Goal: Information Seeking & Learning: Check status

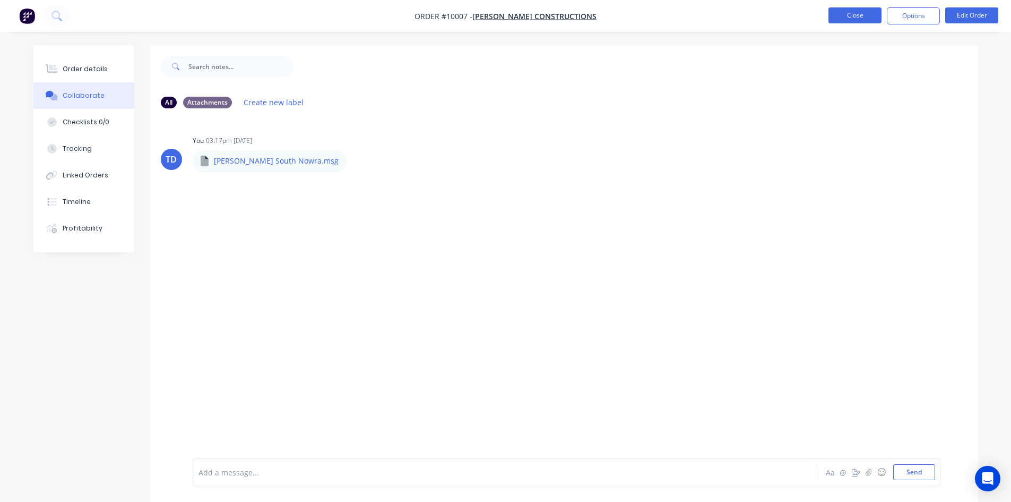
click at [866, 22] on button "Close" at bounding box center [854, 15] width 53 height 16
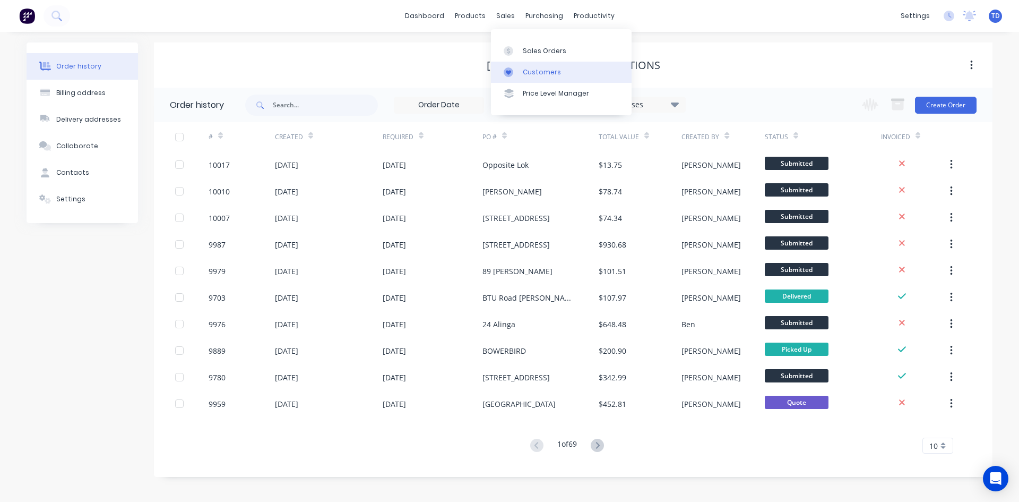
click at [531, 76] on div "Customers" at bounding box center [542, 72] width 38 height 10
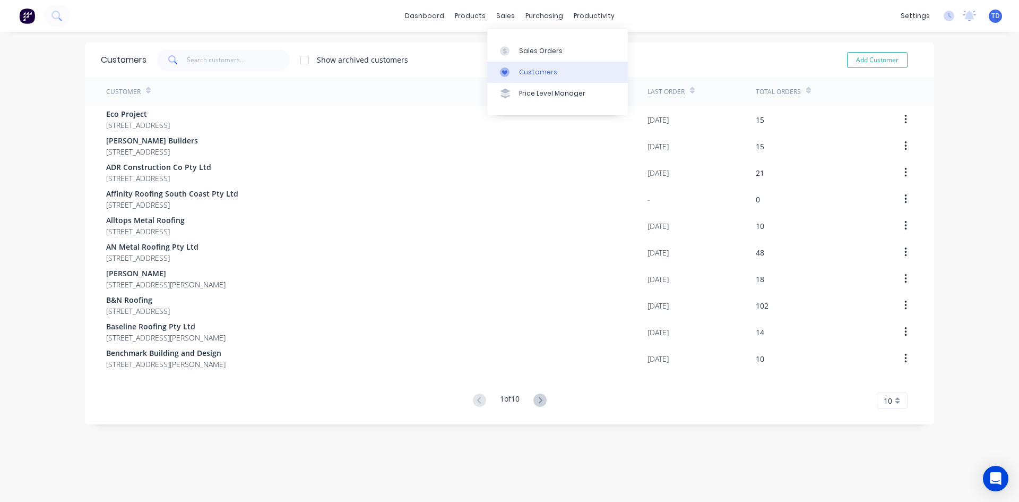
click at [525, 73] on div "Customers" at bounding box center [538, 72] width 38 height 10
click at [214, 63] on input "text" at bounding box center [238, 59] width 103 height 21
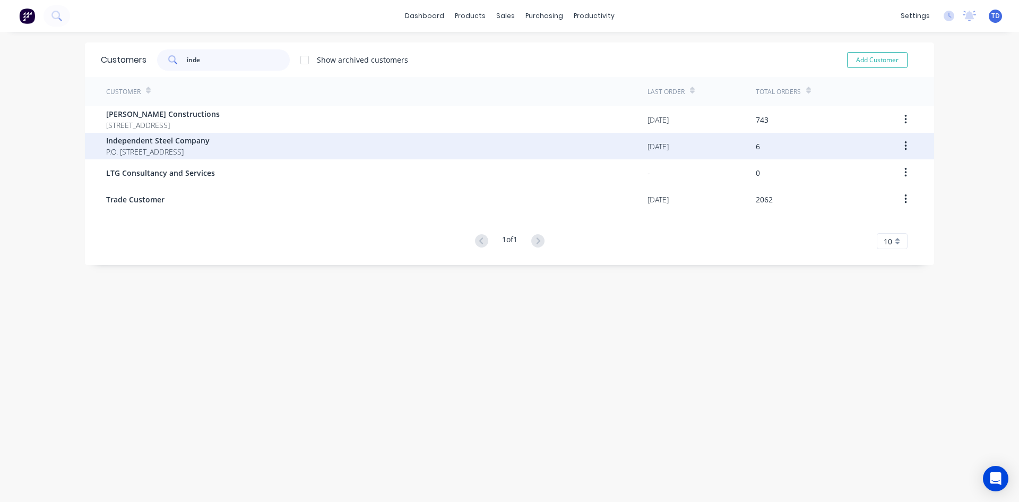
type input "inde"
click at [210, 142] on span "Independent Steel Company" at bounding box center [157, 140] width 103 height 11
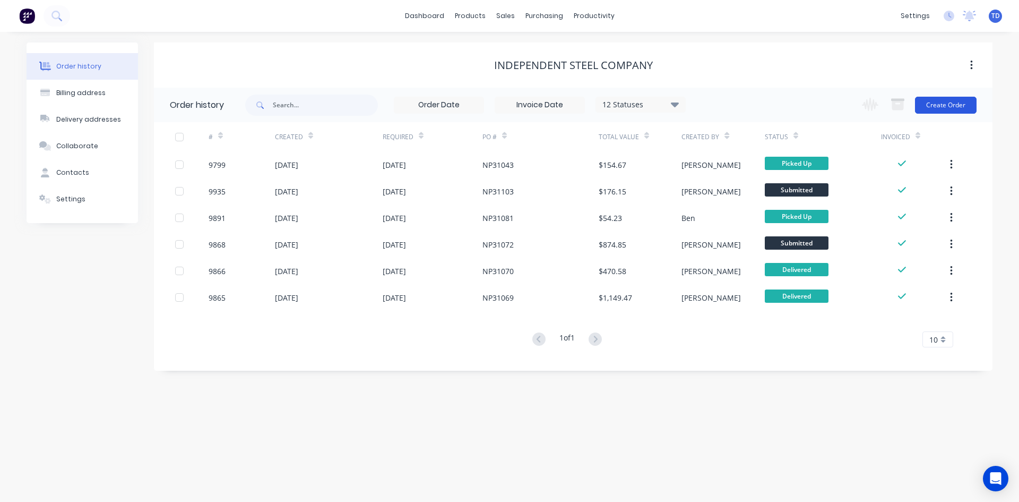
click at [952, 107] on button "Create Order" at bounding box center [946, 105] width 62 height 17
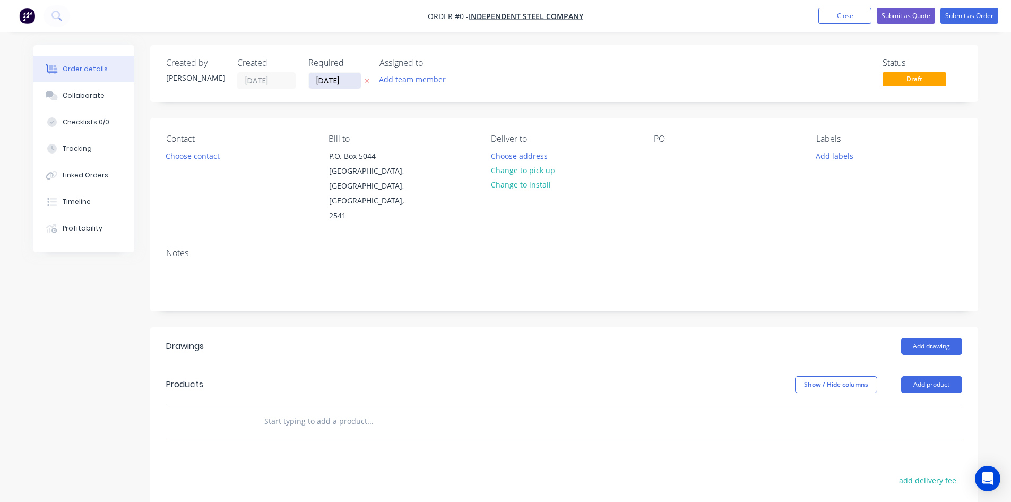
click at [347, 83] on input "[DATE]" at bounding box center [335, 81] width 52 height 16
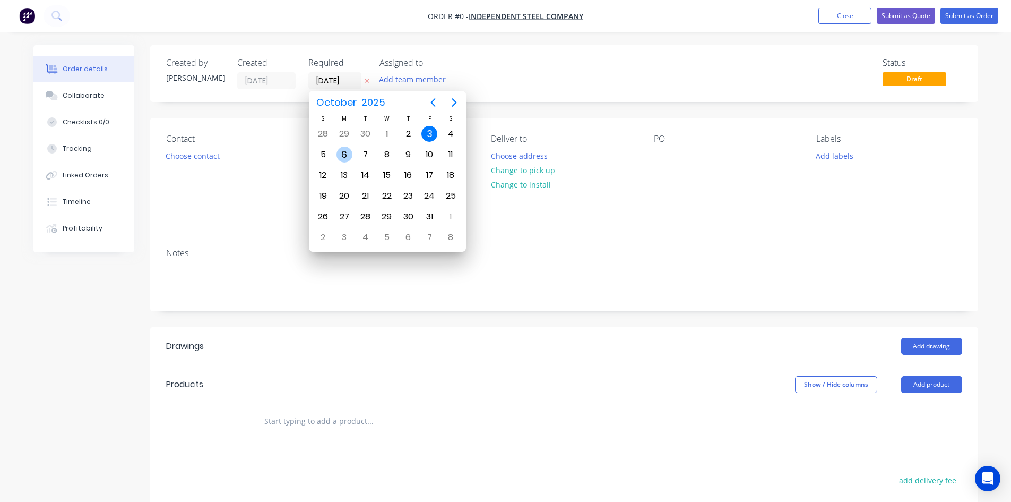
click at [346, 156] on div "6" at bounding box center [344, 154] width 16 height 16
type input "[DATE]"
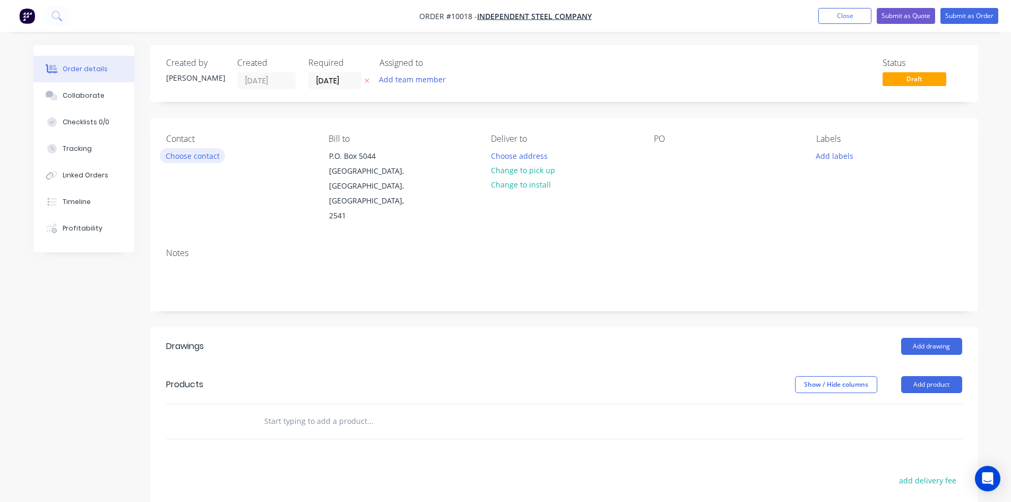
click at [188, 156] on button "Choose contact" at bounding box center [192, 155] width 65 height 14
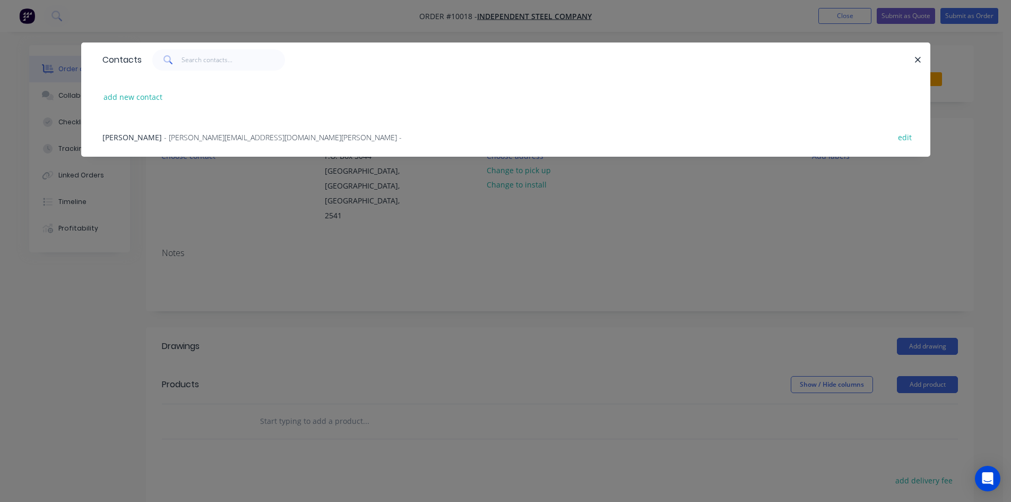
click at [189, 138] on span "- bruce@independentsteelcompany.com.au -" at bounding box center [283, 137] width 238 height 10
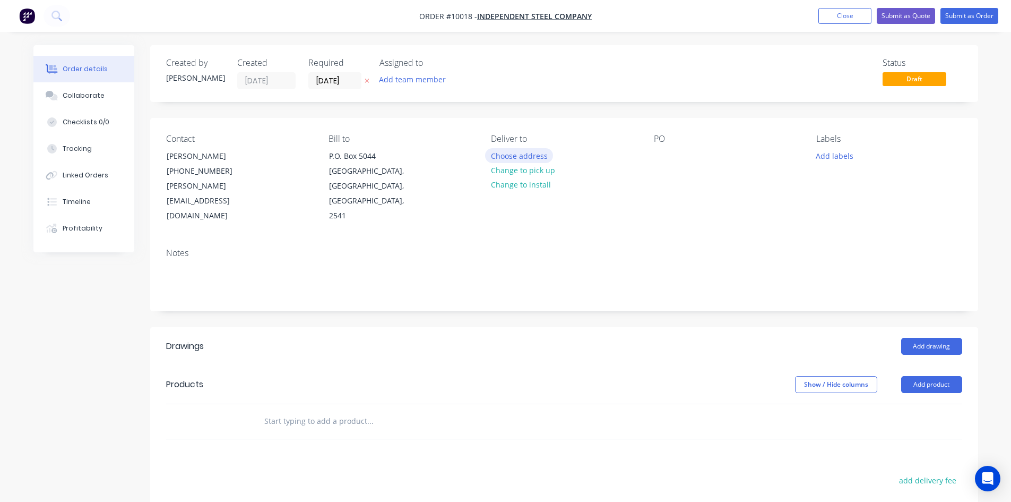
click at [516, 160] on button "Choose address" at bounding box center [519, 155] width 68 height 14
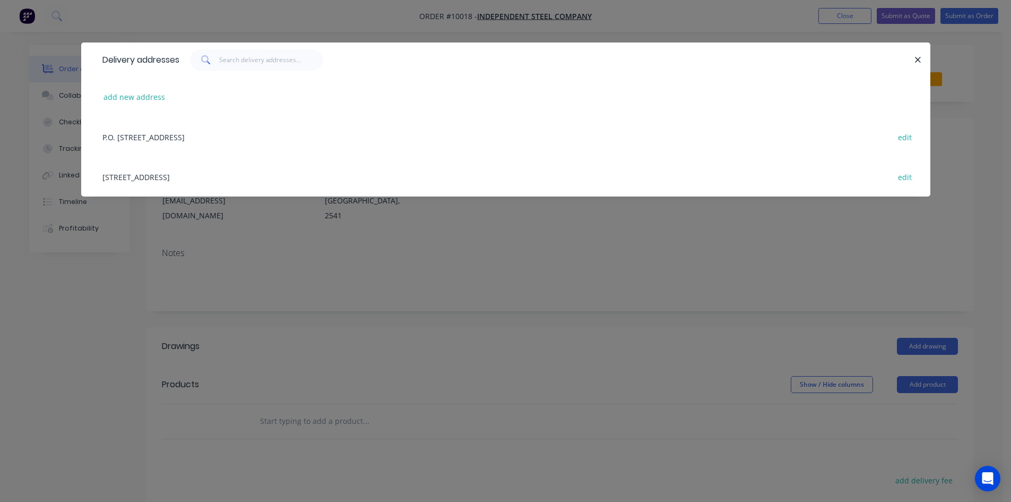
click at [211, 176] on div "12 Cumberland Avenue, South Nowra, New South Wales, Australia, 2541 edit" at bounding box center [505, 177] width 817 height 40
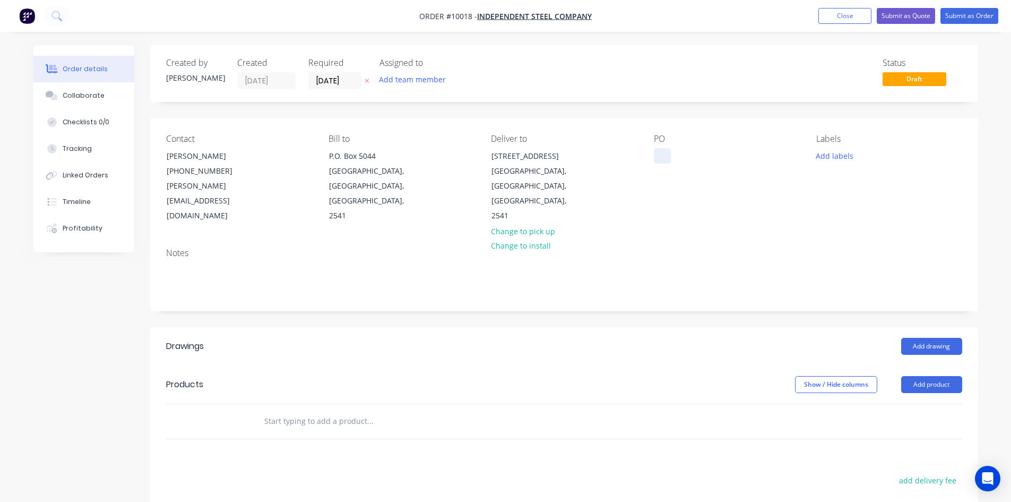
click at [661, 158] on div at bounding box center [662, 155] width 17 height 15
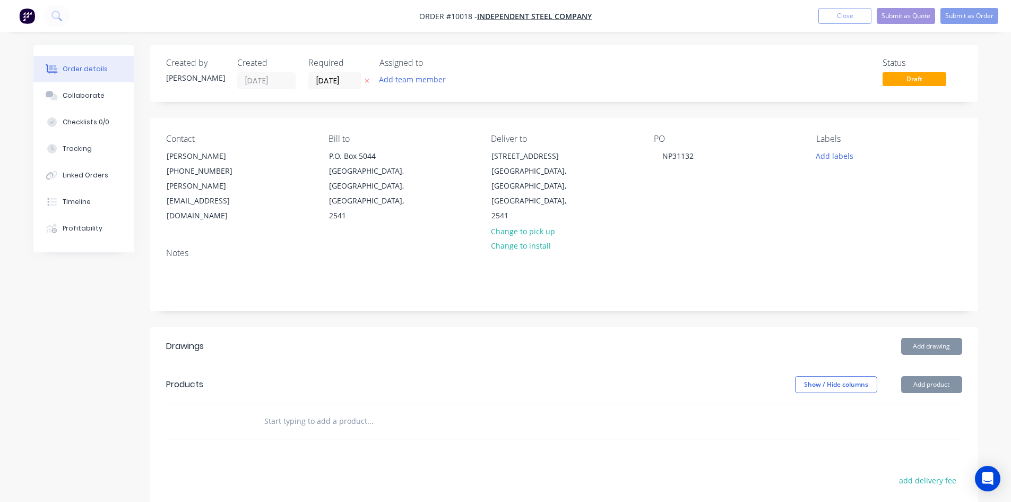
click at [328, 410] on input "text" at bounding box center [370, 420] width 212 height 21
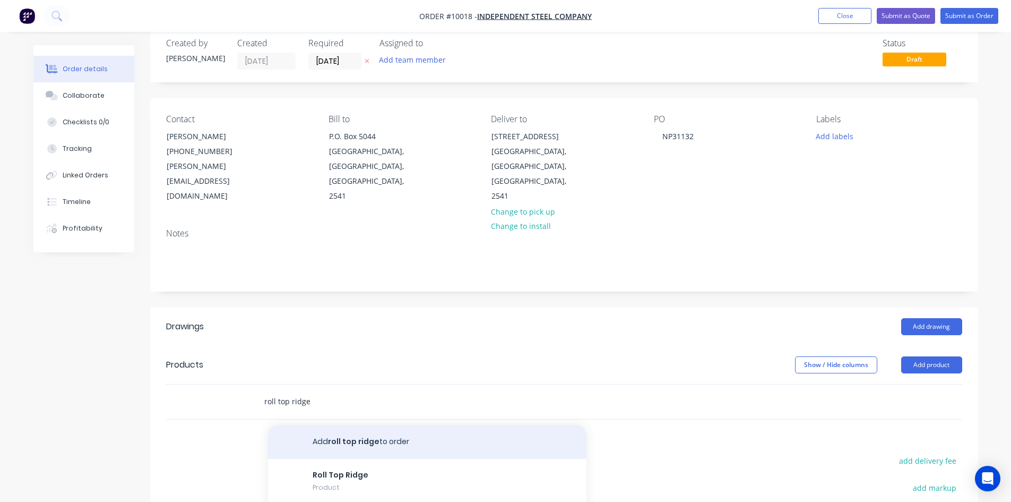
scroll to position [53, 0]
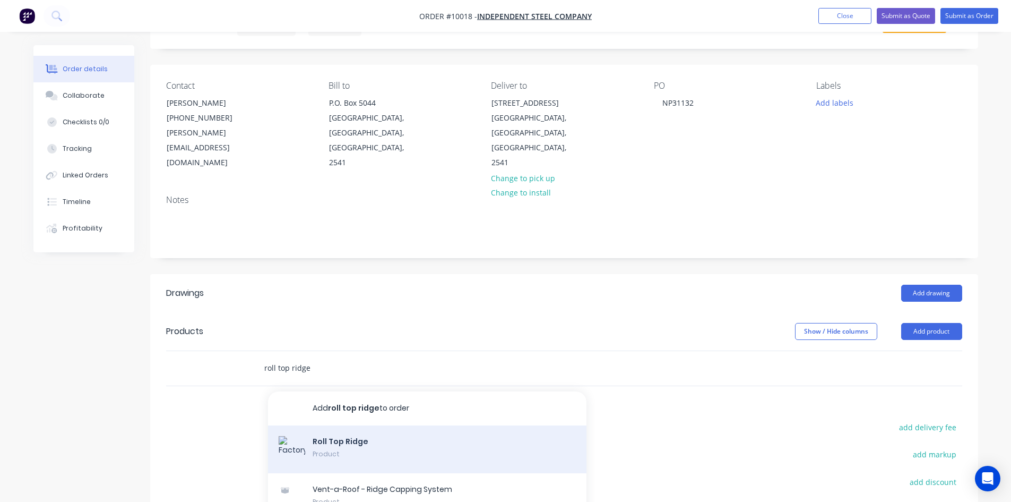
type input "roll top ridge"
click at [352, 425] on div "Roll Top Ridge Product" at bounding box center [427, 449] width 318 height 48
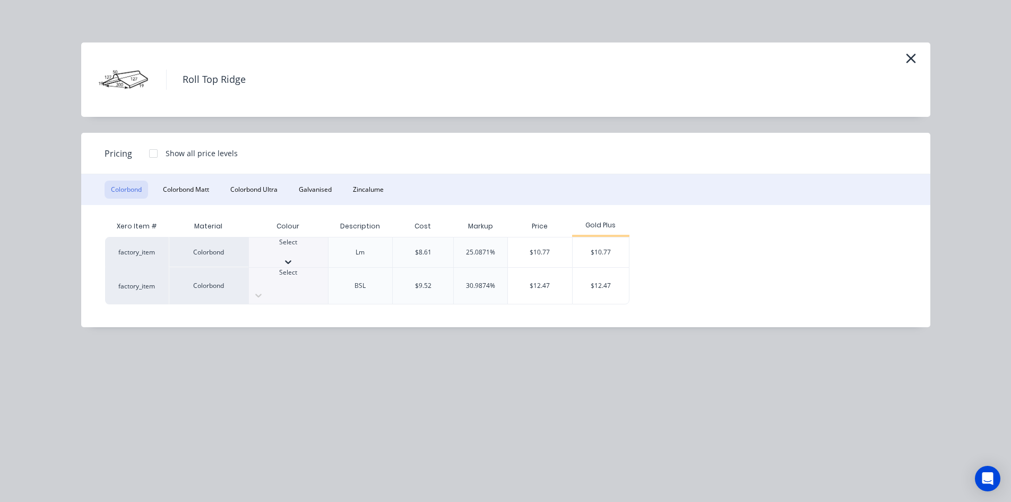
click at [307, 253] on div "Select" at bounding box center [288, 246] width 79 height 19
type input "pa"
click at [602, 248] on div "$10.77" at bounding box center [601, 255] width 57 height 36
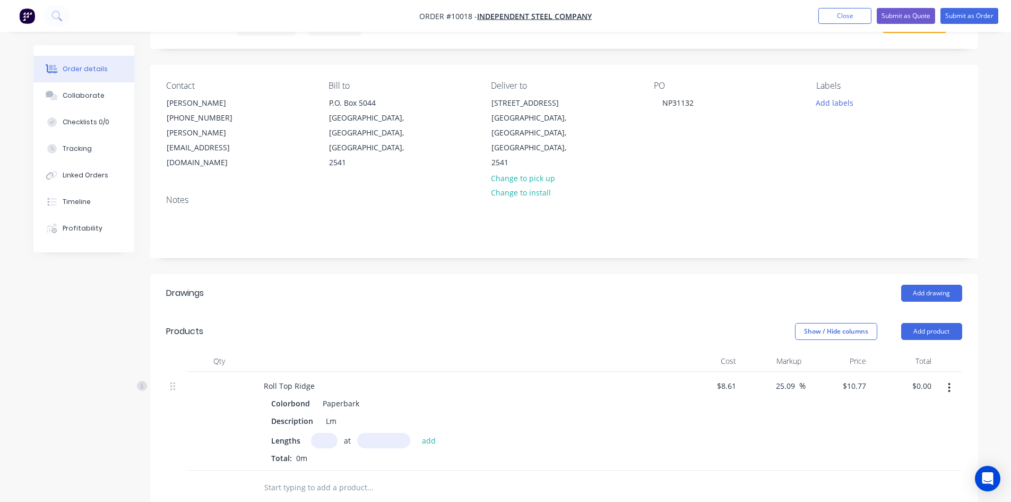
click at [320, 433] on input "text" at bounding box center [324, 440] width 27 height 15
type input "2"
type input "4650"
click at [417, 433] on button "add" at bounding box center [429, 440] width 25 height 14
type input "$100.16"
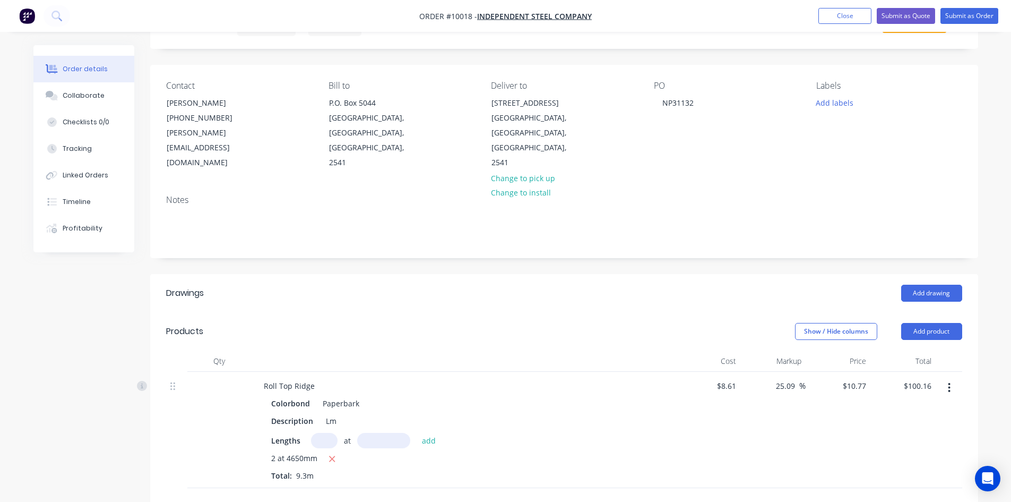
scroll to position [106, 0]
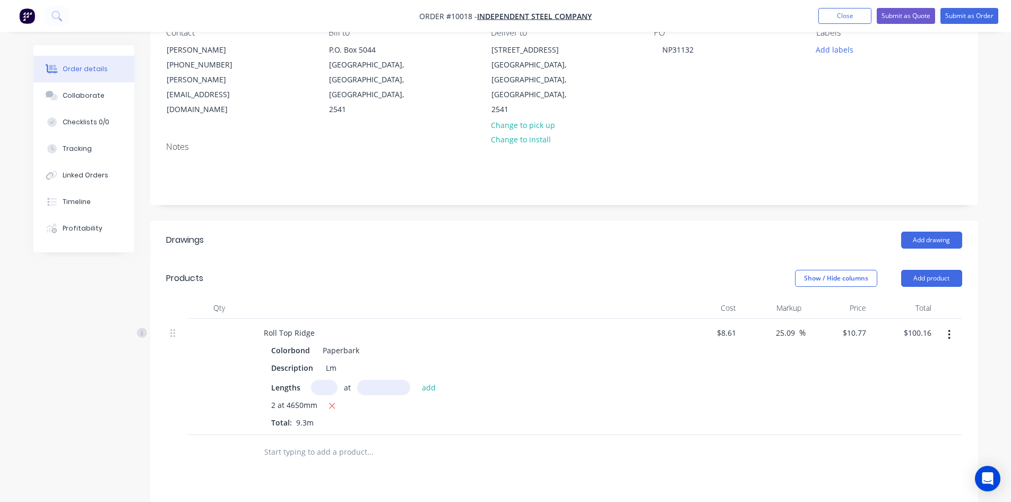
click at [336, 441] on input "text" at bounding box center [370, 451] width 212 height 21
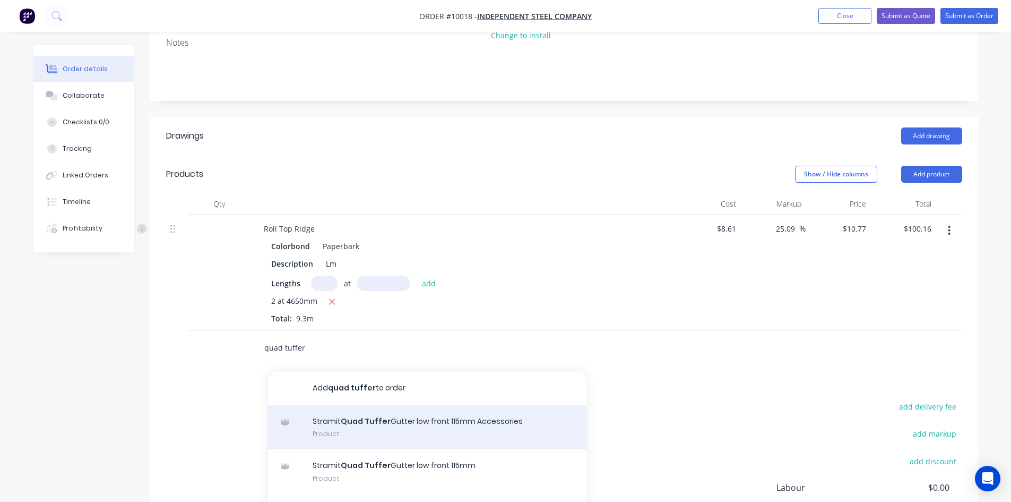
scroll to position [212, 0]
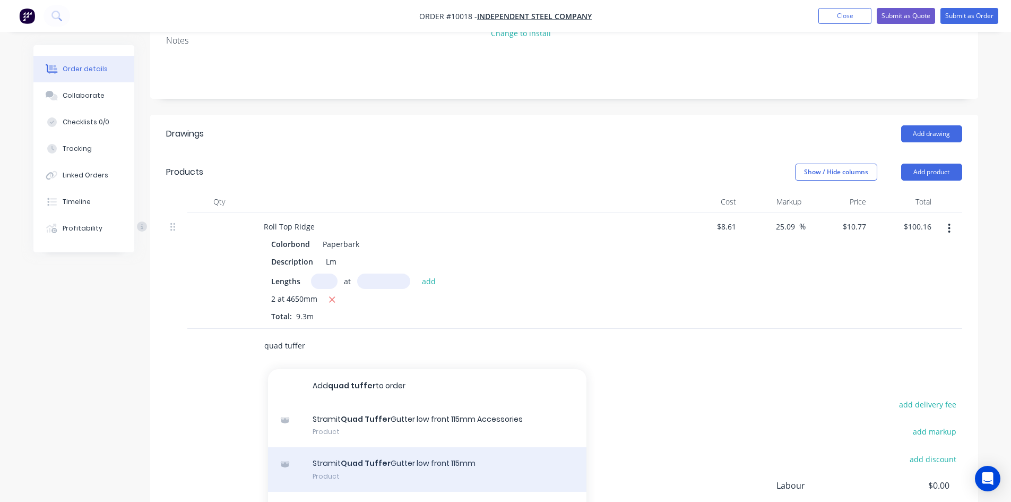
type input "quad tuffer"
click at [350, 447] on div "Stramit Quad Tuffer Gutter low front 115mm Product" at bounding box center [427, 469] width 318 height 45
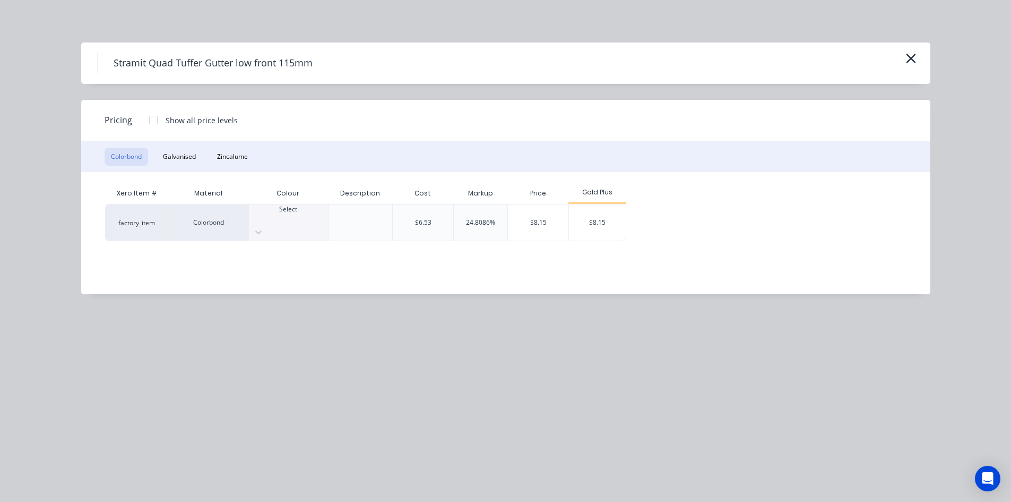
click at [286, 218] on div at bounding box center [288, 219] width 79 height 10
click at [603, 215] on div "$8.15" at bounding box center [597, 222] width 57 height 36
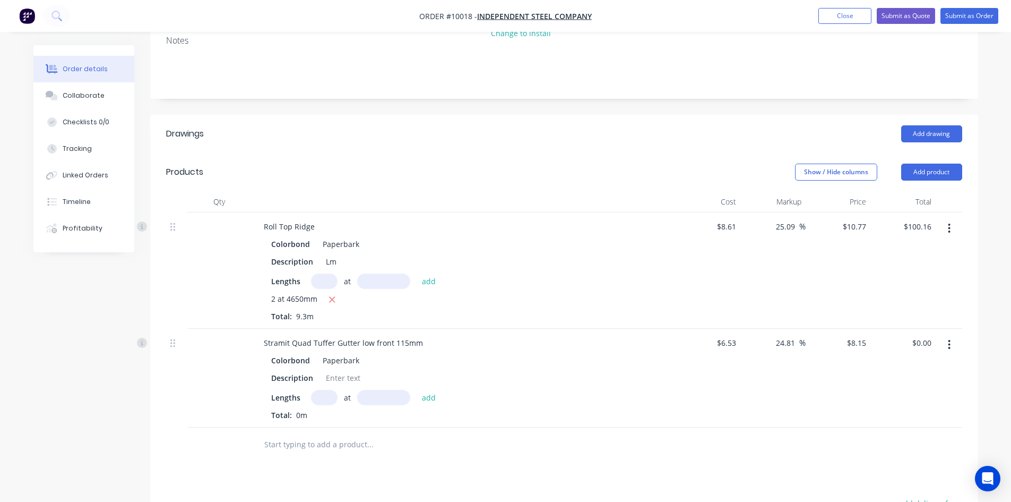
click at [329, 390] on input "text" at bounding box center [324, 397] width 27 height 15
type input "1"
type input "6600"
click at [417, 390] on button "add" at bounding box center [429, 397] width 25 height 14
type input "$53.79"
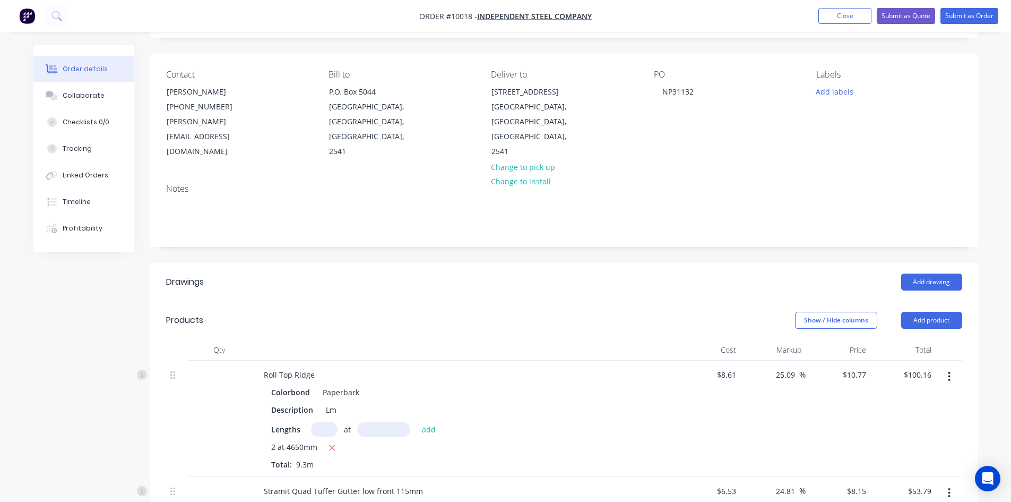
scroll to position [53, 0]
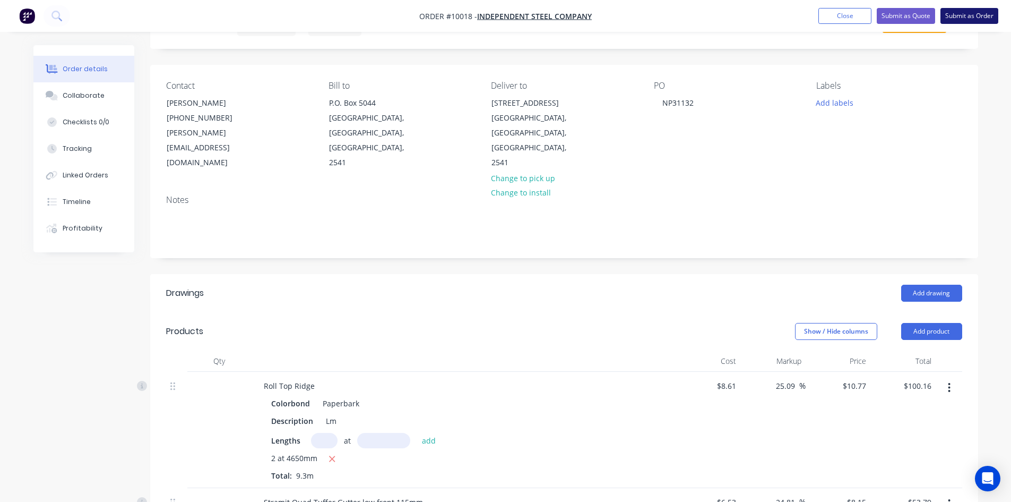
click at [965, 15] on button "Submit as Order" at bounding box center [969, 16] width 58 height 16
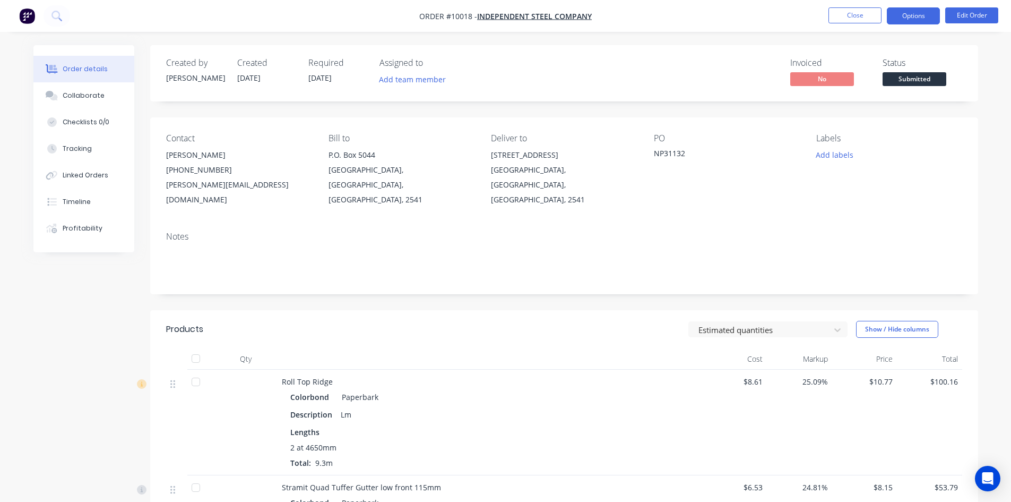
click at [913, 18] on button "Options" at bounding box center [913, 15] width 53 height 17
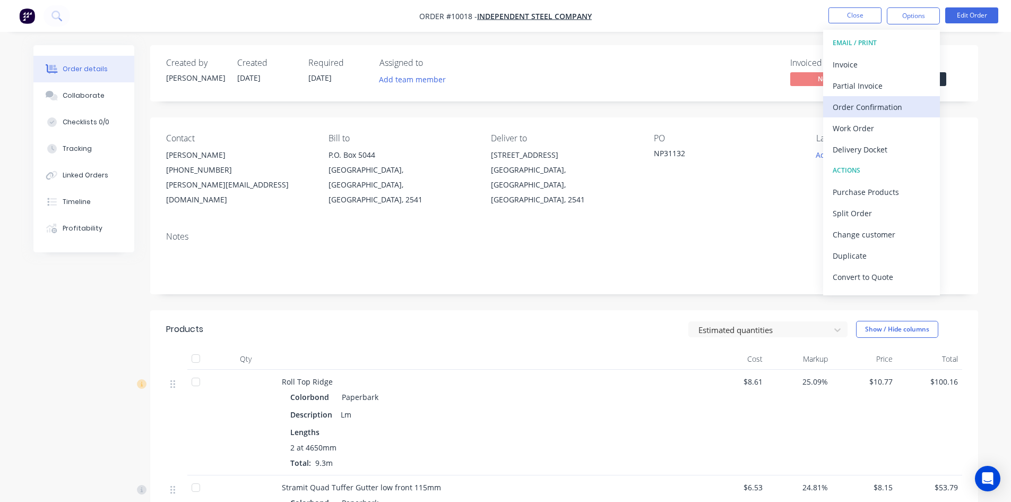
click at [885, 106] on div "Order Confirmation" at bounding box center [882, 106] width 98 height 15
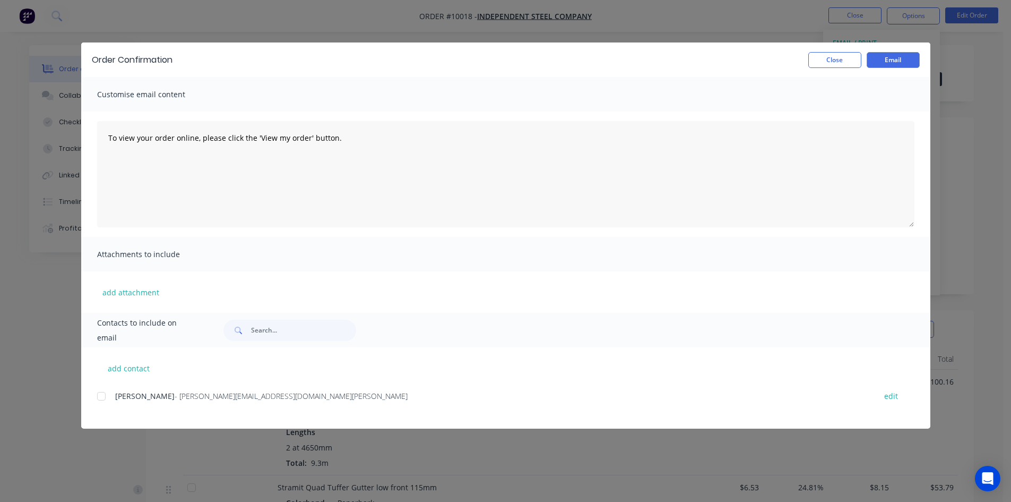
click at [102, 398] on div at bounding box center [101, 395] width 21 height 21
click at [886, 63] on button "Email" at bounding box center [893, 60] width 53 height 16
click at [830, 64] on button "Close" at bounding box center [834, 60] width 53 height 16
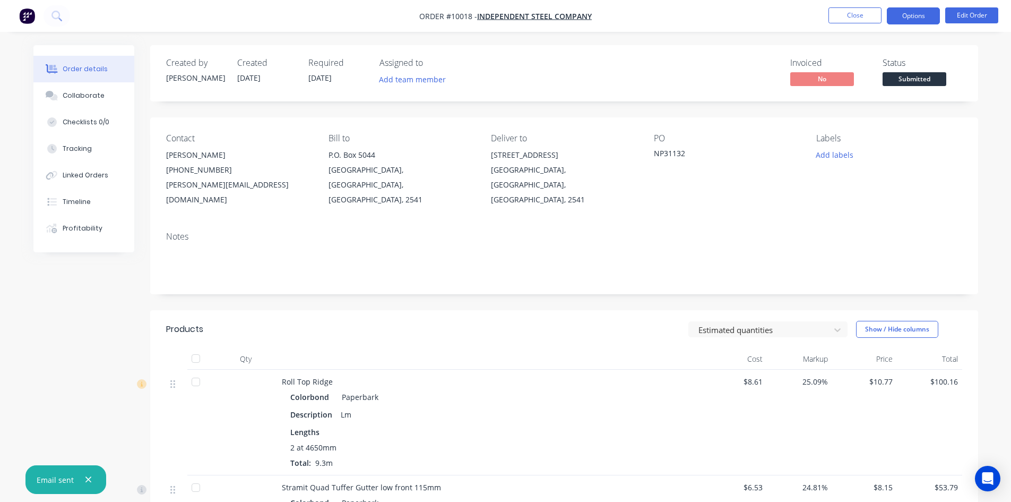
click at [903, 14] on button "Options" at bounding box center [913, 15] width 53 height 17
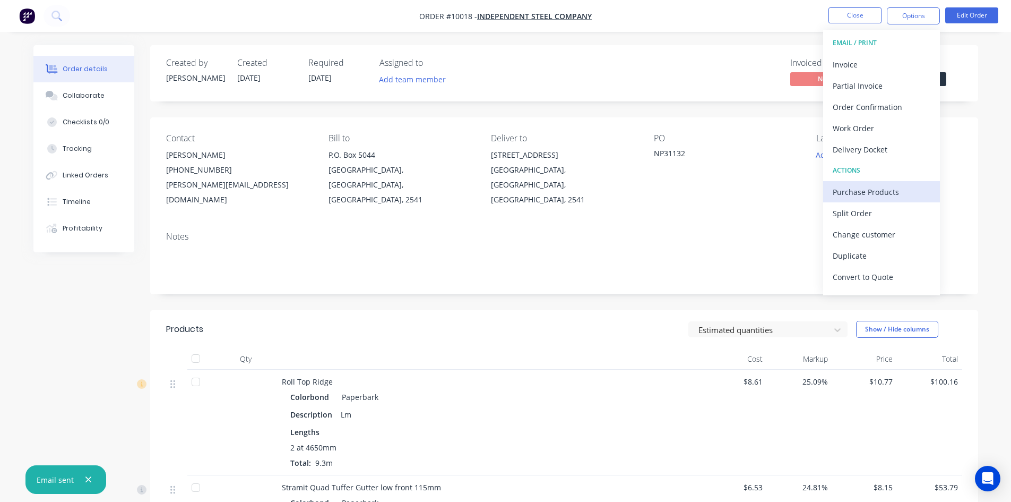
click at [858, 192] on div "Purchase Products" at bounding box center [882, 191] width 98 height 15
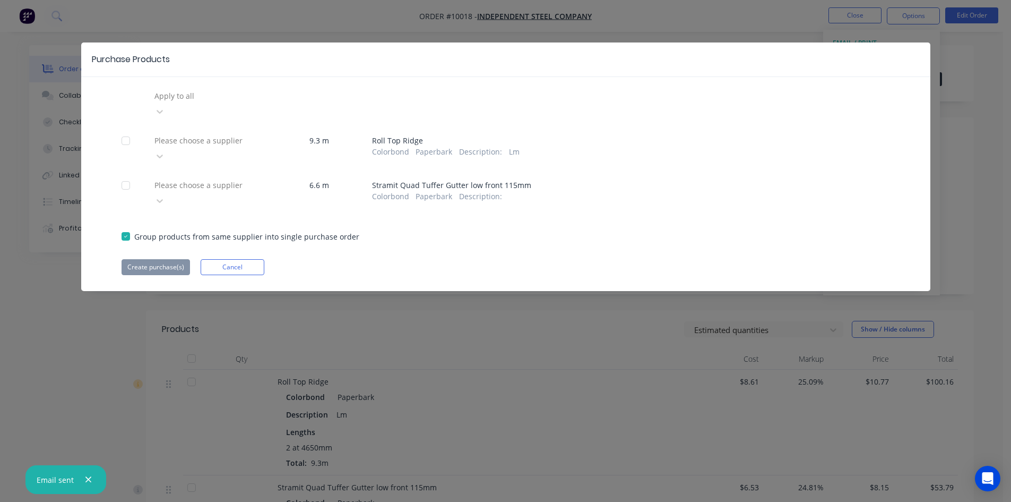
click at [198, 100] on div at bounding box center [229, 95] width 153 height 13
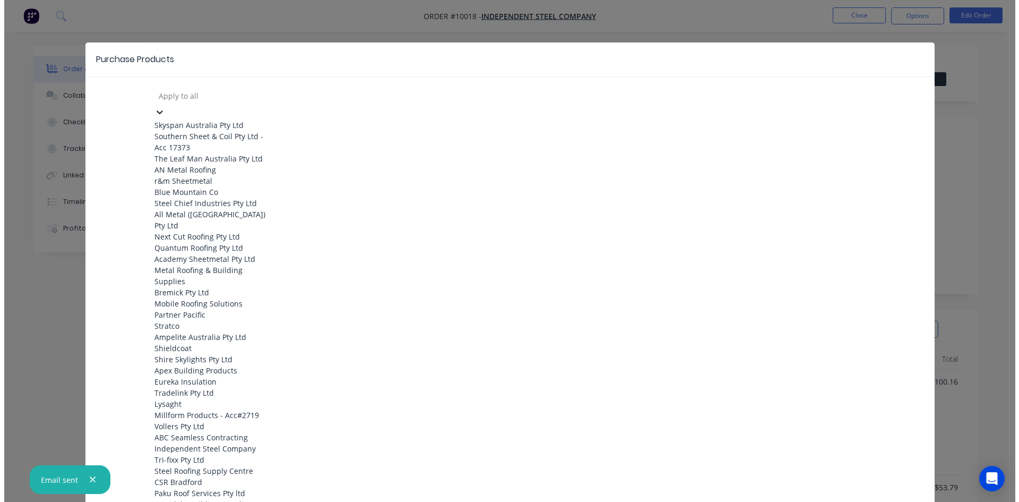
scroll to position [212, 0]
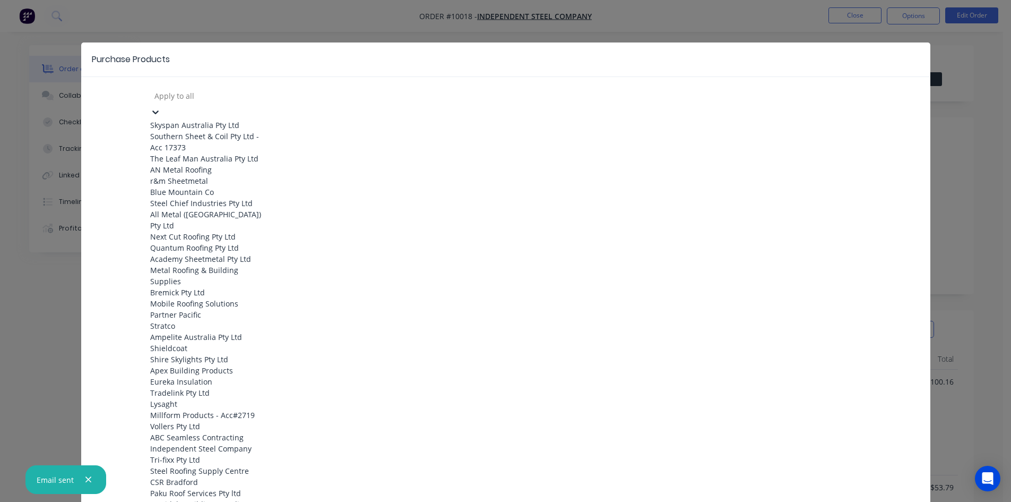
click at [198, 298] on div "Mobile Roofing Solutions" at bounding box center [208, 303] width 117 height 11
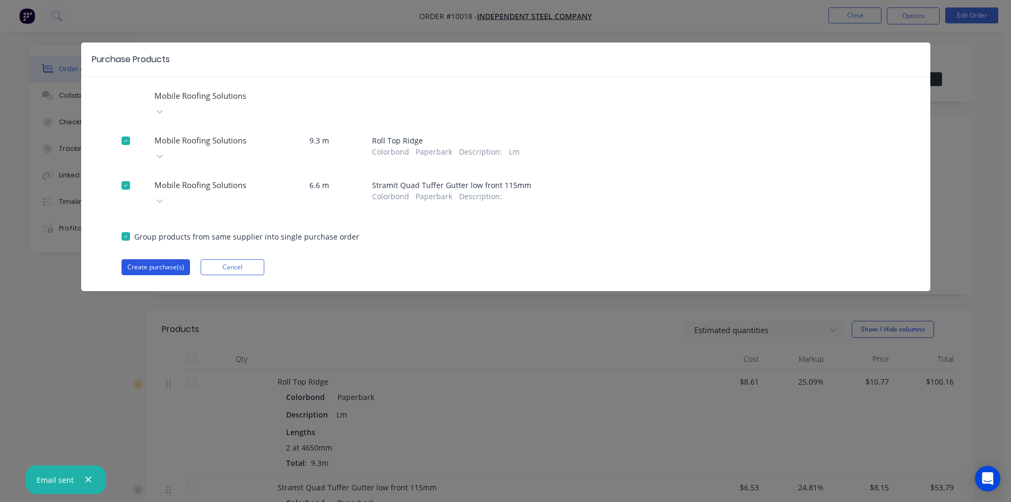
click at [160, 259] on button "Create purchase(s)" at bounding box center [156, 267] width 68 height 16
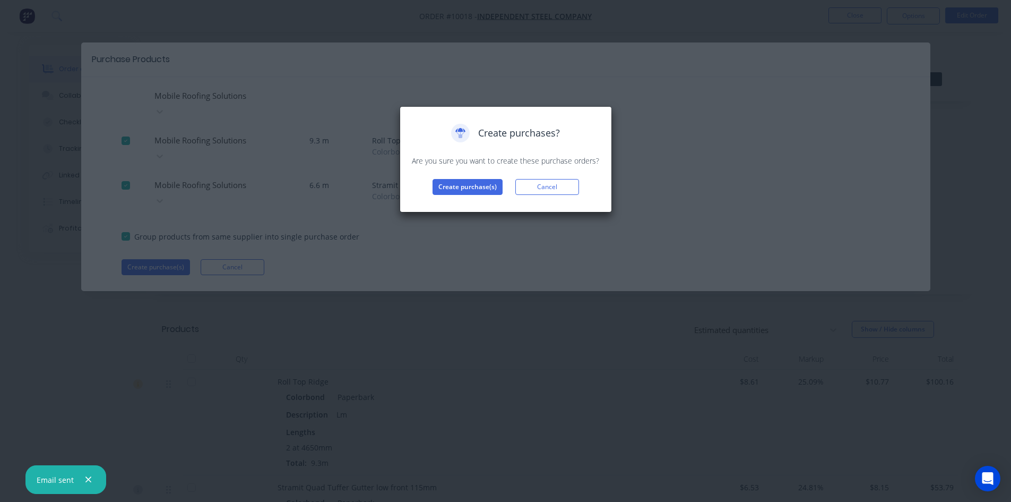
click at [464, 195] on div "Create purchases? Are you sure you want to create these purchase orders? Create…" at bounding box center [506, 159] width 212 height 106
click at [465, 191] on button "Create purchase(s)" at bounding box center [468, 187] width 70 height 16
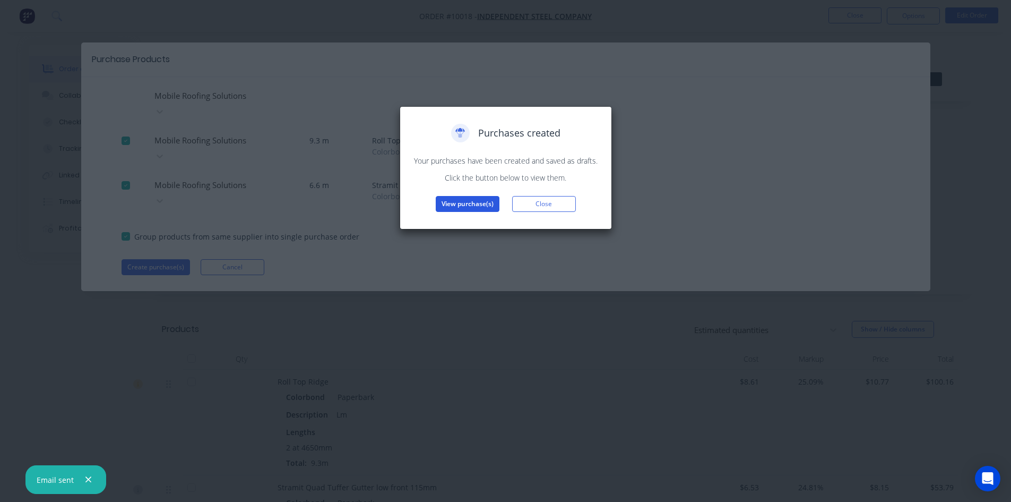
click at [464, 202] on button "View purchase(s)" at bounding box center [468, 204] width 64 height 16
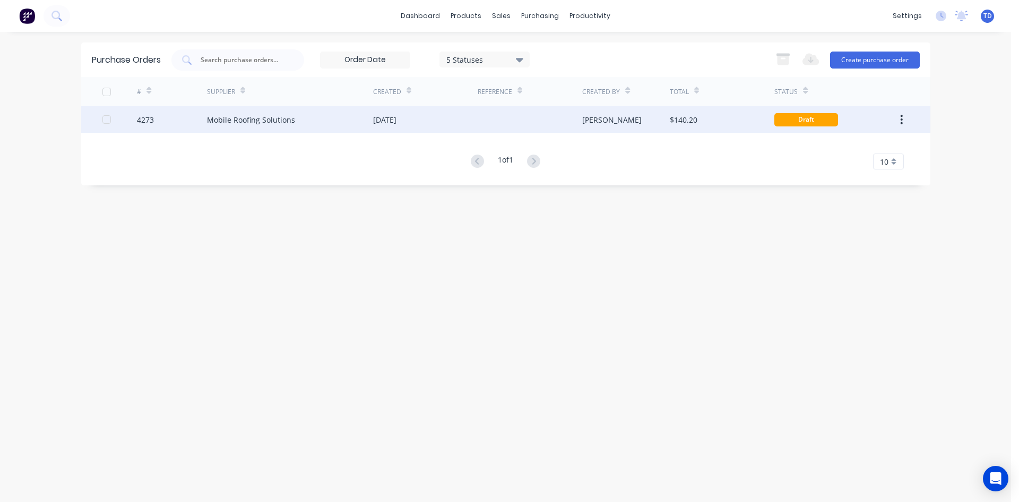
click at [484, 127] on div at bounding box center [530, 119] width 105 height 27
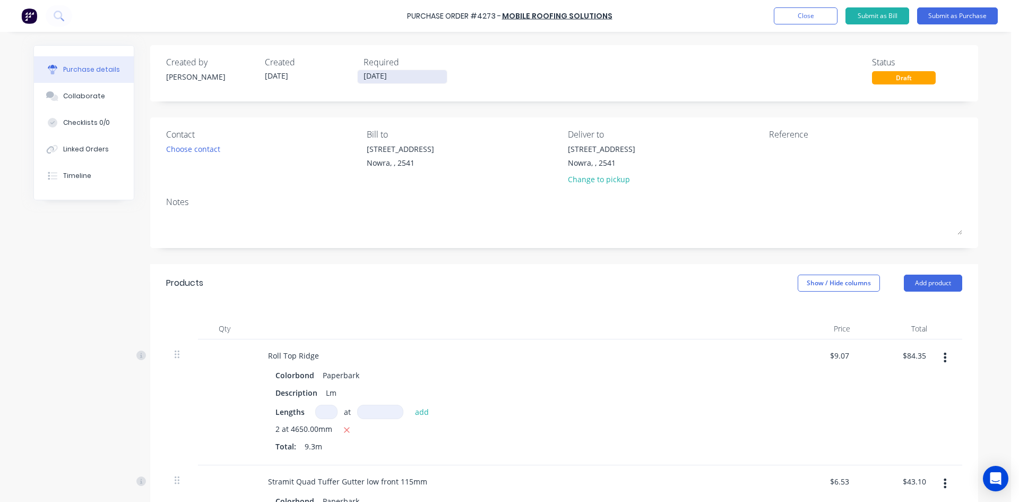
click at [416, 81] on input "02/10/25" at bounding box center [402, 76] width 89 height 13
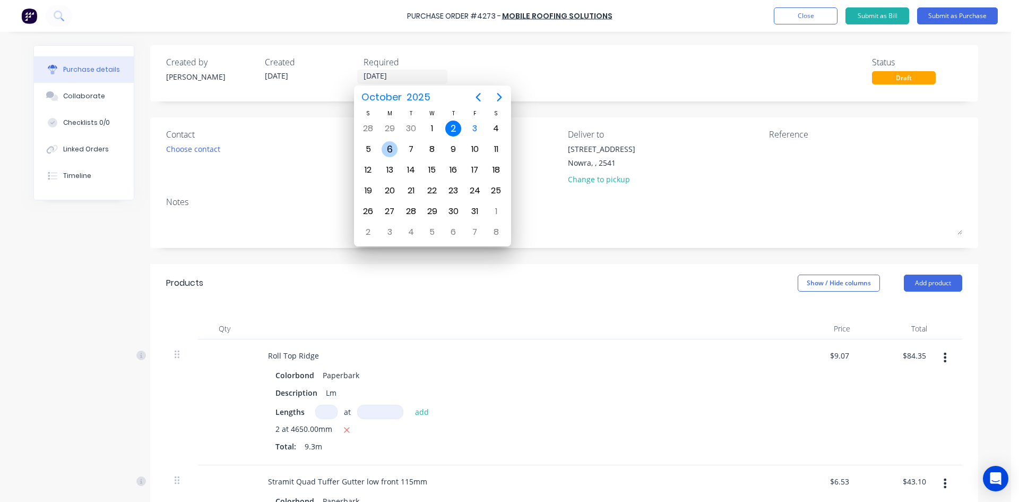
click at [390, 154] on div "6" at bounding box center [390, 149] width 16 height 16
type input "06/10/25"
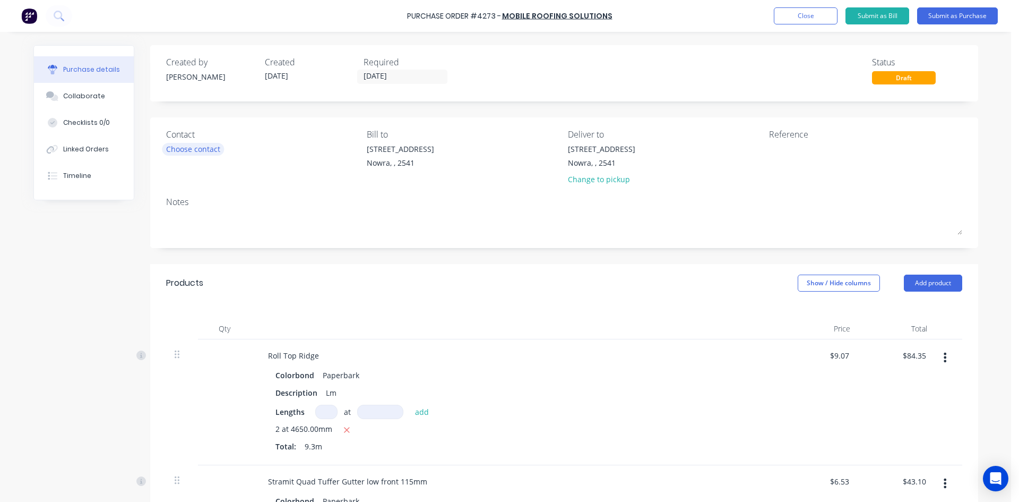
click at [200, 144] on div "Choose contact" at bounding box center [193, 148] width 54 height 11
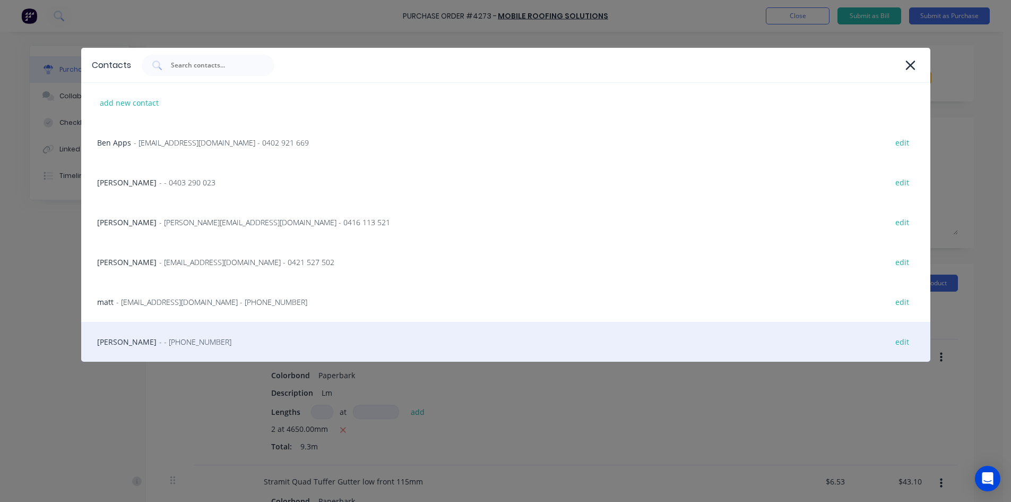
click at [159, 336] on span "- - (02) 4411 1090" at bounding box center [195, 341] width 72 height 11
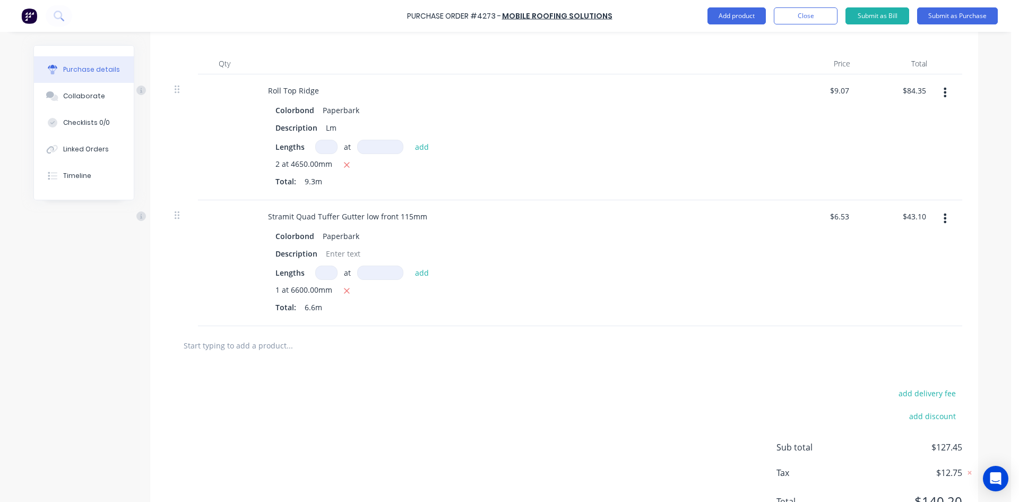
scroll to position [265, 0]
click at [283, 345] on input "text" at bounding box center [289, 344] width 212 height 21
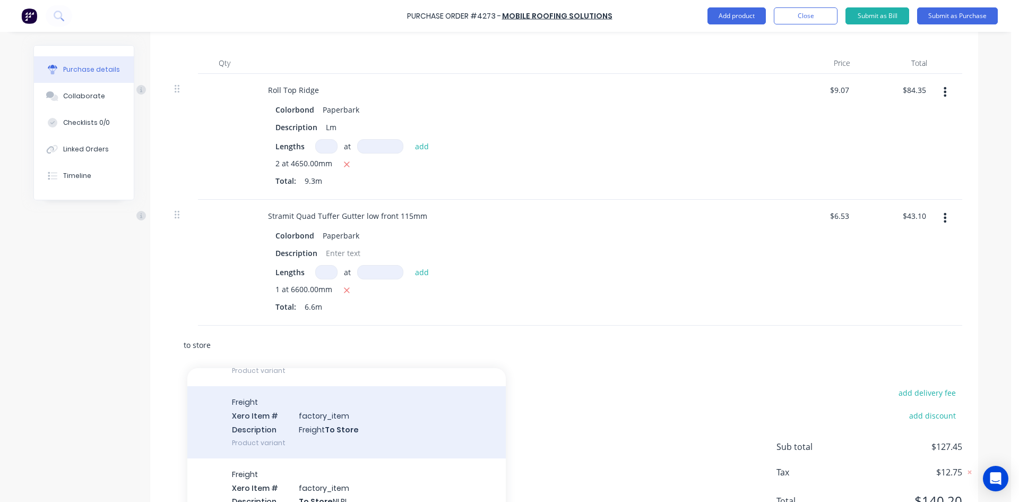
scroll to position [106, 0]
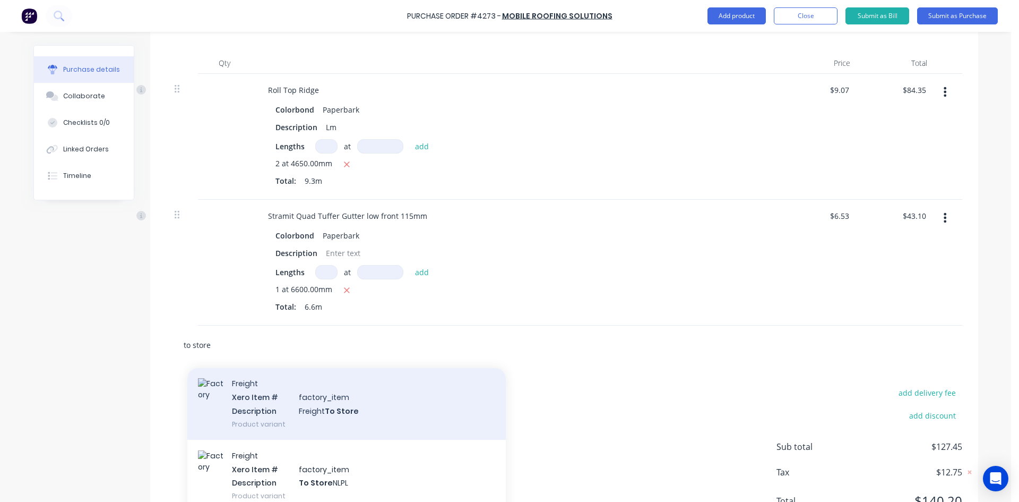
type input "to store"
click at [305, 406] on div "Freight Xero Item # factory_item Description Freight To Store Product variant" at bounding box center [346, 403] width 318 height 72
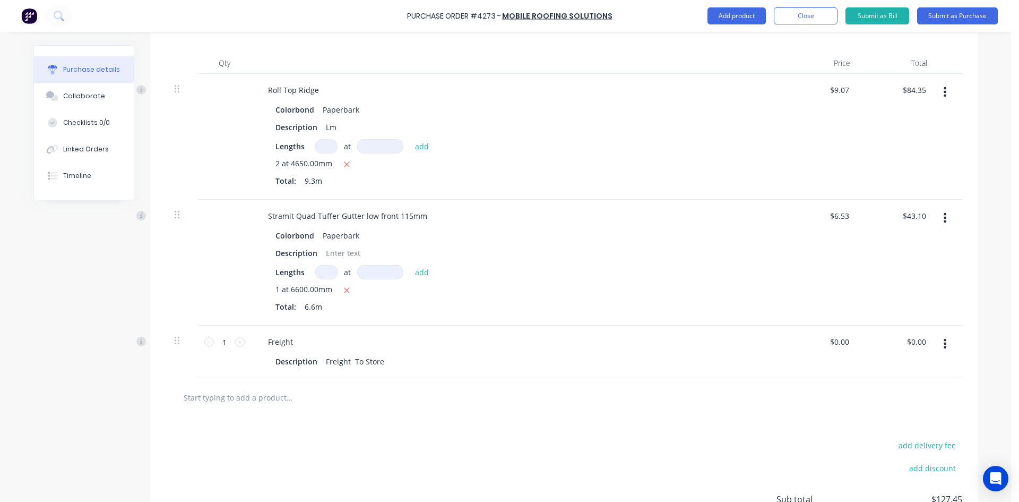
click at [944, 342] on icon "button" at bounding box center [945, 344] width 3 height 12
click at [892, 431] on button "Delete" at bounding box center [913, 435] width 90 height 21
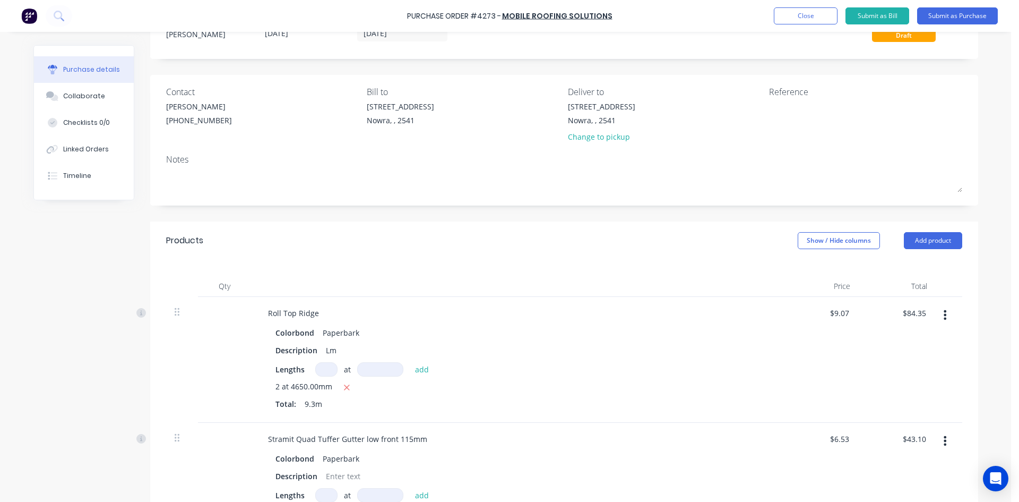
scroll to position [0, 0]
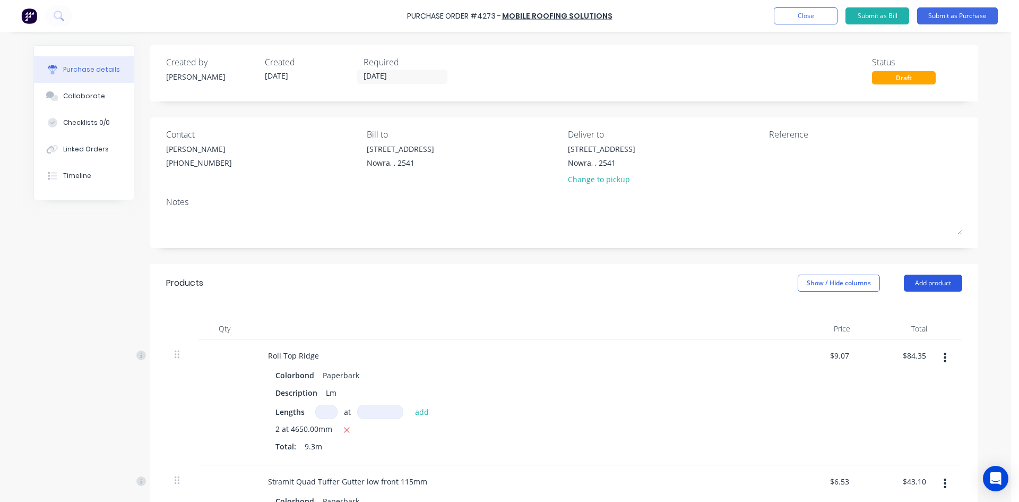
click at [934, 284] on button "Add product" at bounding box center [933, 282] width 58 height 17
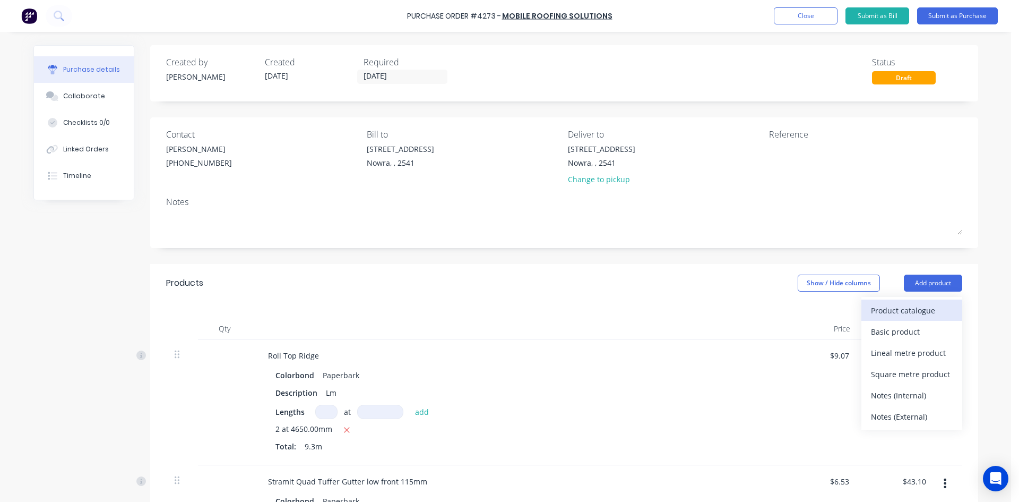
click at [916, 308] on div "Product catalogue" at bounding box center [912, 310] width 82 height 15
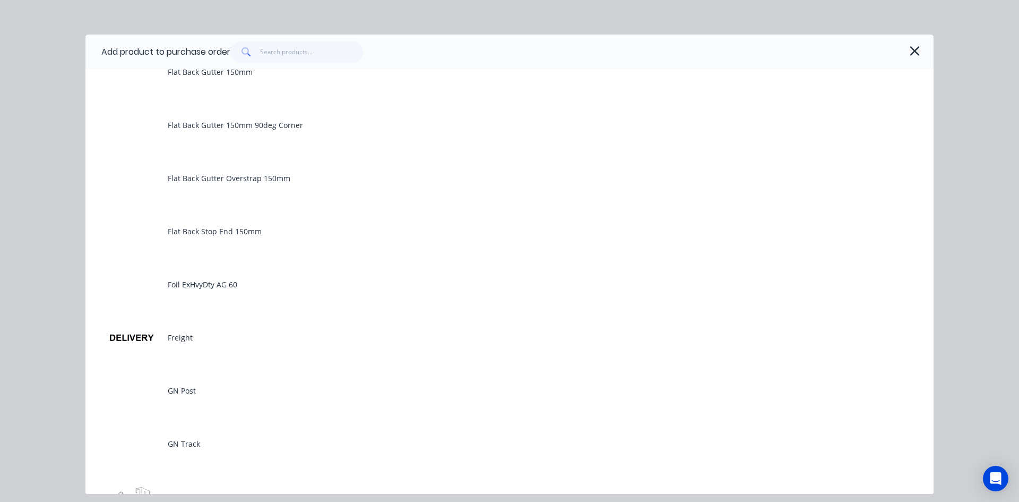
scroll to position [1539, 0]
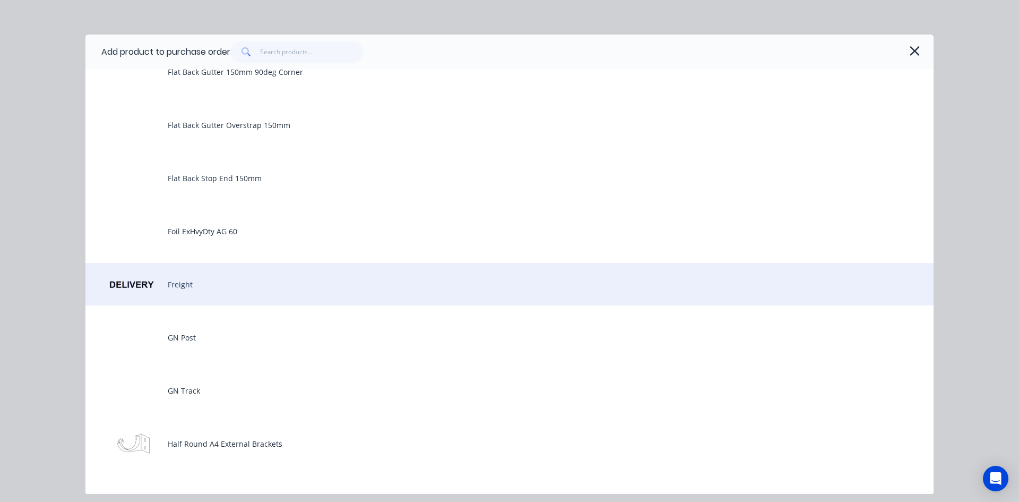
click at [185, 289] on div "Freight" at bounding box center [509, 284] width 848 height 42
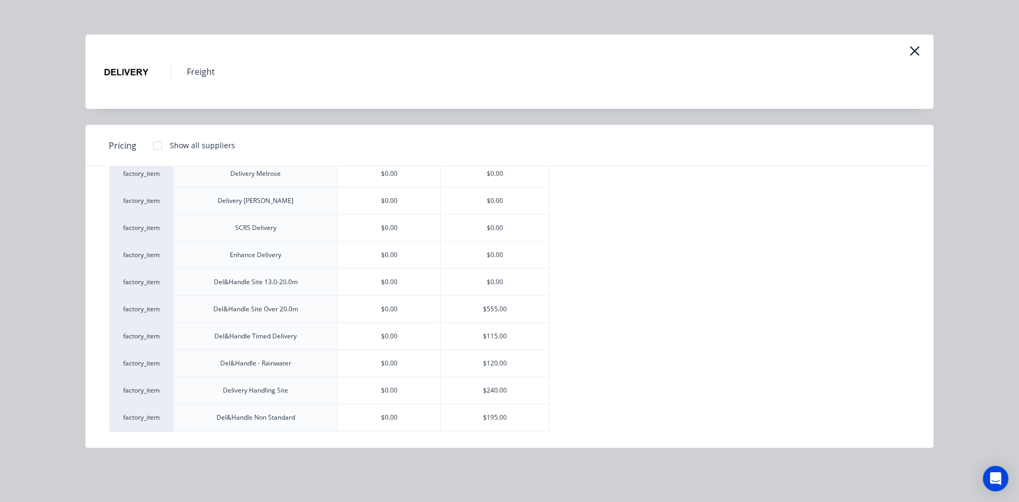
scroll to position [212, 0]
click at [912, 53] on icon "button" at bounding box center [914, 51] width 11 height 15
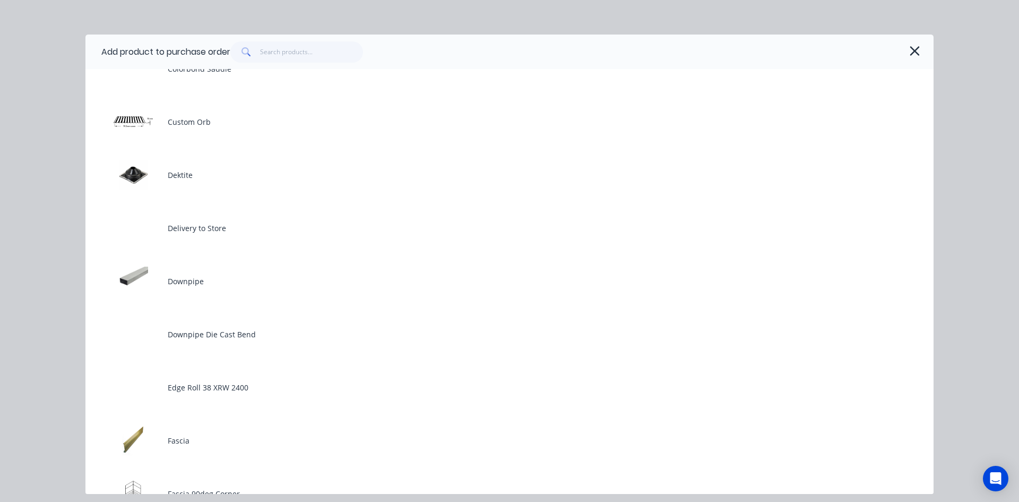
scroll to position [743, 0]
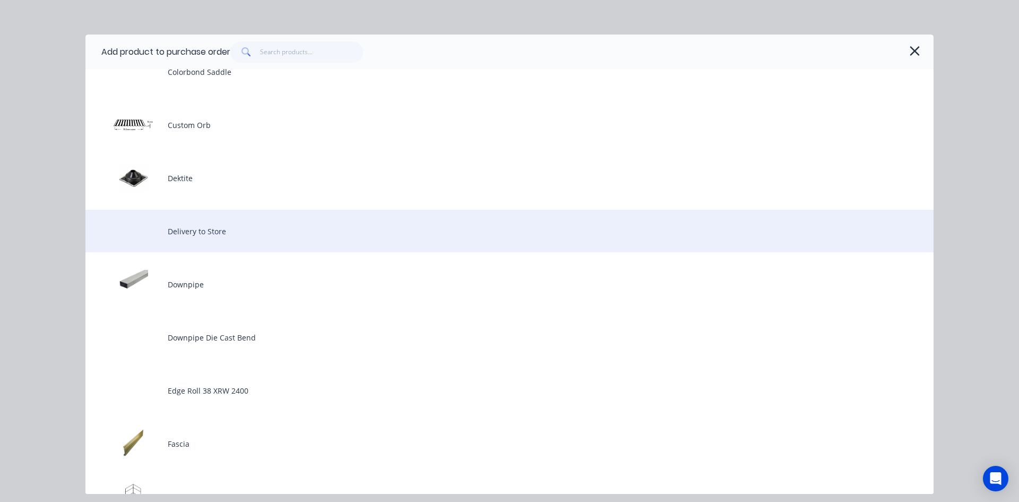
click at [219, 248] on div "Delivery to Store" at bounding box center [509, 231] width 848 height 42
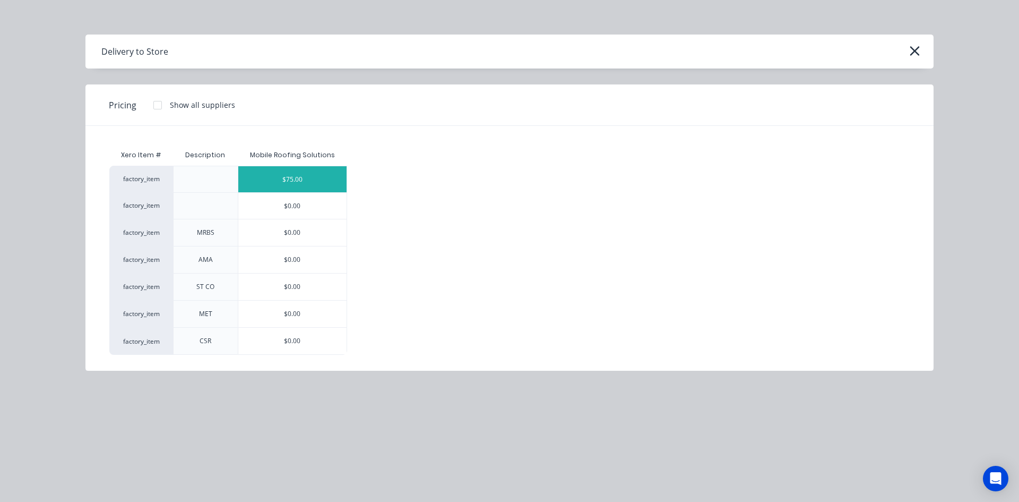
click at [308, 180] on div "$75.00" at bounding box center [292, 179] width 108 height 26
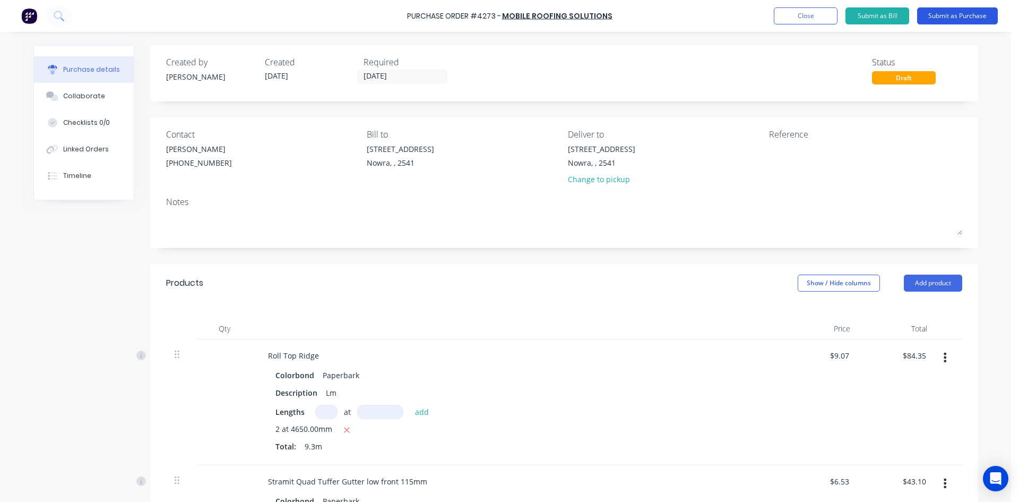
click at [948, 18] on button "Submit as Purchase" at bounding box center [957, 15] width 81 height 17
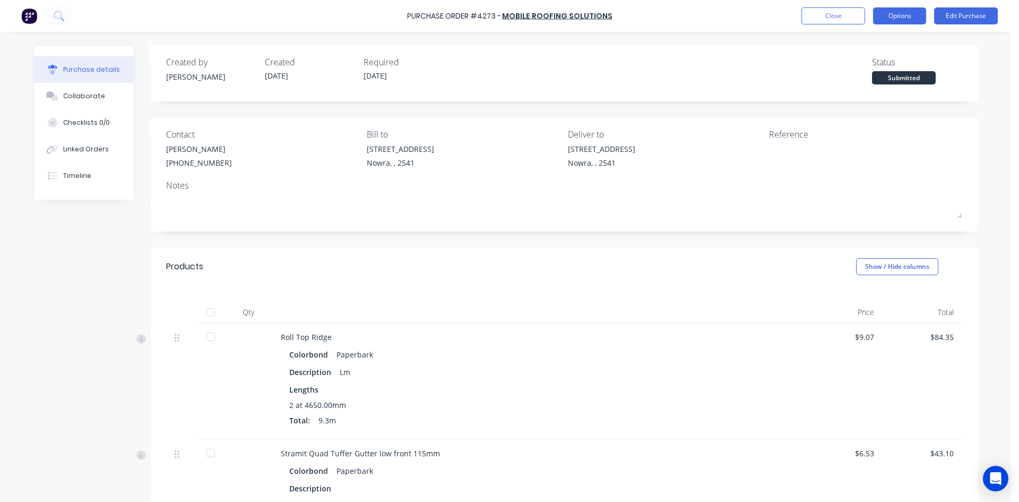
click at [897, 14] on button "Options" at bounding box center [899, 15] width 53 height 17
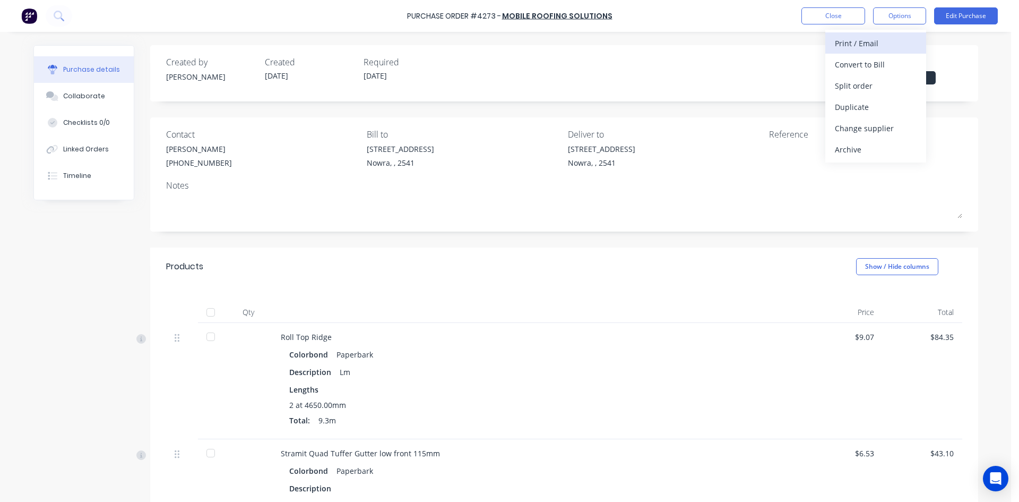
click at [886, 40] on div "Print / Email" at bounding box center [876, 43] width 82 height 15
click at [866, 64] on div "With pricing" at bounding box center [876, 64] width 82 height 15
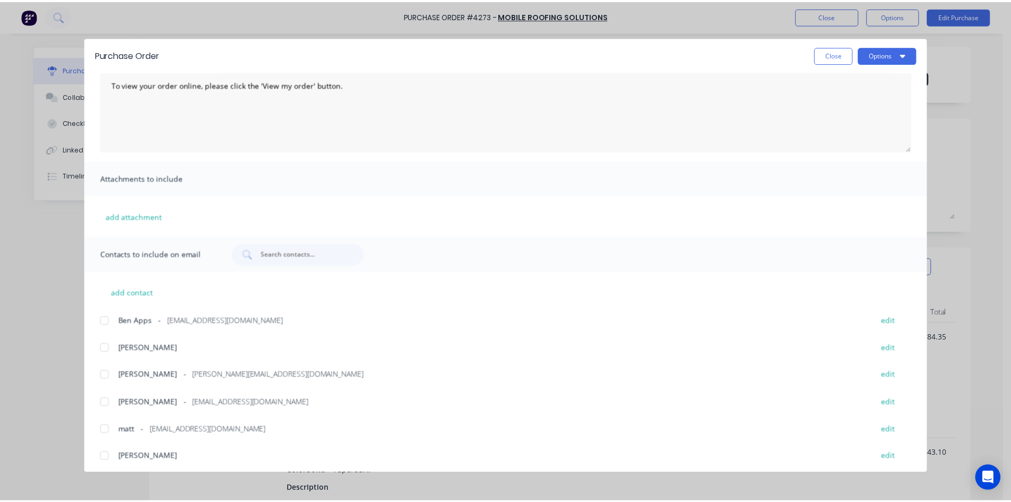
scroll to position [74, 0]
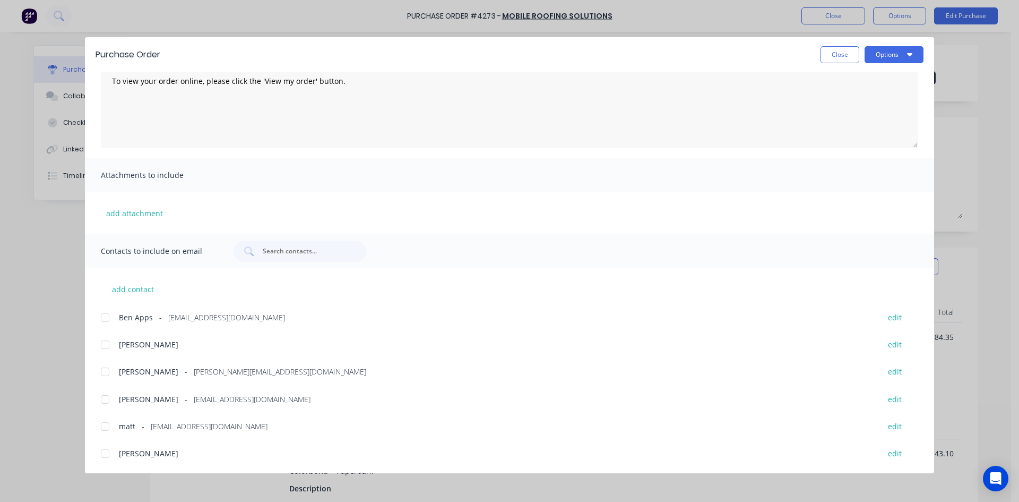
drag, startPoint x: 101, startPoint y: 397, endPoint x: 127, endPoint y: 404, distance: 26.9
click at [102, 398] on div at bounding box center [104, 398] width 21 height 21
click at [882, 59] on button "Options" at bounding box center [894, 54] width 59 height 17
click at [877, 128] on div "Email" at bounding box center [873, 123] width 82 height 15
click at [117, 488] on div "Purchase Order Close Options Customise email content A PDF copy of the order ha…" at bounding box center [509, 251] width 1019 height 502
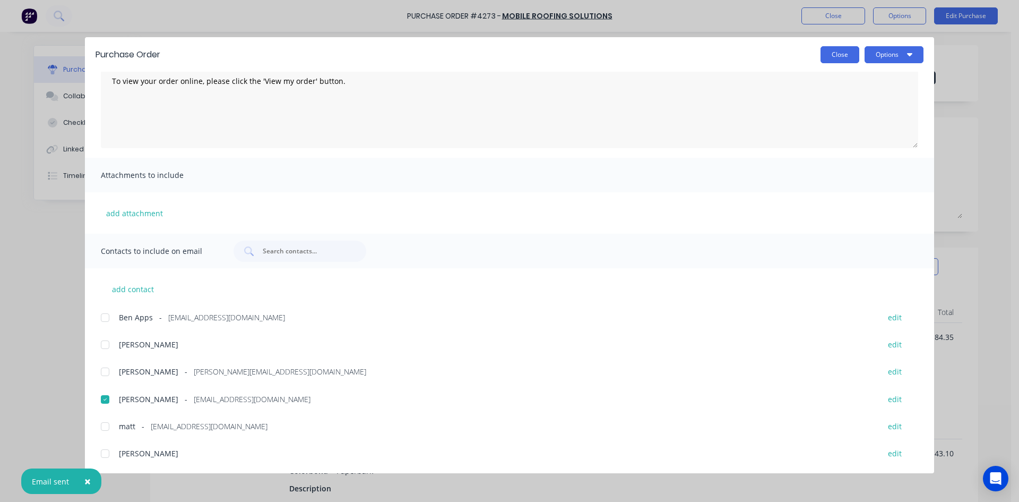
click at [833, 54] on button "Close" at bounding box center [840, 54] width 39 height 17
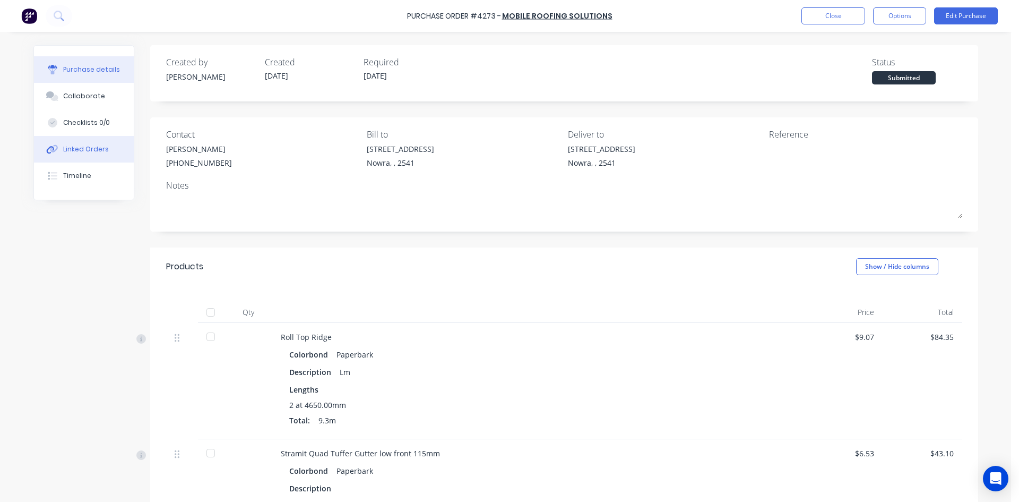
click at [70, 150] on div "Linked Orders" at bounding box center [86, 149] width 46 height 10
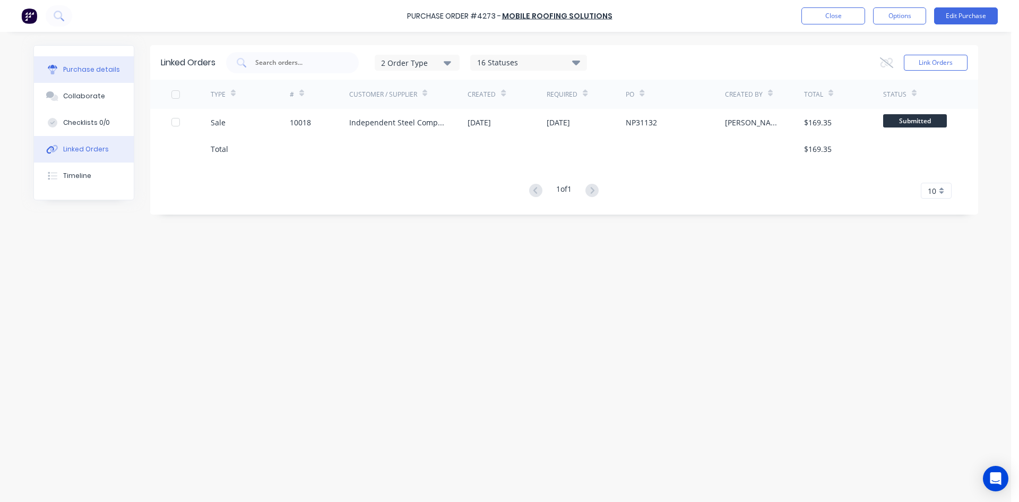
click at [93, 71] on div "Purchase details" at bounding box center [91, 70] width 57 height 10
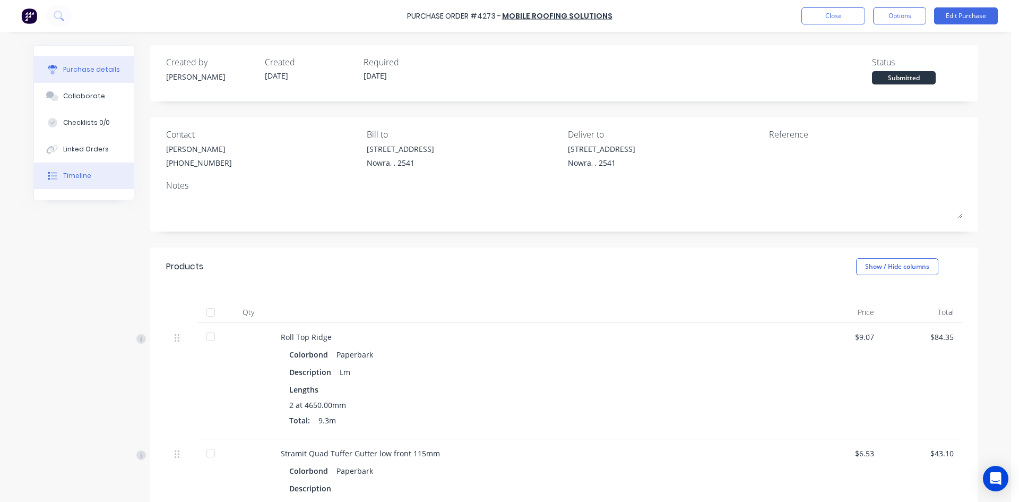
click at [84, 174] on div "Timeline" at bounding box center [77, 176] width 28 height 10
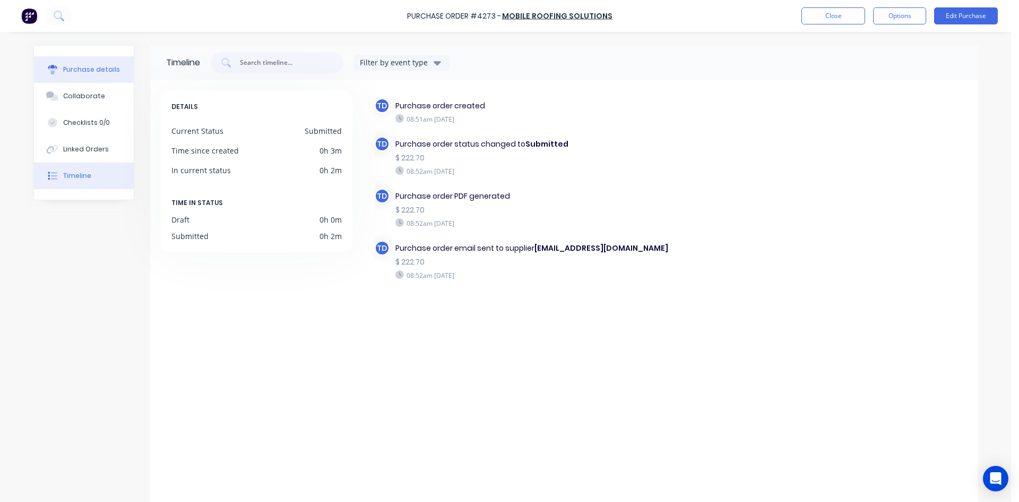
click at [100, 76] on button "Purchase details" at bounding box center [84, 69] width 100 height 27
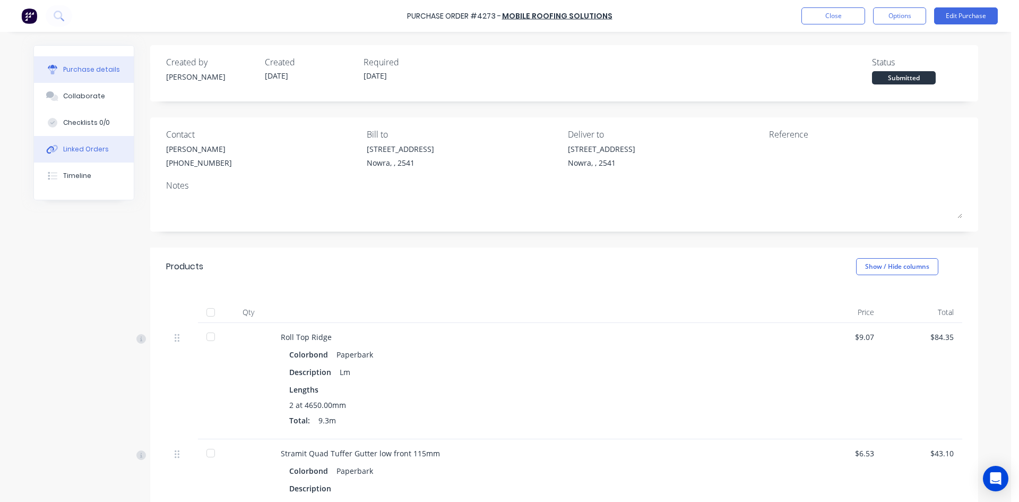
click at [100, 144] on div "Linked Orders" at bounding box center [86, 149] width 46 height 10
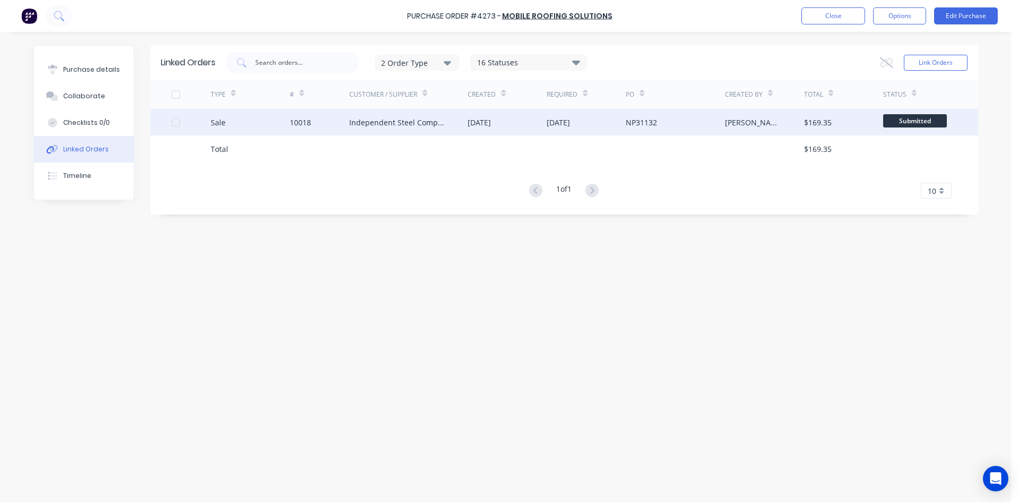
click at [376, 122] on div "Independent Steel Company" at bounding box center [398, 122] width 98 height 11
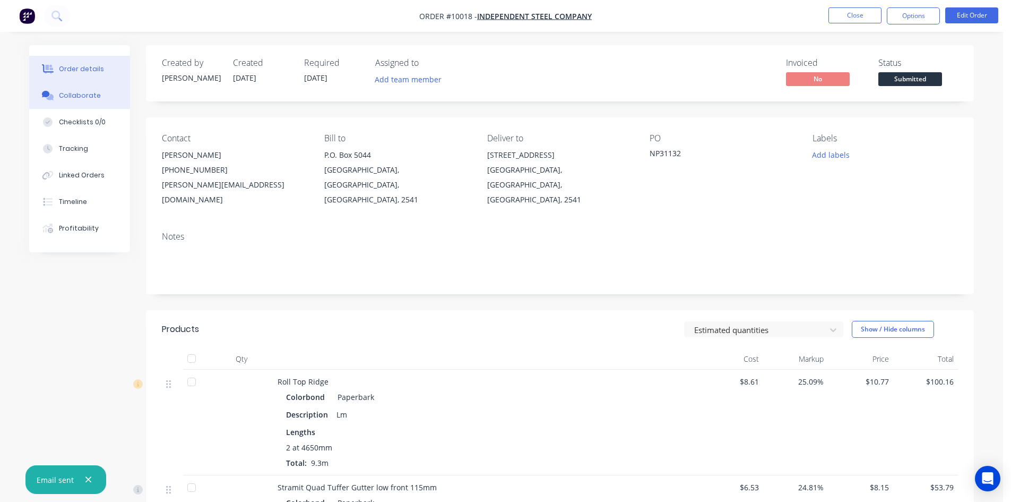
click at [74, 95] on div "Collaborate" at bounding box center [80, 96] width 42 height 10
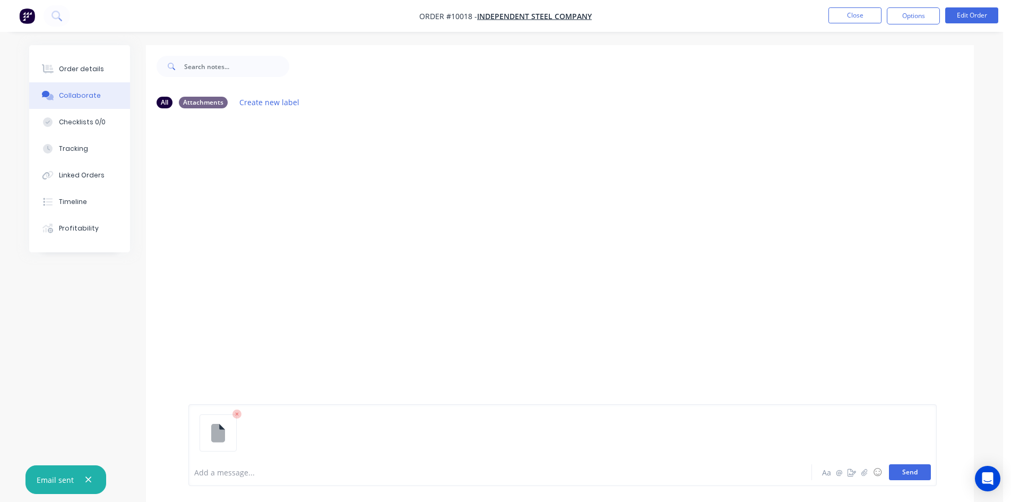
click at [906, 474] on button "Send" at bounding box center [910, 472] width 42 height 16
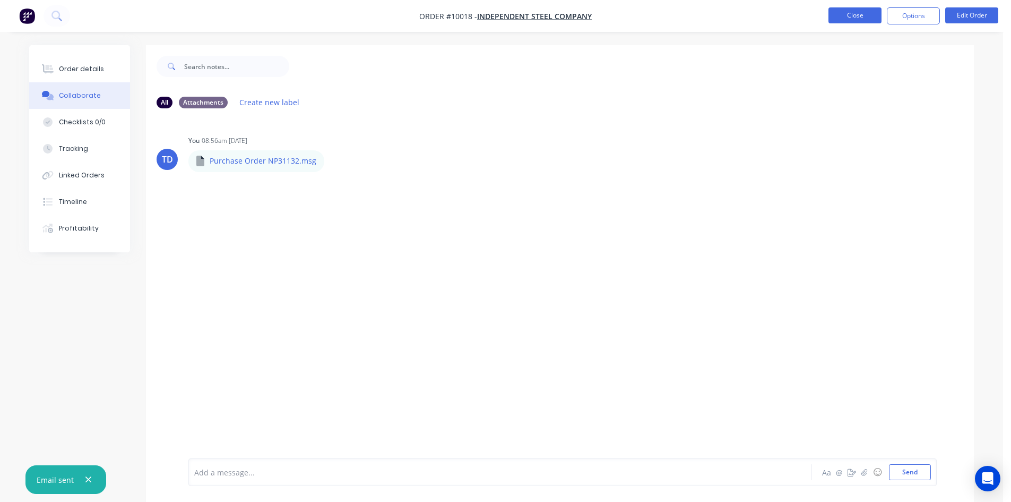
click at [854, 17] on button "Close" at bounding box center [854, 15] width 53 height 16
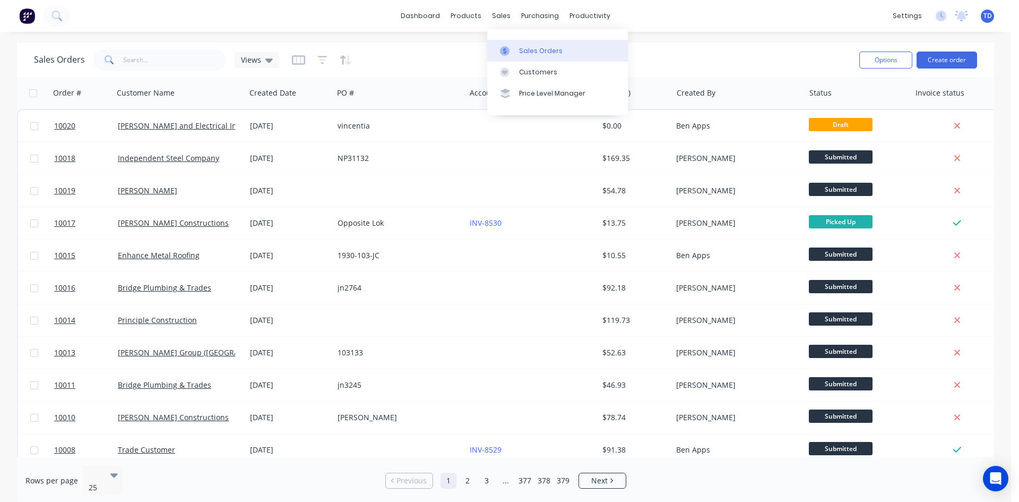
click at [516, 50] on link "Sales Orders" at bounding box center [557, 50] width 141 height 21
click at [171, 63] on input "text" at bounding box center [174, 59] width 103 height 21
click at [520, 68] on div "Customers" at bounding box center [538, 72] width 38 height 10
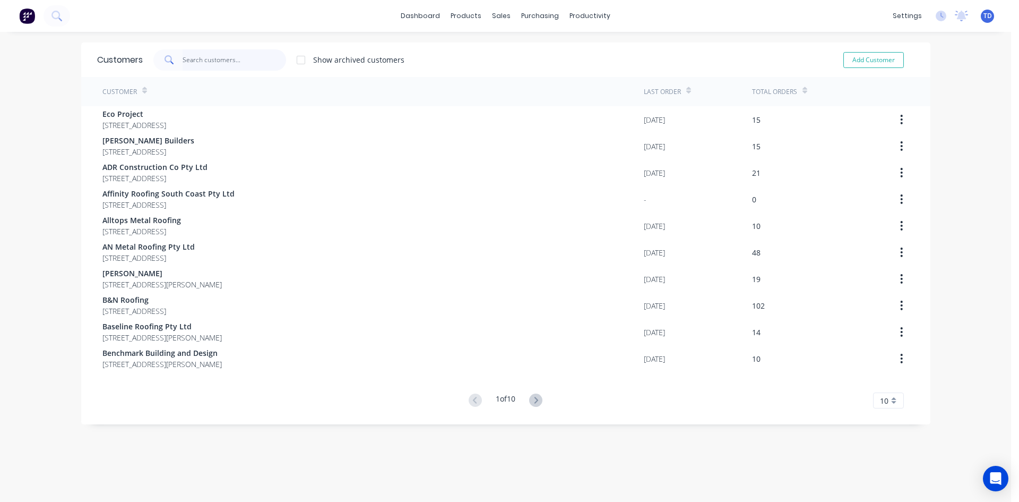
click at [186, 54] on input "text" at bounding box center [234, 59] width 103 height 21
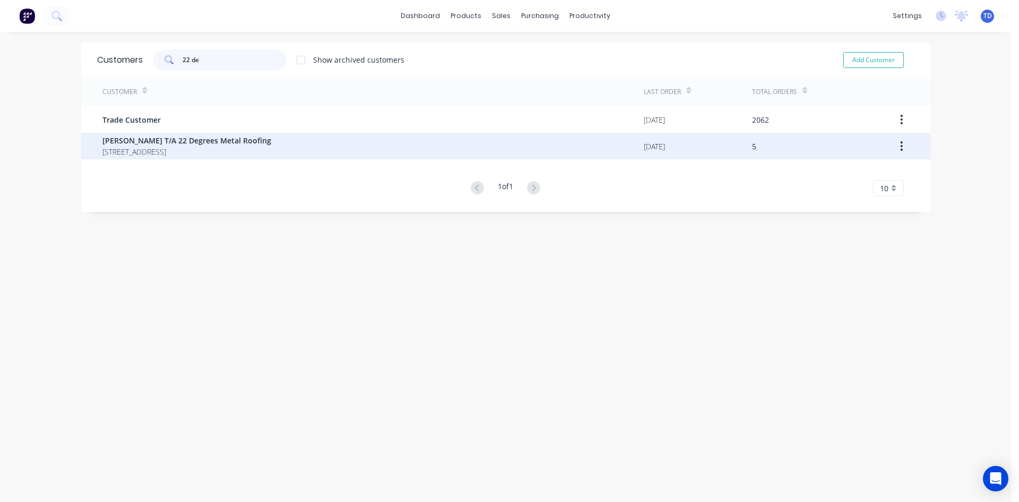
type input "22 de"
click at [123, 145] on span "Wayne Calford T/A 22 Degrees Metal Roofing" at bounding box center [186, 140] width 169 height 11
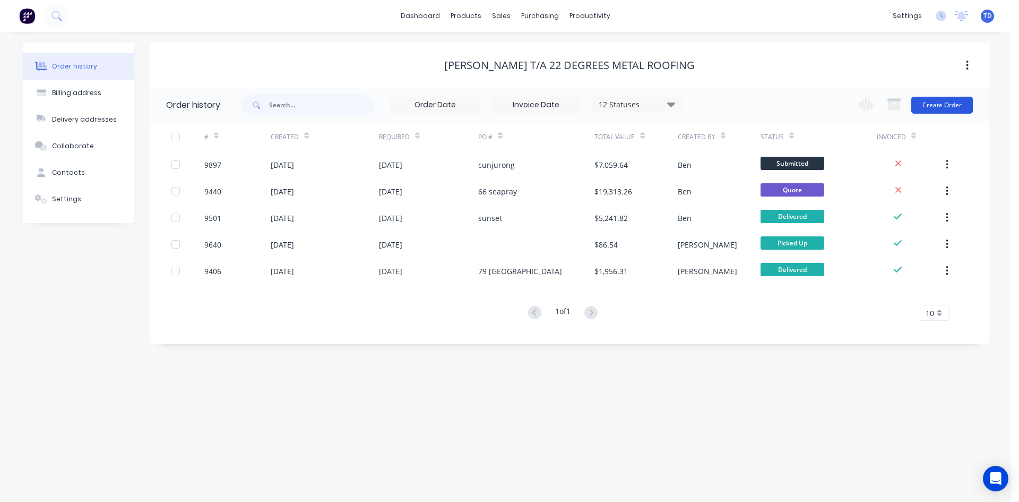
click at [949, 106] on button "Create Order" at bounding box center [942, 105] width 62 height 17
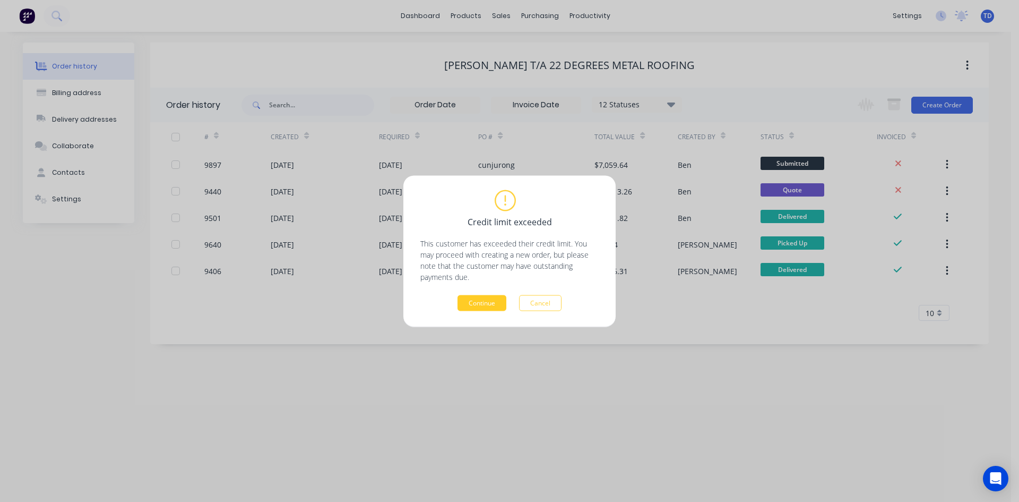
click at [489, 297] on button "Continue" at bounding box center [481, 303] width 49 height 16
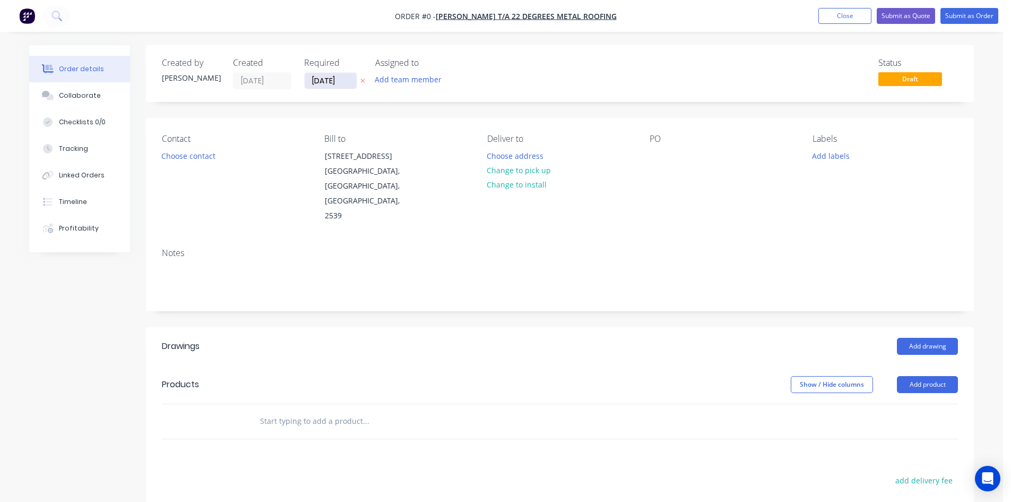
click at [341, 75] on input "03/10/25" at bounding box center [331, 81] width 52 height 16
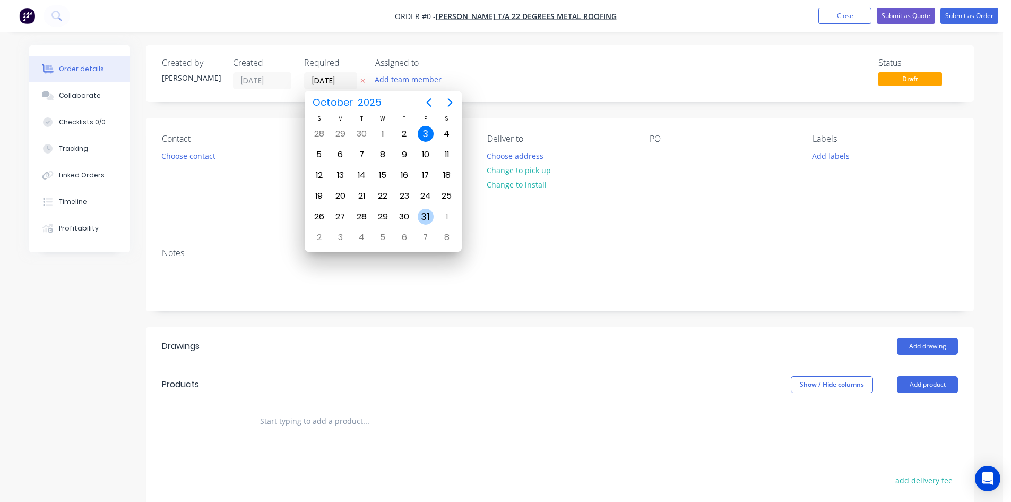
click at [421, 215] on div "31" at bounding box center [426, 217] width 16 height 16
type input "31/10/25"
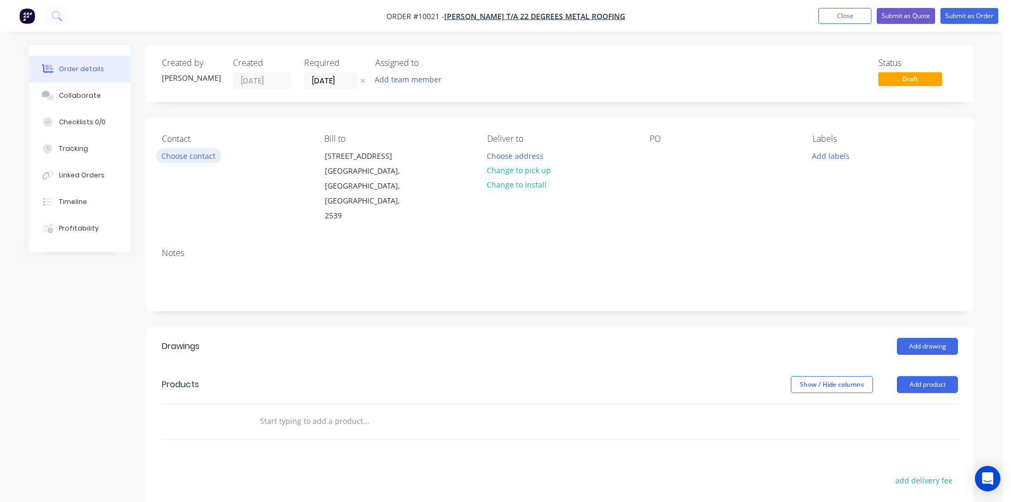
click at [203, 157] on button "Choose contact" at bounding box center [188, 155] width 65 height 14
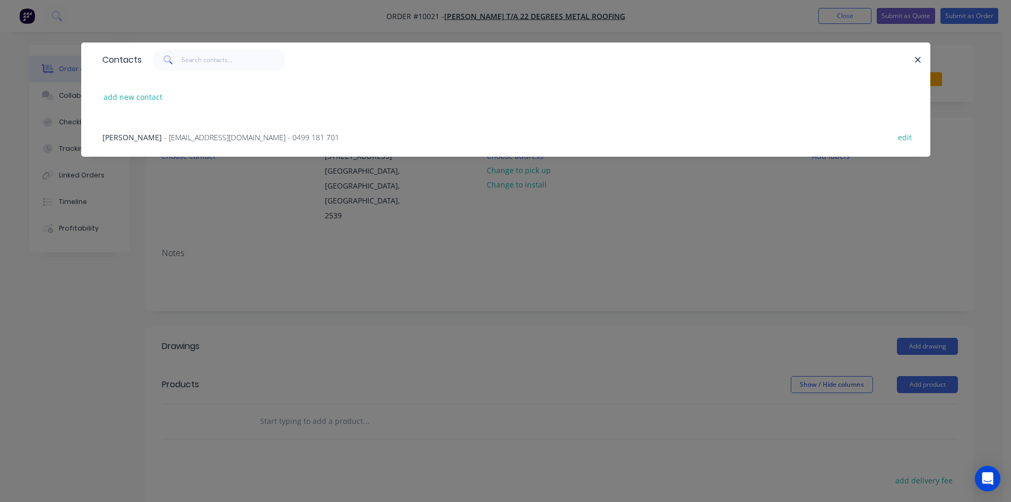
click at [184, 137] on span "- info@22degrees.au - 0499 181 701" at bounding box center [251, 137] width 175 height 10
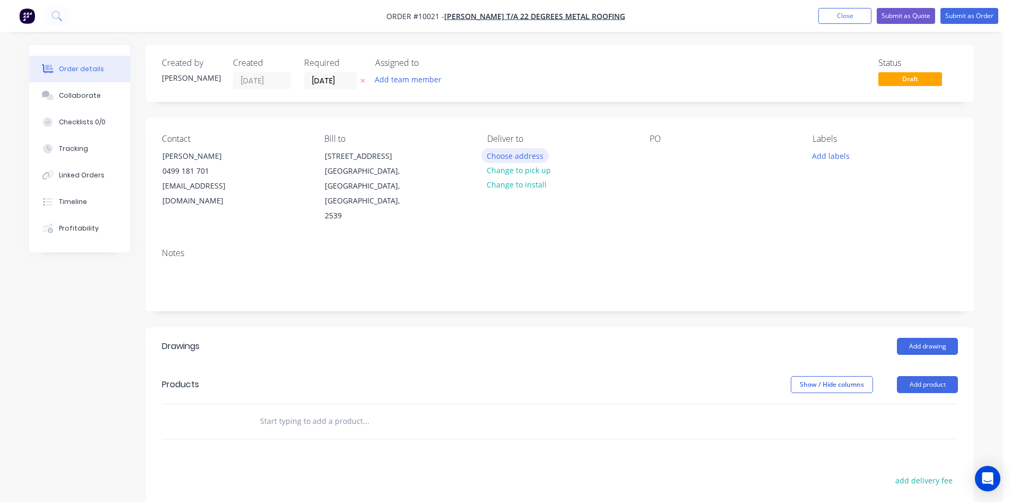
click at [507, 157] on button "Choose address" at bounding box center [515, 155] width 68 height 14
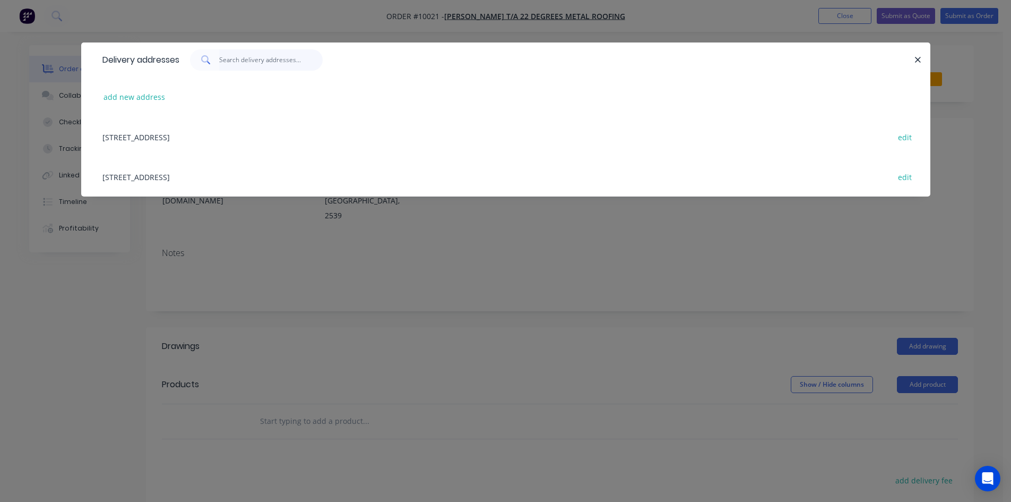
click at [223, 60] on input "text" at bounding box center [270, 59] width 103 height 21
click at [150, 98] on button "add new address" at bounding box center [134, 97] width 73 height 14
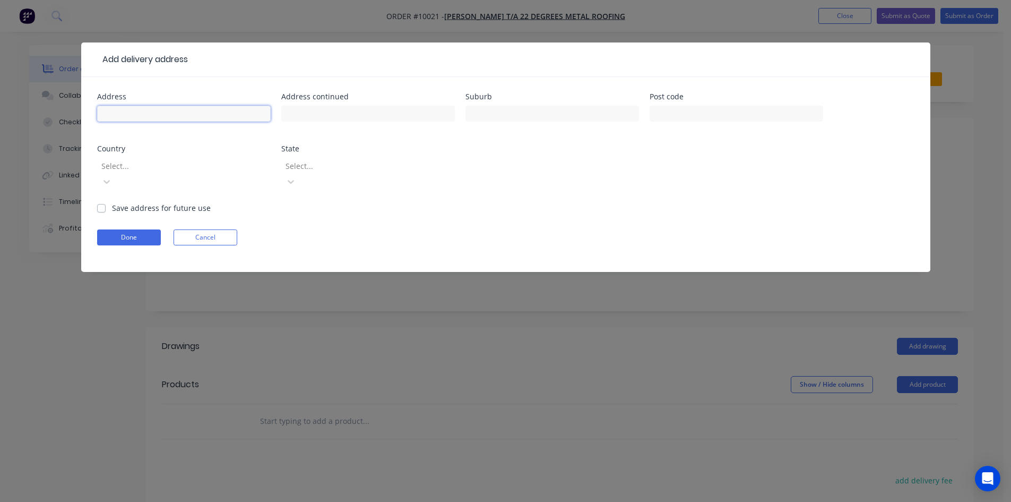
click at [146, 113] on input "text" at bounding box center [184, 114] width 174 height 16
type input "TBA"
click at [503, 115] on input "text" at bounding box center [552, 114] width 174 height 16
type input "TBA"
click at [112, 202] on label "Save address for future use" at bounding box center [161, 207] width 99 height 11
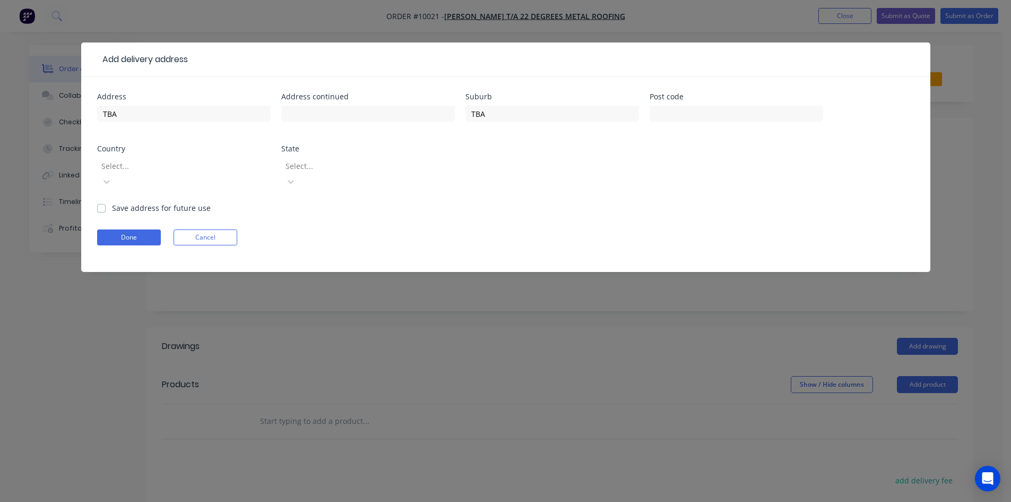
click at [105, 202] on input "Save address for future use" at bounding box center [101, 207] width 8 height 10
checkbox input "true"
click at [109, 229] on button "Done" at bounding box center [129, 237] width 64 height 16
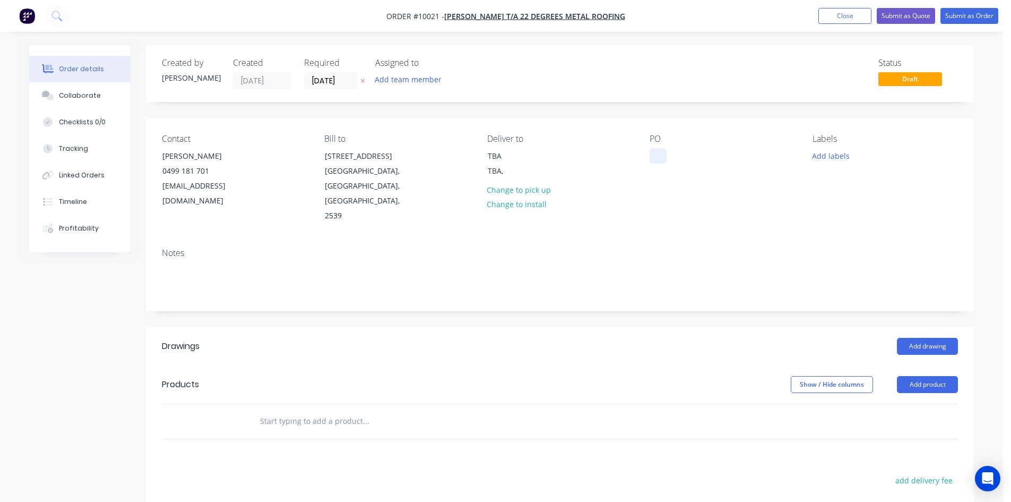
click at [656, 155] on div at bounding box center [658, 155] width 17 height 15
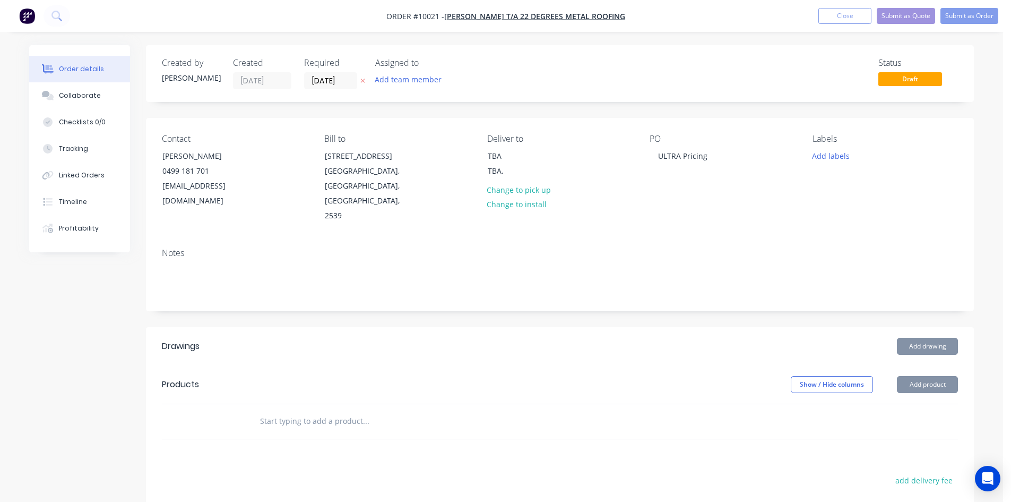
click at [317, 410] on input "text" at bounding box center [366, 420] width 212 height 21
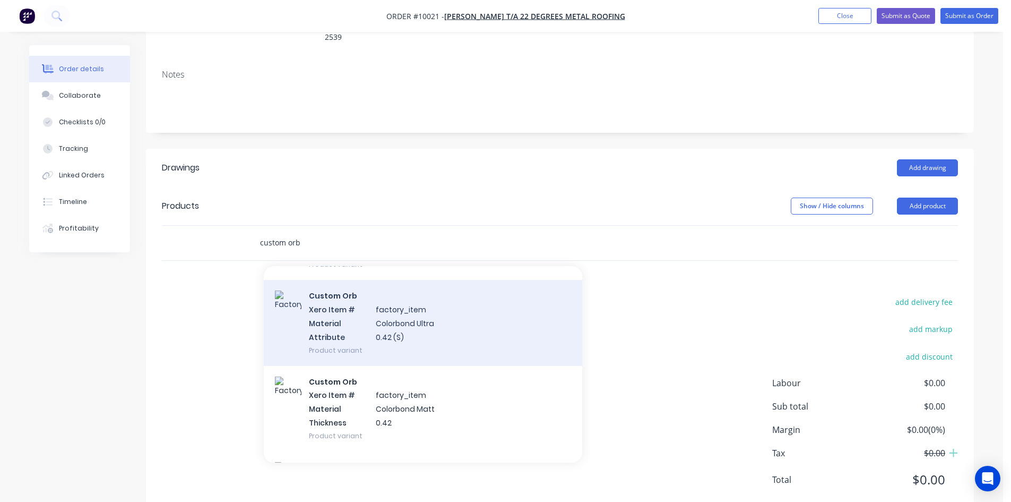
scroll to position [372, 0]
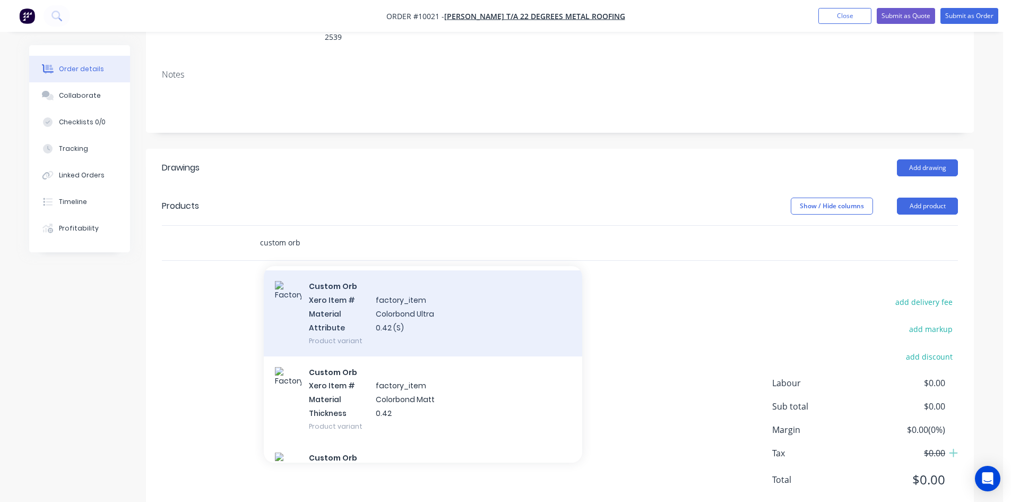
type input "custom orb"
click at [303, 289] on div "Custom Orb Xero Item # factory_item Material Colorbond Ultra Attribute 0.42 (S)…" at bounding box center [423, 312] width 318 height 85
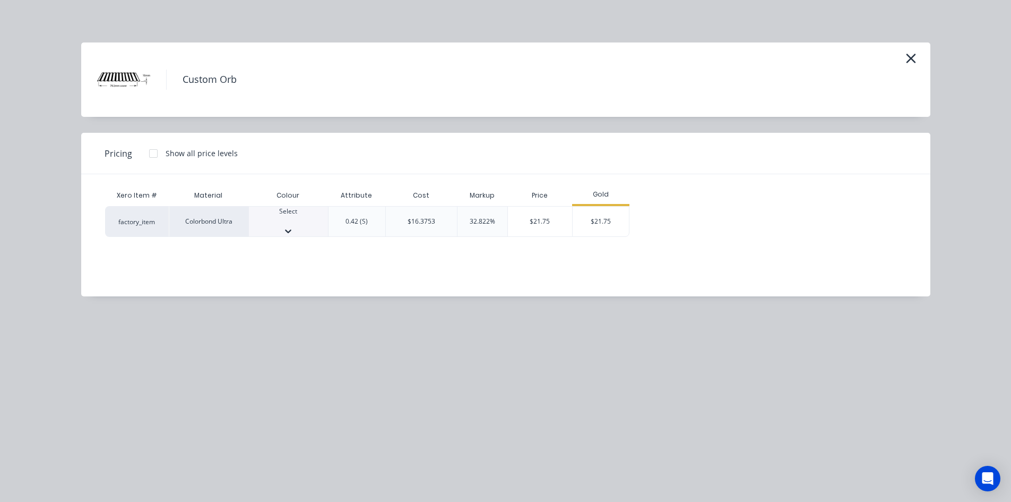
click at [305, 225] on div "Select" at bounding box center [288, 215] width 79 height 19
click at [601, 218] on div "$21.75" at bounding box center [601, 224] width 57 height 36
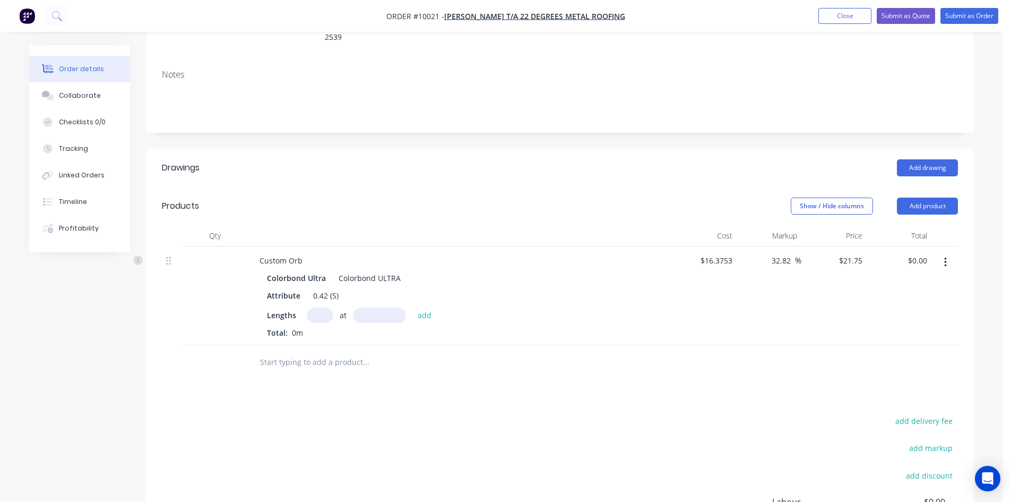
click at [315, 307] on input "text" at bounding box center [320, 314] width 27 height 15
type input "1"
type input "1312"
click at [412, 307] on button "add" at bounding box center [424, 314] width 25 height 14
type input "$28.54"
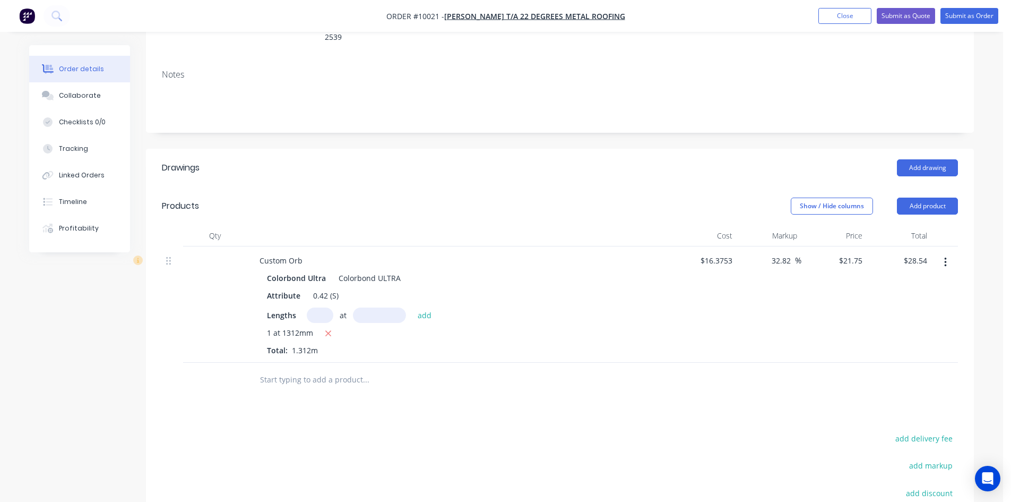
click at [314, 367] on div at bounding box center [438, 379] width 382 height 34
click at [310, 369] on input "text" at bounding box center [366, 379] width 212 height 21
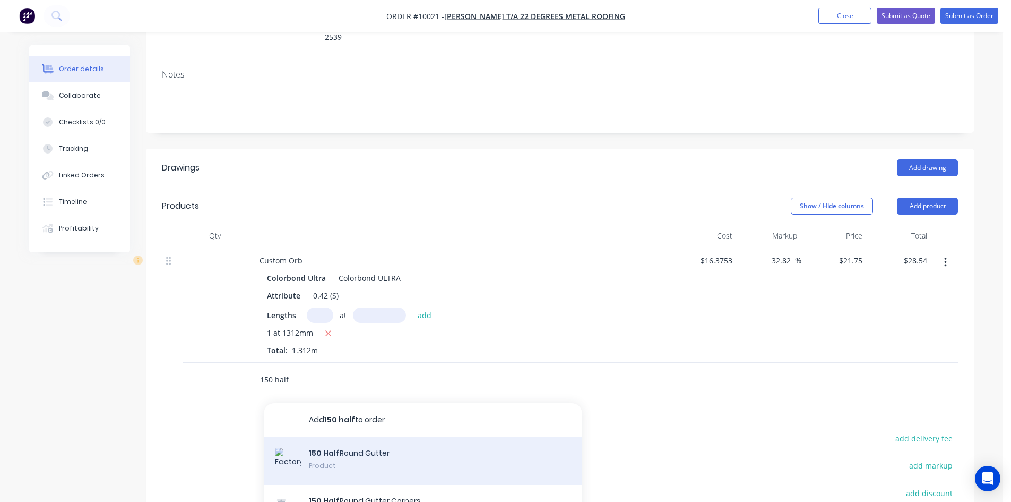
type input "150 half"
click at [349, 437] on div "150 Half Round Gutter Product" at bounding box center [423, 461] width 318 height 48
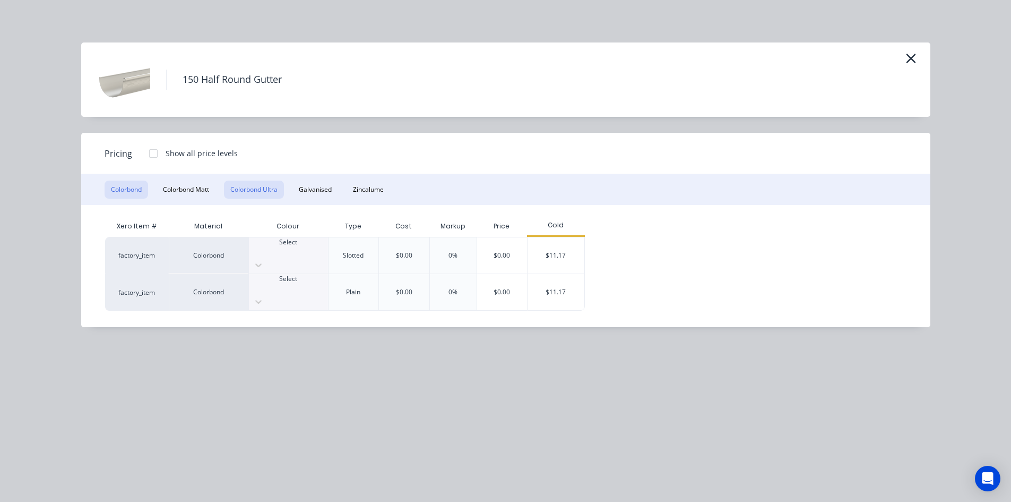
click at [267, 182] on button "Colorbond Ultra" at bounding box center [254, 189] width 60 height 18
click at [275, 243] on div "Select" at bounding box center [288, 255] width 79 height 36
click at [564, 254] on div "$24.84" at bounding box center [556, 255] width 57 height 36
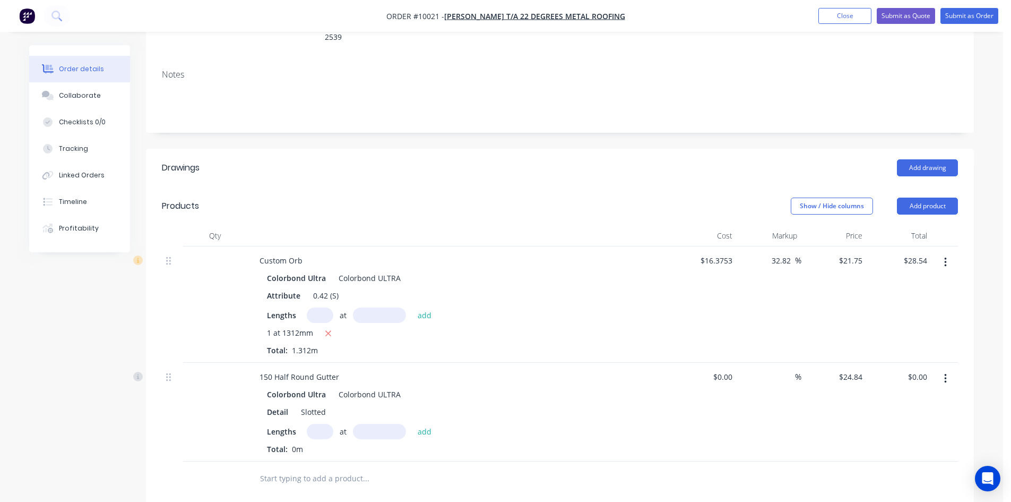
click at [284, 468] on input "text" at bounding box center [366, 478] width 212 height 21
click at [942, 159] on button "Add drawing" at bounding box center [927, 167] width 61 height 17
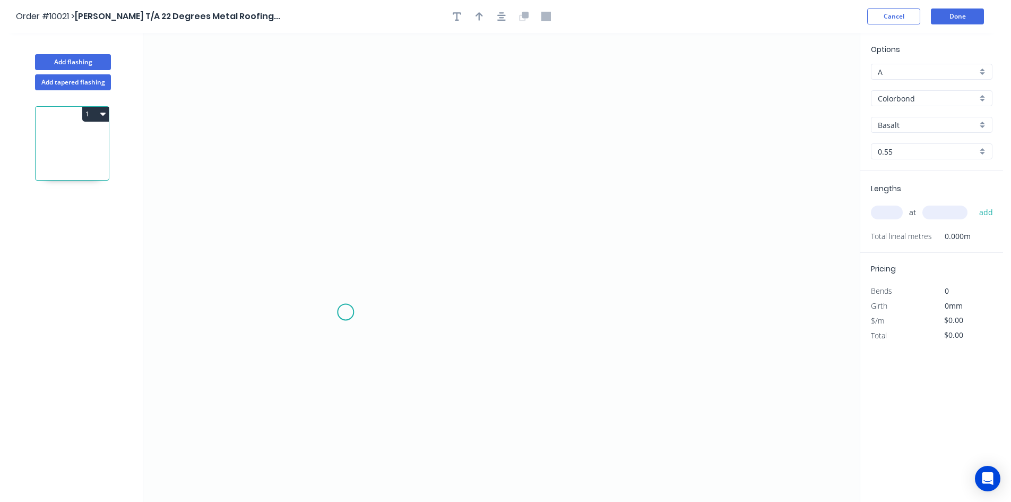
click at [346, 312] on icon "0" at bounding box center [501, 267] width 716 height 469
click at [293, 346] on icon "0" at bounding box center [501, 267] width 716 height 469
click at [301, 134] on icon "0 ?" at bounding box center [501, 267] width 716 height 469
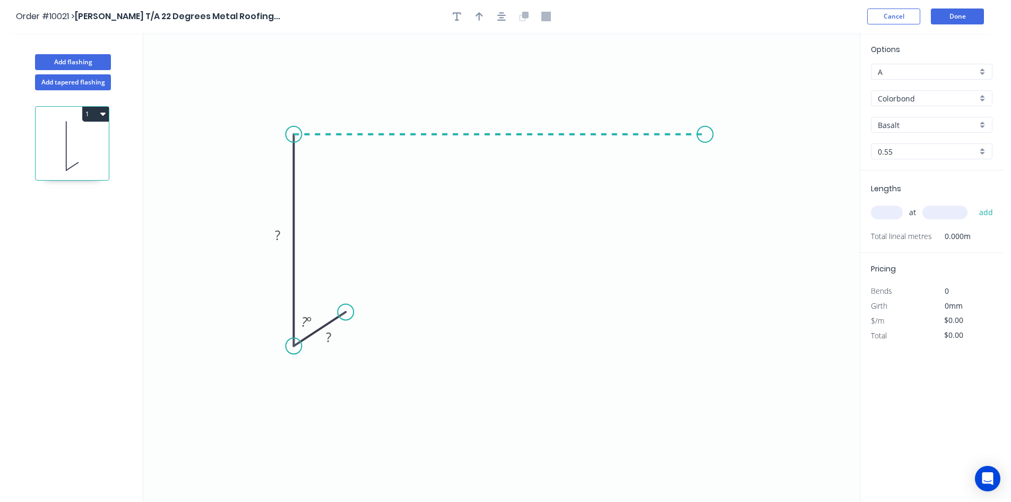
click at [705, 149] on icon "0 ? ? ? º" at bounding box center [501, 267] width 716 height 469
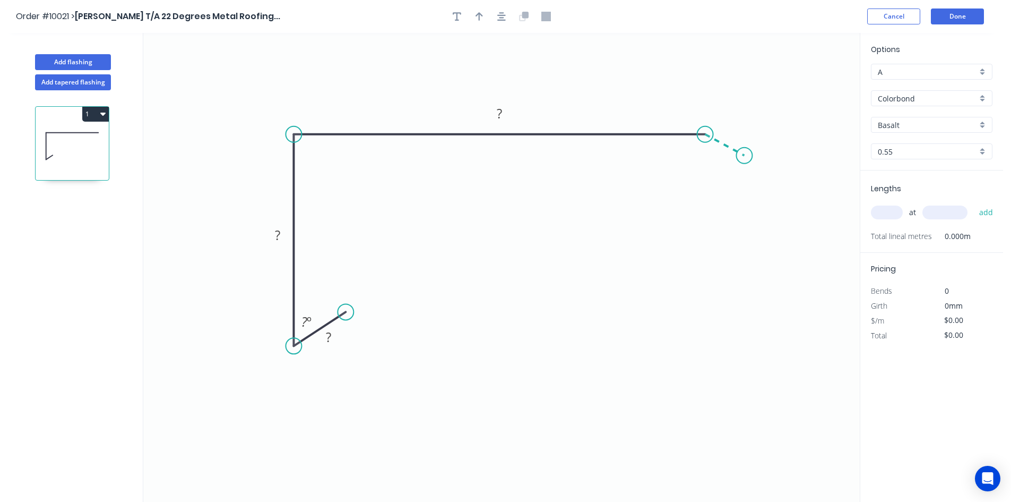
click at [745, 156] on icon "0 ? ? ? ? º" at bounding box center [501, 267] width 716 height 469
click at [330, 335] on tspan "?" at bounding box center [328, 337] width 5 height 18
type input "$10.14"
click at [482, 18] on icon "button" at bounding box center [479, 17] width 7 height 10
drag, startPoint x: 809, startPoint y: 84, endPoint x: 655, endPoint y: 83, distance: 153.4
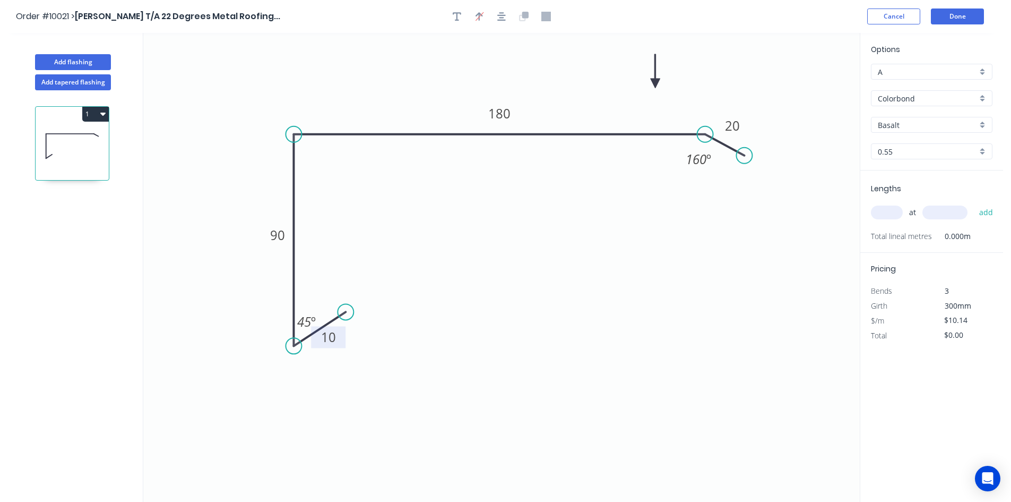
click at [655, 83] on icon at bounding box center [656, 71] width 10 height 34
click at [945, 100] on input "Colorbond" at bounding box center [927, 98] width 99 height 11
click at [935, 155] on div "Colorbond Ultra" at bounding box center [931, 155] width 120 height 19
type input "Colorbond Ultra"
type input "$17.03"
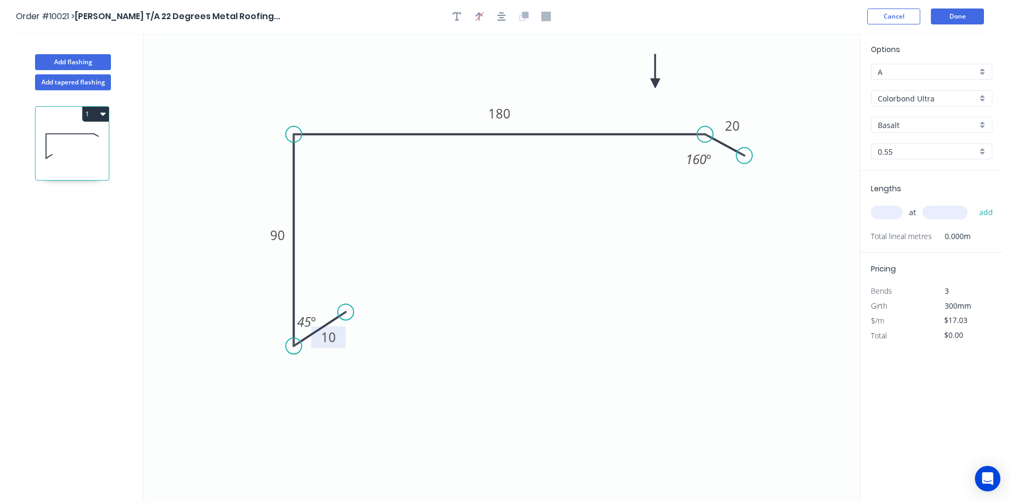
click at [912, 117] on div "Basalt" at bounding box center [932, 125] width 122 height 16
click at [912, 161] on div "Colorbond ULTRA" at bounding box center [931, 163] width 120 height 19
type input "Colorbond ULTRA"
click at [888, 213] on input "text" at bounding box center [887, 212] width 32 height 14
type input "1"
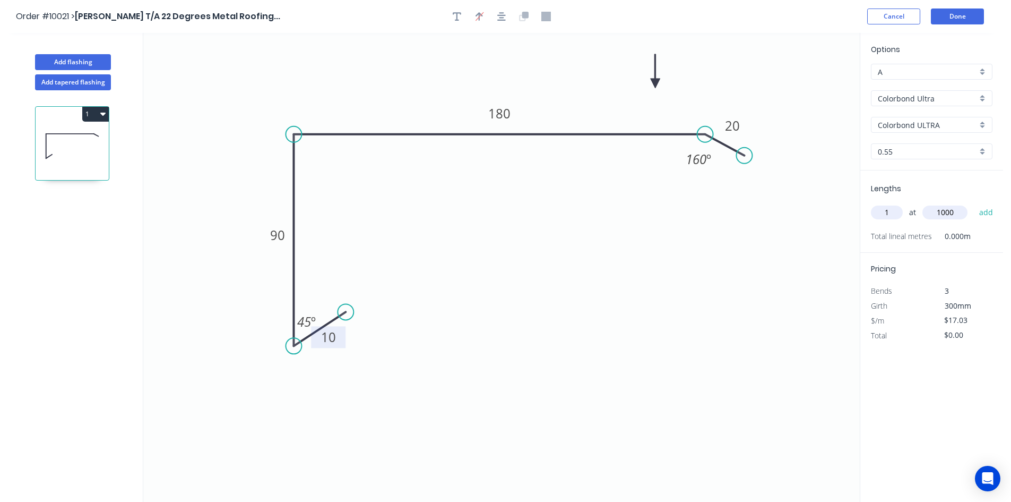
type input "1000"
click at [974, 203] on button "add" at bounding box center [986, 212] width 25 height 18
type input "$17.03"
click at [953, 21] on button "Done" at bounding box center [957, 16] width 53 height 16
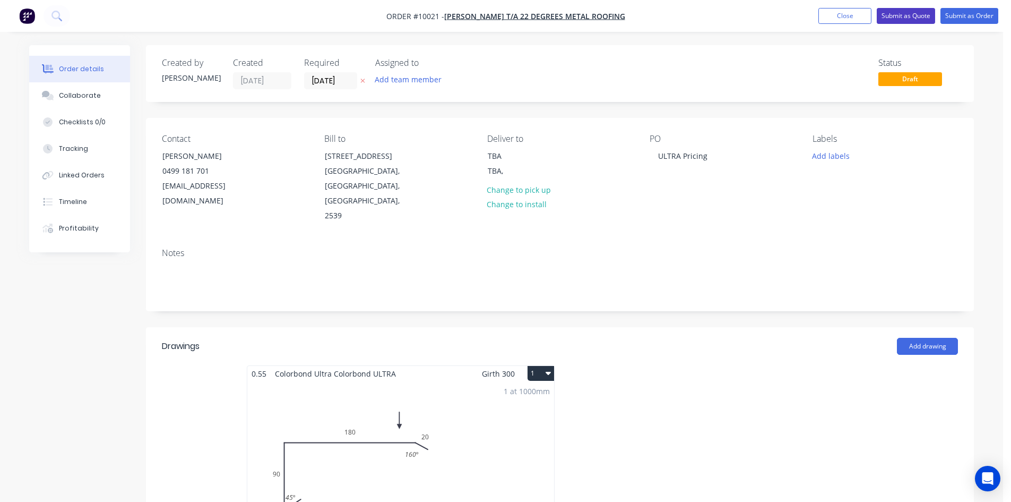
click at [908, 13] on button "Submit as Quote" at bounding box center [906, 16] width 58 height 16
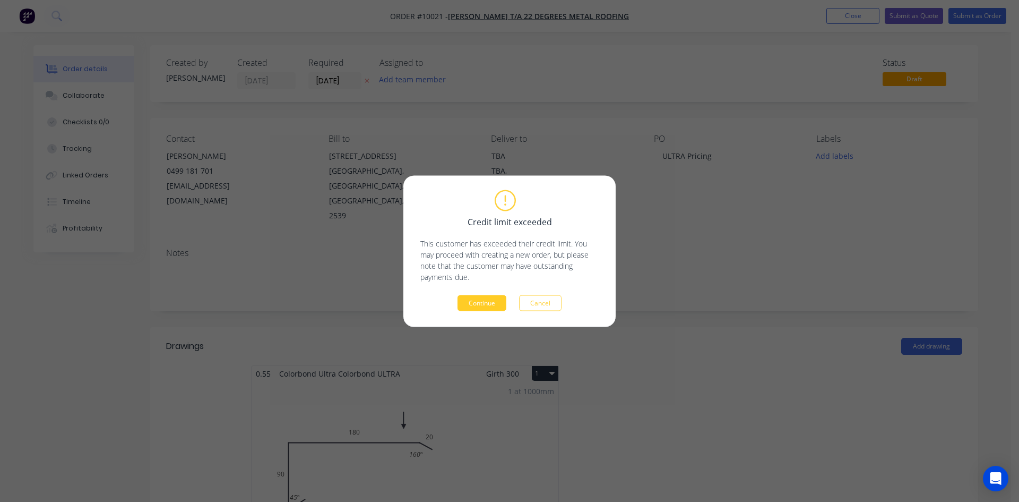
click at [478, 297] on button "Continue" at bounding box center [481, 303] width 49 height 16
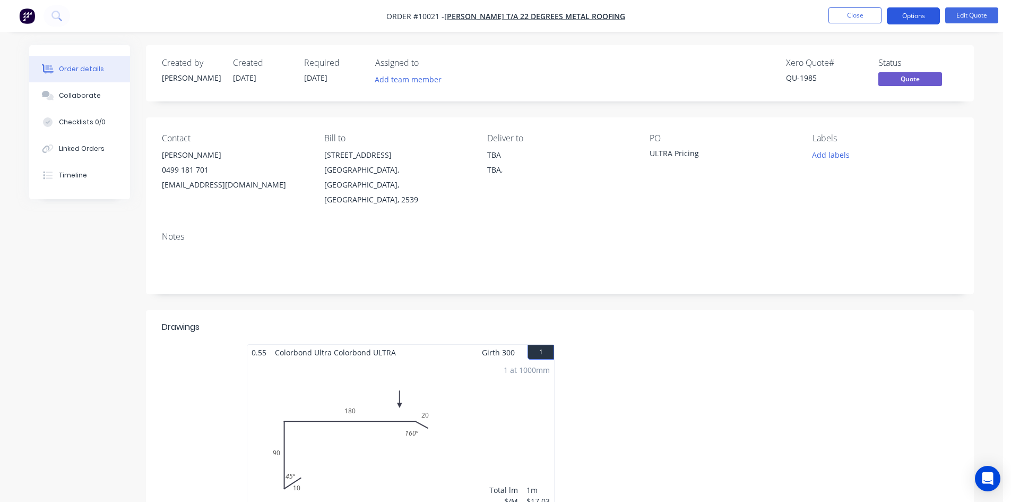
click at [909, 15] on button "Options" at bounding box center [913, 15] width 53 height 17
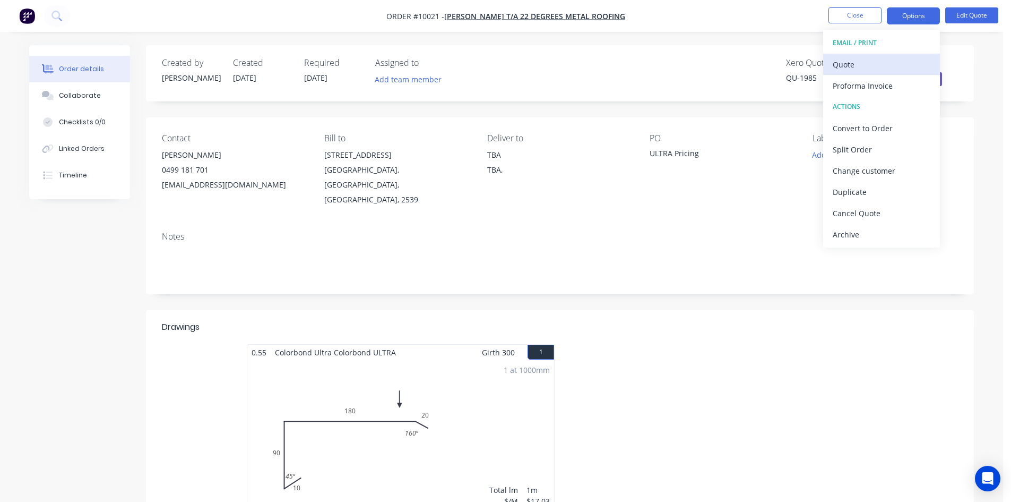
click at [889, 65] on div "Quote" at bounding box center [882, 64] width 98 height 15
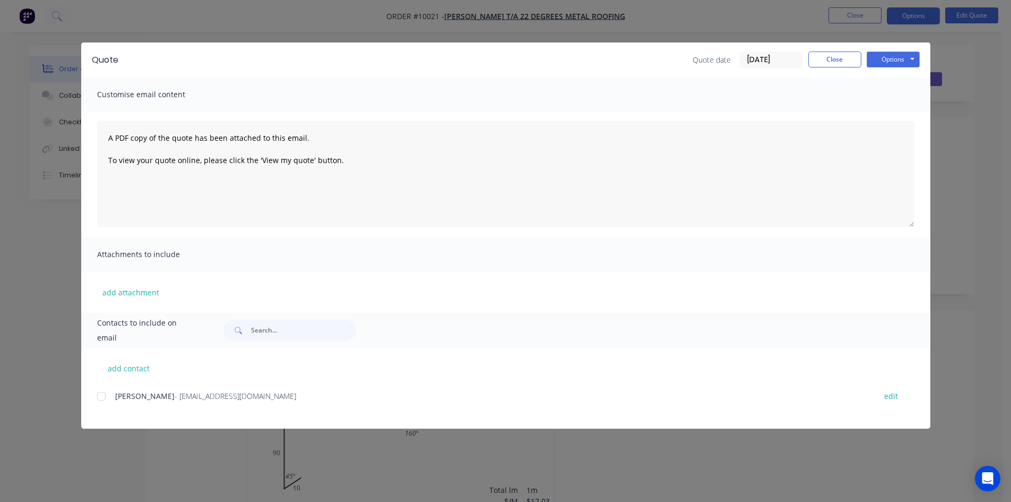
click at [103, 398] on div at bounding box center [101, 395] width 21 height 21
drag, startPoint x: 874, startPoint y: 57, endPoint x: 875, endPoint y: 65, distance: 7.4
click at [875, 57] on button "Options" at bounding box center [893, 59] width 53 height 16
click at [881, 112] on button "Email" at bounding box center [901, 114] width 68 height 18
click at [823, 62] on button "Close" at bounding box center [834, 59] width 53 height 16
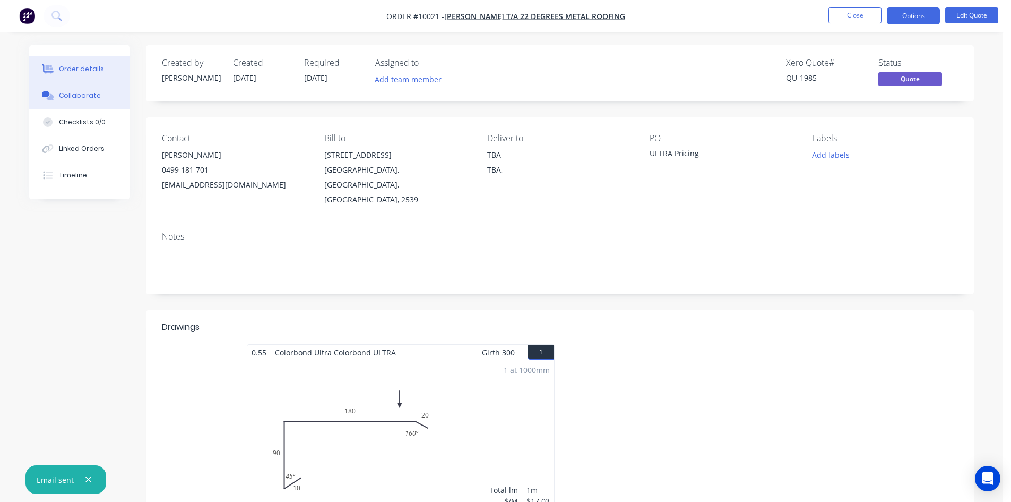
click at [72, 92] on div "Collaborate" at bounding box center [80, 96] width 42 height 10
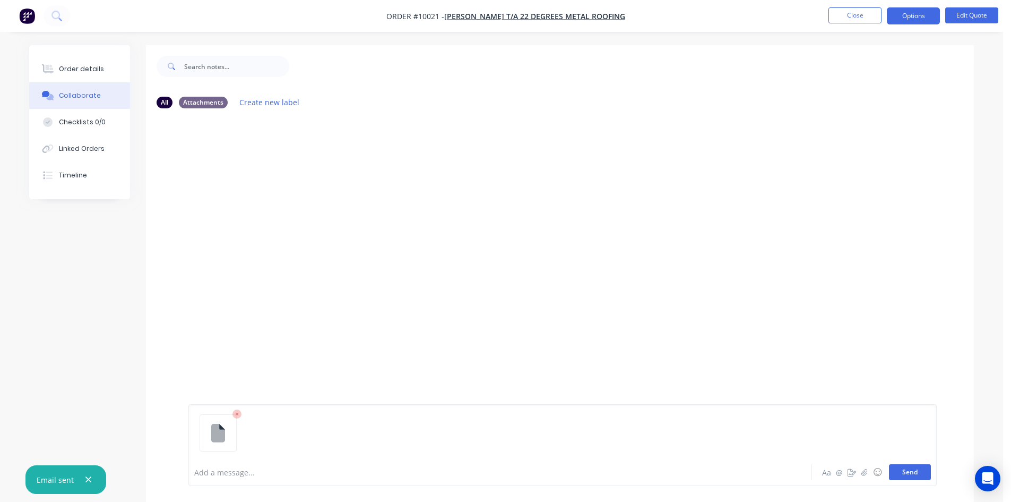
click at [921, 473] on button "Send" at bounding box center [910, 472] width 42 height 16
click at [89, 482] on icon "button" at bounding box center [88, 479] width 7 height 10
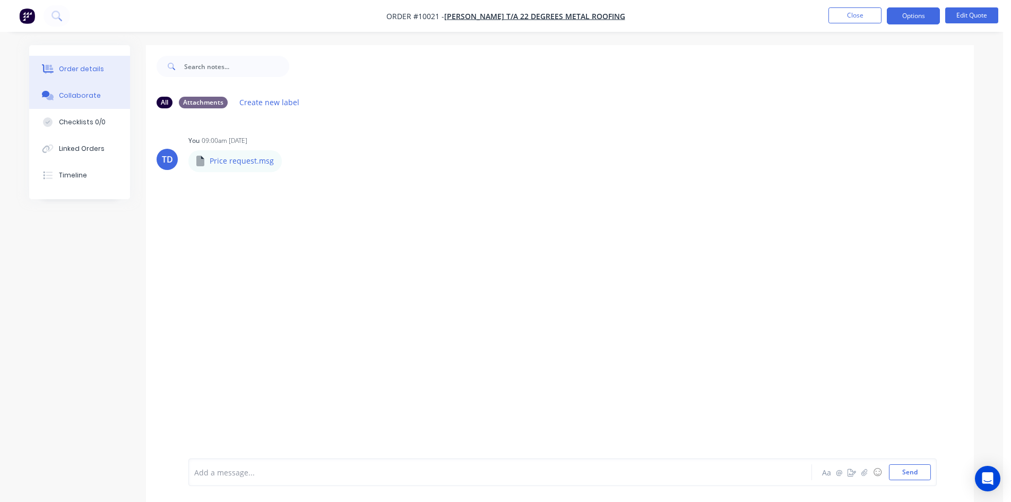
click at [77, 74] on button "Order details" at bounding box center [79, 69] width 101 height 27
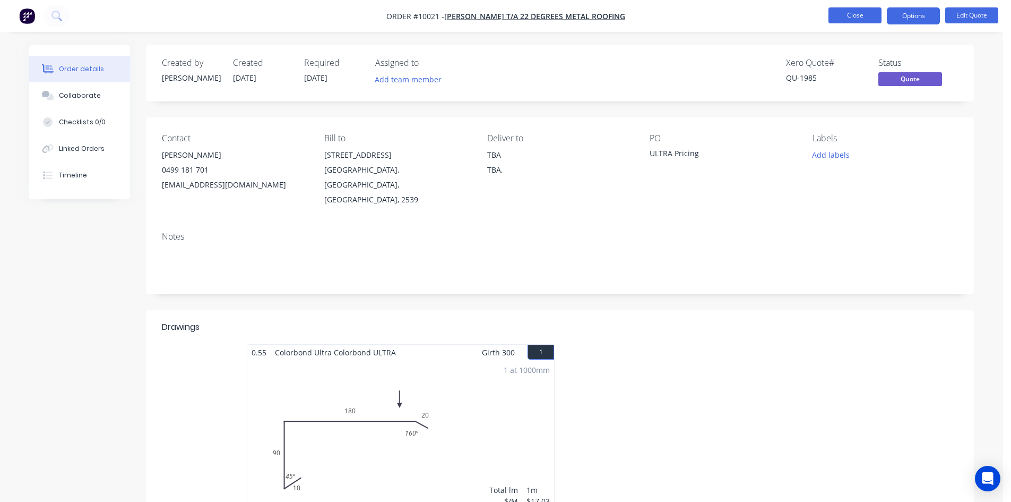
click at [863, 13] on button "Close" at bounding box center [854, 15] width 53 height 16
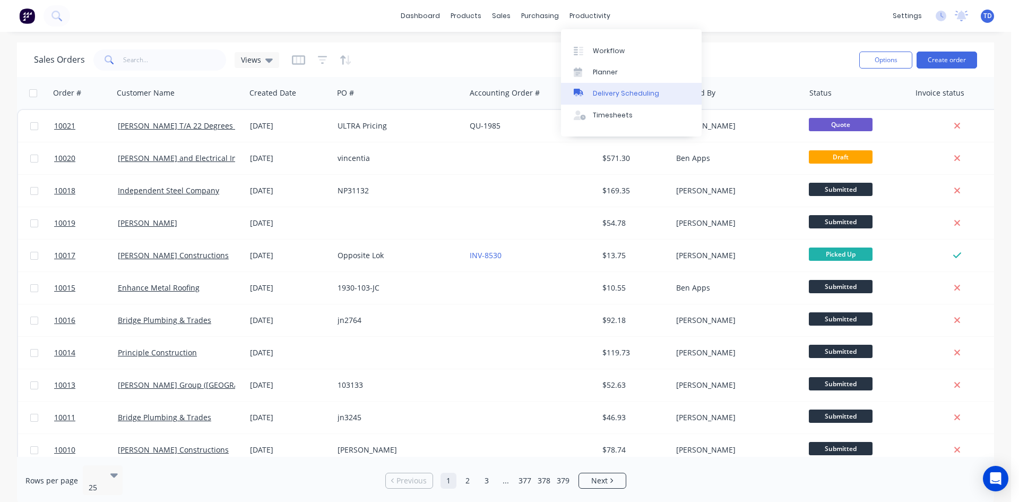
click at [615, 100] on link "Delivery Scheduling" at bounding box center [631, 93] width 141 height 21
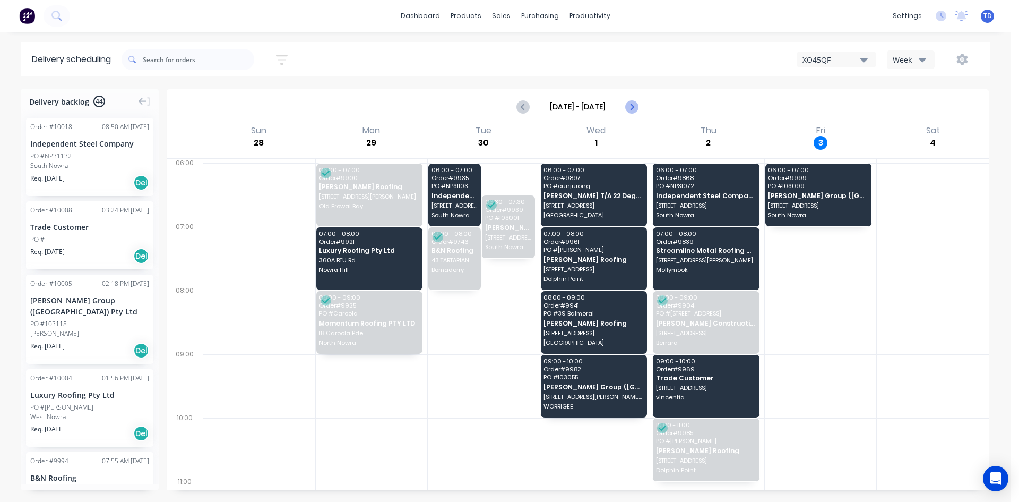
click at [628, 109] on icon "Next page" at bounding box center [631, 106] width 13 height 13
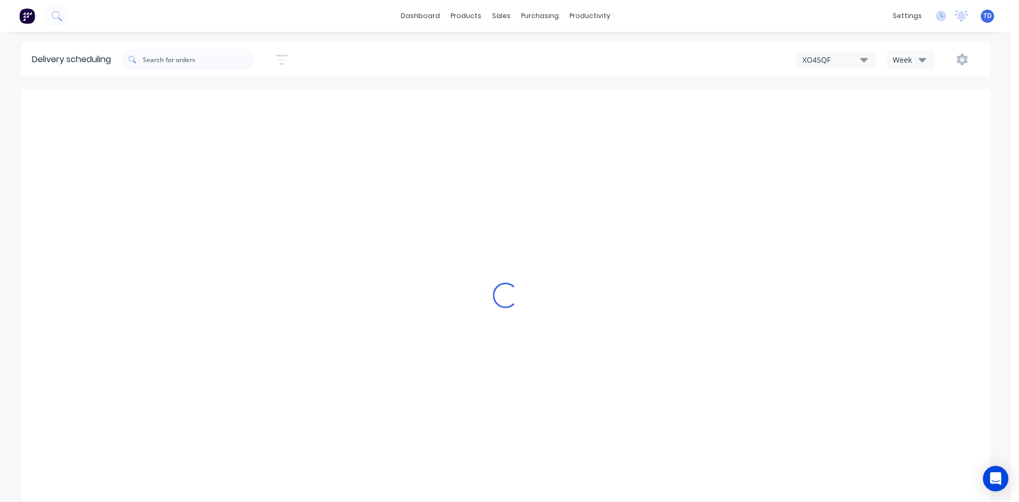
type input "Oct 5 - Oct 11"
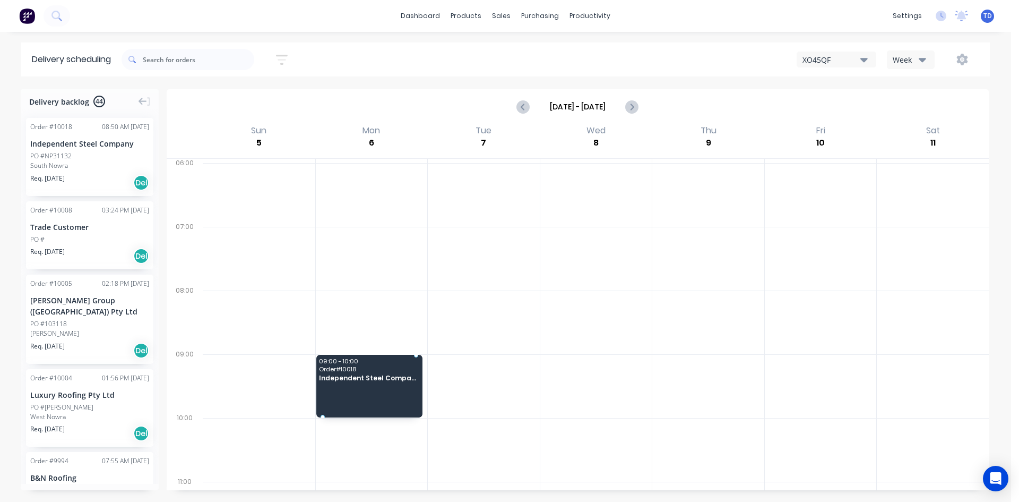
drag, startPoint x: 73, startPoint y: 156, endPoint x: 356, endPoint y: 376, distance: 358.8
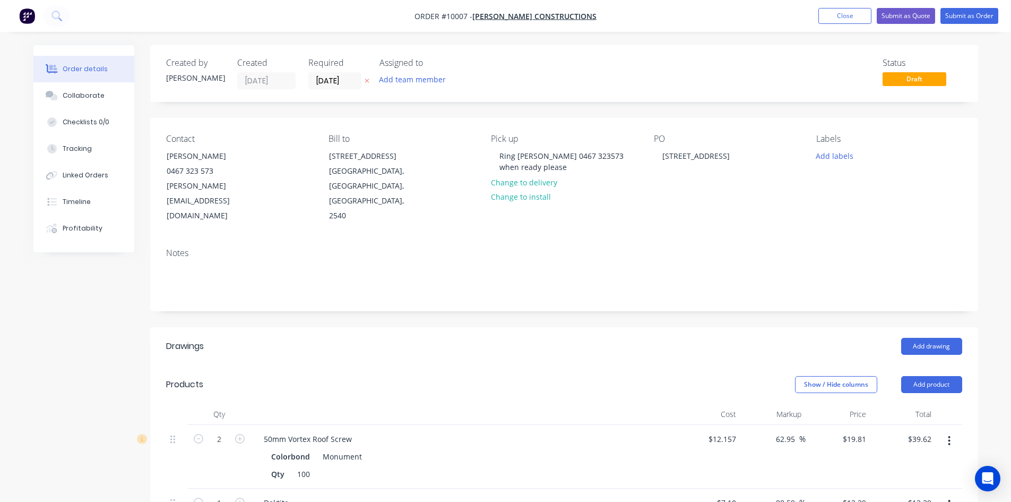
scroll to position [318, 0]
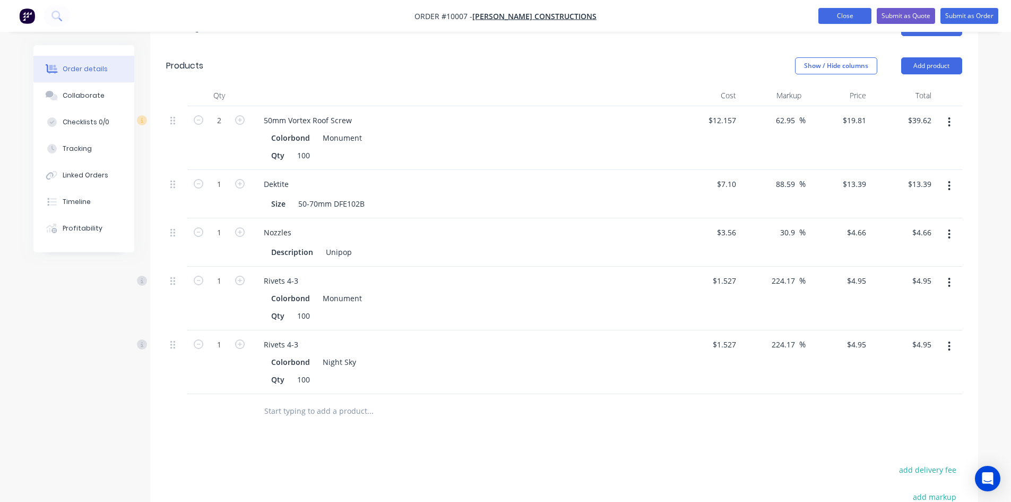
click at [837, 21] on button "Close" at bounding box center [844, 16] width 53 height 16
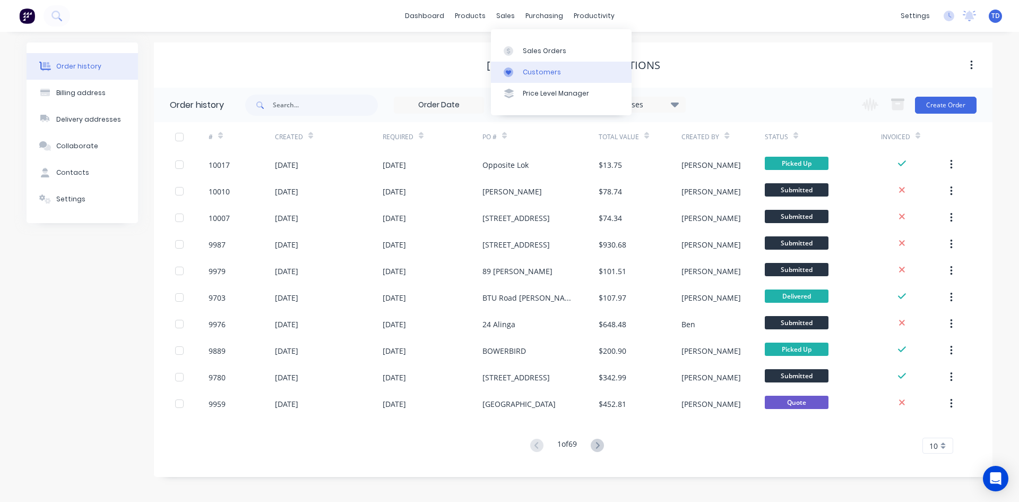
click at [523, 68] on div "Customers" at bounding box center [542, 72] width 38 height 10
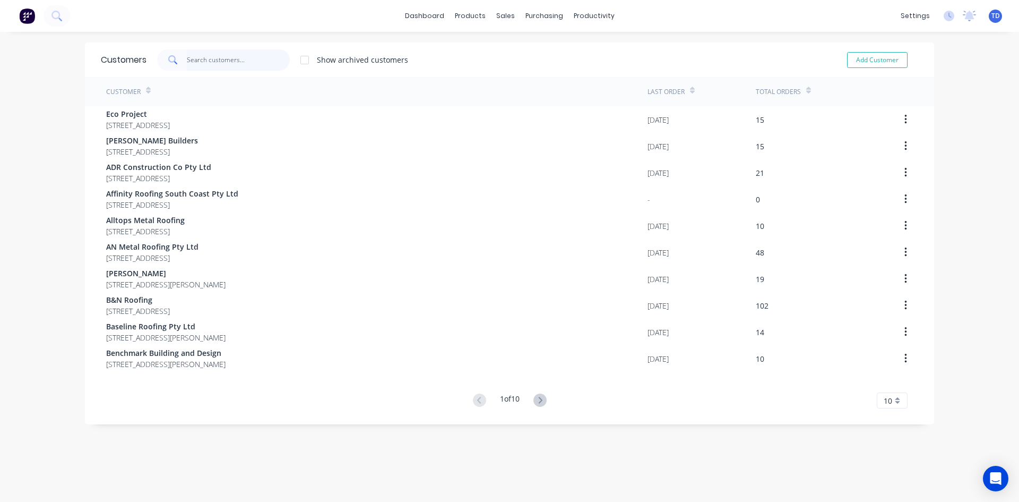
click at [233, 57] on input "text" at bounding box center [238, 59] width 103 height 21
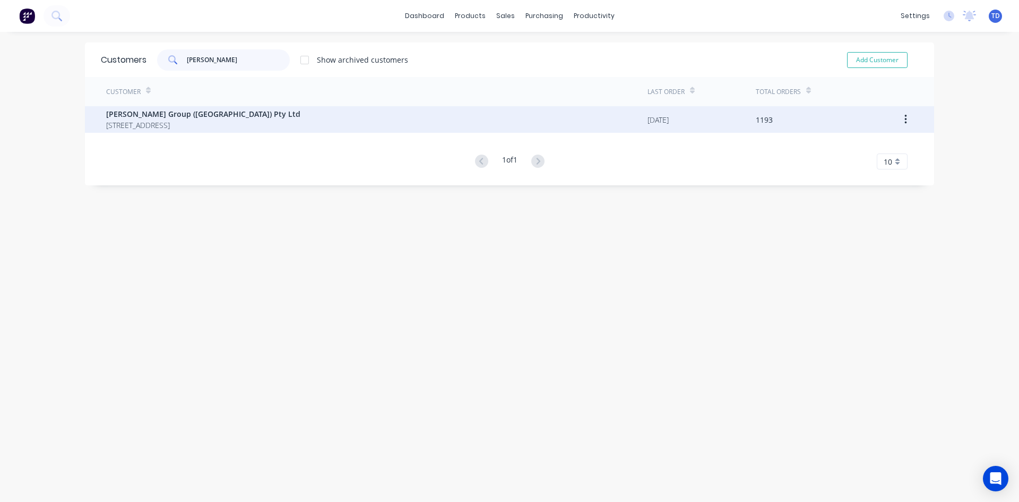
type input "parrish"
click at [205, 119] on span "[PERSON_NAME] Group ([GEOGRAPHIC_DATA]) Pty Ltd" at bounding box center [203, 113] width 194 height 11
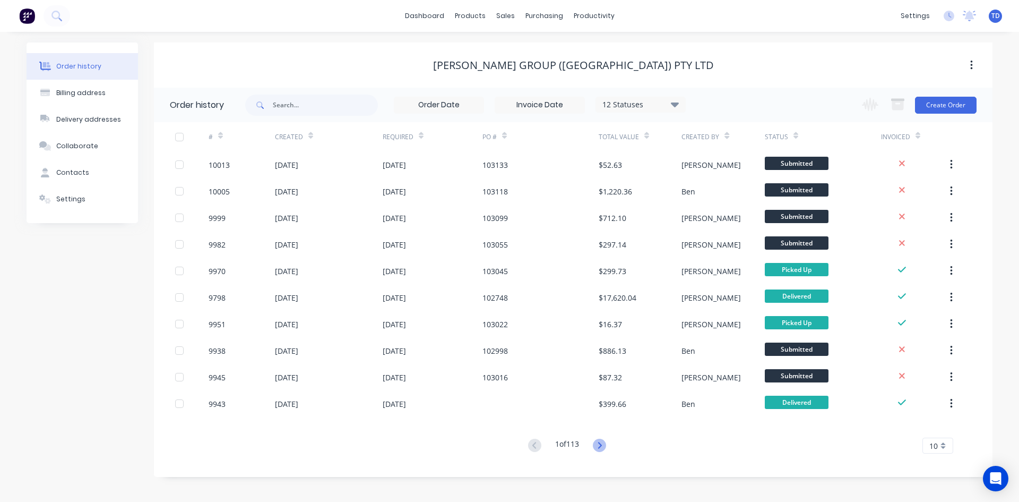
click at [600, 443] on icon at bounding box center [600, 445] width 4 height 6
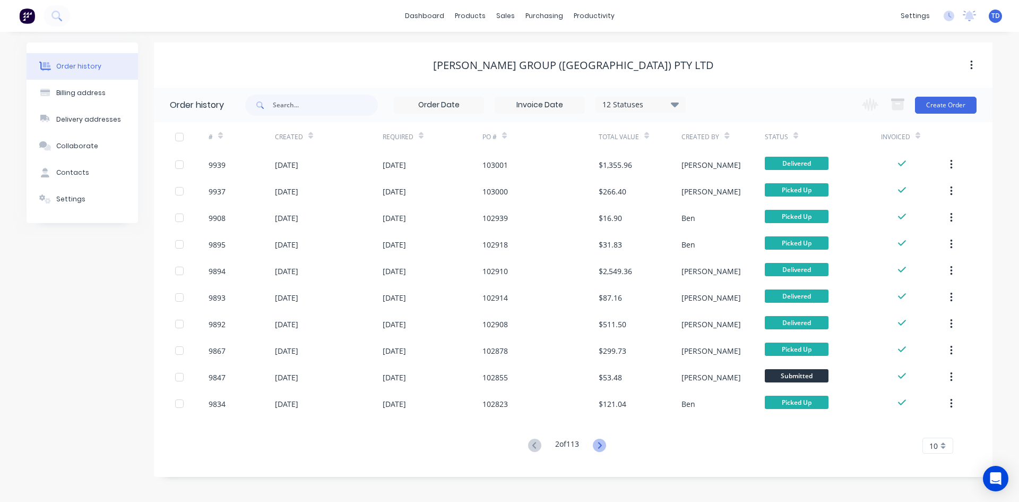
click at [601, 445] on icon at bounding box center [600, 445] width 4 height 6
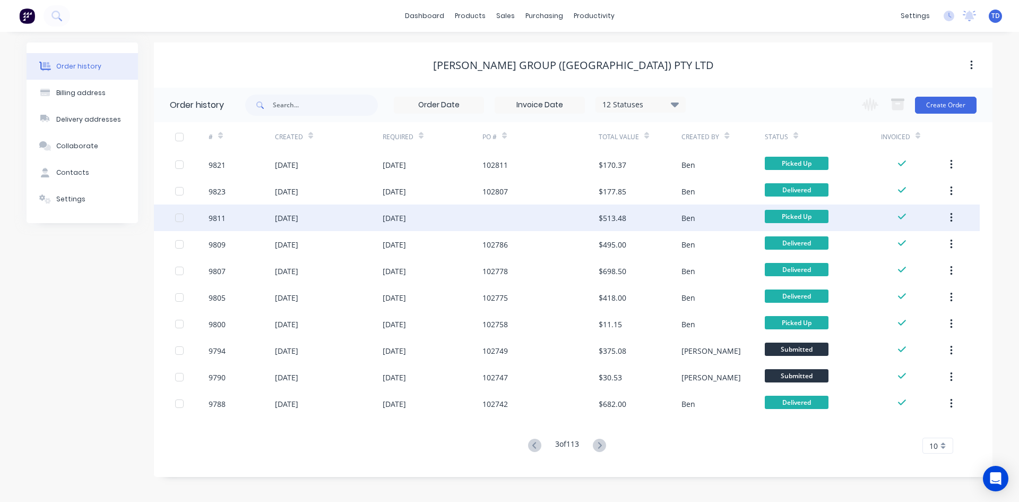
click at [432, 227] on div "[DATE]" at bounding box center [433, 217] width 100 height 27
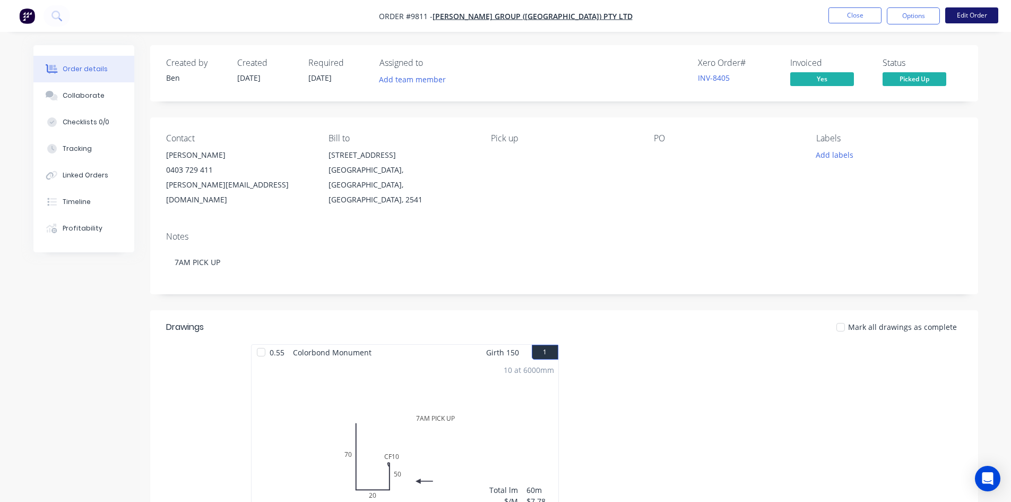
click at [963, 13] on button "Edit Order" at bounding box center [971, 15] width 53 height 16
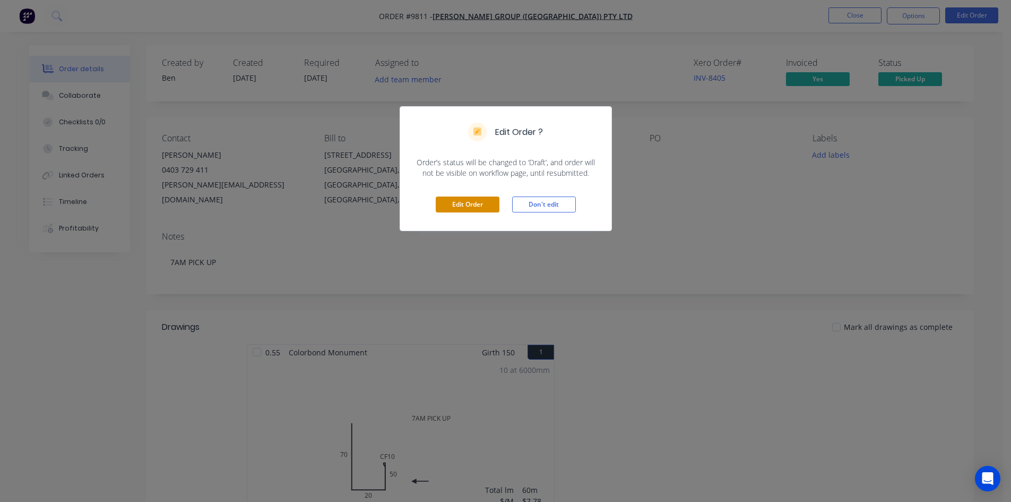
click at [478, 203] on button "Edit Order" at bounding box center [468, 204] width 64 height 16
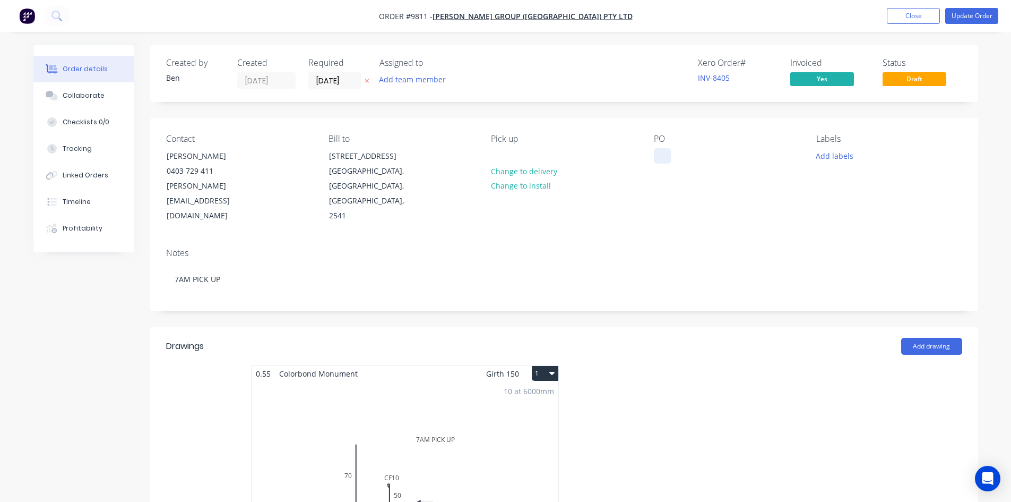
click at [666, 160] on div at bounding box center [662, 155] width 17 height 15
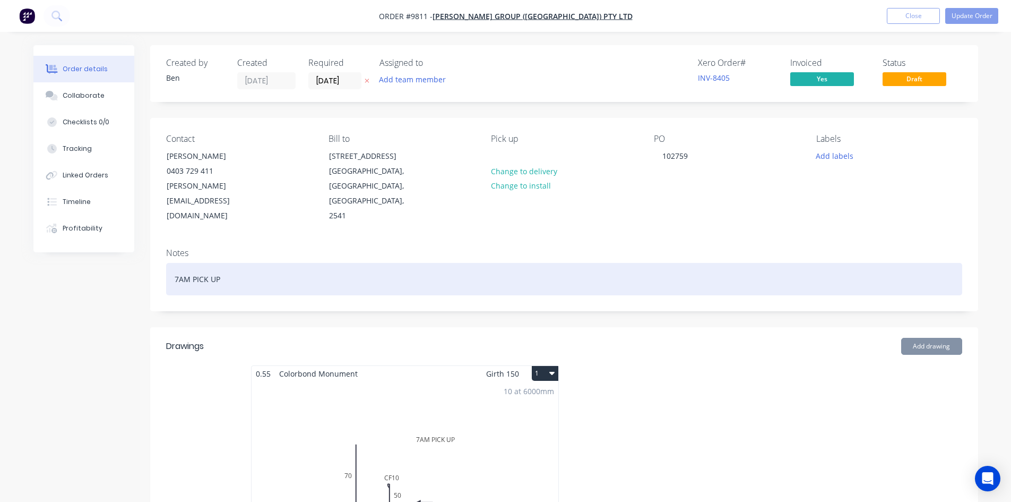
click at [248, 263] on div "7AM PICK UP" at bounding box center [564, 279] width 796 height 32
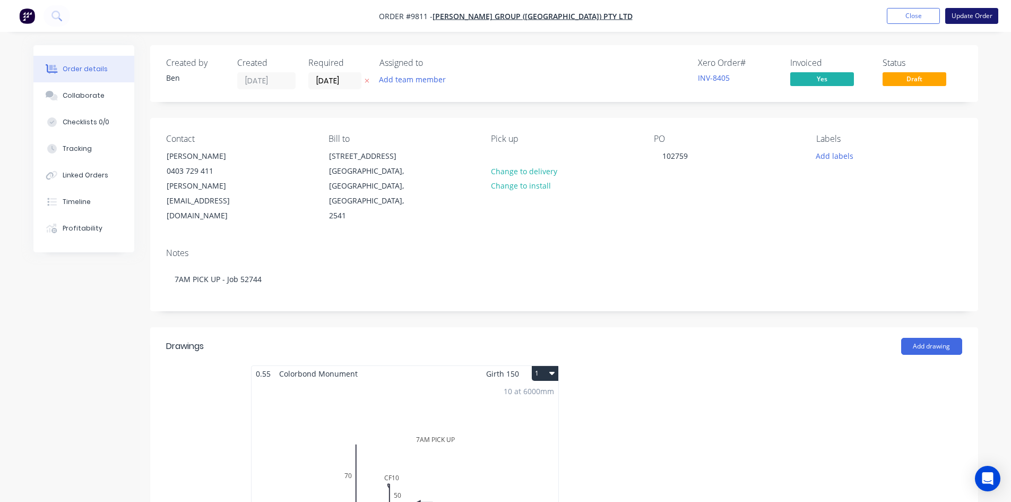
click at [971, 16] on button "Update Order" at bounding box center [971, 16] width 53 height 16
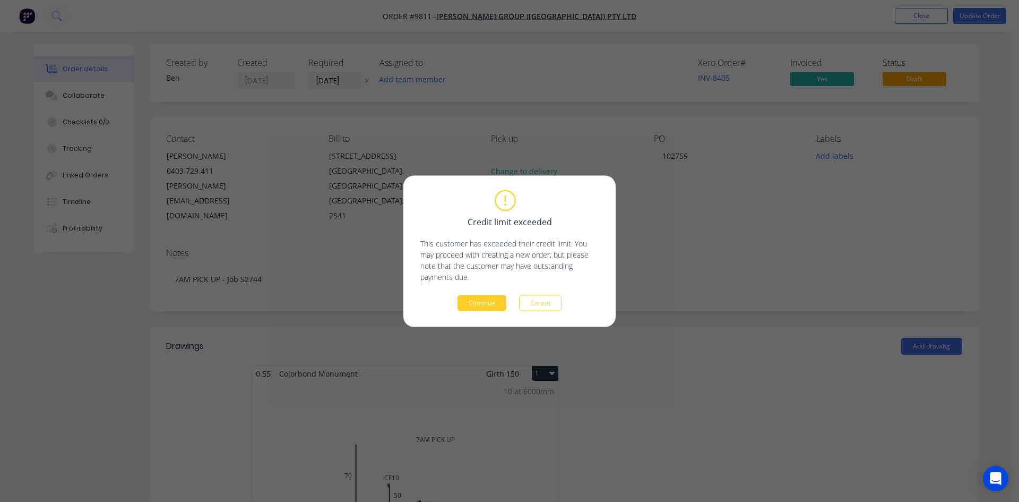
click at [482, 310] on button "Continue" at bounding box center [481, 303] width 49 height 16
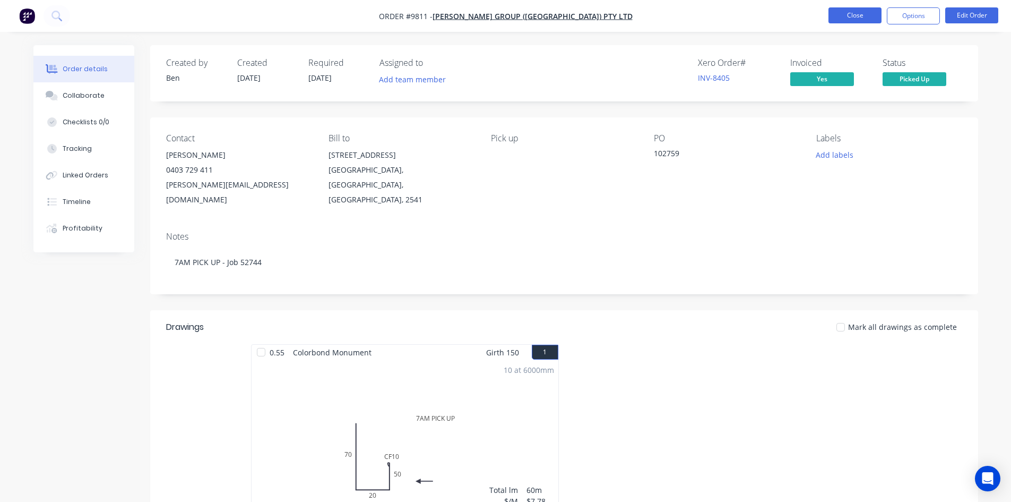
click at [842, 13] on button "Close" at bounding box center [854, 15] width 53 height 16
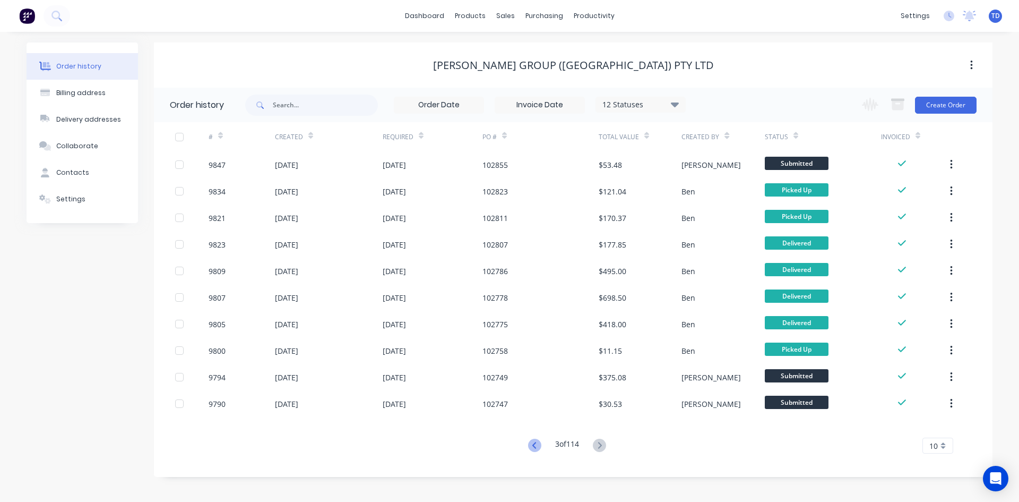
click at [532, 448] on icon at bounding box center [534, 444] width 13 height 13
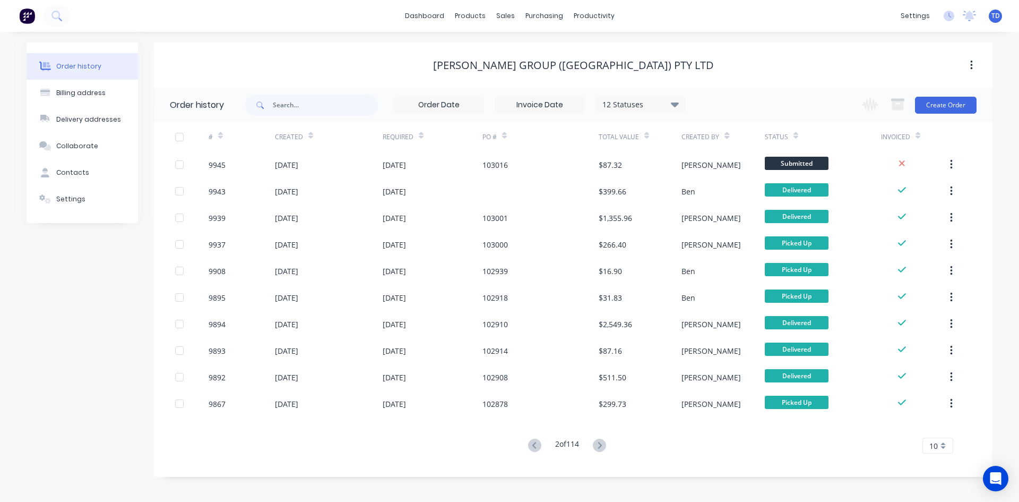
click at [532, 448] on icon at bounding box center [534, 444] width 13 height 13
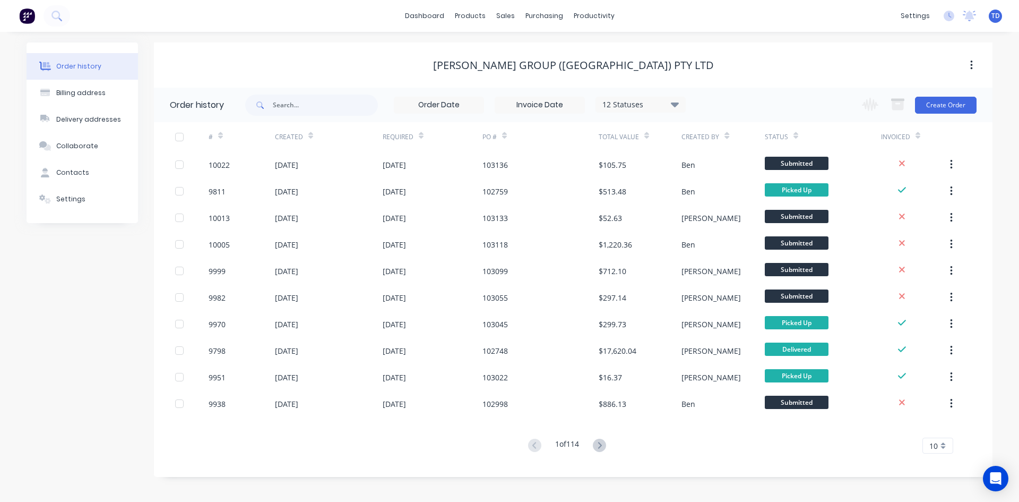
click at [599, 448] on icon at bounding box center [599, 444] width 13 height 13
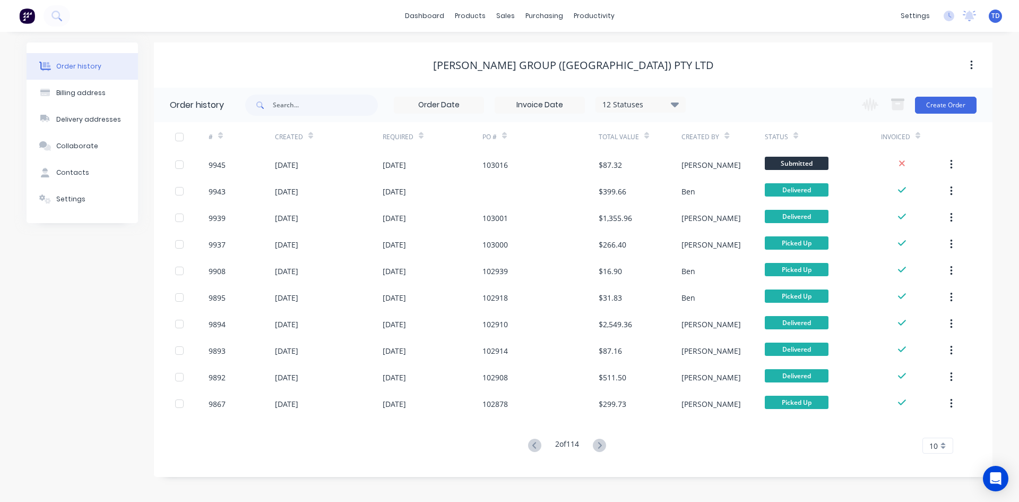
click at [599, 448] on icon at bounding box center [599, 444] width 13 height 13
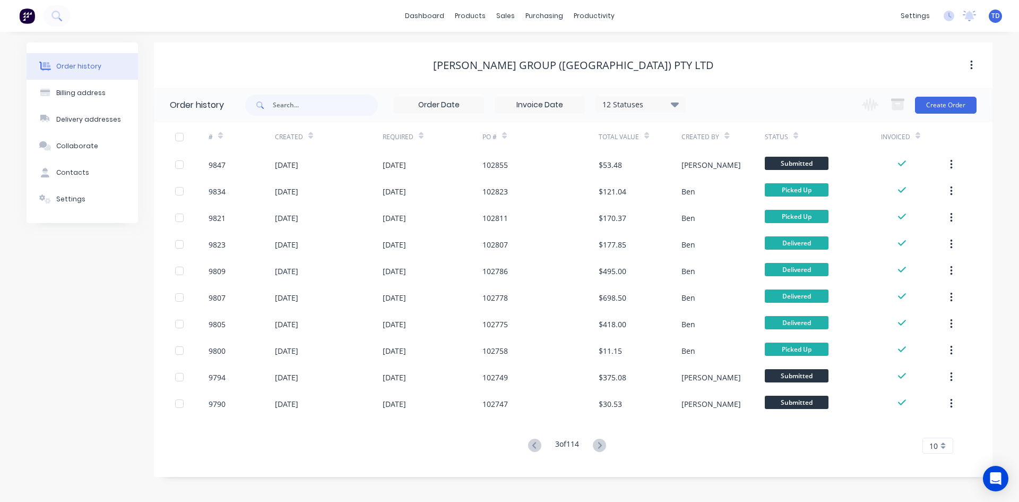
click at [599, 448] on icon at bounding box center [599, 444] width 13 height 13
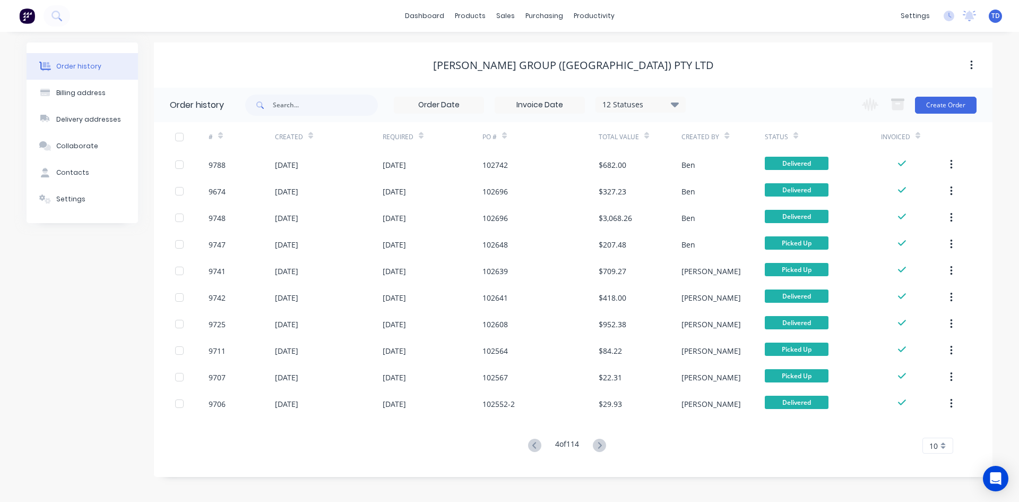
click at [599, 448] on icon at bounding box center [599, 444] width 13 height 13
click at [604, 450] on icon at bounding box center [599, 444] width 13 height 13
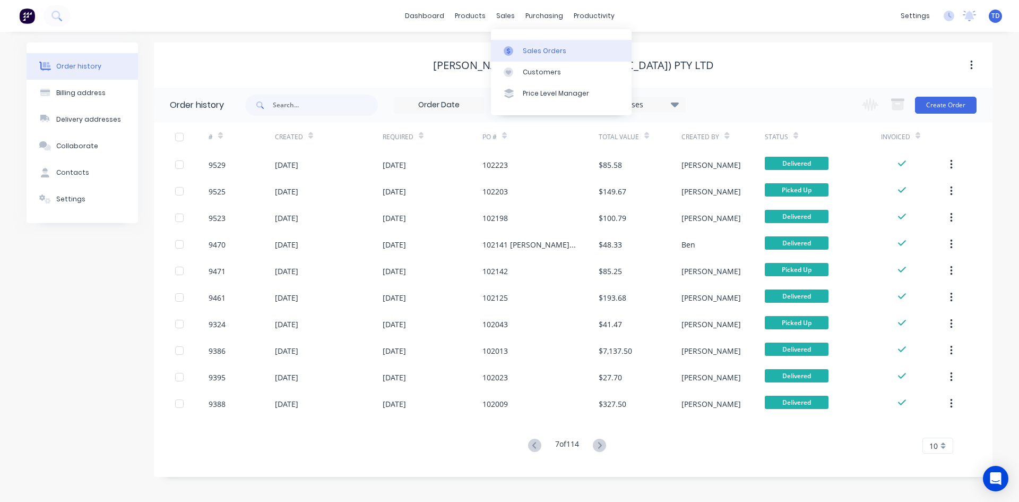
click at [528, 57] on link "Sales Orders" at bounding box center [561, 50] width 141 height 21
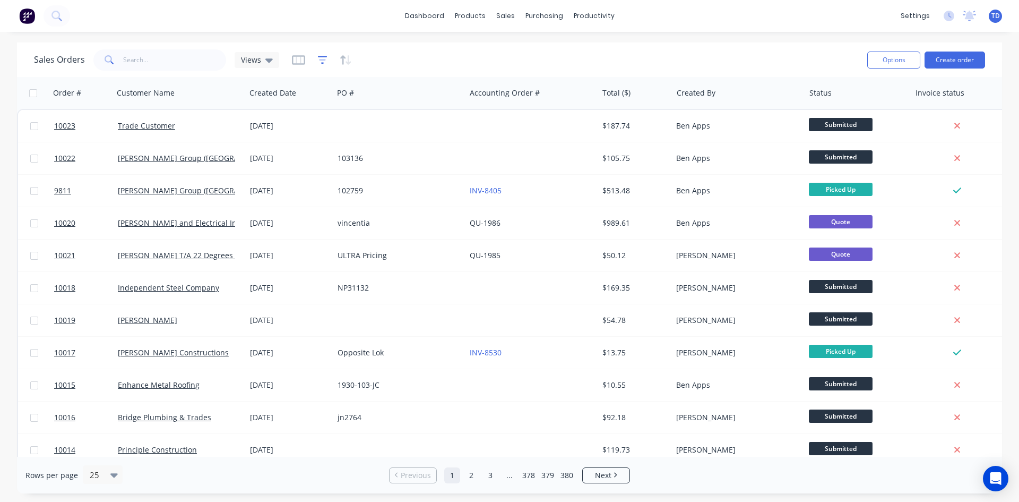
click at [318, 62] on icon "button" at bounding box center [323, 60] width 10 height 11
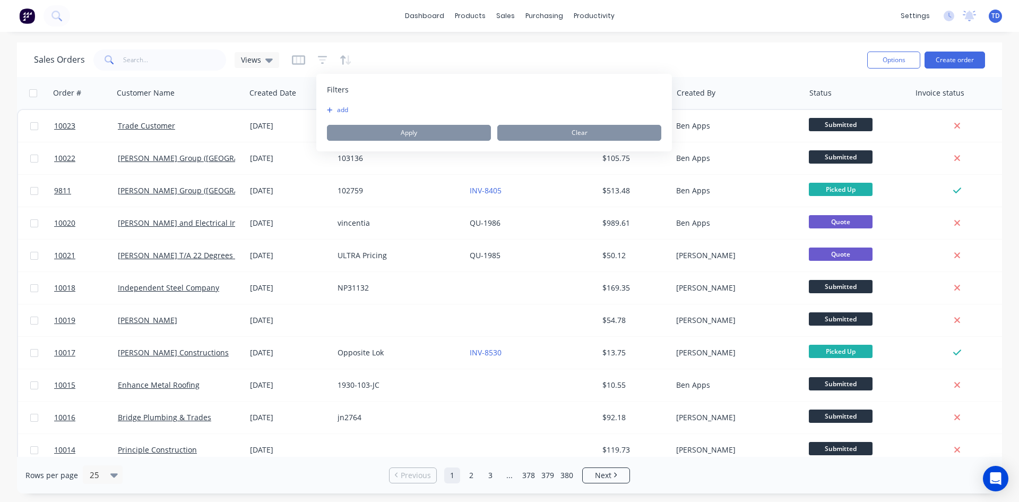
click at [326, 114] on div "Filters add Apply Clear" at bounding box center [494, 112] width 356 height 77
click at [331, 111] on icon "button" at bounding box center [330, 110] width 6 height 6
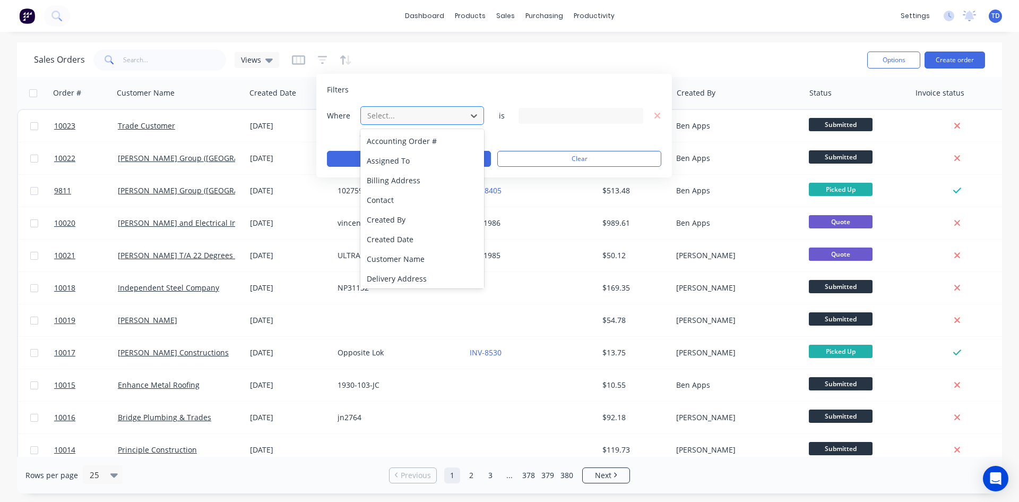
click at [441, 113] on div at bounding box center [413, 115] width 95 height 13
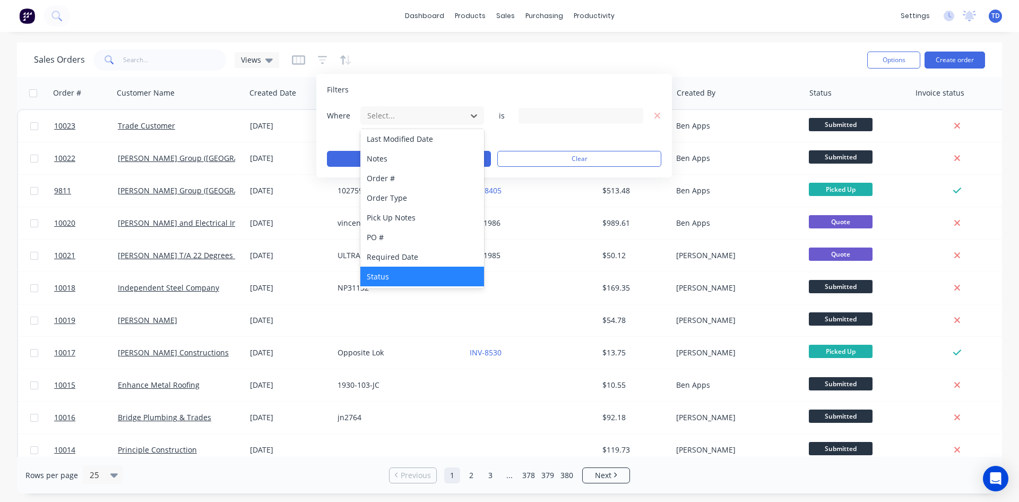
click at [400, 274] on div "Status" at bounding box center [422, 276] width 124 height 20
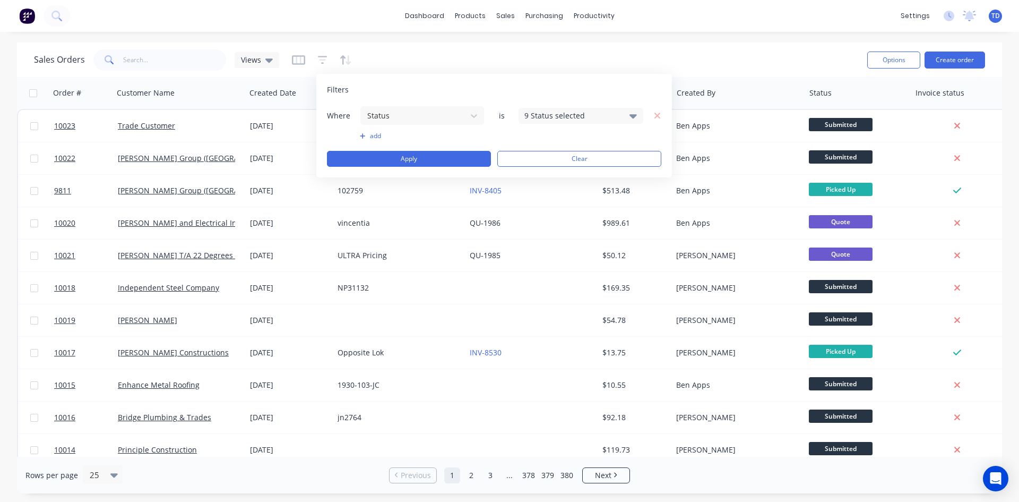
click at [604, 118] on div "9 Status selected" at bounding box center [572, 115] width 96 height 11
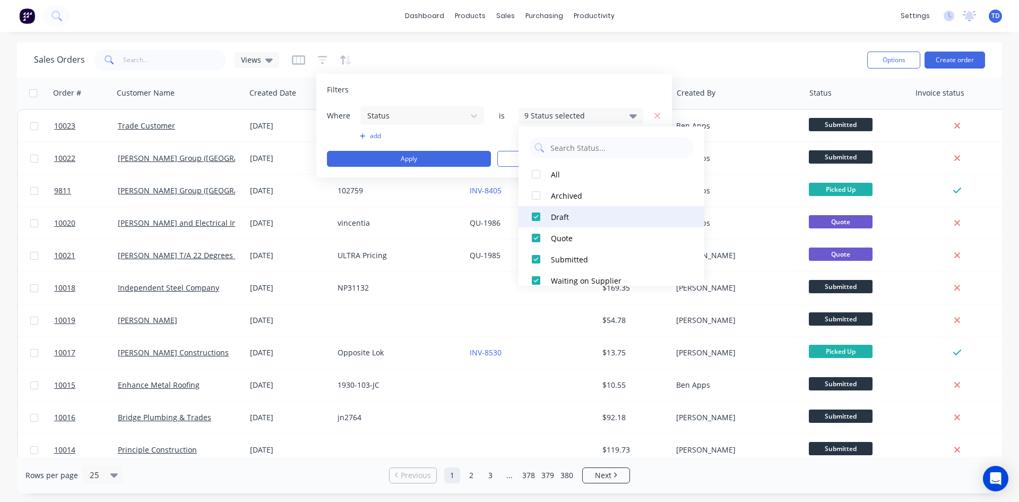
click at [533, 216] on div at bounding box center [535, 216] width 21 height 21
click at [534, 237] on div at bounding box center [535, 237] width 21 height 21
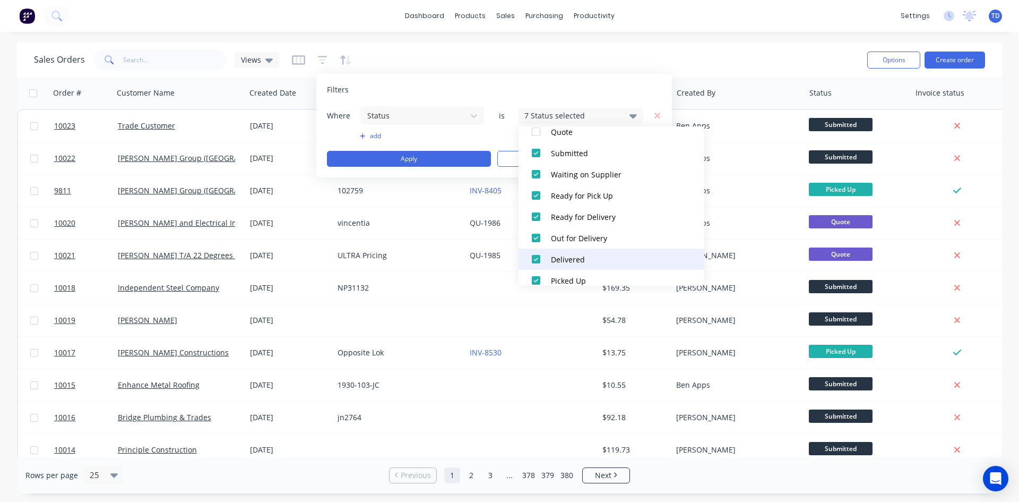
click at [537, 257] on div at bounding box center [535, 258] width 21 height 21
click at [534, 280] on div at bounding box center [535, 280] width 21 height 21
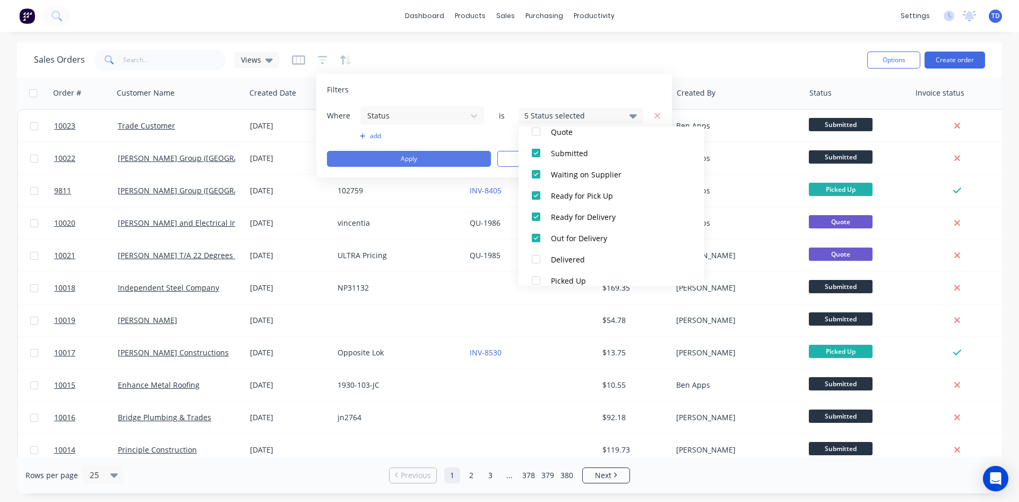
click at [443, 160] on button "Apply" at bounding box center [409, 159] width 164 height 16
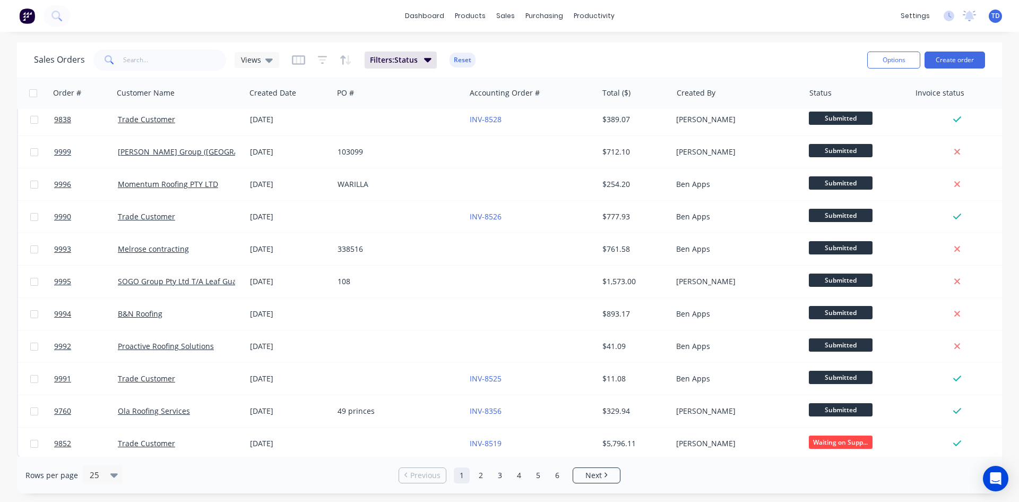
scroll to position [467, 0]
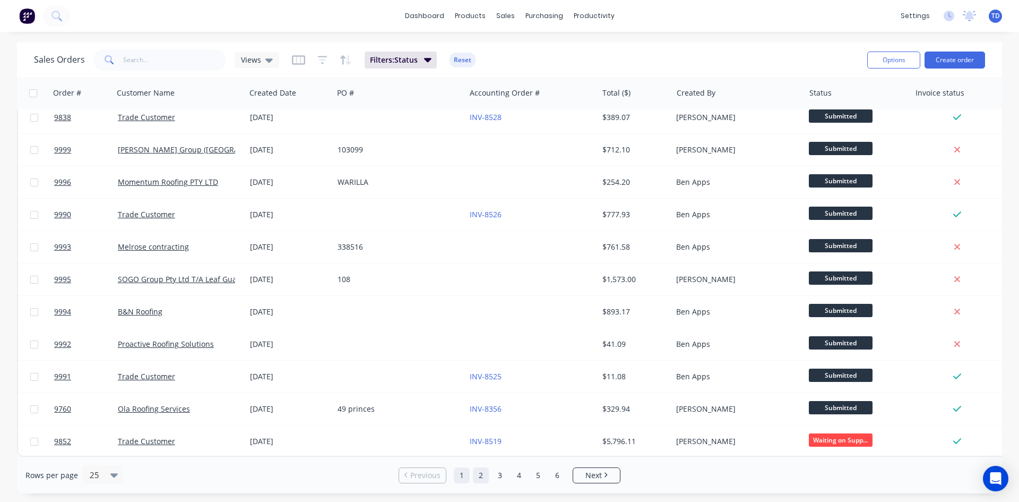
click at [481, 478] on link "2" at bounding box center [481, 475] width 16 height 16
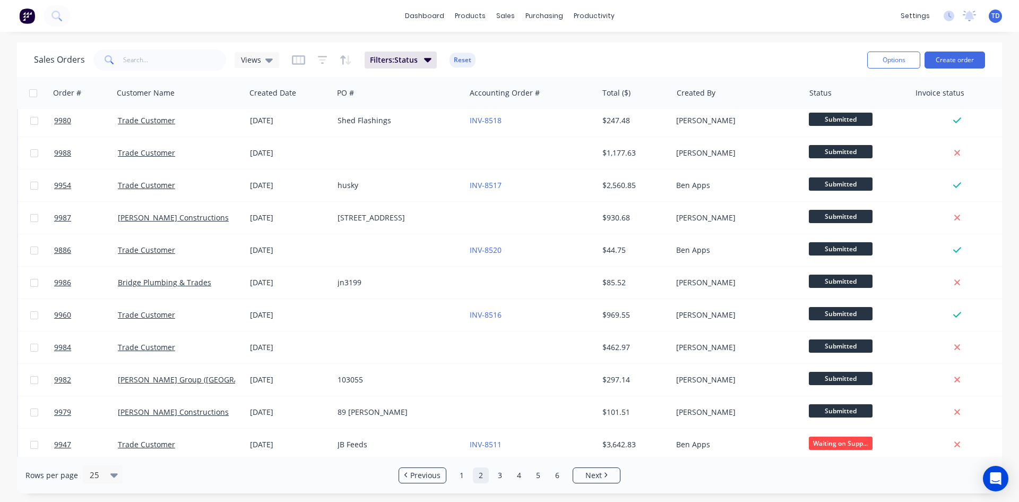
scroll to position [0, 0]
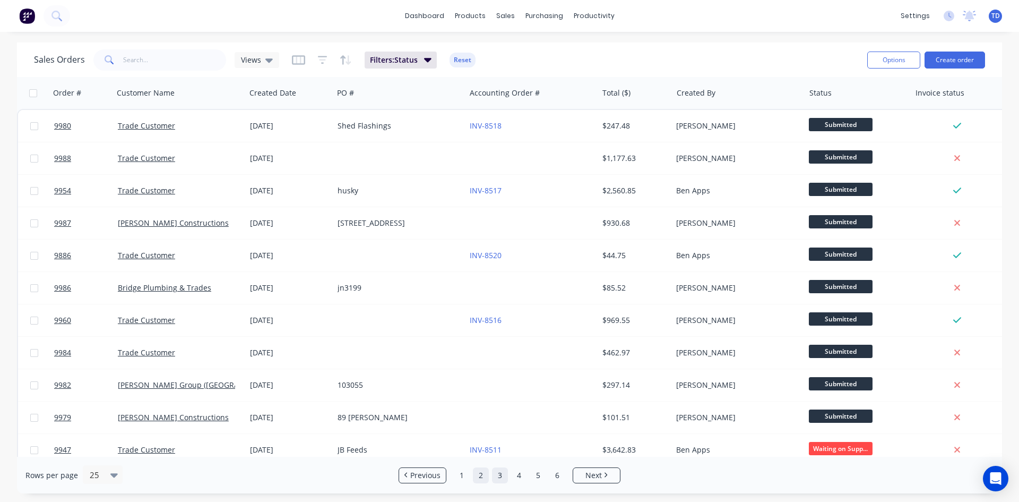
click at [497, 479] on link "3" at bounding box center [500, 475] width 16 height 16
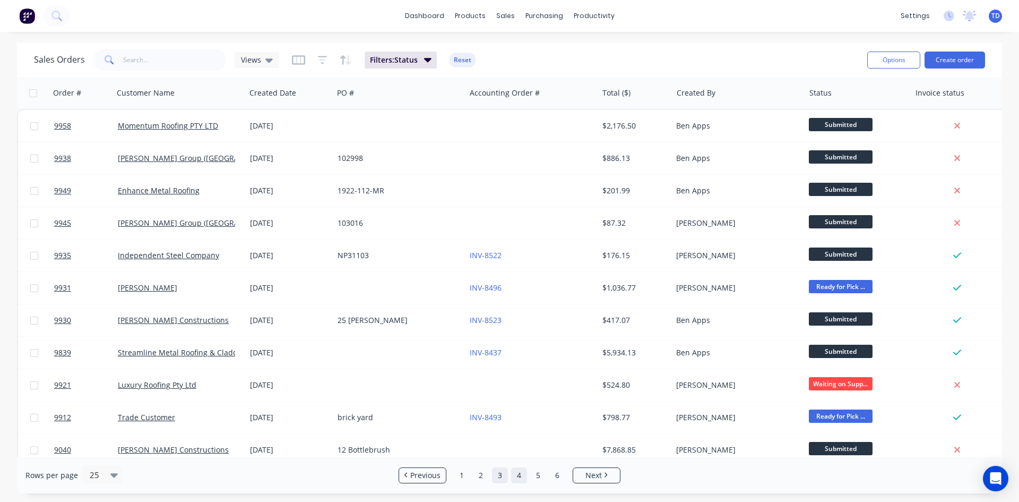
click at [516, 475] on link "4" at bounding box center [519, 475] width 16 height 16
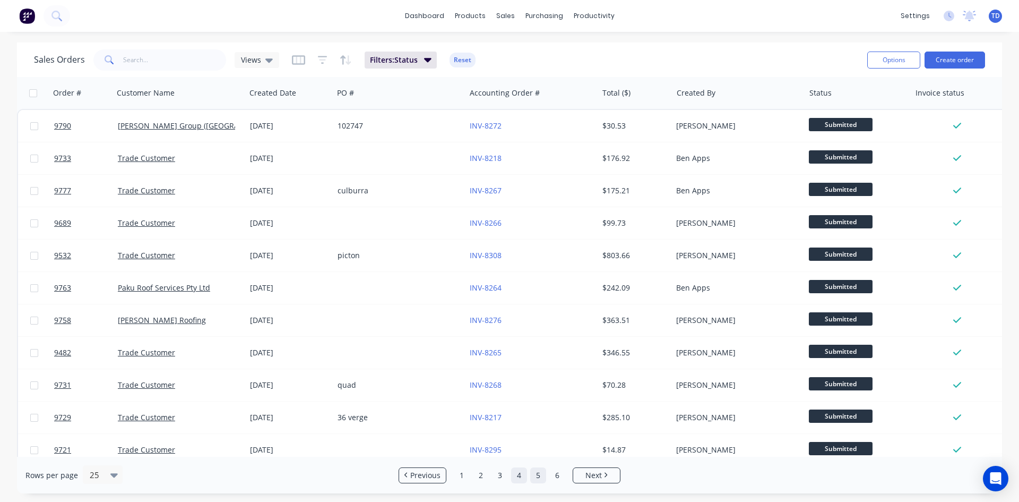
click at [535, 476] on link "5" at bounding box center [538, 475] width 16 height 16
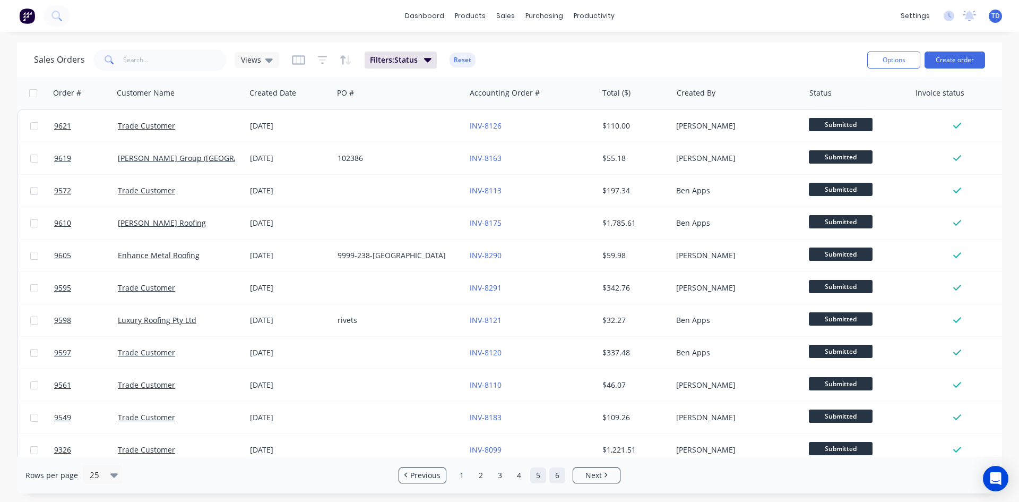
click at [554, 478] on link "6" at bounding box center [557, 475] width 16 height 16
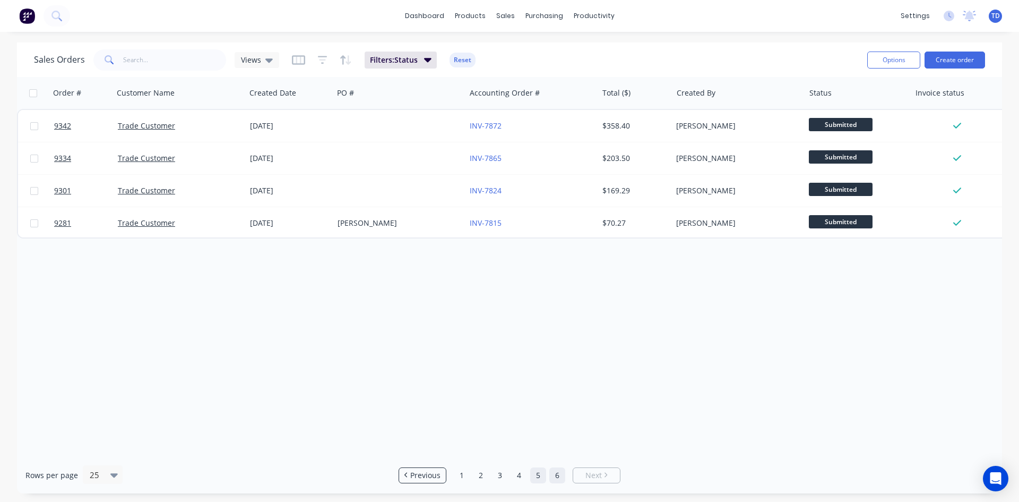
click at [535, 477] on link "5" at bounding box center [538, 475] width 16 height 16
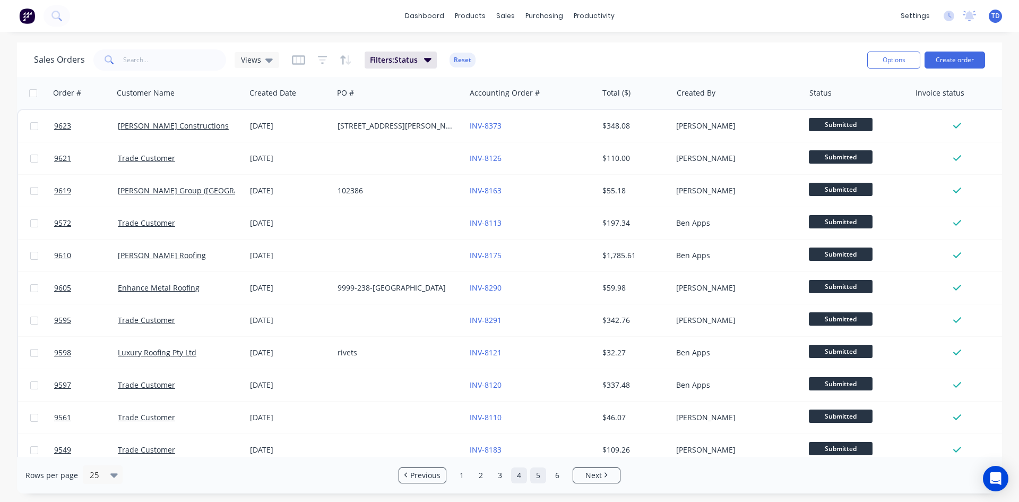
click at [519, 478] on link "4" at bounding box center [519, 475] width 16 height 16
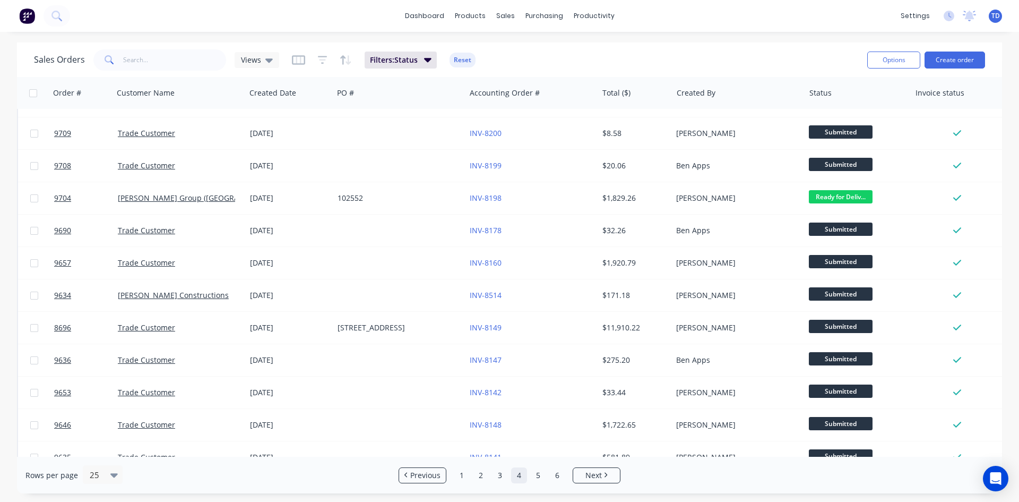
scroll to position [467, 0]
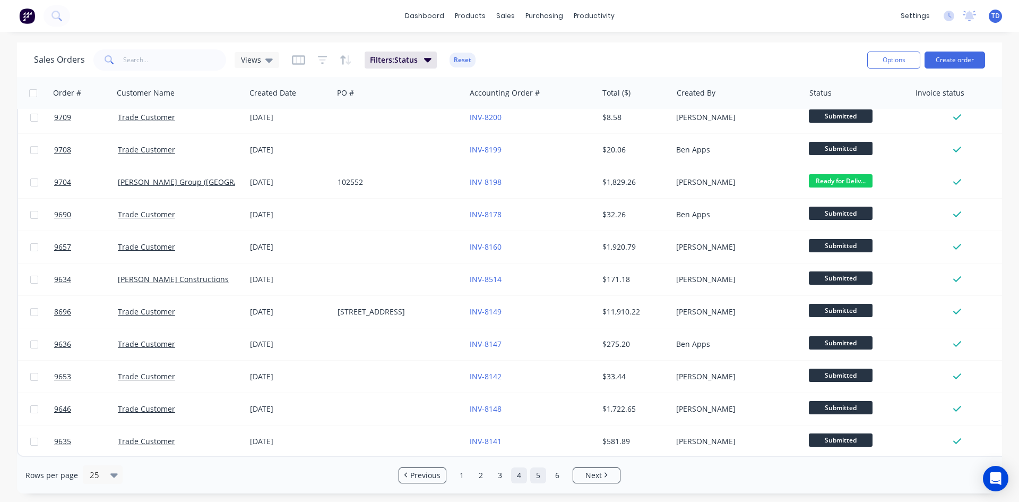
click at [540, 480] on link "5" at bounding box center [538, 475] width 16 height 16
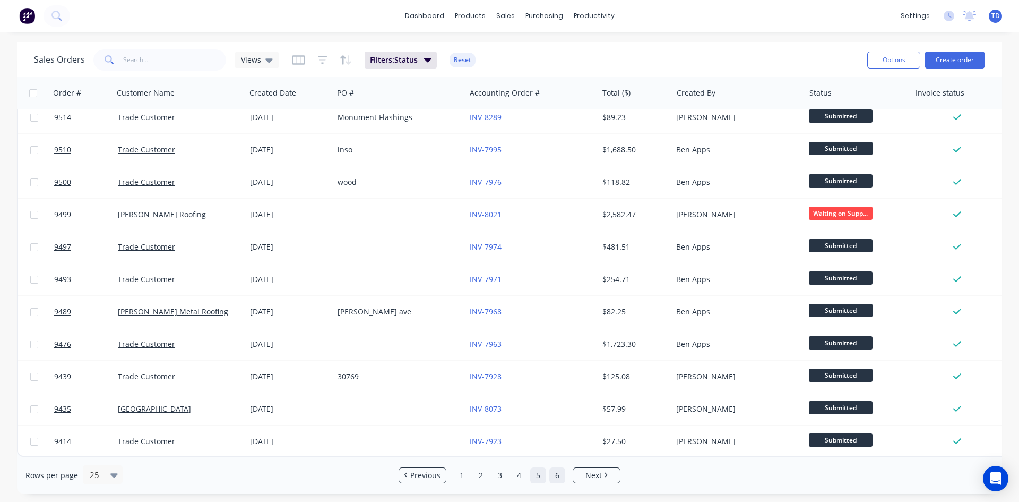
click at [556, 474] on link "6" at bounding box center [557, 475] width 16 height 16
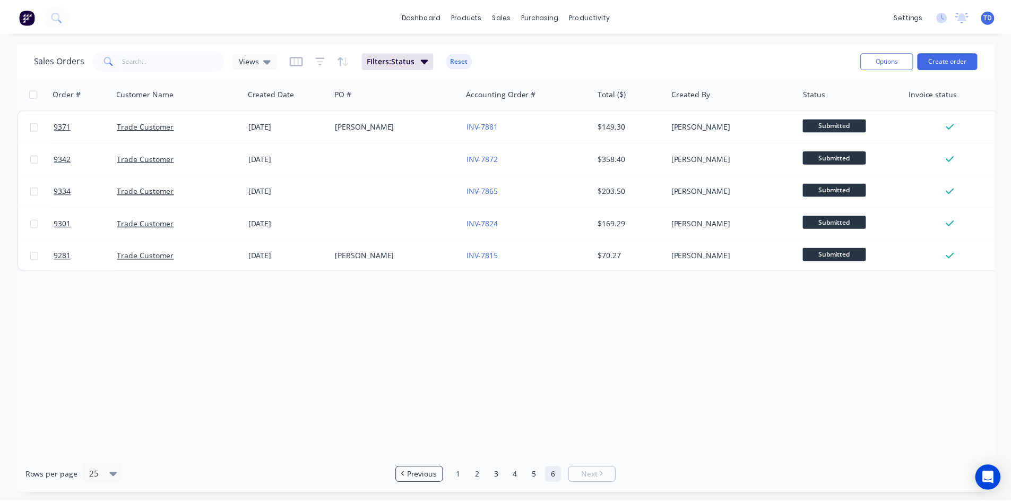
scroll to position [0, 0]
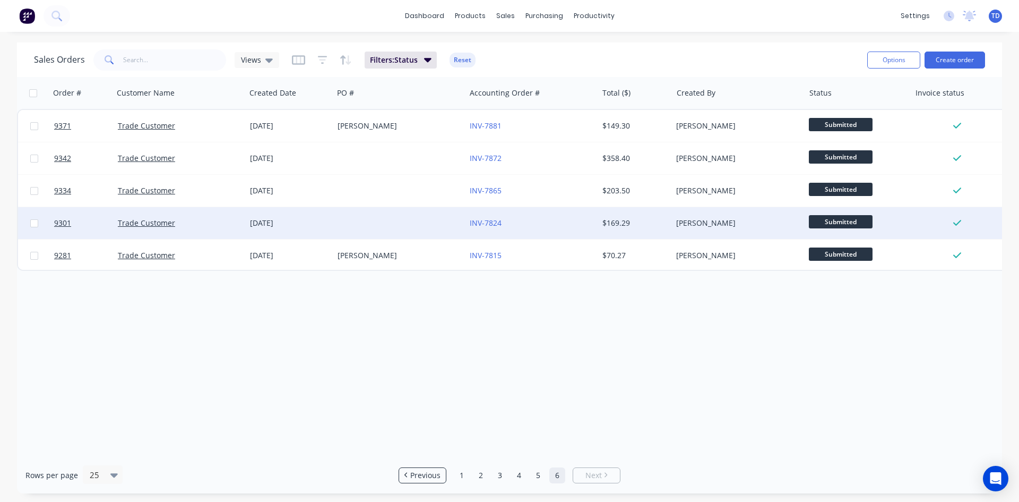
click at [539, 220] on div "INV-7824" at bounding box center [529, 223] width 118 height 11
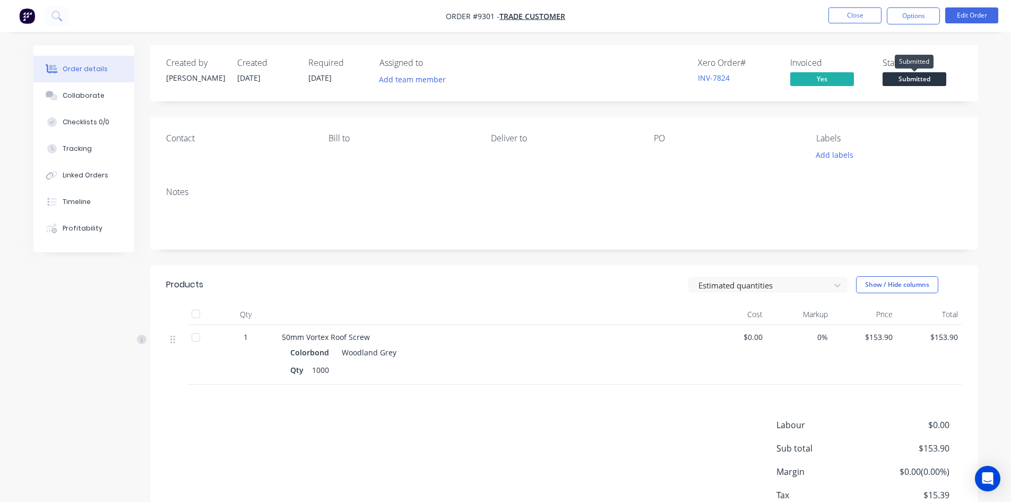
click at [914, 81] on span "Submitted" at bounding box center [915, 78] width 64 height 13
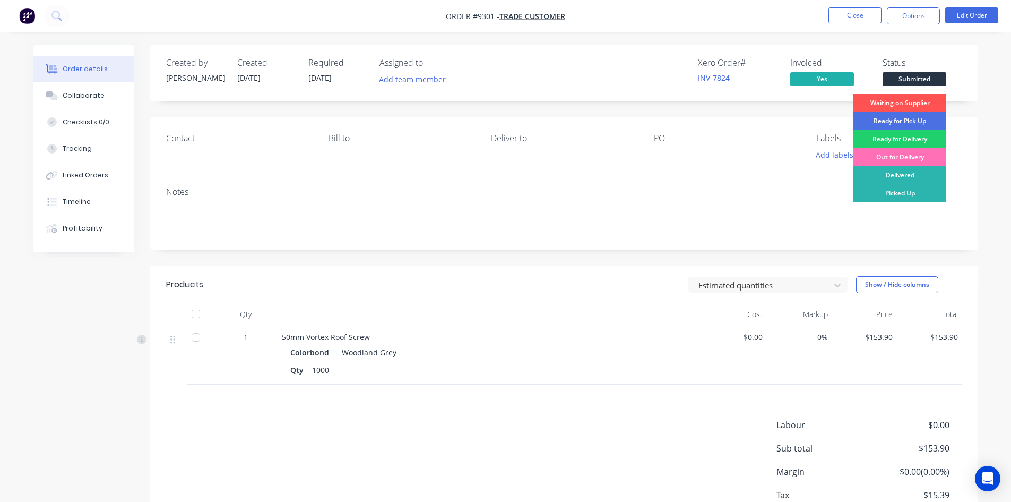
click at [989, 187] on div "Order details Collaborate Checklists 0/0 Tracking Linked Orders Timeline Profit…" at bounding box center [505, 286] width 1011 height 573
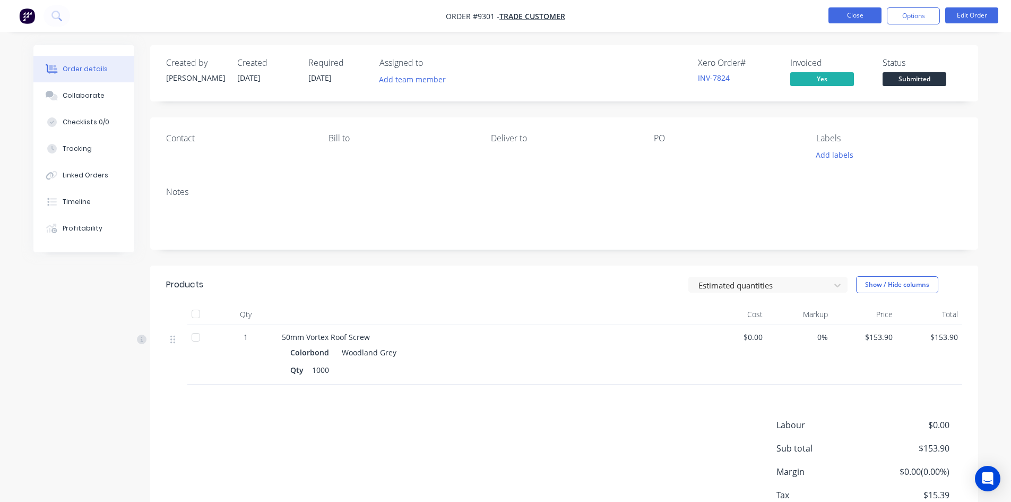
click at [863, 15] on button "Close" at bounding box center [854, 15] width 53 height 16
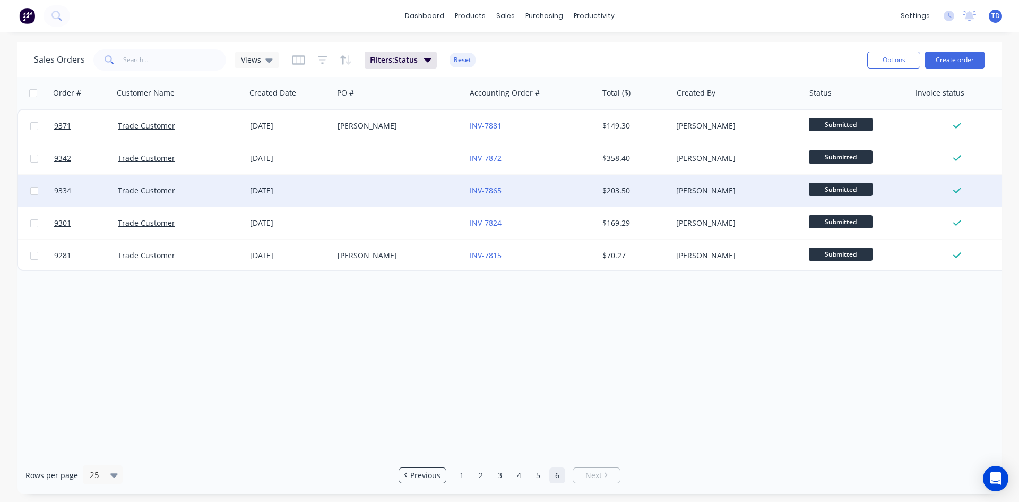
click at [575, 186] on div "INV-7865" at bounding box center [529, 190] width 118 height 11
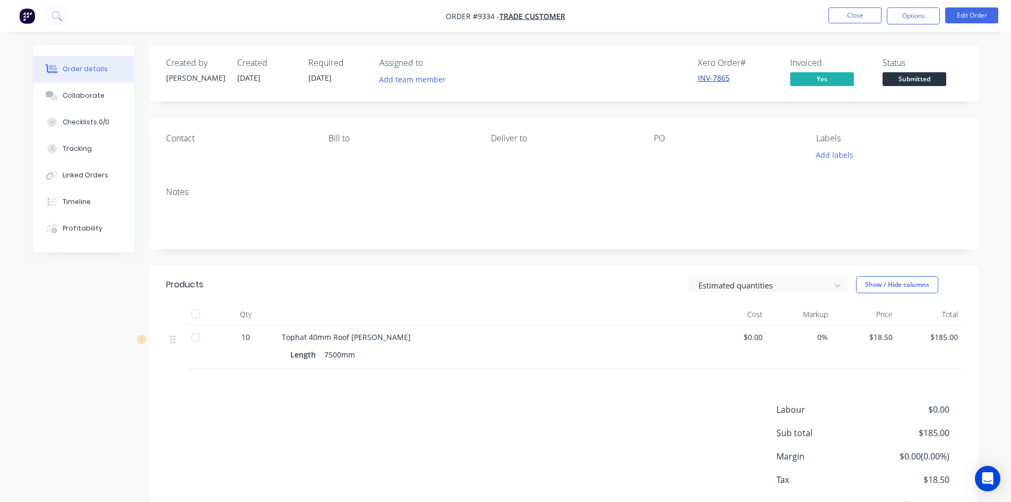
click at [720, 76] on link "INV-7865" at bounding box center [714, 78] width 32 height 10
click at [917, 84] on span "Submitted" at bounding box center [915, 78] width 64 height 13
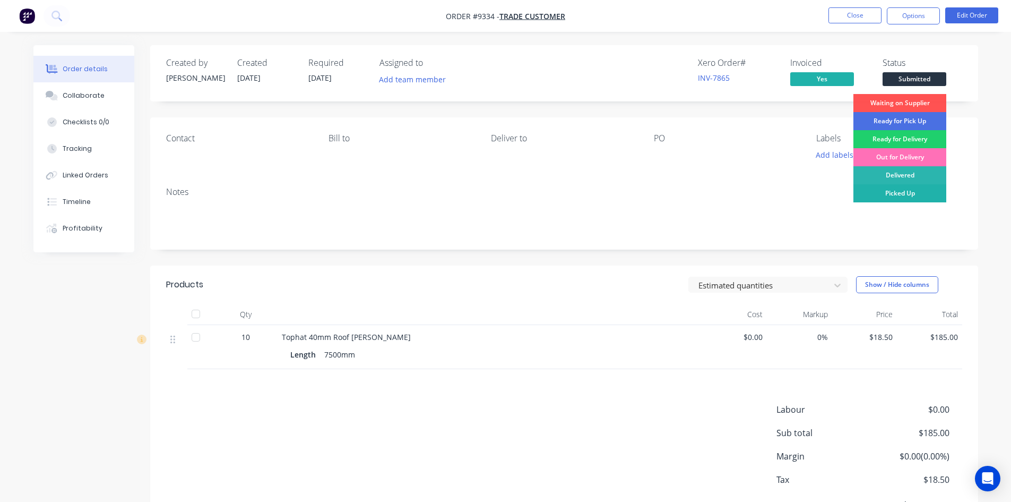
click at [921, 190] on div "Picked Up" at bounding box center [899, 193] width 93 height 18
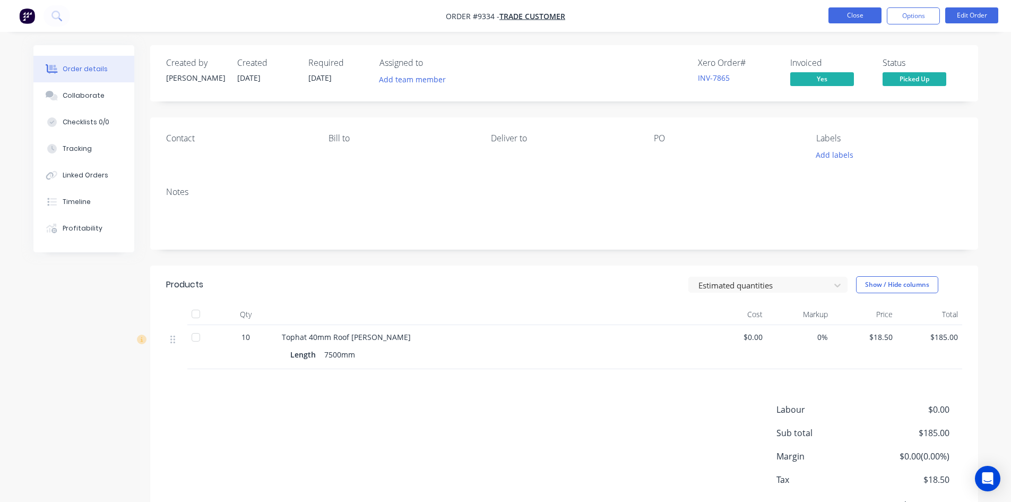
click at [851, 18] on button "Close" at bounding box center [854, 15] width 53 height 16
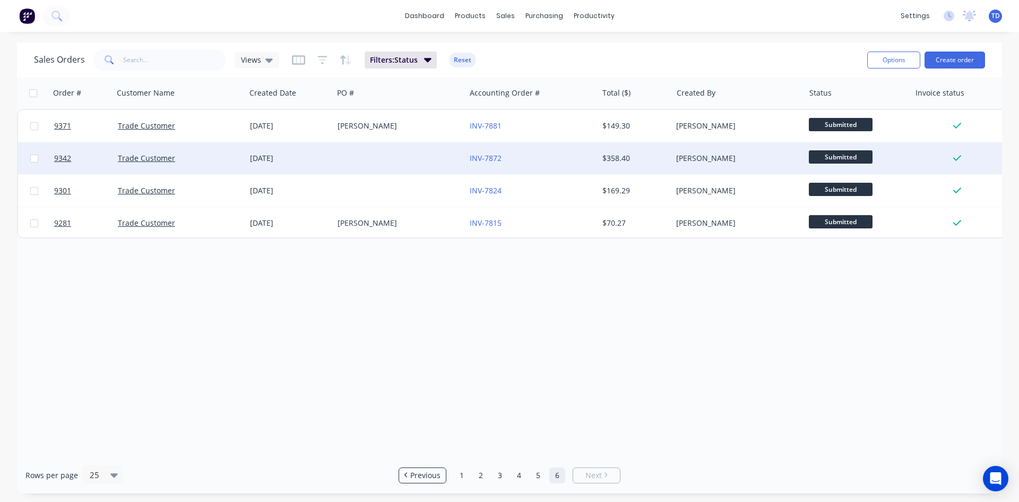
click at [536, 160] on div "INV-7872" at bounding box center [529, 158] width 118 height 11
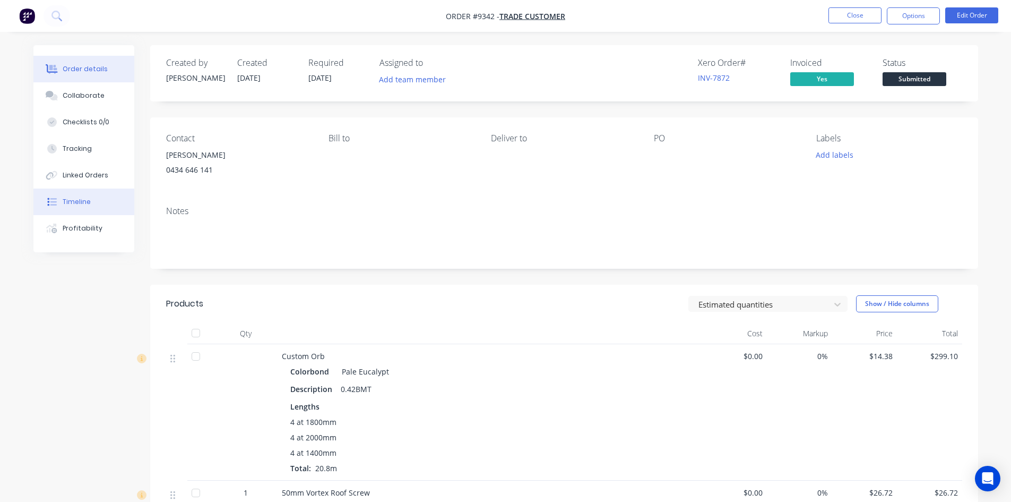
click at [73, 202] on div "Timeline" at bounding box center [77, 202] width 28 height 10
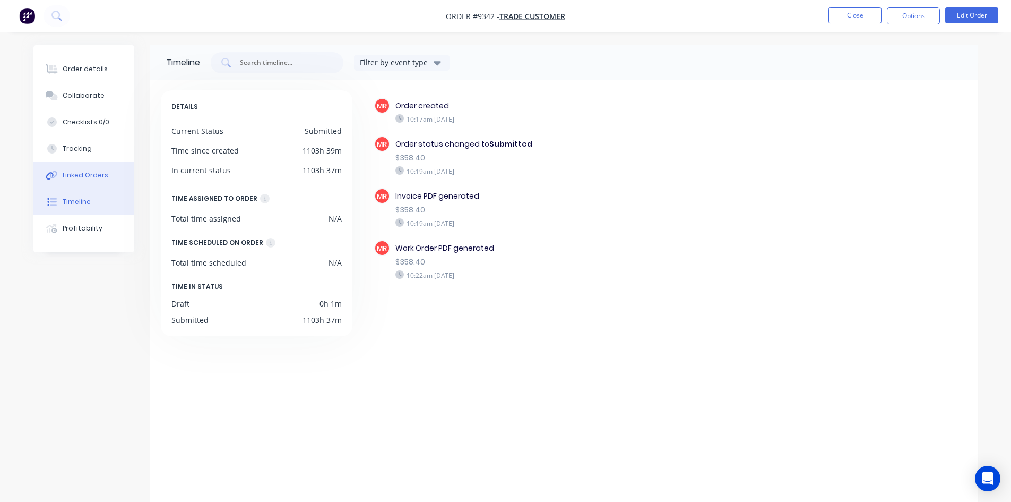
click at [89, 179] on div "Linked Orders" at bounding box center [86, 175] width 46 height 10
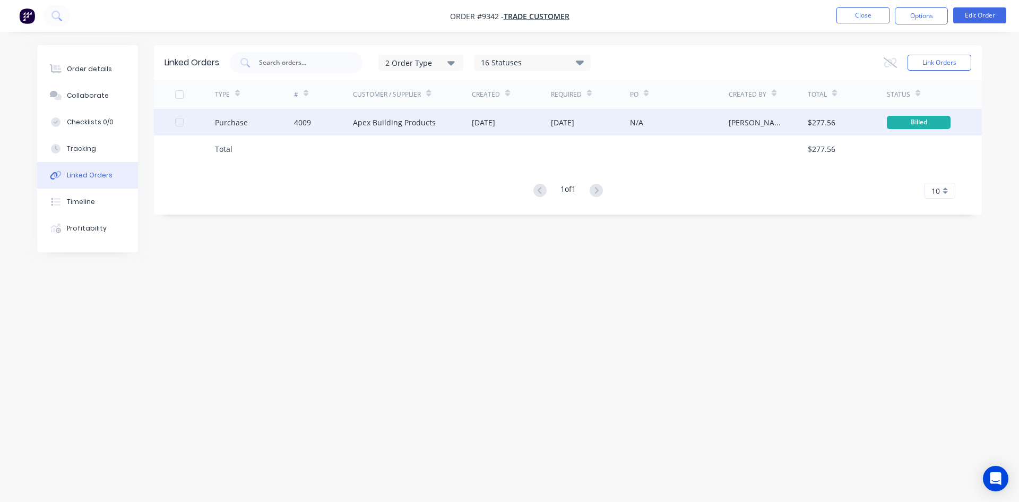
click at [486, 119] on div "18 Aug 2025" at bounding box center [483, 122] width 23 height 11
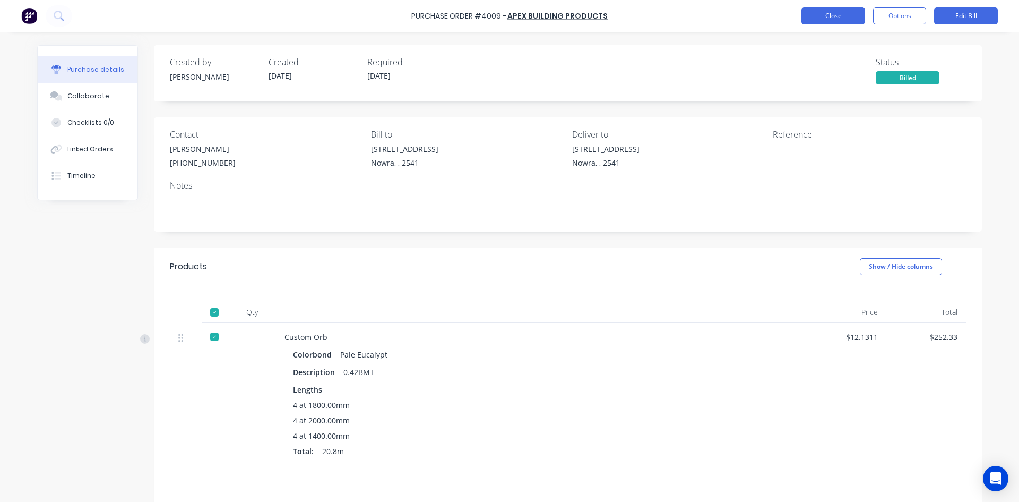
click at [826, 22] on button "Close" at bounding box center [833, 15] width 64 height 17
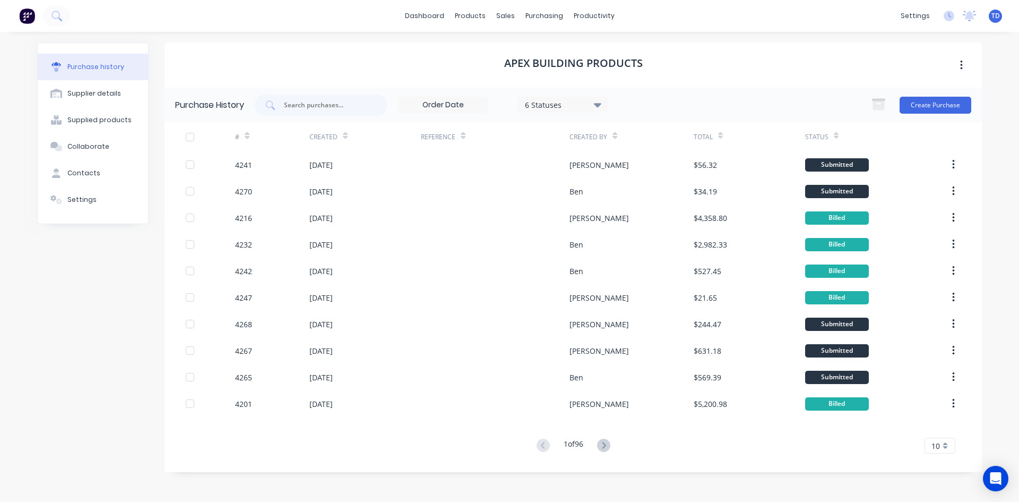
click at [111, 69] on div "Purchase history" at bounding box center [95, 67] width 57 height 10
click at [517, 51] on div at bounding box center [512, 51] width 16 height 10
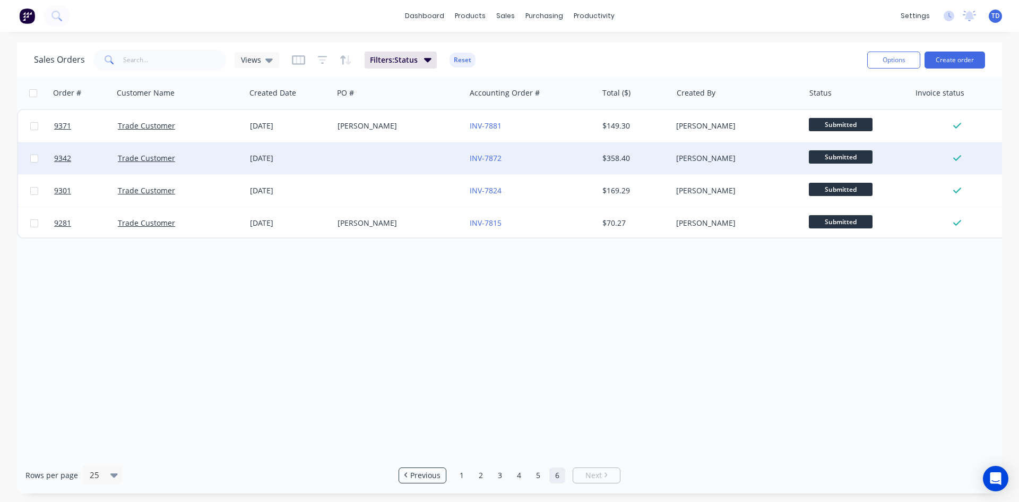
click at [505, 150] on div "INV-7872" at bounding box center [531, 158] width 132 height 32
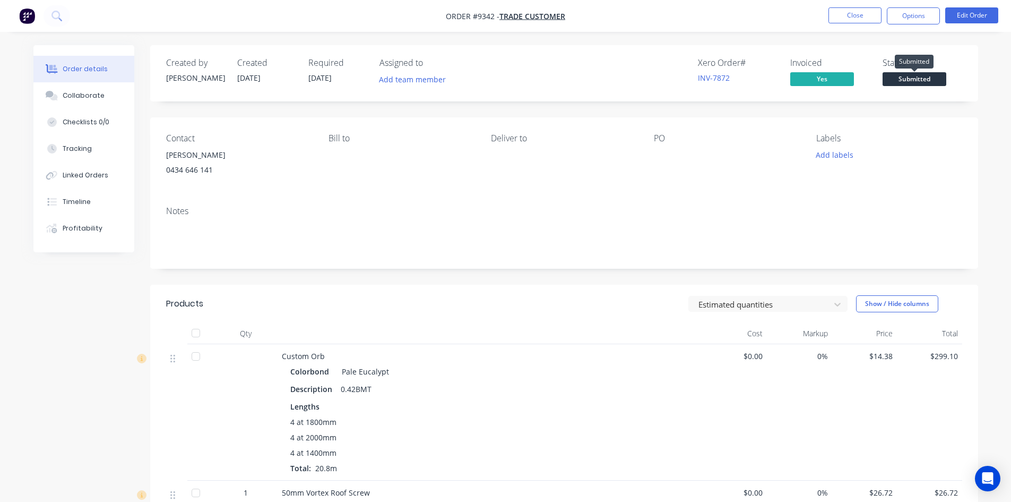
drag, startPoint x: 901, startPoint y: 80, endPoint x: 902, endPoint y: 88, distance: 8.0
click at [901, 81] on span "Submitted" at bounding box center [915, 78] width 64 height 13
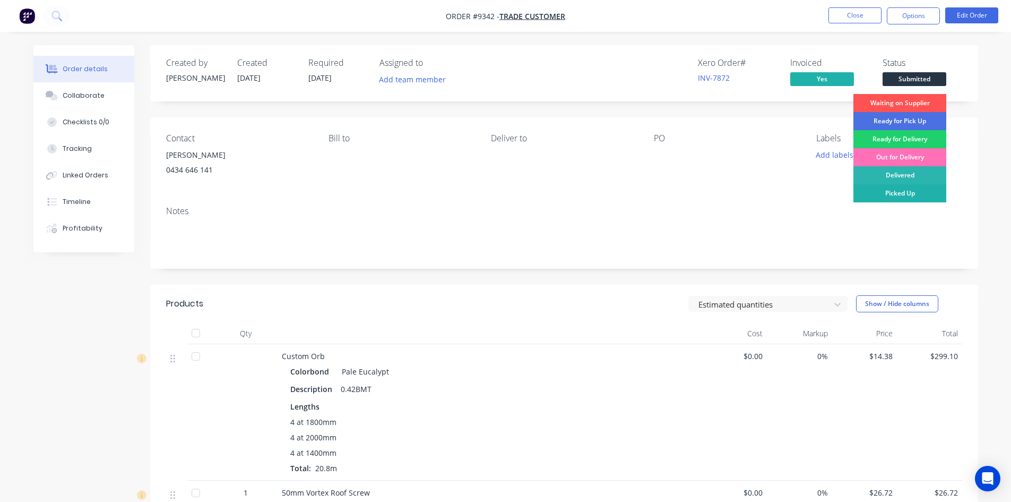
click at [914, 192] on div "Picked Up" at bounding box center [899, 193] width 93 height 18
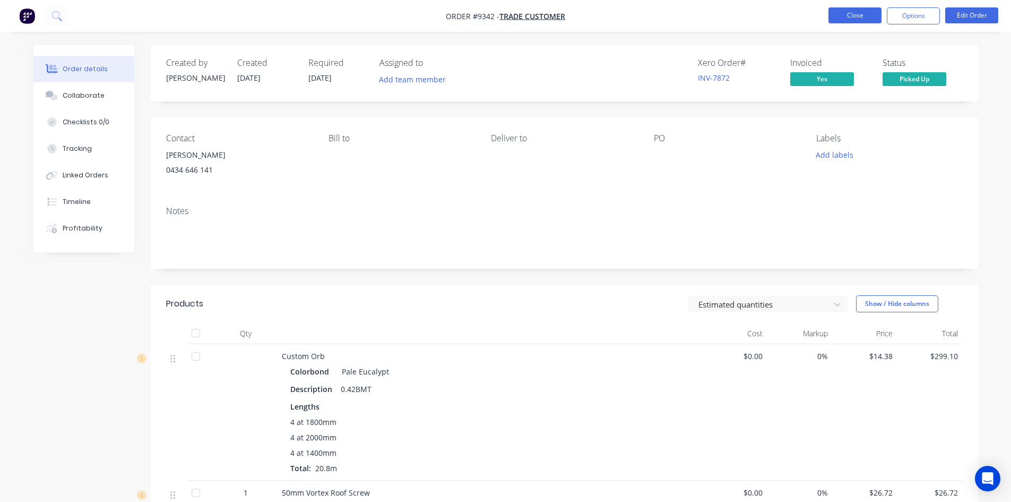
click at [851, 20] on button "Close" at bounding box center [854, 15] width 53 height 16
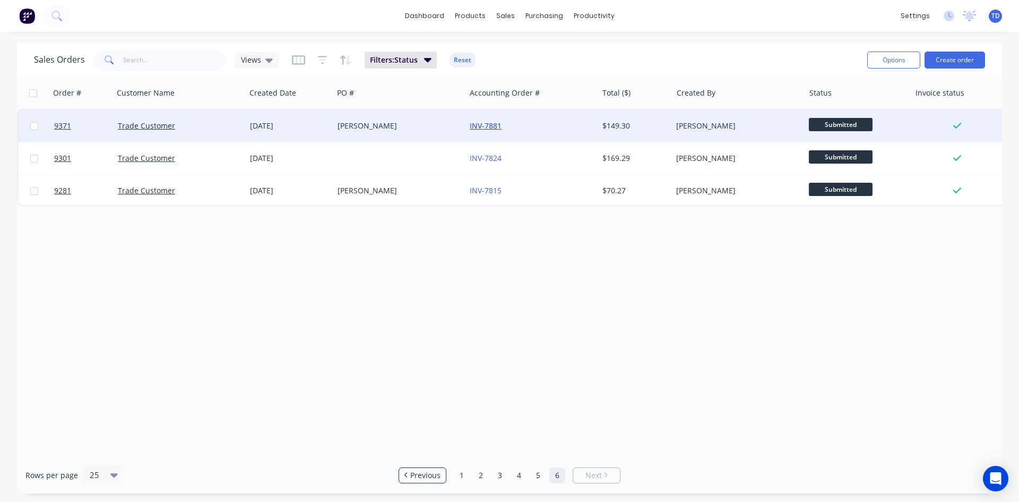
click at [486, 128] on link "INV-7881" at bounding box center [486, 125] width 32 height 10
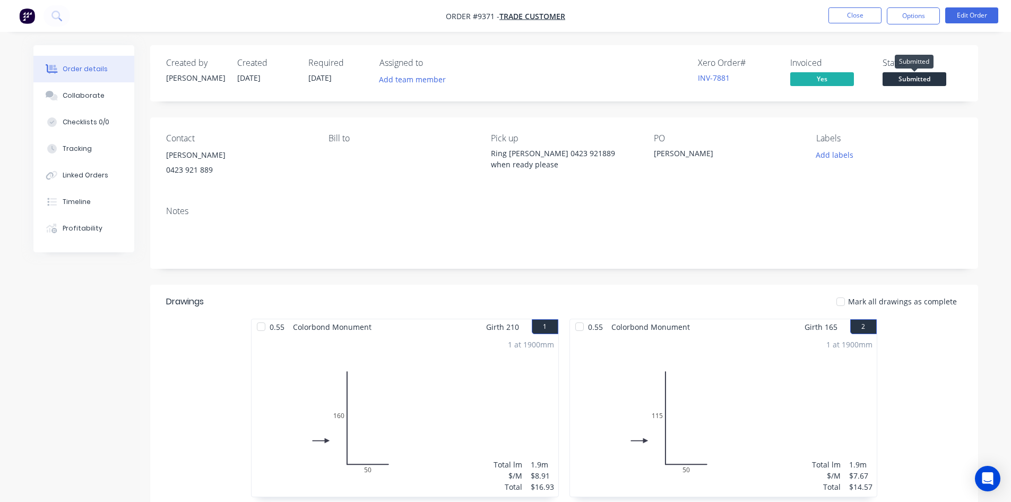
click at [907, 80] on span "Submitted" at bounding box center [915, 78] width 64 height 13
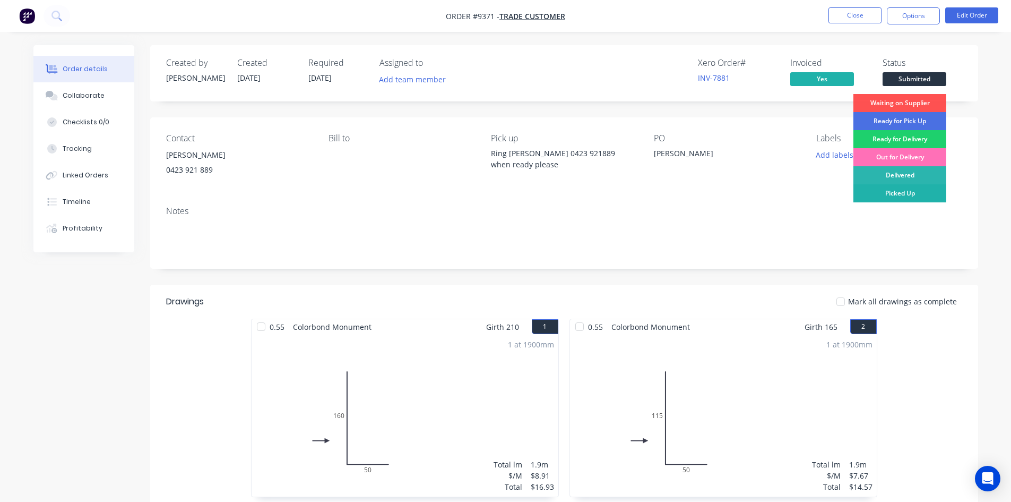
click at [904, 194] on div "Picked Up" at bounding box center [899, 193] width 93 height 18
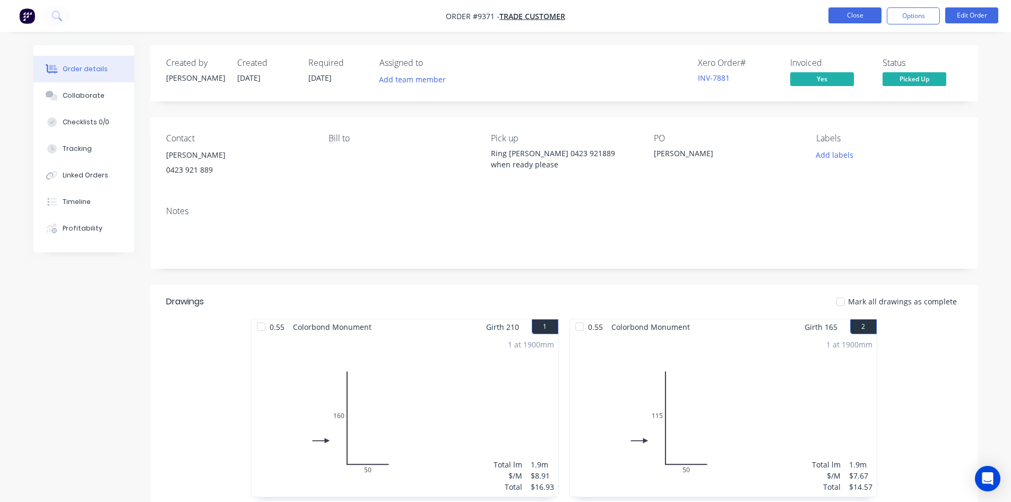
click at [858, 18] on button "Close" at bounding box center [854, 15] width 53 height 16
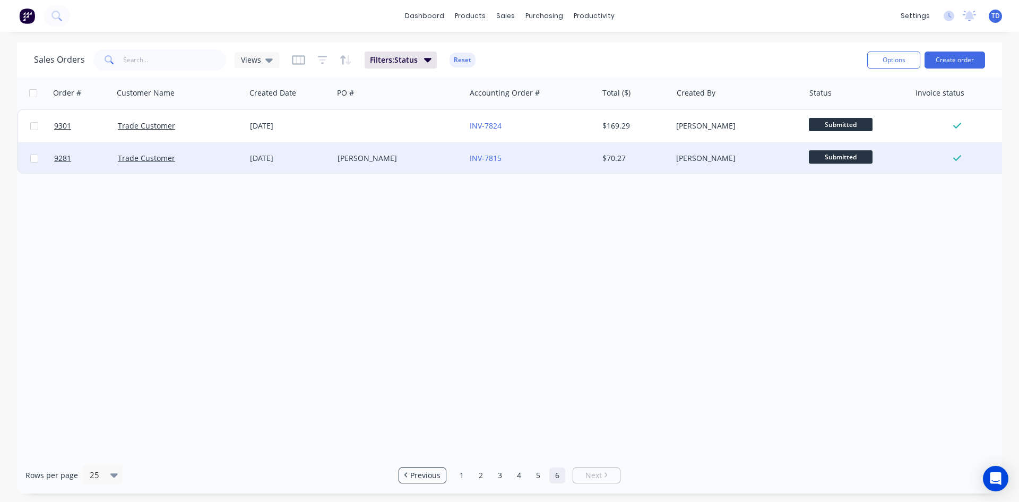
click at [465, 161] on div "INV-7815" at bounding box center [531, 158] width 132 height 32
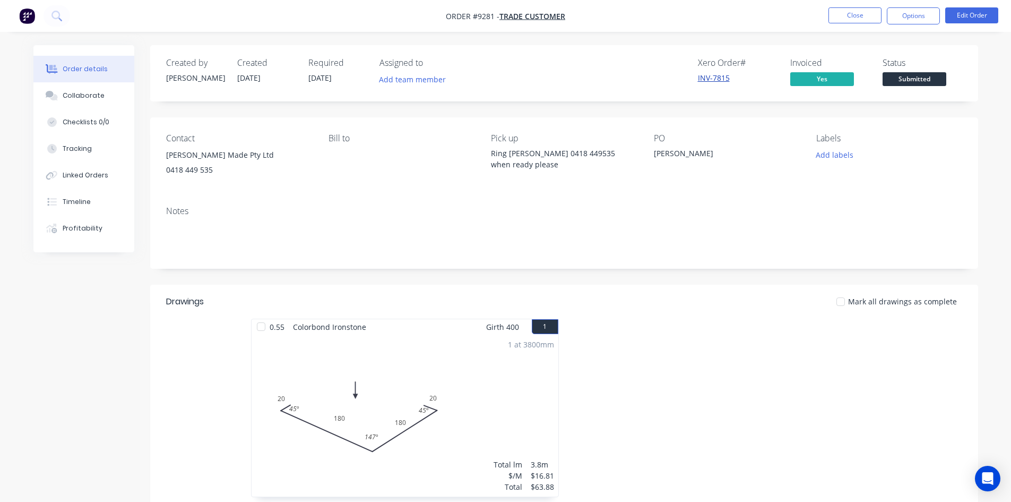
click at [713, 81] on link "INV-7815" at bounding box center [714, 78] width 32 height 10
click at [919, 81] on span "Submitted" at bounding box center [915, 78] width 64 height 13
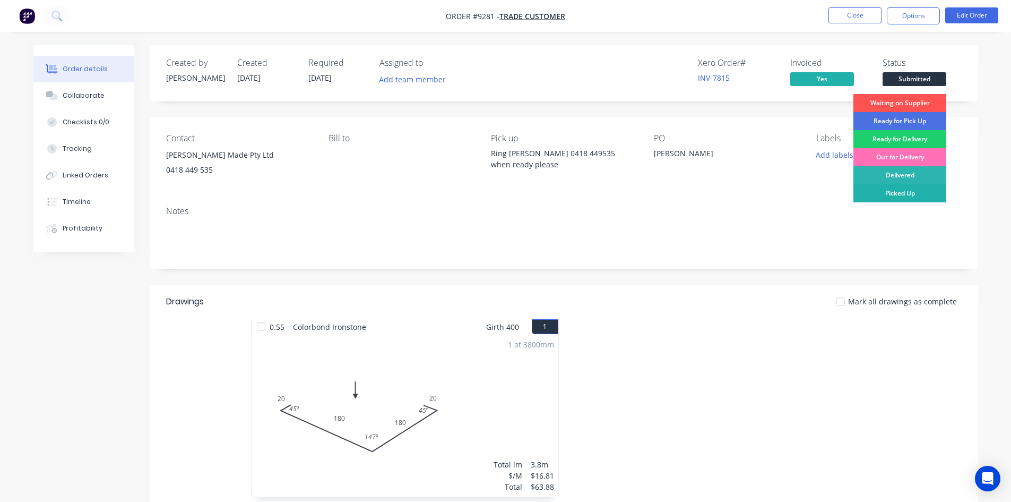
click at [905, 193] on div "Picked Up" at bounding box center [899, 193] width 93 height 18
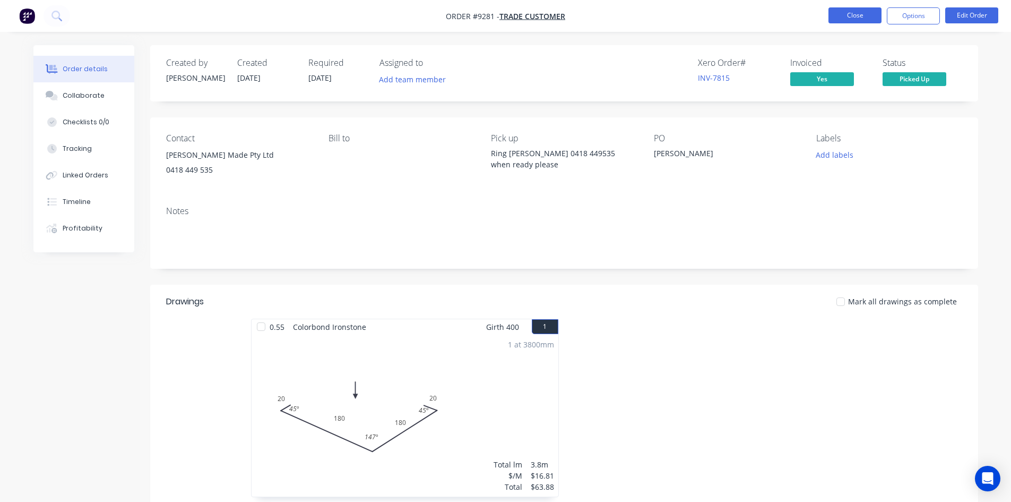
click at [845, 19] on button "Close" at bounding box center [854, 15] width 53 height 16
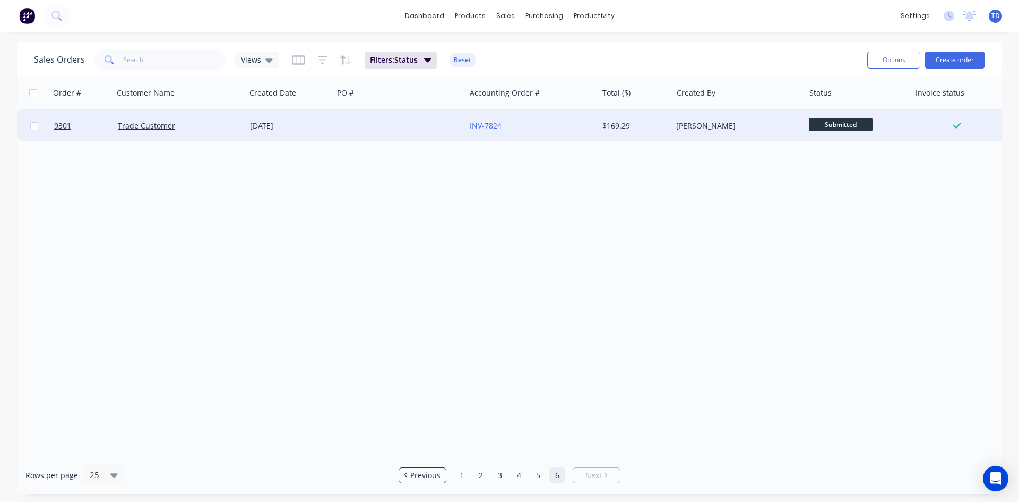
click at [541, 126] on div "INV-7824" at bounding box center [529, 125] width 118 height 11
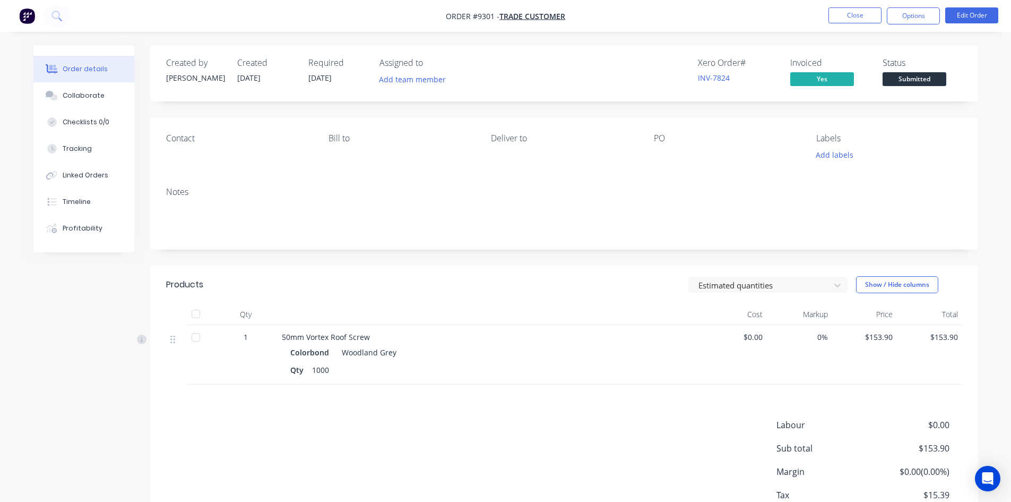
click at [922, 81] on span "Submitted" at bounding box center [915, 78] width 64 height 13
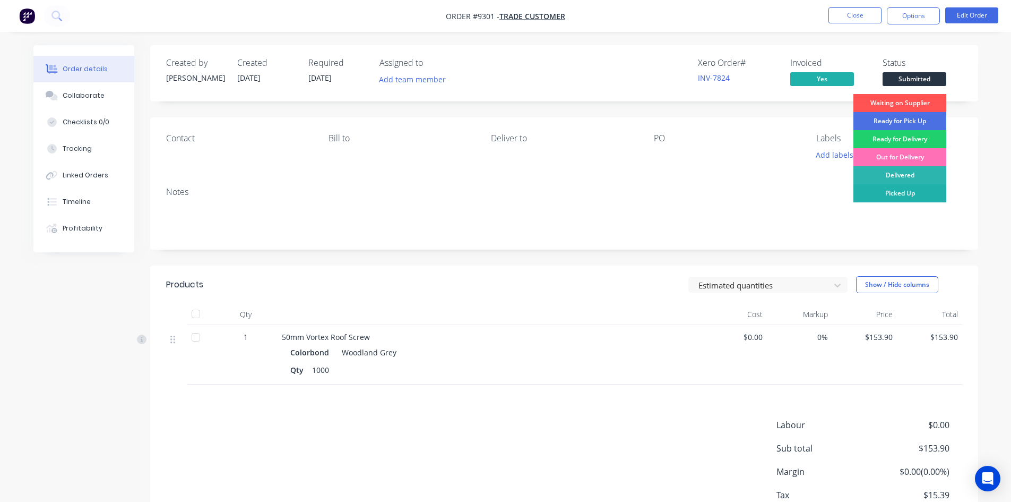
click at [924, 193] on div "Picked Up" at bounding box center [899, 193] width 93 height 18
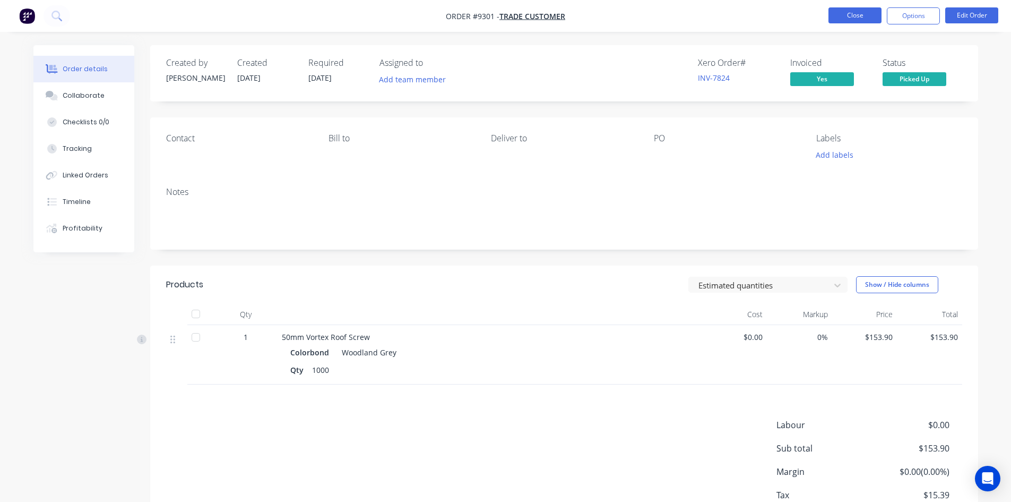
click at [870, 14] on button "Close" at bounding box center [854, 15] width 53 height 16
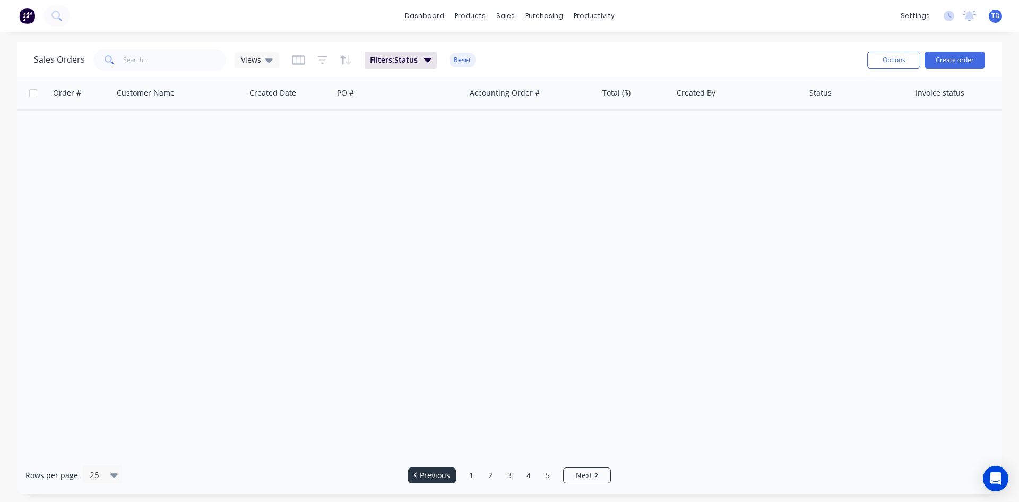
click at [439, 469] on li "Previous" at bounding box center [432, 475] width 48 height 16
click at [551, 480] on link "5" at bounding box center [548, 475] width 16 height 16
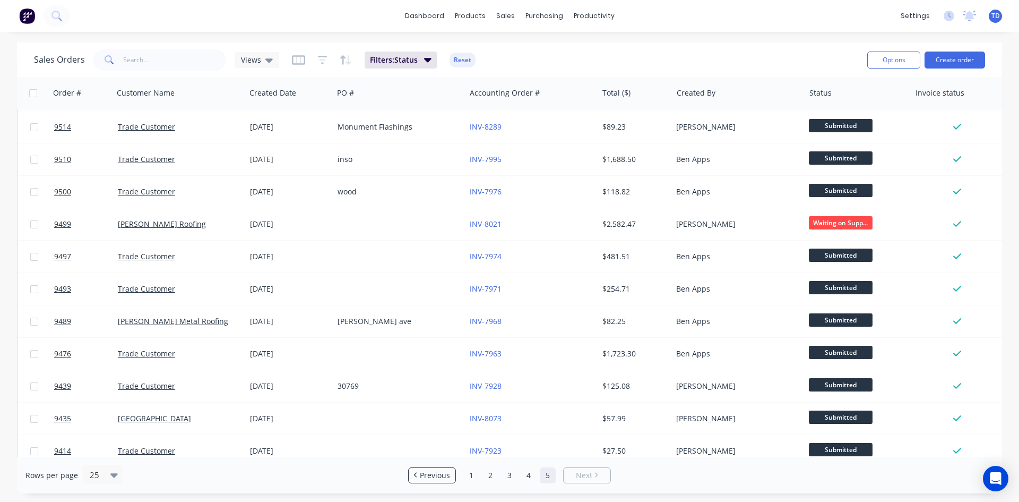
scroll to position [467, 0]
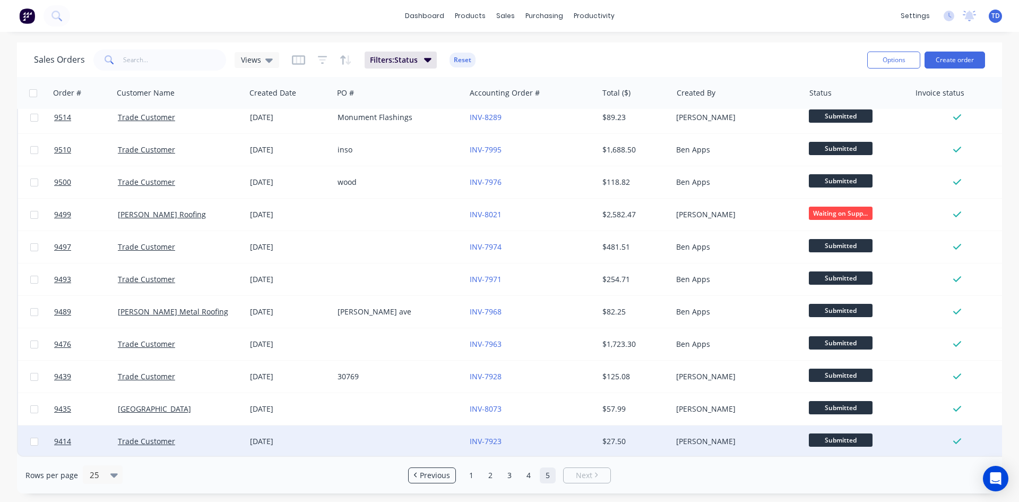
click at [517, 437] on div "INV-7923" at bounding box center [529, 441] width 118 height 11
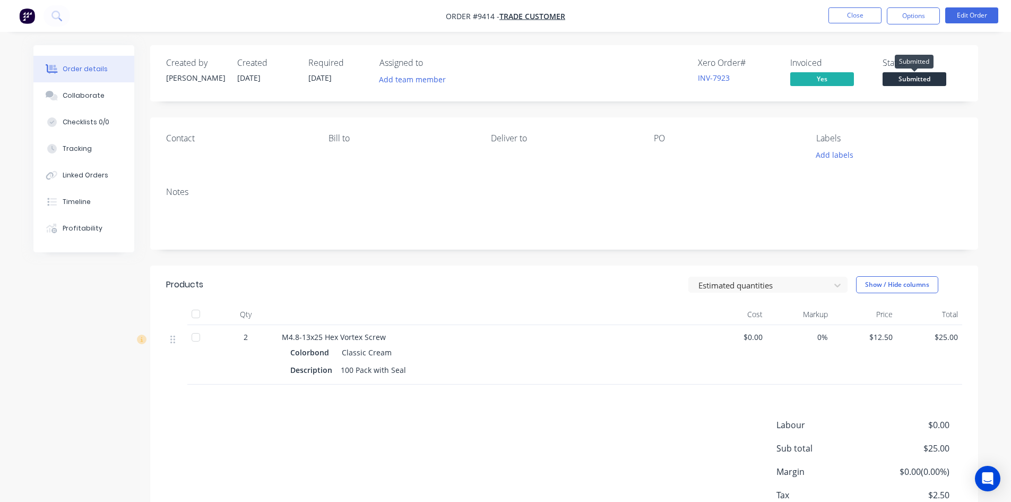
click at [902, 81] on span "Submitted" at bounding box center [915, 78] width 64 height 13
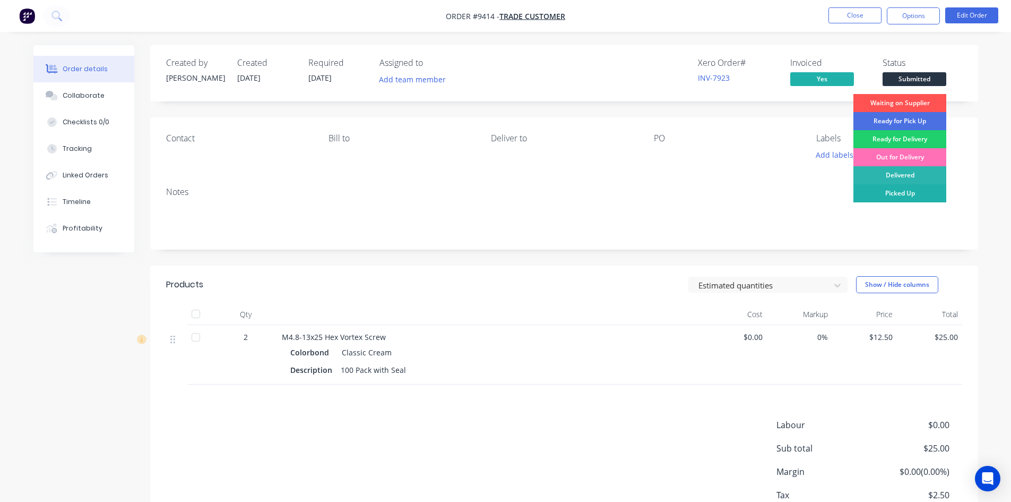
click at [905, 192] on div "Picked Up" at bounding box center [899, 193] width 93 height 18
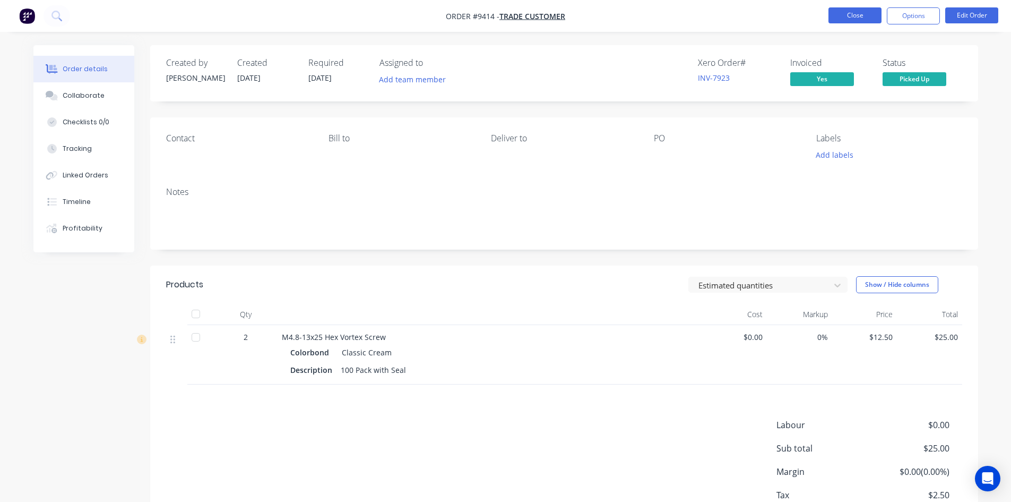
click at [860, 12] on button "Close" at bounding box center [854, 15] width 53 height 16
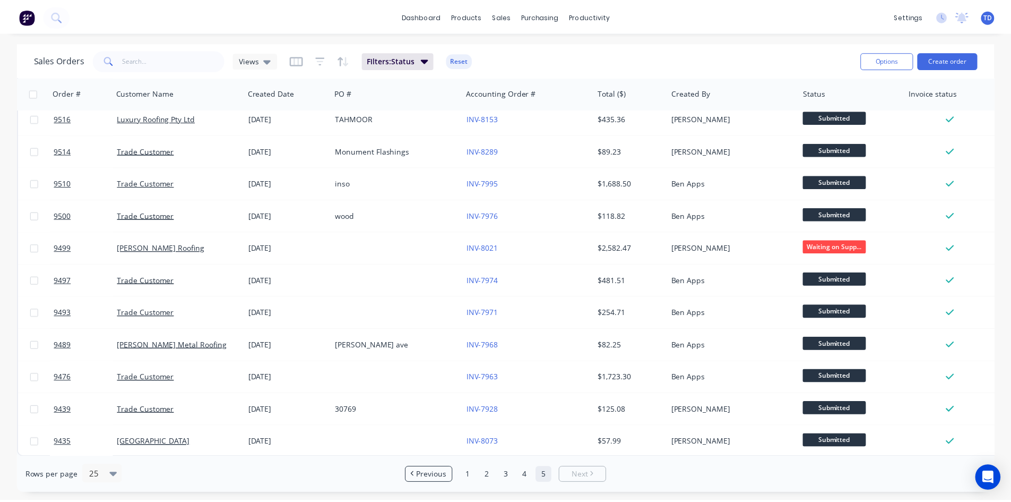
scroll to position [435, 0]
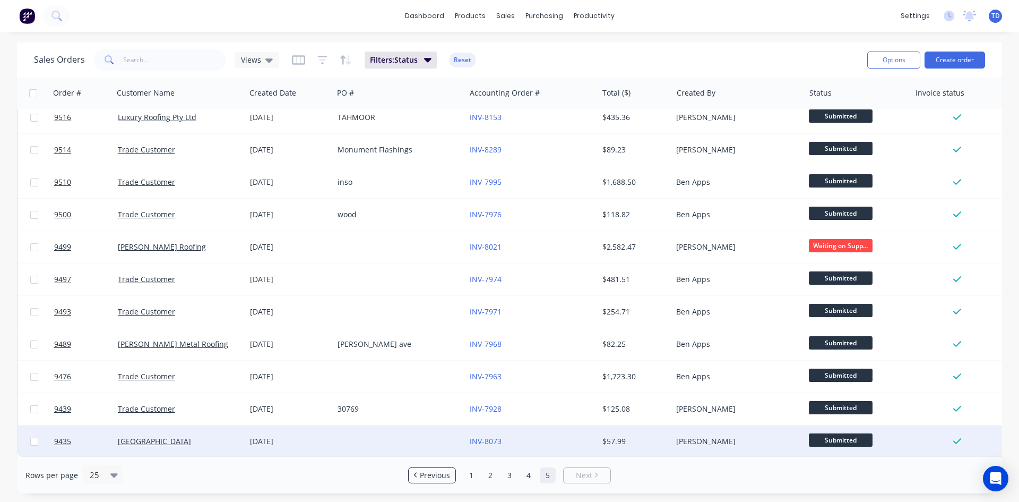
click at [524, 438] on div "INV-8073" at bounding box center [529, 441] width 118 height 11
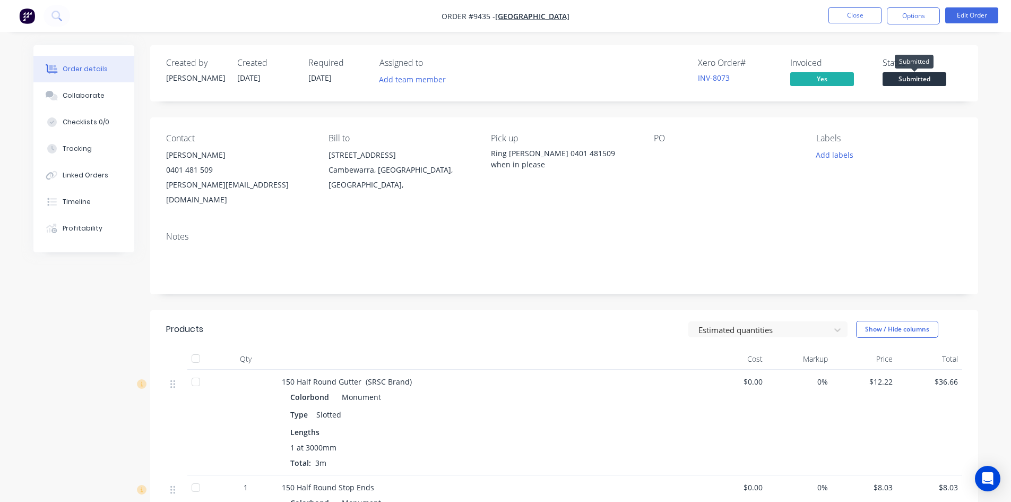
click at [915, 77] on span "Submitted" at bounding box center [915, 78] width 64 height 13
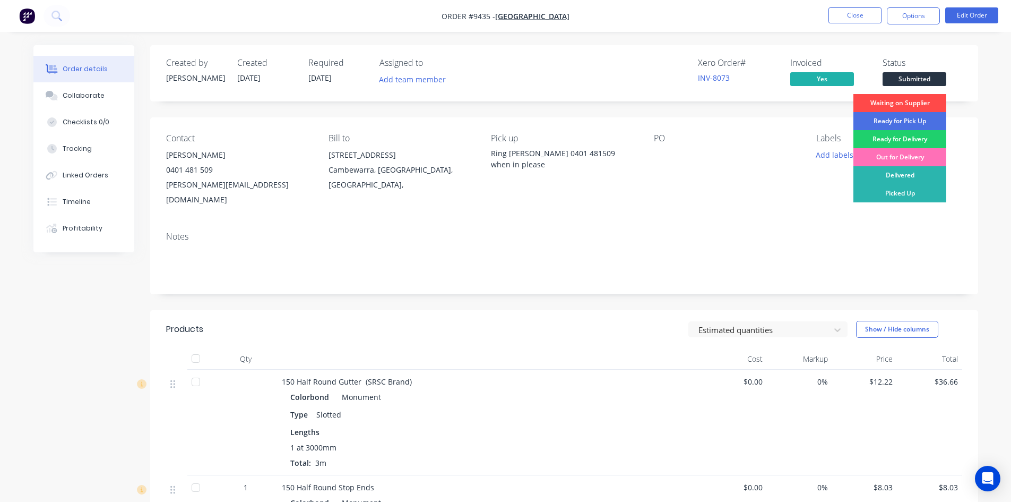
click at [912, 107] on div "Waiting on Supplier" at bounding box center [899, 103] width 93 height 18
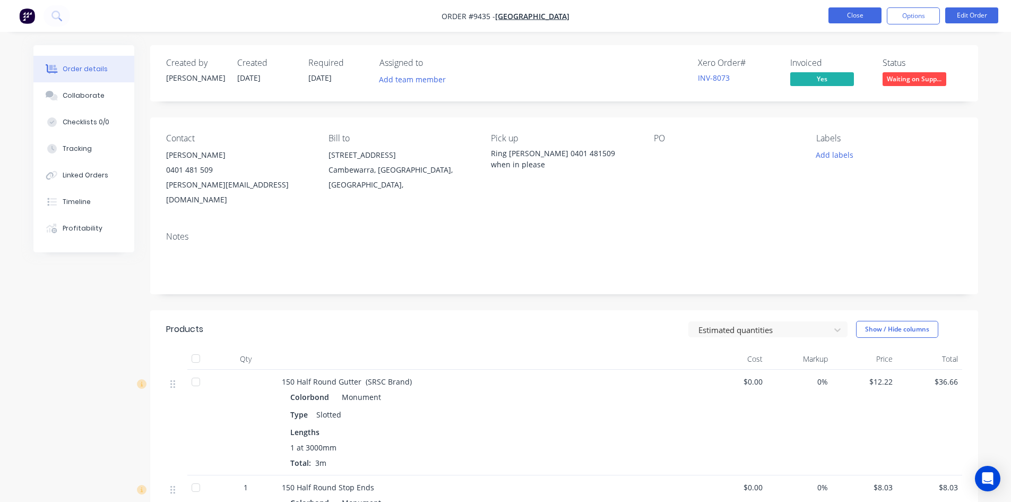
click at [859, 19] on button "Close" at bounding box center [854, 15] width 53 height 16
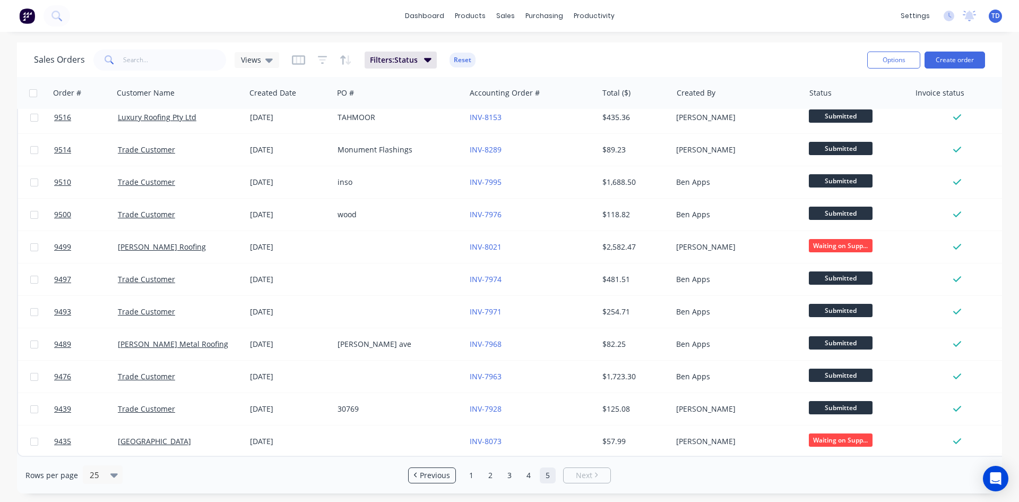
scroll to position [435, 0]
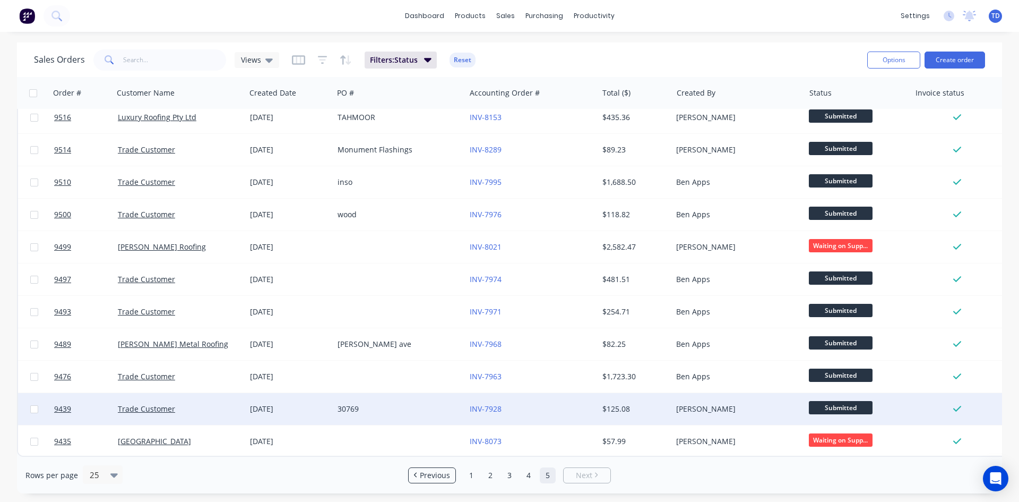
click at [557, 403] on div "INV-7928" at bounding box center [529, 408] width 118 height 11
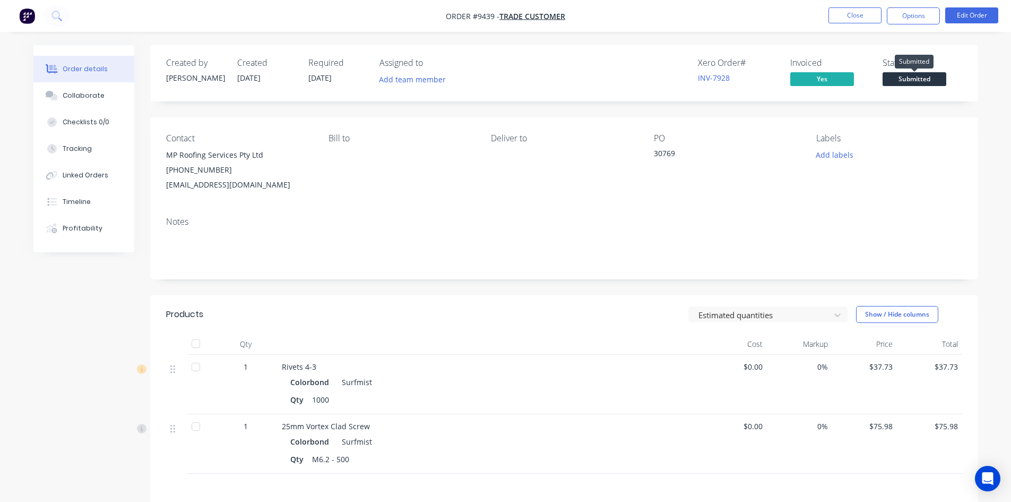
click at [917, 78] on span "Submitted" at bounding box center [915, 78] width 64 height 13
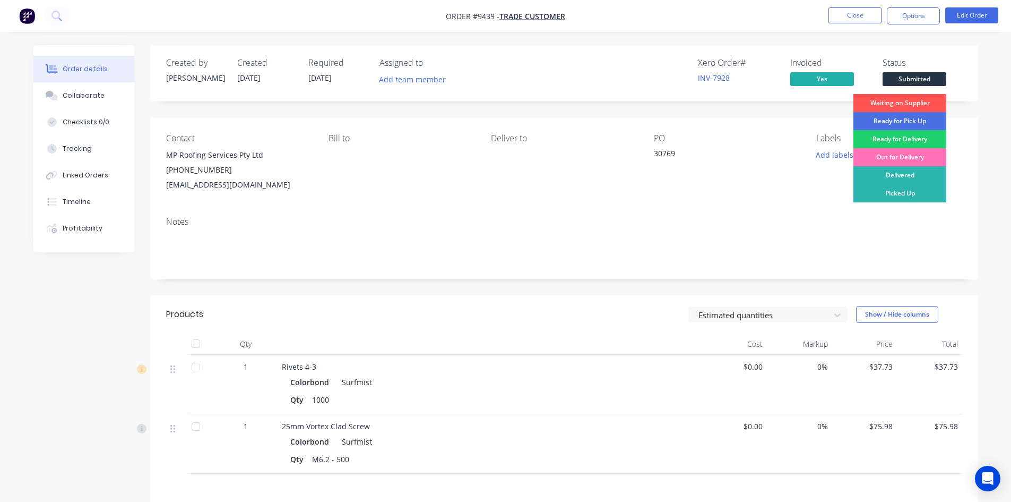
click at [986, 161] on div "Order details Collaborate Checklists 0/0 Tracking Linked Orders Timeline Profit…" at bounding box center [506, 353] width 966 height 617
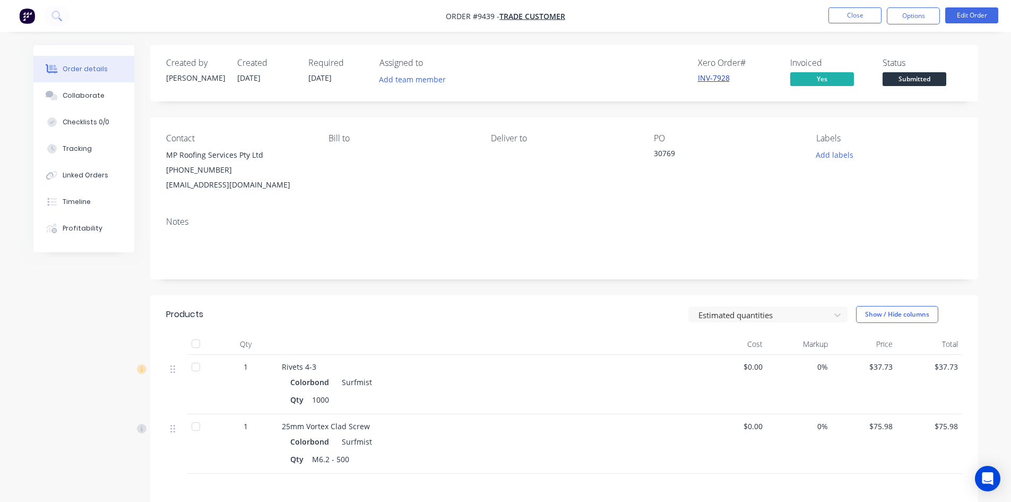
click at [701, 77] on link "INV-7928" at bounding box center [714, 78] width 32 height 10
click at [925, 75] on span "Submitted" at bounding box center [915, 78] width 64 height 13
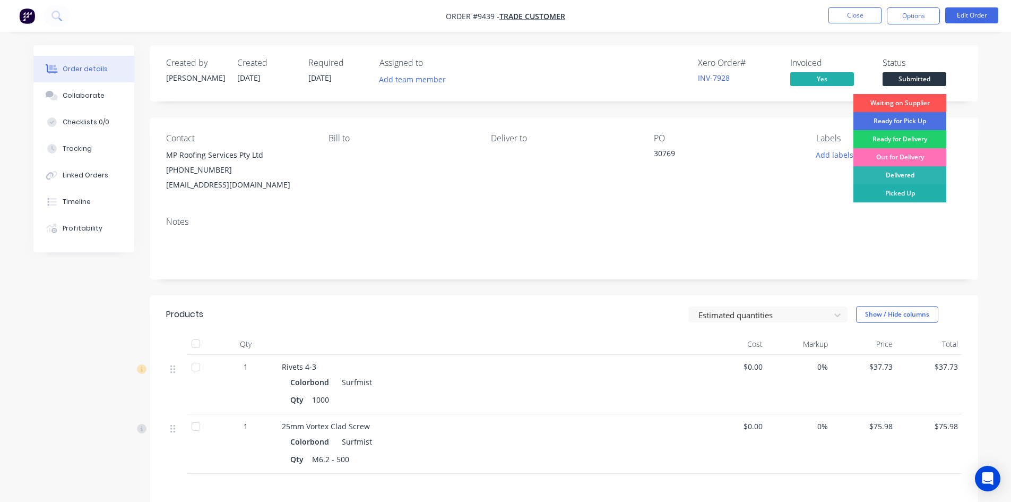
click at [902, 191] on div "Picked Up" at bounding box center [899, 193] width 93 height 18
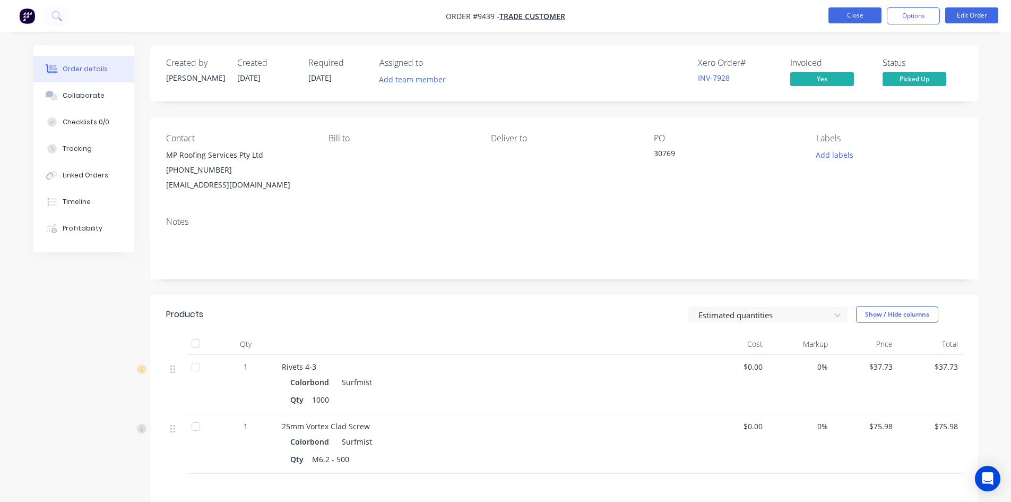
click at [862, 16] on button "Close" at bounding box center [854, 15] width 53 height 16
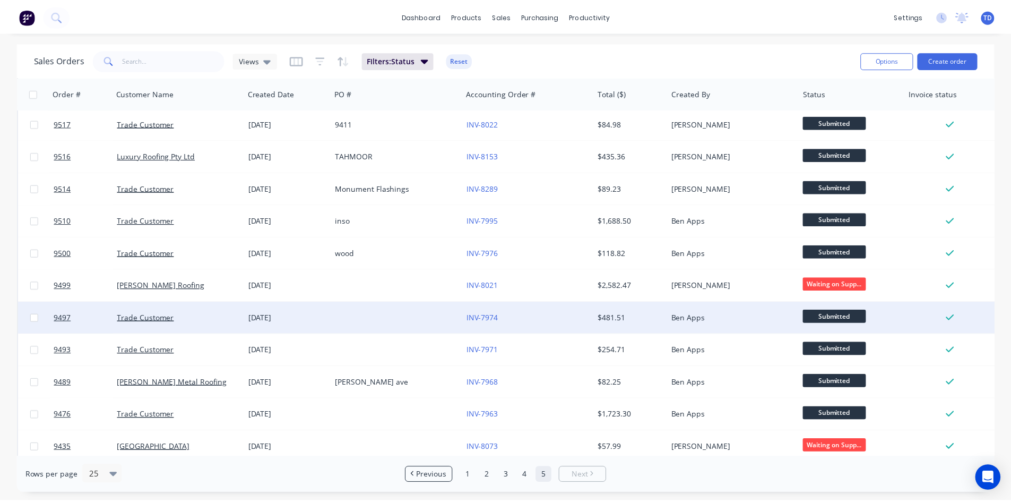
scroll to position [402, 0]
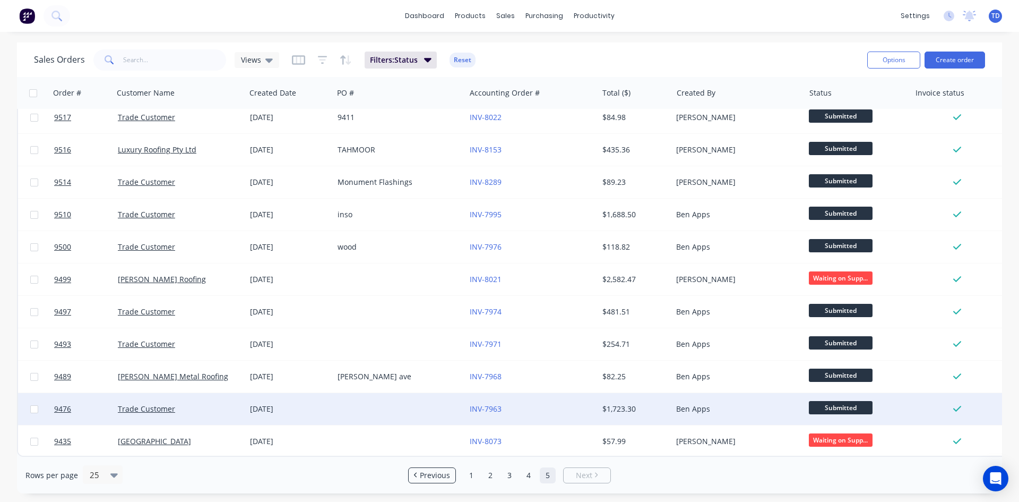
click at [539, 403] on div "INV-7963" at bounding box center [529, 408] width 118 height 11
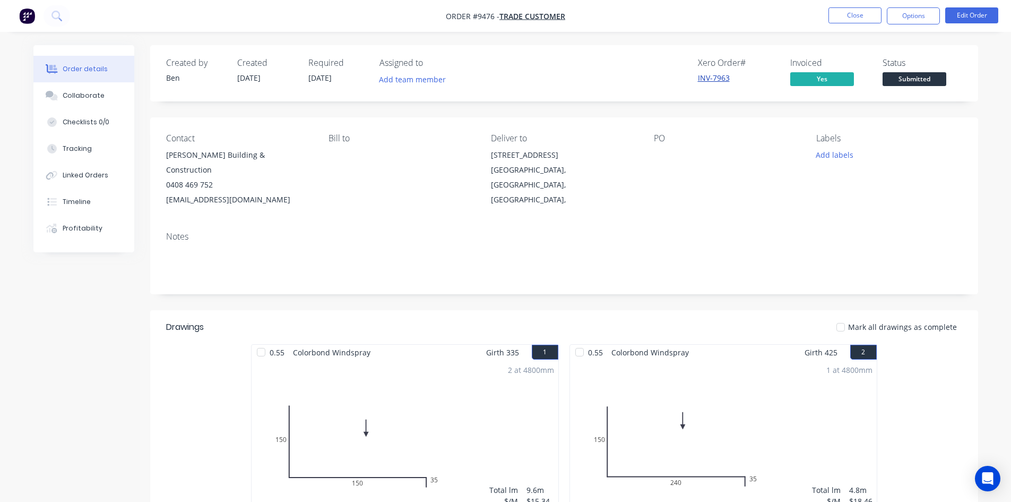
click at [713, 77] on link "INV-7963" at bounding box center [714, 78] width 32 height 10
click at [912, 81] on span "Submitted" at bounding box center [915, 78] width 64 height 13
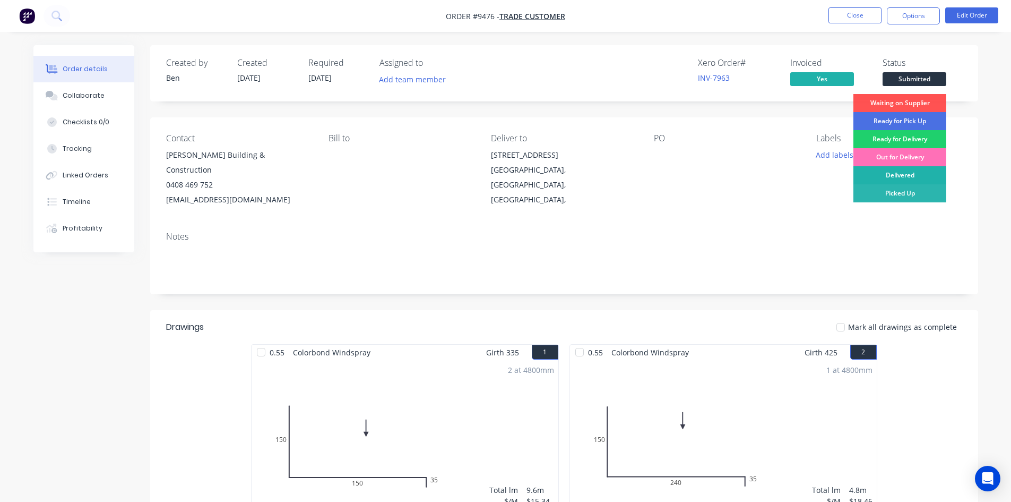
click at [923, 172] on div "Delivered" at bounding box center [899, 175] width 93 height 18
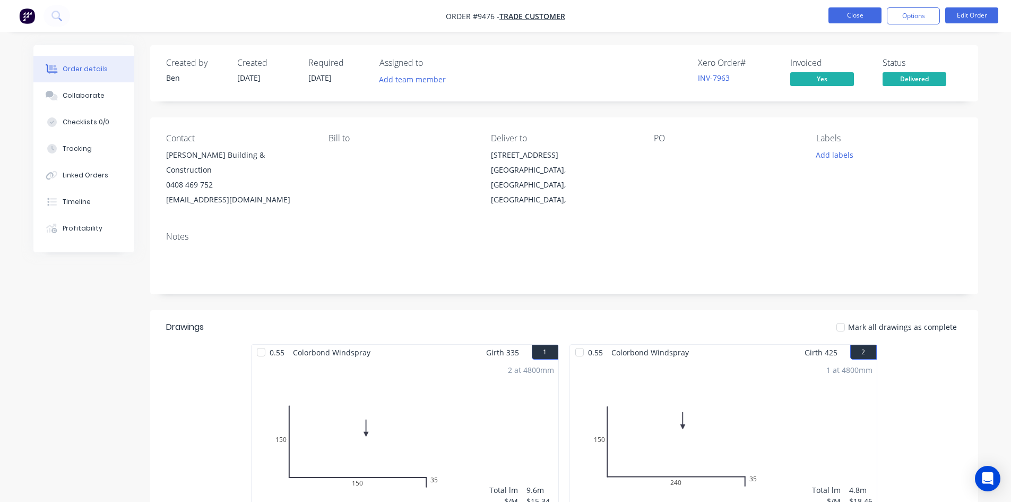
click at [864, 16] on button "Close" at bounding box center [854, 15] width 53 height 16
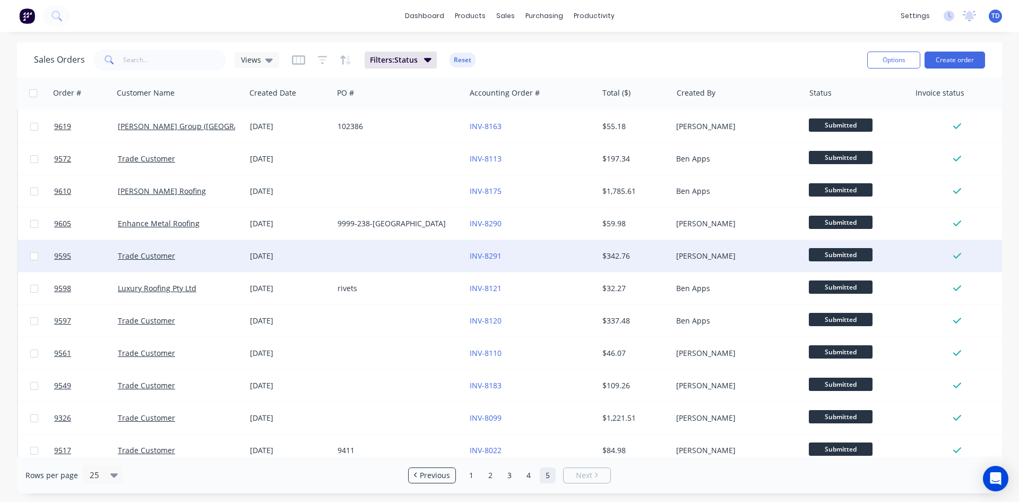
scroll to position [370, 0]
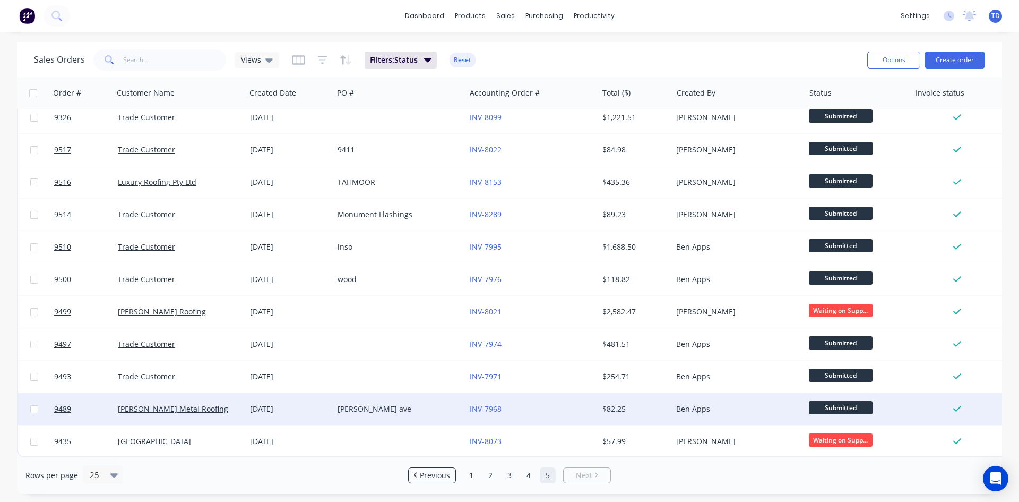
click at [539, 406] on div "INV-7968" at bounding box center [529, 408] width 118 height 11
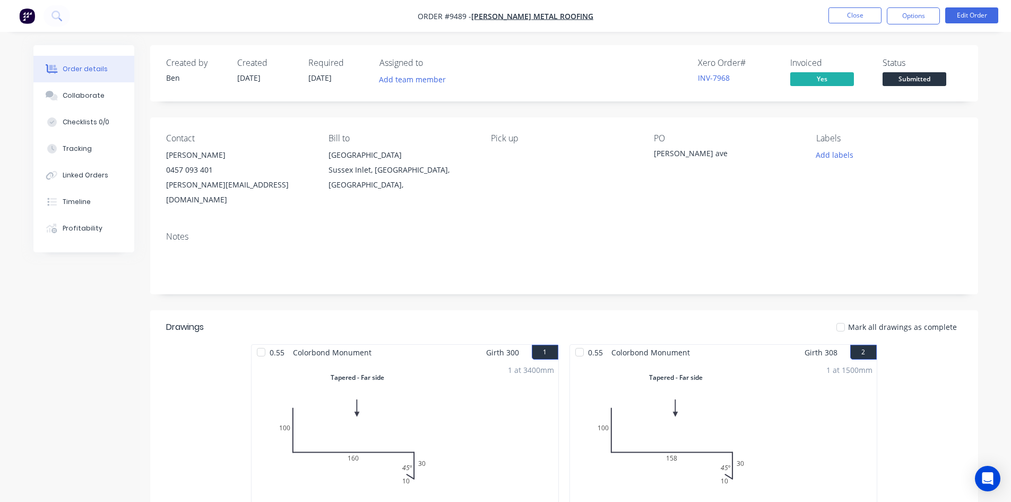
click at [926, 86] on button "Submitted" at bounding box center [915, 80] width 64 height 16
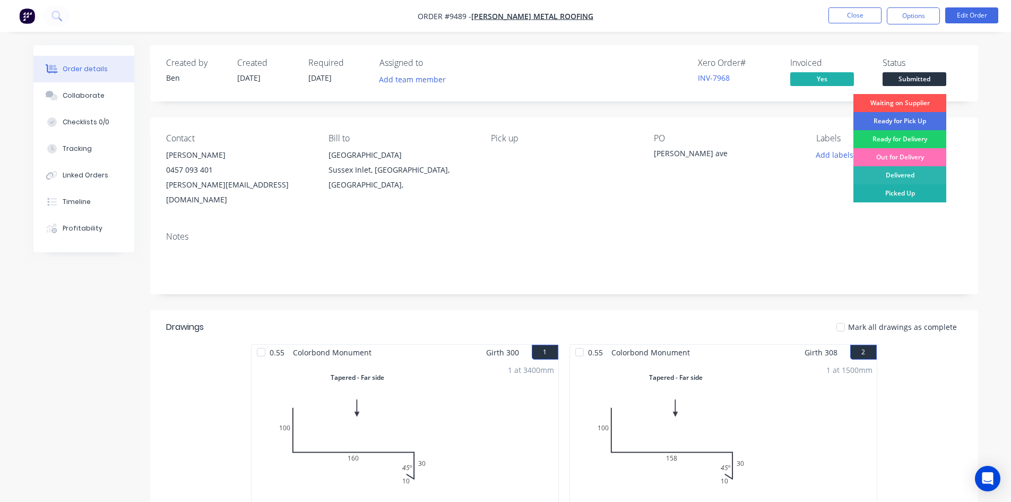
click at [911, 193] on div "Picked Up" at bounding box center [899, 193] width 93 height 18
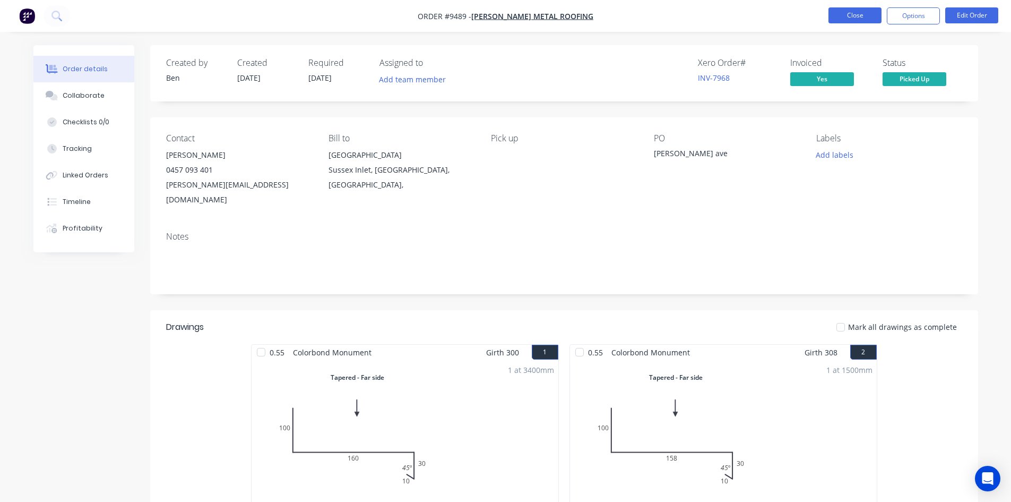
click at [860, 16] on button "Close" at bounding box center [854, 15] width 53 height 16
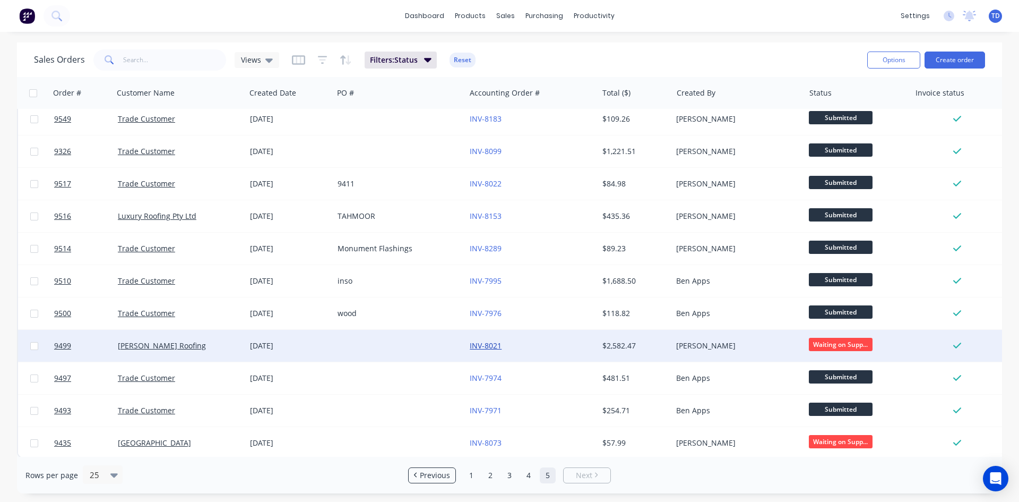
scroll to position [338, 0]
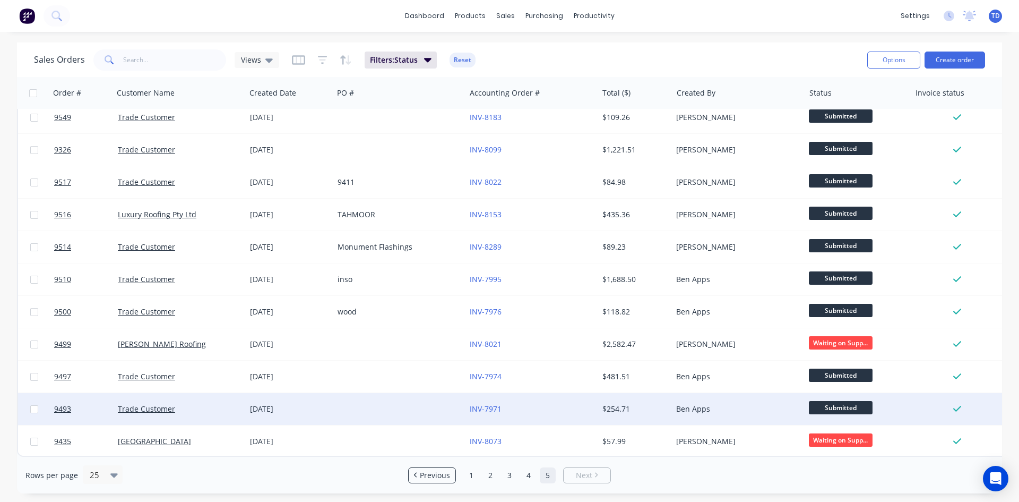
click at [538, 405] on div "INV-7971" at bounding box center [529, 408] width 118 height 11
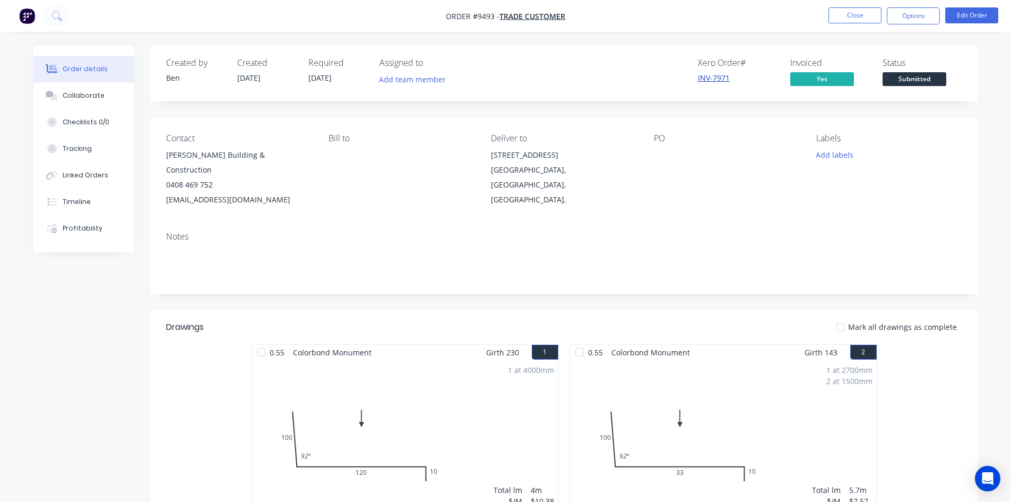
click at [721, 81] on link "INV-7971" at bounding box center [714, 78] width 32 height 10
click at [936, 83] on span "Submitted" at bounding box center [915, 78] width 64 height 13
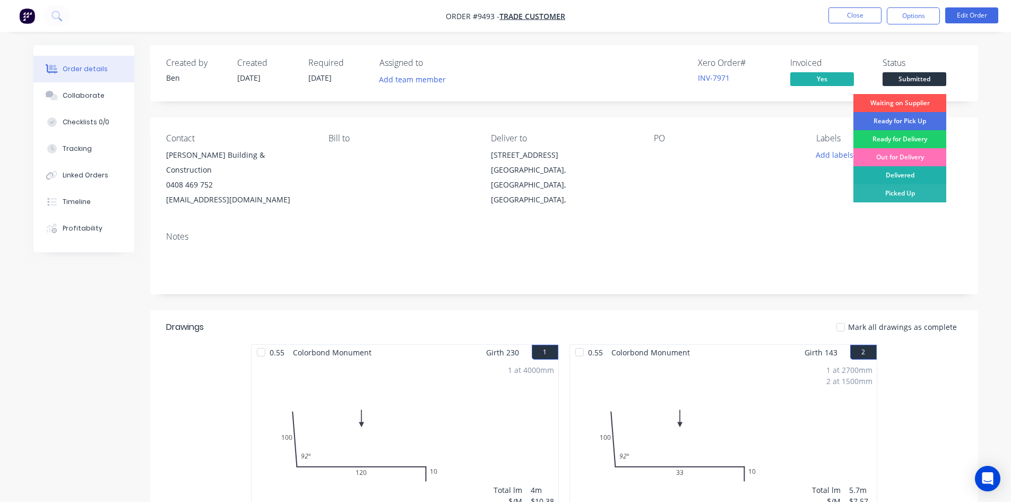
click at [904, 177] on div "Delivered" at bounding box center [899, 175] width 93 height 18
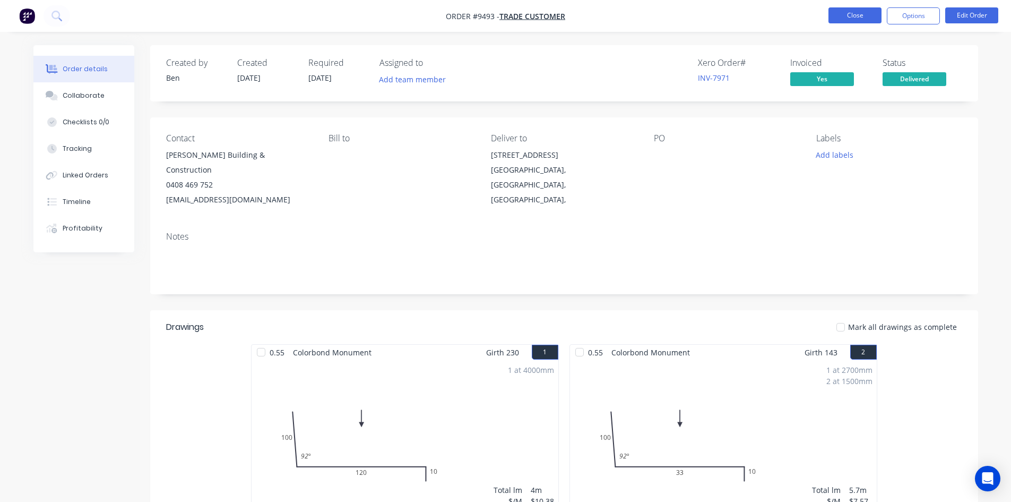
click at [858, 16] on button "Close" at bounding box center [854, 15] width 53 height 16
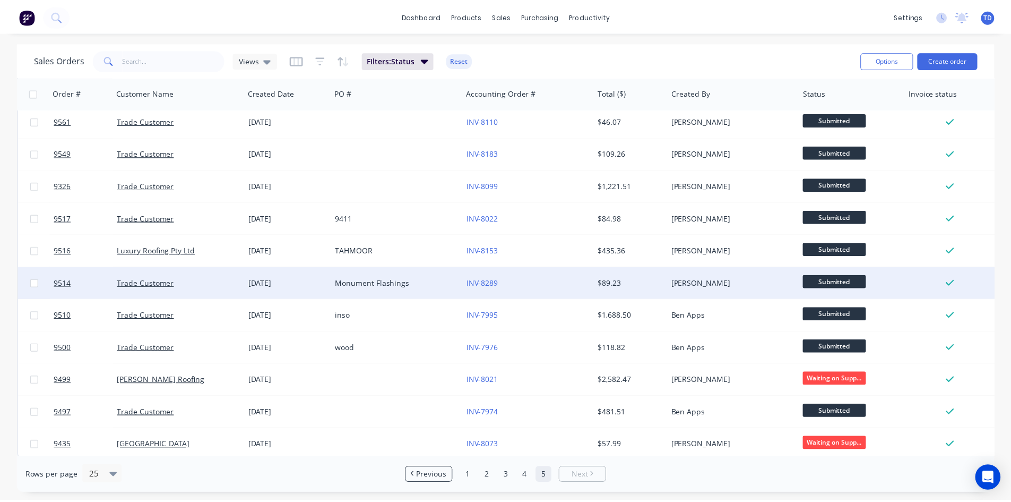
scroll to position [305, 0]
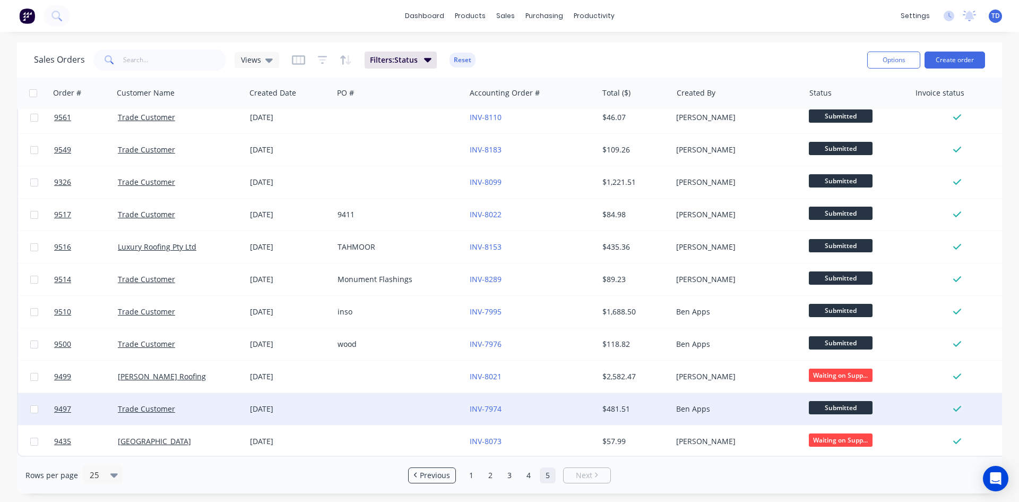
click at [571, 408] on div "INV-7974" at bounding box center [529, 408] width 118 height 11
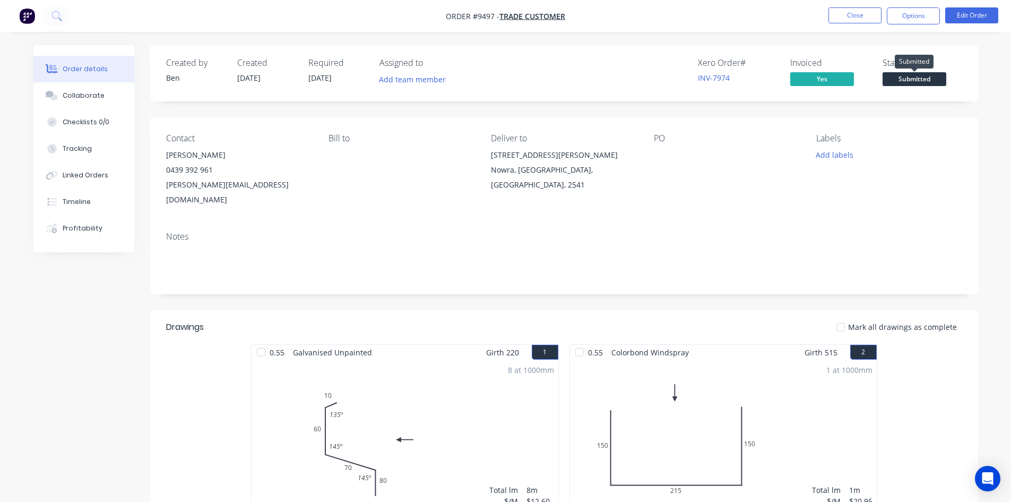
click at [931, 75] on span "Submitted" at bounding box center [915, 78] width 64 height 13
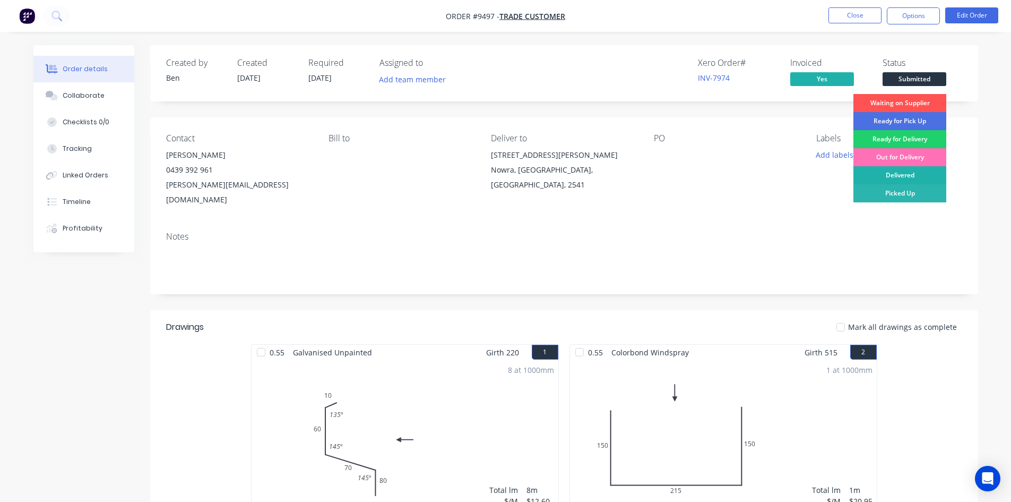
click at [901, 179] on div "Delivered" at bounding box center [899, 175] width 93 height 18
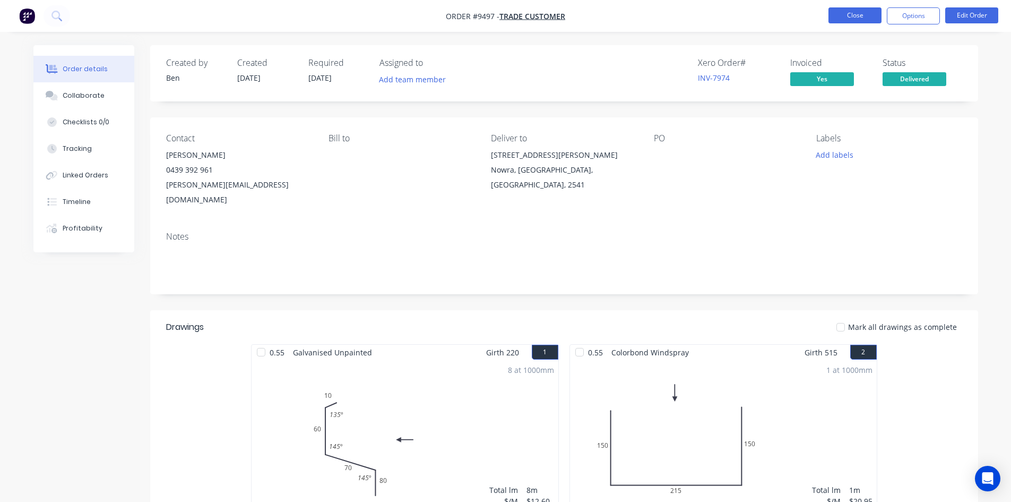
click at [870, 13] on button "Close" at bounding box center [854, 15] width 53 height 16
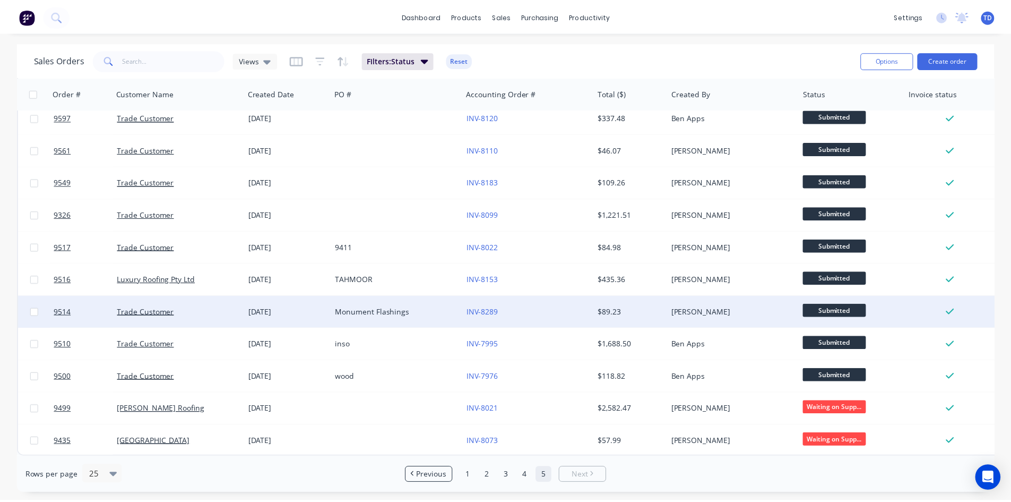
scroll to position [273, 0]
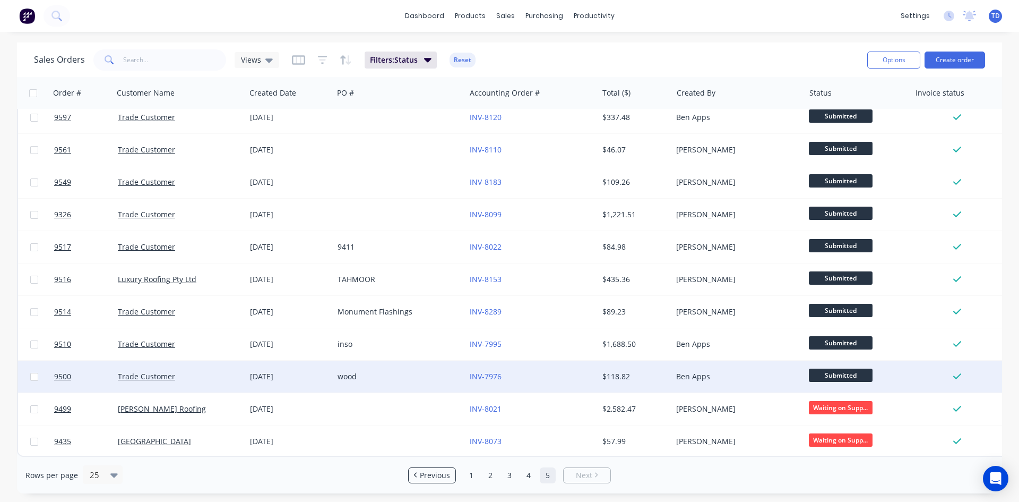
click at [519, 371] on div "INV-7976" at bounding box center [529, 376] width 118 height 11
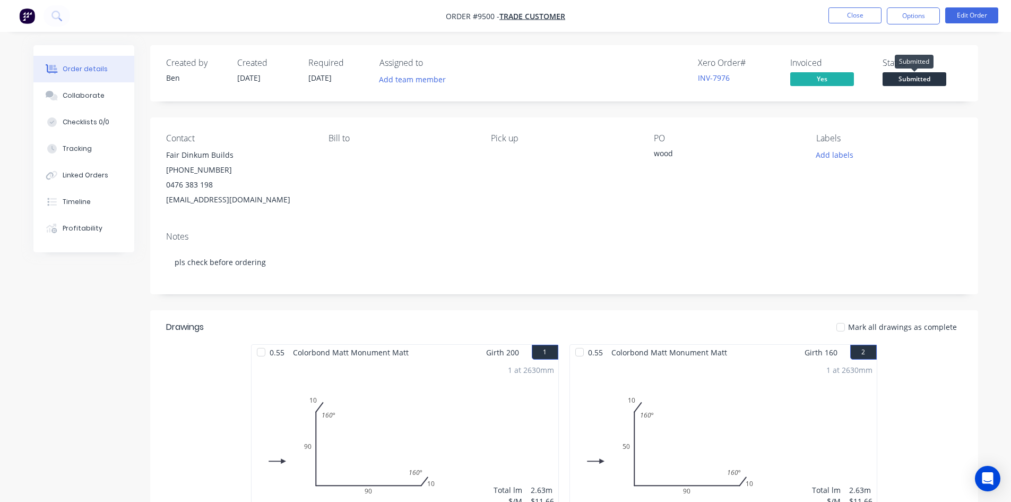
click at [912, 81] on span "Submitted" at bounding box center [915, 78] width 64 height 13
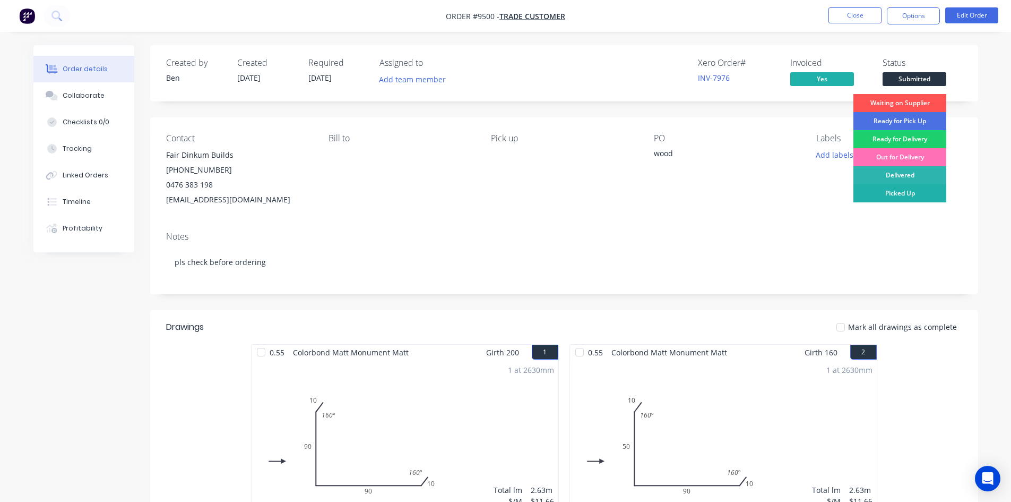
click at [897, 191] on div "Picked Up" at bounding box center [899, 193] width 93 height 18
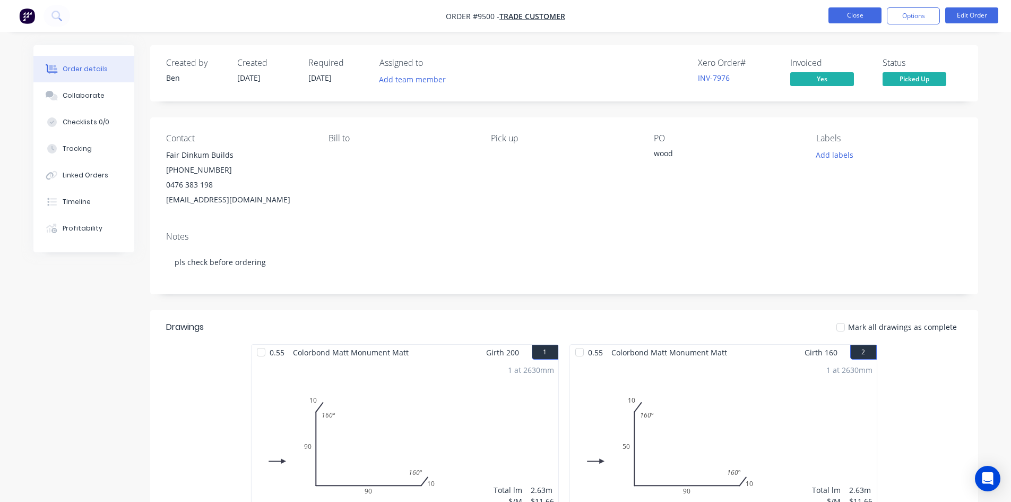
click at [852, 12] on button "Close" at bounding box center [854, 15] width 53 height 16
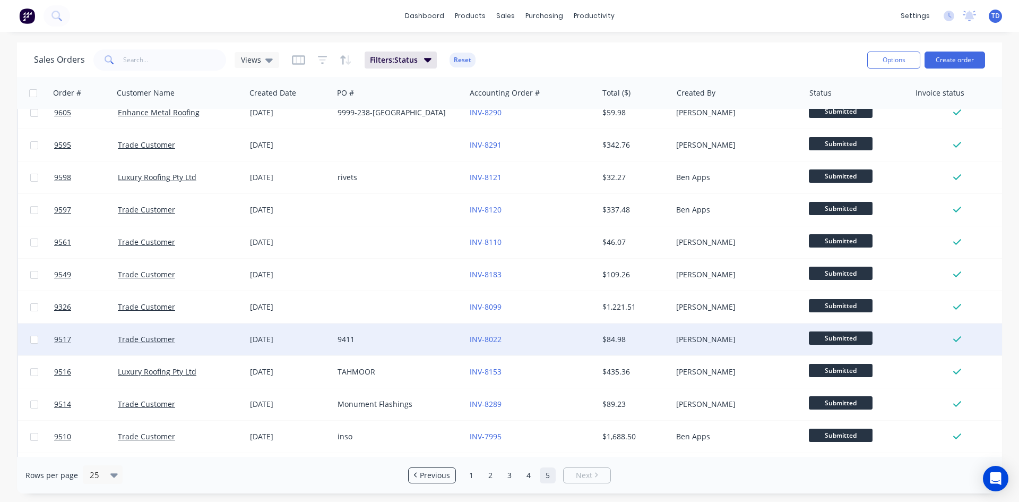
scroll to position [240, 0]
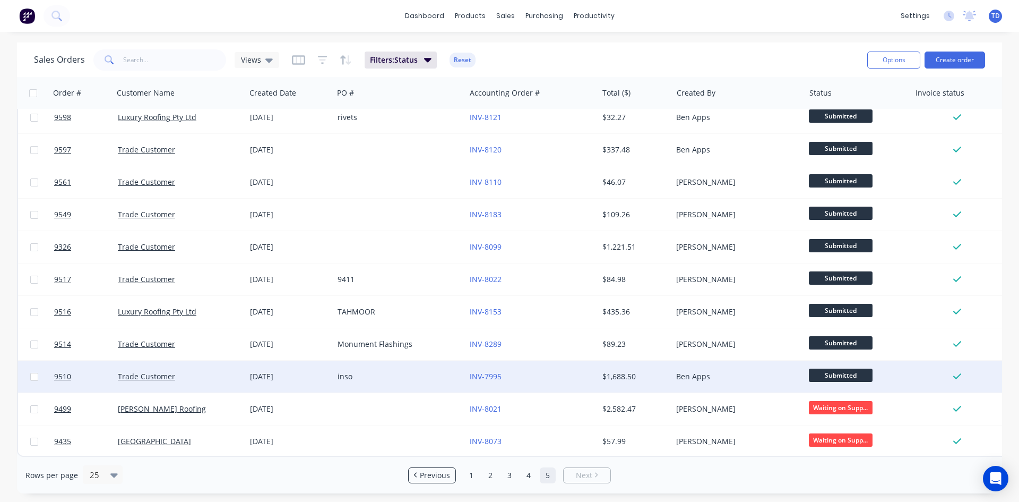
click at [510, 373] on div "INV-7995" at bounding box center [529, 376] width 118 height 11
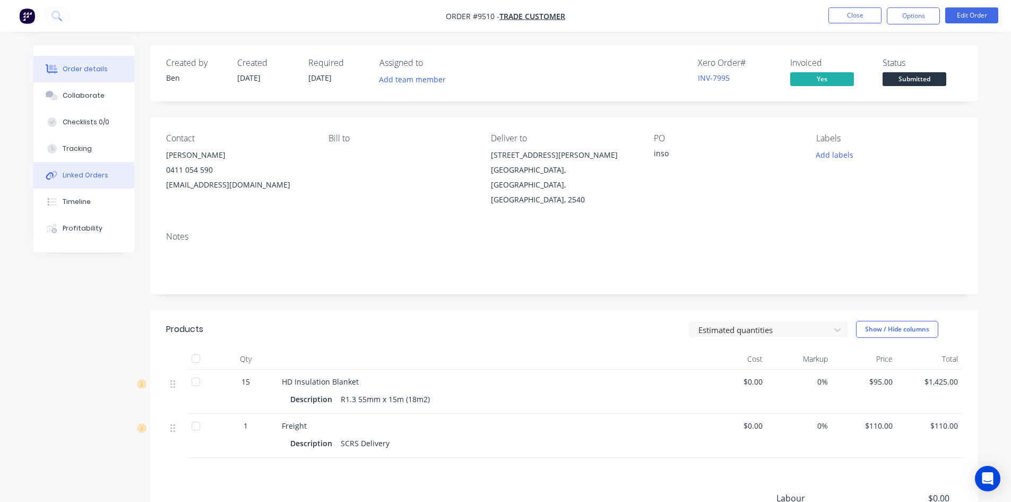
click at [81, 179] on div "Linked Orders" at bounding box center [86, 175] width 46 height 10
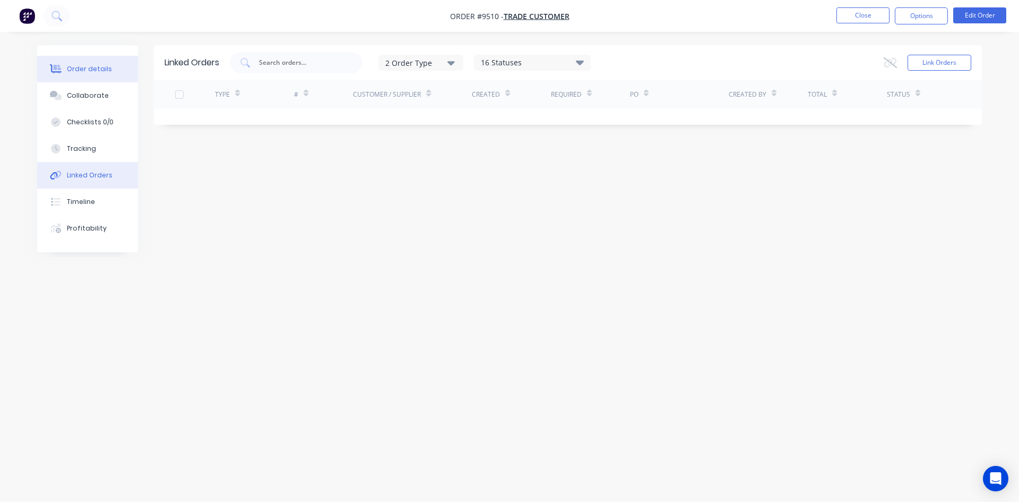
click at [101, 73] on div "Order details" at bounding box center [89, 69] width 45 height 10
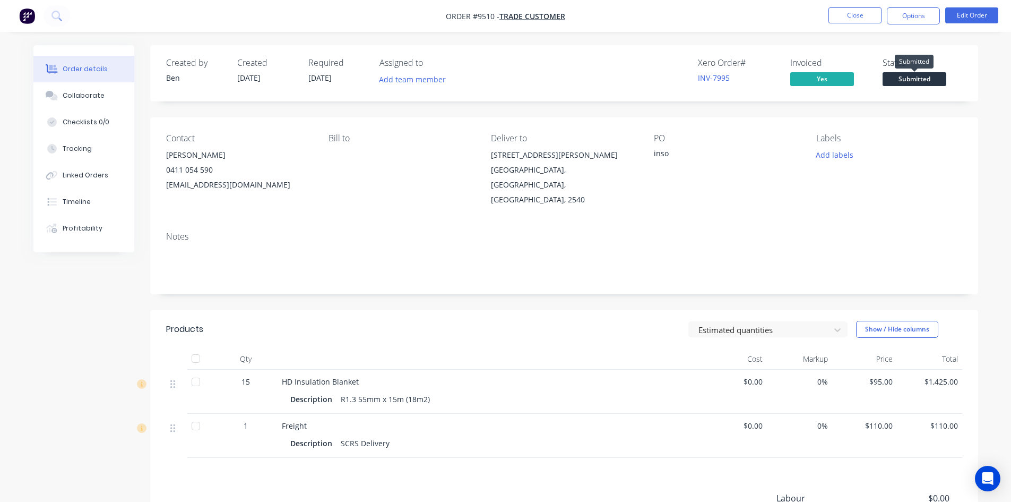
click at [921, 77] on span "Submitted" at bounding box center [915, 78] width 64 height 13
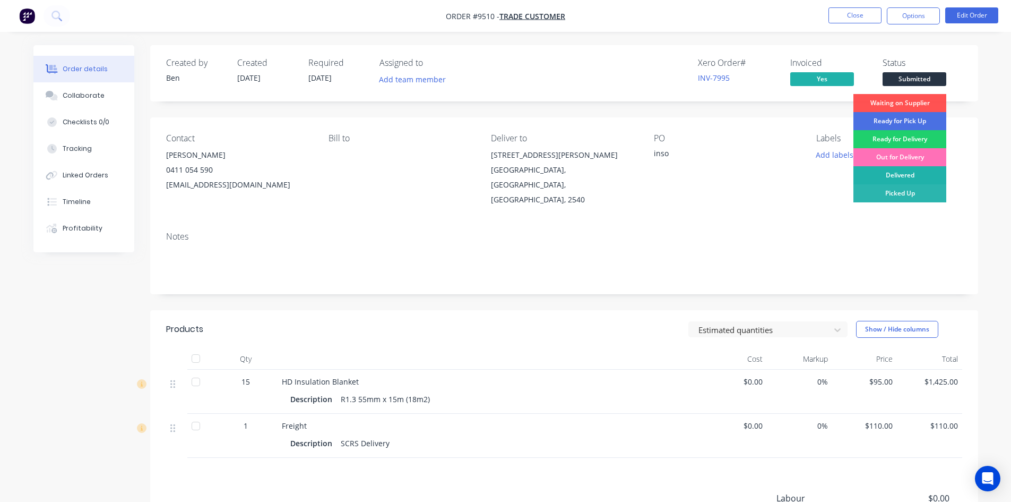
click at [912, 174] on div "Delivered" at bounding box center [899, 175] width 93 height 18
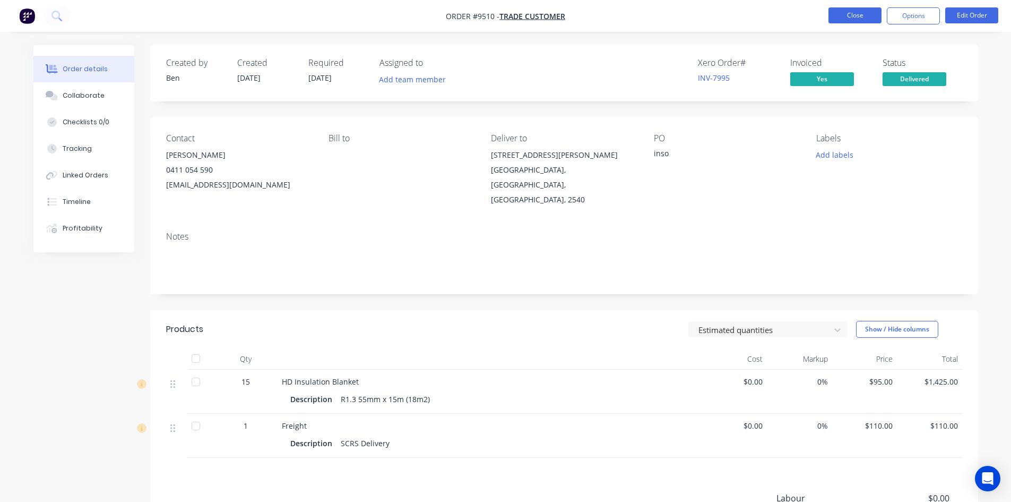
click at [859, 20] on button "Close" at bounding box center [854, 15] width 53 height 16
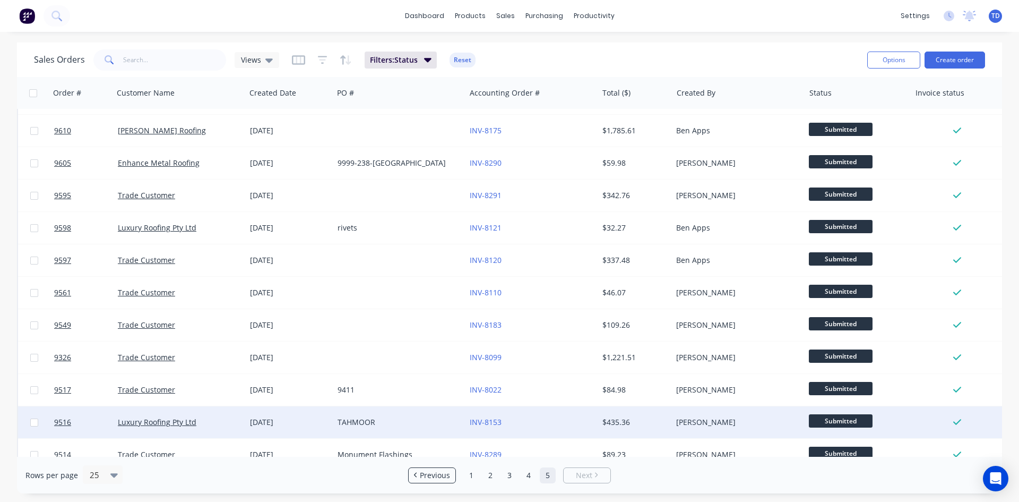
scroll to position [208, 0]
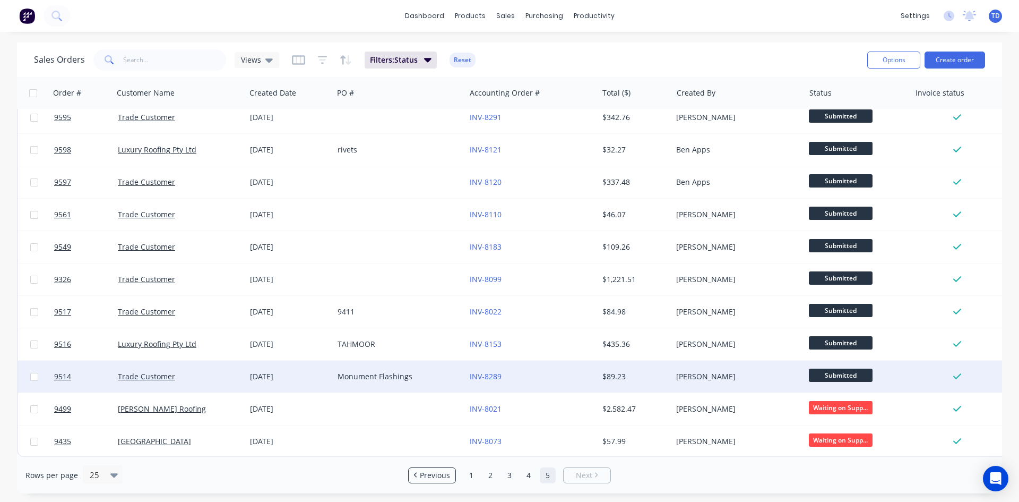
click at [537, 371] on div "INV-8289" at bounding box center [529, 376] width 118 height 11
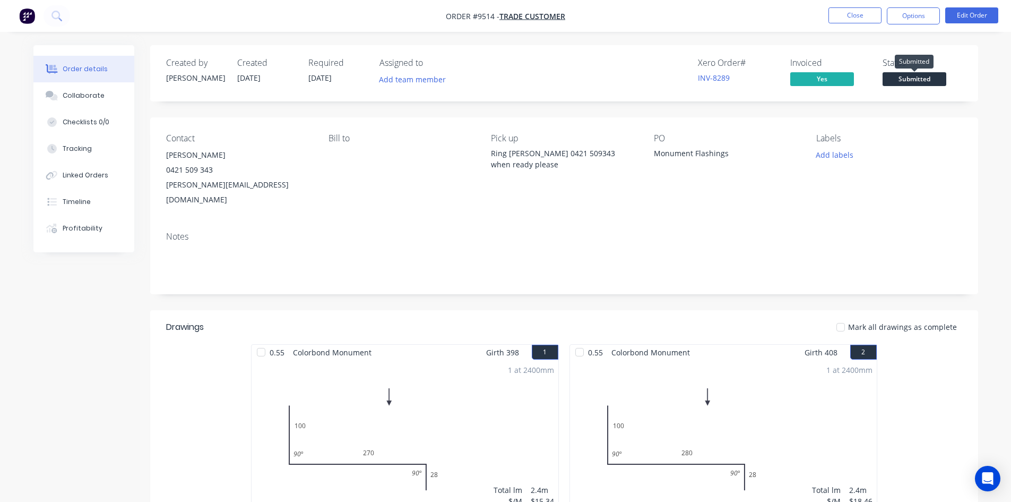
click at [919, 80] on span "Submitted" at bounding box center [915, 78] width 64 height 13
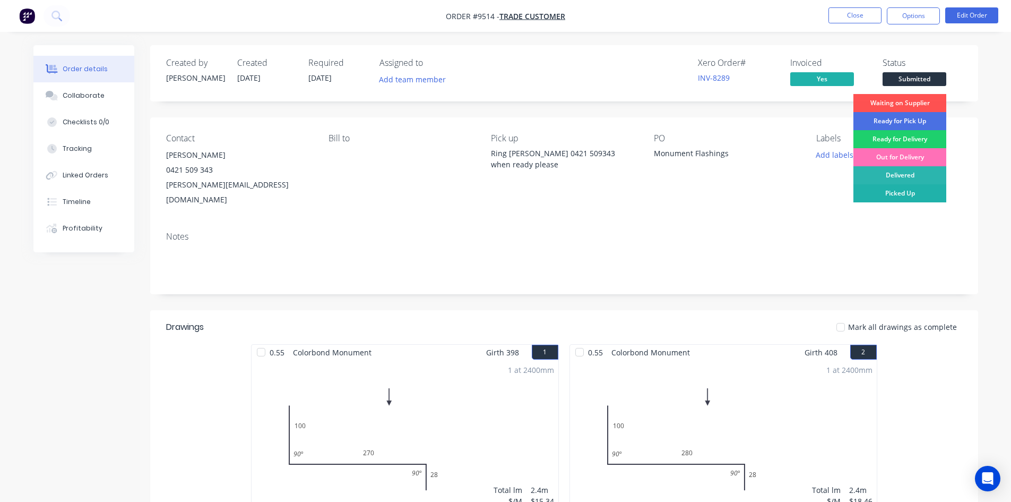
click at [912, 198] on div "Picked Up" at bounding box center [899, 193] width 93 height 18
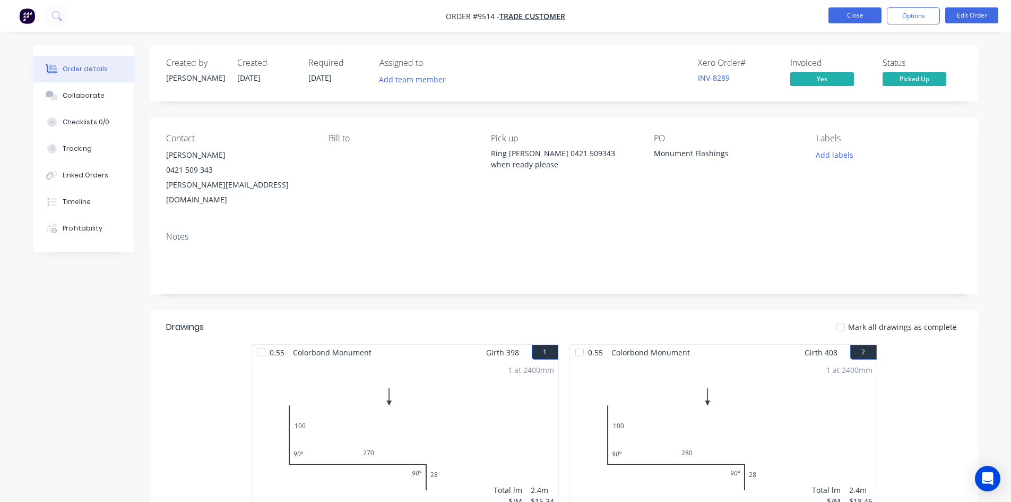
click at [868, 18] on button "Close" at bounding box center [854, 15] width 53 height 16
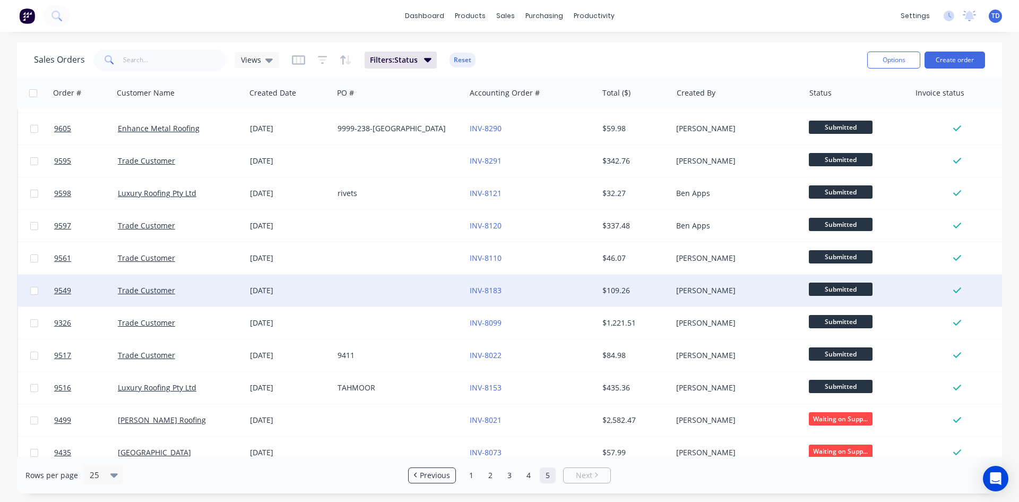
scroll to position [176, 0]
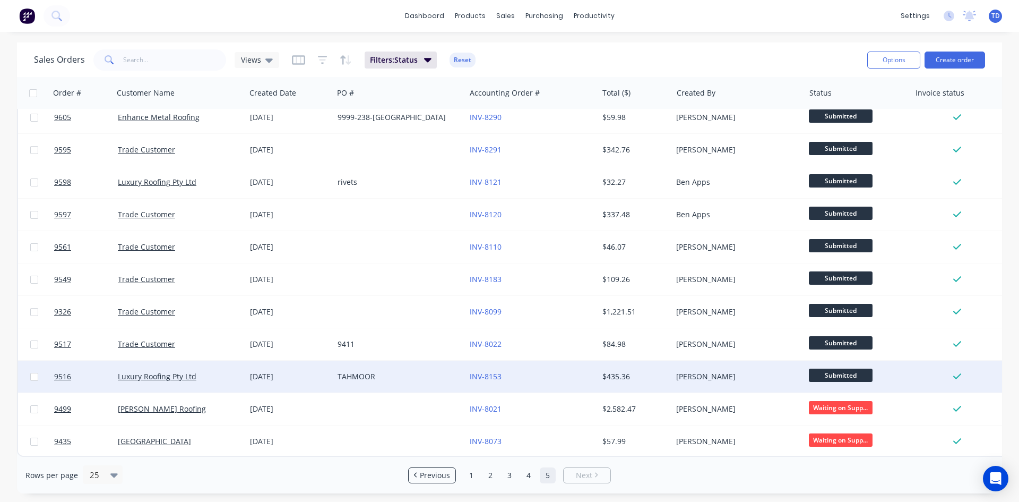
click at [533, 378] on div "INV-8153" at bounding box center [531, 376] width 132 height 32
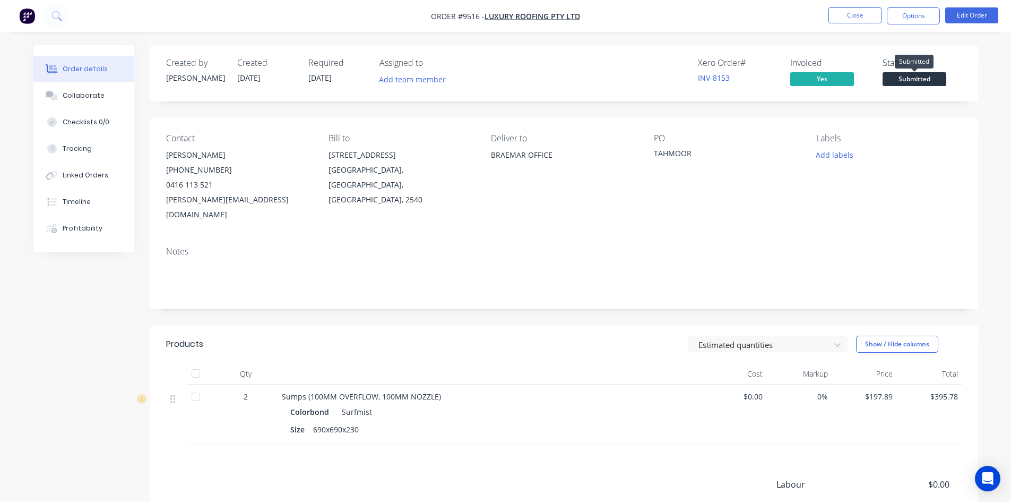
click at [916, 81] on span "Submitted" at bounding box center [915, 78] width 64 height 13
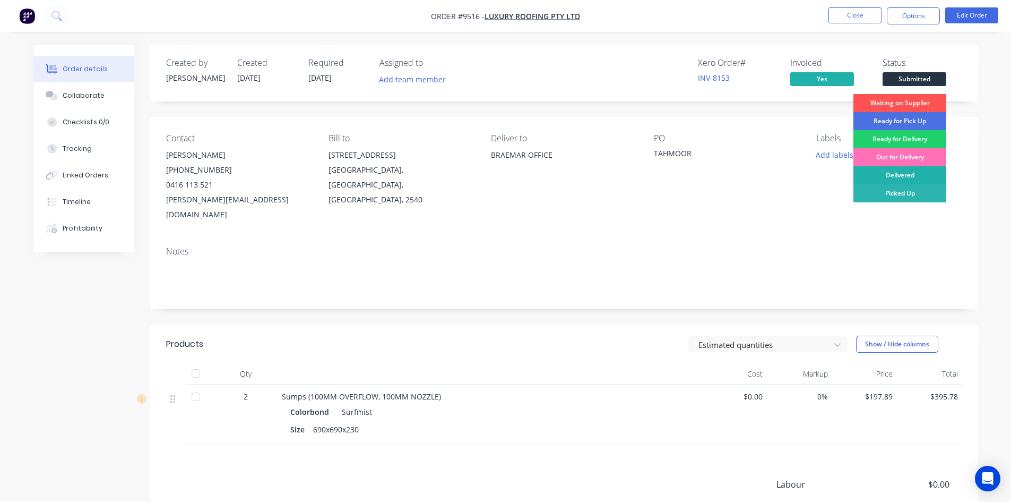
click at [918, 176] on div "Delivered" at bounding box center [899, 175] width 93 height 18
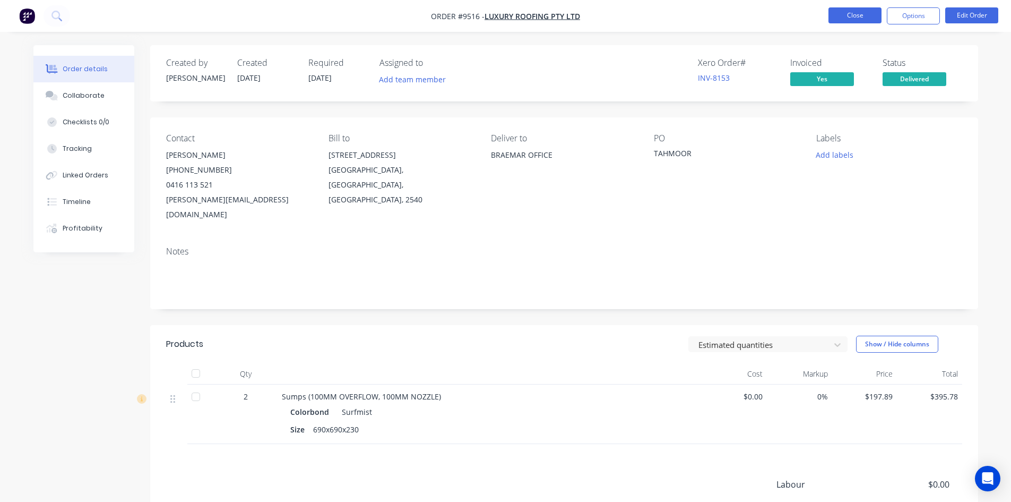
click at [867, 18] on button "Close" at bounding box center [854, 15] width 53 height 16
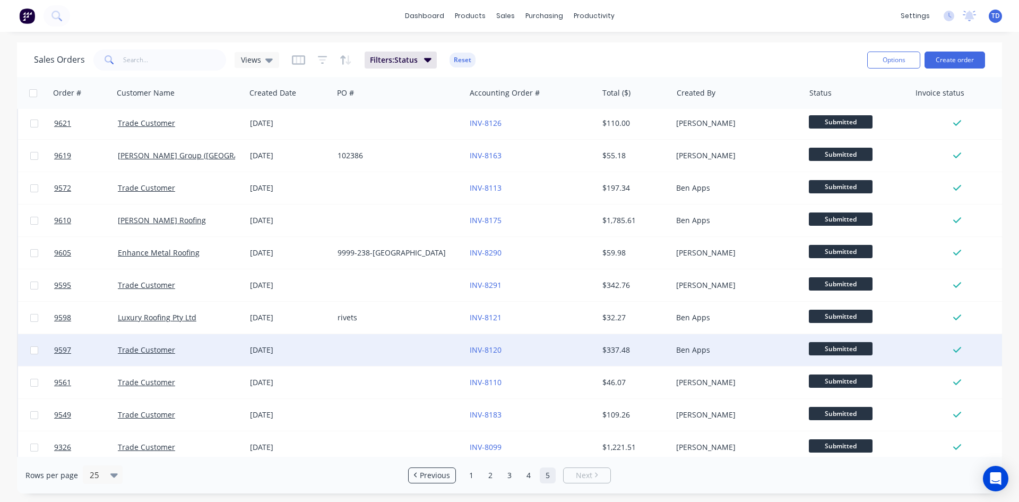
scroll to position [143, 0]
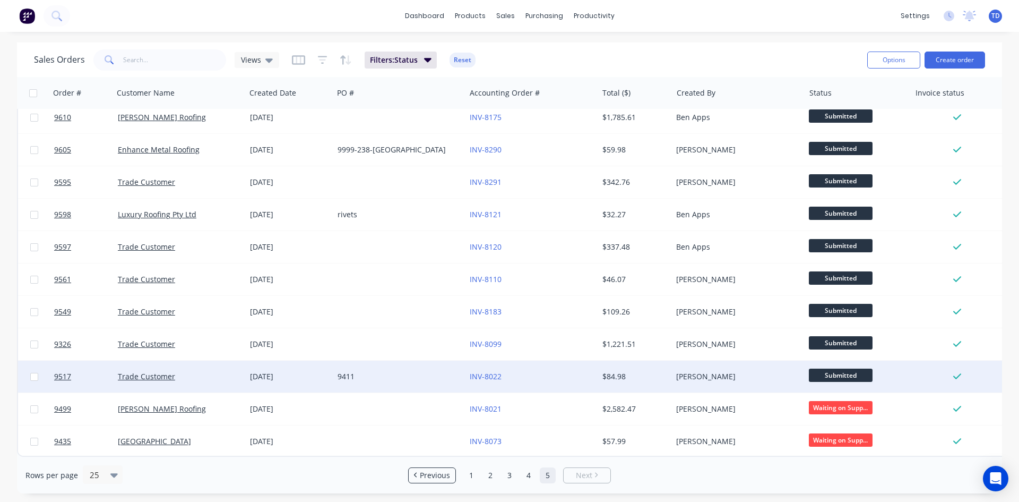
click at [511, 371] on div "INV-8022" at bounding box center [529, 376] width 118 height 11
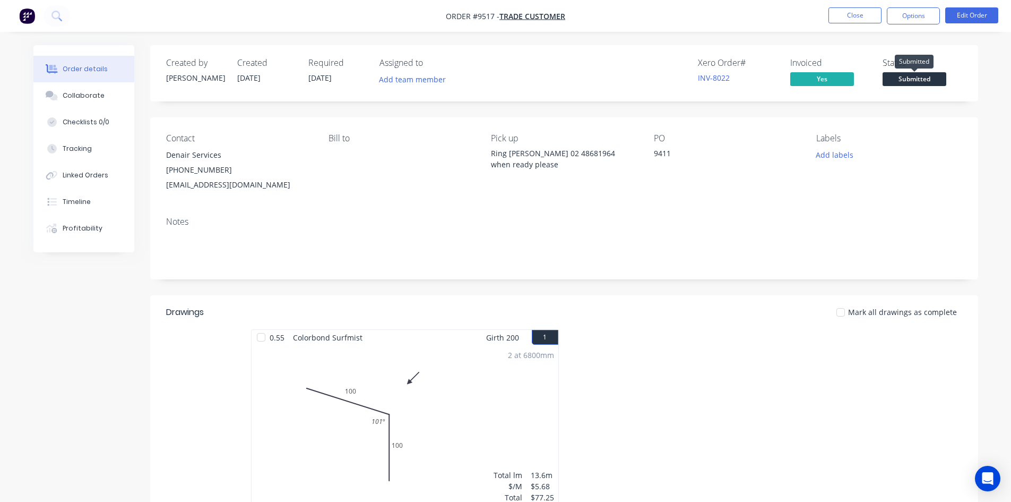
click at [926, 77] on span "Submitted" at bounding box center [915, 78] width 64 height 13
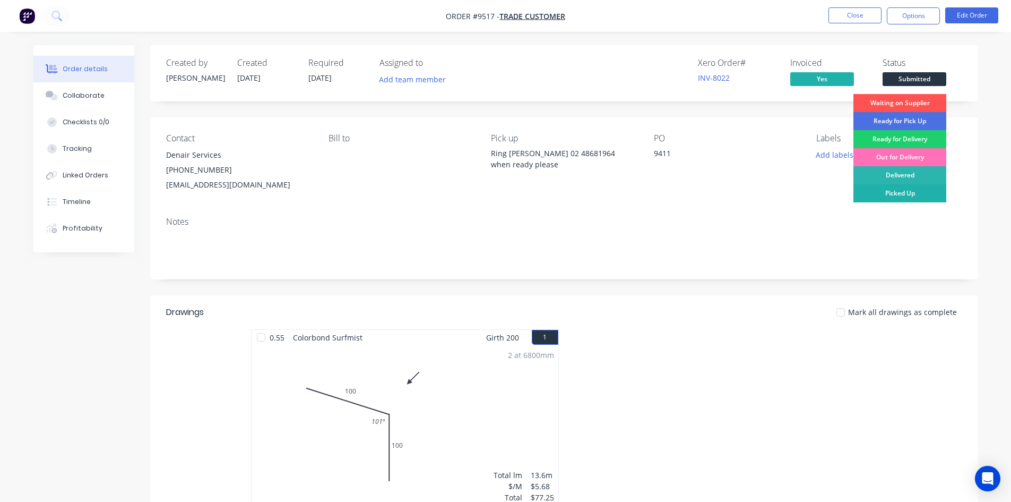
click at [922, 191] on div "Picked Up" at bounding box center [899, 193] width 93 height 18
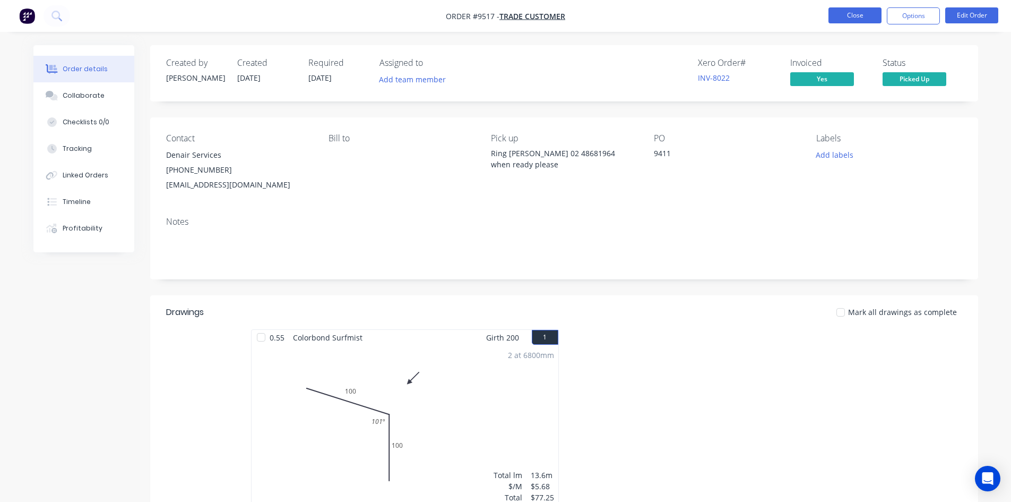
click at [858, 16] on button "Close" at bounding box center [854, 15] width 53 height 16
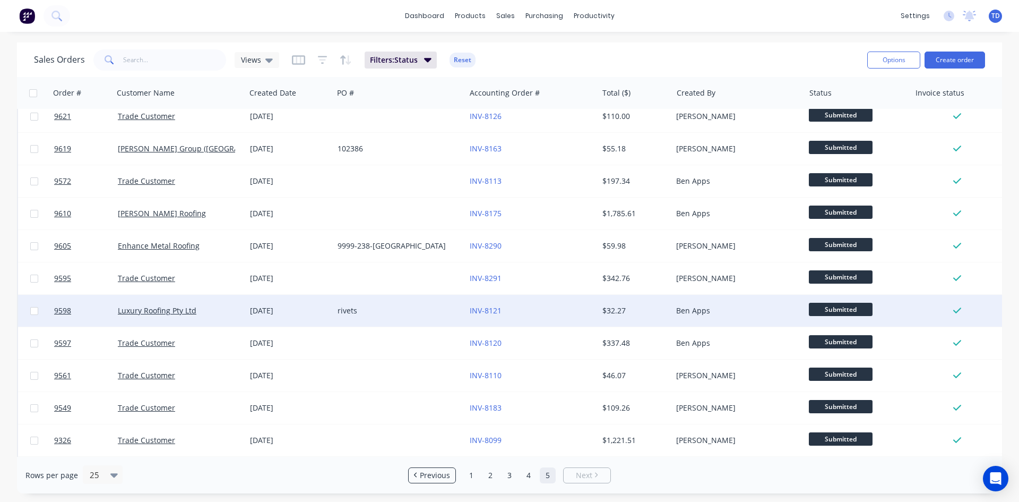
scroll to position [111, 0]
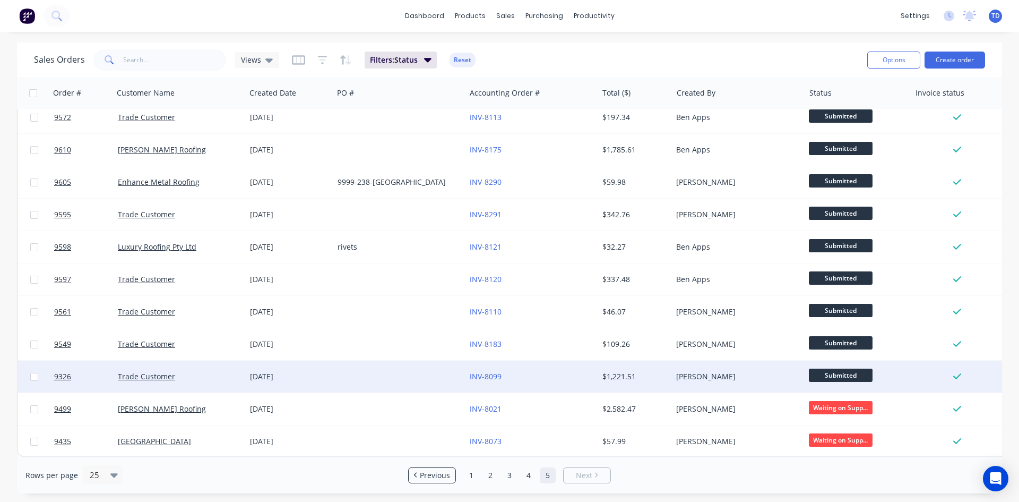
click at [624, 371] on div "$1,221.51" at bounding box center [633, 376] width 62 height 11
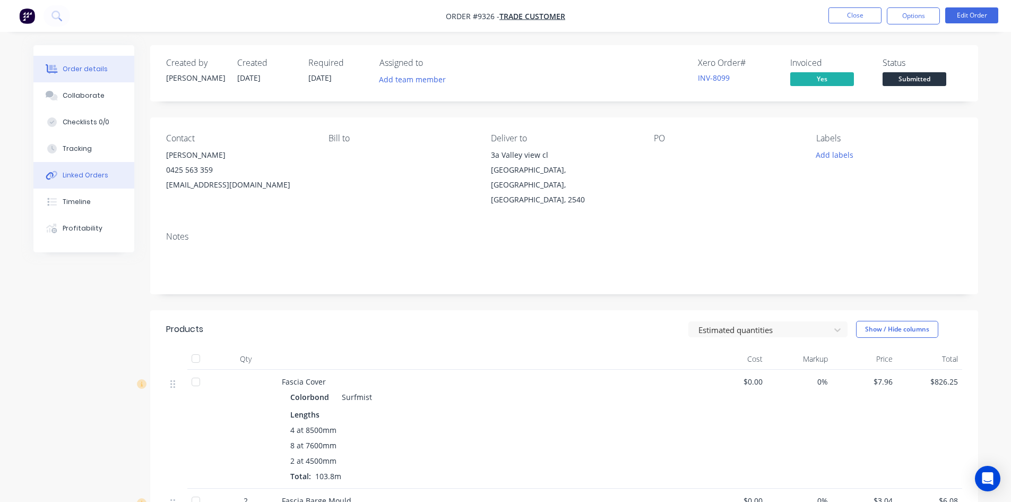
click at [80, 180] on button "Linked Orders" at bounding box center [83, 175] width 101 height 27
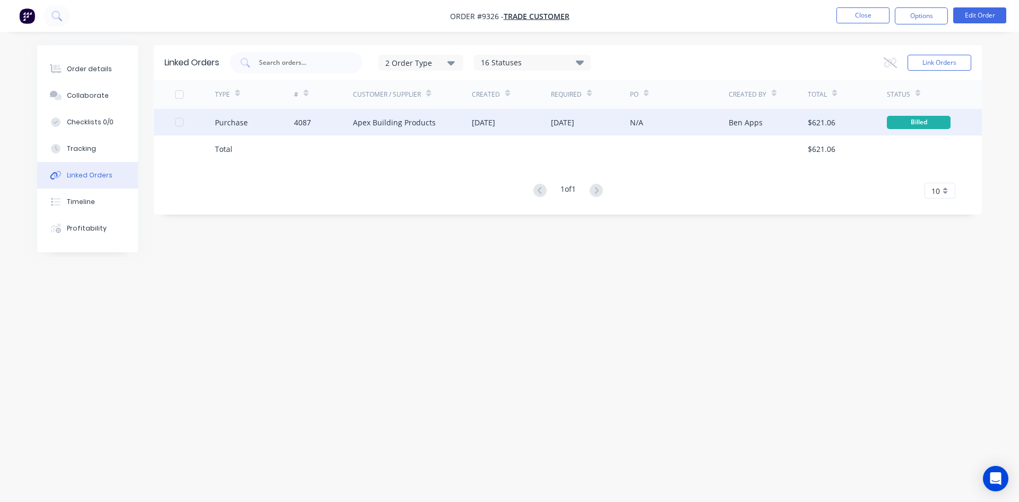
click at [425, 115] on div "Apex Building Products" at bounding box center [412, 122] width 119 height 27
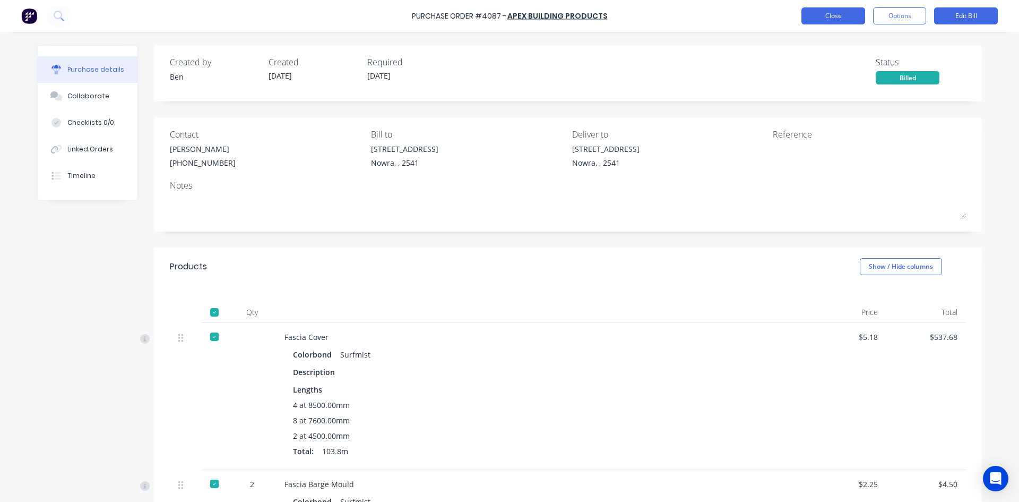
click at [824, 17] on button "Close" at bounding box center [833, 15] width 64 height 17
click at [821, 13] on button "Close" at bounding box center [833, 15] width 64 height 17
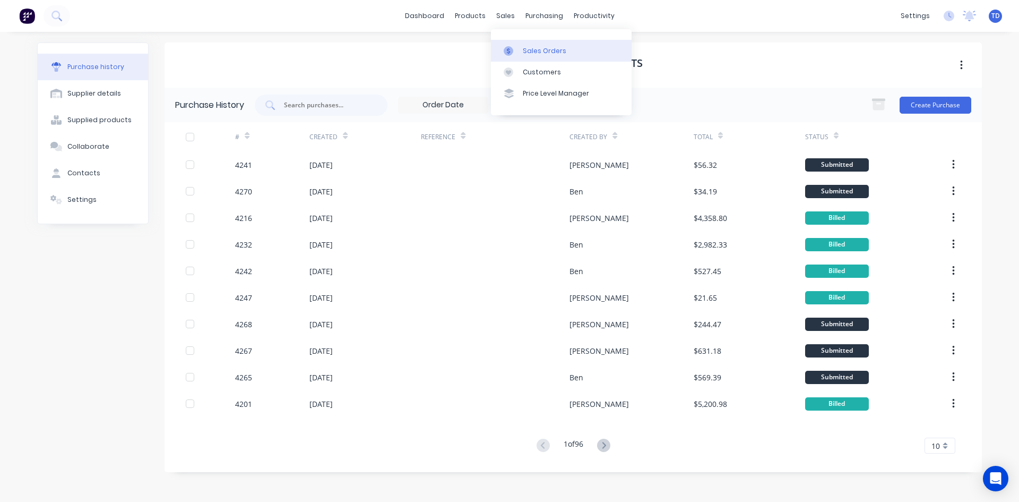
click at [517, 46] on div at bounding box center [512, 51] width 16 height 10
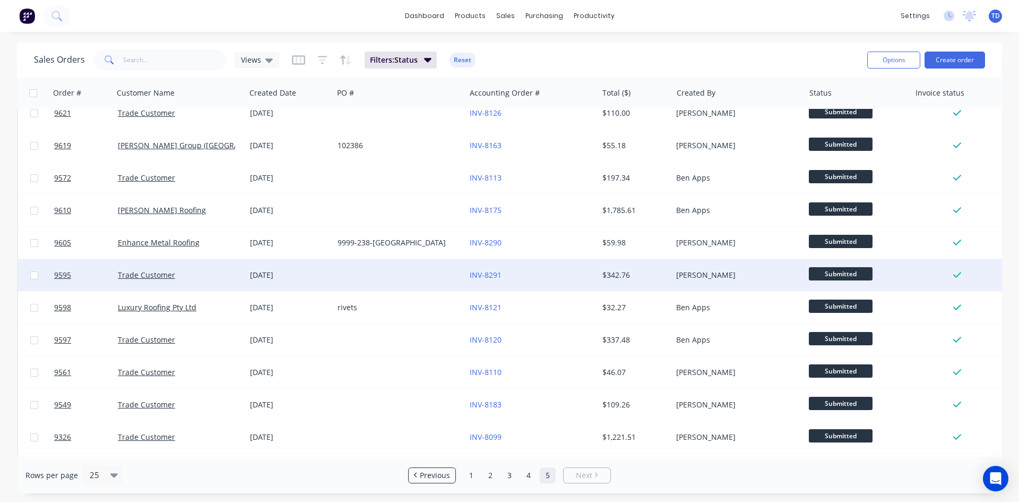
scroll to position [111, 0]
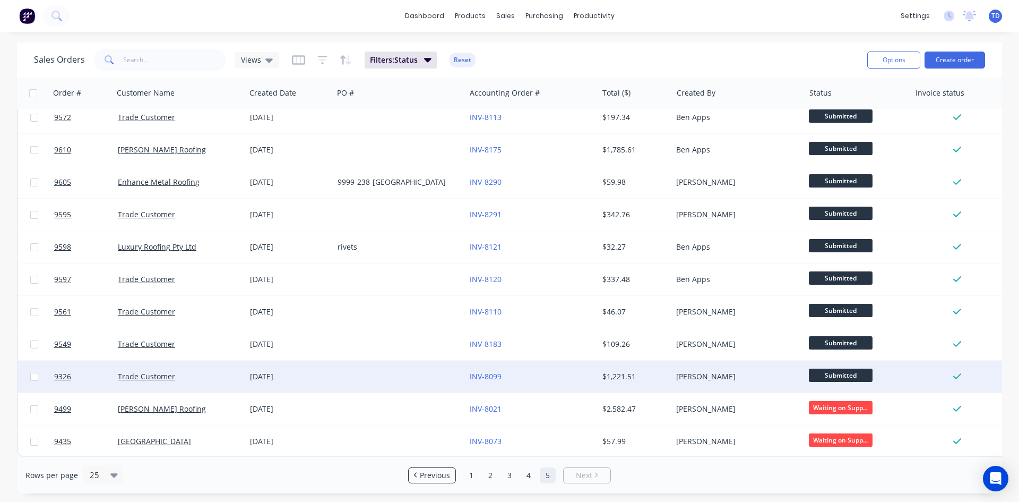
click at [517, 371] on div "INV-8099" at bounding box center [529, 376] width 118 height 11
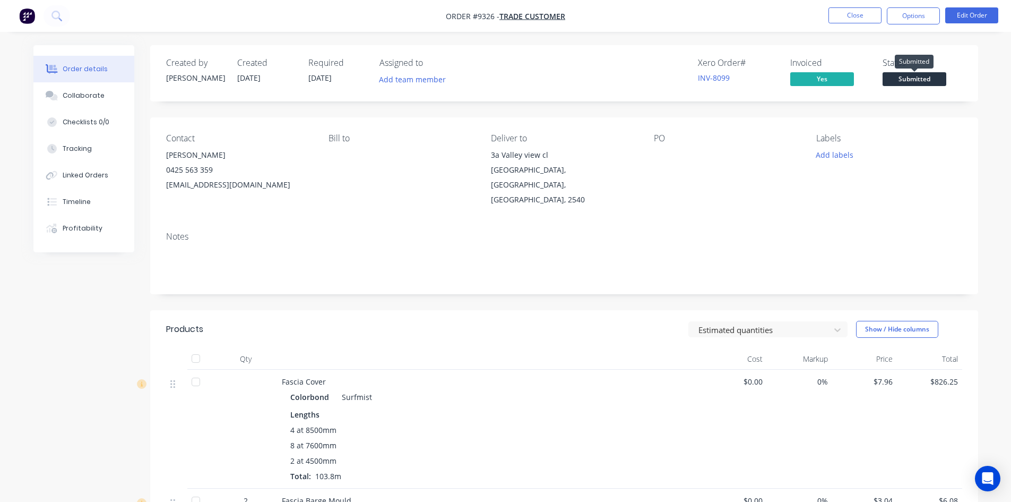
click at [928, 78] on span "Submitted" at bounding box center [915, 78] width 64 height 13
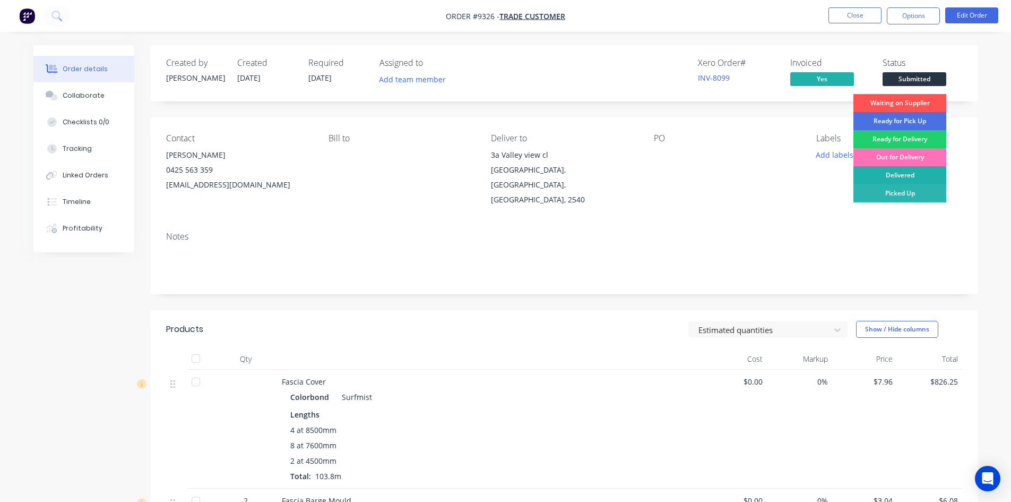
click at [914, 179] on div "Delivered" at bounding box center [899, 175] width 93 height 18
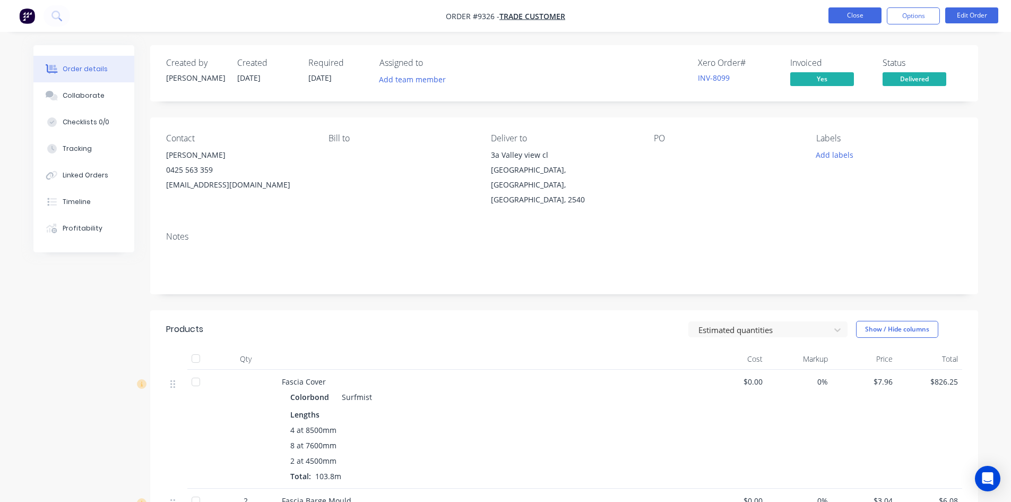
click at [865, 22] on button "Close" at bounding box center [854, 15] width 53 height 16
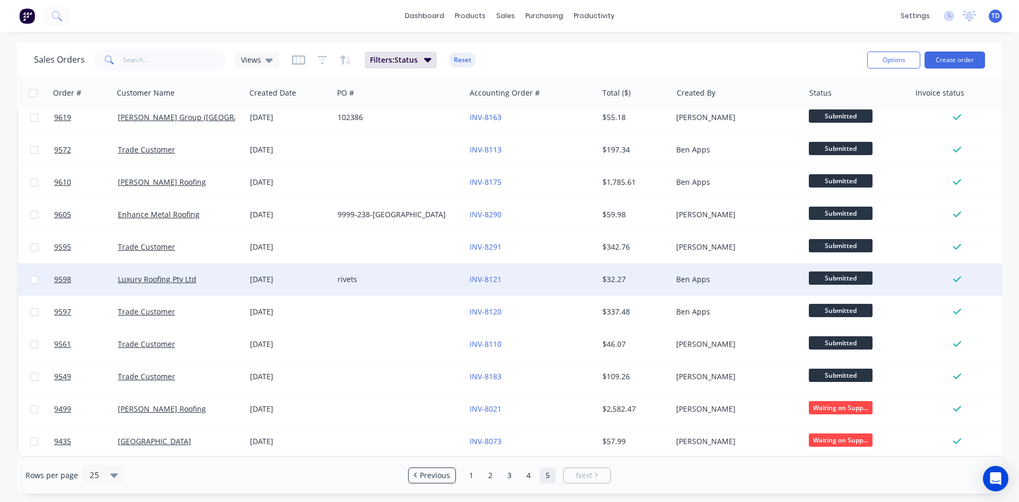
scroll to position [79, 0]
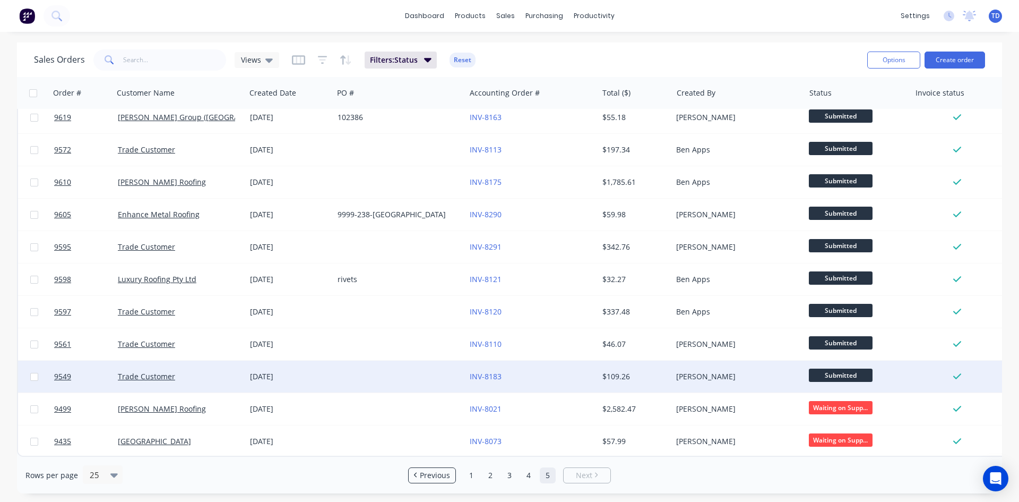
click at [534, 364] on div "INV-8183" at bounding box center [531, 376] width 132 height 32
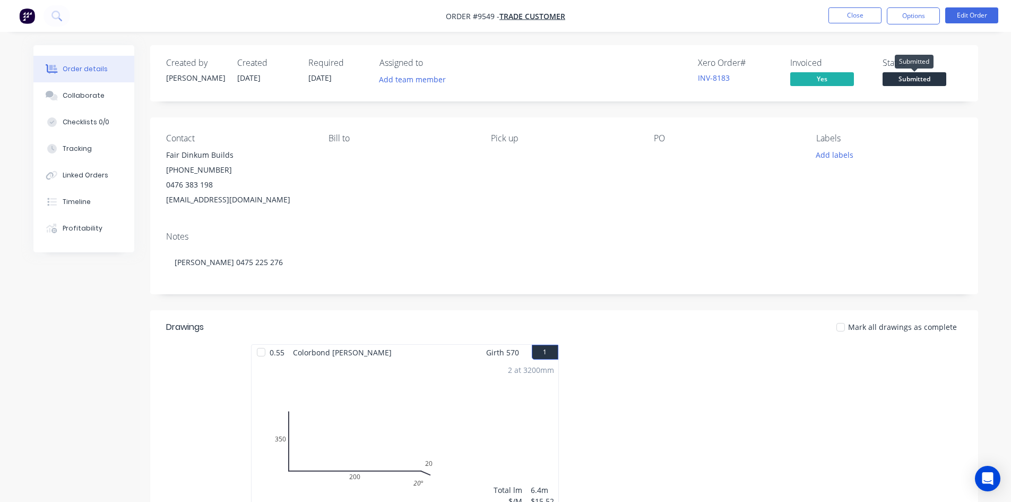
click at [909, 81] on span "Submitted" at bounding box center [915, 78] width 64 height 13
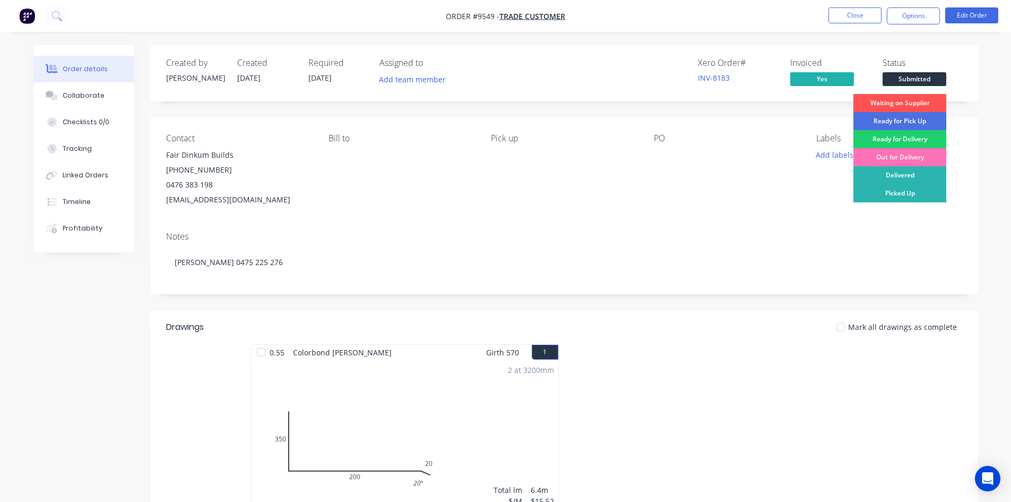
click at [916, 193] on div "Picked Up" at bounding box center [899, 193] width 93 height 18
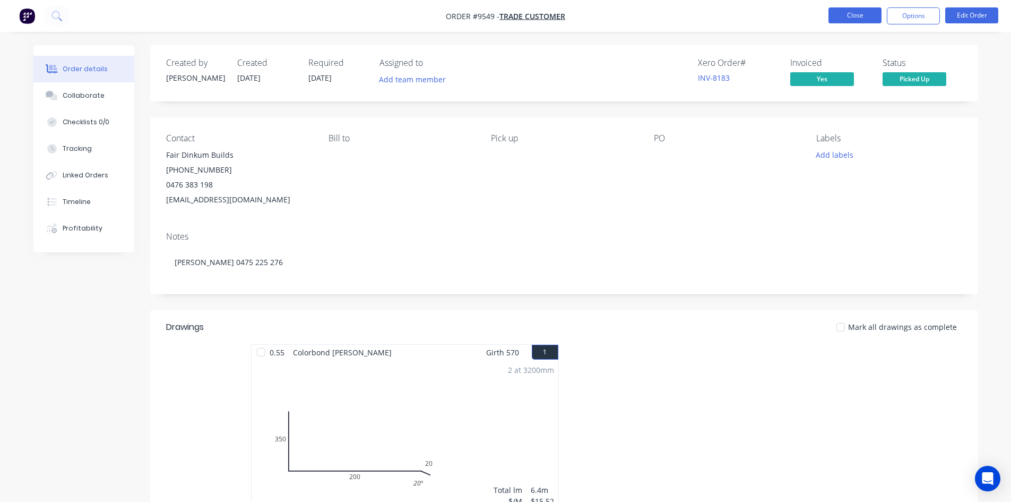
click at [850, 11] on button "Close" at bounding box center [854, 15] width 53 height 16
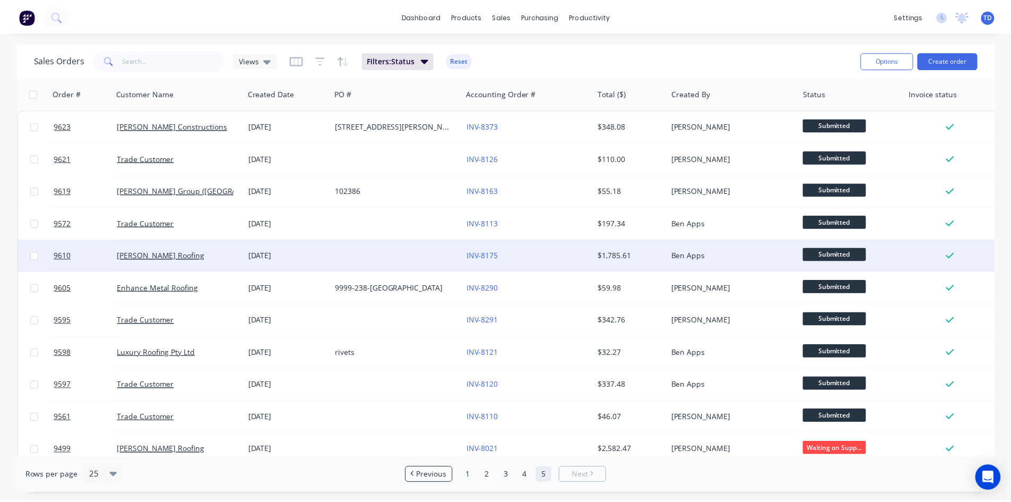
scroll to position [46, 0]
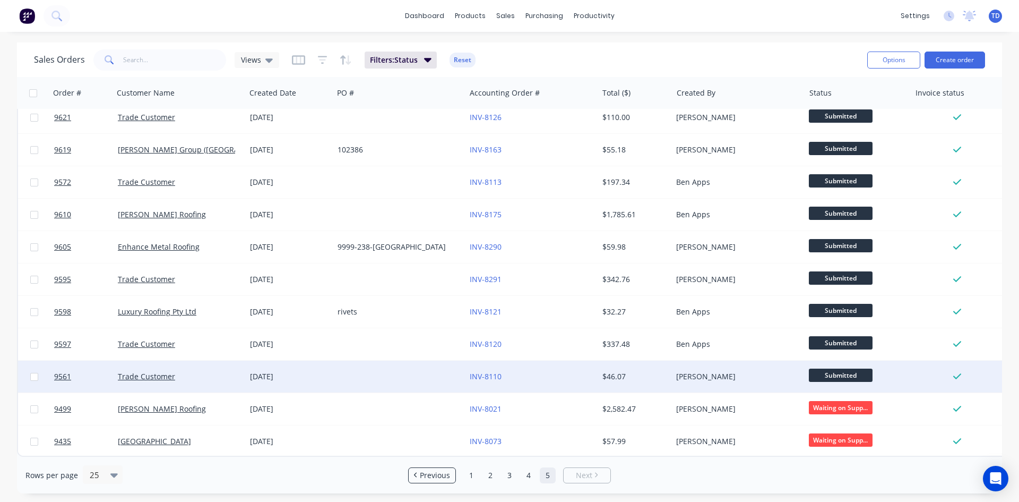
click at [603, 372] on div "$46.07" at bounding box center [633, 376] width 62 height 11
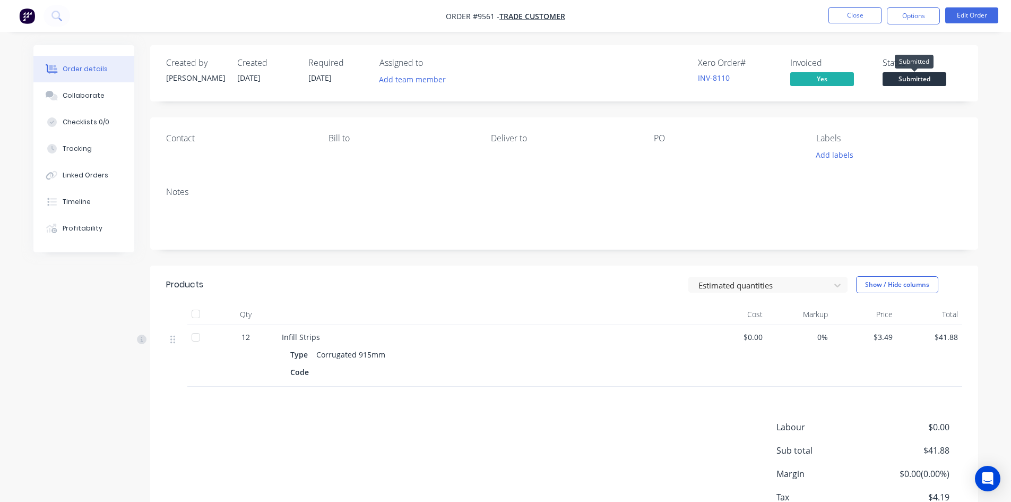
click at [900, 84] on span "Submitted" at bounding box center [915, 78] width 64 height 13
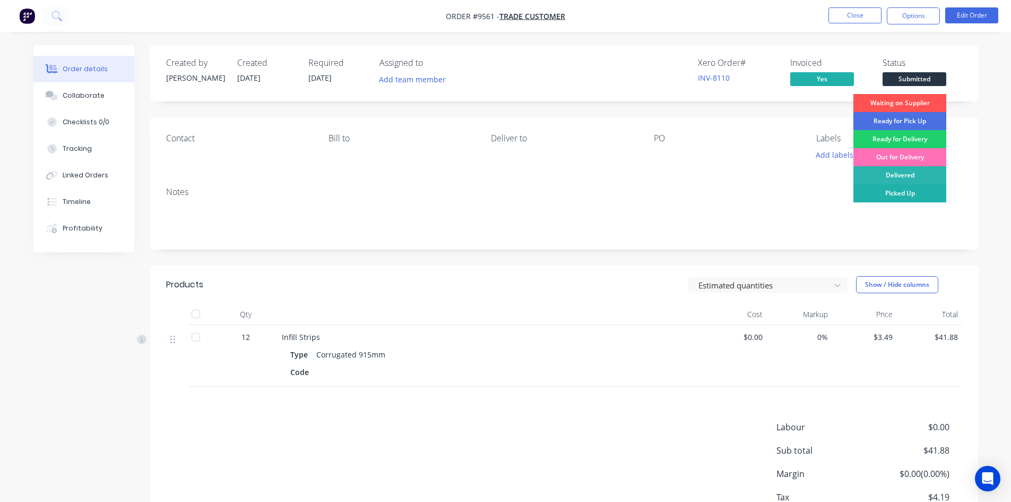
click at [905, 188] on div "Picked Up" at bounding box center [899, 193] width 93 height 18
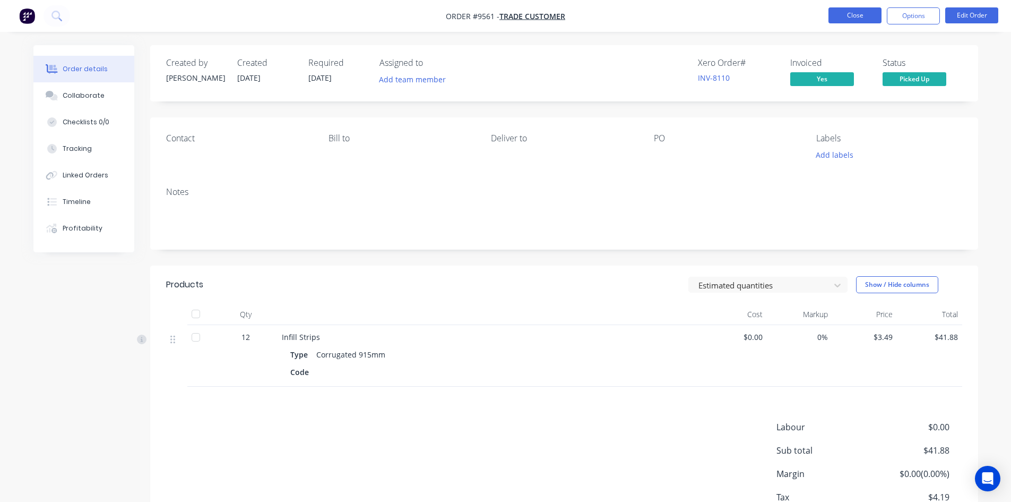
click at [853, 21] on button "Close" at bounding box center [854, 15] width 53 height 16
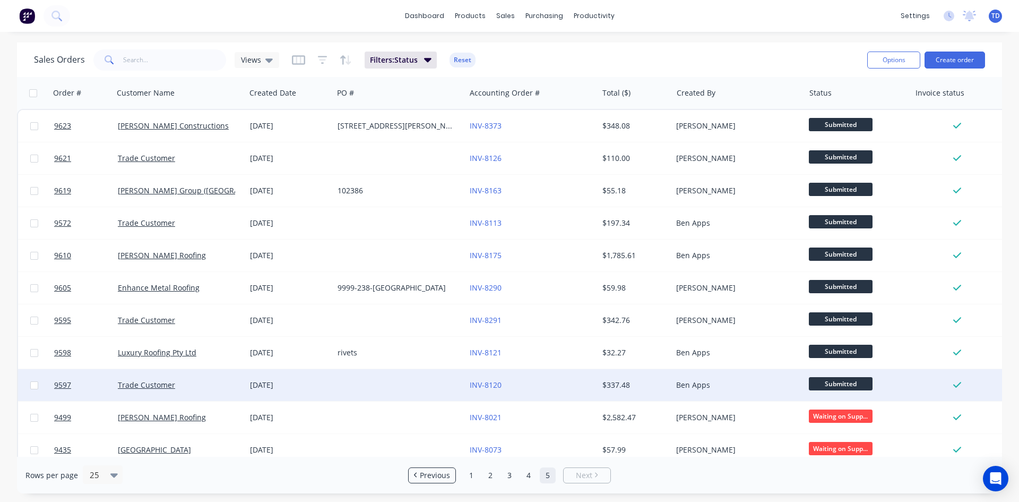
click at [620, 388] on div "$337.48" at bounding box center [633, 384] width 62 height 11
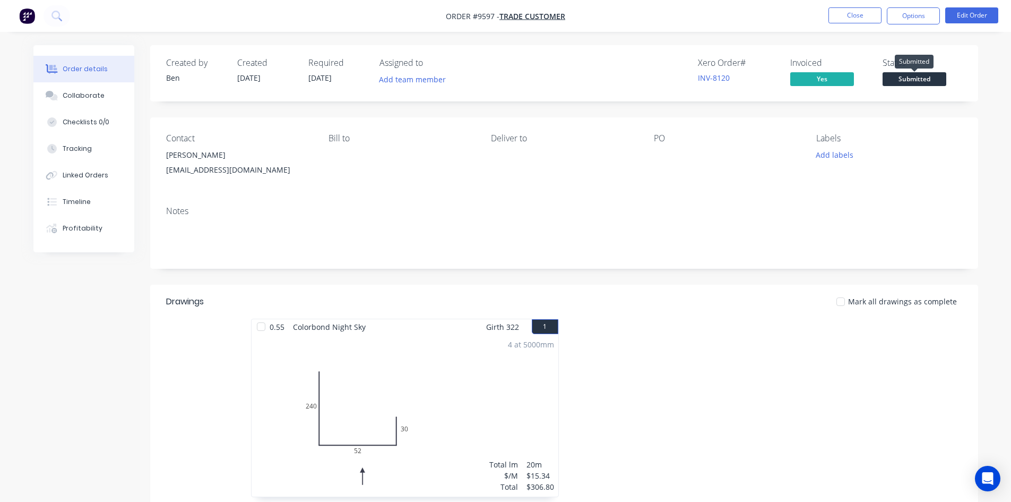
click at [892, 81] on span "Submitted" at bounding box center [915, 78] width 64 height 13
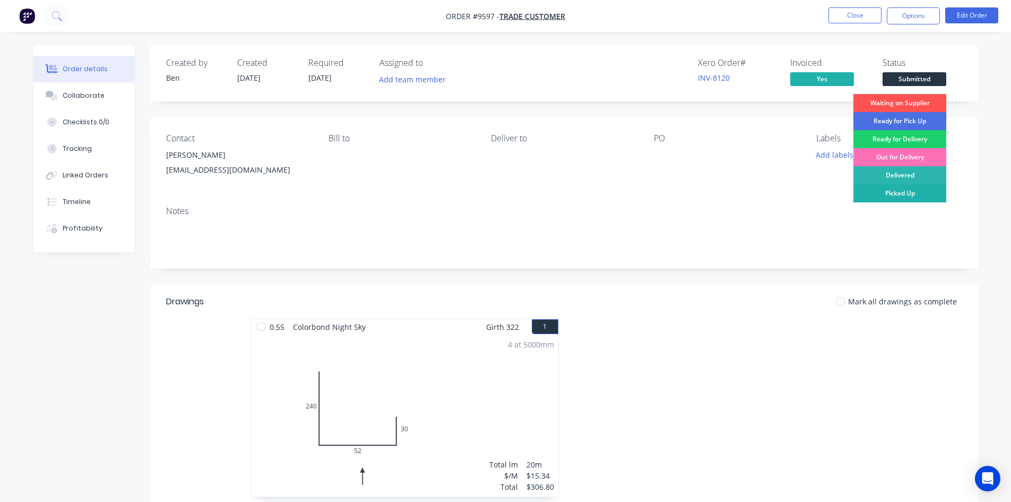
click at [888, 191] on div "Picked Up" at bounding box center [899, 193] width 93 height 18
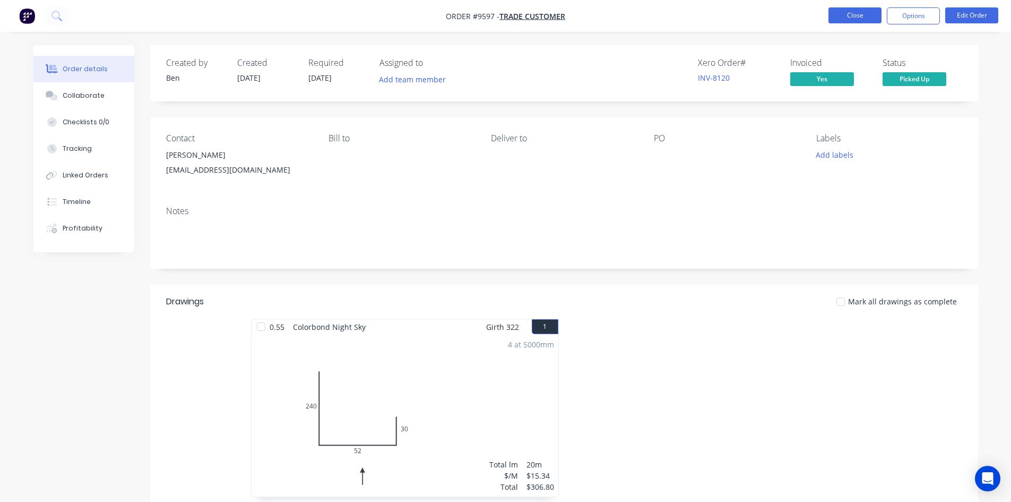
click at [855, 15] on button "Close" at bounding box center [854, 15] width 53 height 16
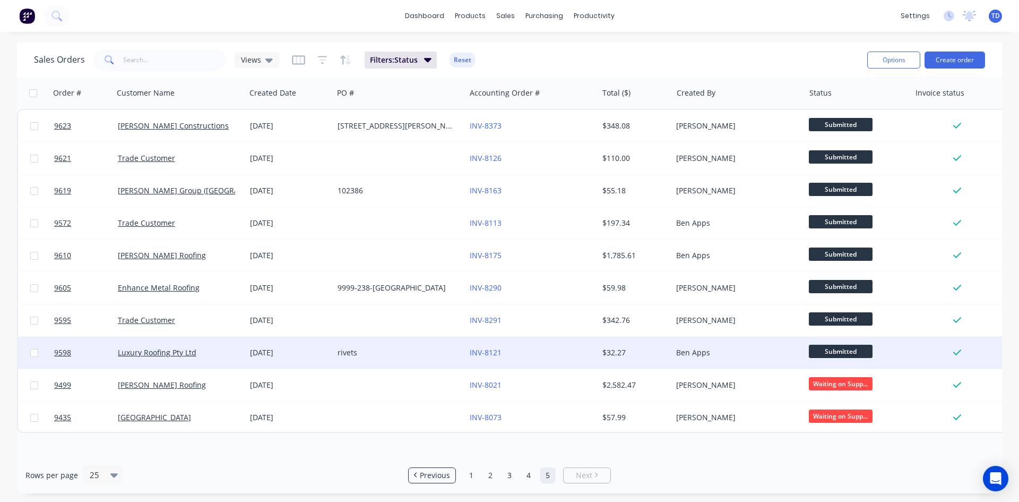
click at [569, 354] on div "INV-8121" at bounding box center [529, 352] width 118 height 11
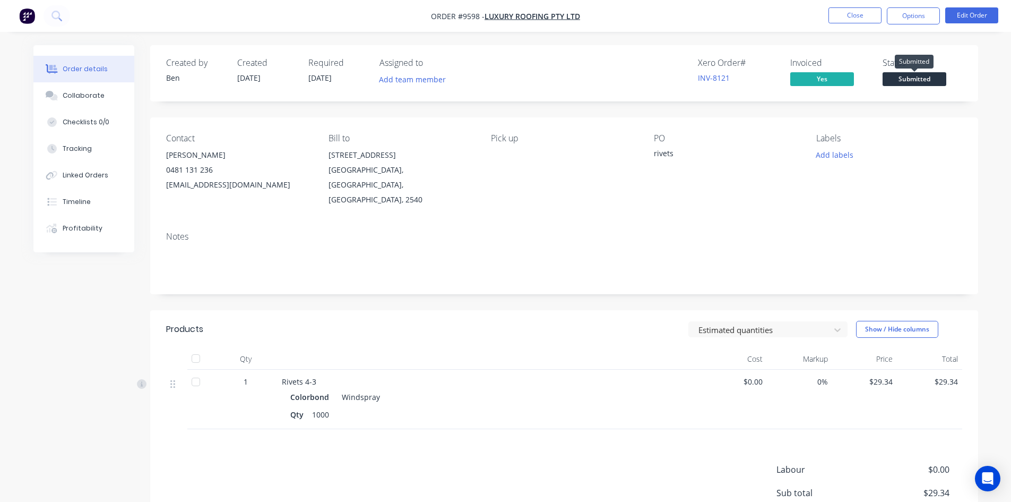
click at [906, 80] on span "Submitted" at bounding box center [915, 78] width 64 height 13
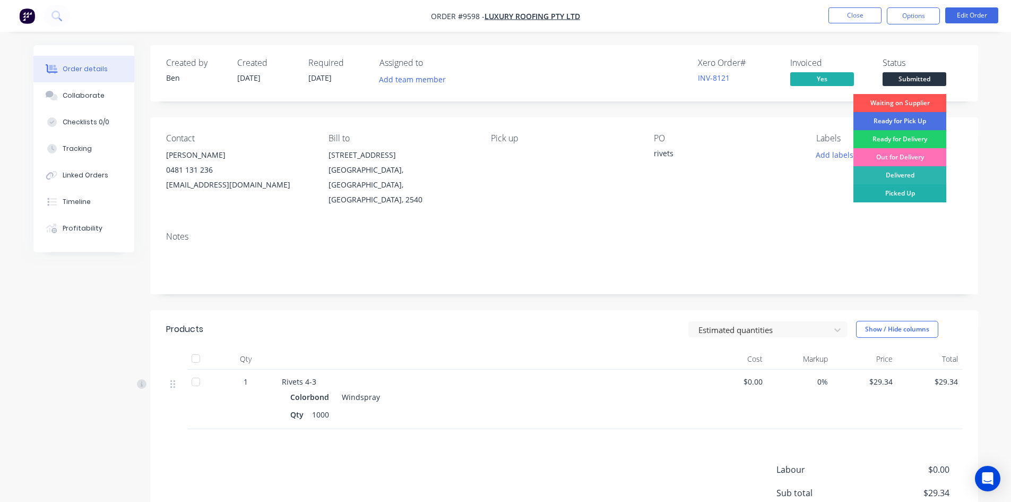
click at [896, 191] on div "Picked Up" at bounding box center [899, 193] width 93 height 18
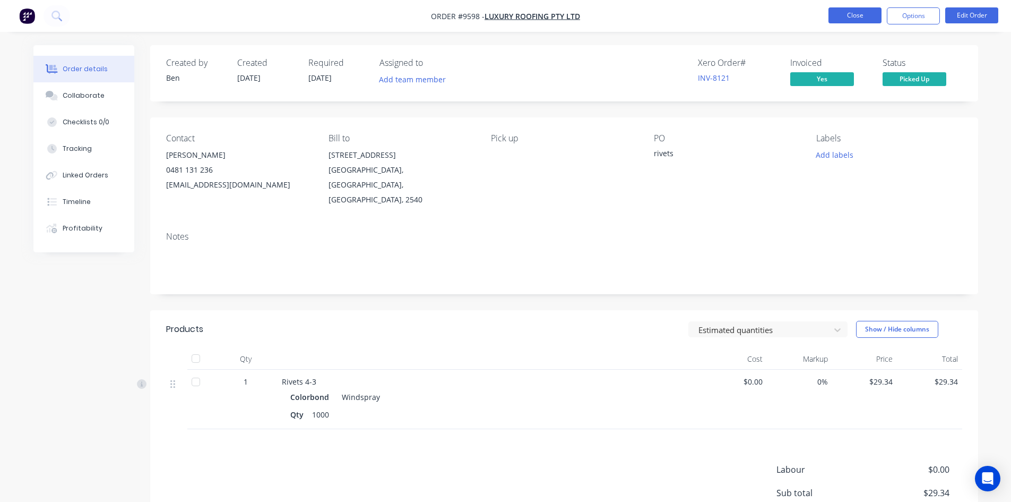
click at [844, 22] on button "Close" at bounding box center [854, 15] width 53 height 16
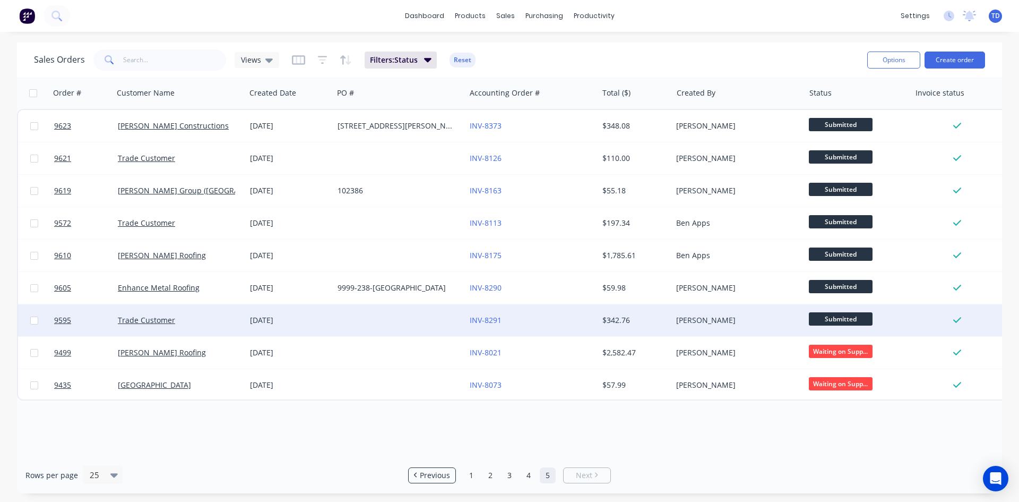
click at [539, 318] on div "INV-8291" at bounding box center [529, 320] width 118 height 11
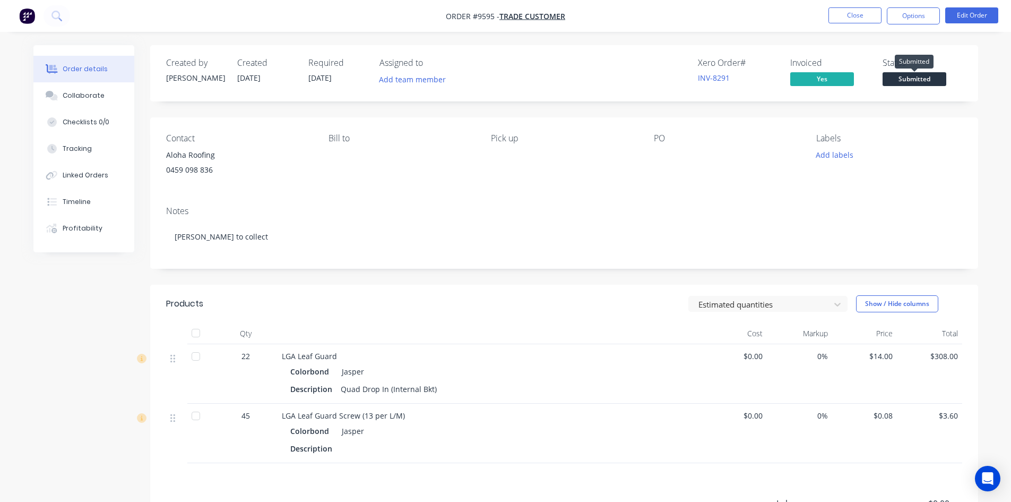
click at [898, 79] on span "Submitted" at bounding box center [915, 78] width 64 height 13
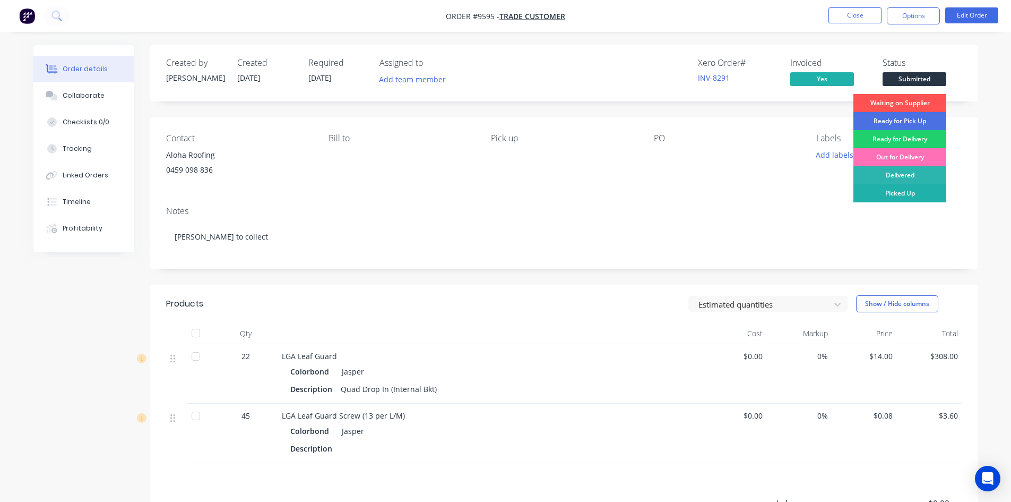
click at [906, 193] on div "Picked Up" at bounding box center [899, 193] width 93 height 18
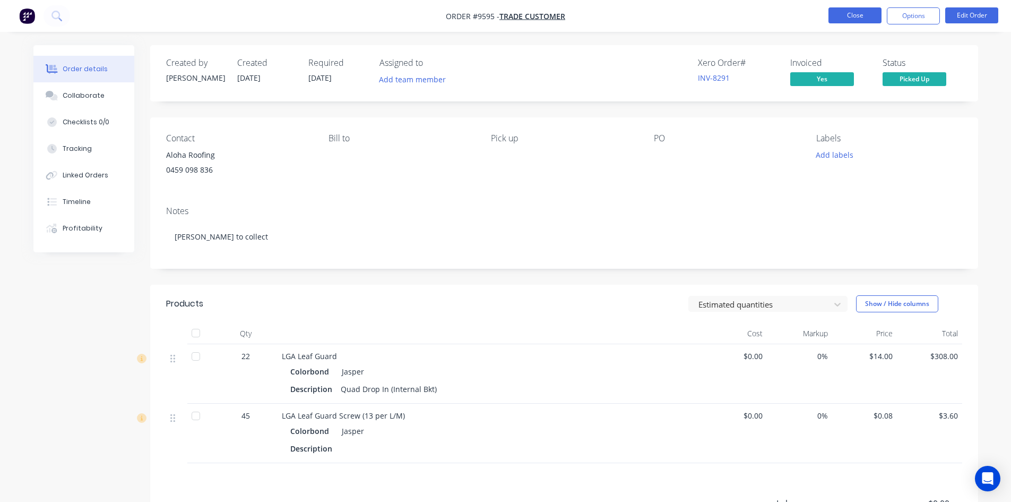
click at [860, 16] on button "Close" at bounding box center [854, 15] width 53 height 16
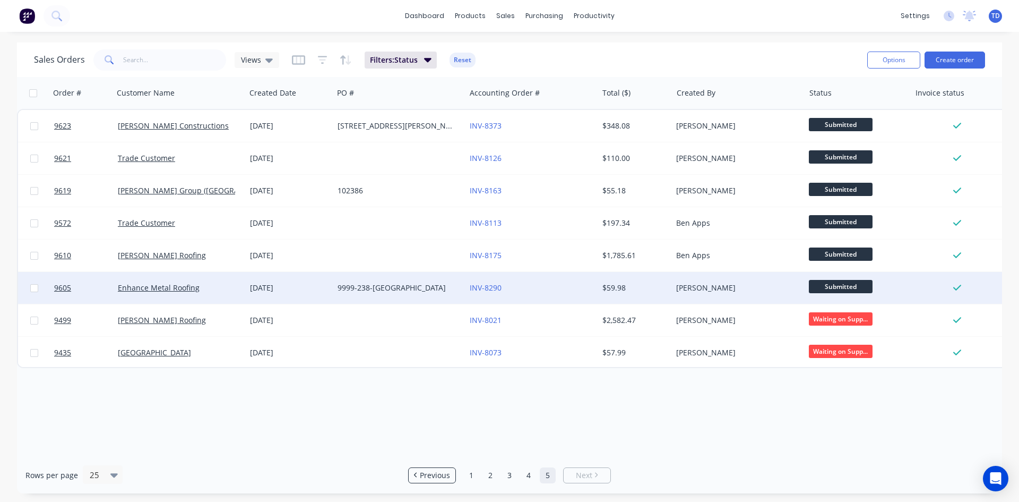
click at [540, 288] on div "INV-8290" at bounding box center [529, 287] width 118 height 11
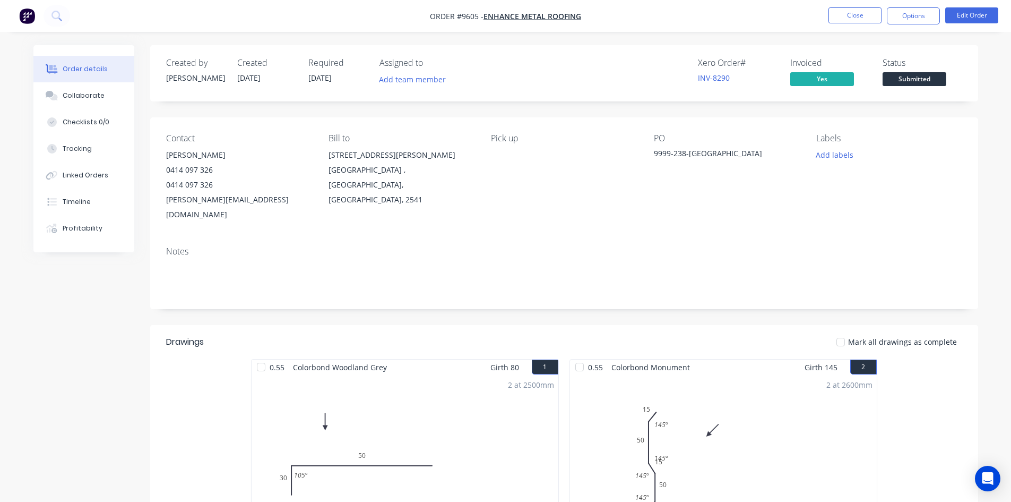
click at [913, 81] on span "Submitted" at bounding box center [915, 78] width 64 height 13
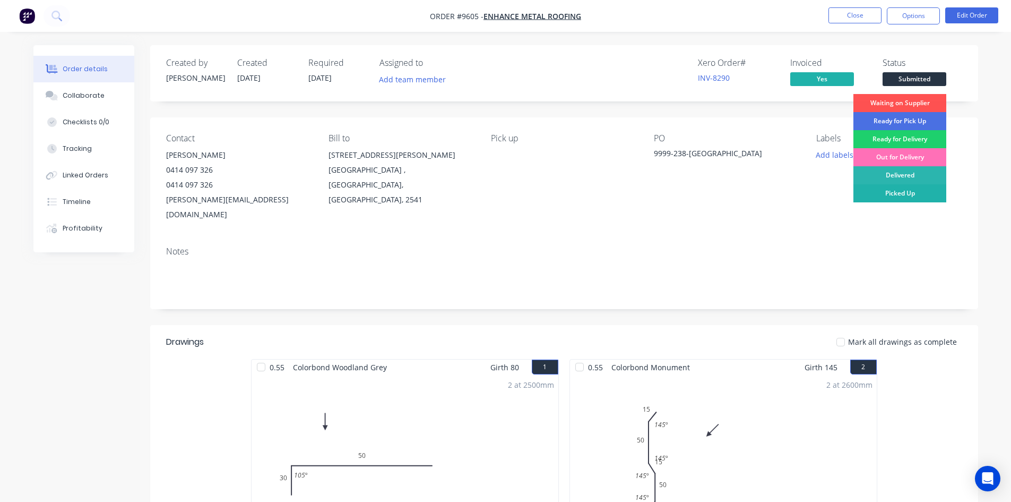
click at [906, 197] on div "Picked Up" at bounding box center [899, 193] width 93 height 18
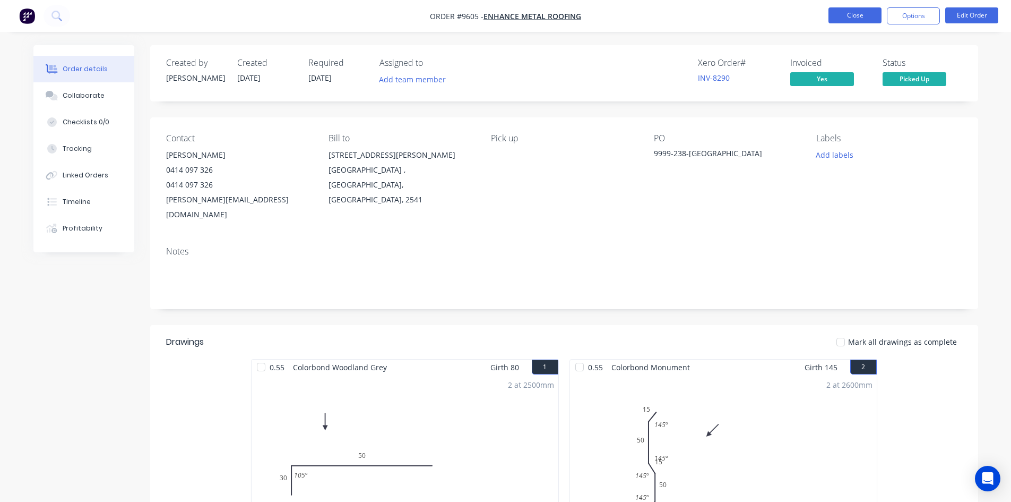
click at [859, 10] on button "Close" at bounding box center [854, 15] width 53 height 16
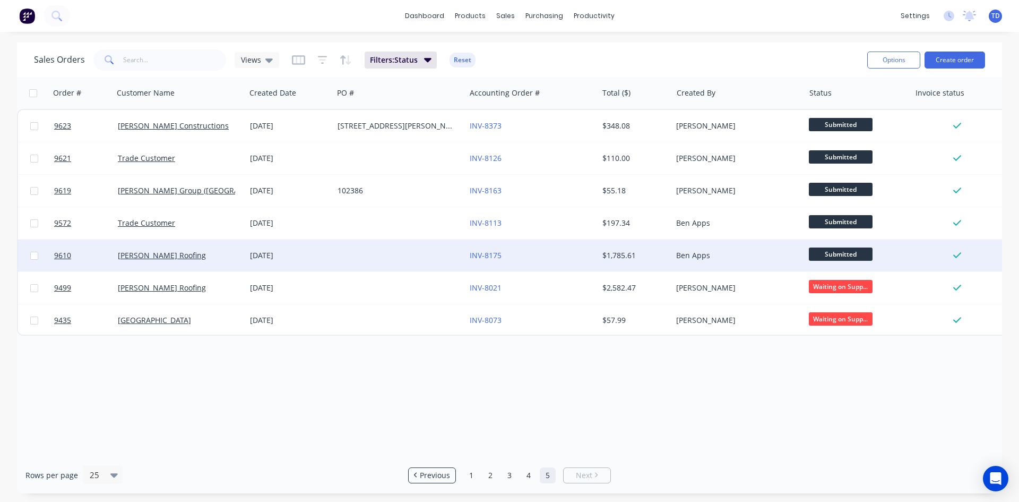
click at [356, 258] on div at bounding box center [399, 255] width 132 height 32
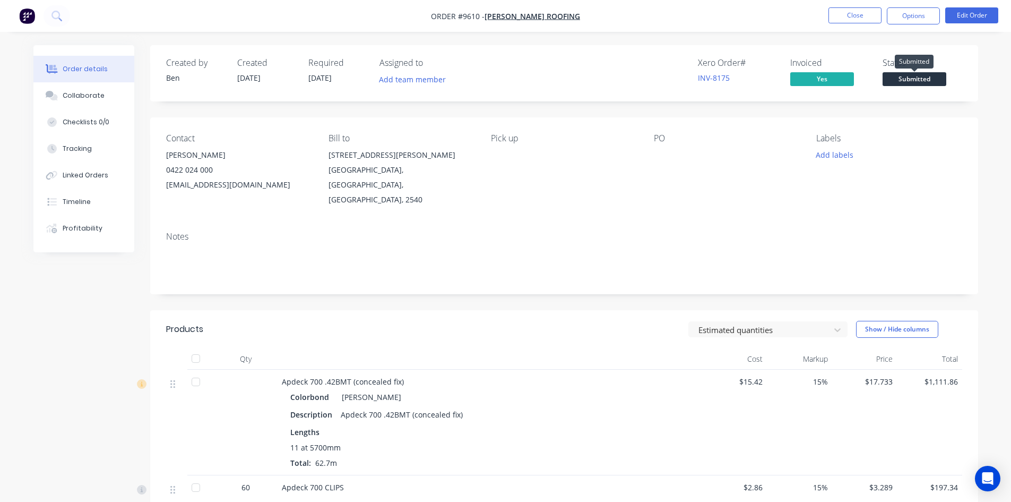
click at [902, 82] on span "Submitted" at bounding box center [915, 78] width 64 height 13
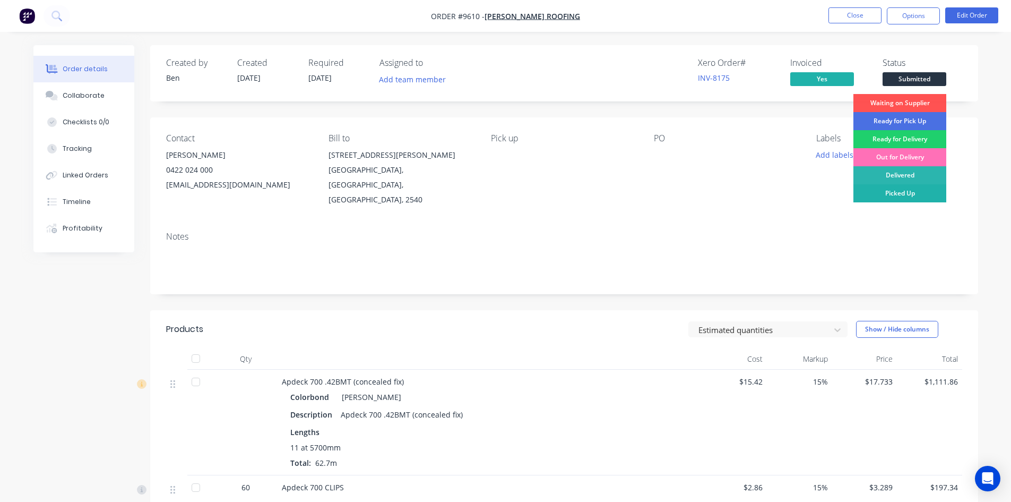
click at [873, 188] on div "Picked Up" at bounding box center [899, 193] width 93 height 18
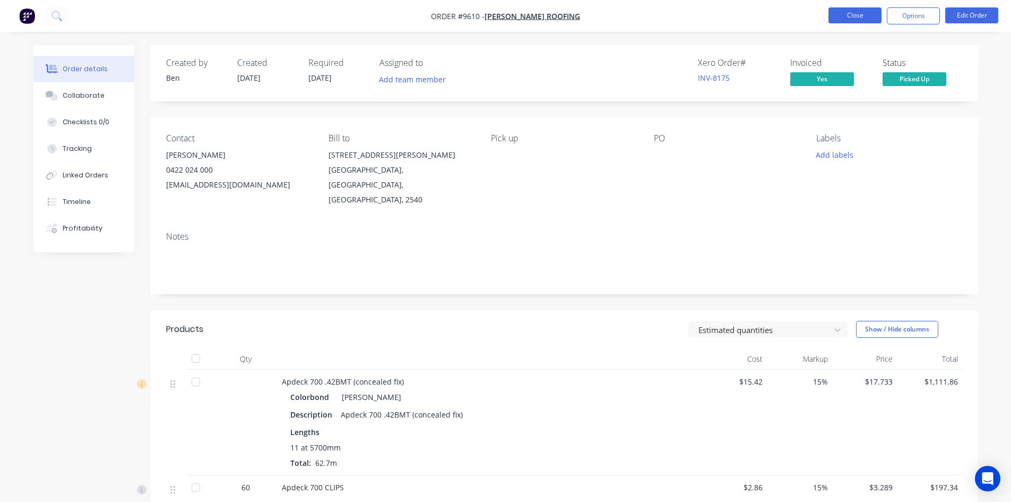
click at [858, 18] on button "Close" at bounding box center [854, 15] width 53 height 16
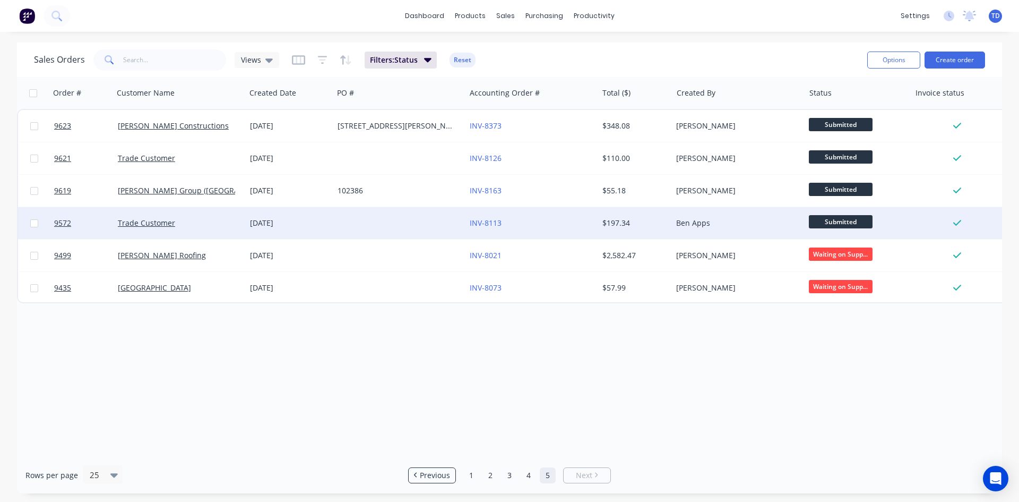
click at [515, 226] on div "INV-8113" at bounding box center [529, 223] width 118 height 11
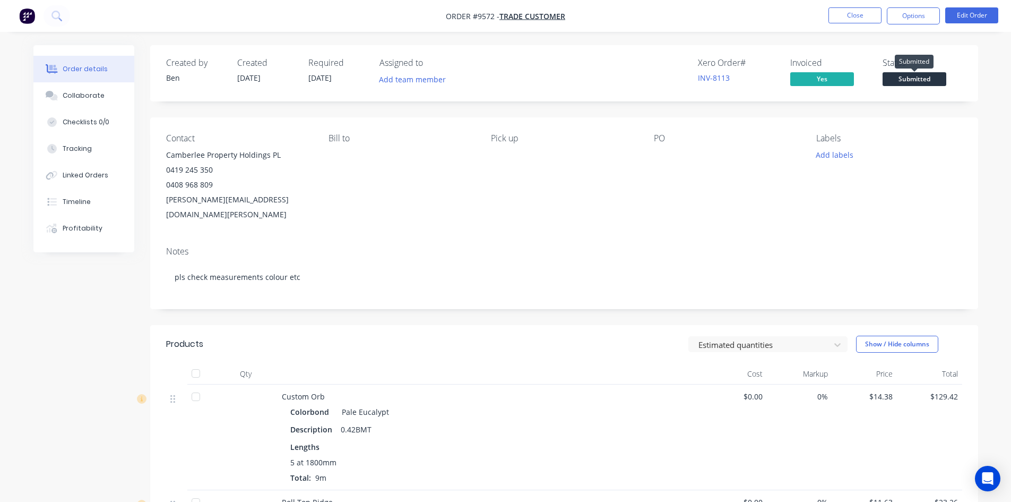
click at [896, 79] on span "Submitted" at bounding box center [915, 78] width 64 height 13
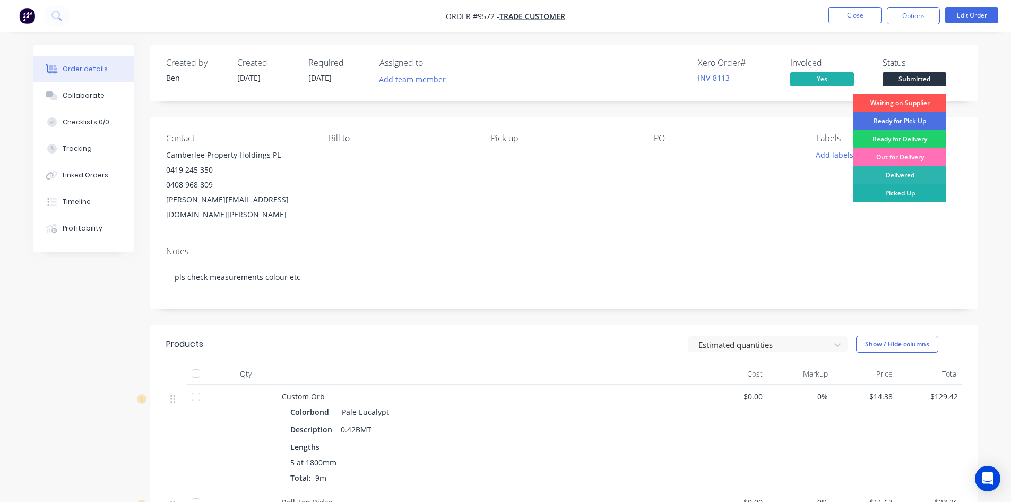
click at [900, 191] on div "Picked Up" at bounding box center [899, 193] width 93 height 18
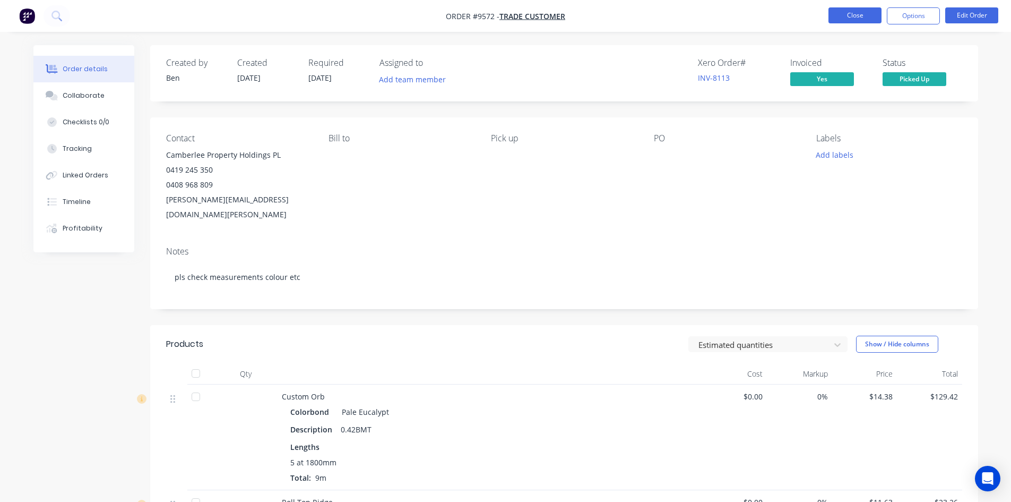
click at [850, 18] on button "Close" at bounding box center [854, 15] width 53 height 16
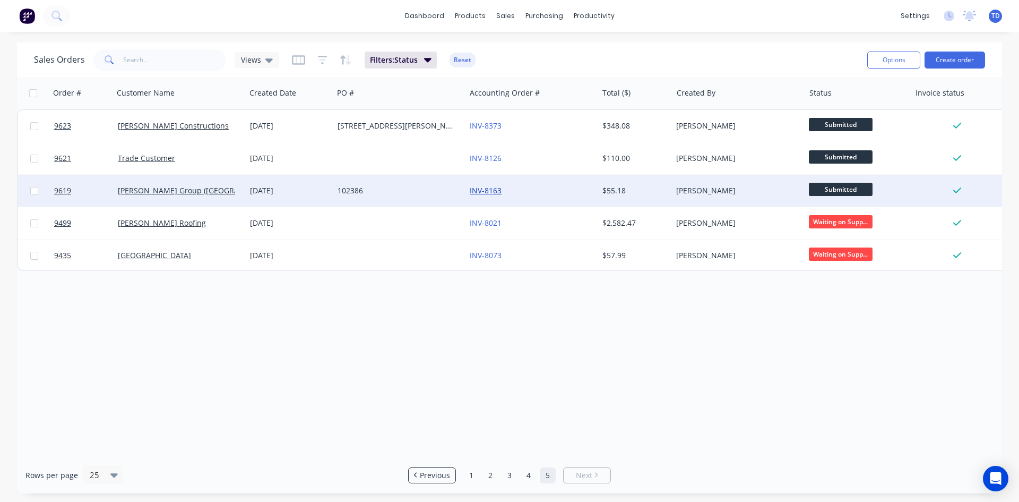
click at [497, 190] on link "INV-8163" at bounding box center [486, 190] width 32 height 10
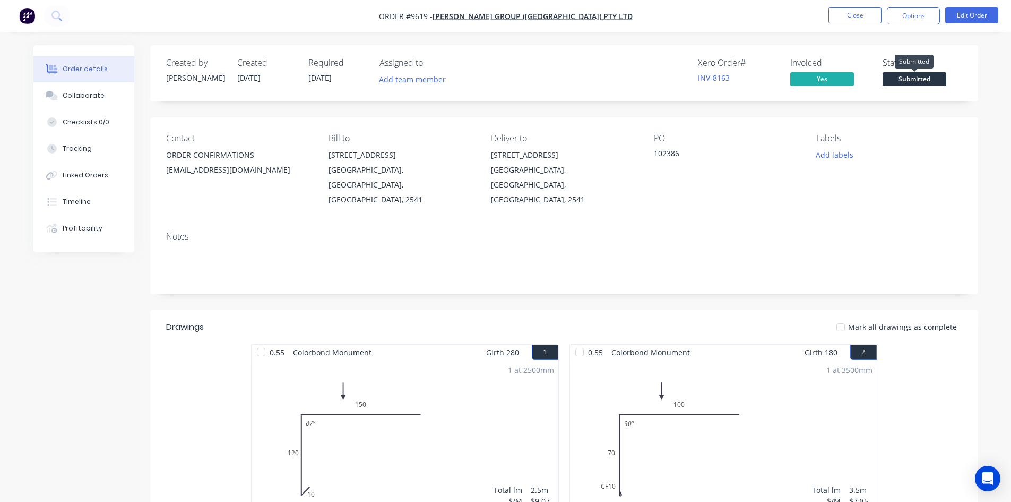
click at [913, 78] on span "Submitted" at bounding box center [915, 78] width 64 height 13
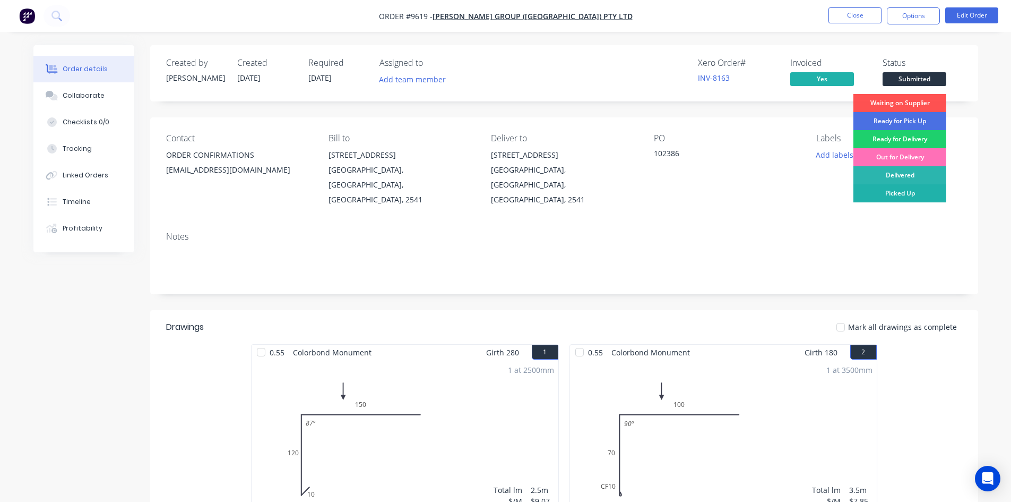
click at [905, 193] on div "Picked Up" at bounding box center [899, 193] width 93 height 18
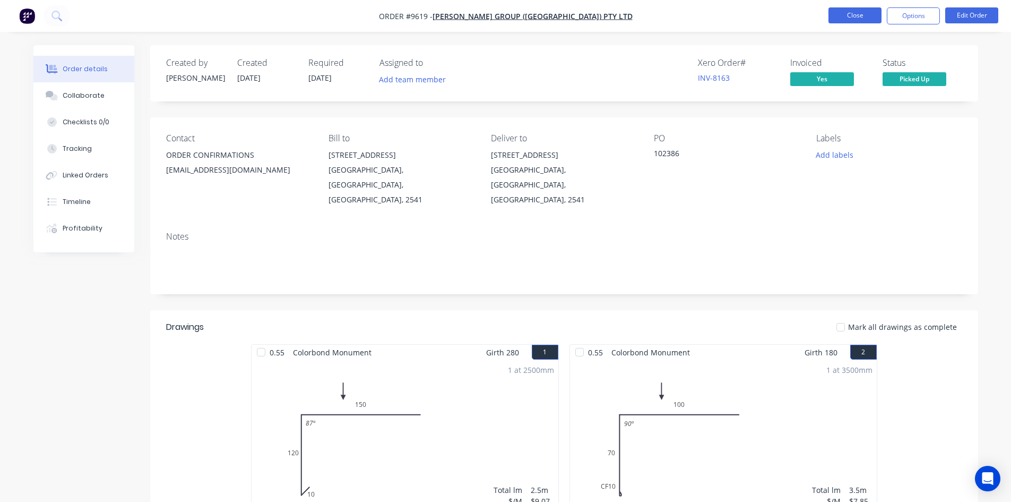
click at [839, 16] on button "Close" at bounding box center [854, 15] width 53 height 16
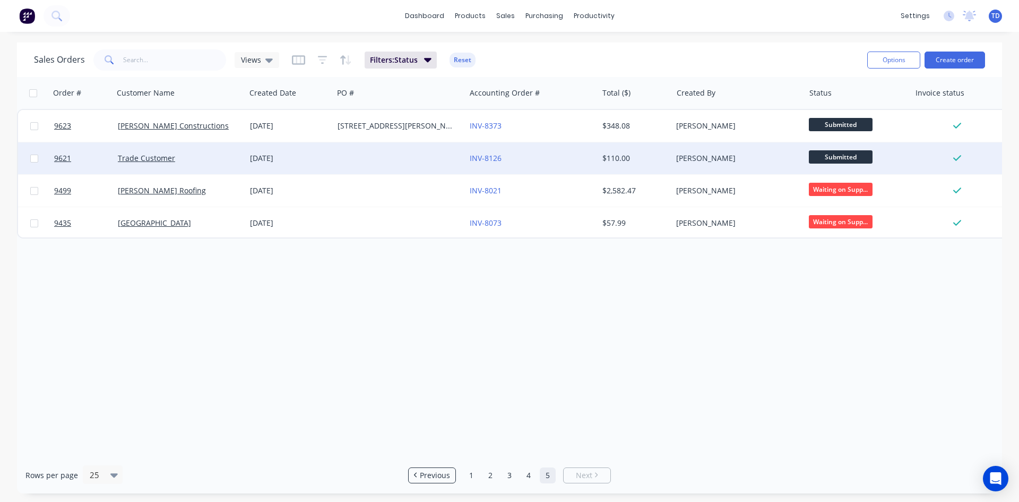
click at [547, 156] on div "INV-8126" at bounding box center [529, 158] width 118 height 11
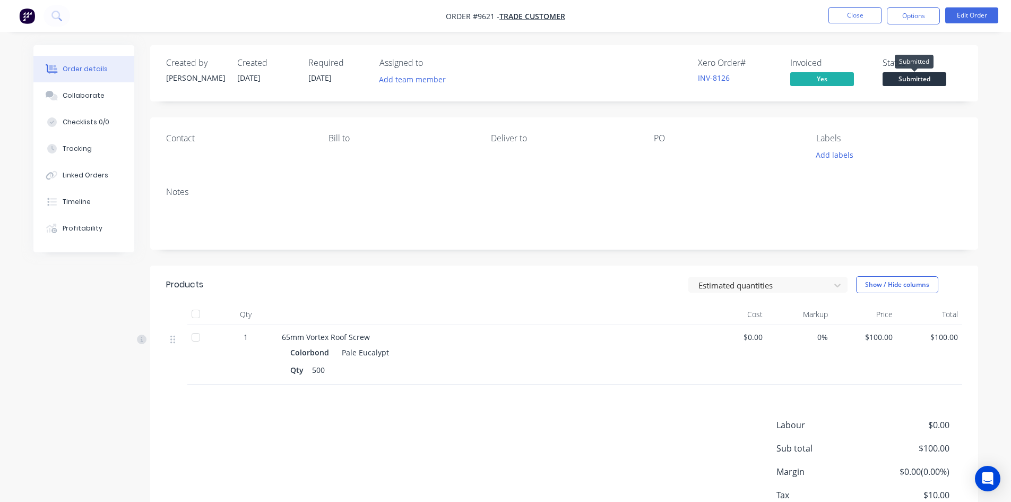
click at [914, 85] on span "Submitted" at bounding box center [915, 78] width 64 height 13
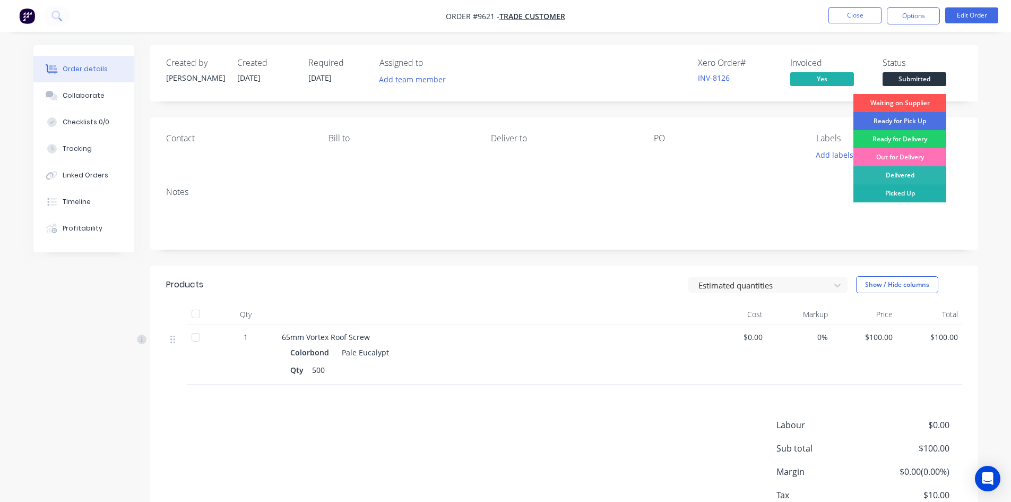
click at [916, 195] on div "Picked Up" at bounding box center [899, 193] width 93 height 18
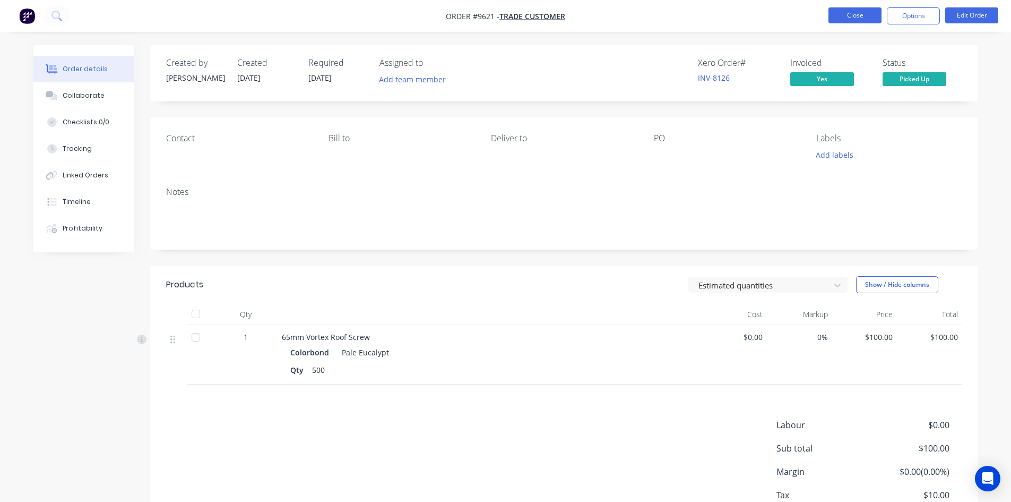
click at [844, 11] on button "Close" at bounding box center [854, 15] width 53 height 16
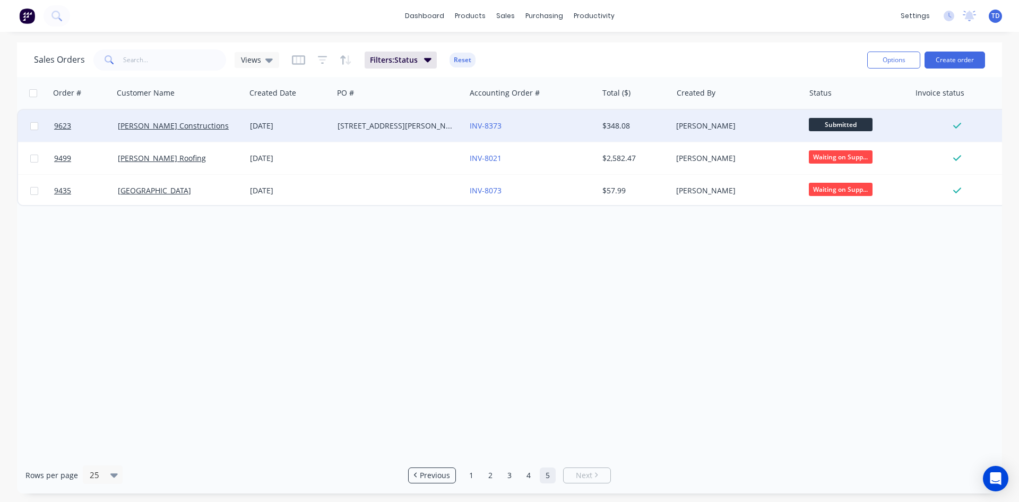
click at [544, 128] on div "INV-8373" at bounding box center [529, 125] width 118 height 11
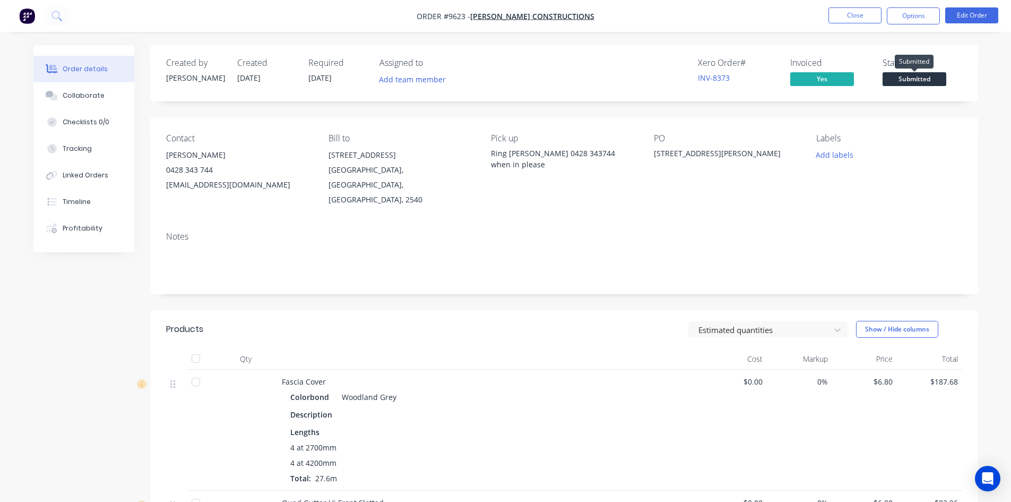
click at [921, 80] on span "Submitted" at bounding box center [915, 78] width 64 height 13
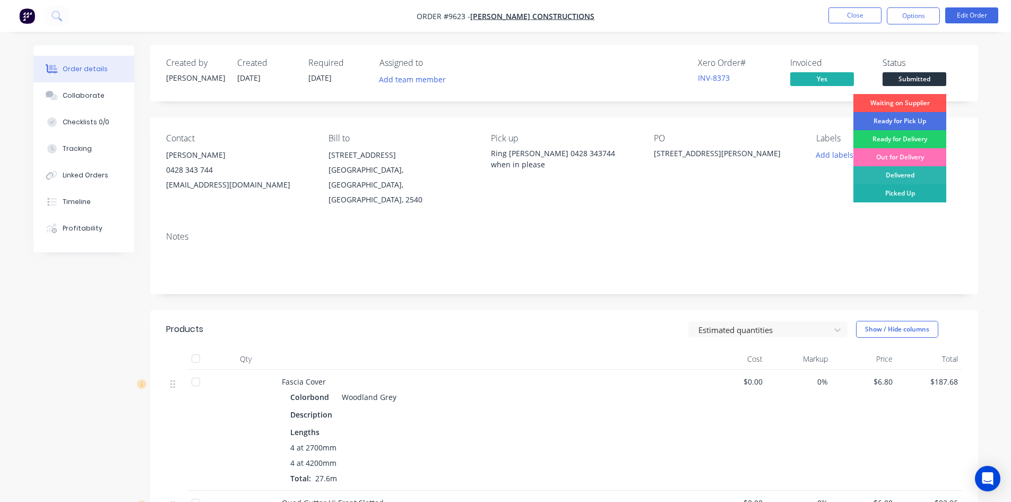
click at [904, 192] on div "Picked Up" at bounding box center [899, 193] width 93 height 18
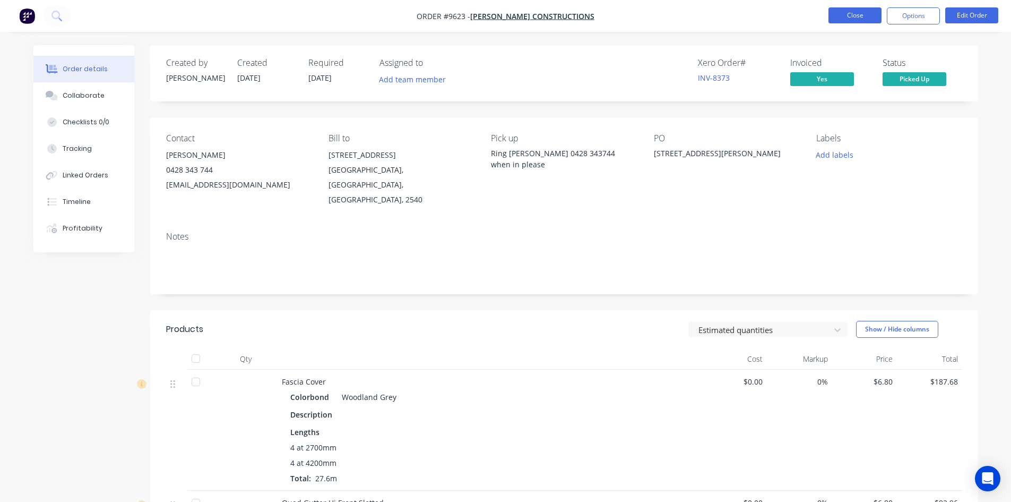
click at [860, 22] on button "Close" at bounding box center [854, 15] width 53 height 16
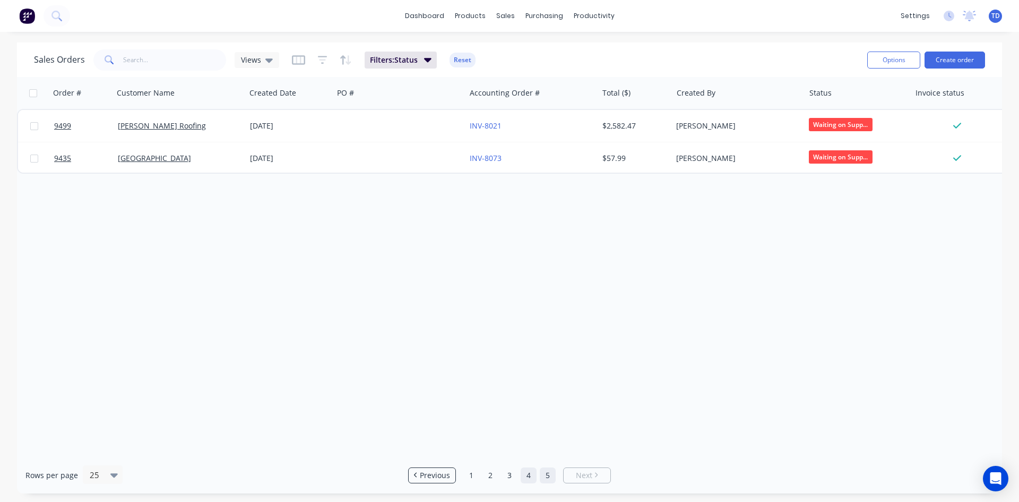
click at [532, 477] on link "4" at bounding box center [529, 475] width 16 height 16
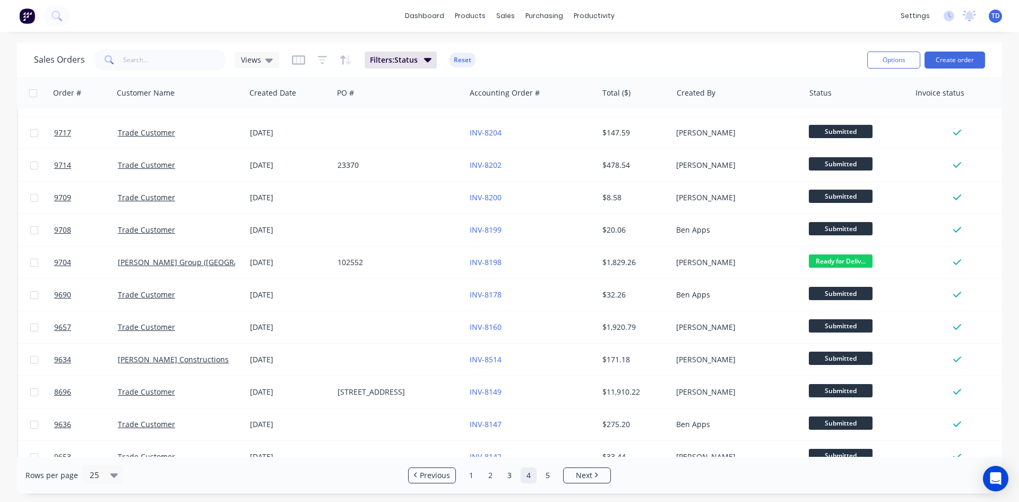
scroll to position [467, 0]
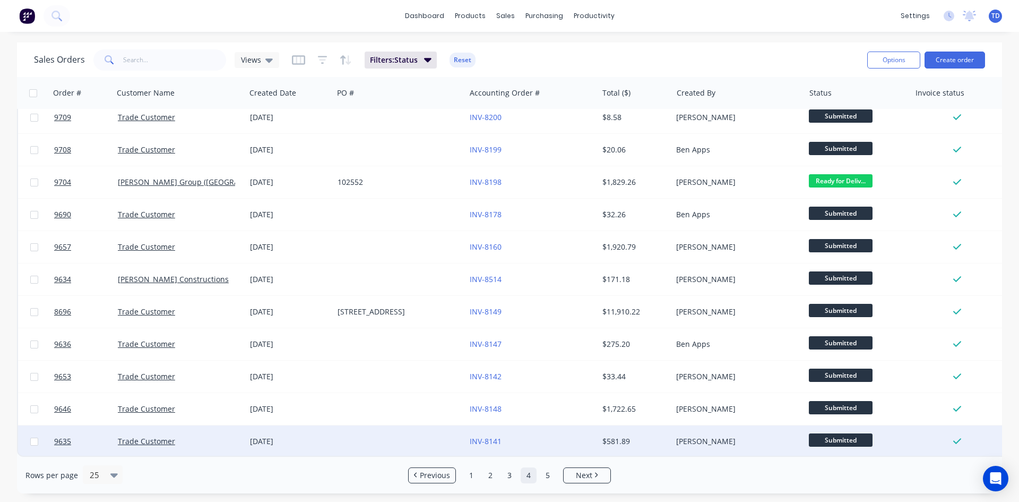
click at [519, 436] on div "INV-8141" at bounding box center [529, 441] width 118 height 11
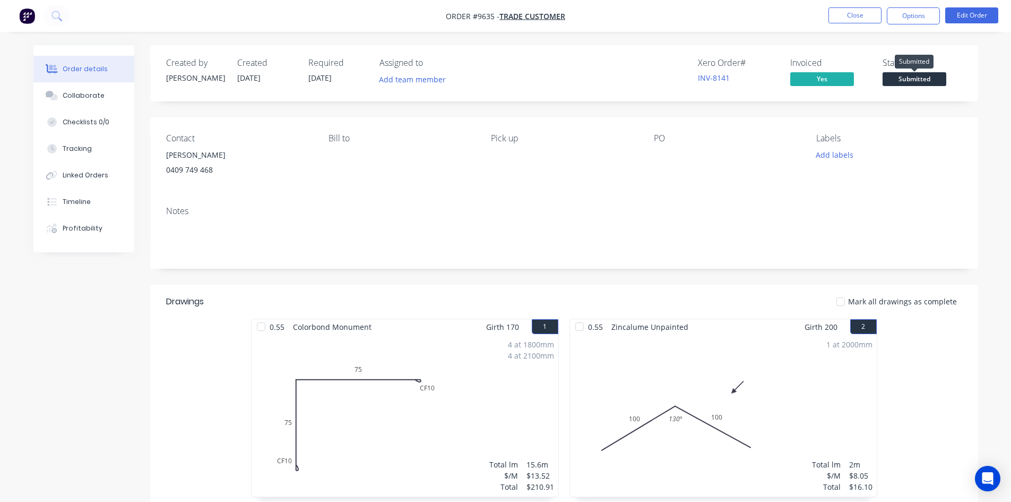
click at [904, 77] on span "Submitted" at bounding box center [915, 78] width 64 height 13
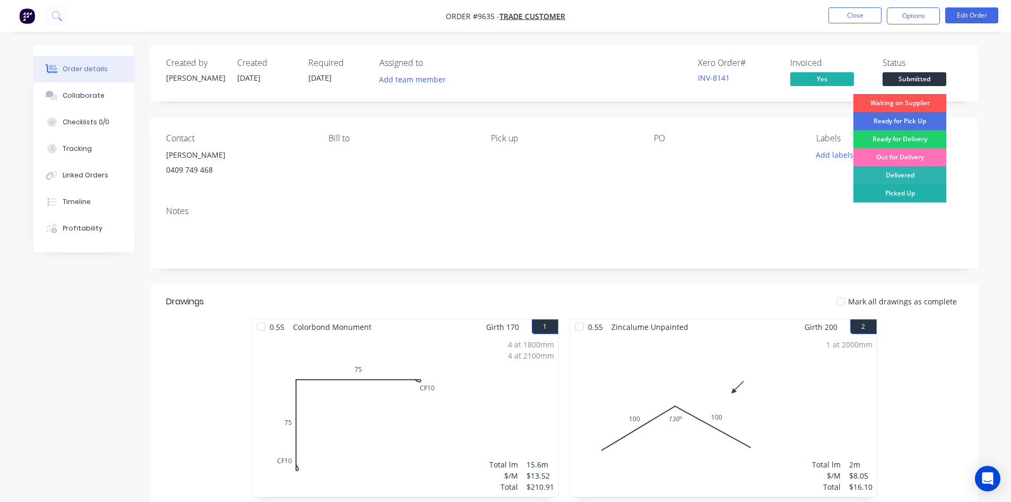
click at [896, 191] on div "Picked Up" at bounding box center [899, 193] width 93 height 18
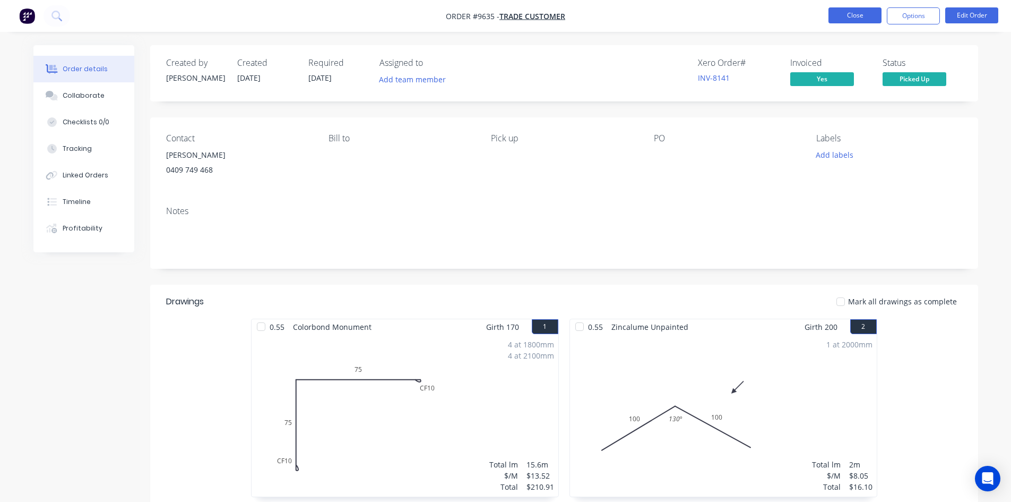
click at [858, 19] on button "Close" at bounding box center [854, 15] width 53 height 16
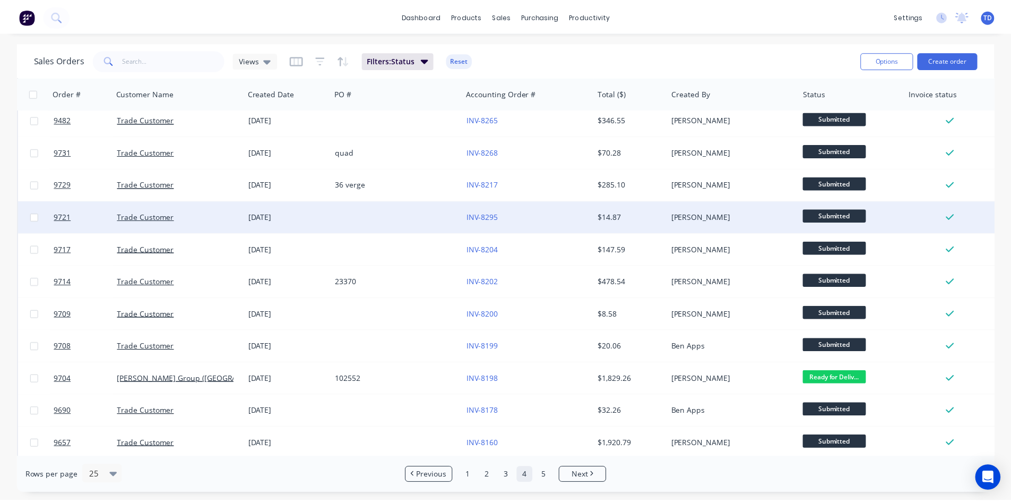
scroll to position [467, 0]
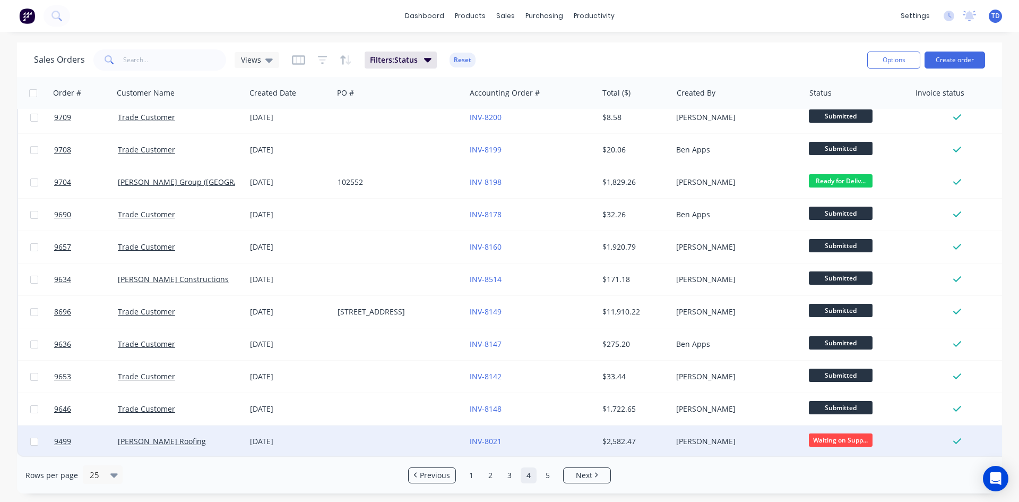
click at [569, 438] on div "INV-8021" at bounding box center [529, 441] width 118 height 11
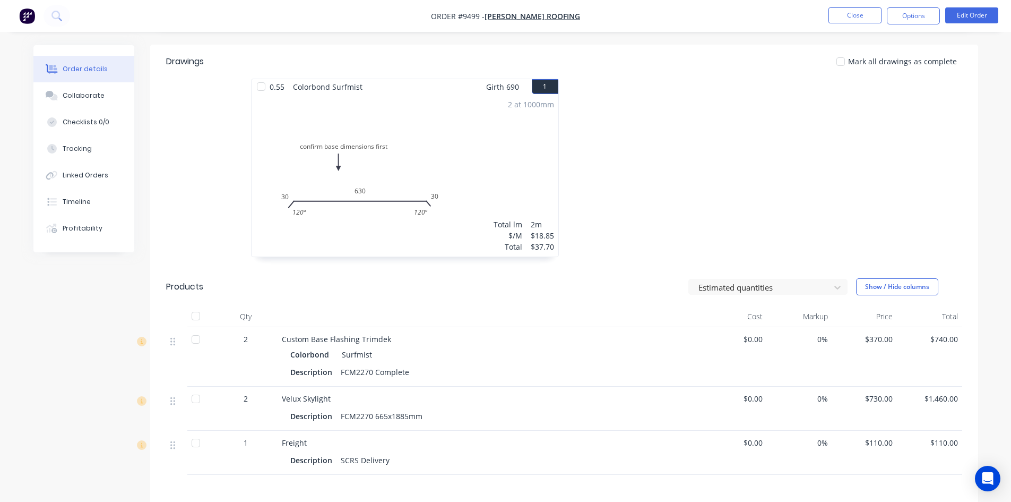
scroll to position [212, 0]
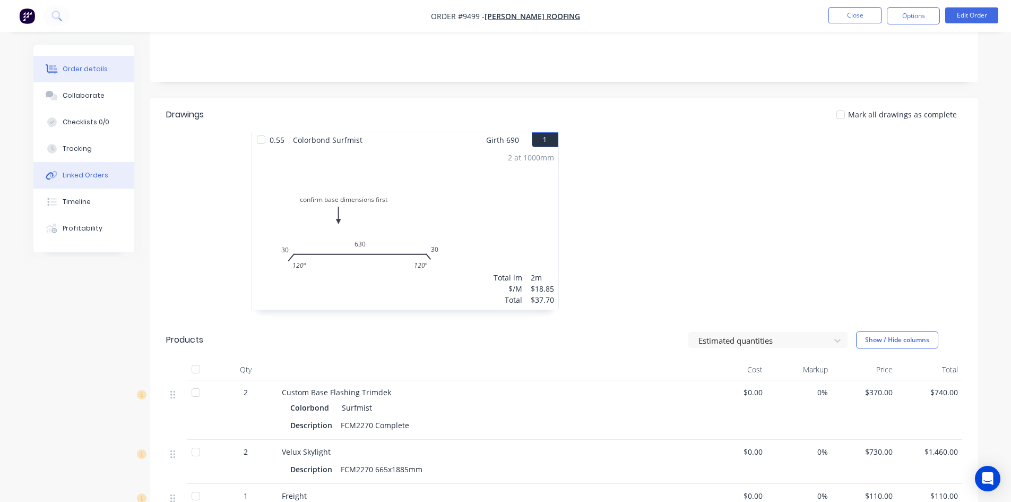
click at [83, 171] on div "Linked Orders" at bounding box center [86, 175] width 46 height 10
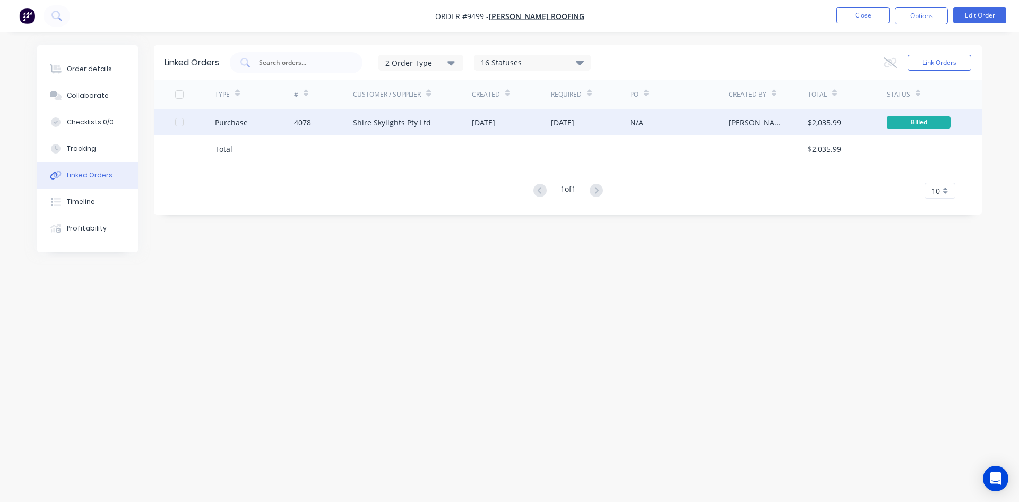
click at [409, 124] on div "Shire Skylights Pty Ltd" at bounding box center [392, 122] width 78 height 11
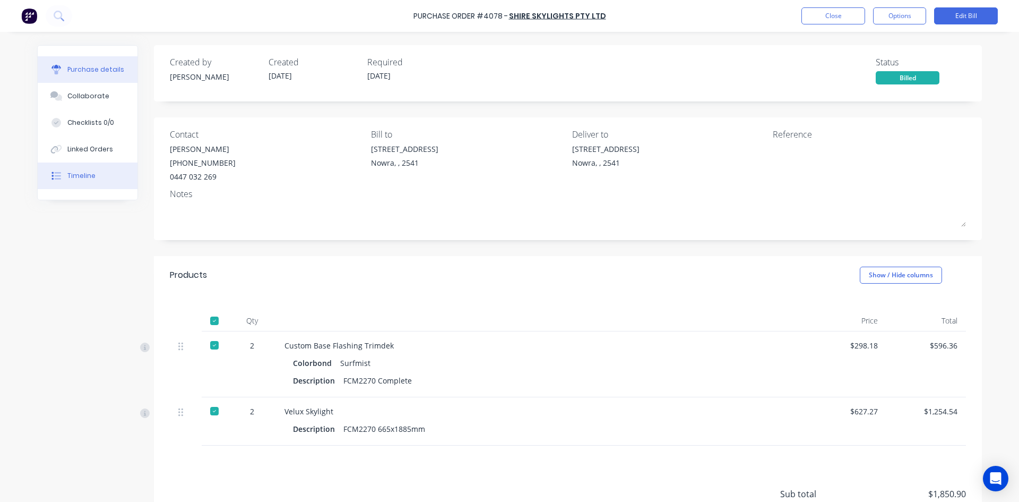
click at [88, 172] on div "Timeline" at bounding box center [81, 176] width 28 height 10
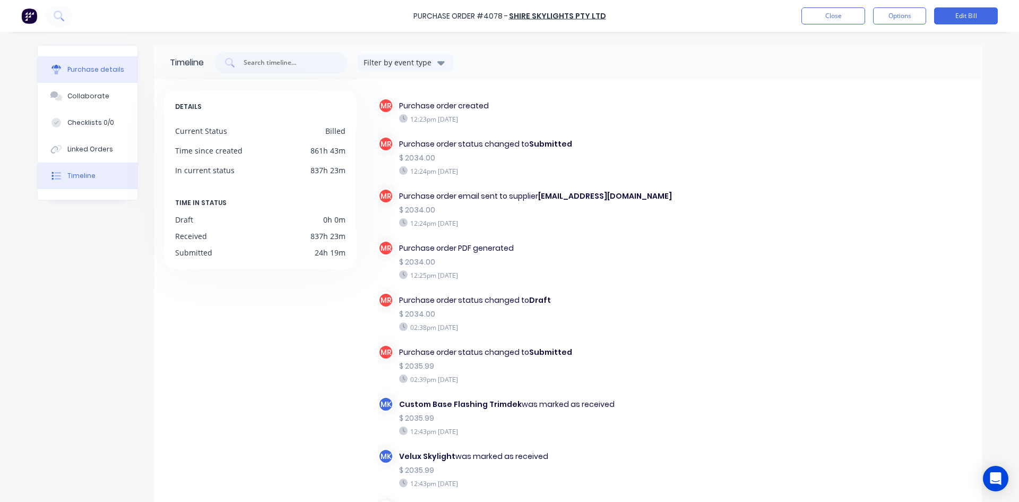
click at [98, 74] on button "Purchase details" at bounding box center [88, 69] width 100 height 27
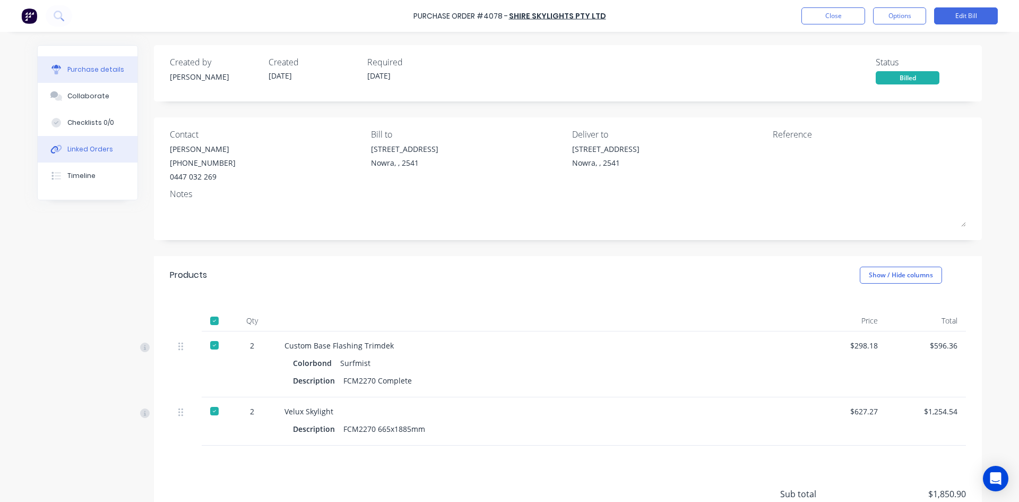
click at [92, 157] on button "Linked Orders" at bounding box center [88, 149] width 100 height 27
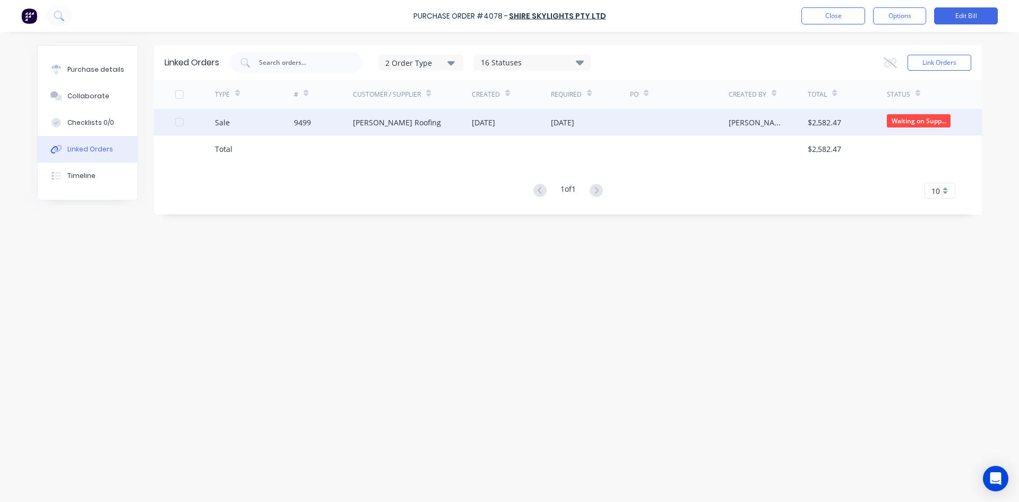
click at [448, 127] on div "Luke Austin Roofing" at bounding box center [412, 122] width 119 height 27
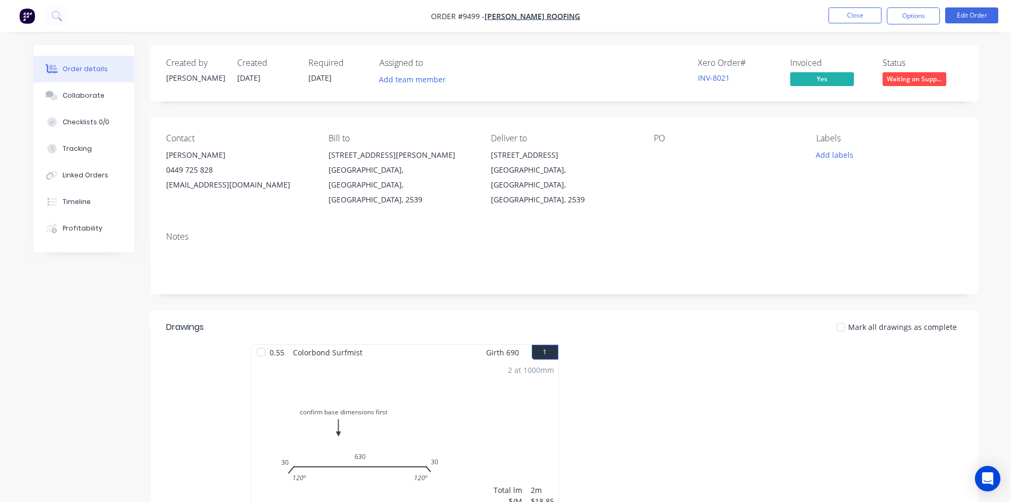
click at [887, 86] on button "Waiting on Supp..." at bounding box center [915, 80] width 64 height 16
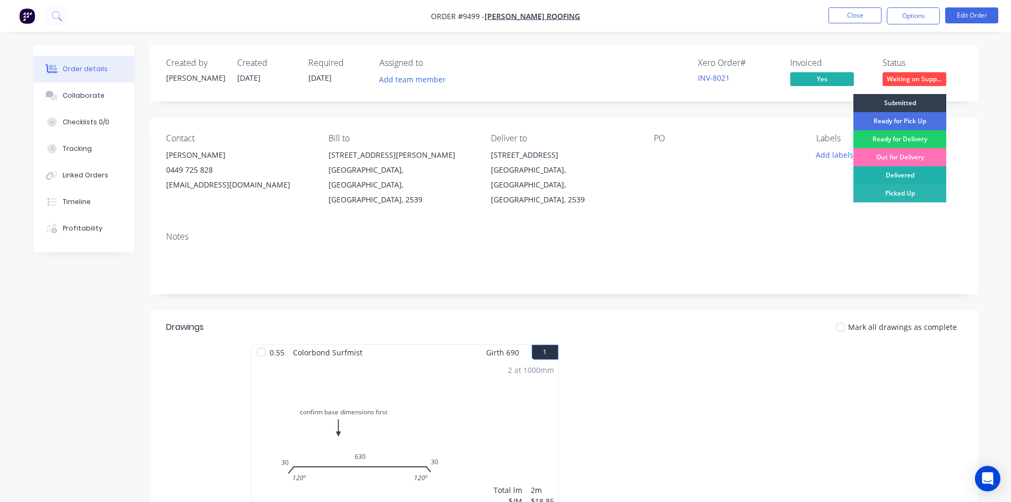
click at [906, 177] on div "Delivered" at bounding box center [899, 175] width 93 height 18
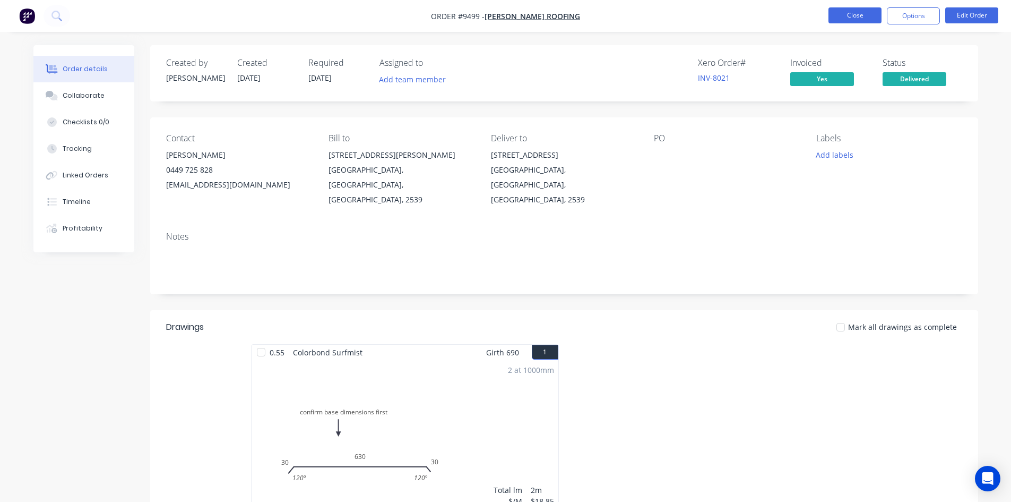
click at [842, 19] on button "Close" at bounding box center [854, 15] width 53 height 16
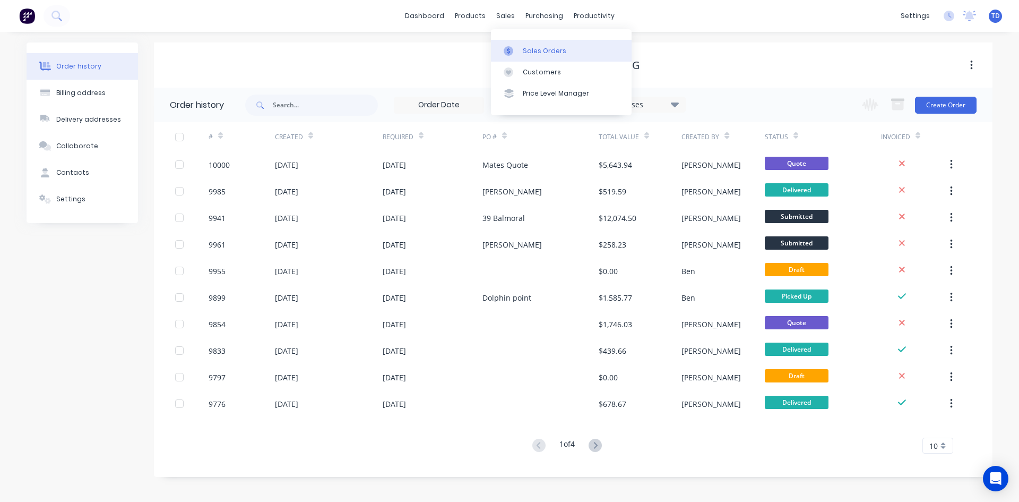
click at [528, 48] on div "Sales Orders" at bounding box center [545, 51] width 44 height 10
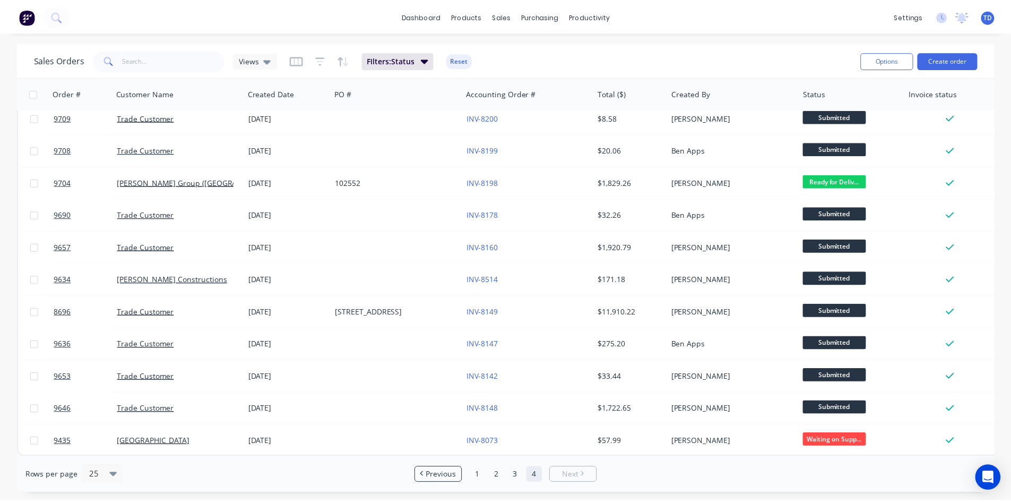
scroll to position [467, 0]
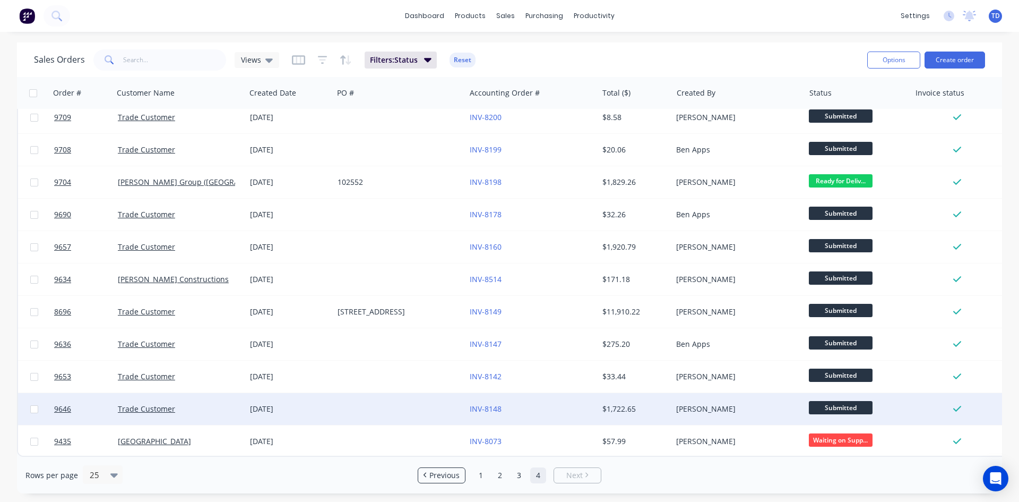
click at [528, 404] on div "INV-8148" at bounding box center [529, 408] width 118 height 11
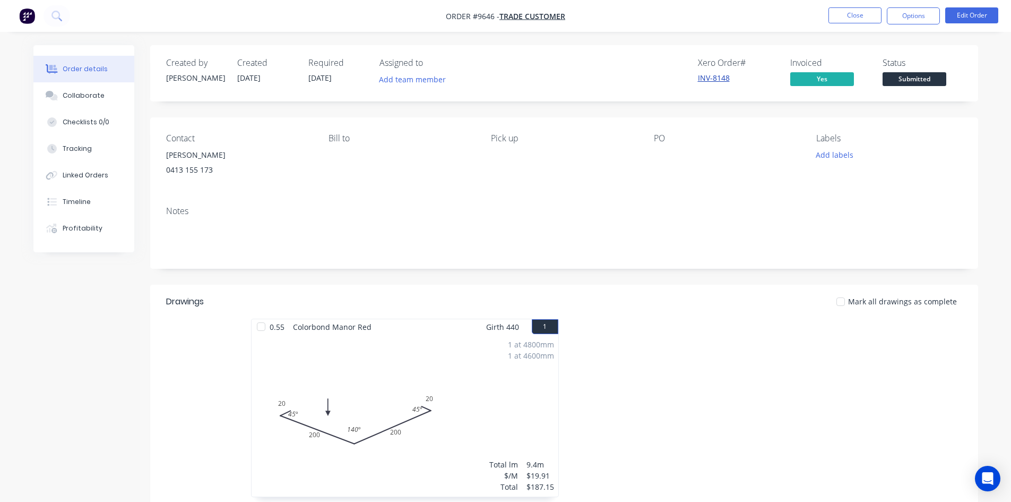
click at [712, 76] on link "INV-8148" at bounding box center [714, 78] width 32 height 10
click at [904, 85] on span "Submitted" at bounding box center [915, 78] width 64 height 13
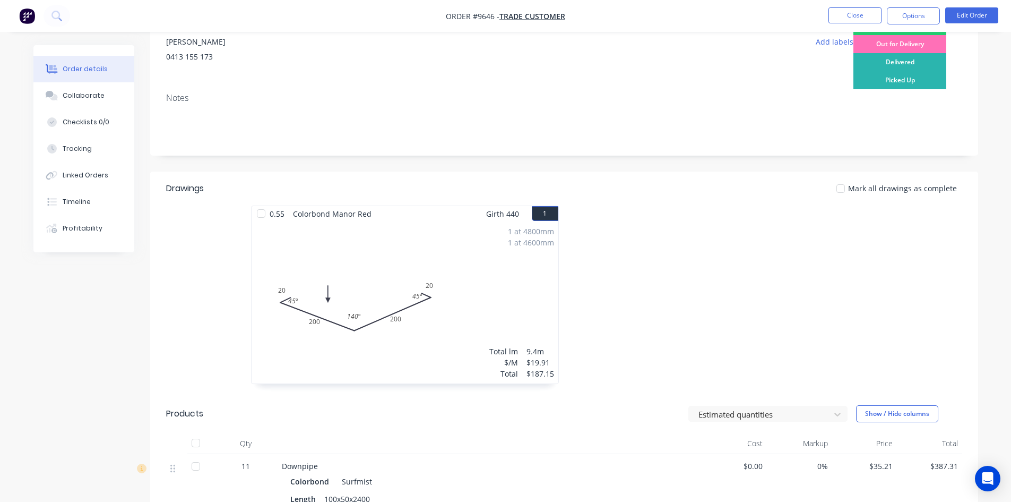
scroll to position [53, 0]
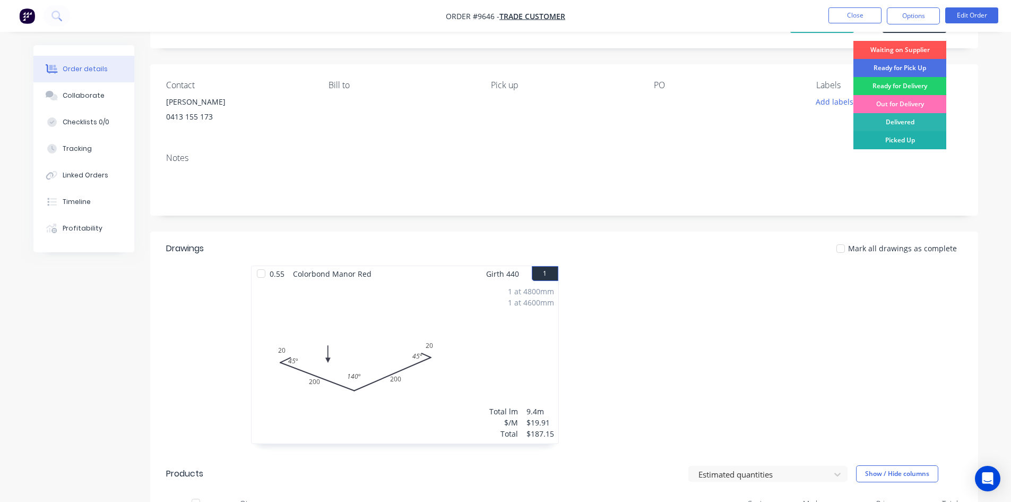
click at [927, 141] on div "Picked Up" at bounding box center [899, 140] width 93 height 18
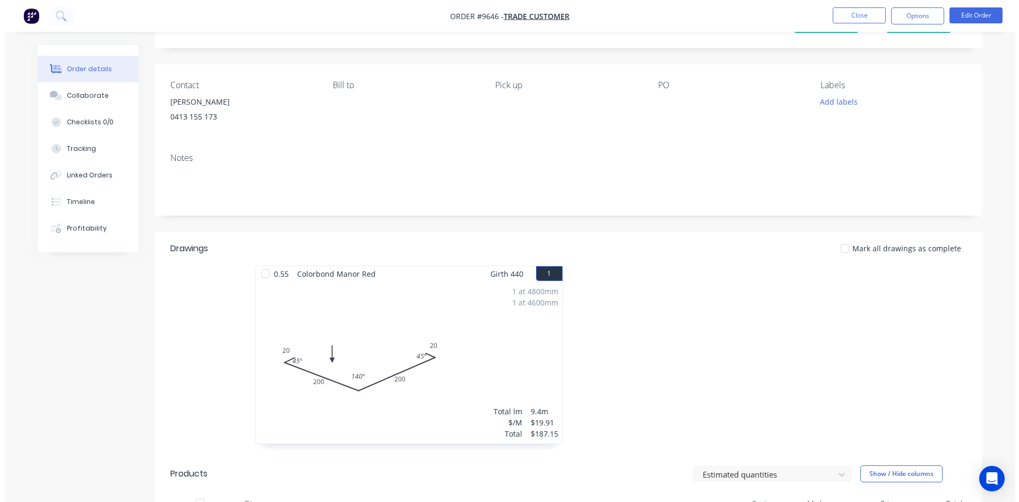
scroll to position [0, 0]
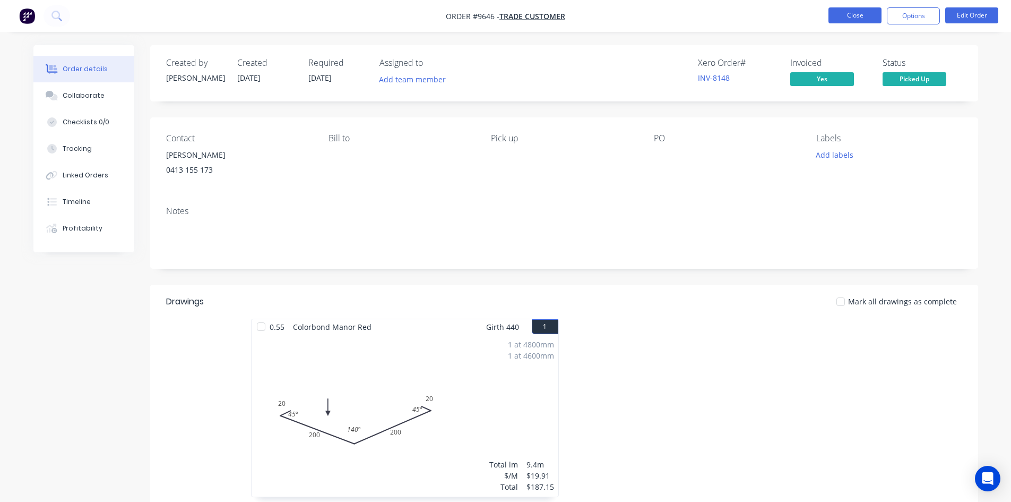
click at [850, 15] on button "Close" at bounding box center [854, 15] width 53 height 16
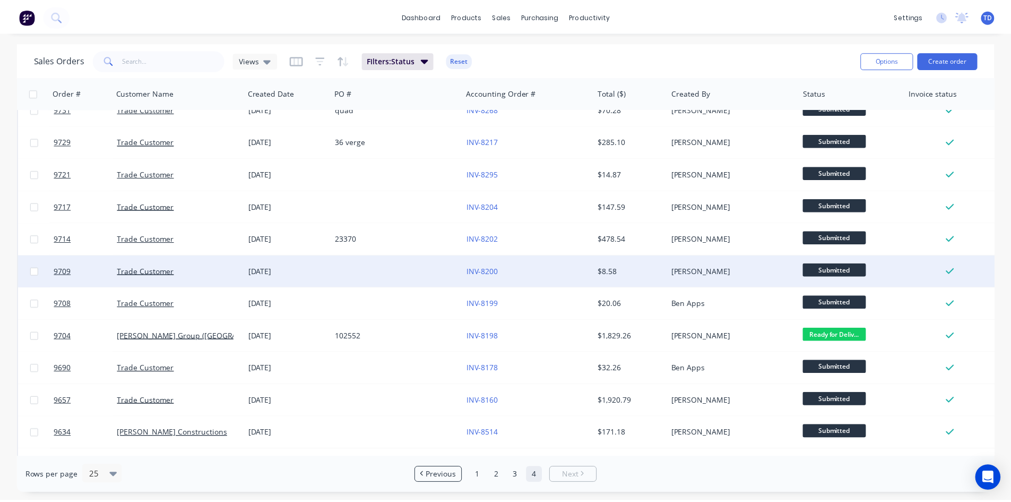
scroll to position [435, 0]
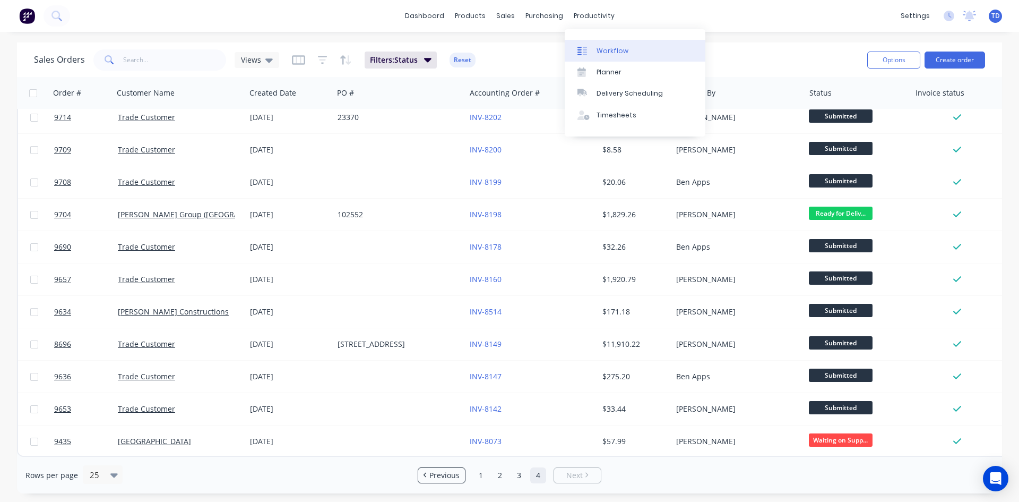
click at [601, 53] on div "Workflow" at bounding box center [613, 51] width 32 height 10
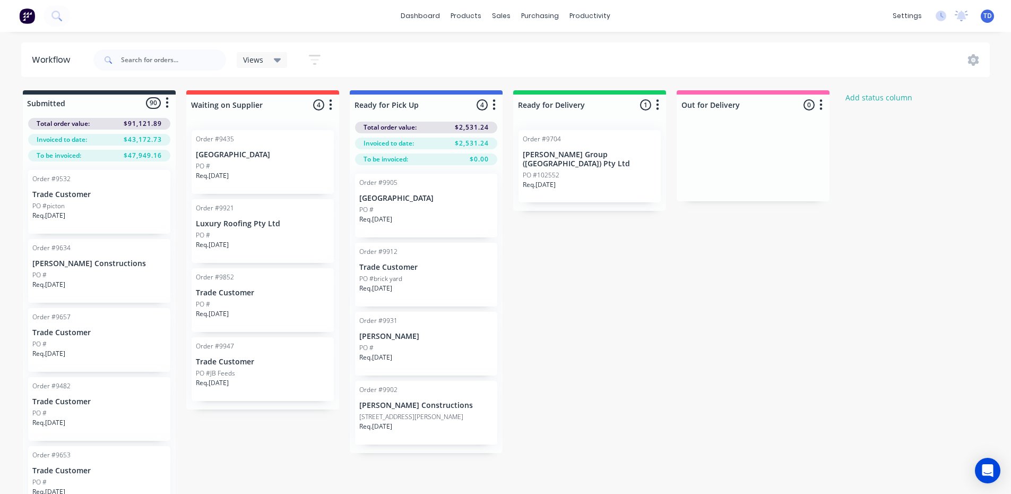
click at [493, 104] on icon "button" at bounding box center [494, 104] width 3 height 13
click at [433, 149] on button "Notifications" at bounding box center [447, 145] width 106 height 18
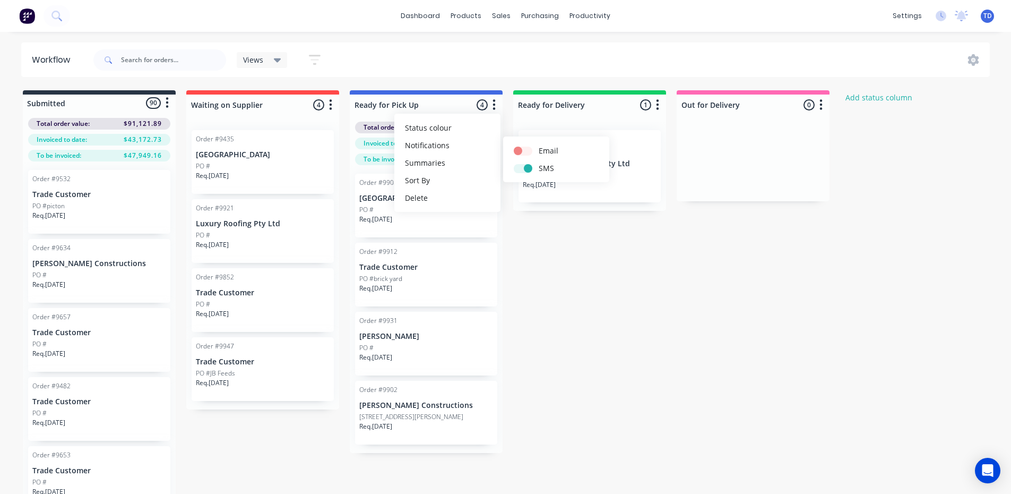
click at [520, 234] on div "Submitted 90 Status colour #273444 hex #273444 Save Cancel Summaries Total orde…" at bounding box center [569, 308] width 1154 height 437
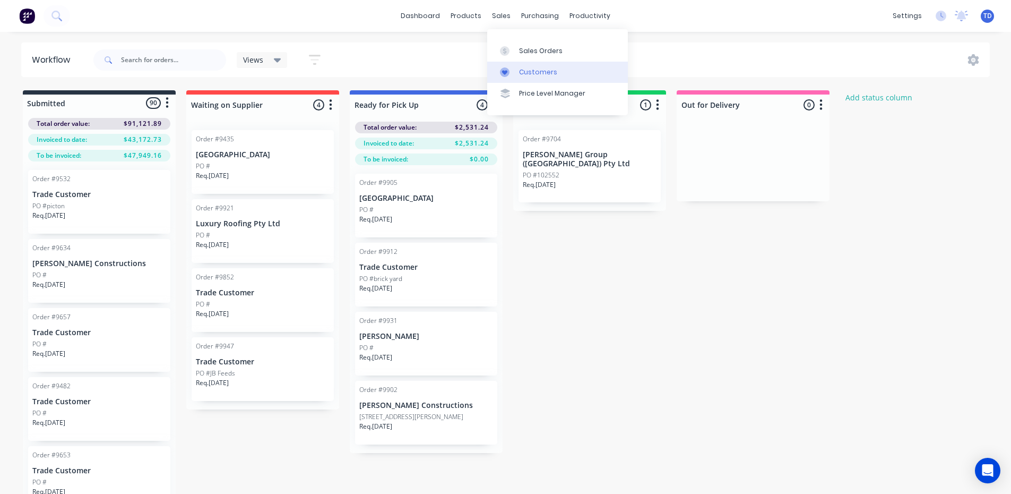
click at [514, 74] on div at bounding box center [508, 72] width 16 height 10
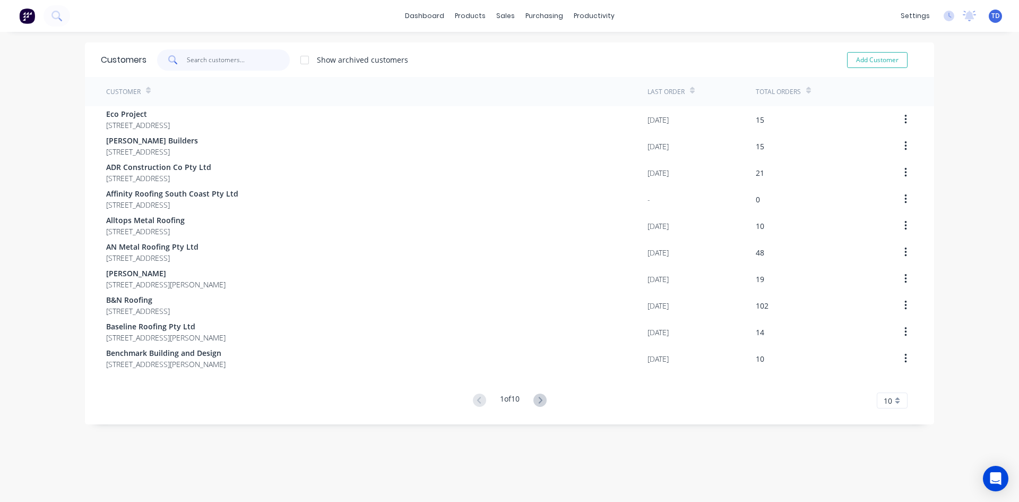
click at [202, 66] on input "text" at bounding box center [238, 59] width 103 height 21
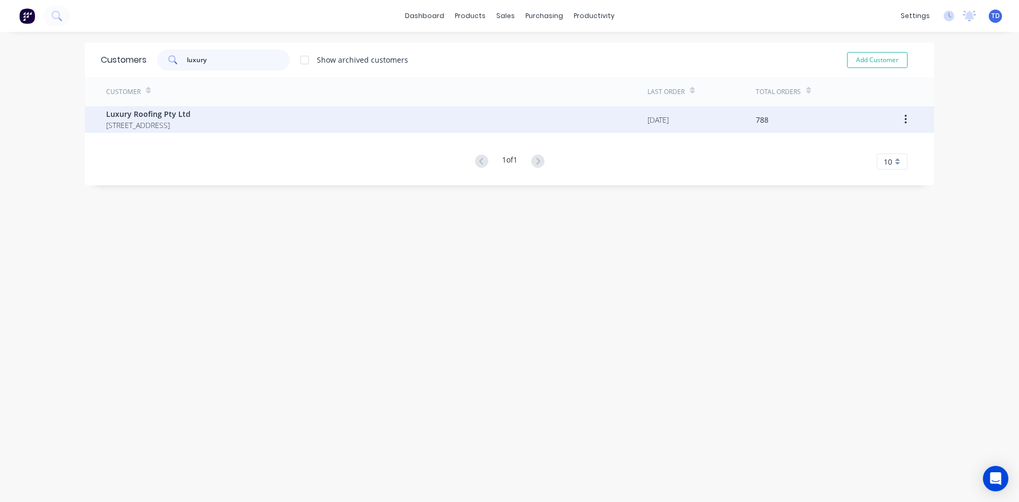
type input "luxury"
click at [188, 125] on span "44 Killara Road Nowra New South Wales Australia 2540" at bounding box center [148, 124] width 84 height 11
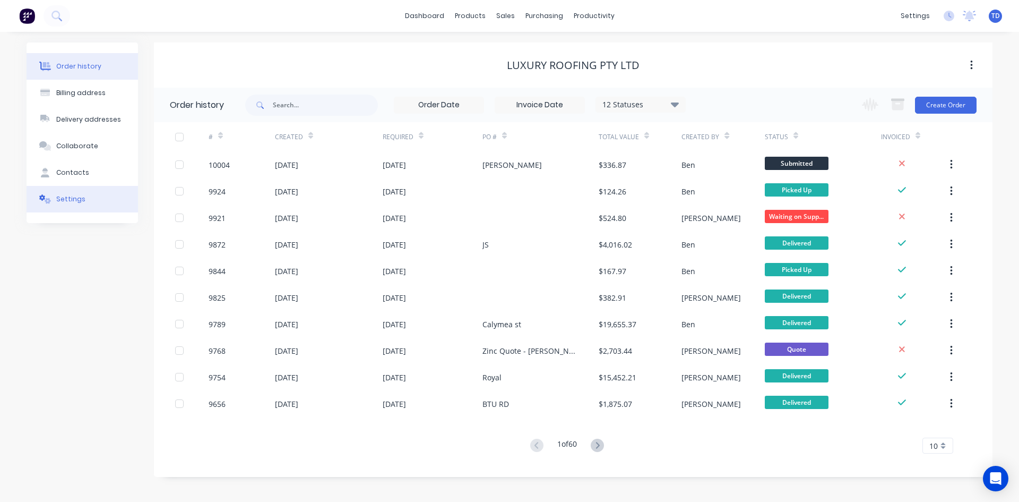
click at [74, 195] on div "Settings" at bounding box center [70, 199] width 29 height 10
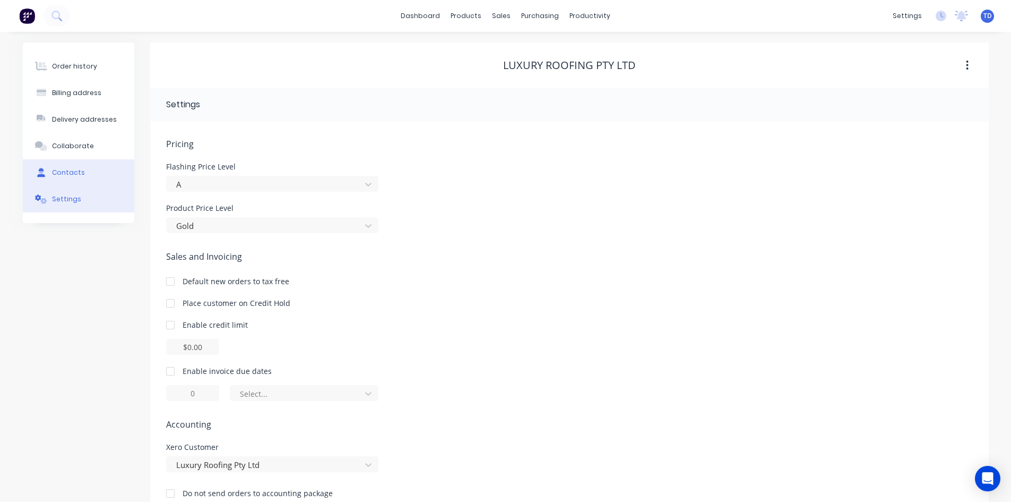
click at [67, 173] on div "Contacts" at bounding box center [68, 173] width 33 height 10
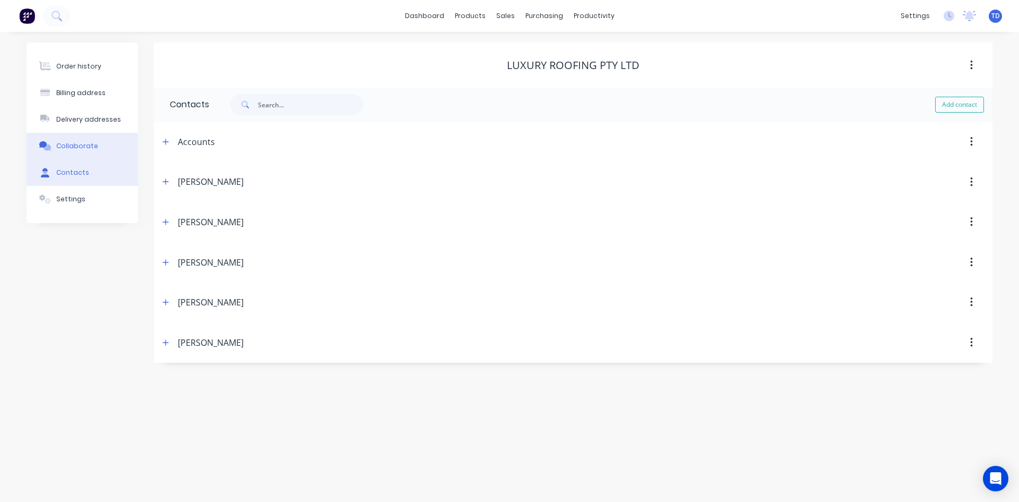
click at [76, 146] on div "Collaborate" at bounding box center [77, 146] width 42 height 10
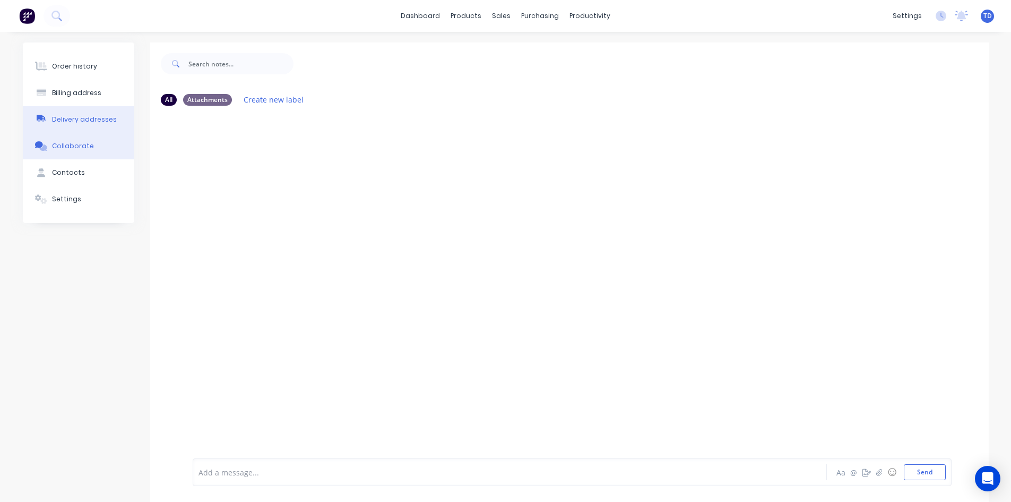
click at [82, 121] on div "Delivery addresses" at bounding box center [84, 120] width 65 height 10
select select "AU"
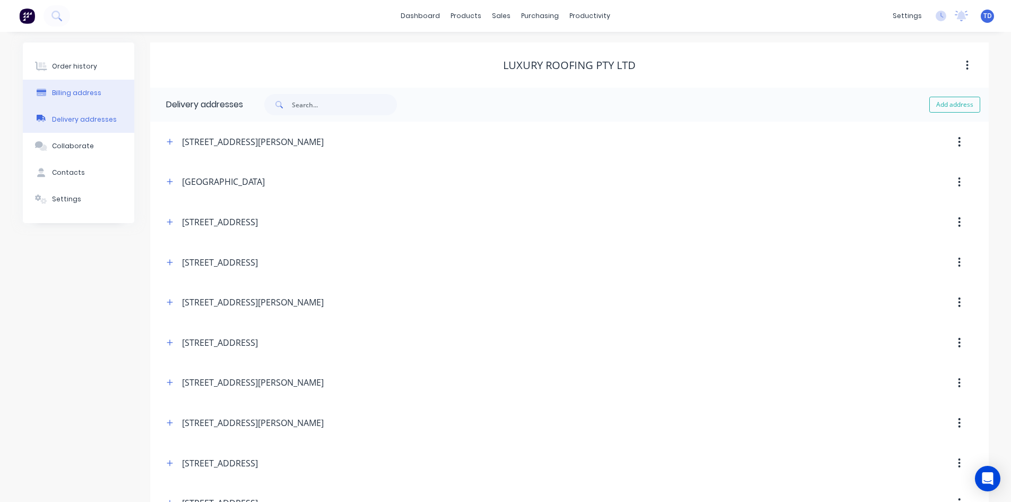
click at [90, 94] on div "Billing address" at bounding box center [76, 93] width 49 height 10
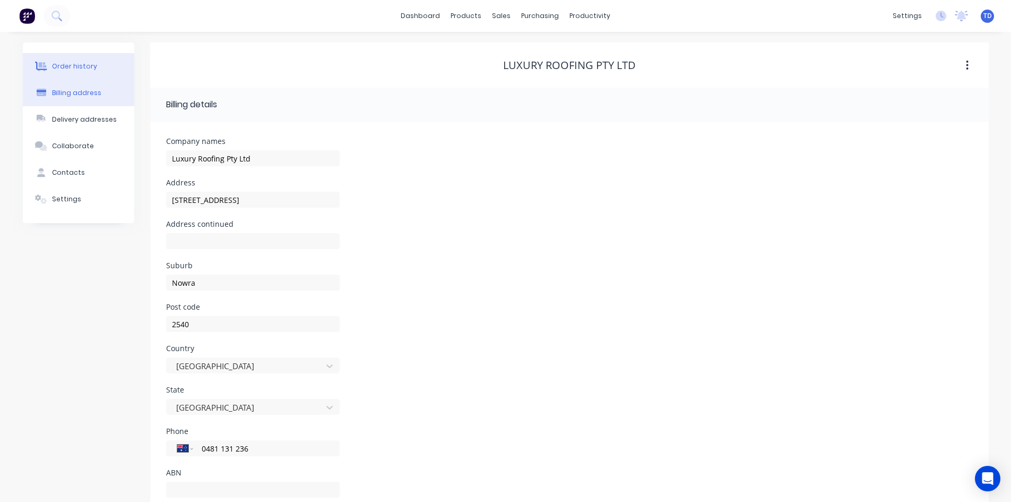
click at [83, 71] on button "Order history" at bounding box center [78, 66] width 111 height 27
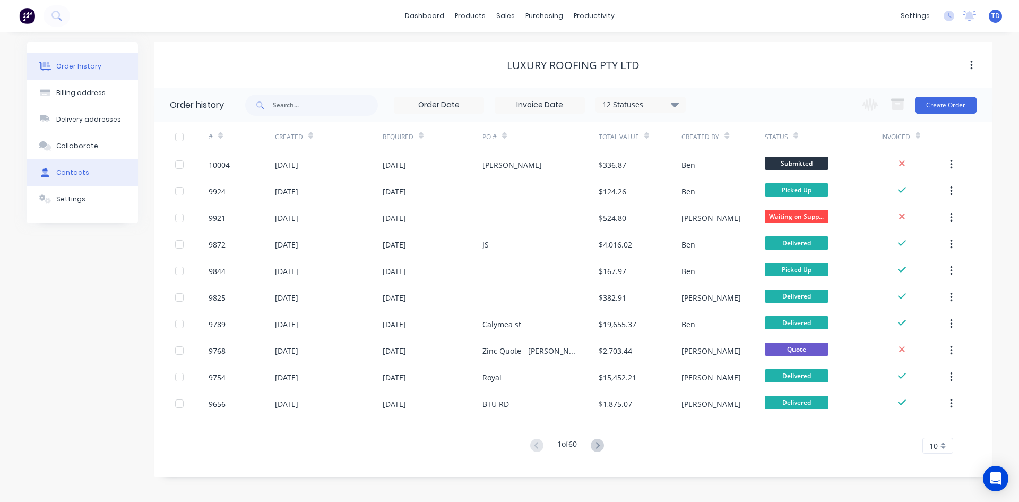
click at [84, 179] on button "Contacts" at bounding box center [82, 172] width 111 height 27
select select "AU"
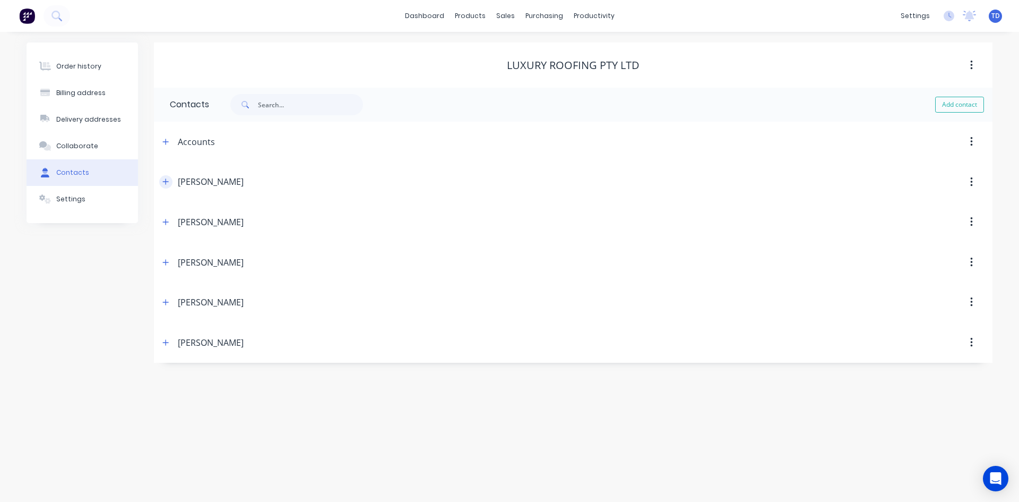
click at [167, 182] on icon "button" at bounding box center [166, 182] width 6 height 6
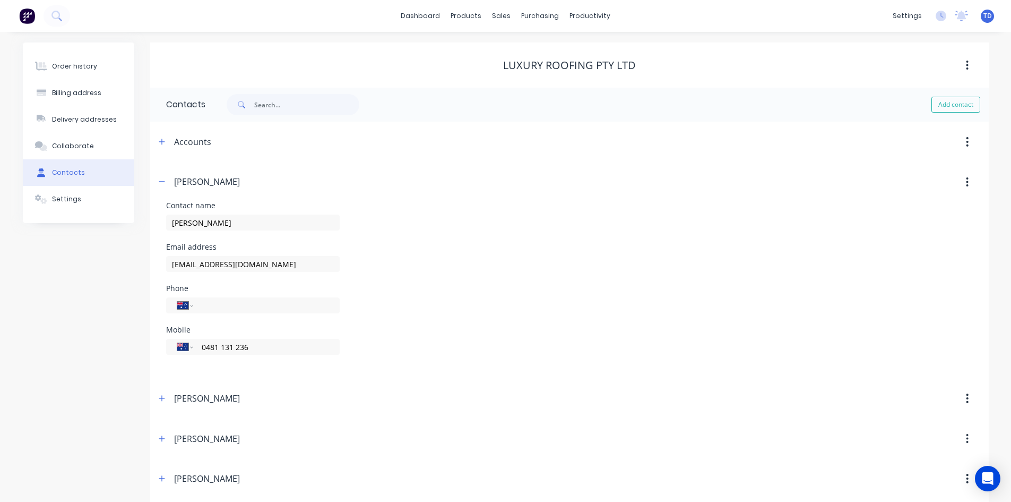
click at [968, 183] on icon "button" at bounding box center [967, 182] width 3 height 12
click at [859, 159] on header "Accounts" at bounding box center [569, 142] width 839 height 40
click at [159, 182] on icon "button" at bounding box center [162, 182] width 6 height 1
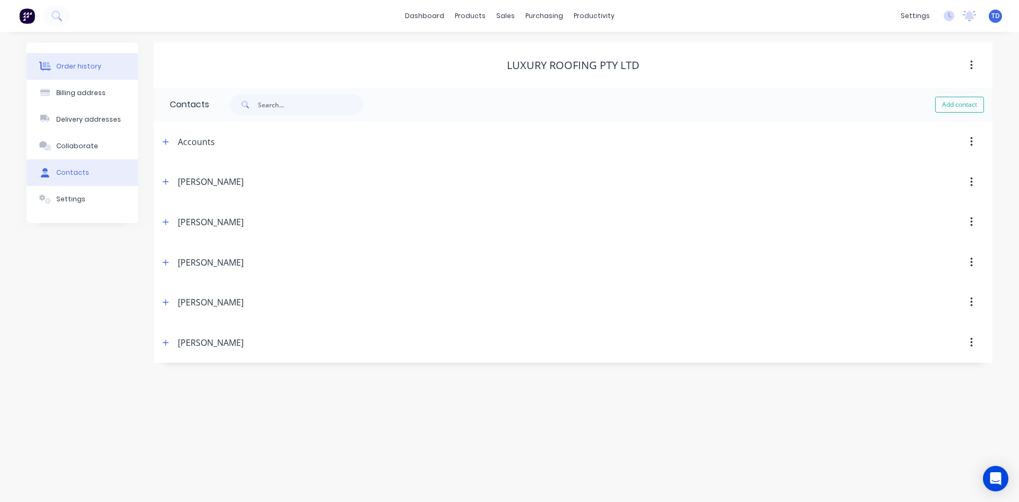
click at [73, 68] on div "Order history" at bounding box center [78, 67] width 45 height 10
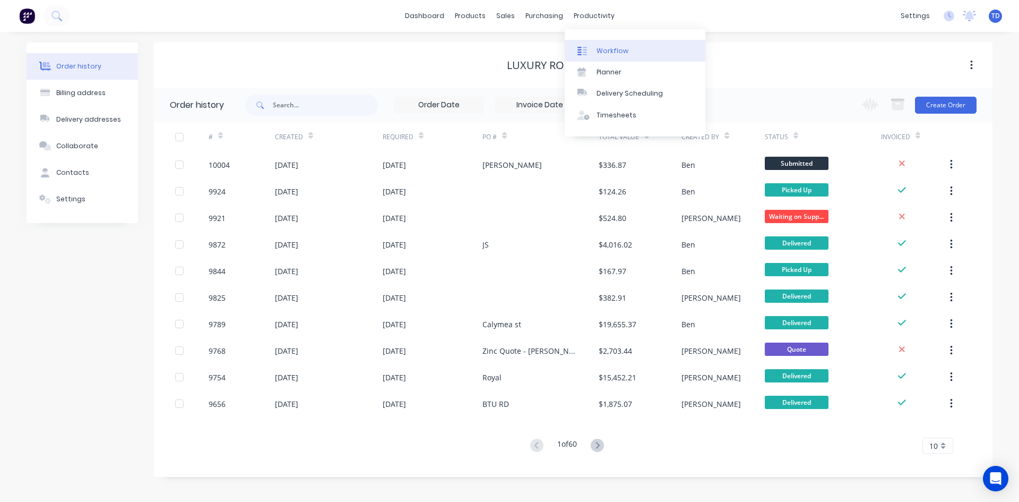
click at [602, 51] on div "Workflow" at bounding box center [613, 51] width 32 height 10
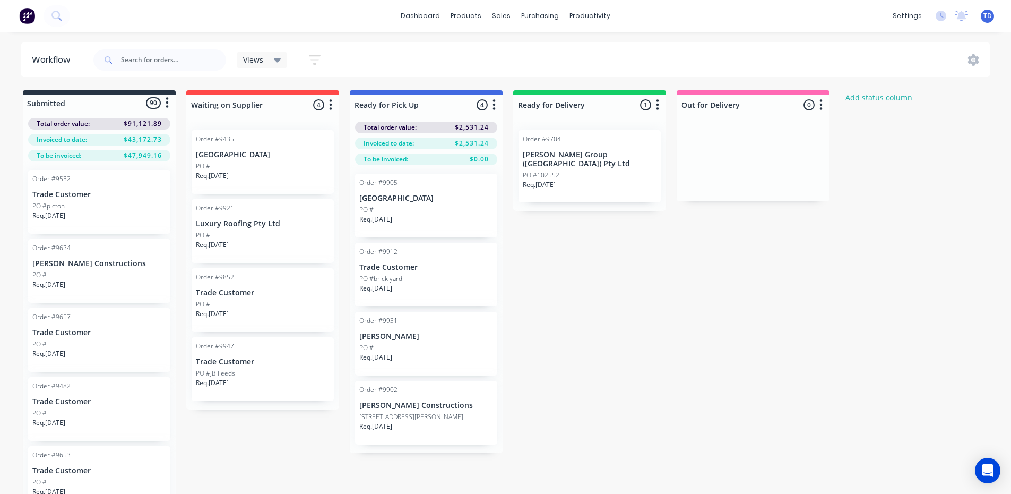
click at [330, 107] on icon "button" at bounding box center [330, 104] width 3 height 13
click at [286, 144] on button "Notifications" at bounding box center [284, 145] width 106 height 18
click at [329, 104] on icon "button" at bounding box center [330, 104] width 3 height 13
click at [493, 106] on icon "button" at bounding box center [494, 104] width 3 height 13
click at [440, 147] on button "Notifications" at bounding box center [447, 145] width 106 height 18
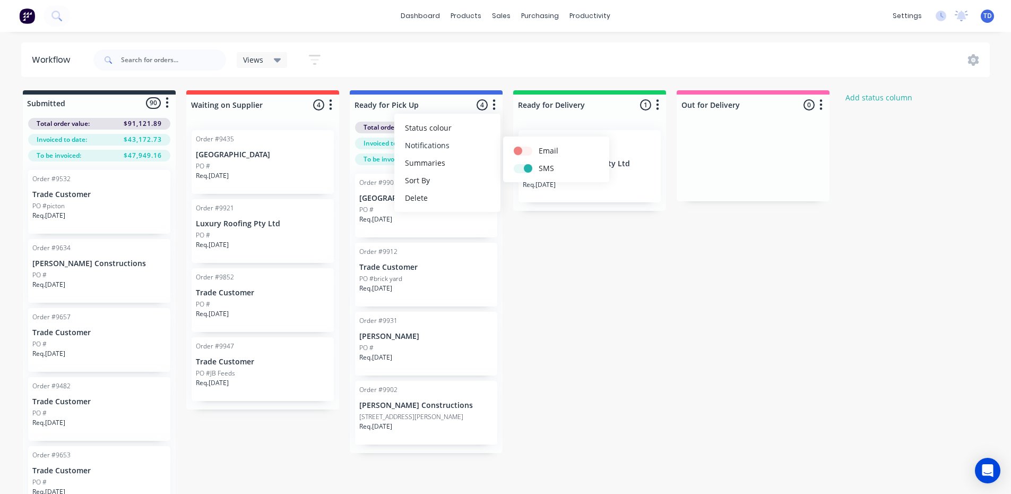
click at [440, 147] on button "Notifications" at bounding box center [447, 145] width 106 height 18
click at [536, 260] on div "Submitted 90 Status colour #273444 hex #273444 Save Cancel Summaries Total orde…" at bounding box center [569, 308] width 1154 height 437
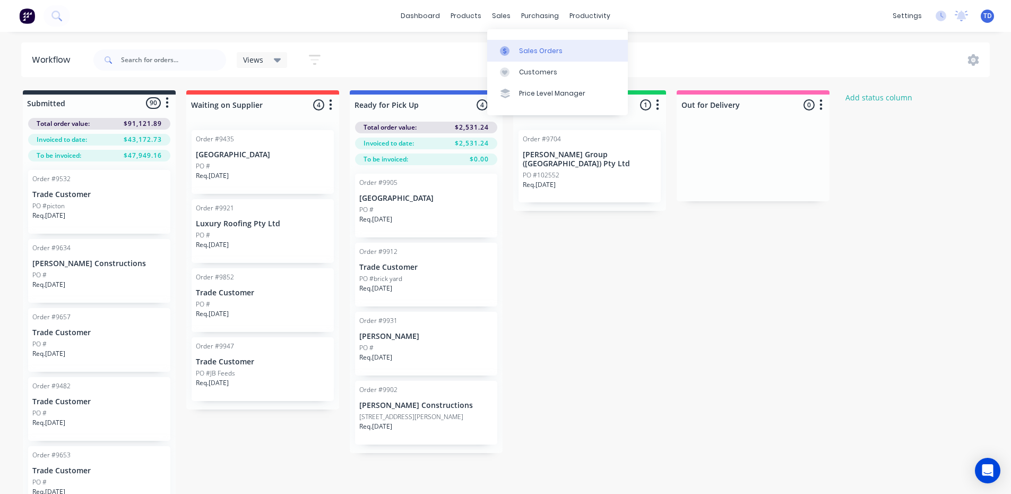
click at [520, 50] on div "Sales Orders" at bounding box center [541, 51] width 44 height 10
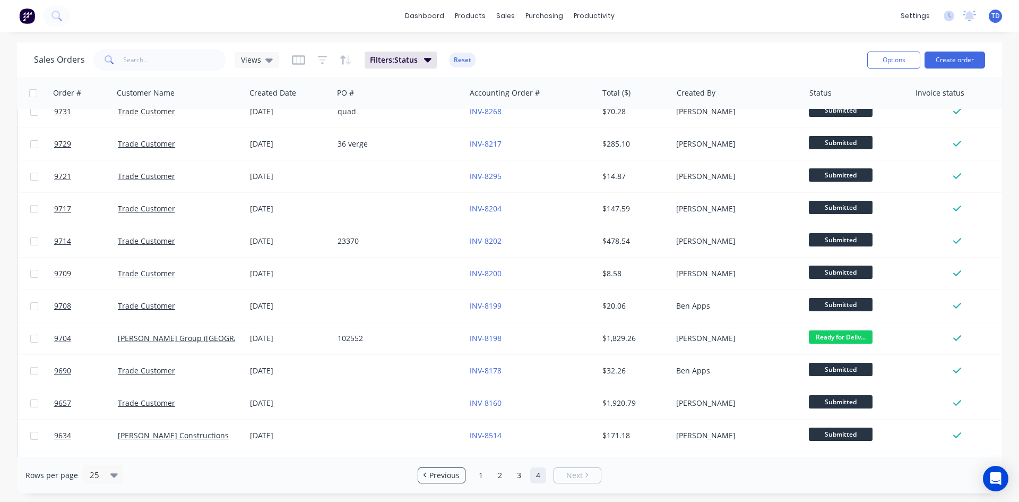
scroll to position [435, 0]
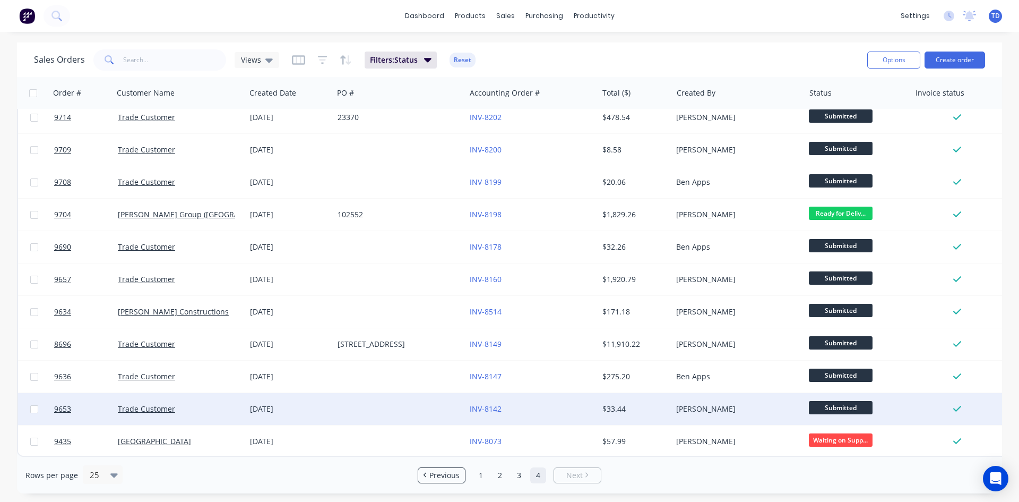
click at [430, 407] on div at bounding box center [399, 409] width 132 height 32
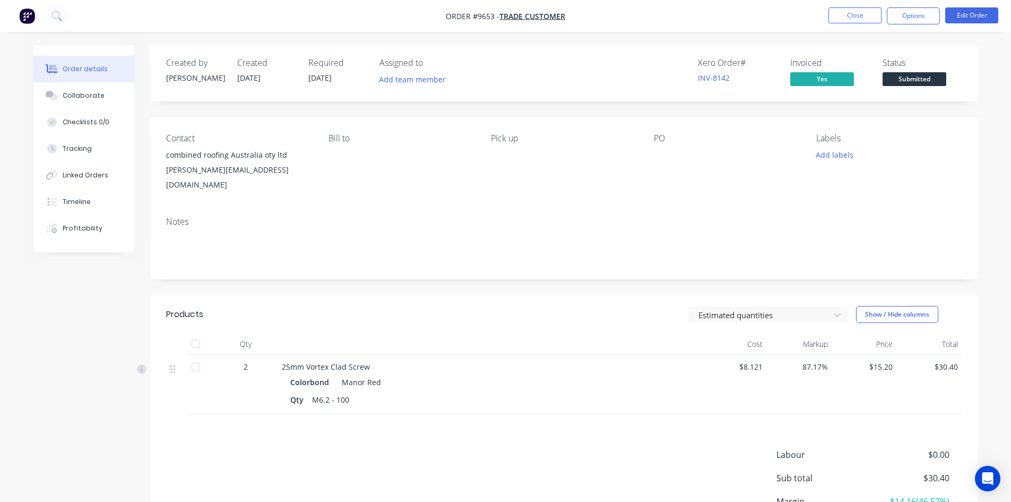
click at [937, 79] on span "Submitted" at bounding box center [915, 78] width 64 height 13
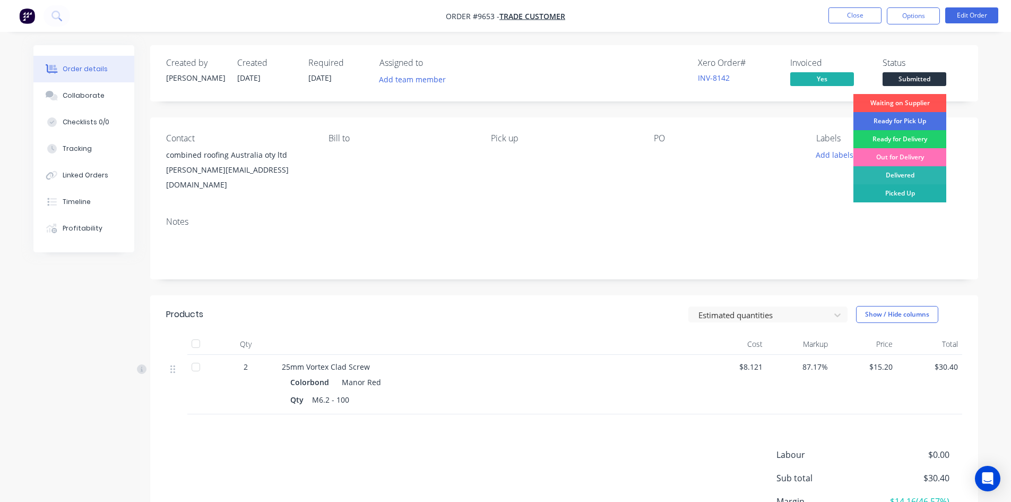
click at [896, 188] on div "Picked Up" at bounding box center [899, 193] width 93 height 18
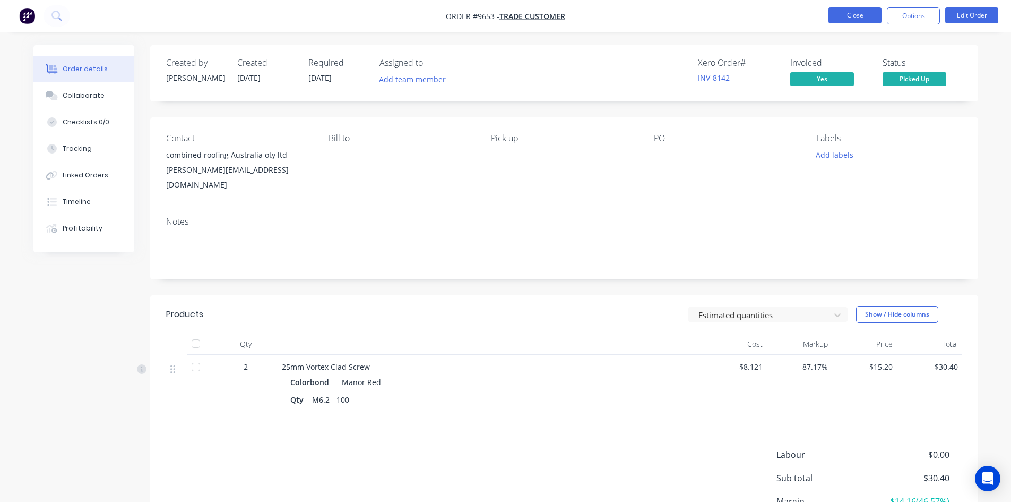
click at [857, 20] on button "Close" at bounding box center [854, 15] width 53 height 16
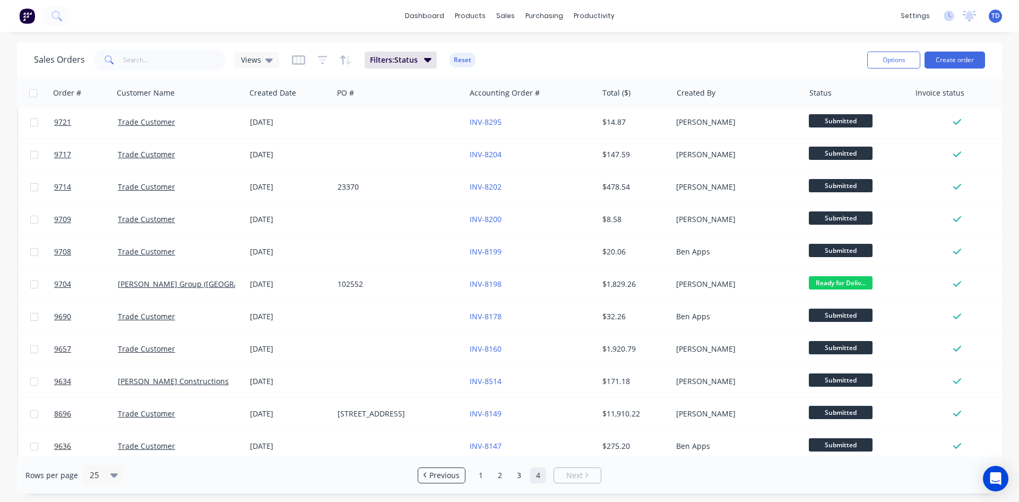
scroll to position [402, 0]
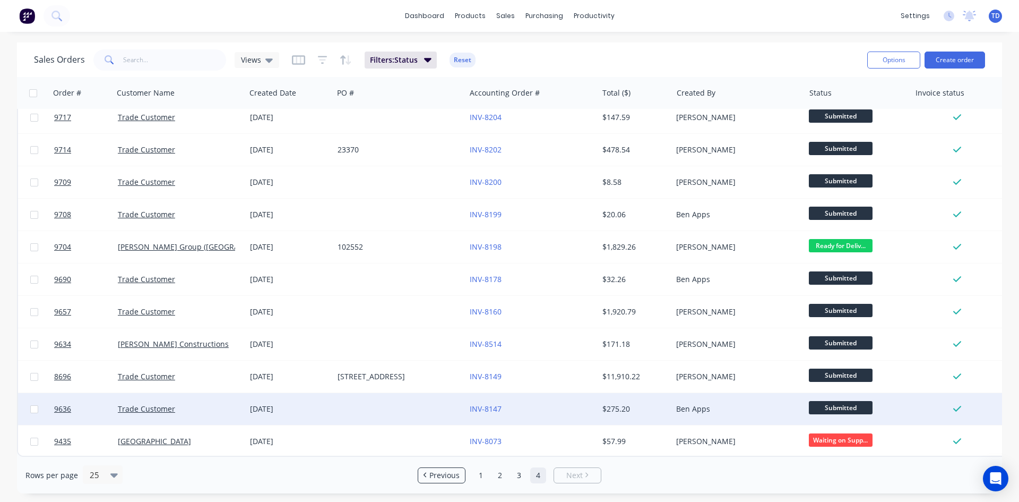
click at [521, 403] on div "INV-8147" at bounding box center [529, 408] width 118 height 11
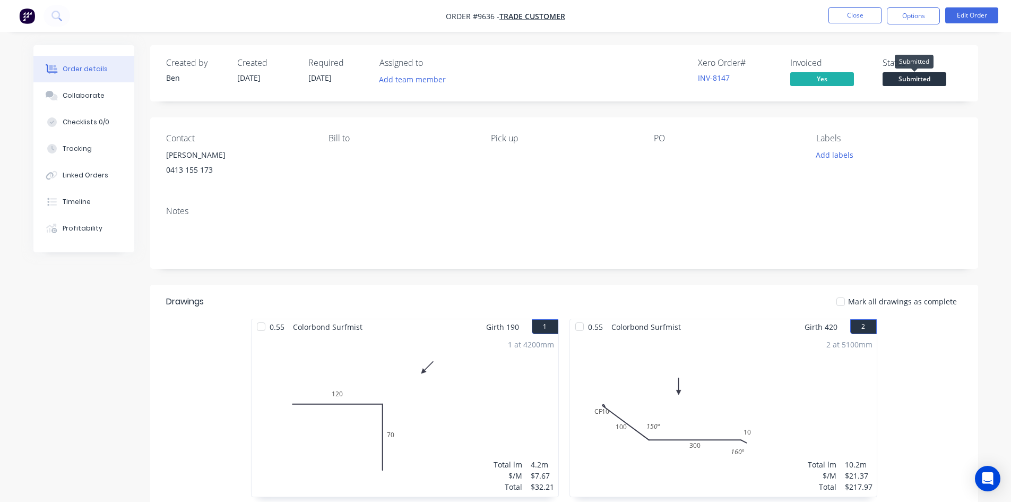
click at [934, 80] on span "Submitted" at bounding box center [915, 78] width 64 height 13
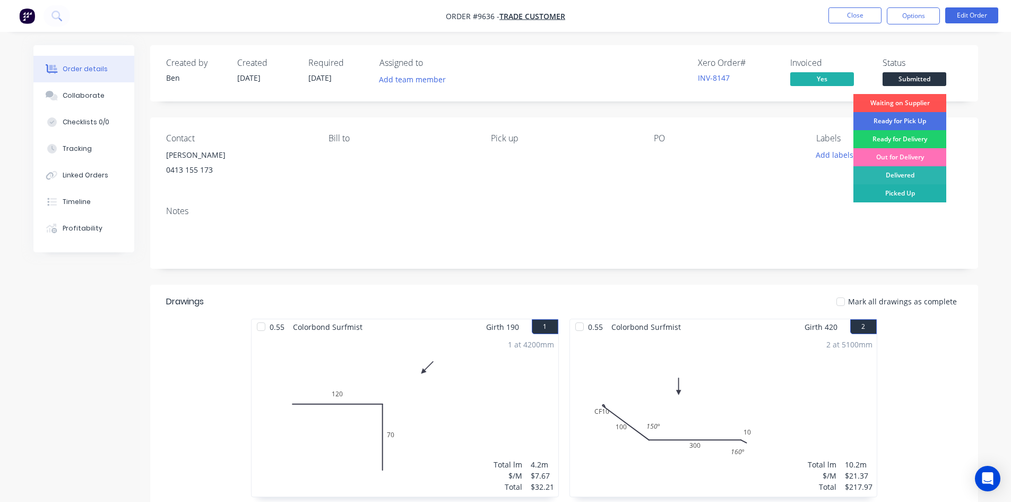
click at [914, 193] on div "Picked Up" at bounding box center [899, 193] width 93 height 18
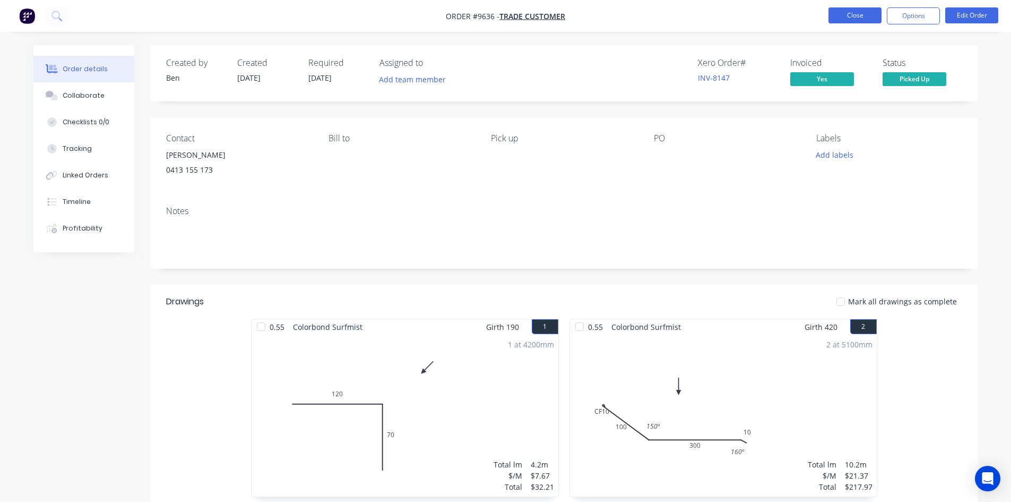
click at [856, 16] on button "Close" at bounding box center [854, 15] width 53 height 16
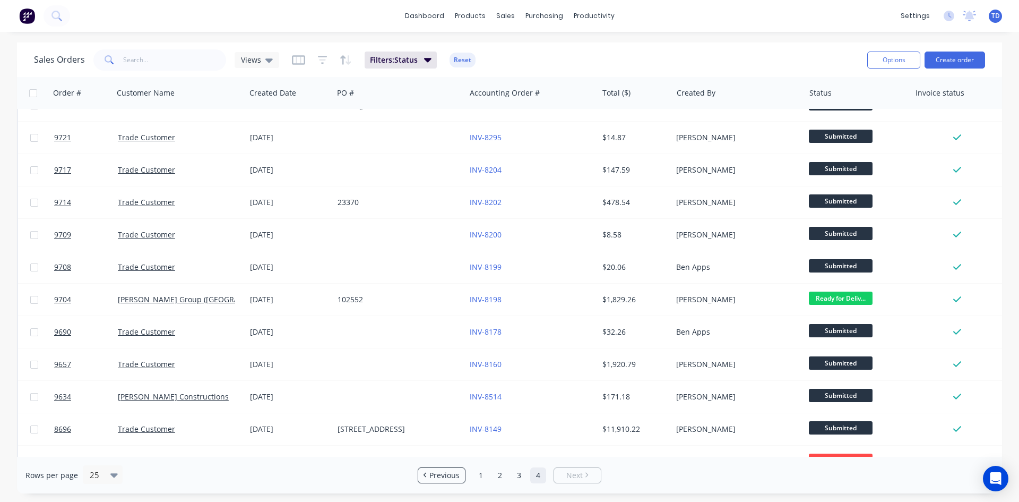
scroll to position [370, 0]
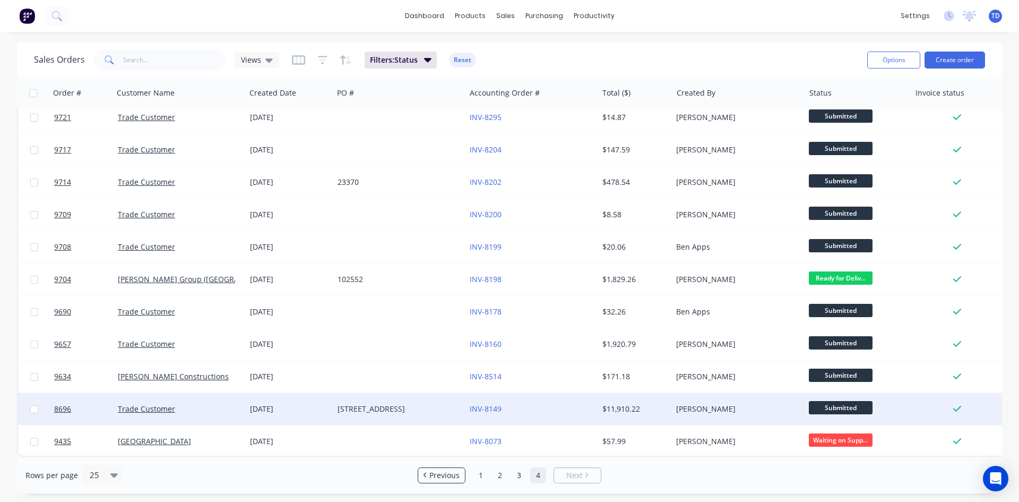
click at [548, 403] on div "INV-8149" at bounding box center [529, 408] width 118 height 11
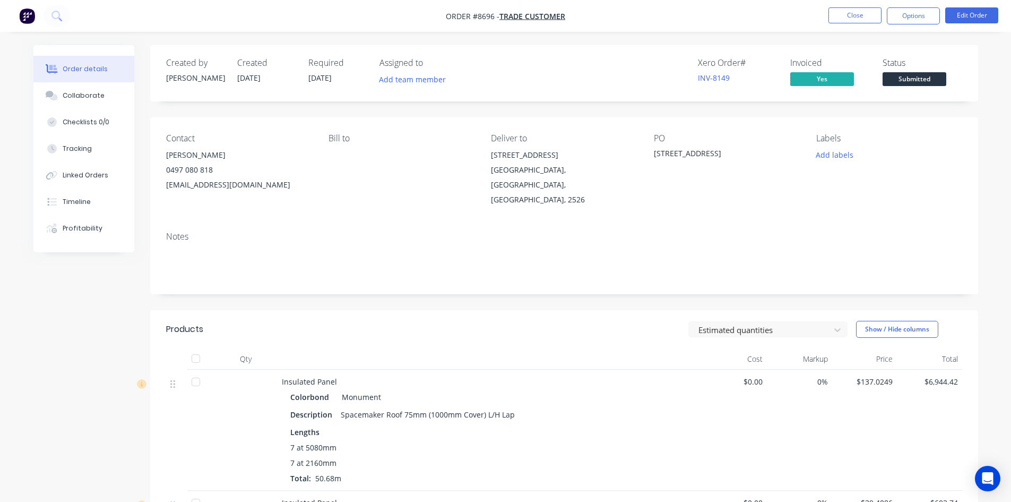
click at [918, 79] on span "Submitted" at bounding box center [915, 78] width 64 height 13
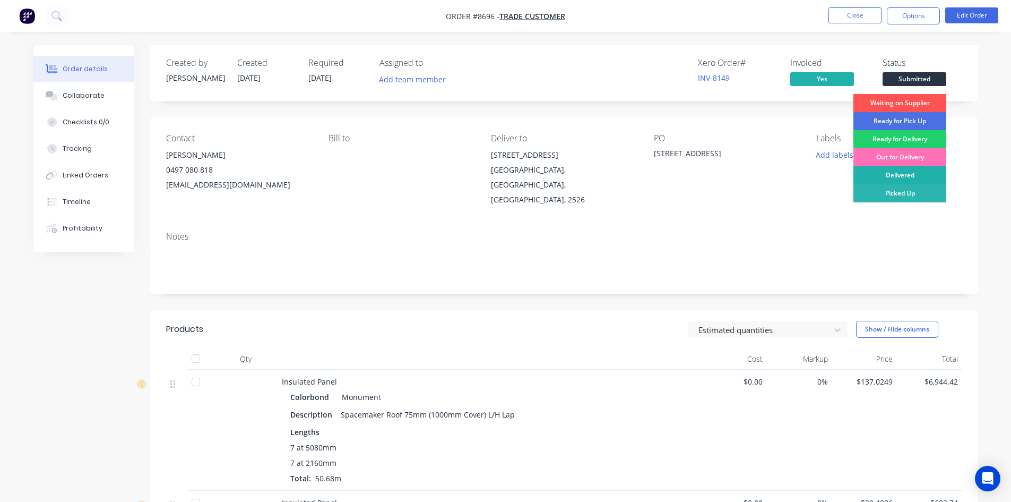
click at [911, 176] on div "Delivered" at bounding box center [899, 175] width 93 height 18
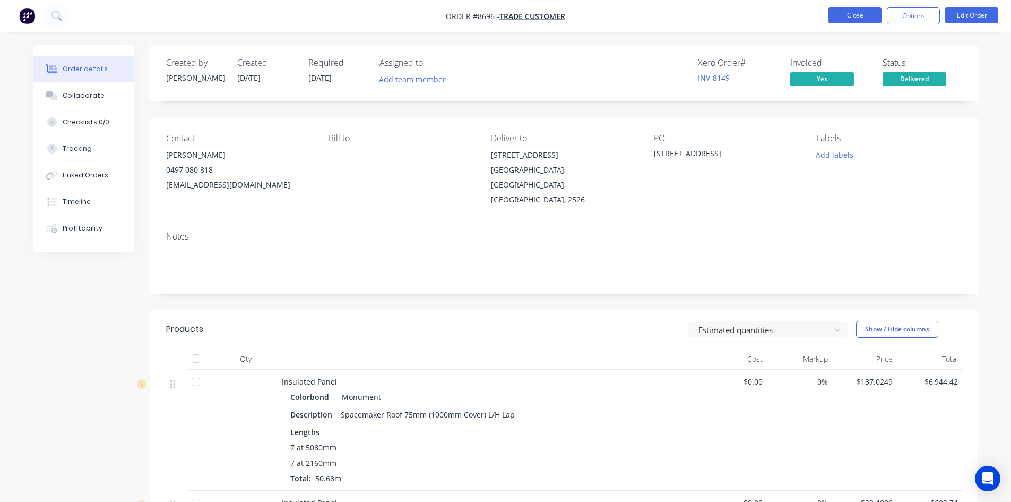
click at [850, 22] on button "Close" at bounding box center [854, 15] width 53 height 16
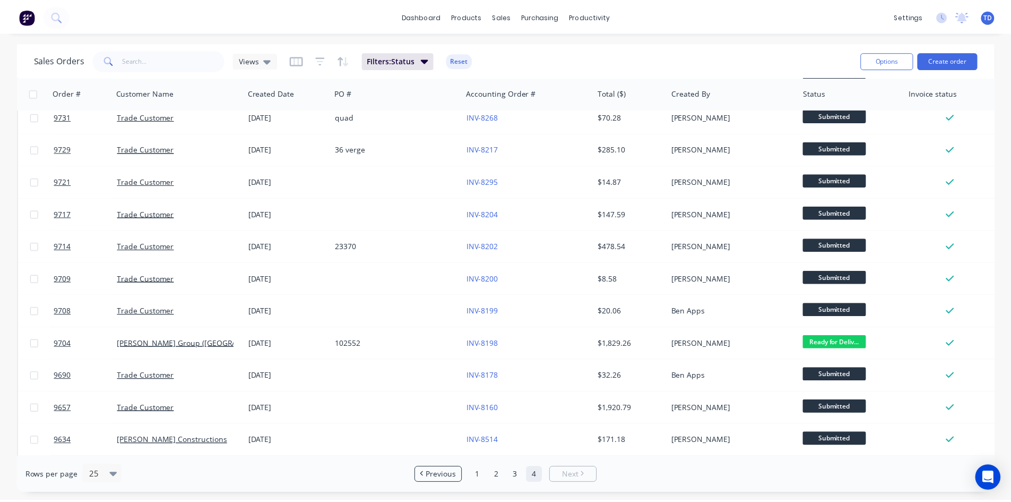
scroll to position [338, 0]
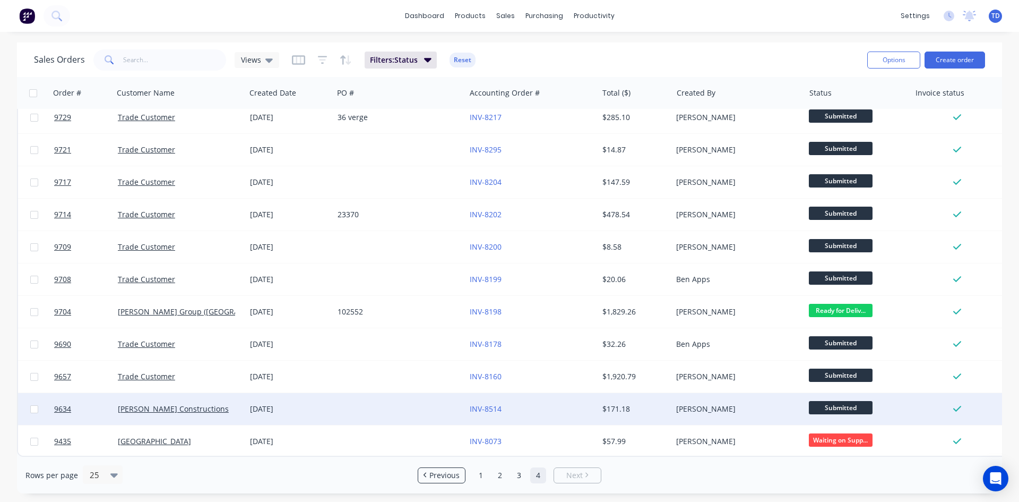
click at [528, 398] on div "INV-8514" at bounding box center [531, 409] width 132 height 32
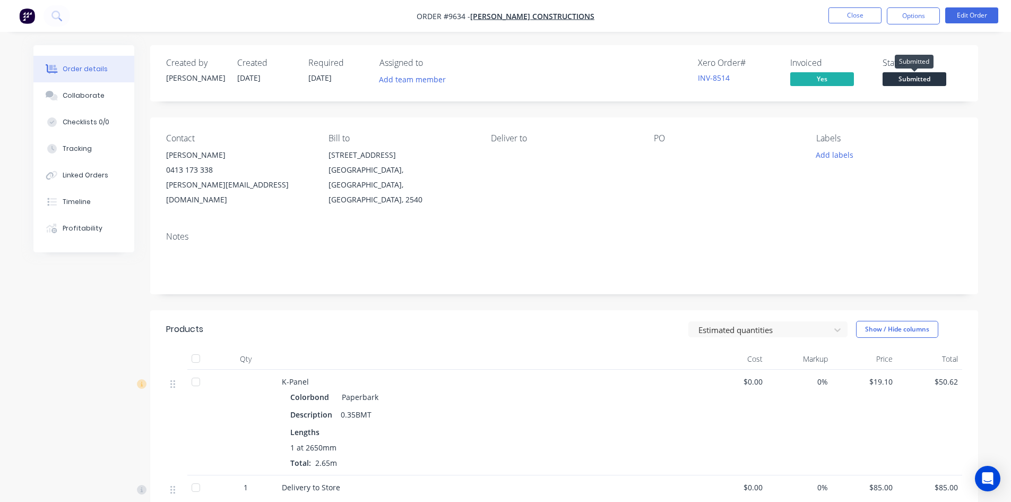
click at [916, 83] on span "Submitted" at bounding box center [915, 78] width 64 height 13
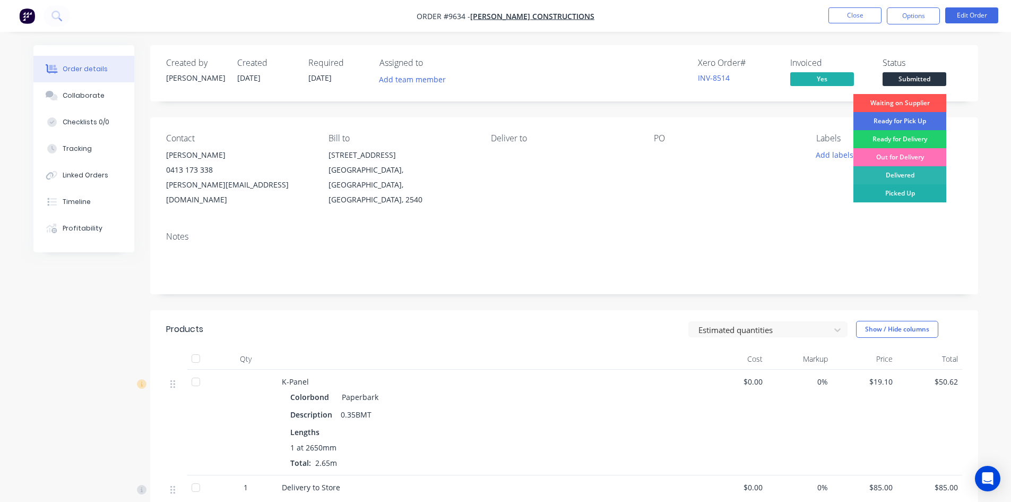
click at [899, 192] on div "Picked Up" at bounding box center [899, 193] width 93 height 18
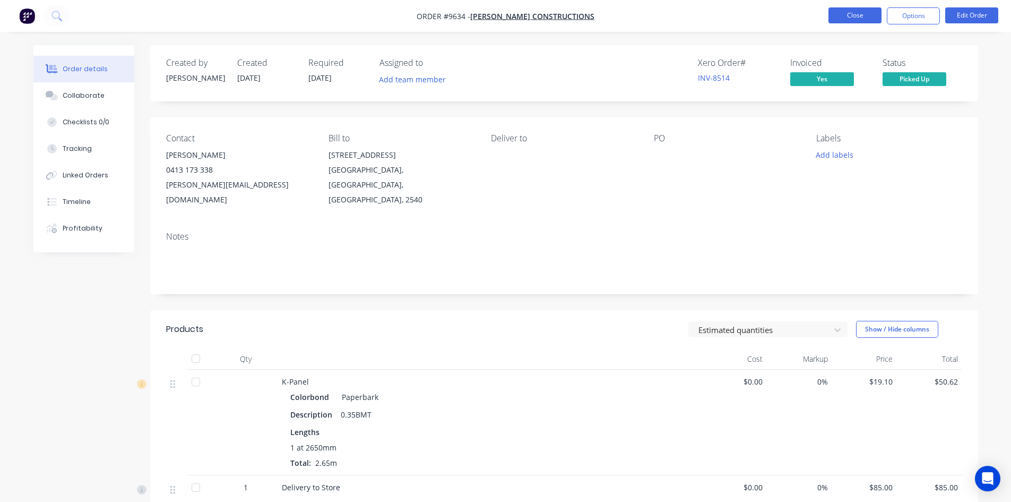
click at [851, 15] on button "Close" at bounding box center [854, 15] width 53 height 16
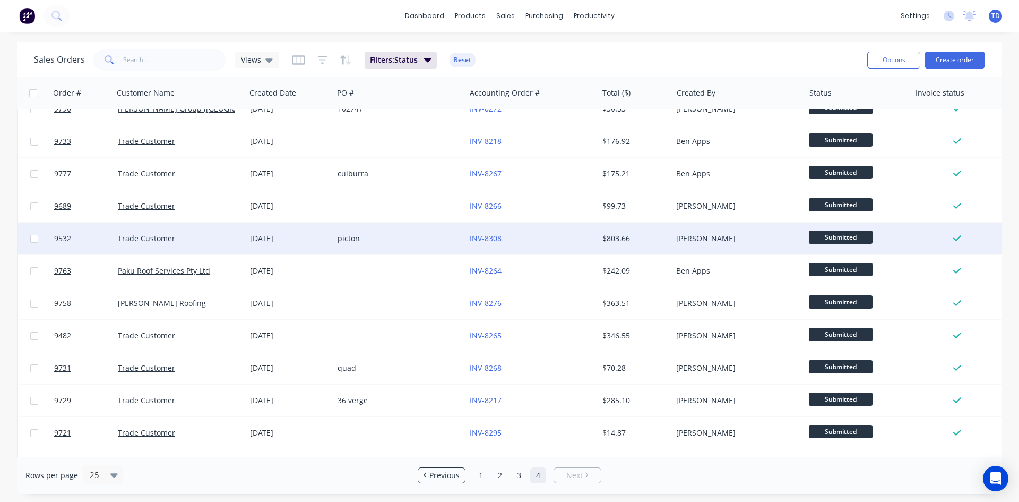
scroll to position [305, 0]
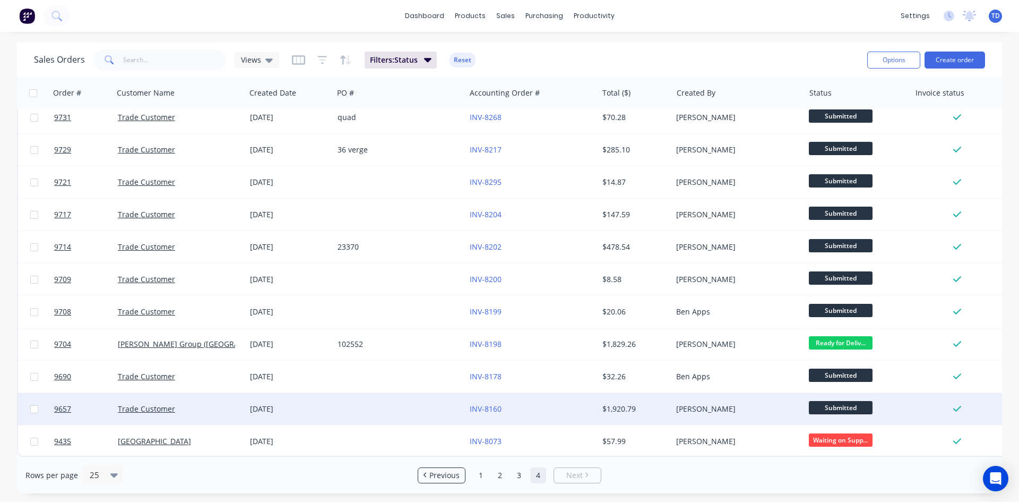
click at [510, 404] on div "INV-8160" at bounding box center [529, 408] width 118 height 11
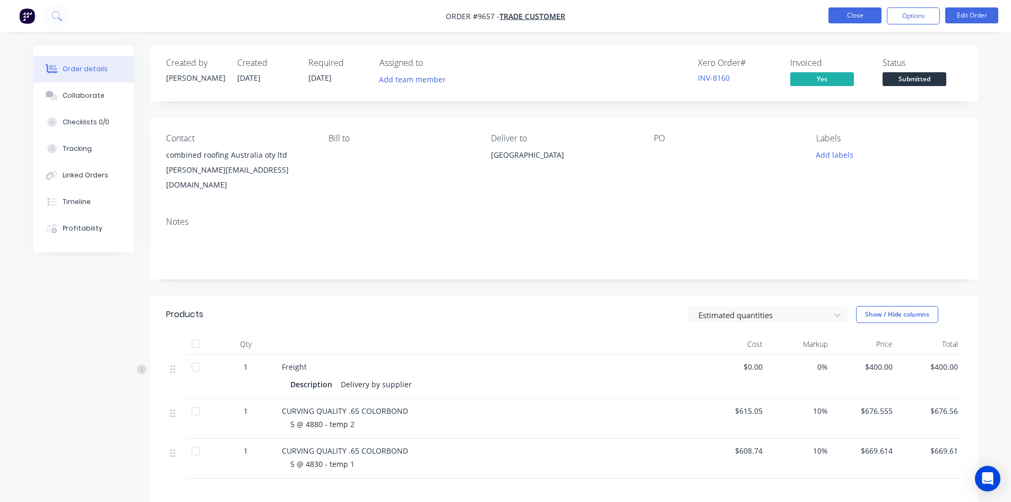
click at [850, 19] on button "Close" at bounding box center [854, 15] width 53 height 16
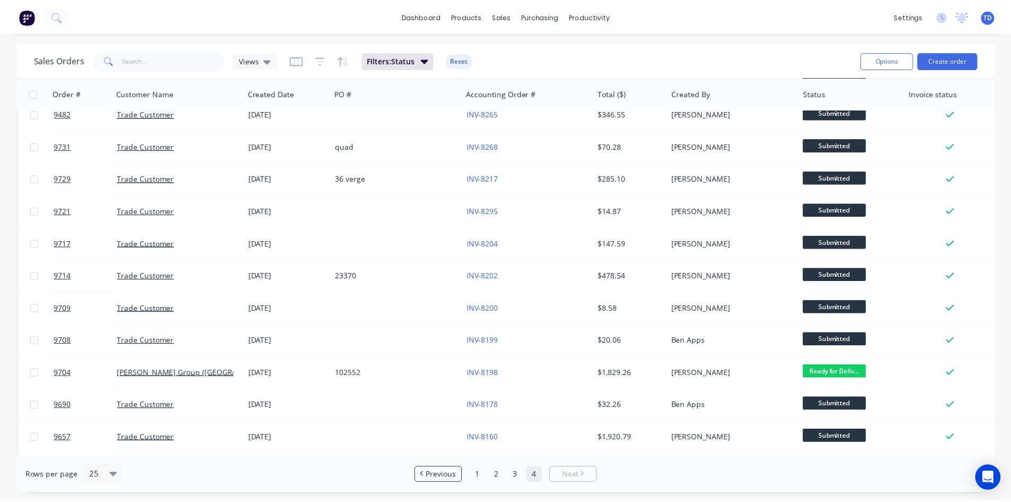
scroll to position [305, 0]
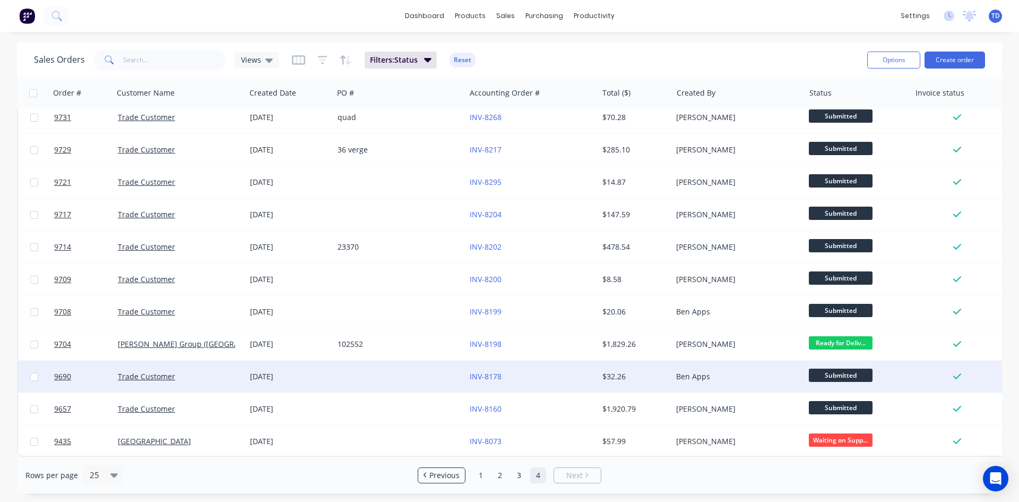
click at [512, 372] on div "INV-8178" at bounding box center [529, 376] width 118 height 11
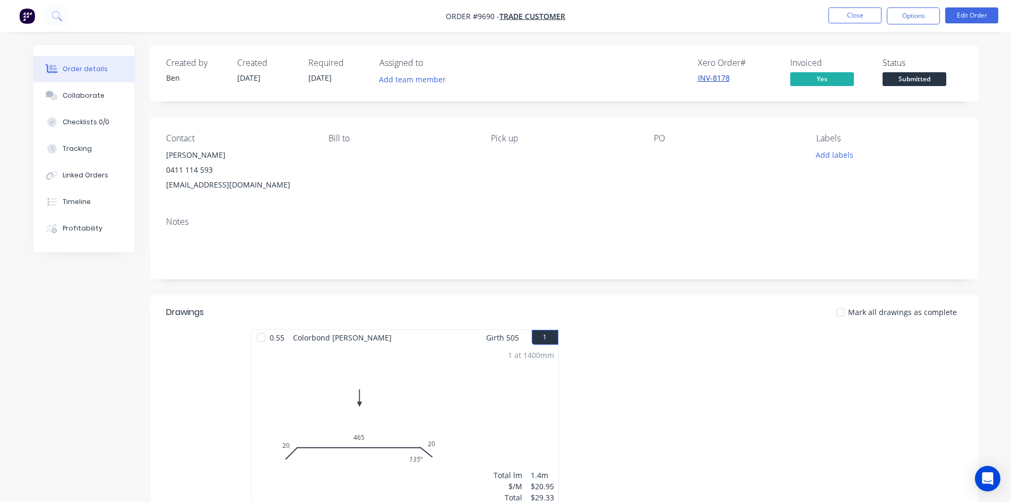
click at [713, 81] on link "INV-8178" at bounding box center [714, 78] width 32 height 10
click at [915, 77] on span "Submitted" at bounding box center [915, 78] width 64 height 13
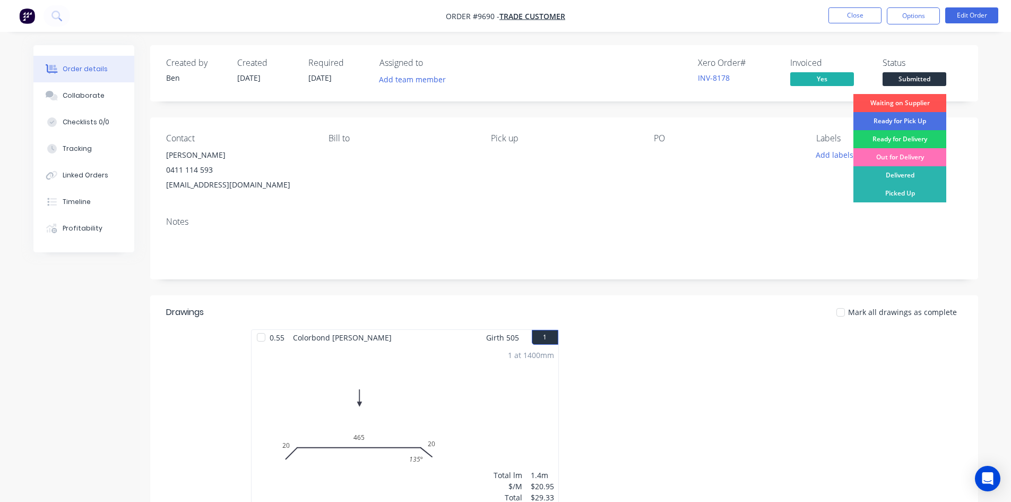
click at [911, 192] on div "Picked Up" at bounding box center [899, 193] width 93 height 18
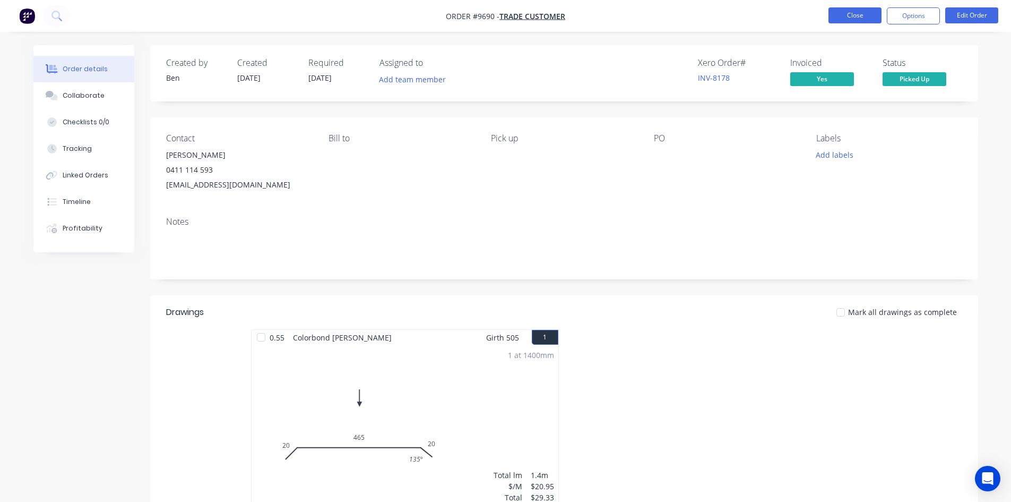
click at [847, 16] on button "Close" at bounding box center [854, 15] width 53 height 16
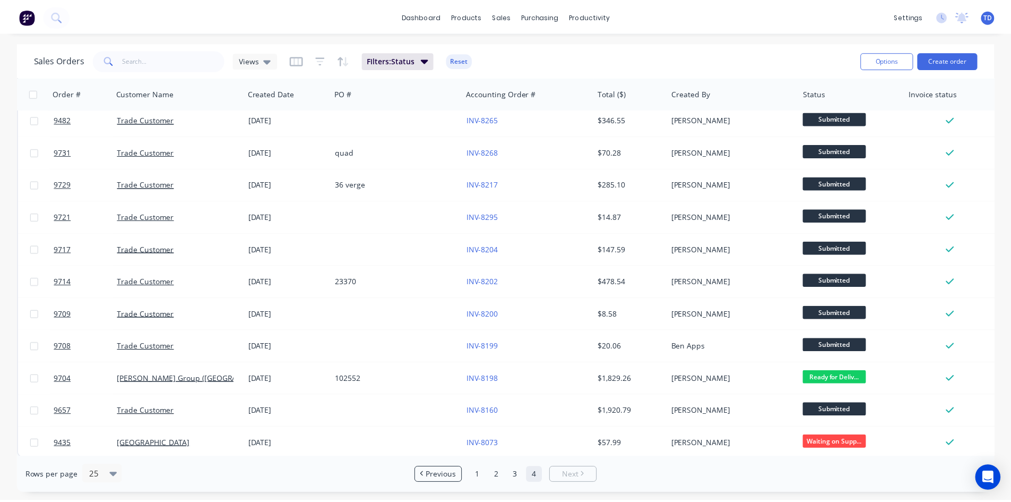
scroll to position [273, 0]
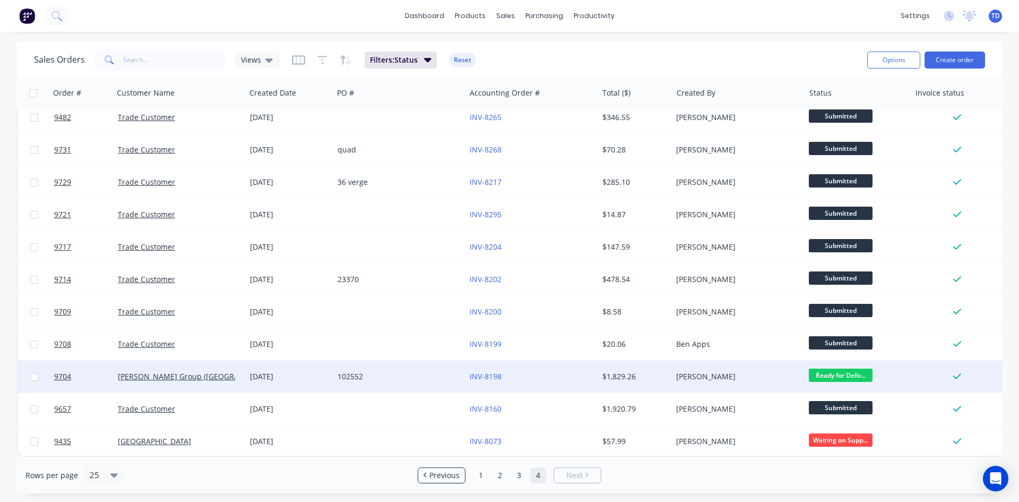
click at [545, 374] on div "INV-8198" at bounding box center [529, 376] width 118 height 11
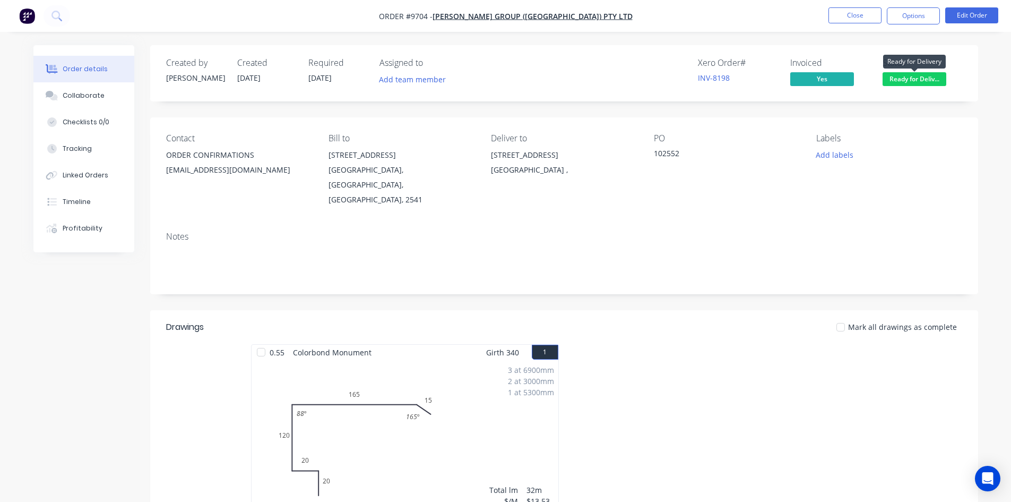
click at [906, 79] on span "Ready for Deliv..." at bounding box center [915, 78] width 64 height 13
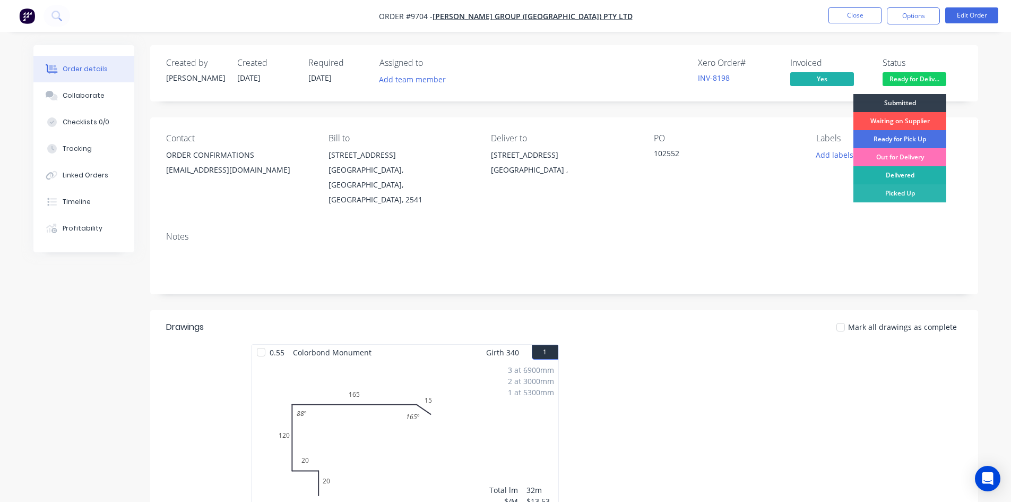
click at [920, 175] on div "Delivered" at bounding box center [899, 175] width 93 height 18
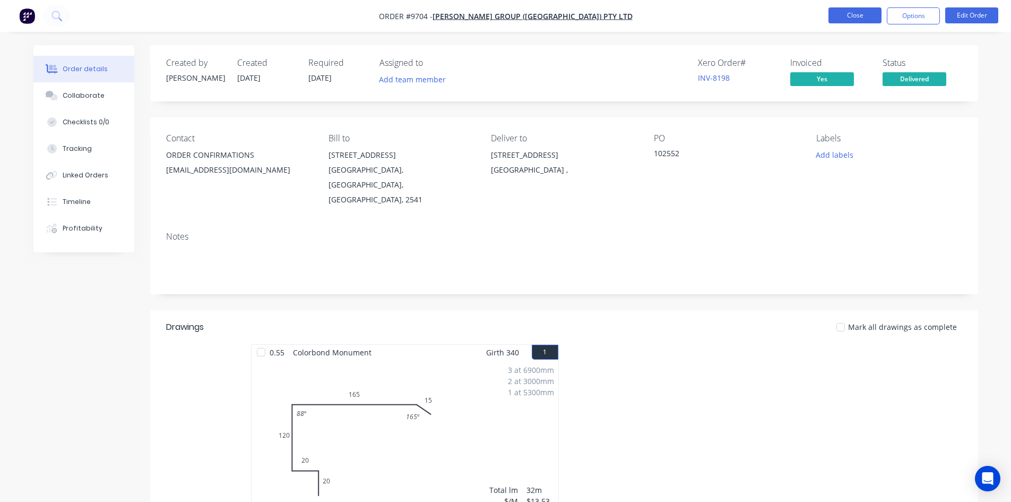
click at [858, 17] on button "Close" at bounding box center [854, 15] width 53 height 16
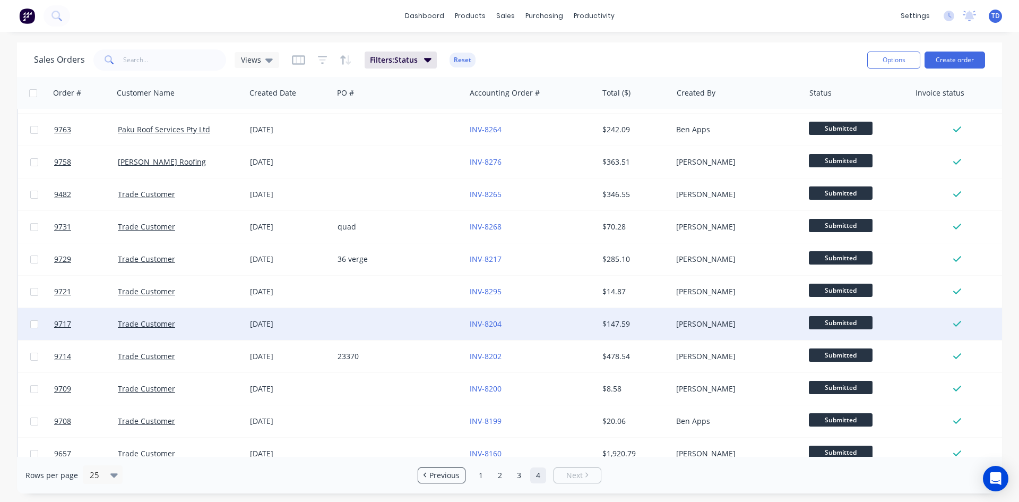
scroll to position [240, 0]
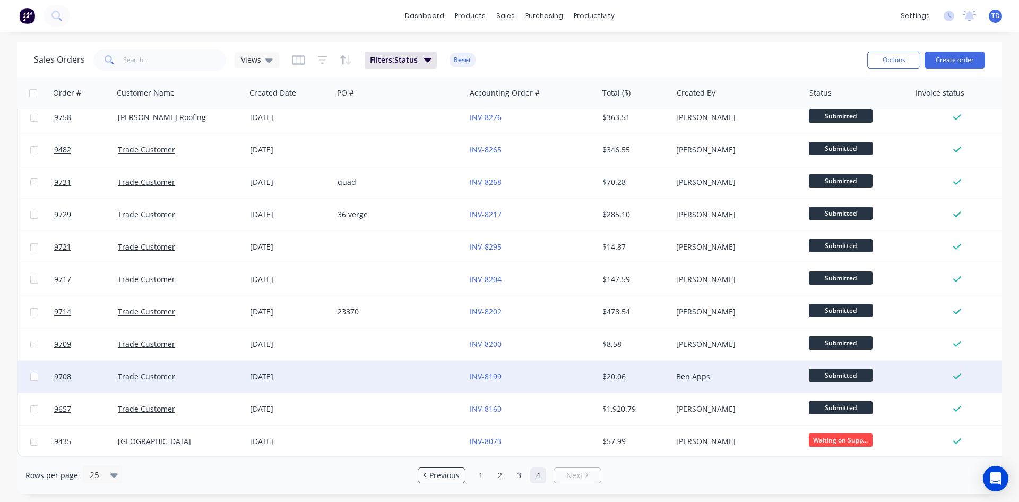
click at [535, 362] on div "INV-8199" at bounding box center [531, 376] width 132 height 32
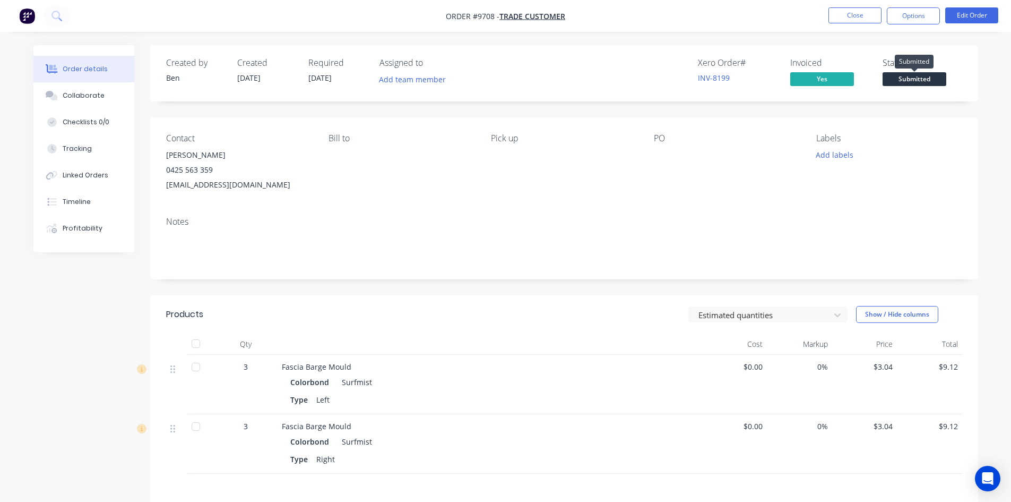
click at [917, 89] on div "Created by Ben Created 12/09/25 Required 12/09/25 Assigned to Add team member X…" at bounding box center [564, 73] width 828 height 56
click at [917, 81] on span "Submitted" at bounding box center [915, 78] width 64 height 13
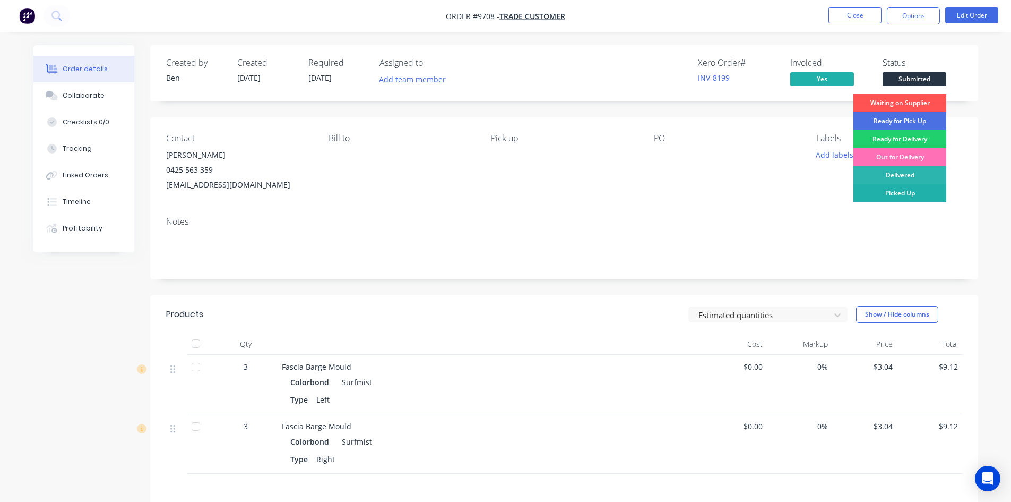
click at [914, 197] on div "Picked Up" at bounding box center [899, 193] width 93 height 18
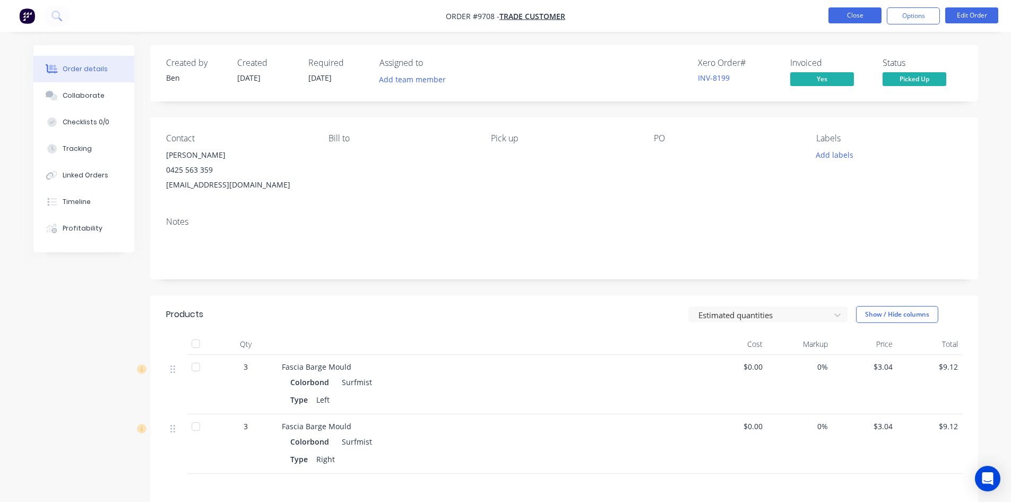
click at [851, 14] on button "Close" at bounding box center [854, 15] width 53 height 16
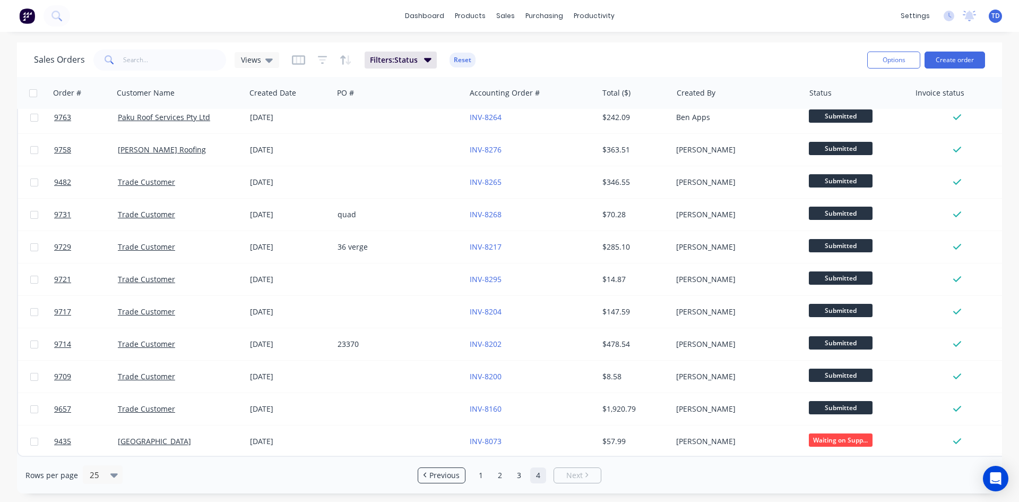
scroll to position [208, 0]
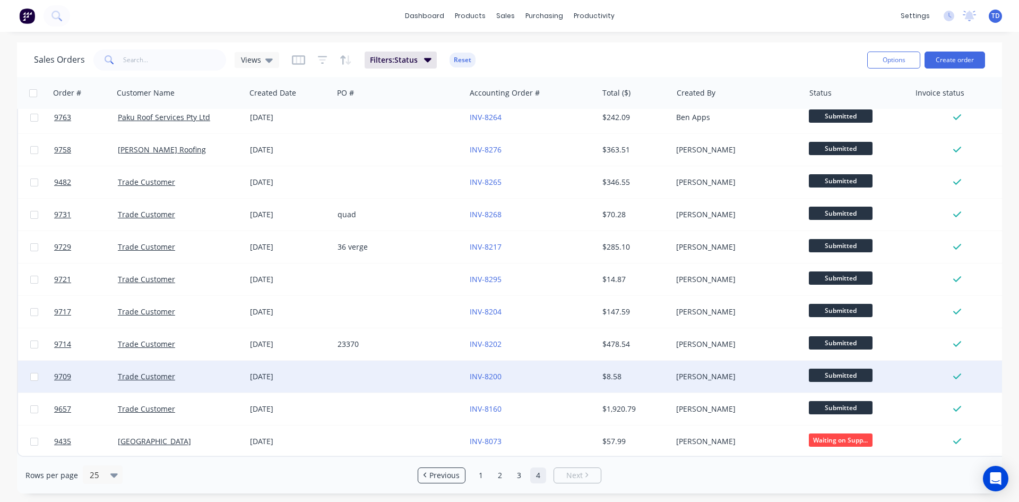
click at [536, 365] on div "INV-8200" at bounding box center [531, 376] width 132 height 32
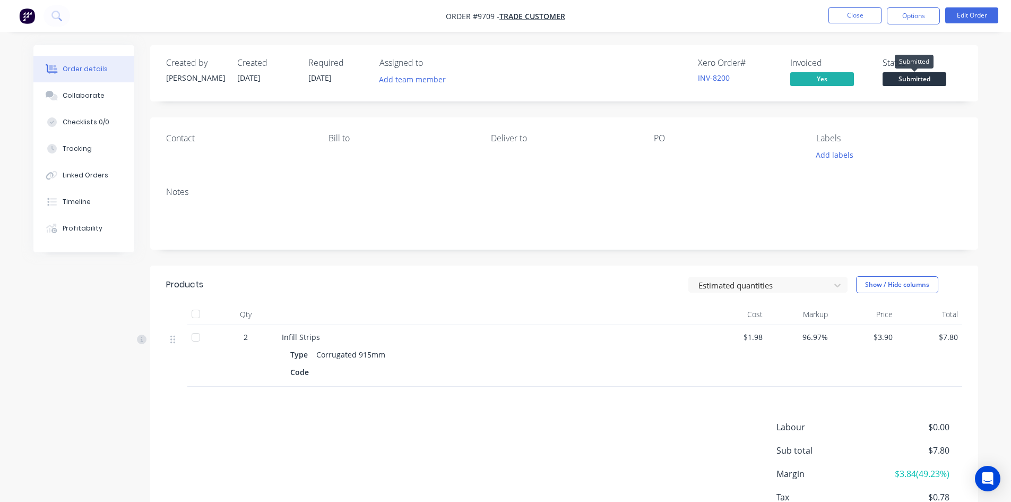
click at [910, 82] on span "Submitted" at bounding box center [915, 78] width 64 height 13
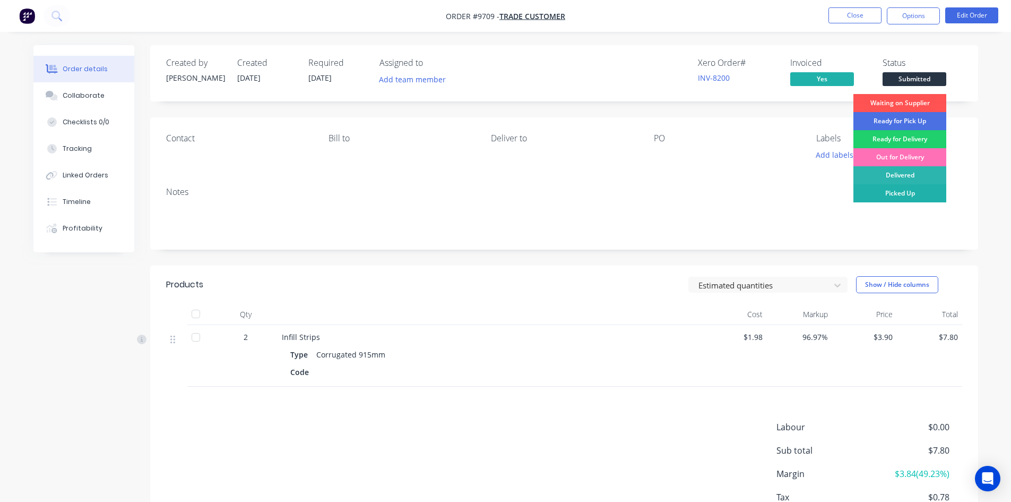
click at [894, 192] on div "Picked Up" at bounding box center [899, 193] width 93 height 18
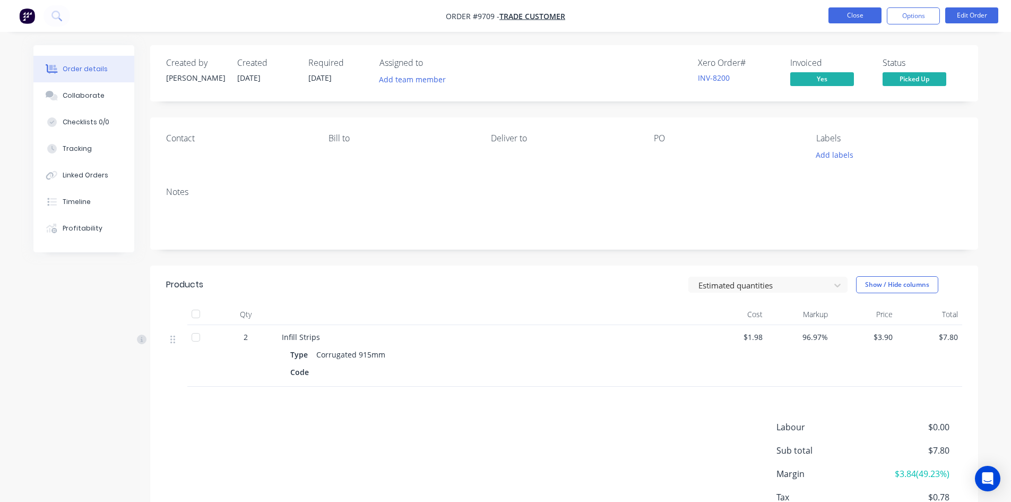
click at [857, 15] on button "Close" at bounding box center [854, 15] width 53 height 16
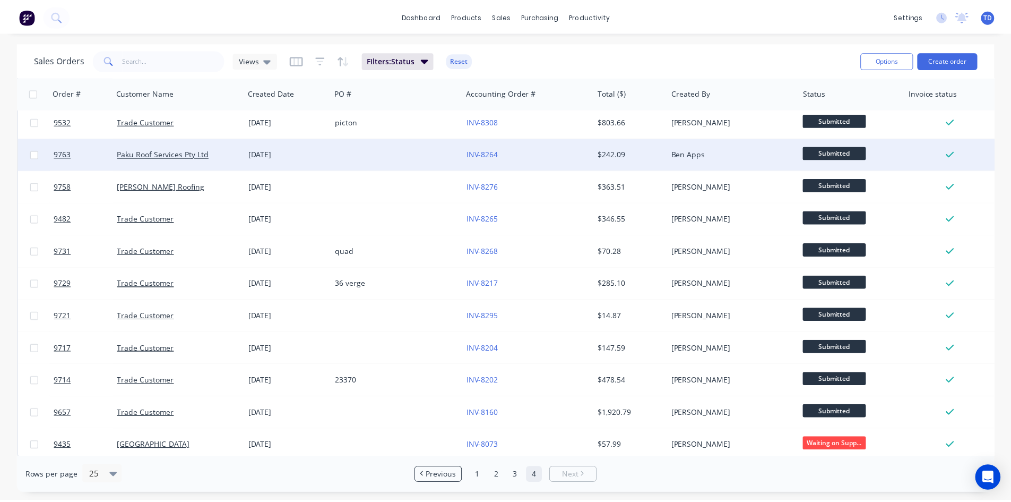
scroll to position [176, 0]
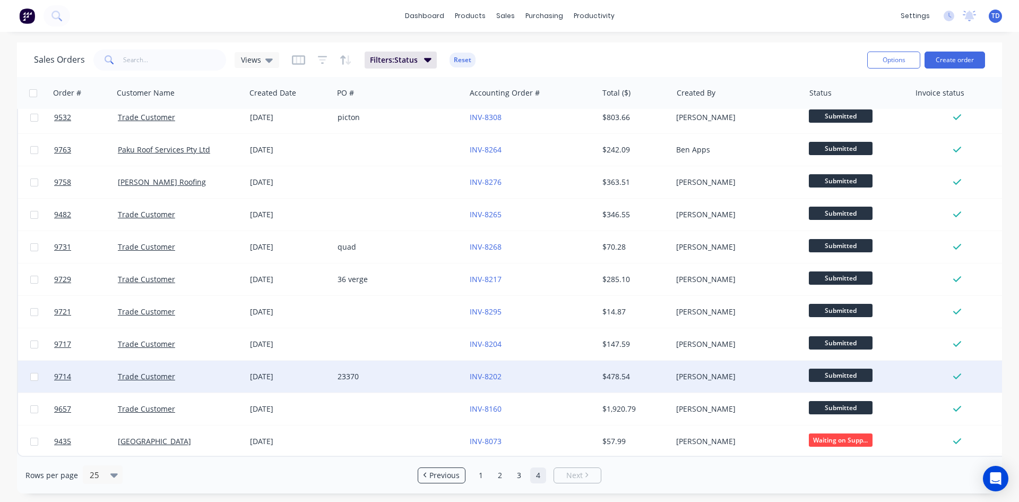
click at [559, 364] on div "INV-8202" at bounding box center [531, 376] width 132 height 32
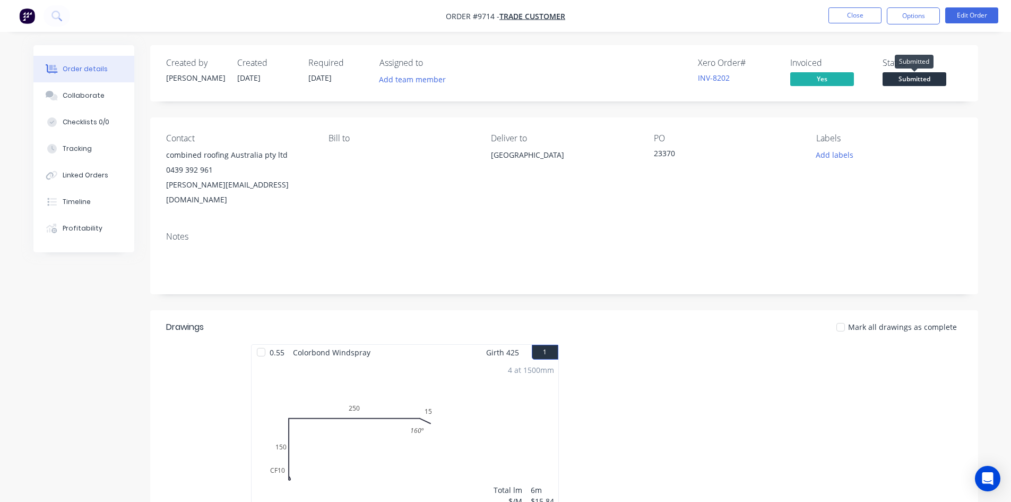
click at [915, 80] on span "Submitted" at bounding box center [915, 78] width 64 height 13
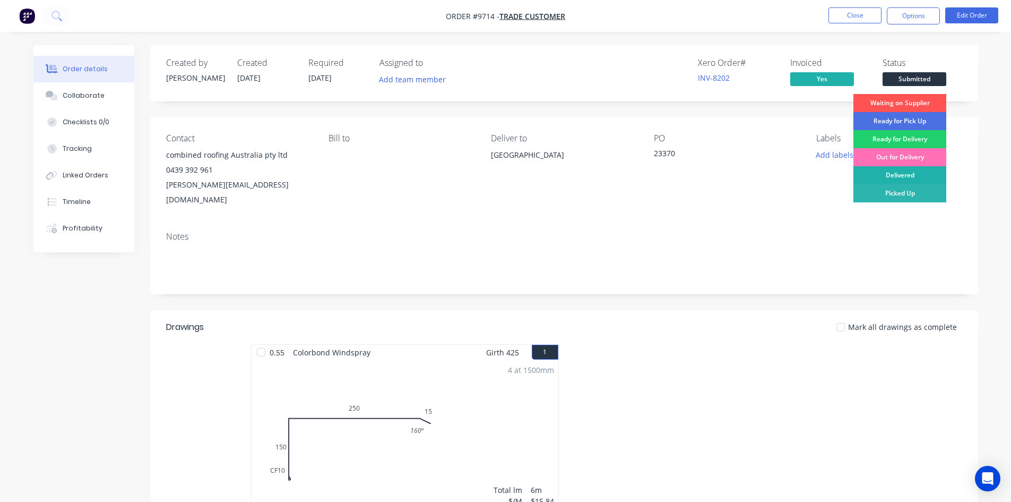
click at [920, 172] on div "Delivered" at bounding box center [899, 175] width 93 height 18
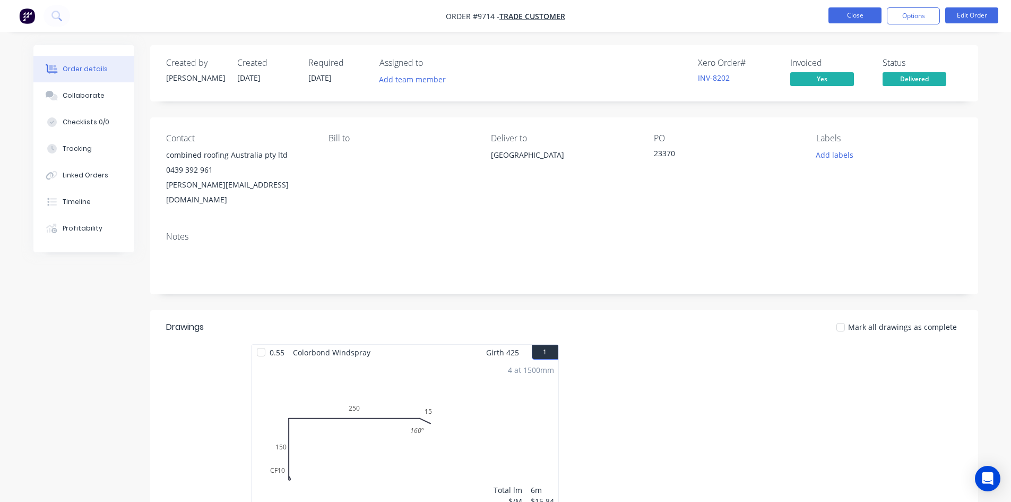
click at [859, 10] on button "Close" at bounding box center [854, 15] width 53 height 16
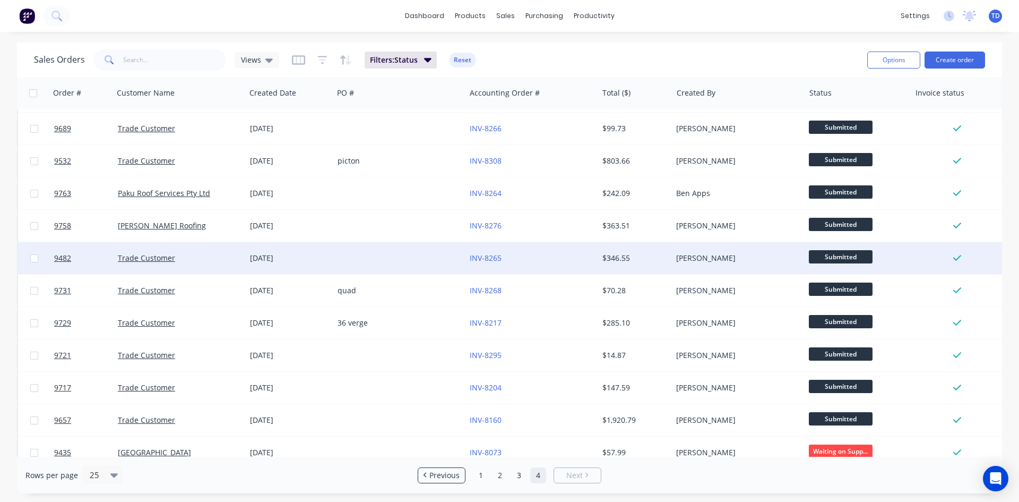
scroll to position [143, 0]
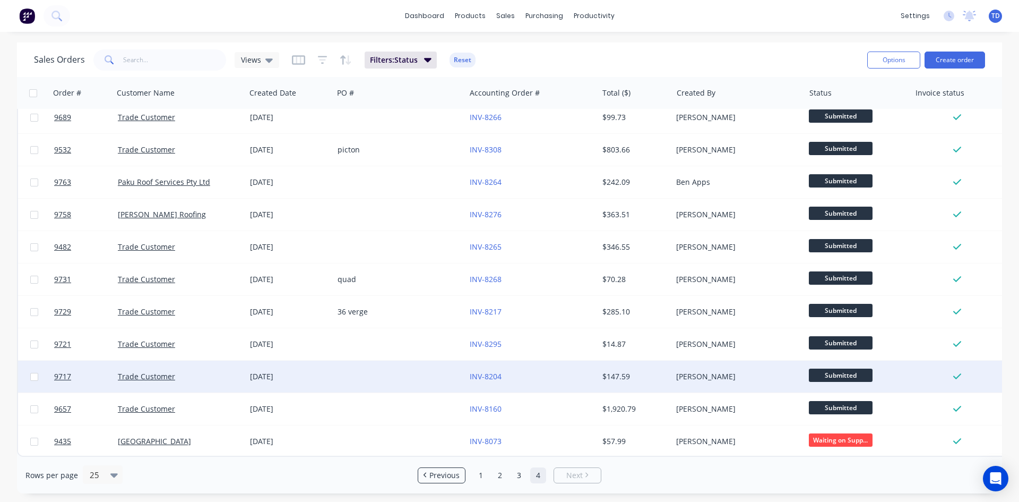
click at [536, 362] on div "INV-8204" at bounding box center [531, 376] width 132 height 32
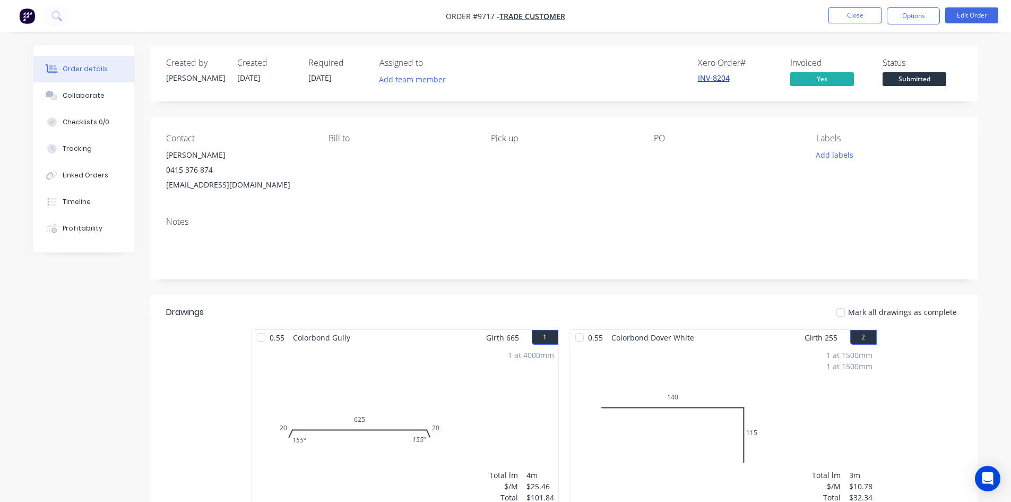
click at [713, 81] on link "INV-8204" at bounding box center [714, 78] width 32 height 10
click at [916, 76] on span "Submitted" at bounding box center [915, 78] width 64 height 13
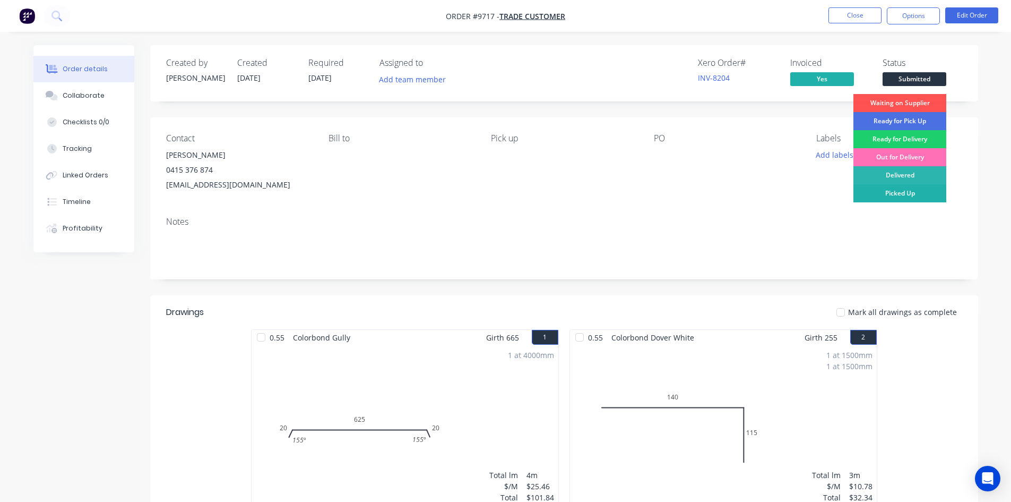
click at [914, 189] on div "Picked Up" at bounding box center [899, 193] width 93 height 18
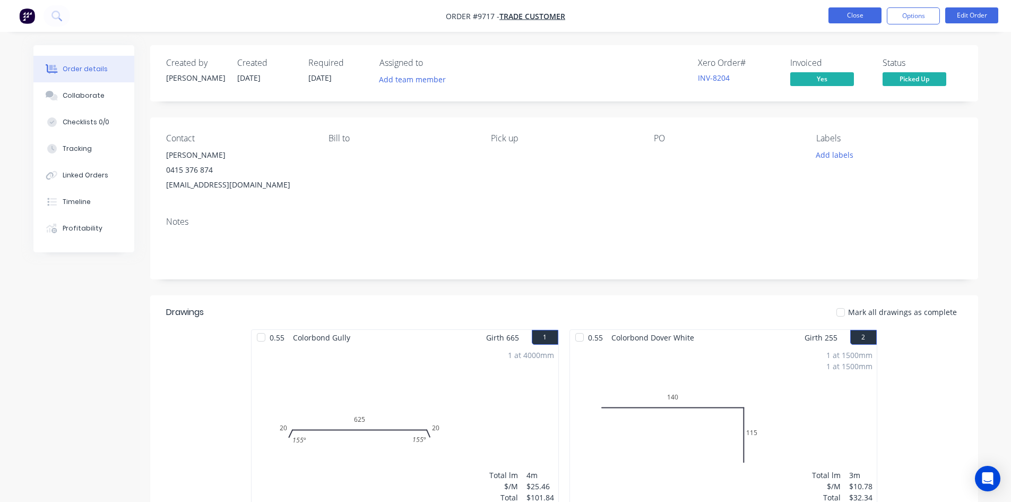
click at [857, 20] on button "Close" at bounding box center [854, 15] width 53 height 16
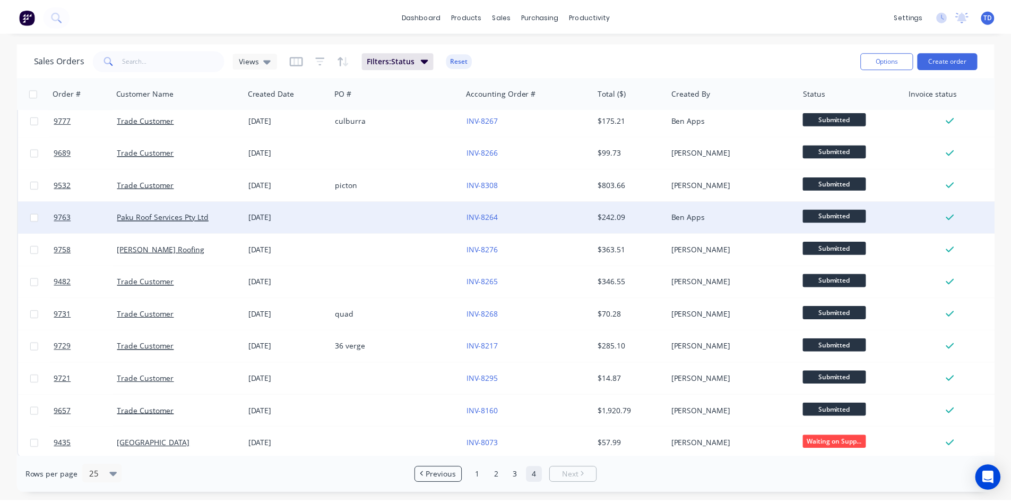
scroll to position [111, 0]
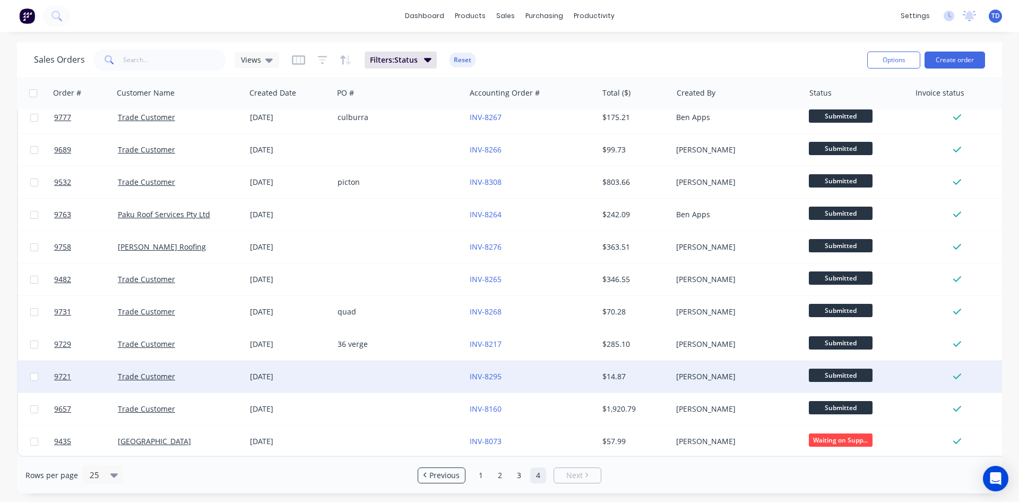
click at [554, 371] on div "INV-8295" at bounding box center [529, 376] width 118 height 11
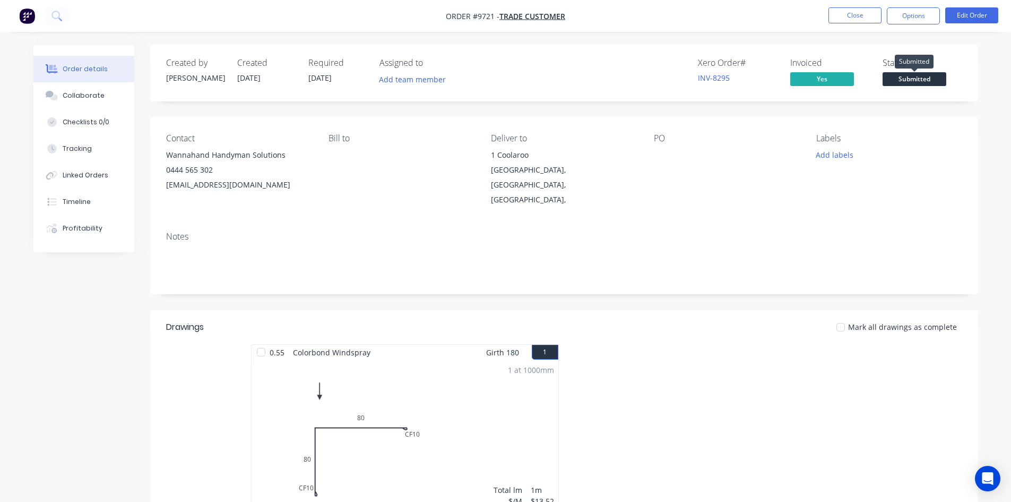
click at [901, 80] on span "Submitted" at bounding box center [915, 78] width 64 height 13
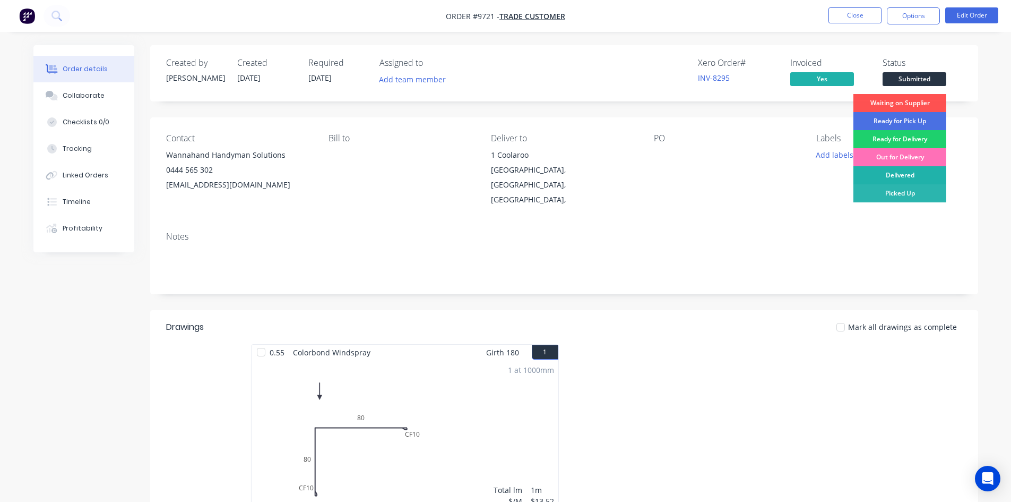
click at [899, 179] on div "Delivered" at bounding box center [899, 175] width 93 height 18
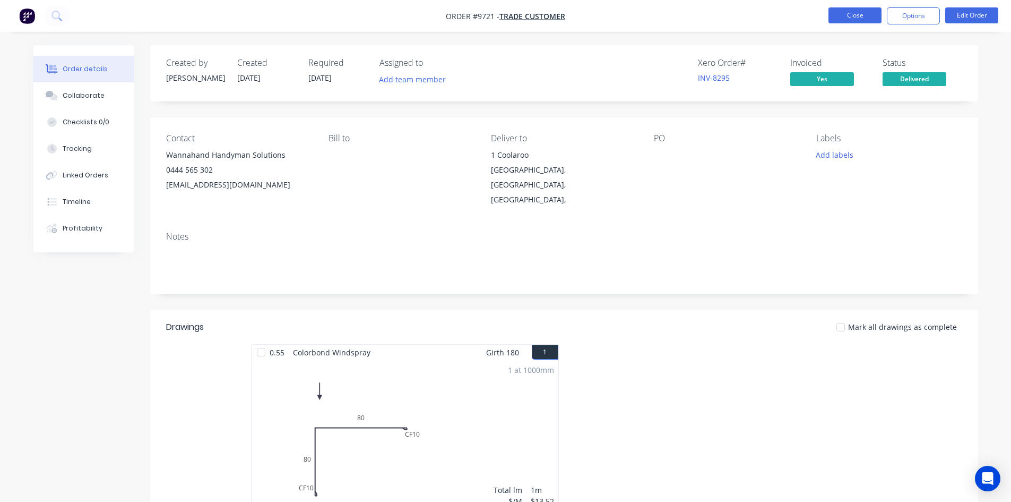
click at [844, 18] on button "Close" at bounding box center [854, 15] width 53 height 16
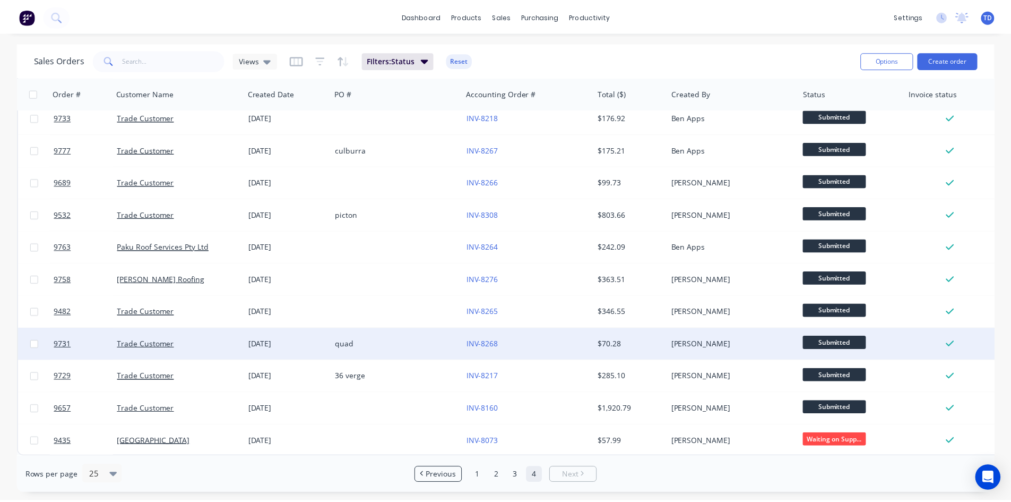
scroll to position [79, 0]
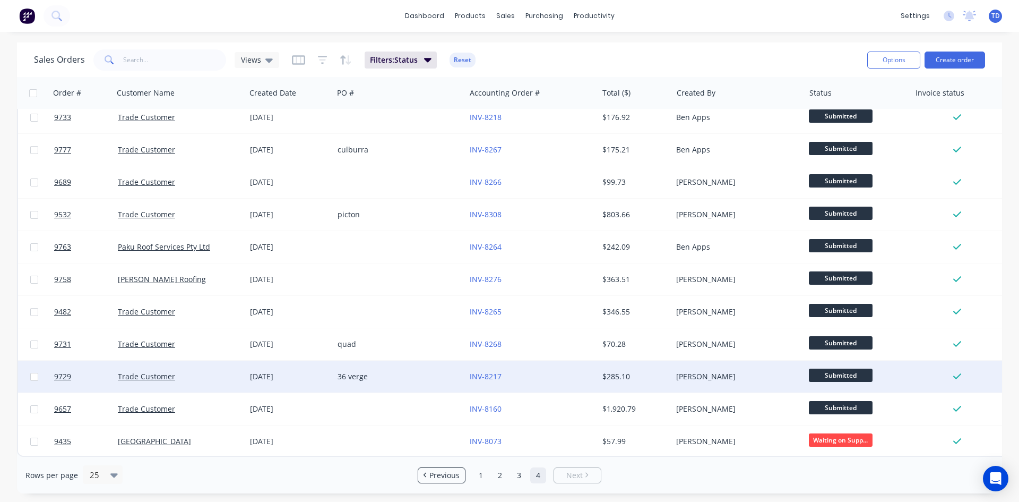
click at [515, 371] on div "INV-8217" at bounding box center [529, 376] width 118 height 11
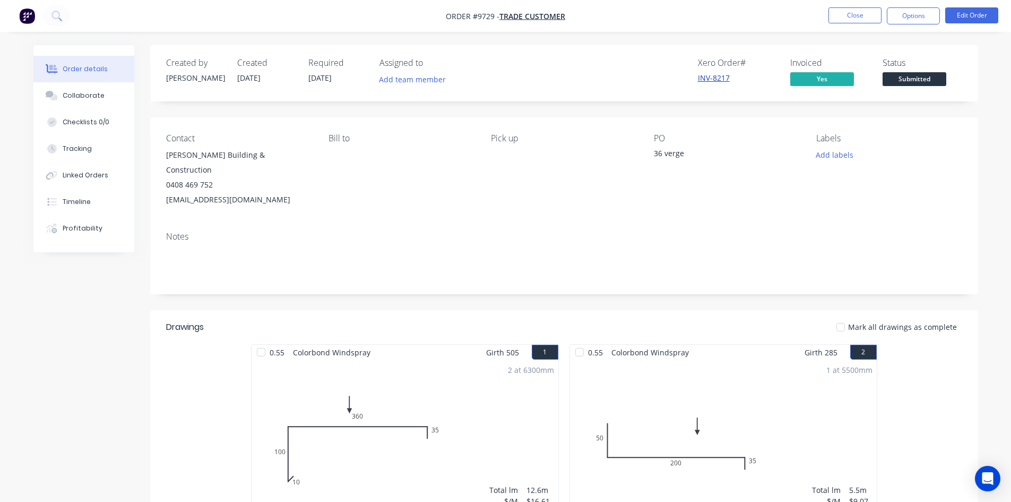
click at [707, 79] on link "INV-8217" at bounding box center [714, 78] width 32 height 10
click at [848, 14] on button "Close" at bounding box center [854, 15] width 53 height 16
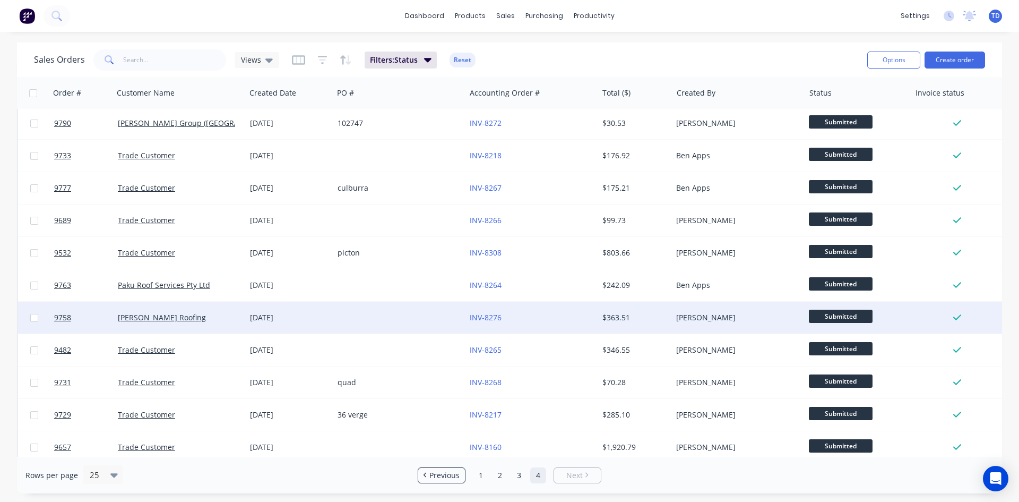
scroll to position [79, 0]
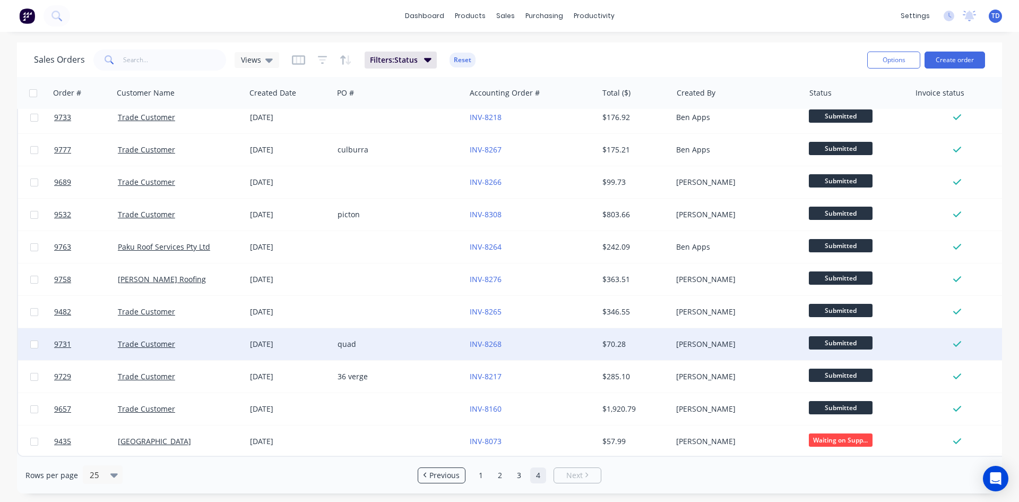
click at [554, 339] on div "INV-8268" at bounding box center [529, 344] width 118 height 11
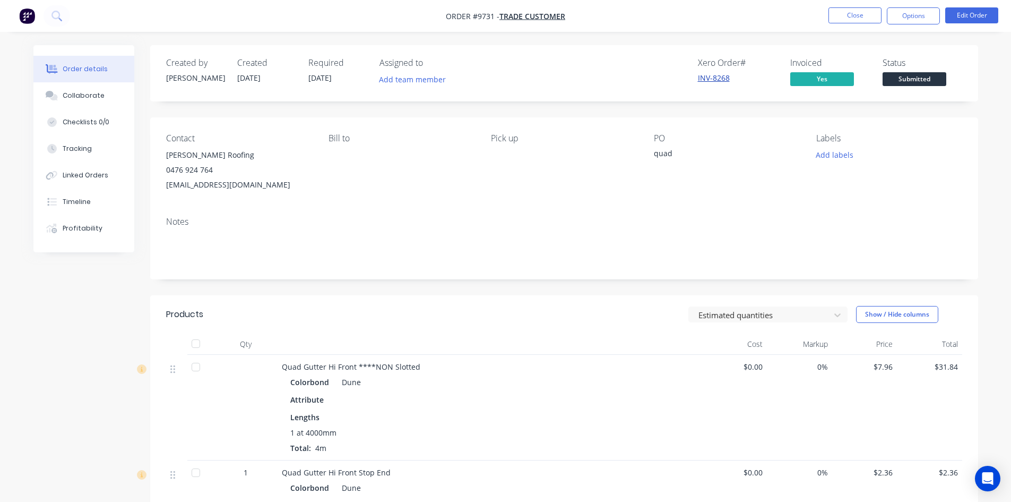
click at [708, 77] on link "INV-8268" at bounding box center [714, 78] width 32 height 10
click at [902, 83] on span "Submitted" at bounding box center [915, 78] width 64 height 13
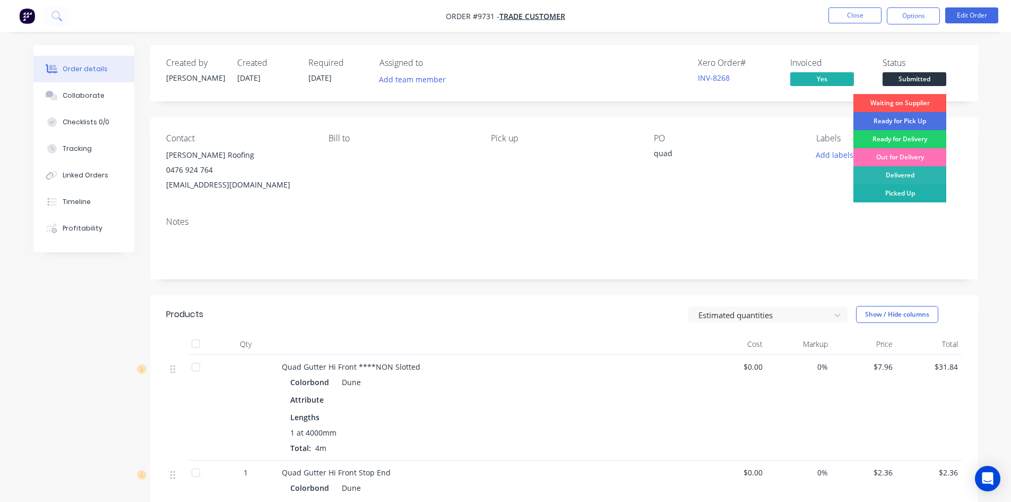
click at [906, 190] on div "Picked Up" at bounding box center [899, 193] width 93 height 18
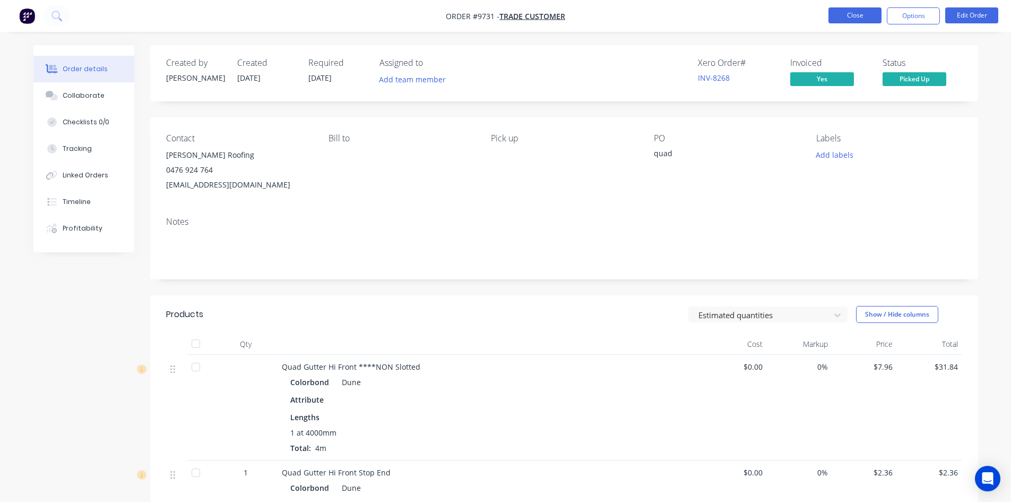
click at [837, 11] on button "Close" at bounding box center [854, 15] width 53 height 16
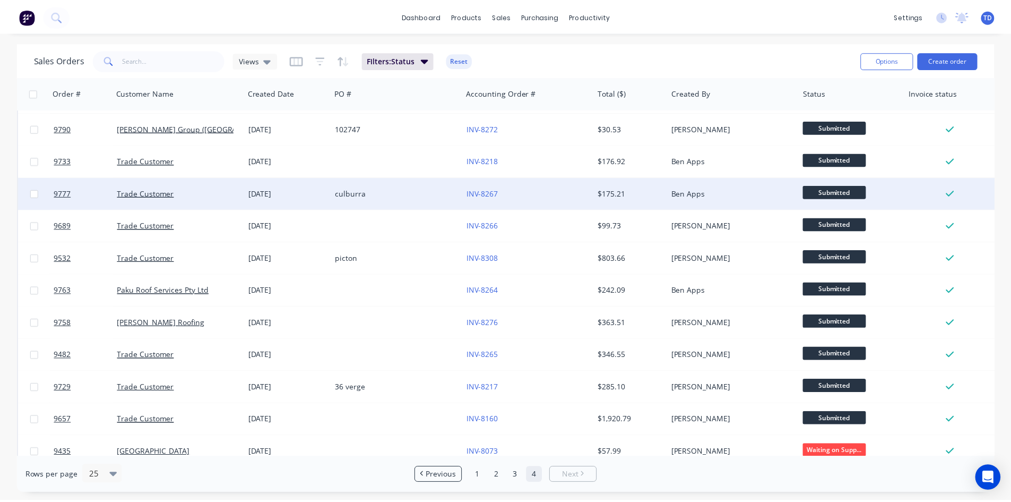
scroll to position [46, 0]
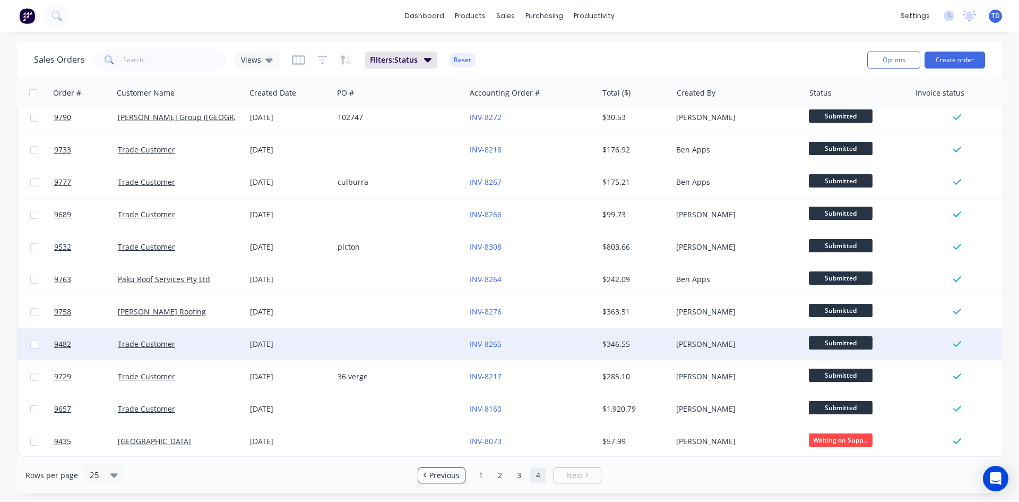
click at [525, 344] on div "INV-8265" at bounding box center [531, 344] width 132 height 32
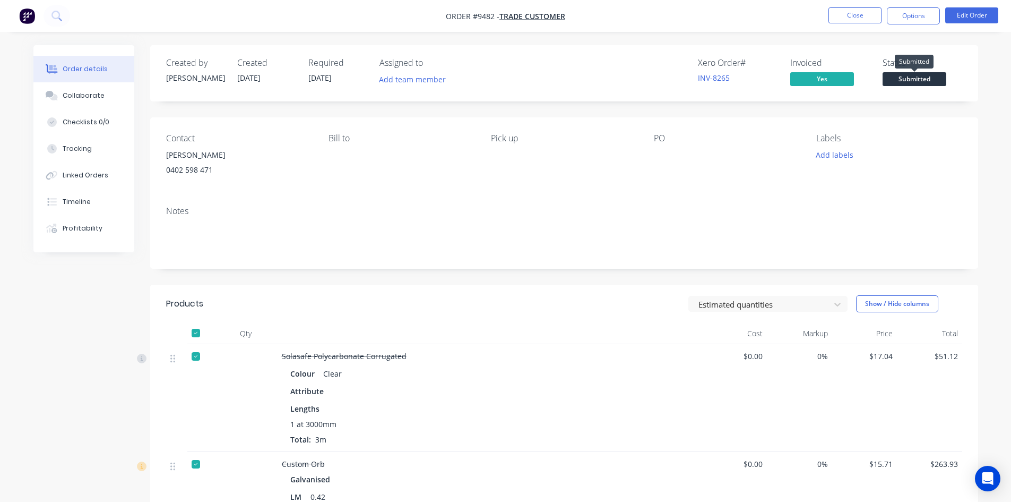
click at [929, 82] on span "Submitted" at bounding box center [915, 78] width 64 height 13
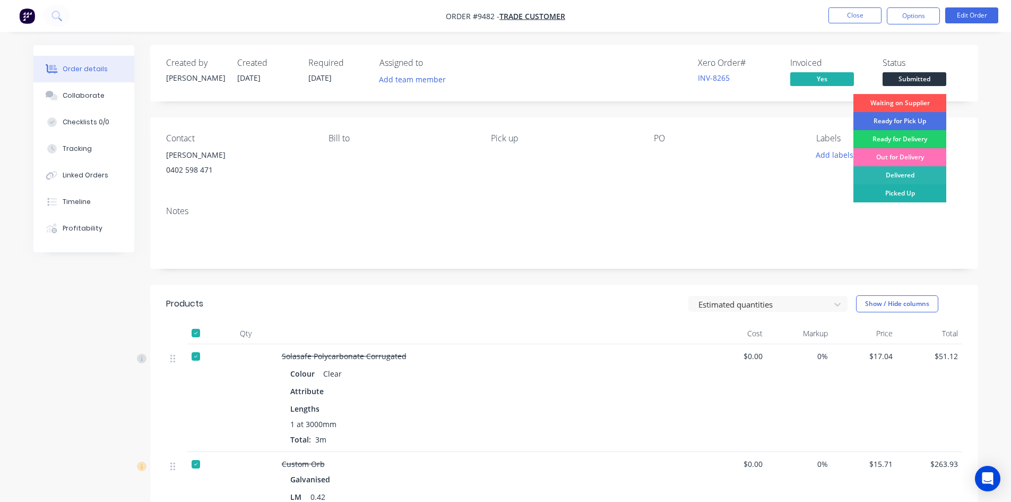
click at [905, 191] on div "Picked Up" at bounding box center [899, 193] width 93 height 18
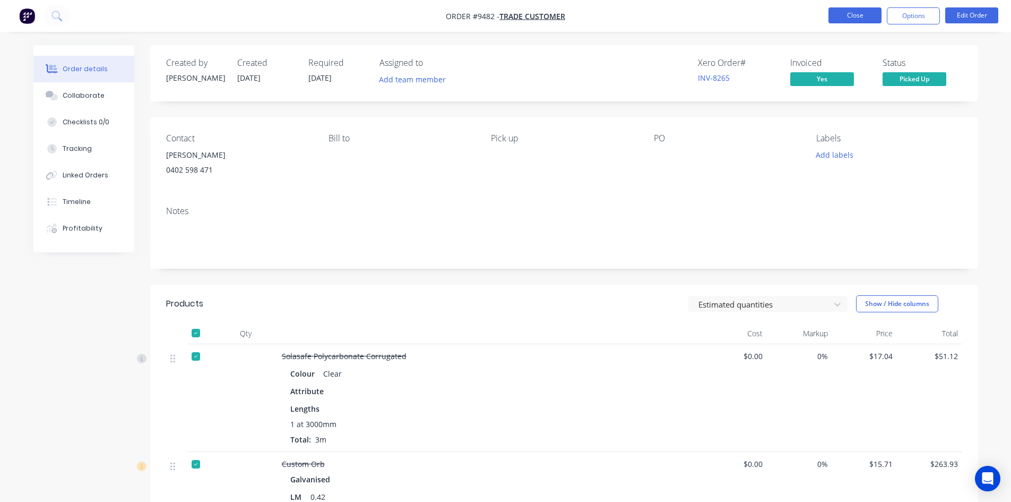
click at [835, 13] on button "Close" at bounding box center [854, 15] width 53 height 16
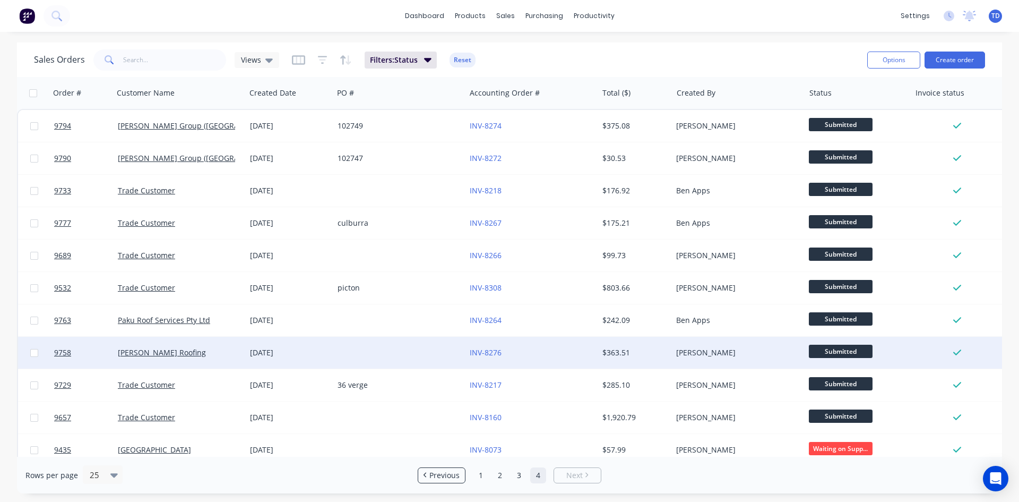
click at [512, 352] on div "INV-8276" at bounding box center [529, 352] width 118 height 11
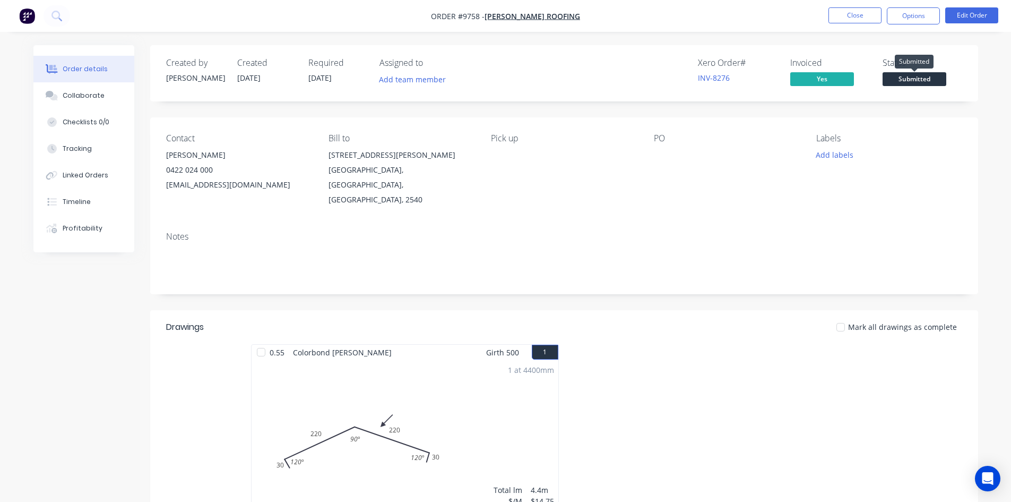
click at [906, 76] on span "Submitted" at bounding box center [915, 78] width 64 height 13
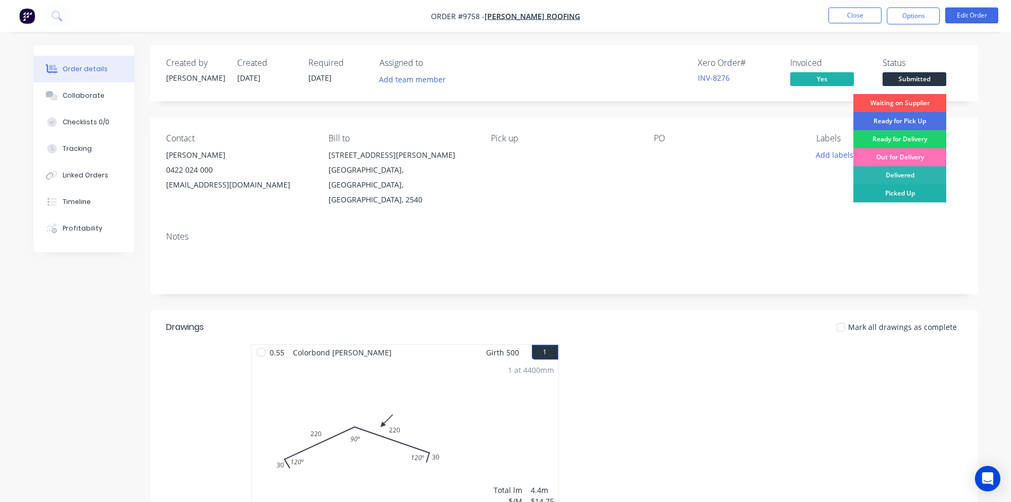
click at [898, 192] on div "Picked Up" at bounding box center [899, 193] width 93 height 18
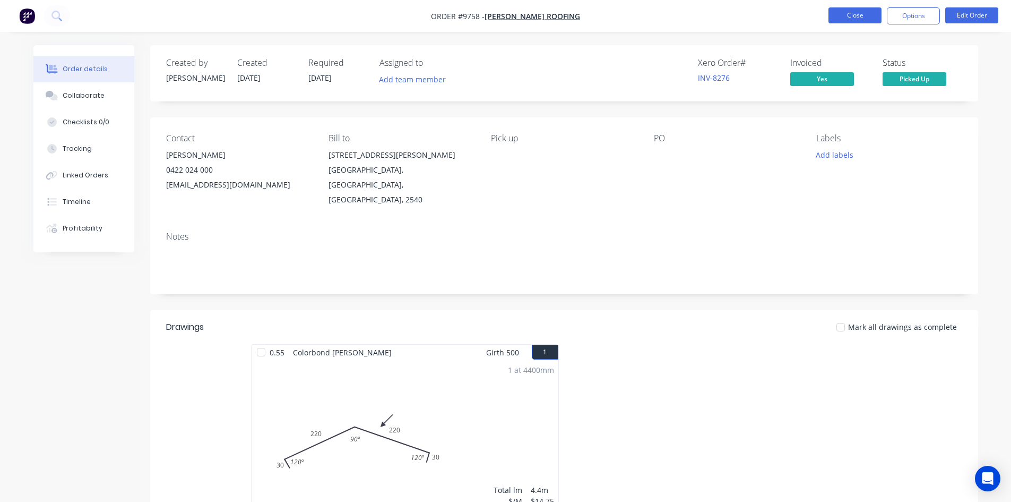
click at [849, 20] on button "Close" at bounding box center [854, 15] width 53 height 16
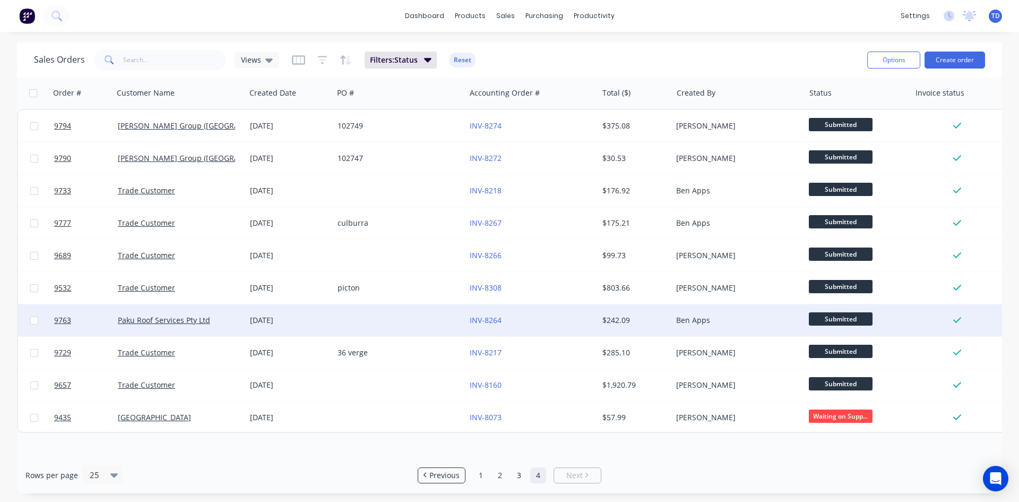
click at [571, 316] on div "INV-8264" at bounding box center [529, 320] width 118 height 11
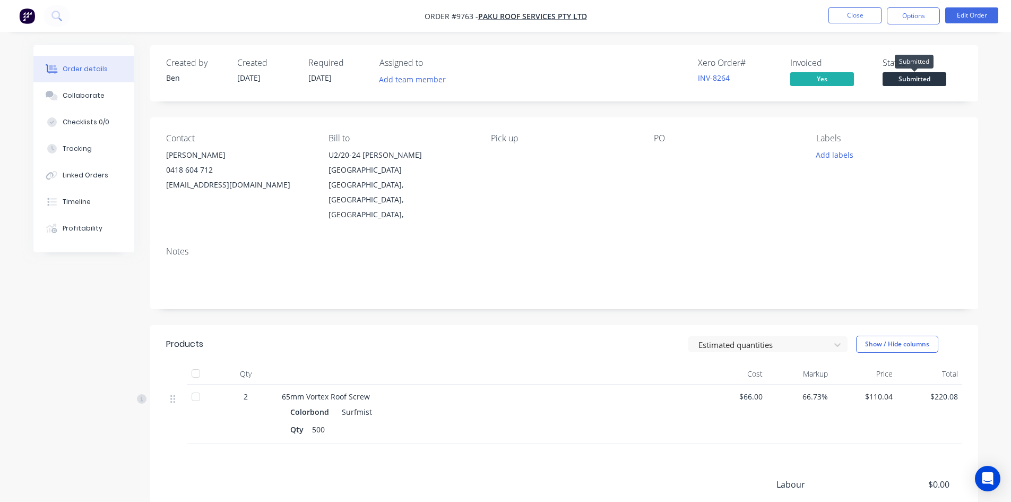
click at [921, 77] on span "Submitted" at bounding box center [915, 78] width 64 height 13
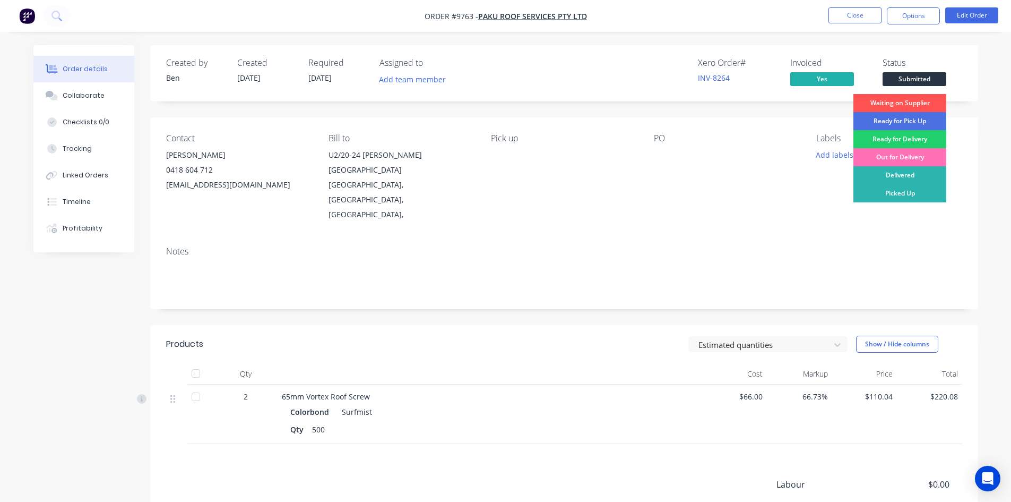
drag, startPoint x: 911, startPoint y: 192, endPoint x: 912, endPoint y: 164, distance: 28.1
click at [911, 193] on div "Picked Up" at bounding box center [899, 193] width 93 height 18
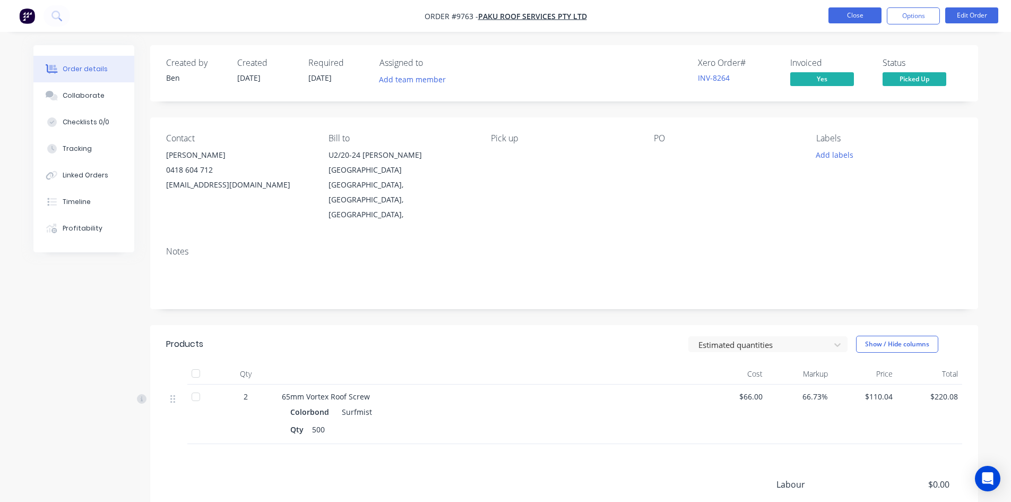
click at [851, 14] on button "Close" at bounding box center [854, 15] width 53 height 16
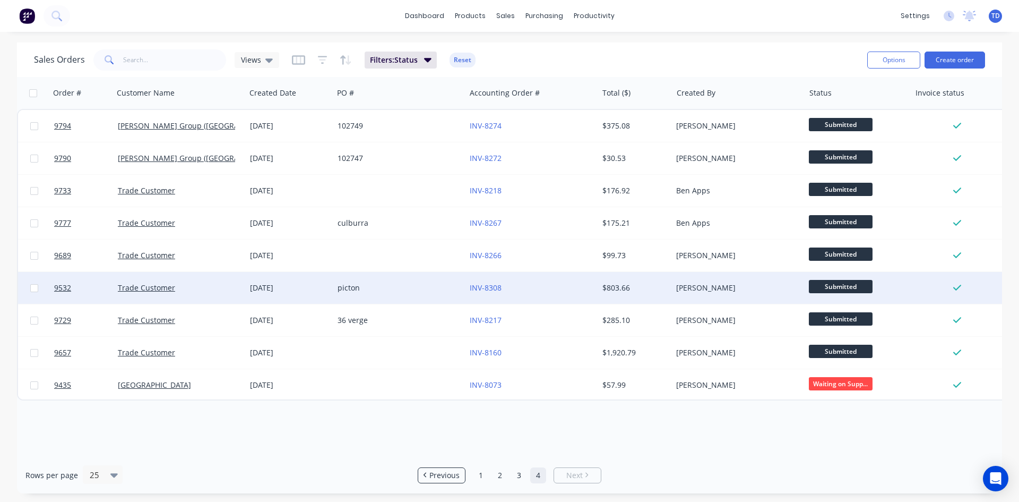
click at [556, 284] on div "INV-8308" at bounding box center [529, 287] width 118 height 11
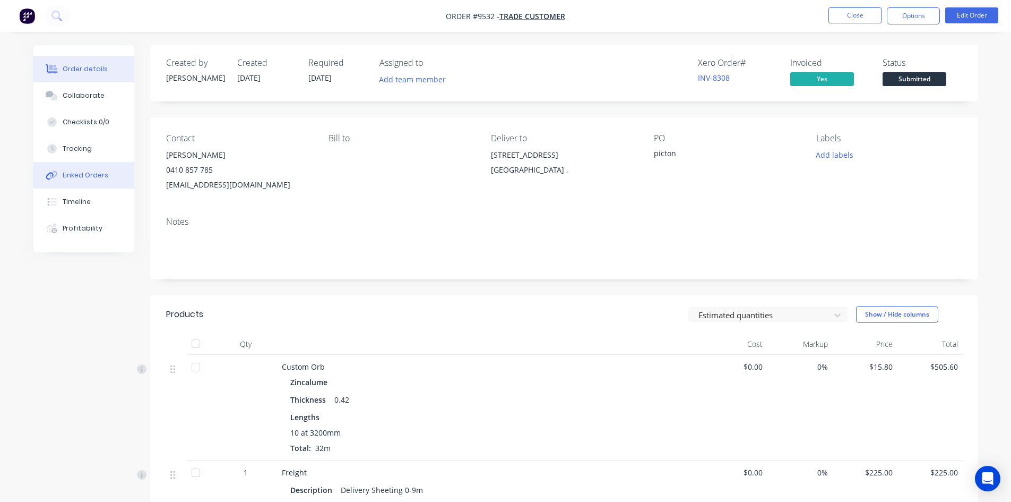
click at [79, 177] on div "Linked Orders" at bounding box center [86, 175] width 46 height 10
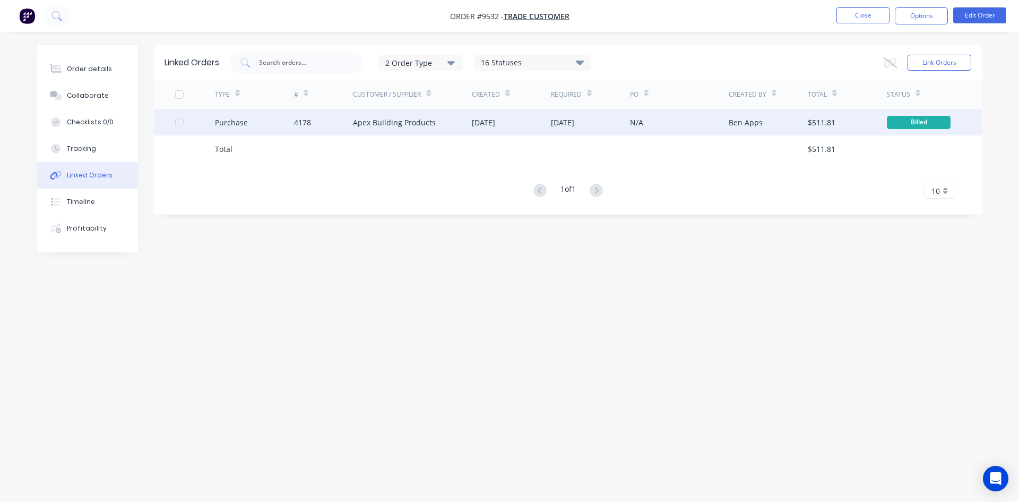
click at [440, 127] on div "Apex Building Products" at bounding box center [412, 122] width 119 height 27
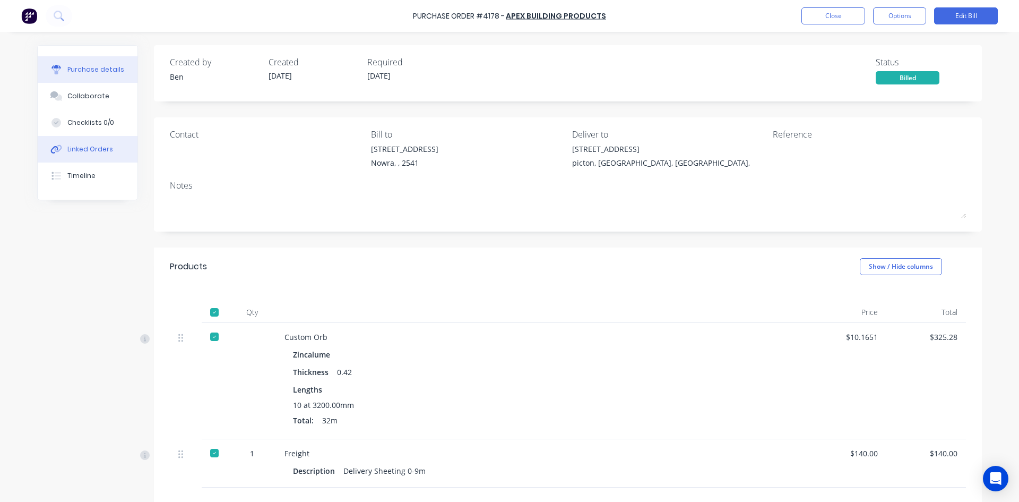
click at [90, 144] on div "Linked Orders" at bounding box center [90, 149] width 46 height 10
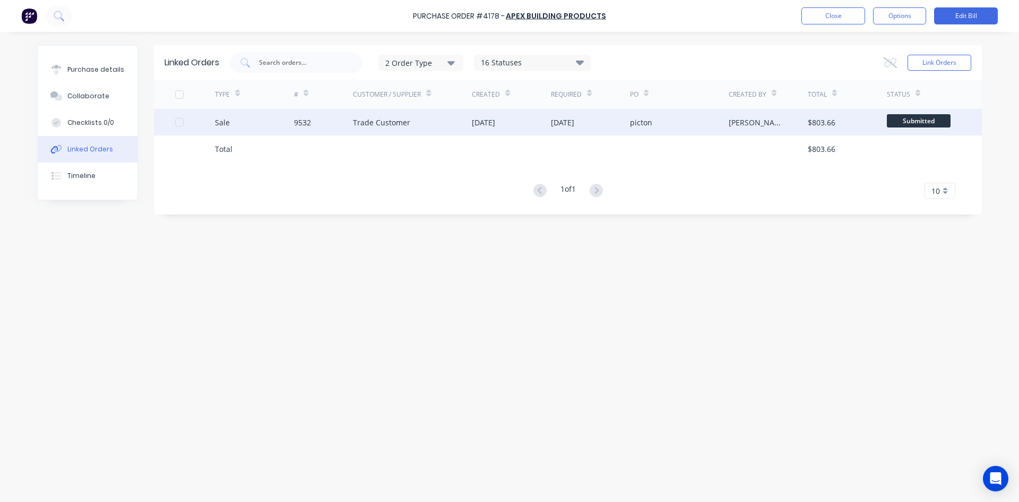
click at [543, 128] on div "17 Sep 2025" at bounding box center [511, 122] width 79 height 27
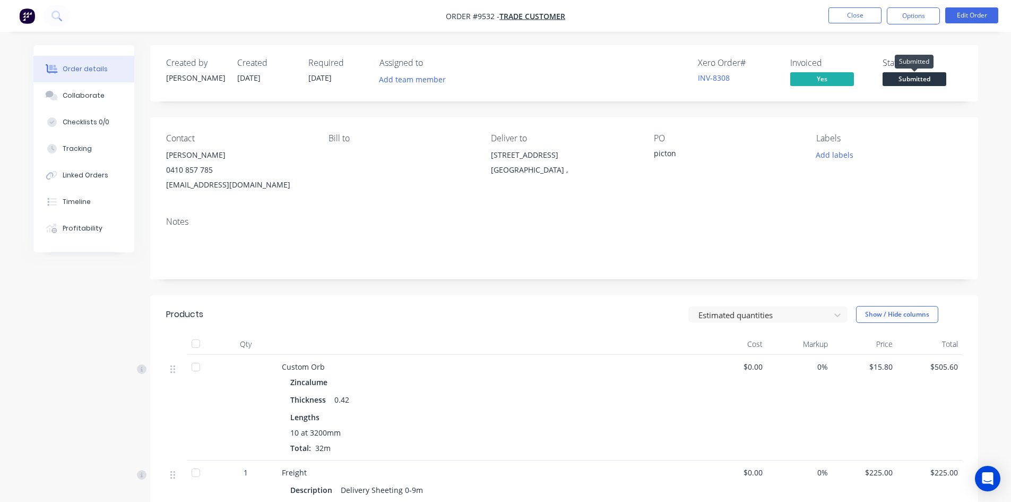
click at [920, 84] on span "Submitted" at bounding box center [915, 78] width 64 height 13
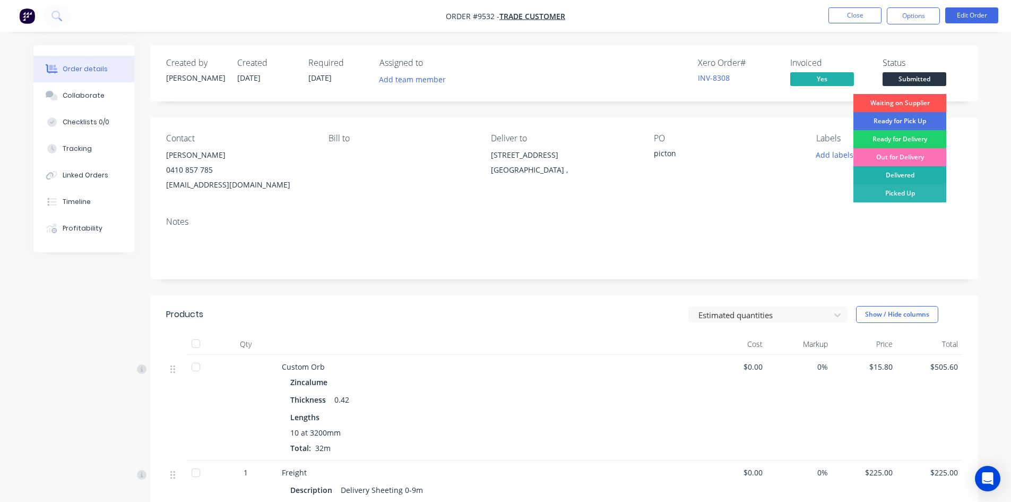
click at [904, 171] on div "Delivered" at bounding box center [899, 175] width 93 height 18
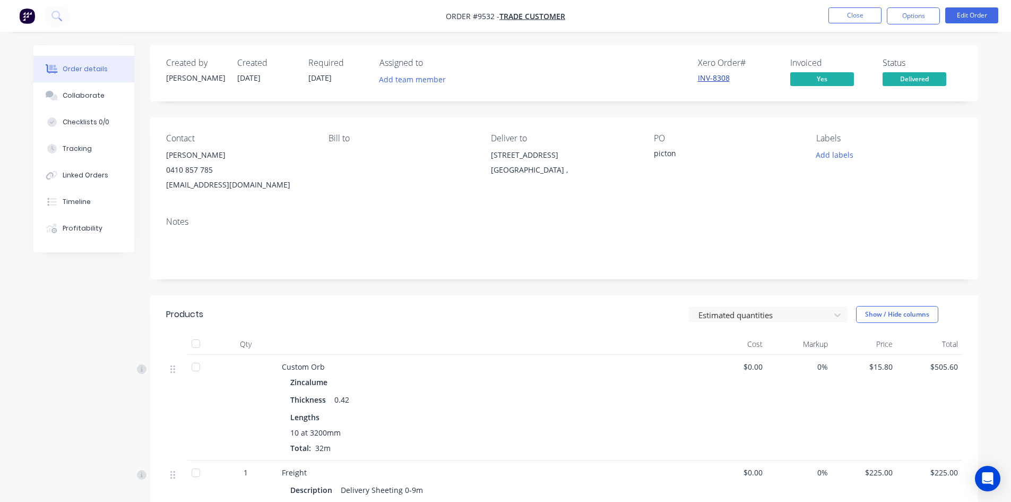
click at [714, 79] on link "INV-8308" at bounding box center [714, 78] width 32 height 10
click at [841, 22] on button "Close" at bounding box center [854, 15] width 53 height 16
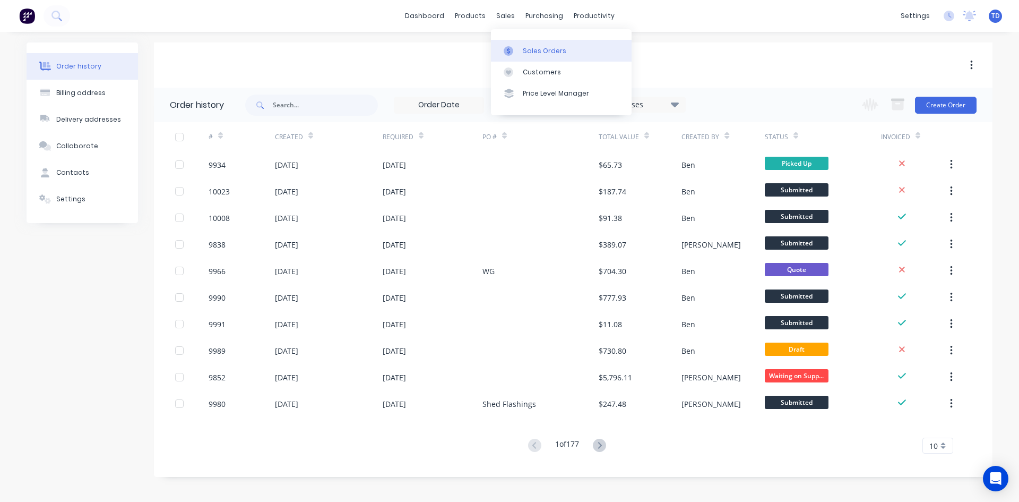
click at [524, 49] on div "Sales Orders" at bounding box center [545, 51] width 44 height 10
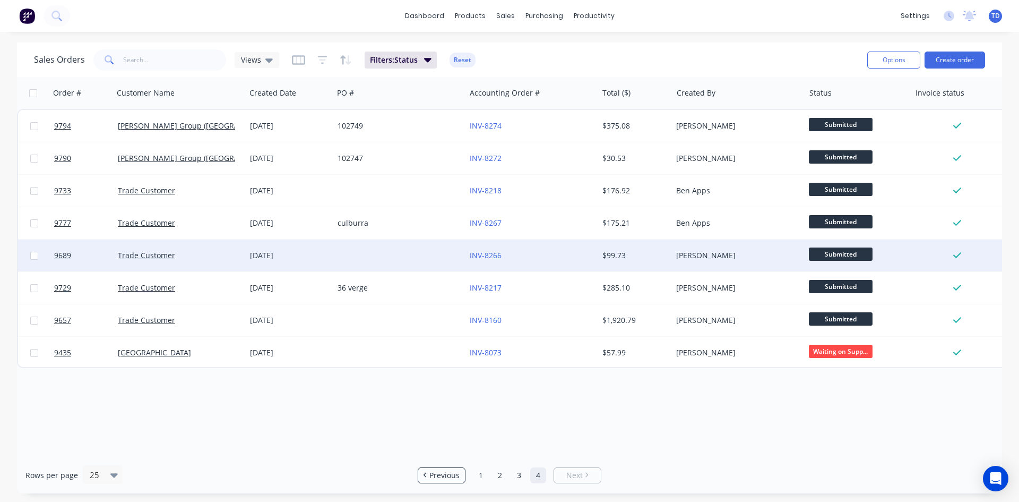
click at [550, 246] on div "INV-8266" at bounding box center [531, 255] width 132 height 32
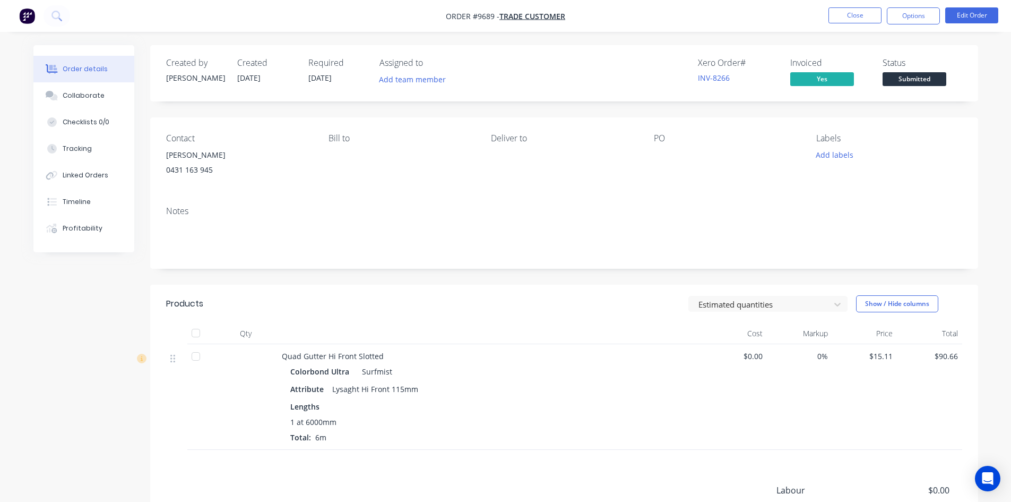
click at [895, 88] on button "Submitted" at bounding box center [915, 80] width 64 height 16
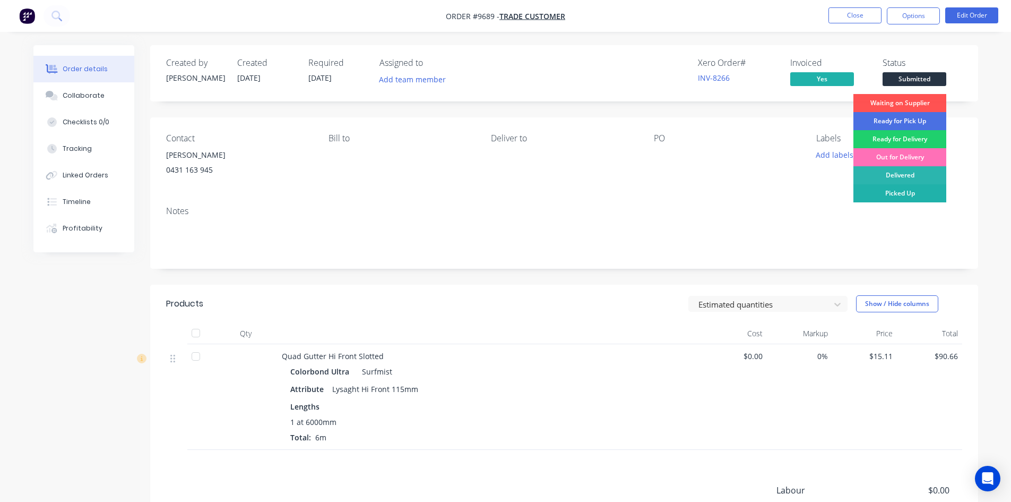
click at [905, 197] on div "Picked Up" at bounding box center [899, 193] width 93 height 18
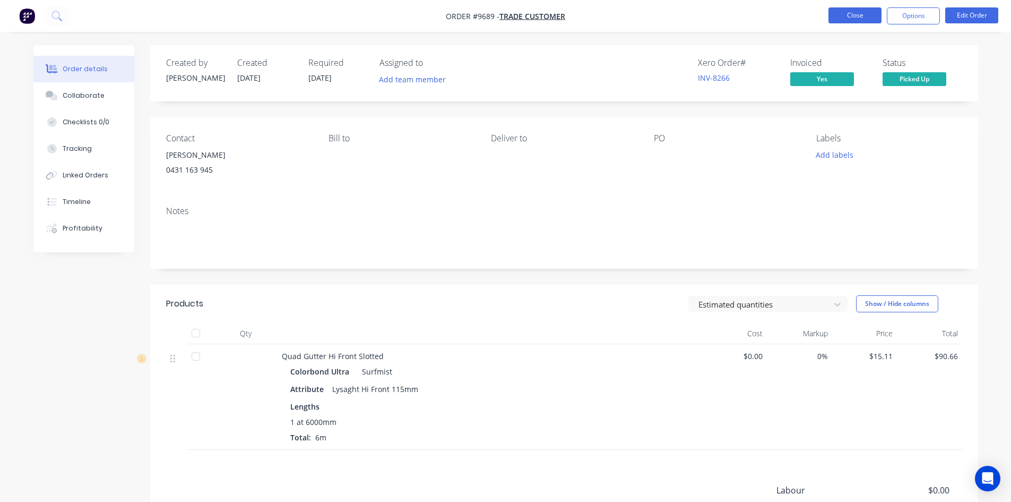
click at [855, 18] on button "Close" at bounding box center [854, 15] width 53 height 16
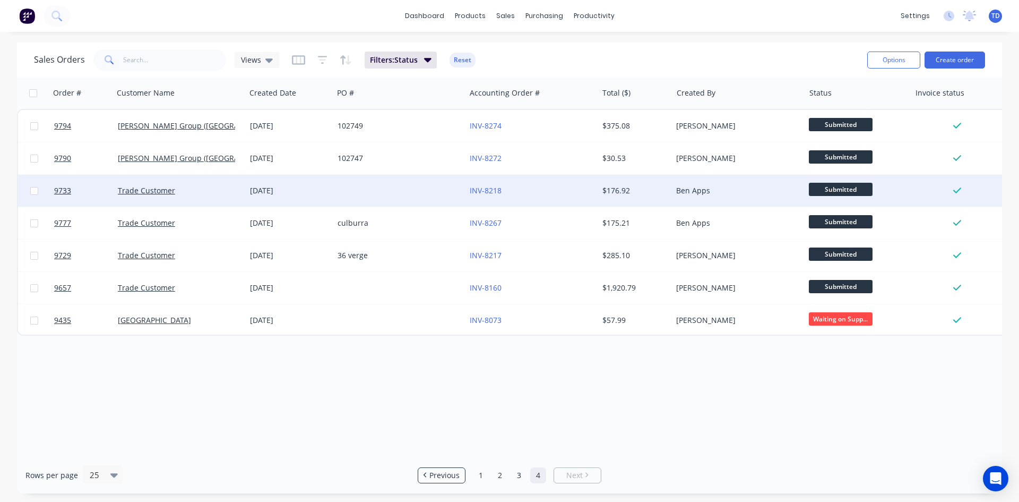
click at [554, 195] on div "INV-8218" at bounding box center [529, 190] width 118 height 11
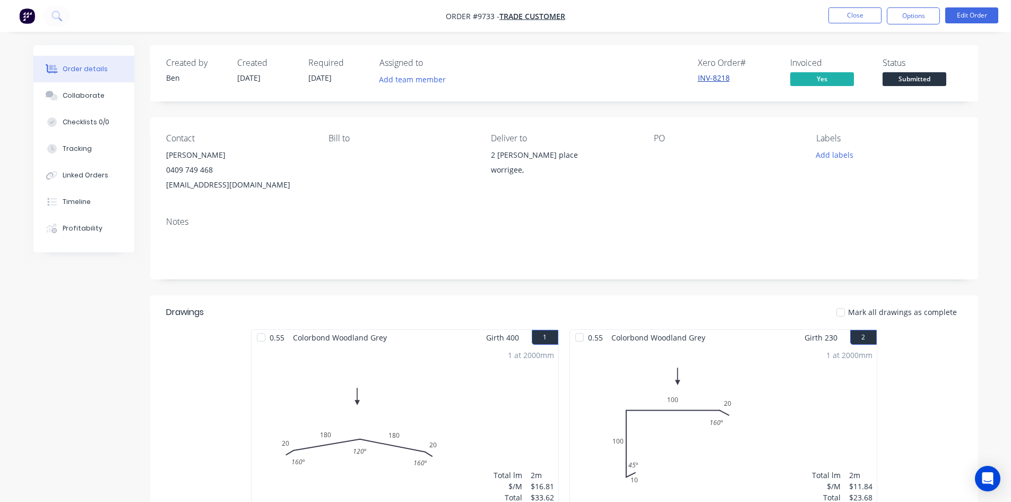
click at [712, 77] on link "INV-8218" at bounding box center [714, 78] width 32 height 10
click at [885, 74] on span "Submitted" at bounding box center [915, 78] width 64 height 13
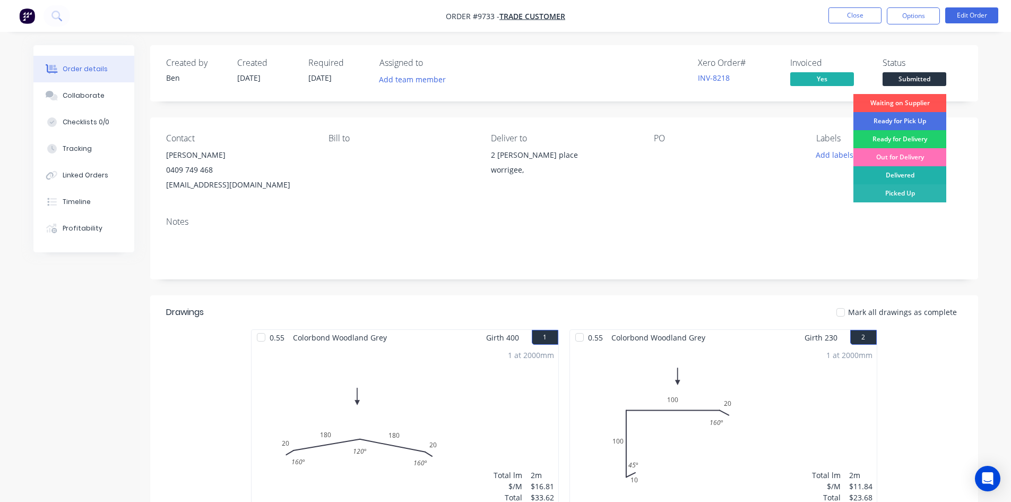
click at [901, 175] on div "Delivered" at bounding box center [899, 175] width 93 height 18
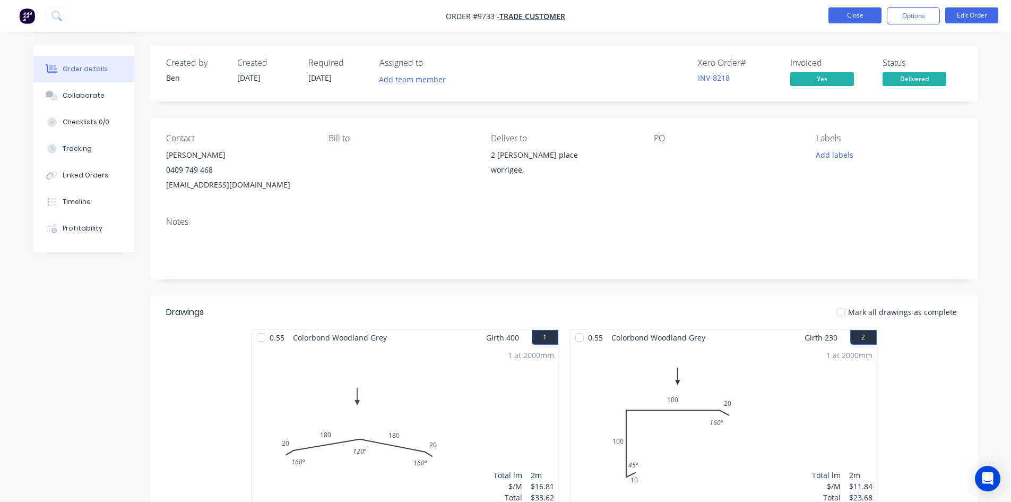
click at [867, 16] on button "Close" at bounding box center [854, 15] width 53 height 16
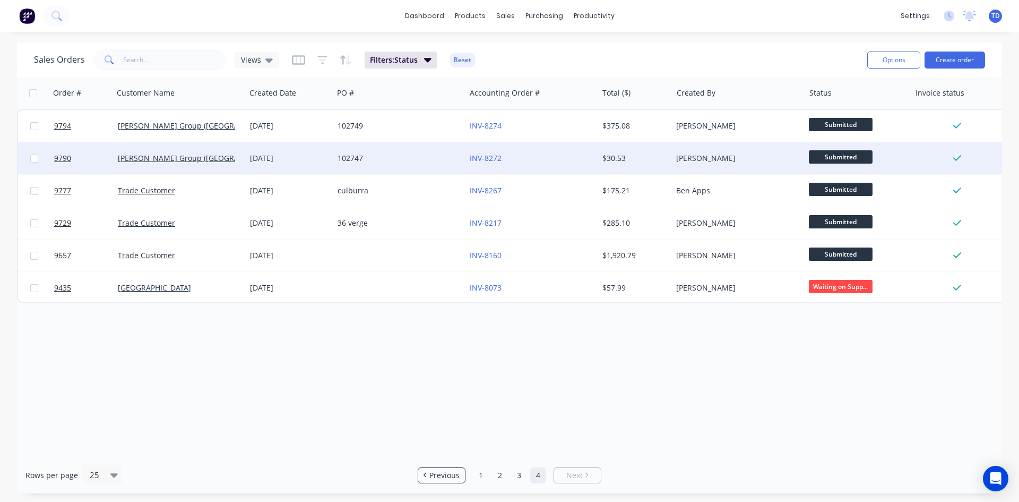
click at [557, 161] on div "INV-8272" at bounding box center [529, 158] width 118 height 11
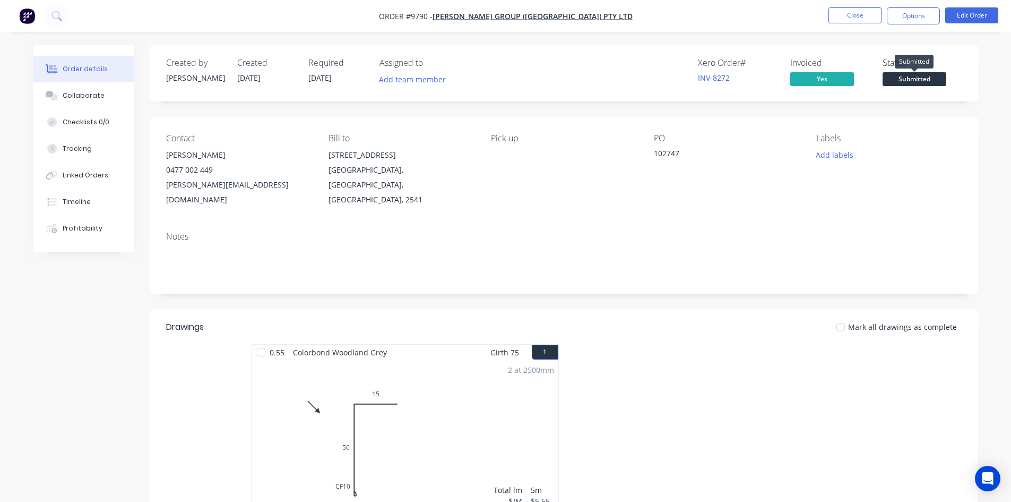
click at [916, 82] on span "Submitted" at bounding box center [915, 78] width 64 height 13
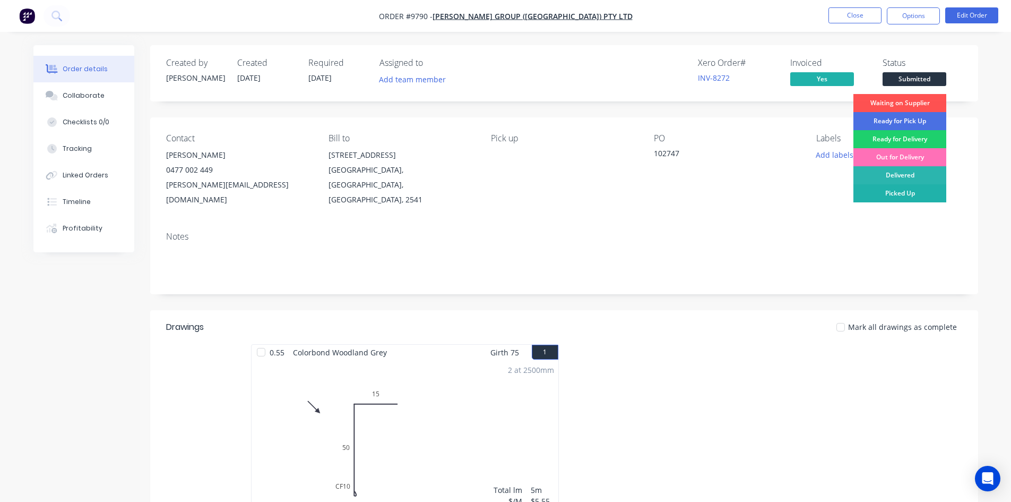
click at [918, 193] on div "Picked Up" at bounding box center [899, 193] width 93 height 18
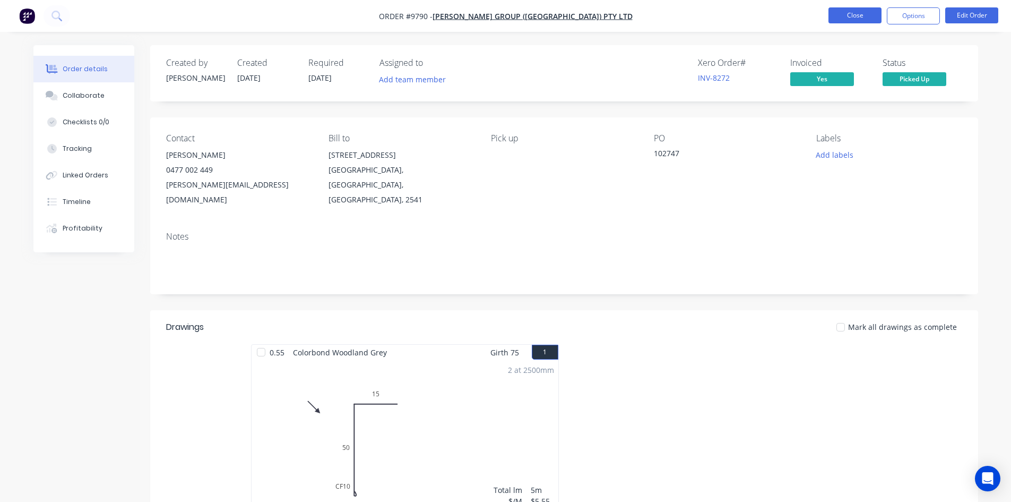
click at [855, 21] on button "Close" at bounding box center [854, 15] width 53 height 16
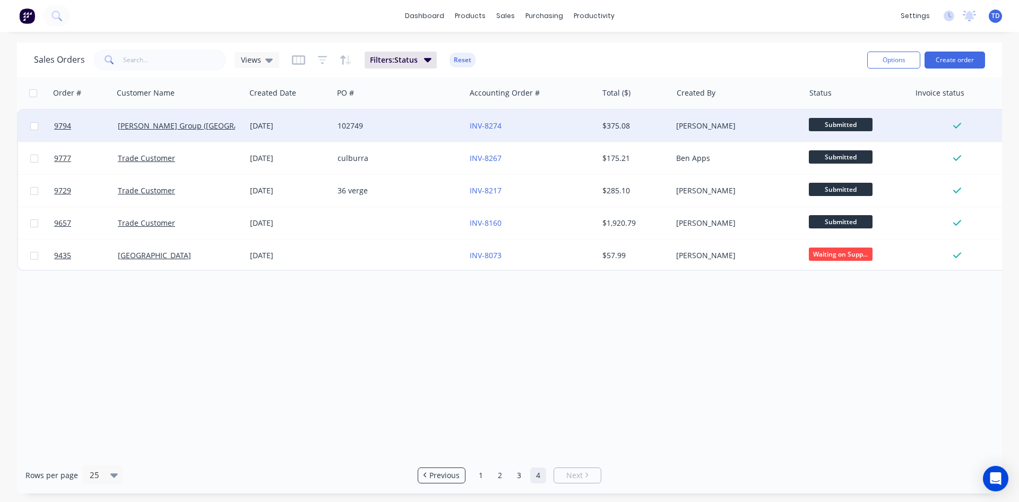
click at [553, 123] on div "INV-8274" at bounding box center [529, 125] width 118 height 11
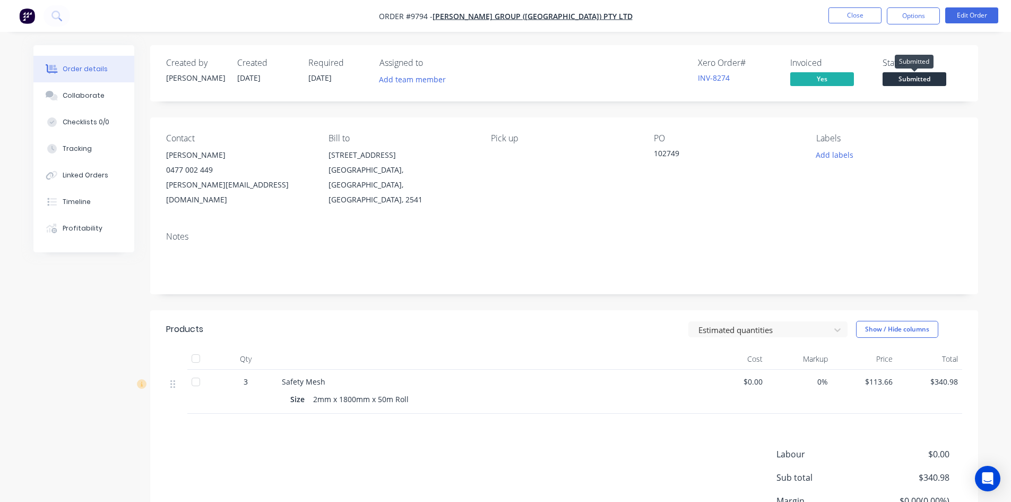
click at [904, 82] on span "Submitted" at bounding box center [915, 78] width 64 height 13
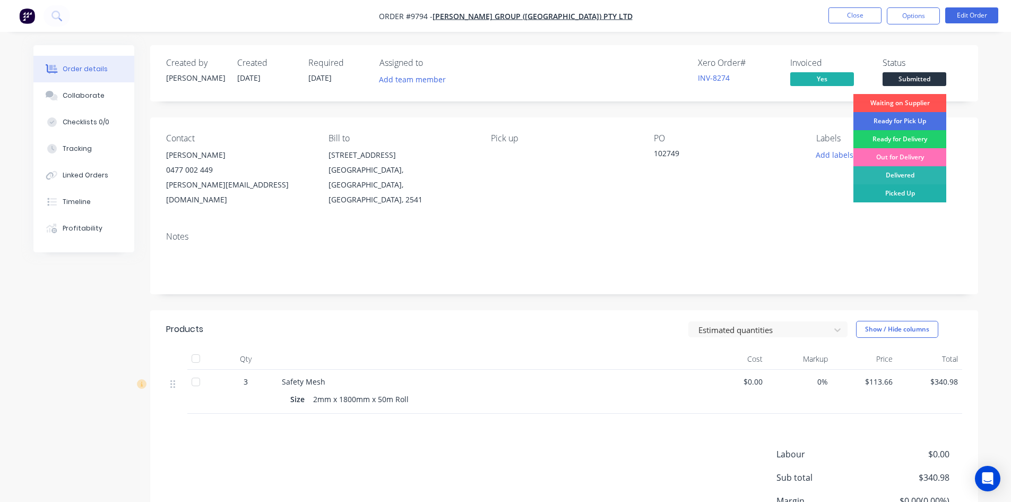
click at [910, 197] on div "Picked Up" at bounding box center [899, 193] width 93 height 18
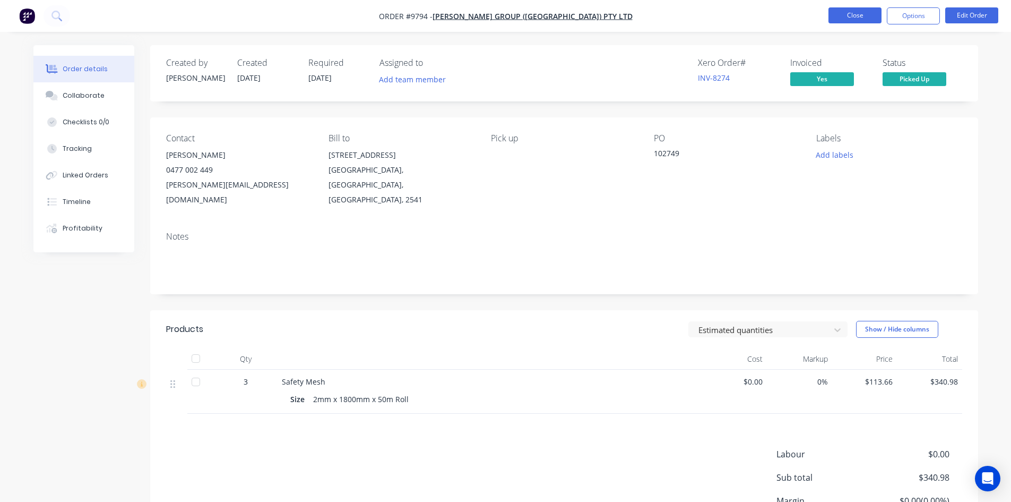
click at [858, 16] on button "Close" at bounding box center [854, 15] width 53 height 16
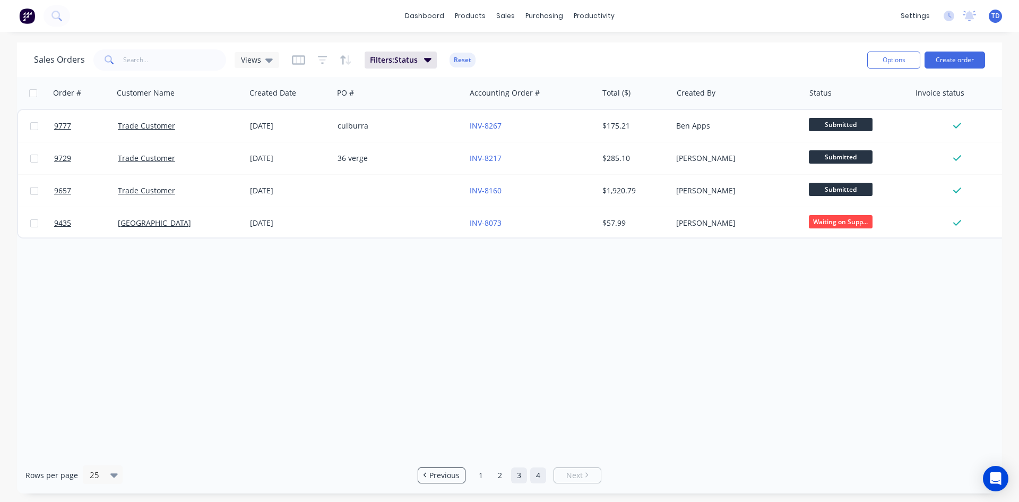
click at [520, 481] on link "3" at bounding box center [519, 475] width 16 height 16
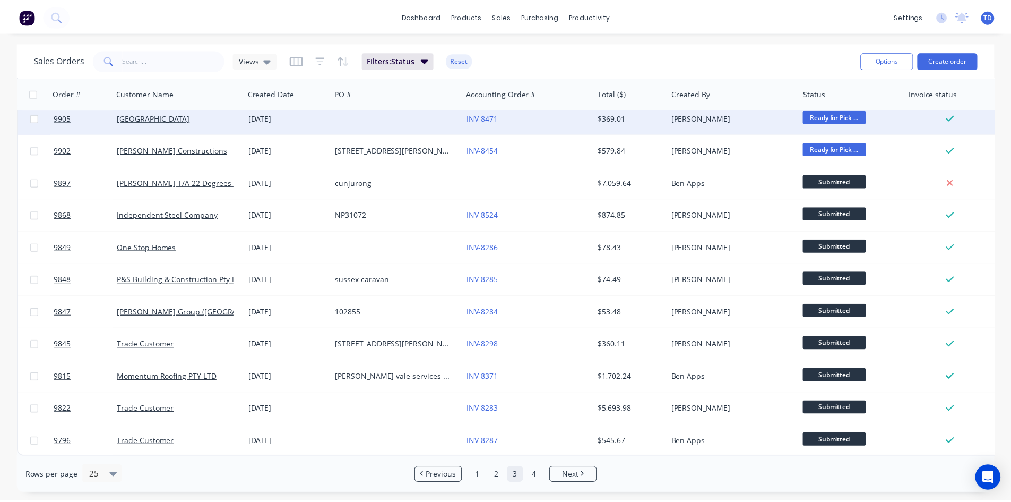
scroll to position [467, 0]
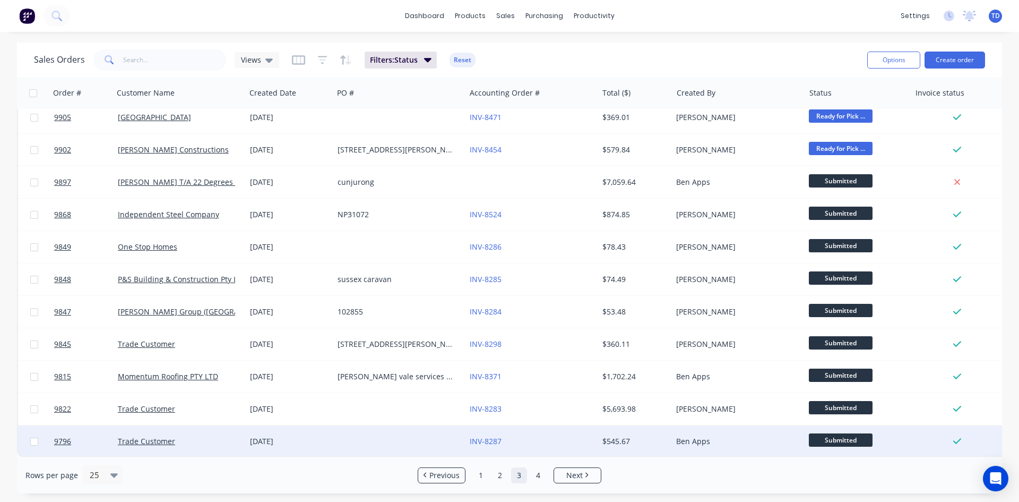
click at [580, 437] on div "INV-8287" at bounding box center [529, 441] width 118 height 11
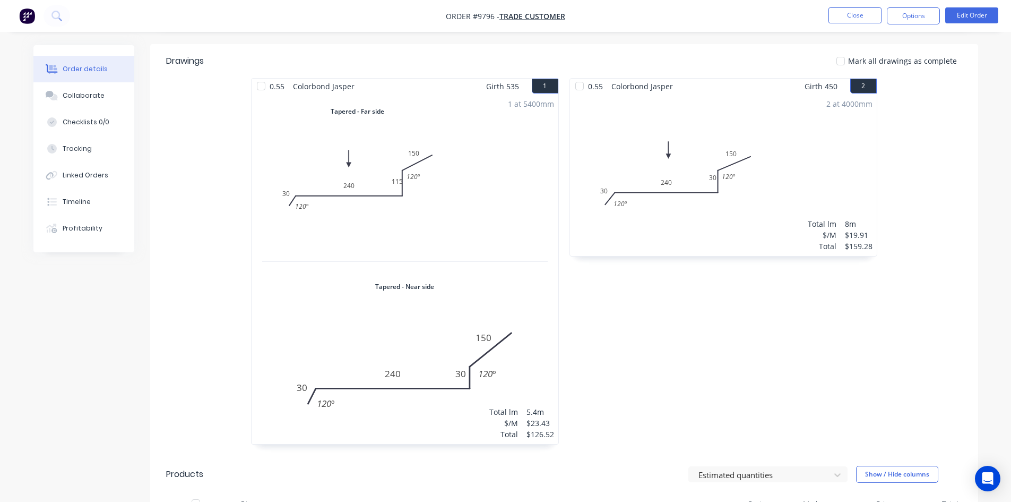
scroll to position [212, 0]
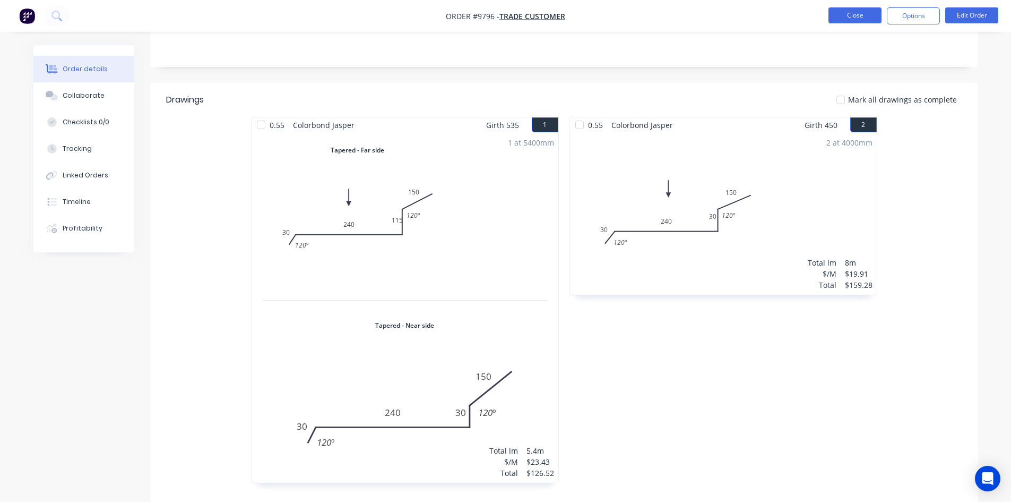
click at [844, 18] on button "Close" at bounding box center [854, 15] width 53 height 16
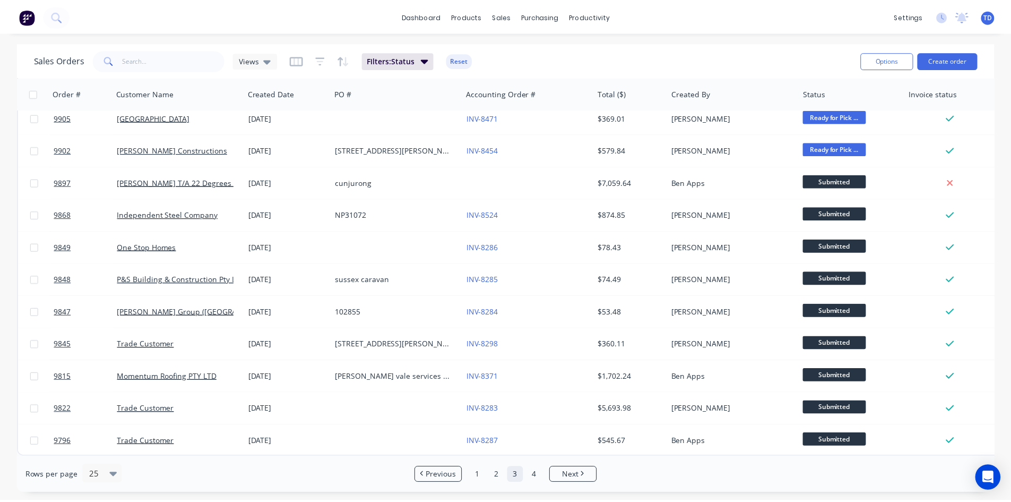
scroll to position [467, 0]
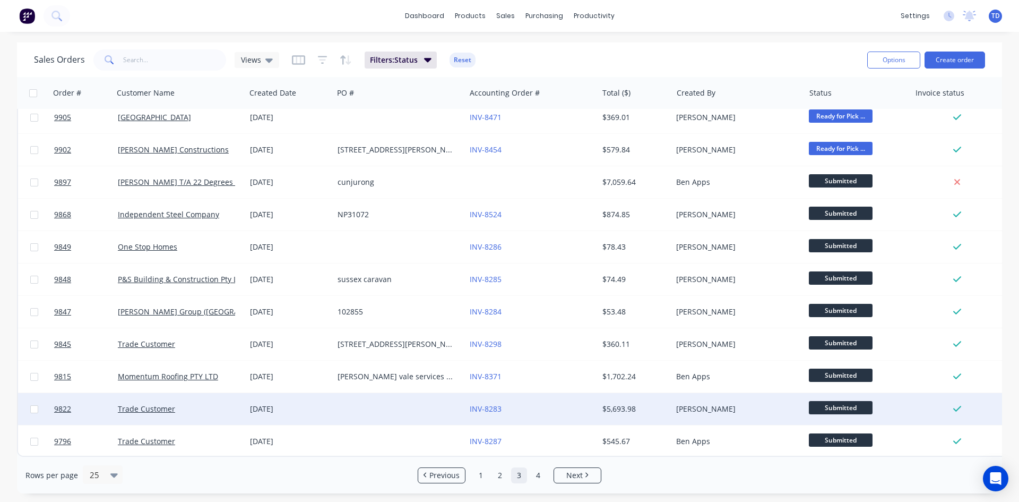
click at [547, 403] on div "INV-8283" at bounding box center [529, 408] width 118 height 11
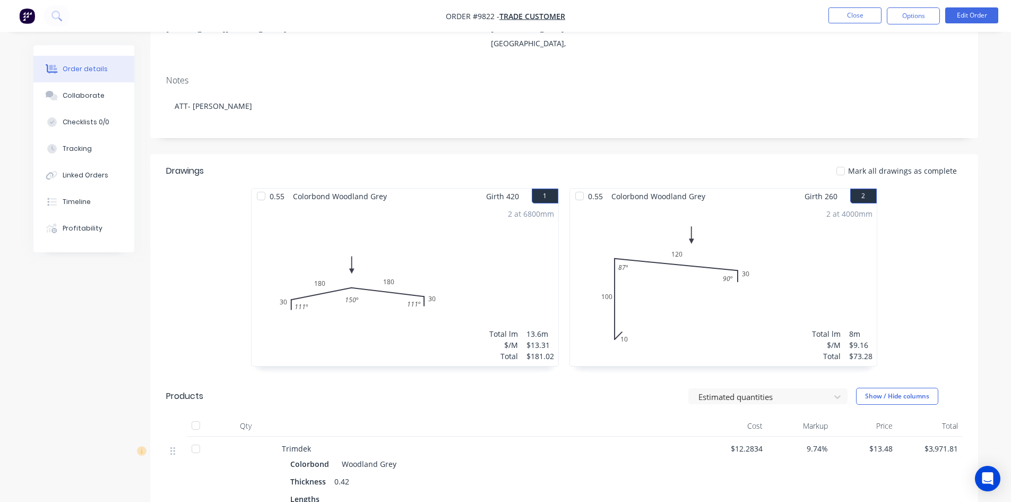
scroll to position [265, 0]
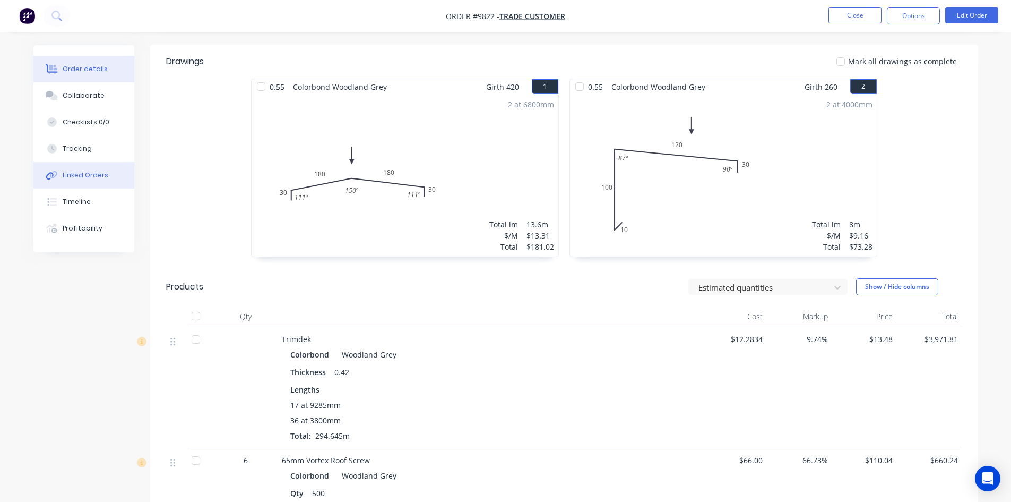
click at [57, 171] on icon at bounding box center [52, 175] width 12 height 10
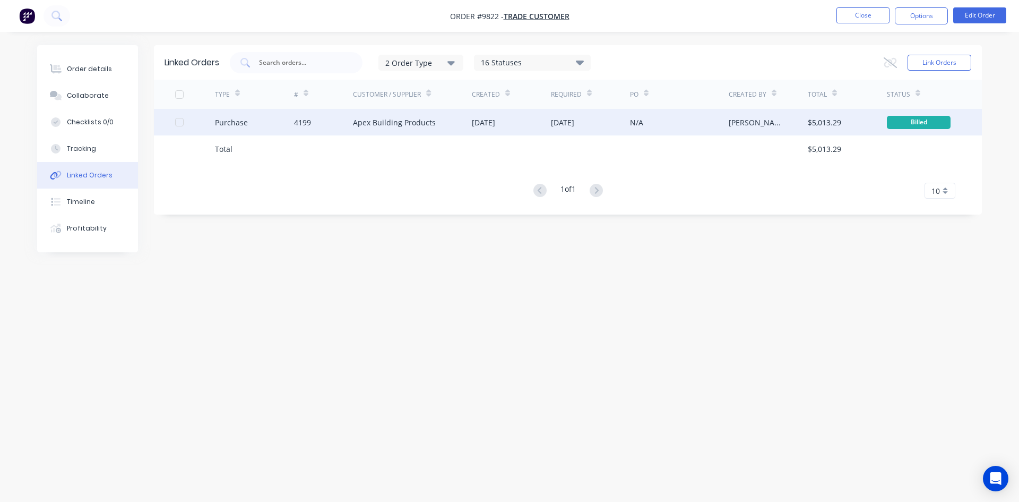
click at [560, 127] on div "24 Sep 2025" at bounding box center [562, 122] width 23 height 11
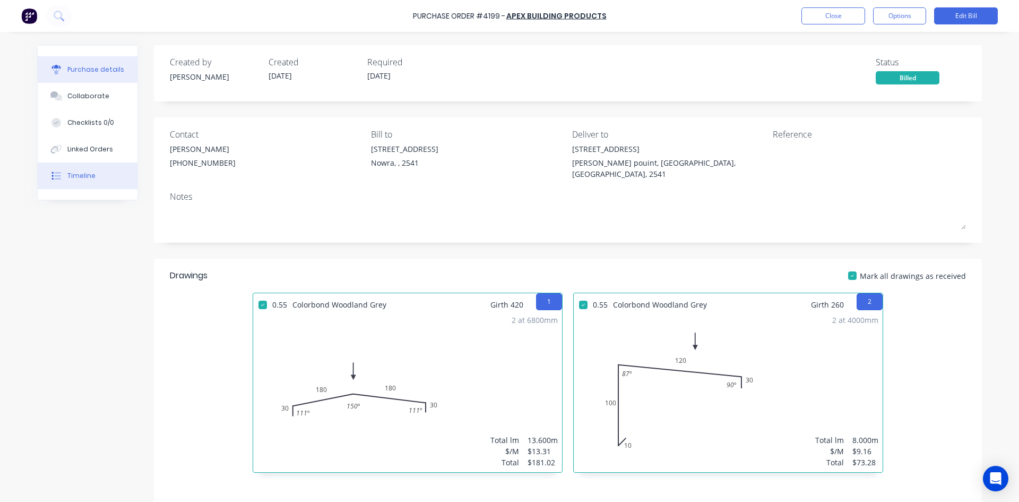
click at [89, 182] on button "Timeline" at bounding box center [88, 175] width 100 height 27
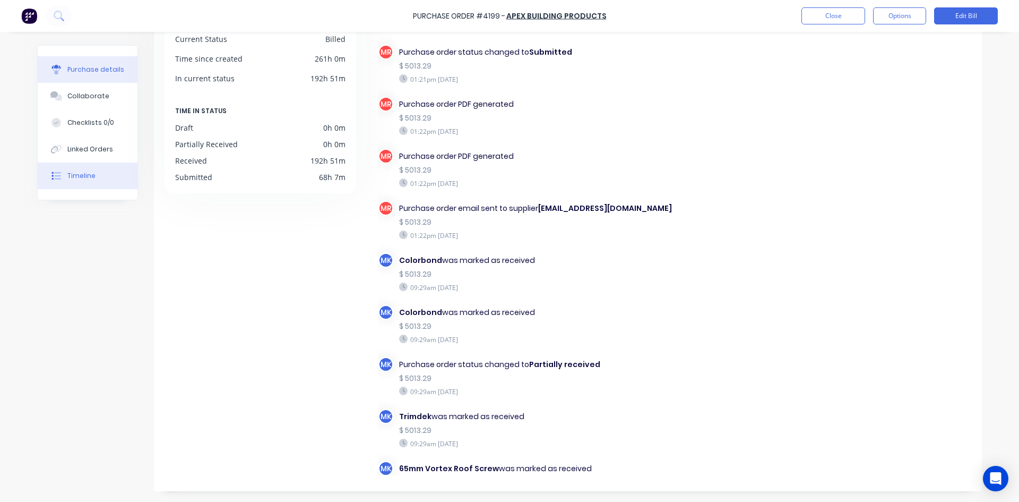
click at [74, 65] on div "Purchase details" at bounding box center [95, 70] width 57 height 10
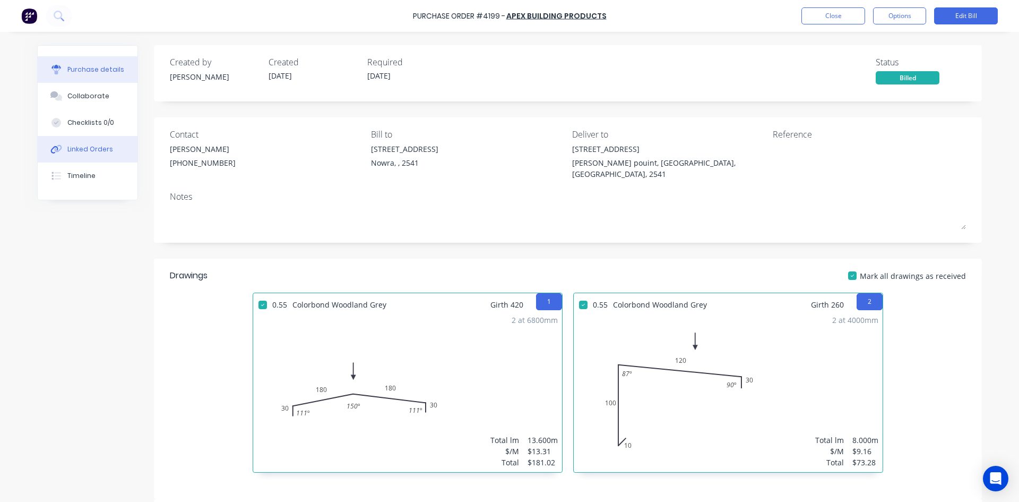
click at [83, 151] on div "Linked Orders" at bounding box center [90, 149] width 46 height 10
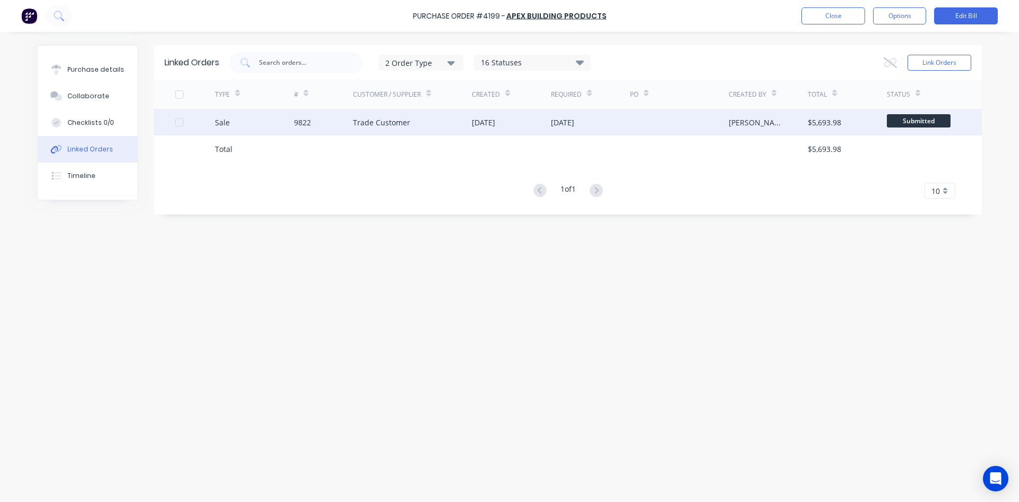
click at [495, 124] on div "[DATE]" at bounding box center [483, 122] width 23 height 11
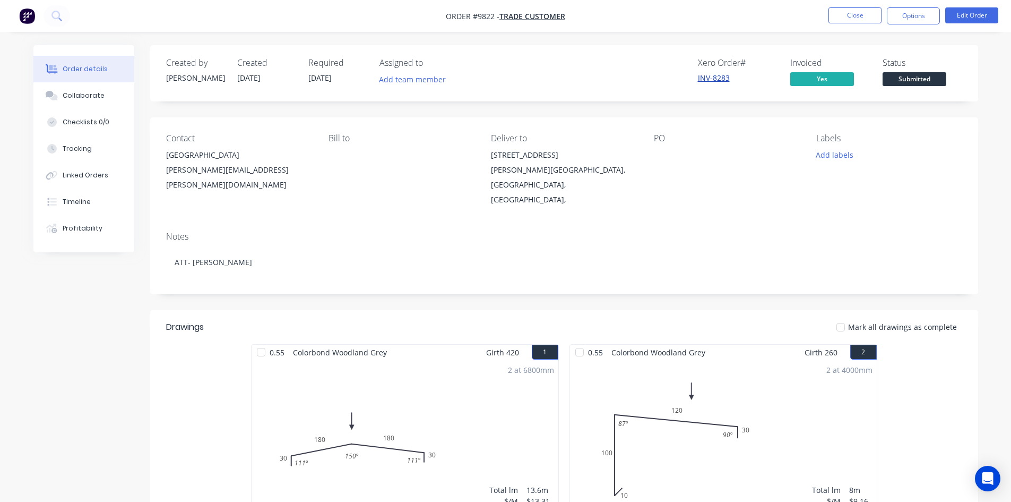
click at [703, 80] on link "INV-8283" at bounding box center [714, 78] width 32 height 10
click at [853, 18] on button "Close" at bounding box center [854, 15] width 53 height 16
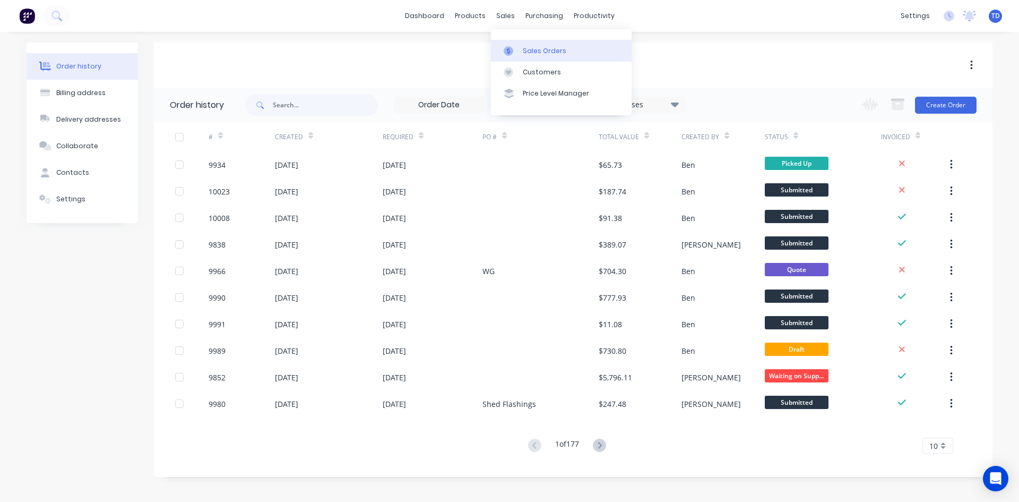
click at [528, 46] on link "Sales Orders" at bounding box center [561, 50] width 141 height 21
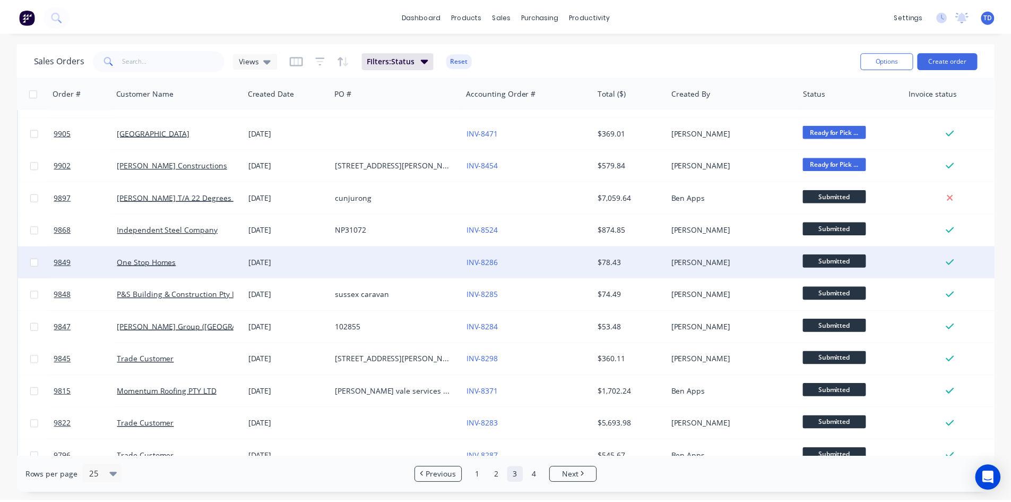
scroll to position [467, 0]
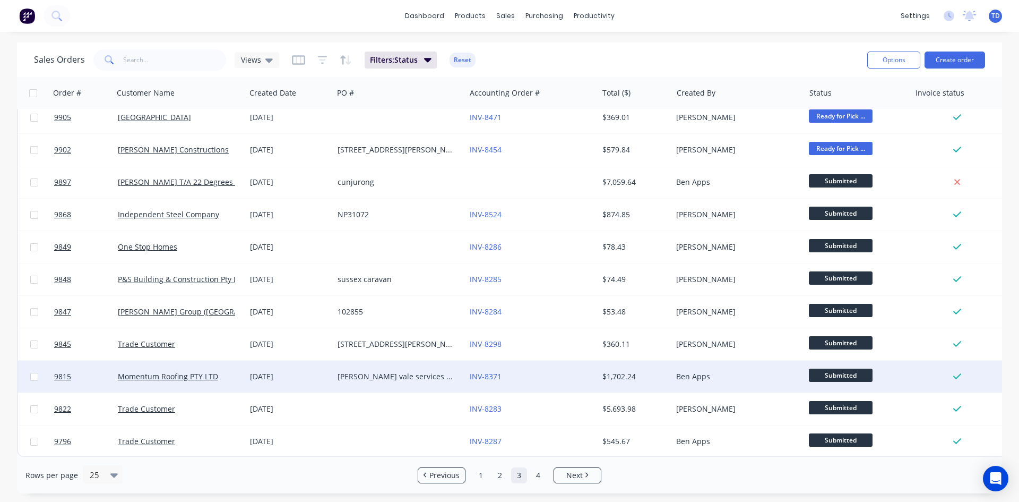
click at [543, 371] on div "INV-8371" at bounding box center [529, 376] width 118 height 11
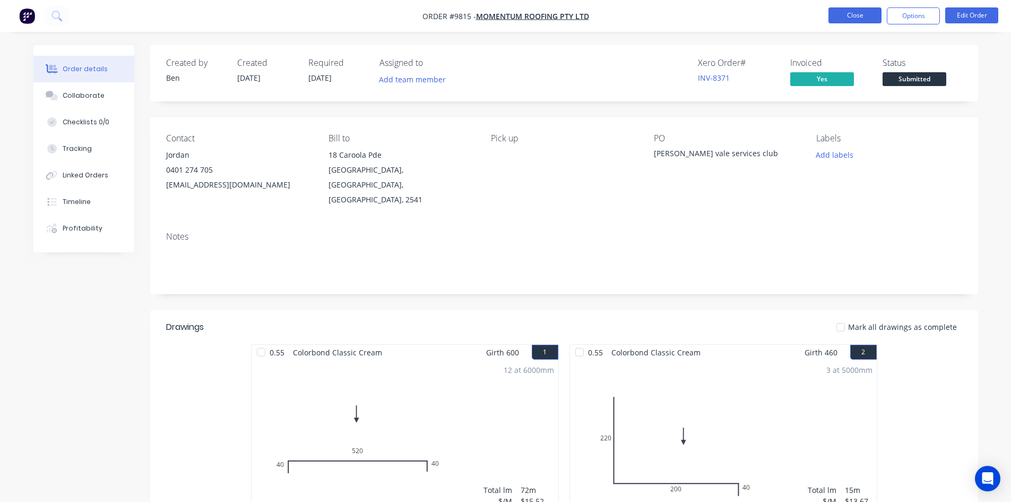
click at [858, 11] on button "Close" at bounding box center [854, 15] width 53 height 16
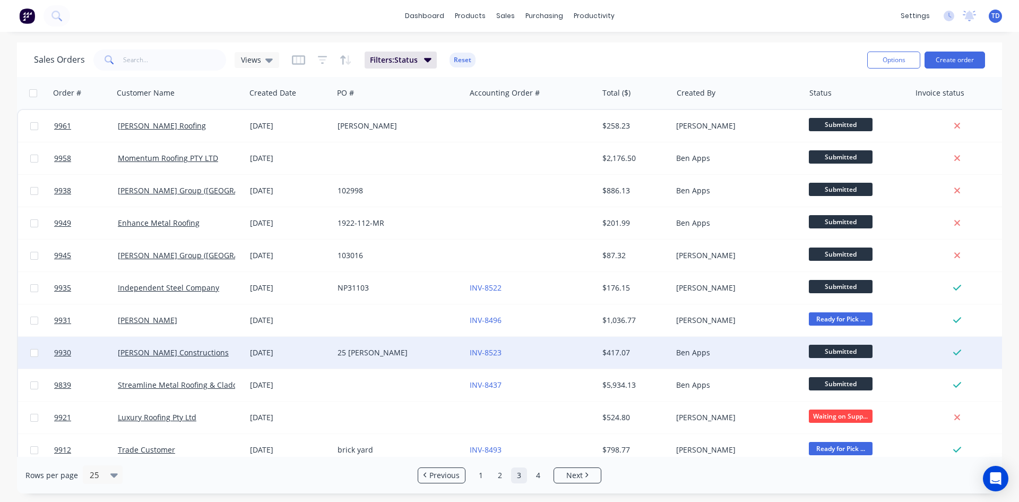
click at [523, 352] on div "INV-8523" at bounding box center [529, 352] width 118 height 11
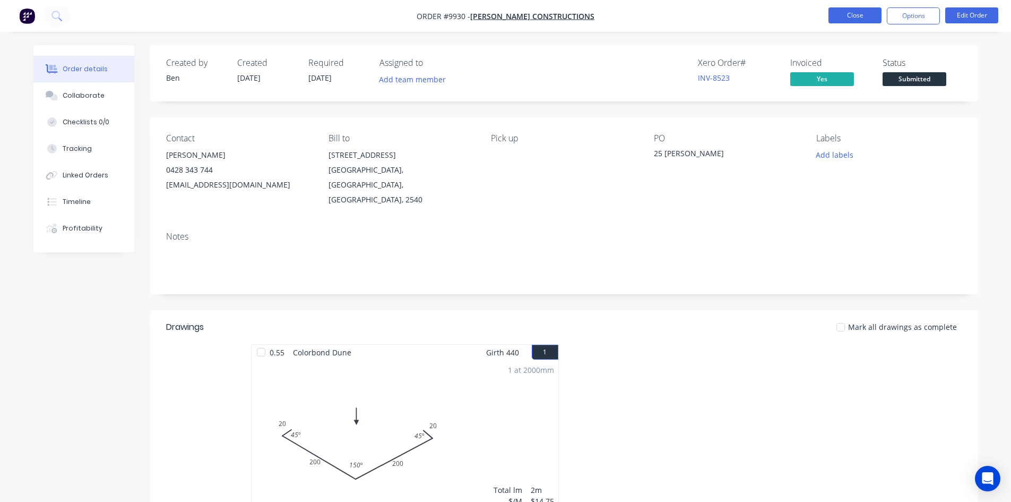
click at [849, 15] on button "Close" at bounding box center [854, 15] width 53 height 16
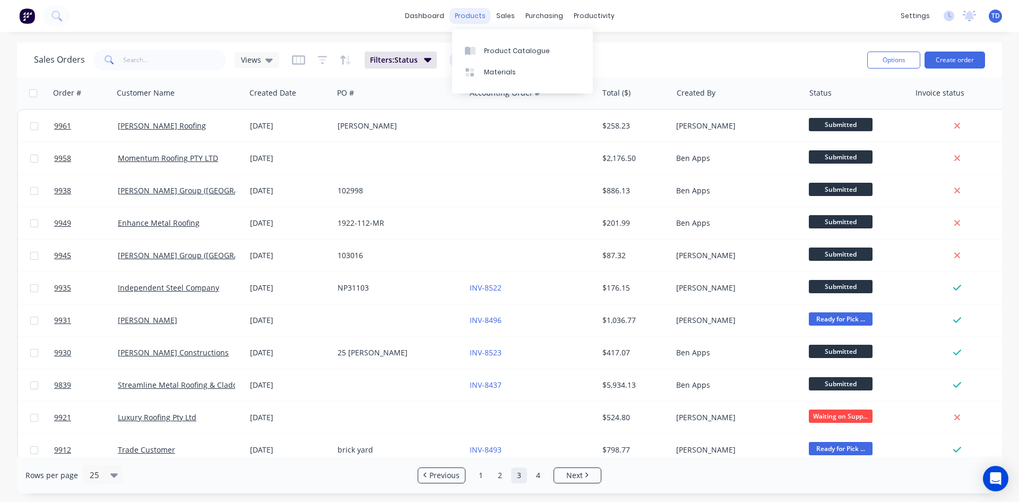
click at [476, 20] on div "products" at bounding box center [470, 16] width 41 height 16
click at [490, 55] on div "Product Catalogue" at bounding box center [517, 51] width 66 height 10
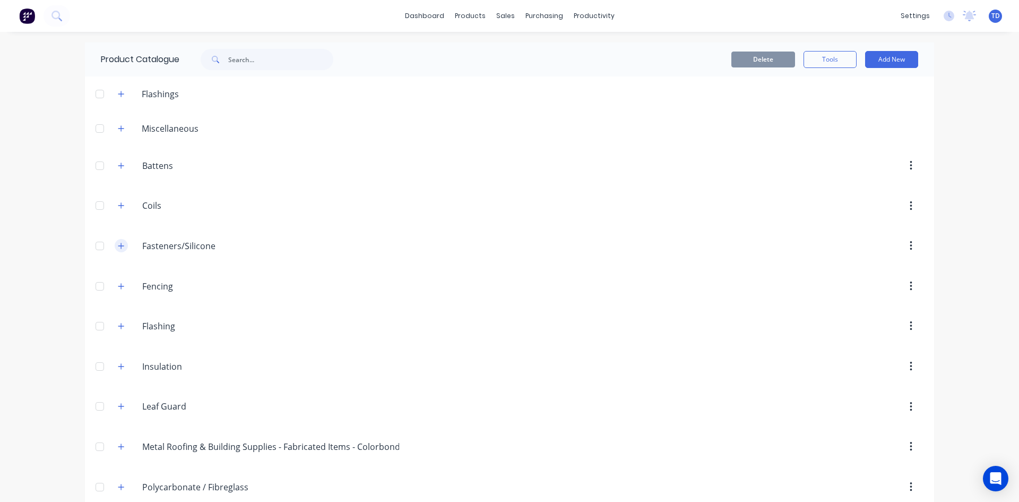
click at [118, 245] on icon "button" at bounding box center [121, 245] width 6 height 7
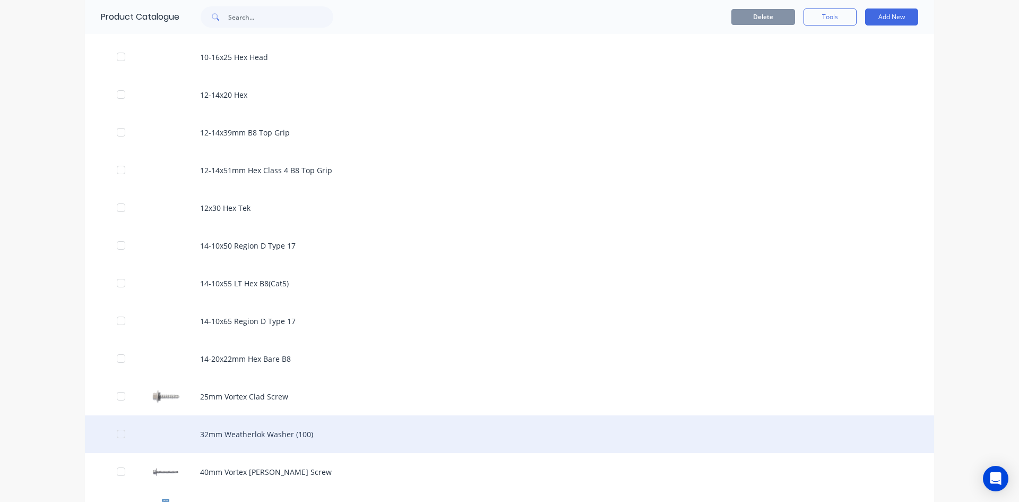
scroll to position [372, 0]
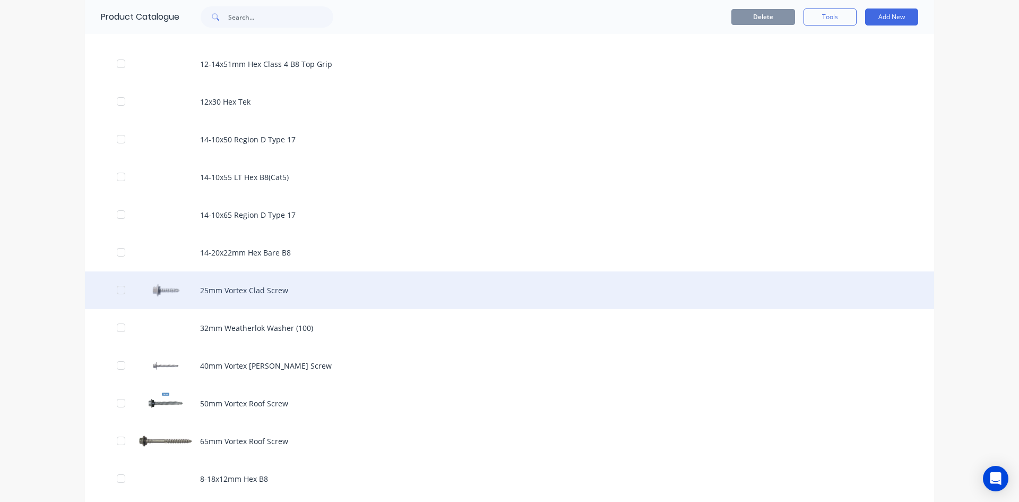
click at [236, 284] on div "25mm Vortex Clad Screw" at bounding box center [509, 290] width 849 height 38
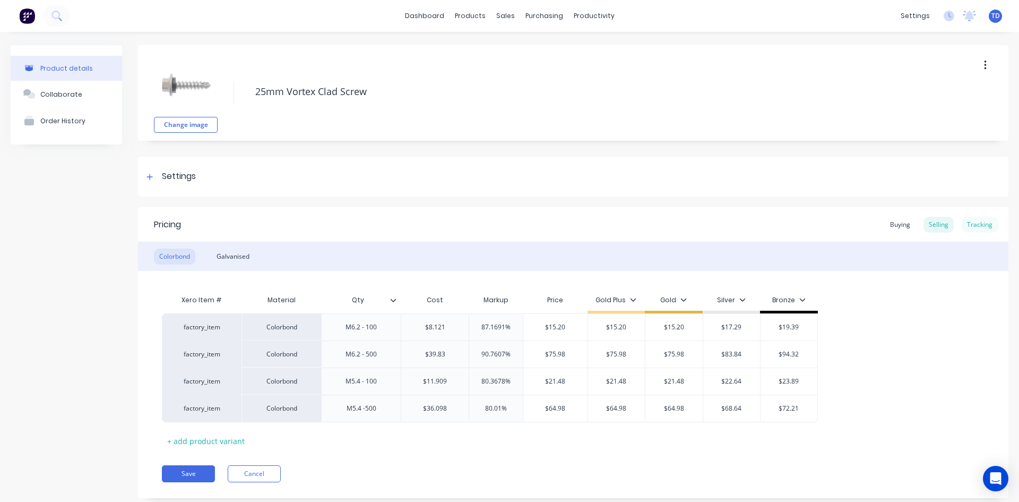
click at [969, 226] on div "Tracking" at bounding box center [980, 225] width 36 height 16
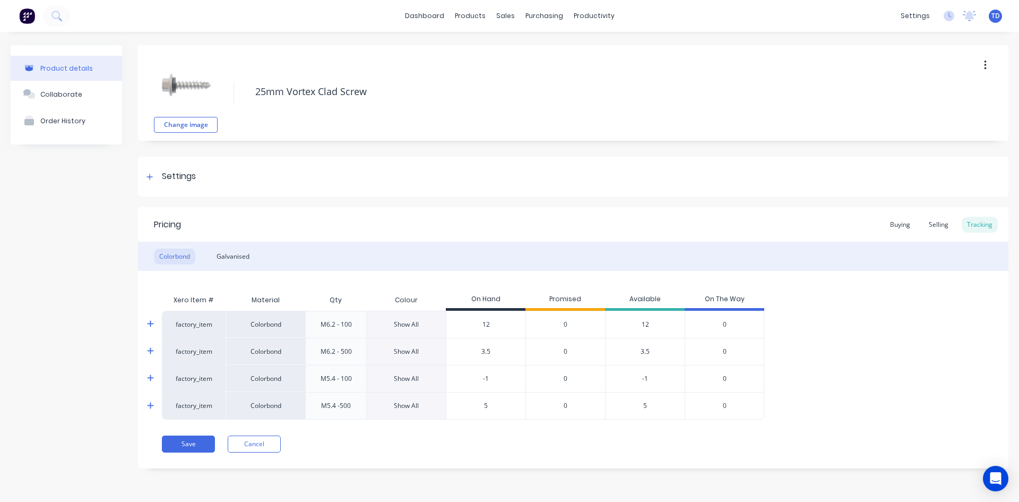
click at [407, 324] on div "Show All" at bounding box center [406, 325] width 25 height 10
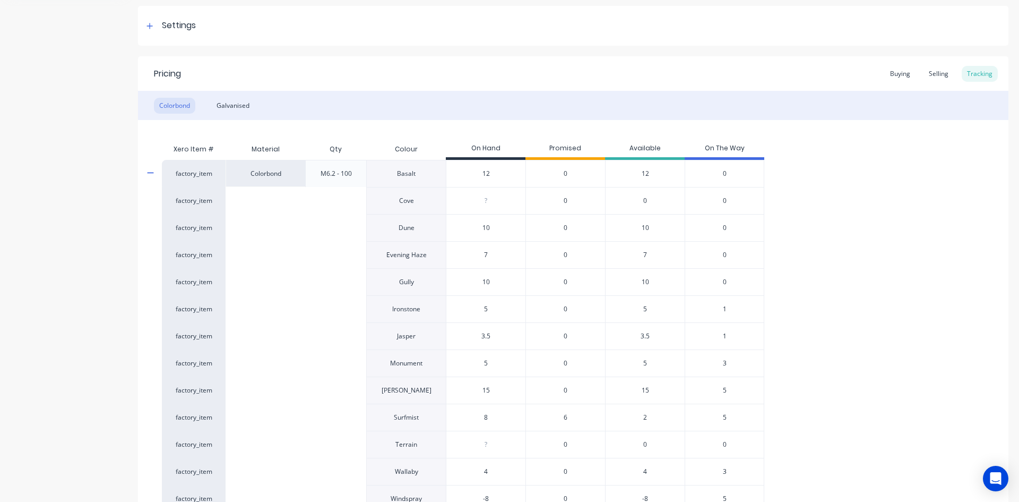
scroll to position [159, 0]
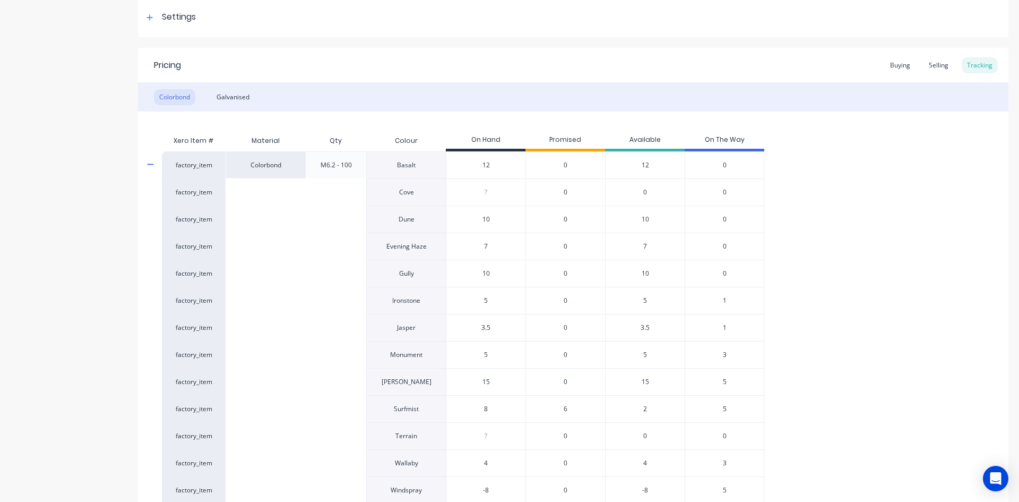
click at [724, 299] on span "1" at bounding box center [725, 301] width 4 height 10
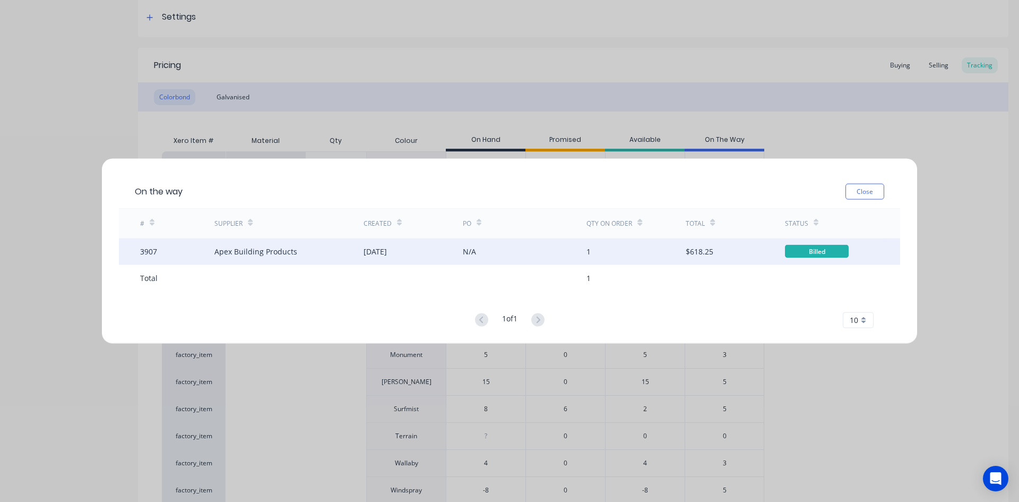
click at [485, 255] on div "N/A" at bounding box center [525, 251] width 124 height 27
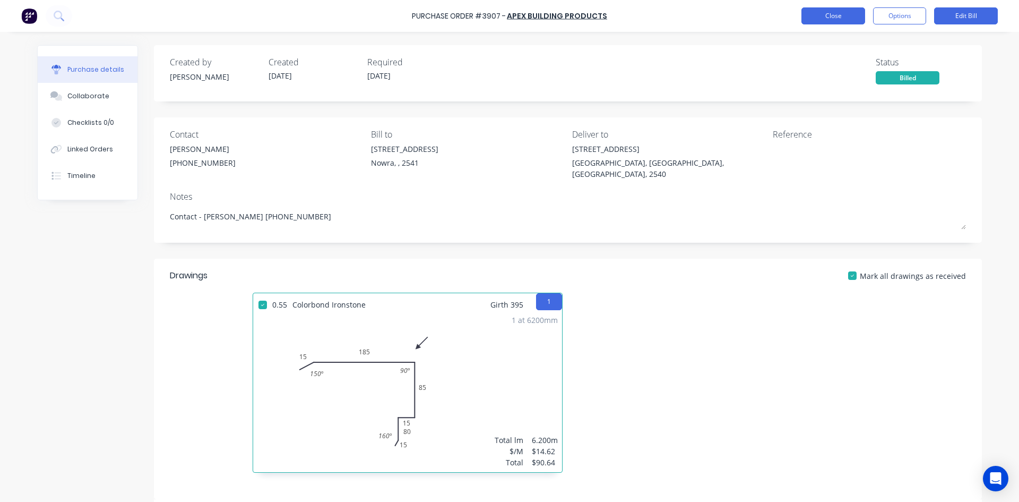
click at [835, 19] on button "Close" at bounding box center [833, 15] width 64 height 17
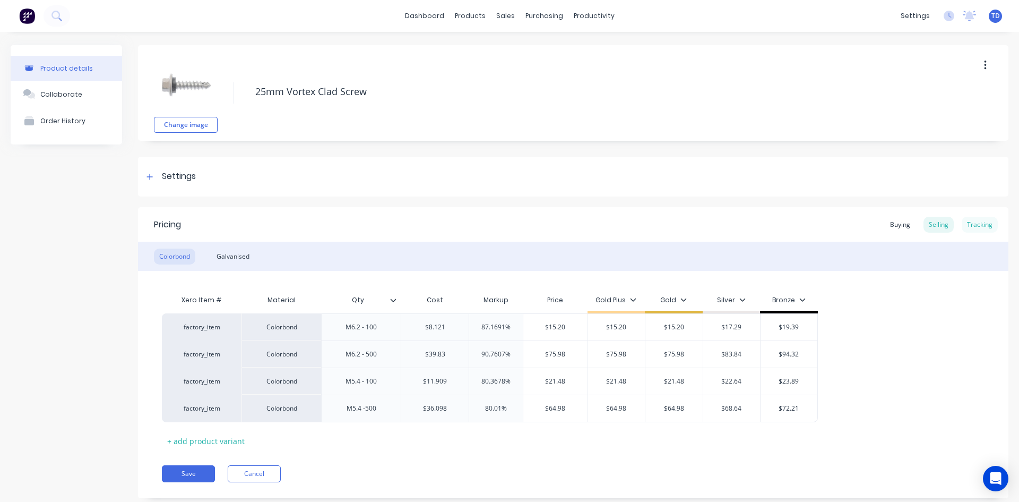
click at [971, 221] on div "Tracking" at bounding box center [980, 225] width 36 height 16
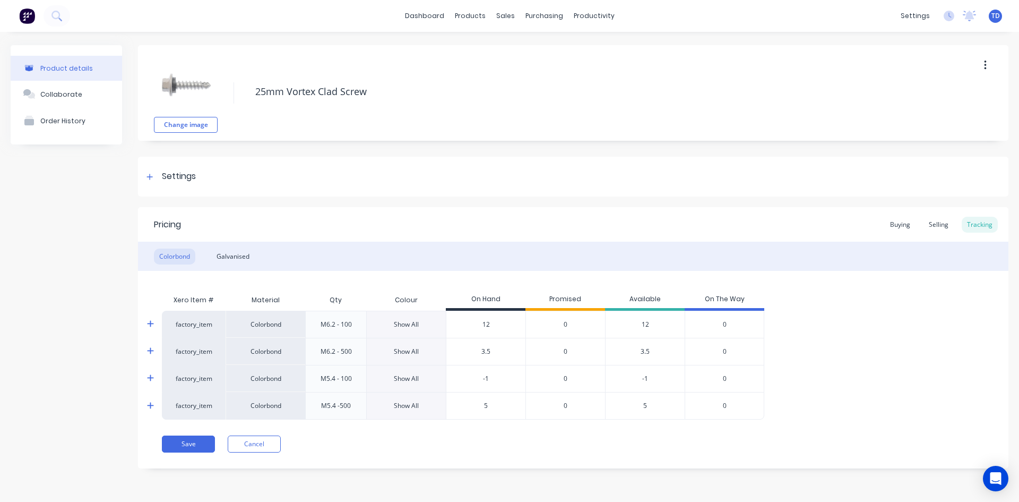
click at [409, 322] on div "Show All" at bounding box center [406, 325] width 25 height 10
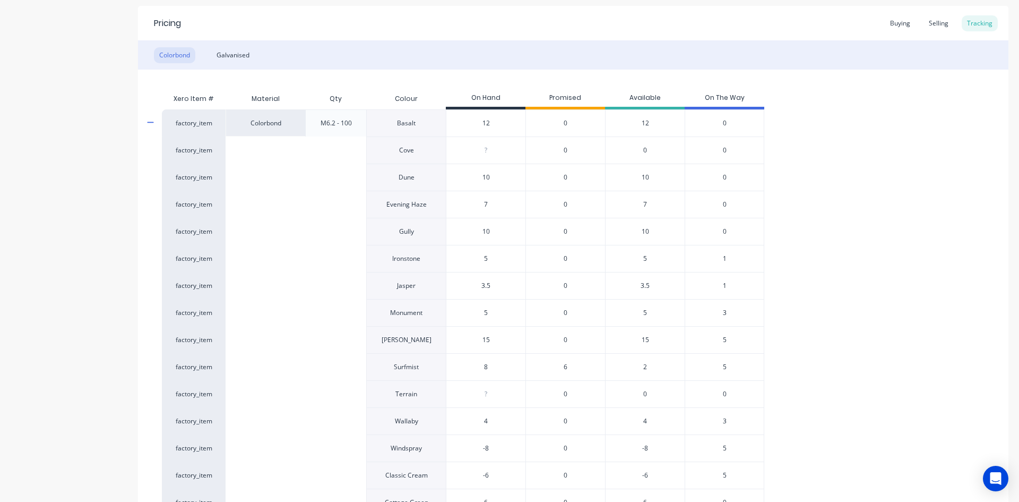
scroll to position [212, 0]
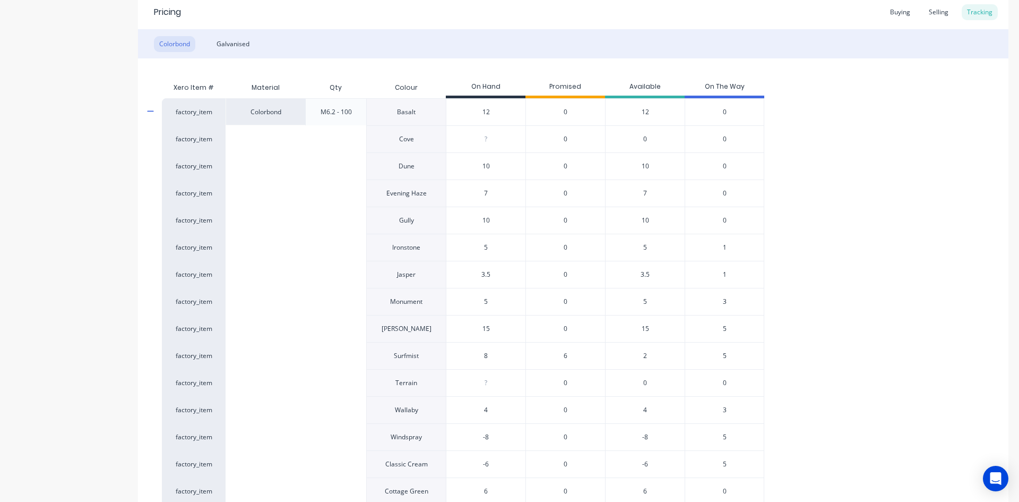
click at [723, 247] on span "1" at bounding box center [725, 248] width 4 height 10
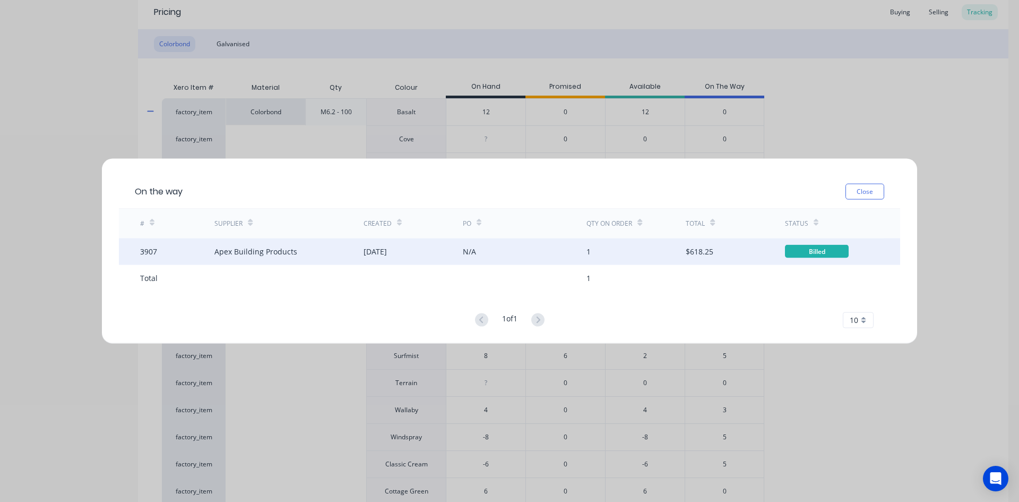
click at [472, 250] on div "N/A" at bounding box center [469, 251] width 13 height 11
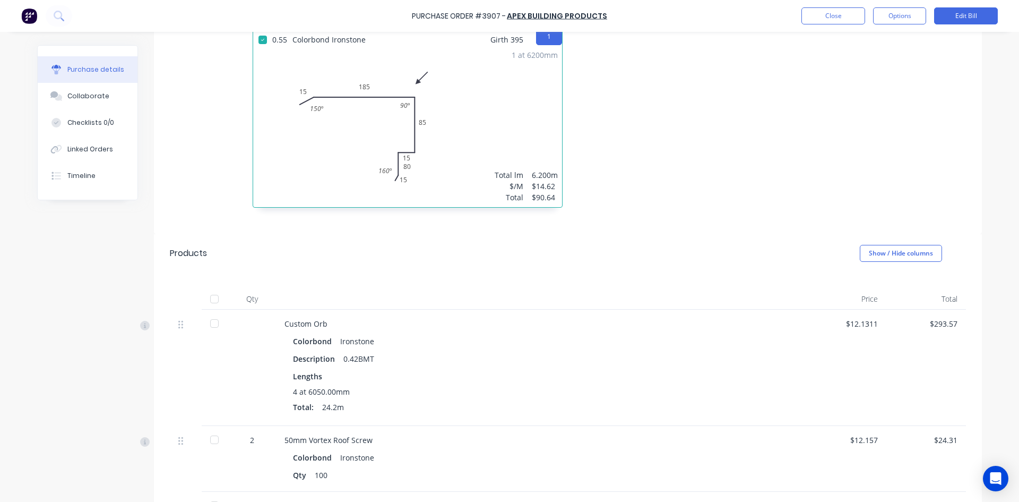
scroll to position [265, 0]
click at [207, 288] on div at bounding box center [214, 298] width 21 height 21
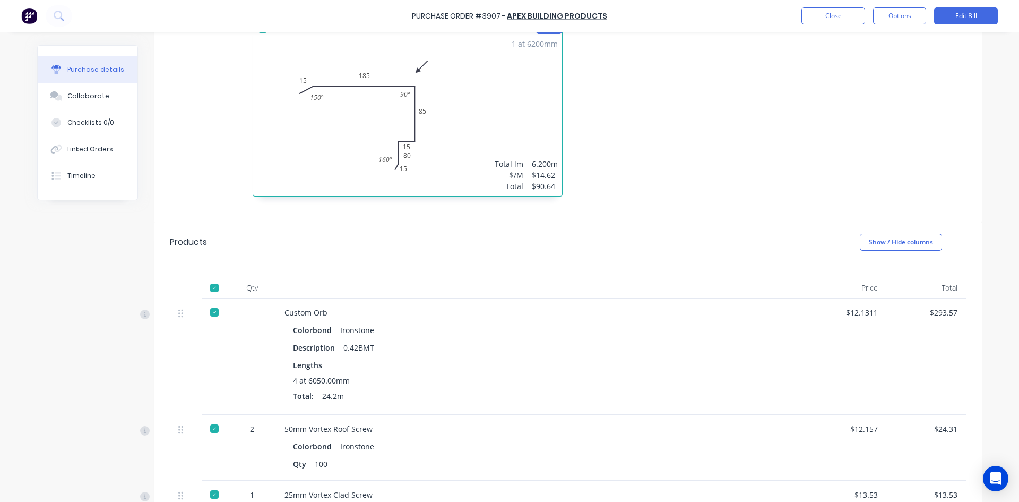
scroll to position [191, 0]
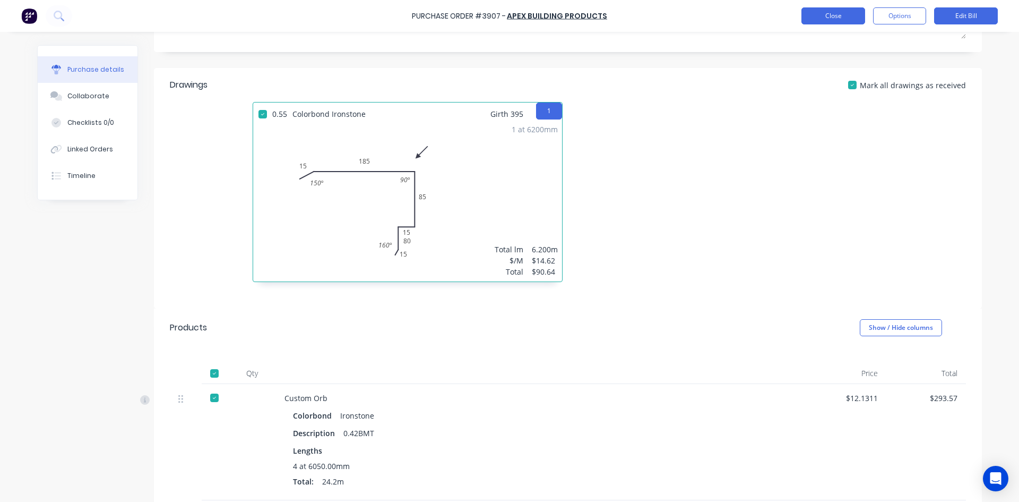
click at [831, 18] on button "Close" at bounding box center [833, 15] width 64 height 17
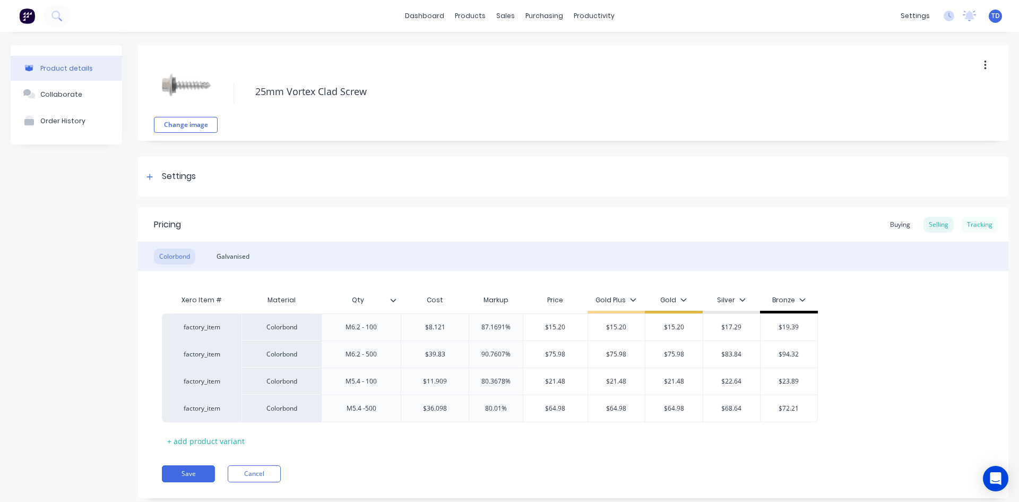
click at [972, 227] on div "Tracking" at bounding box center [980, 225] width 36 height 16
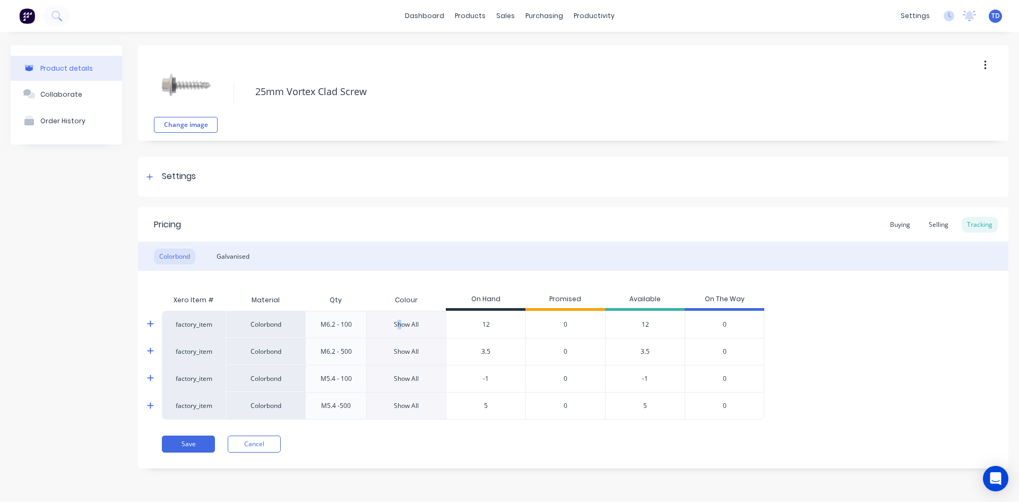
click at [400, 327] on div "Show All" at bounding box center [406, 325] width 25 height 10
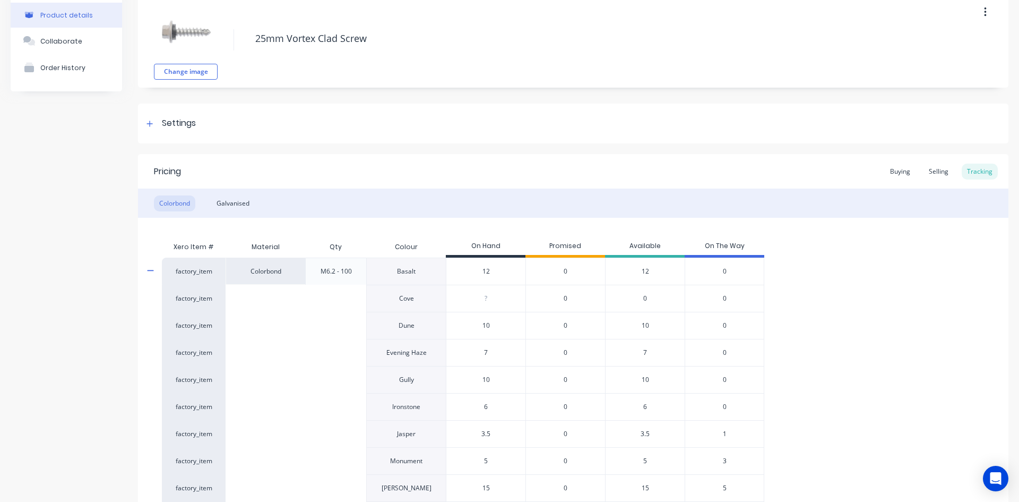
scroll to position [106, 0]
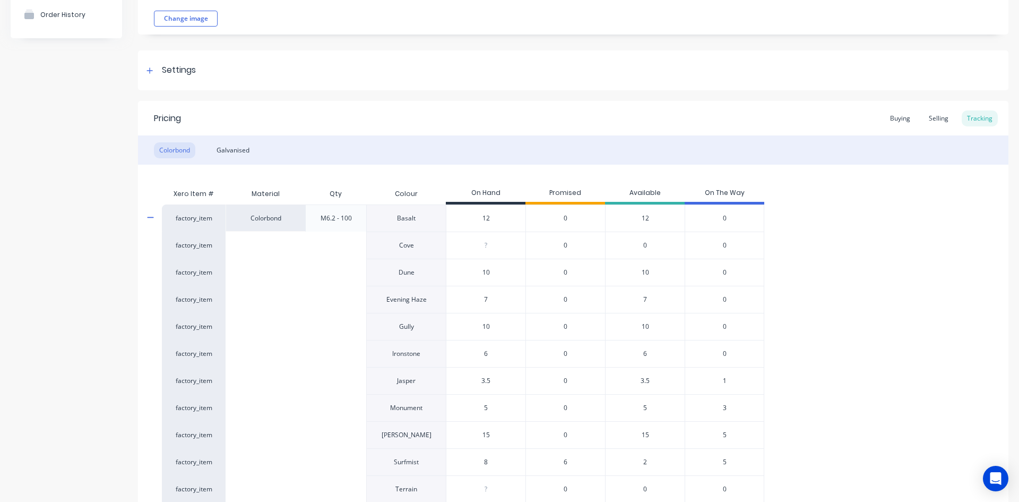
click at [724, 379] on span "1" at bounding box center [725, 381] width 4 height 10
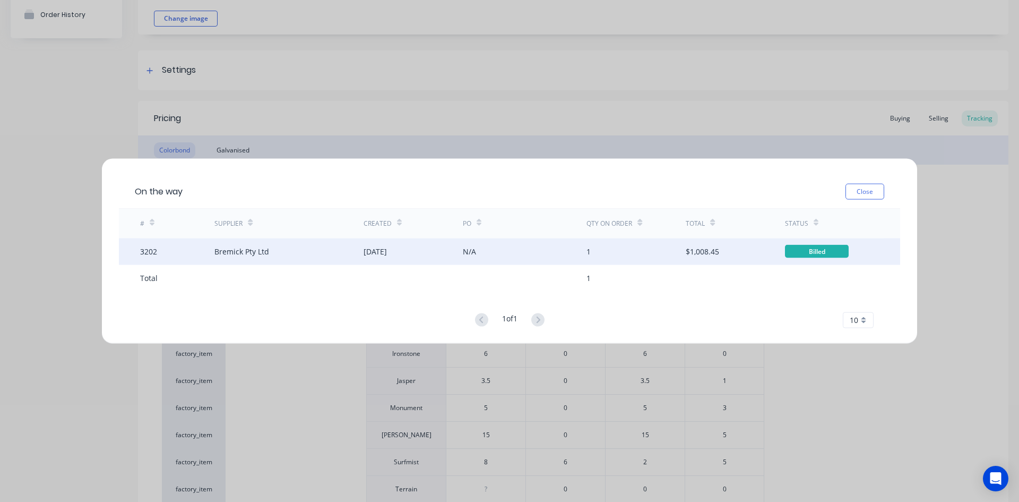
click at [439, 253] on div "18 Mar 2025" at bounding box center [413, 251] width 99 height 27
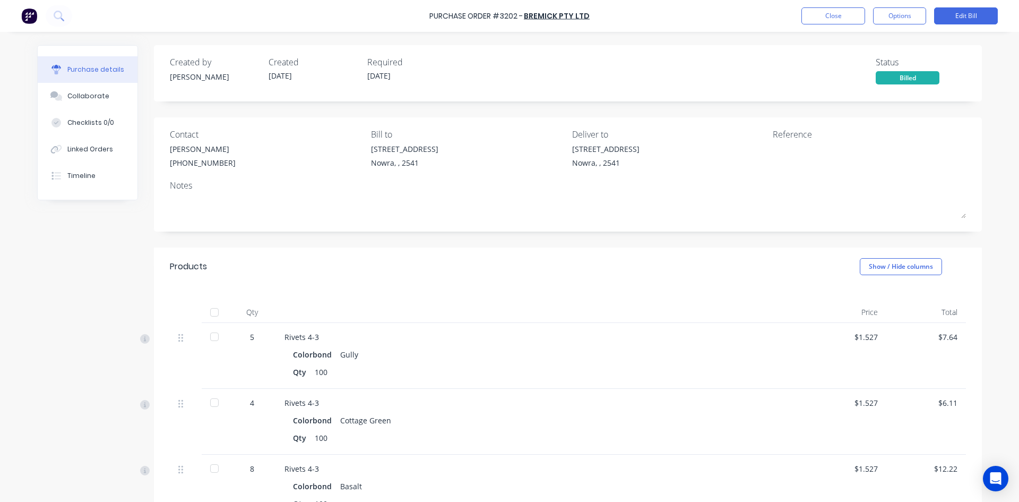
click at [213, 310] on div at bounding box center [214, 311] width 21 height 21
click at [828, 17] on button "Close" at bounding box center [833, 15] width 64 height 17
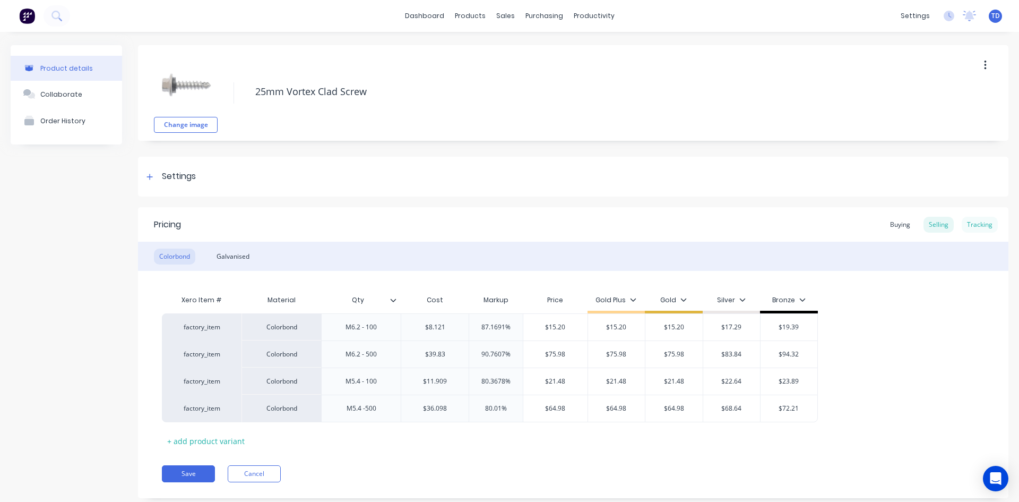
click at [982, 227] on div "Tracking" at bounding box center [980, 225] width 36 height 16
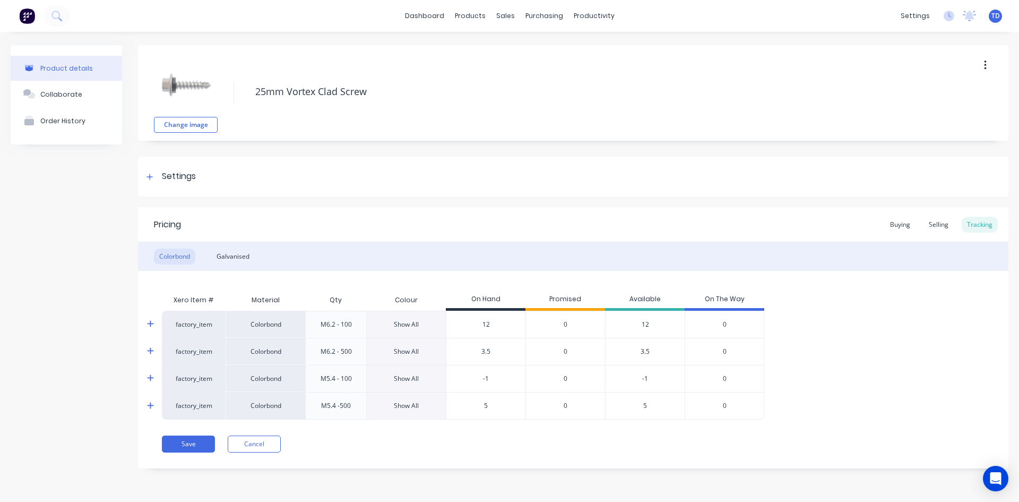
click at [408, 322] on div "Show All" at bounding box center [406, 325] width 25 height 10
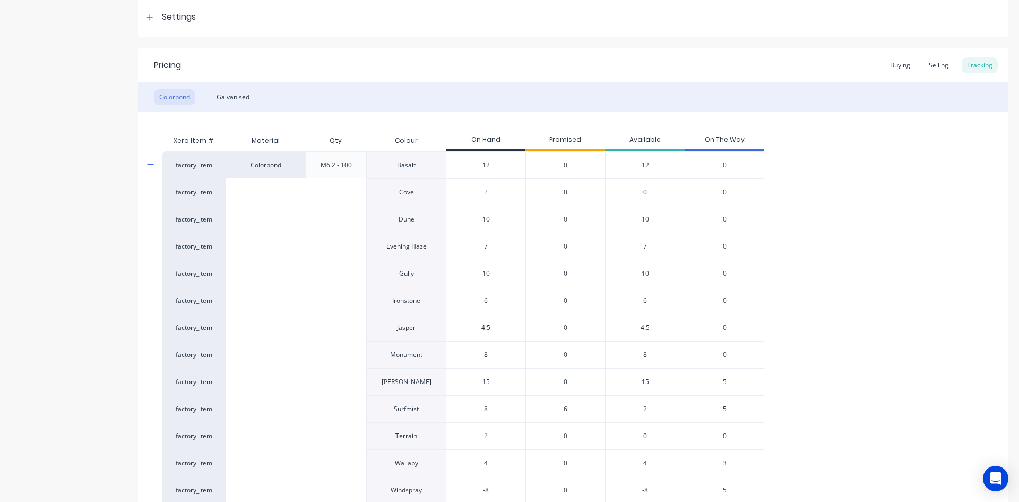
scroll to position [212, 0]
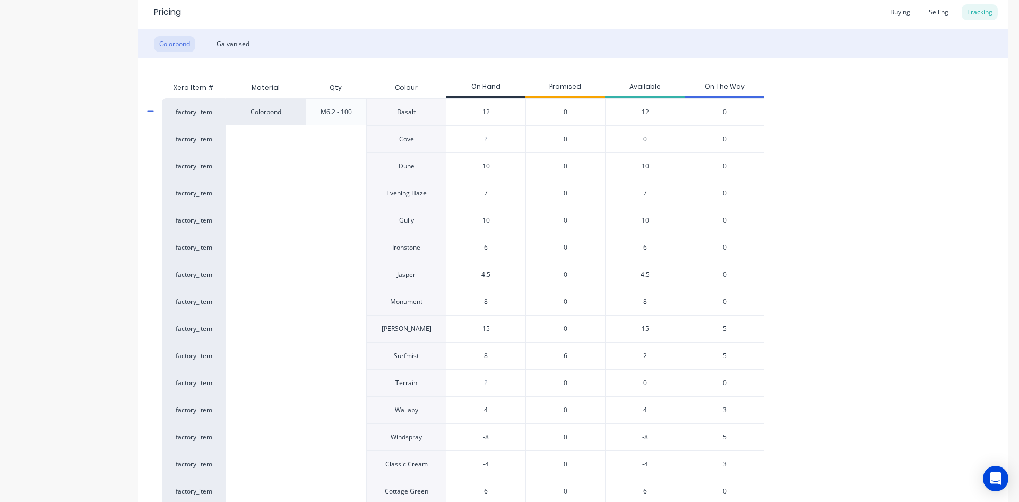
click at [725, 327] on span "5" at bounding box center [725, 329] width 4 height 10
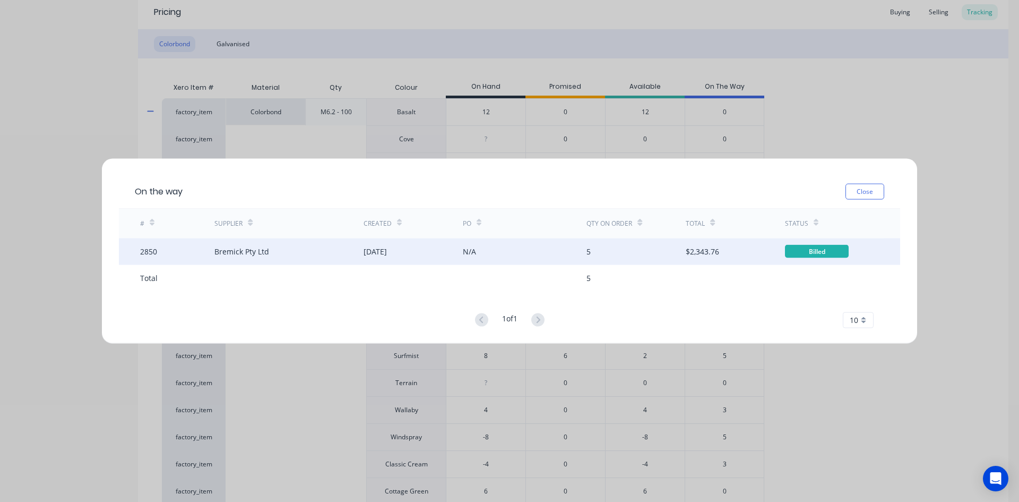
click at [411, 245] on div "13 Jan 2025" at bounding box center [413, 251] width 99 height 27
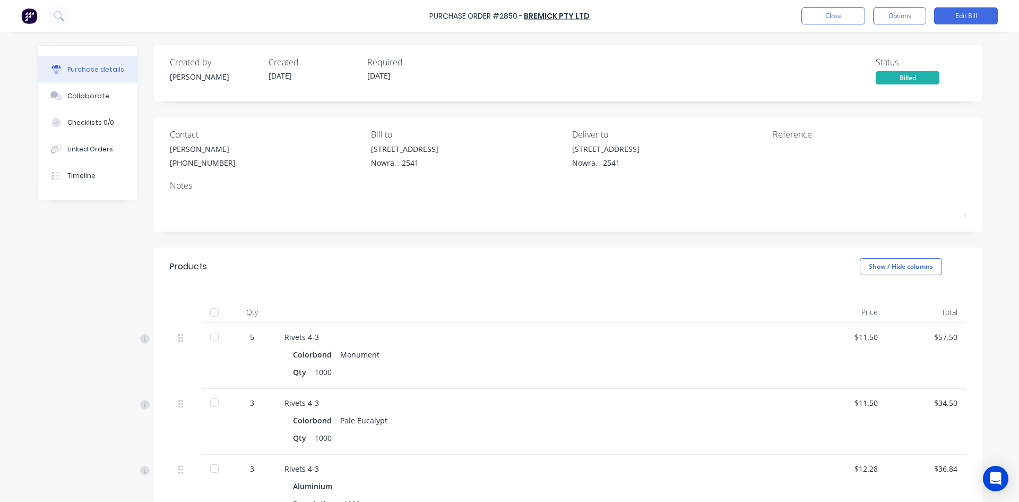
click at [211, 310] on div at bounding box center [214, 311] width 21 height 21
click at [823, 16] on button "Close" at bounding box center [833, 15] width 64 height 17
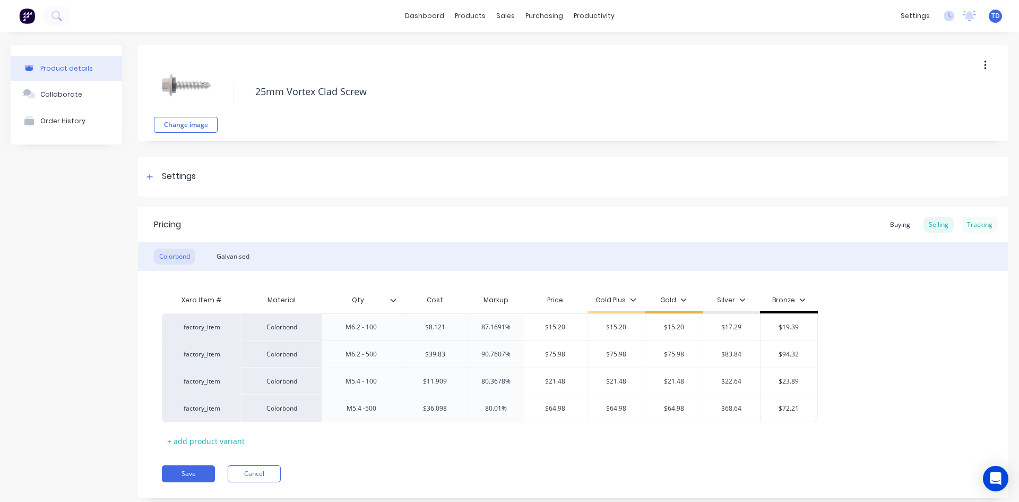
click at [969, 222] on div "Tracking" at bounding box center [980, 225] width 36 height 16
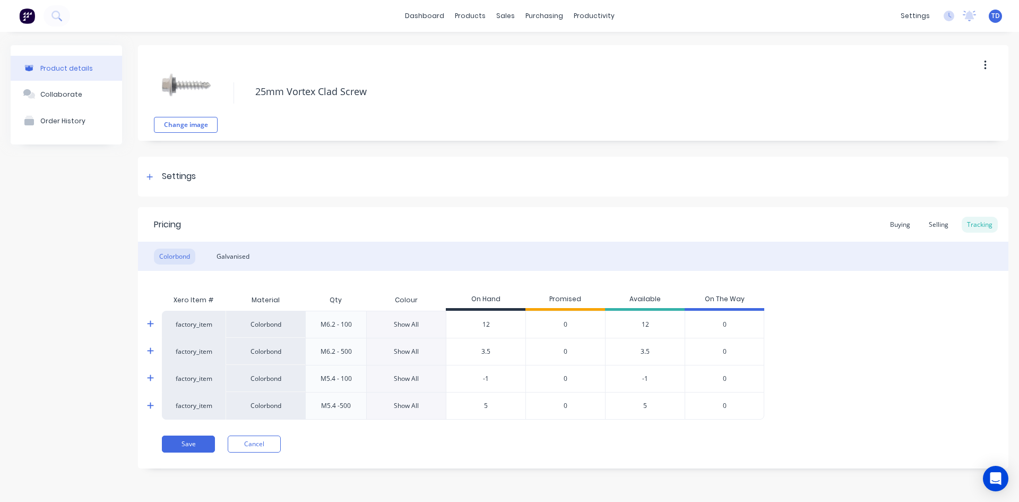
click at [407, 320] on div "Show All" at bounding box center [406, 325] width 25 height 10
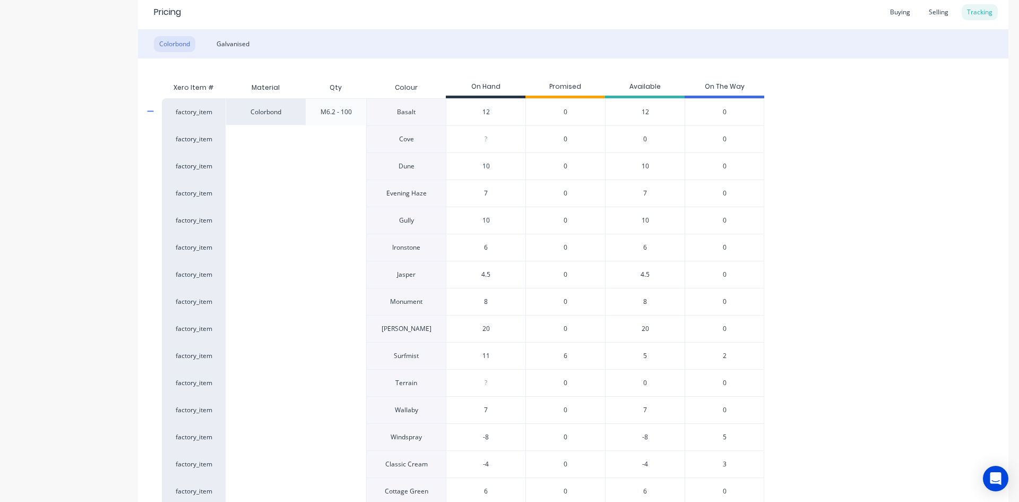
scroll to position [265, 0]
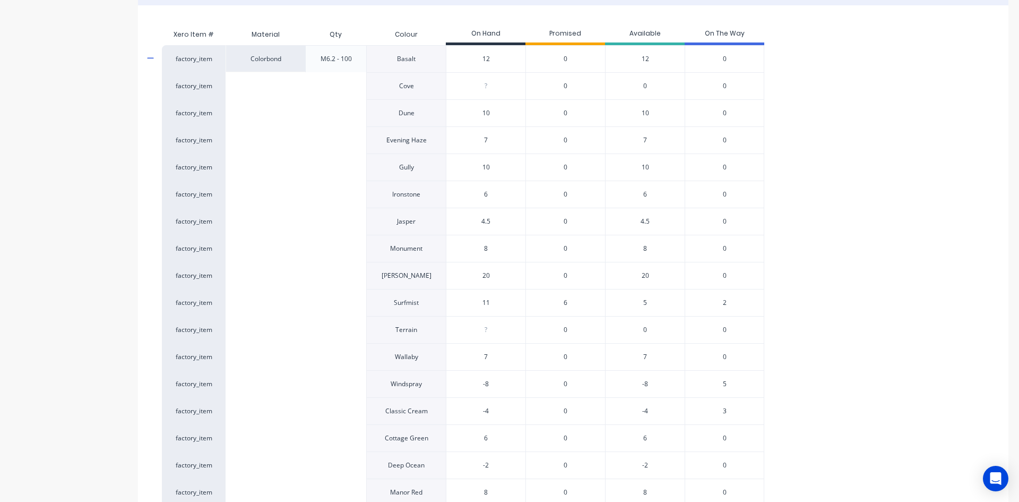
click at [724, 303] on span "2" at bounding box center [725, 303] width 4 height 10
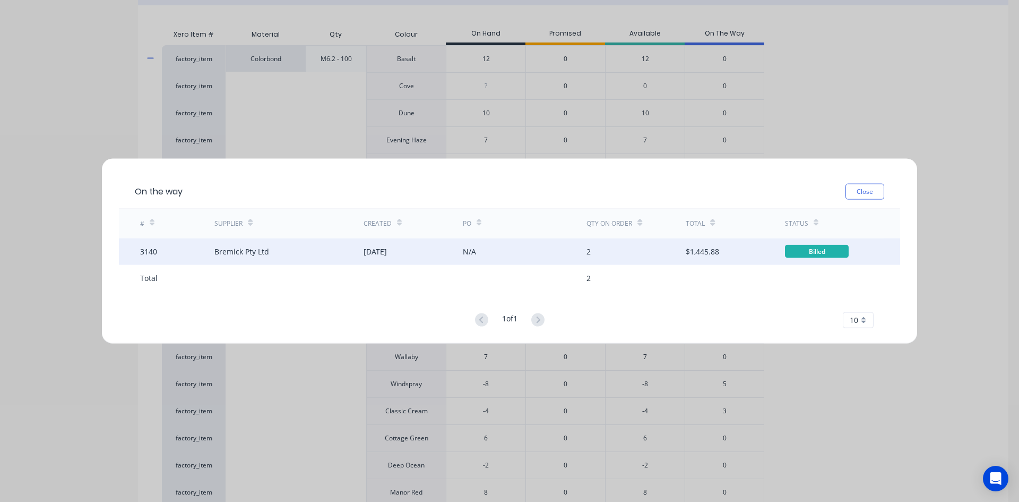
click at [455, 255] on div "10 Mar 2025" at bounding box center [413, 251] width 99 height 27
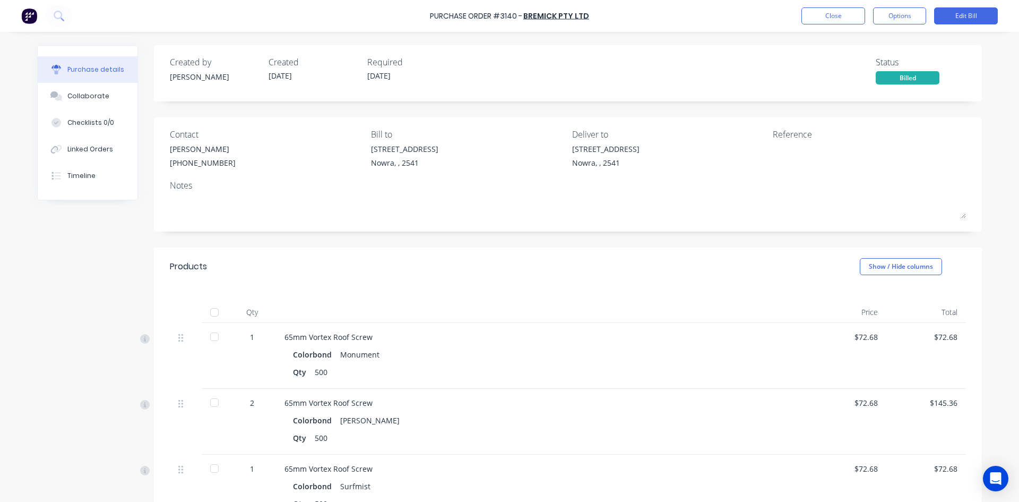
click at [214, 309] on div at bounding box center [214, 311] width 21 height 21
click at [824, 17] on button "Close" at bounding box center [833, 15] width 64 height 17
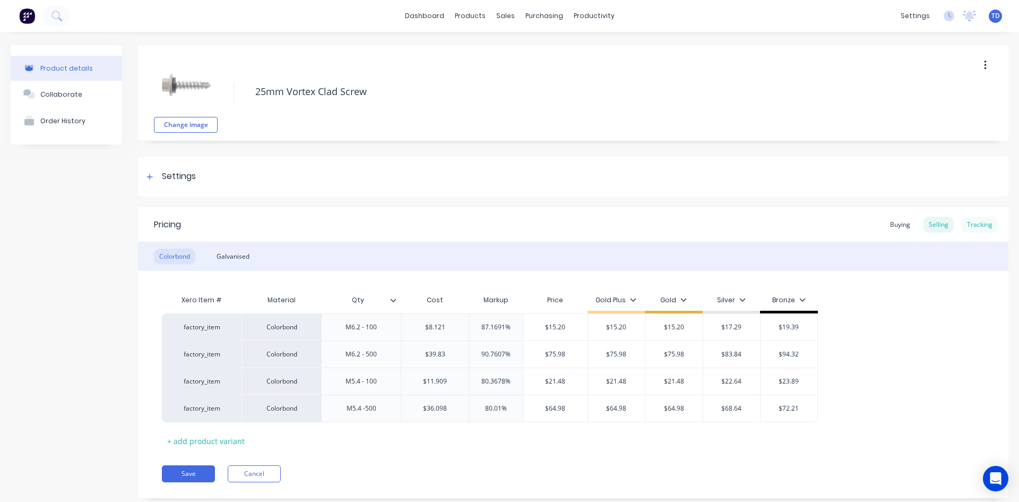
click at [977, 221] on div "Tracking" at bounding box center [980, 225] width 36 height 16
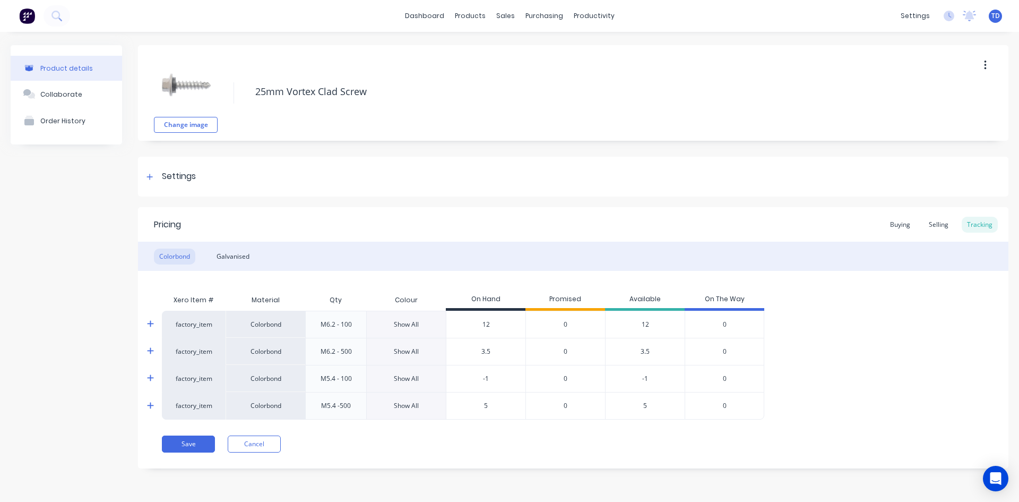
click at [405, 323] on div "Show All" at bounding box center [406, 325] width 25 height 10
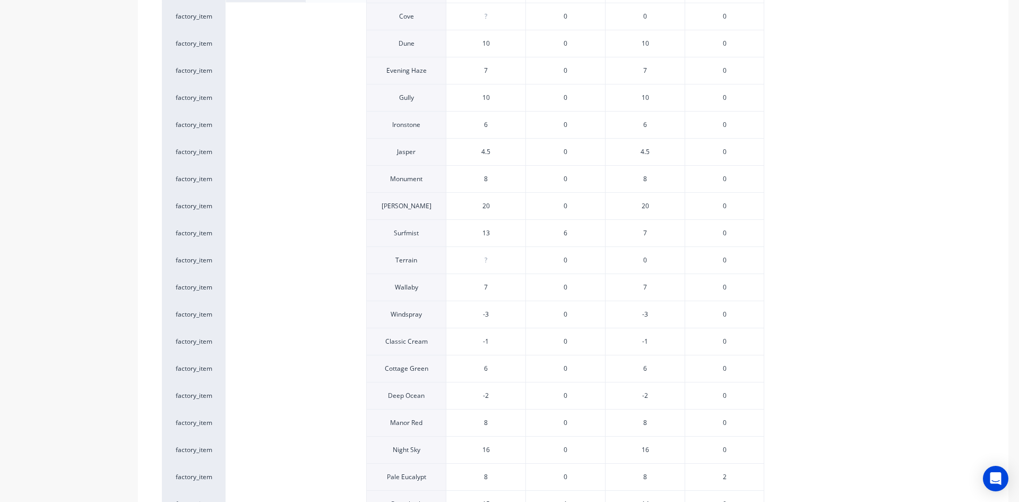
scroll to position [372, 0]
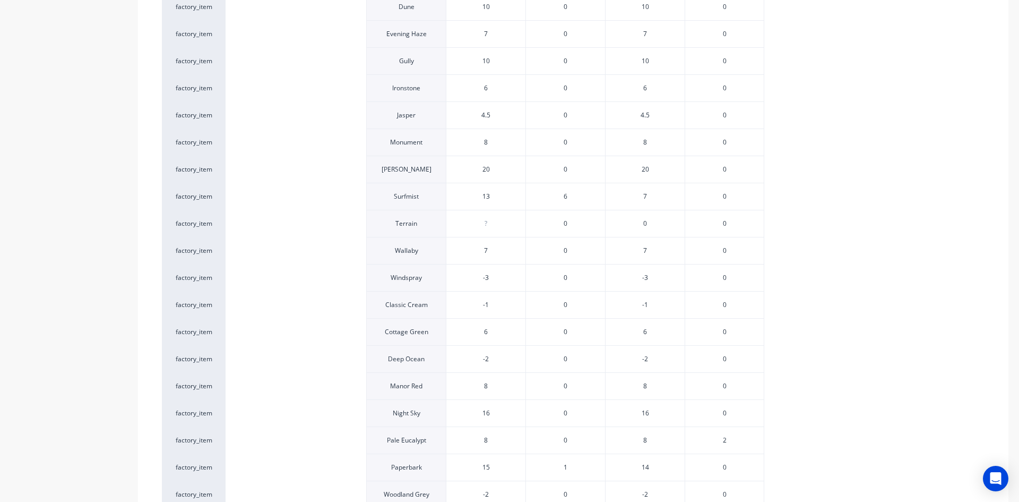
click at [564, 196] on span "6" at bounding box center [566, 197] width 4 height 10
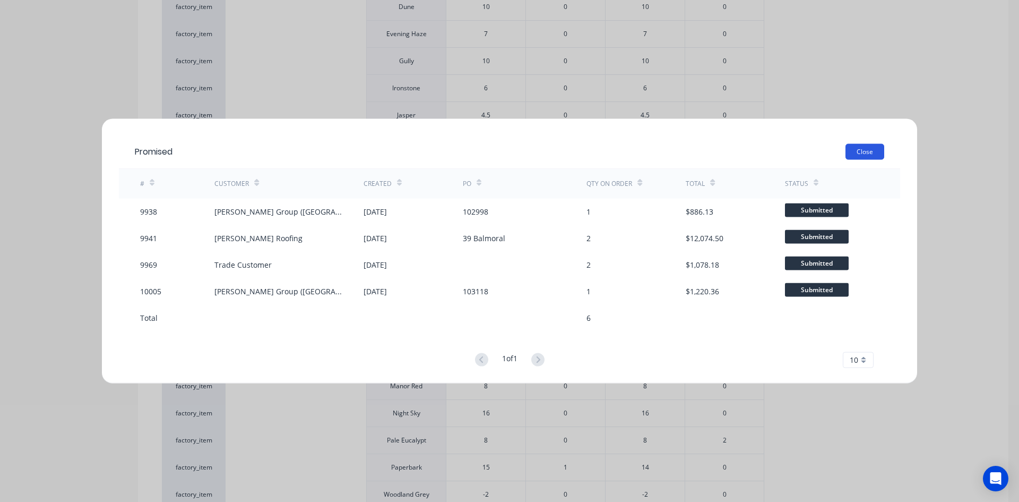
click at [862, 153] on button "Close" at bounding box center [864, 151] width 39 height 16
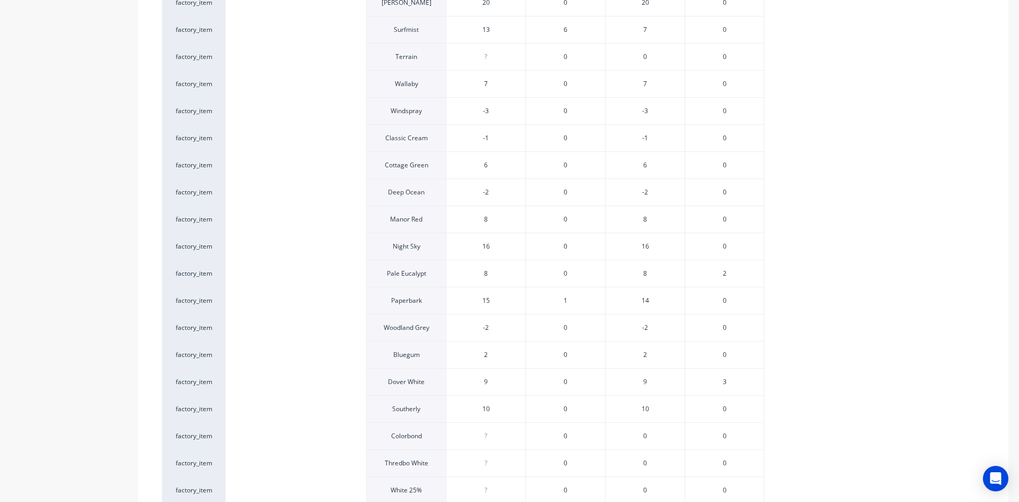
scroll to position [584, 0]
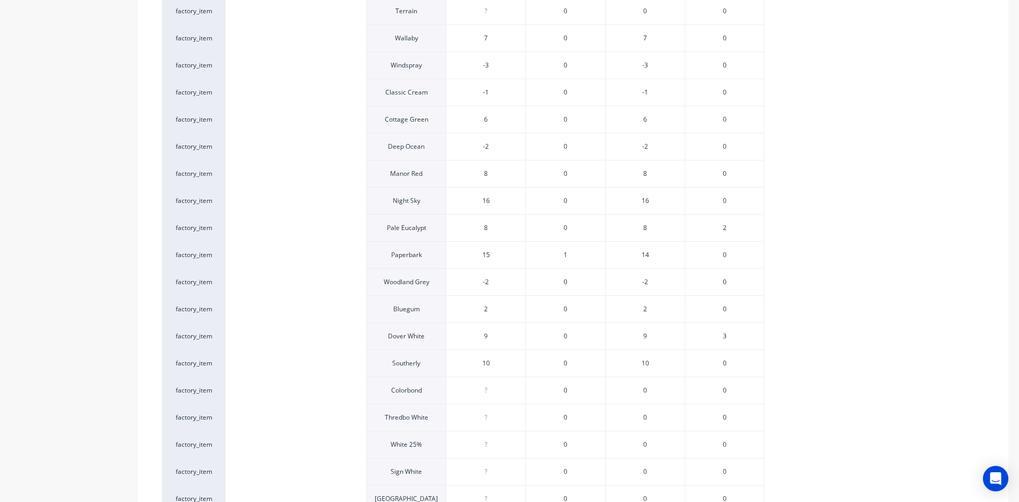
click at [724, 227] on span "2" at bounding box center [725, 228] width 4 height 10
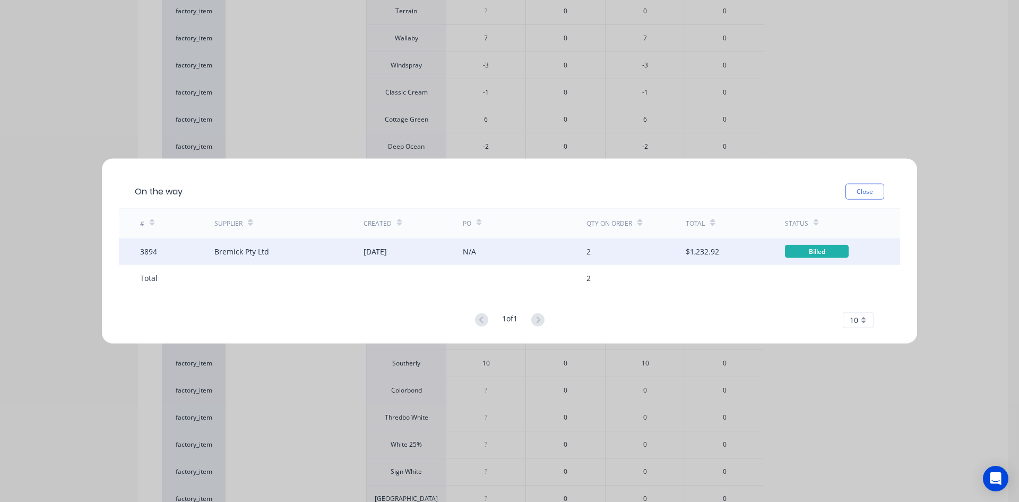
click at [484, 253] on div "N/A" at bounding box center [525, 251] width 124 height 27
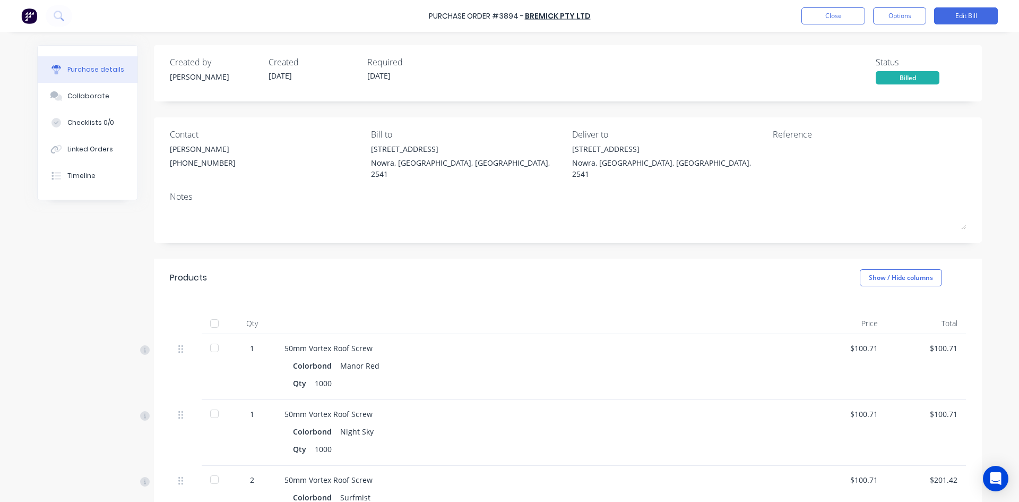
click at [205, 313] on div at bounding box center [214, 323] width 21 height 21
click at [837, 20] on button "Close" at bounding box center [833, 15] width 64 height 17
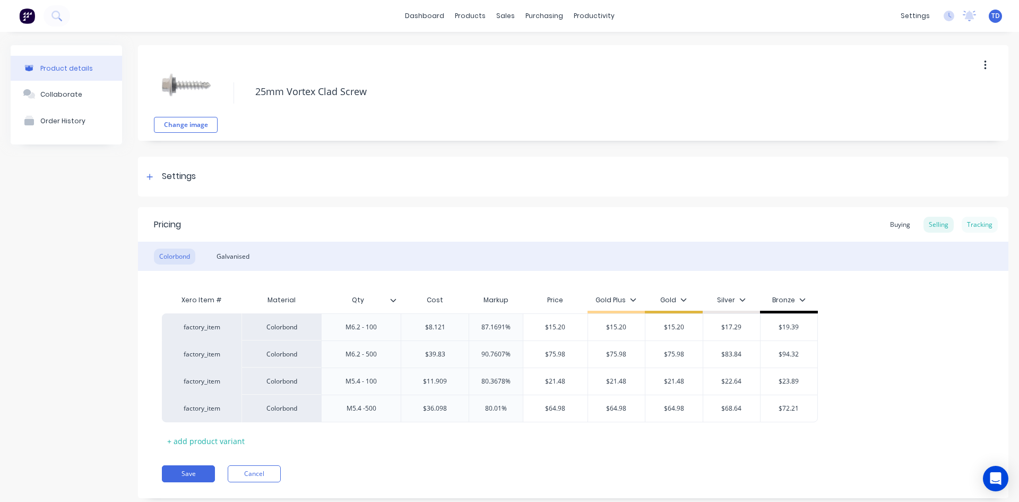
click at [971, 220] on div "Tracking" at bounding box center [980, 225] width 36 height 16
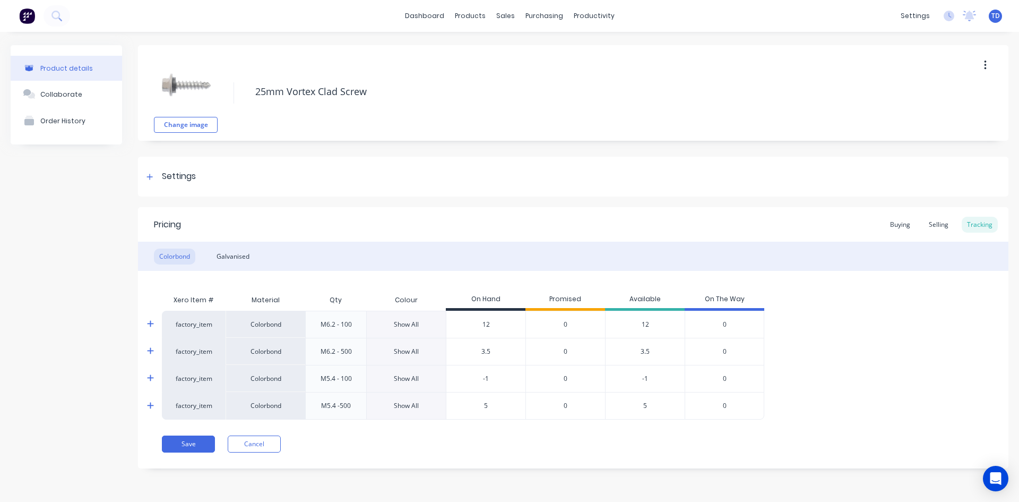
click at [413, 322] on div "Show All" at bounding box center [406, 325] width 25 height 10
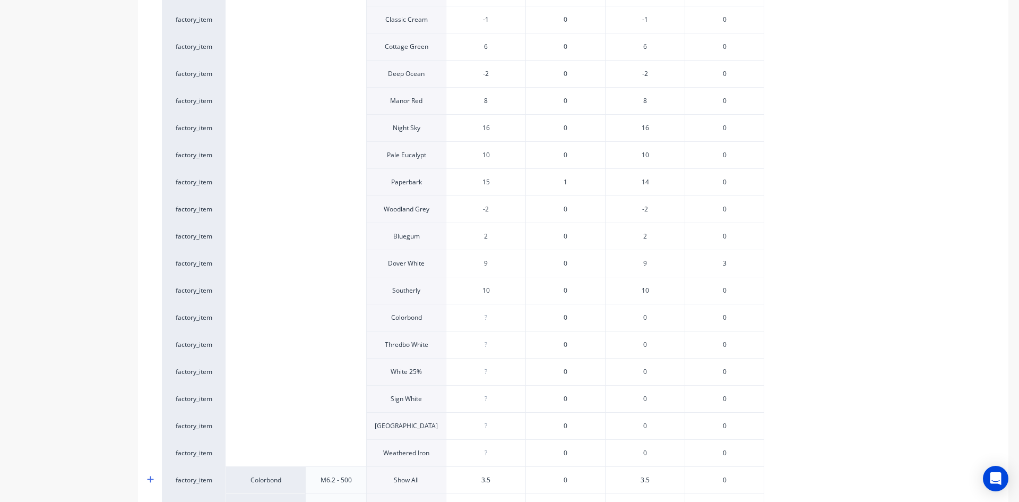
scroll to position [690, 0]
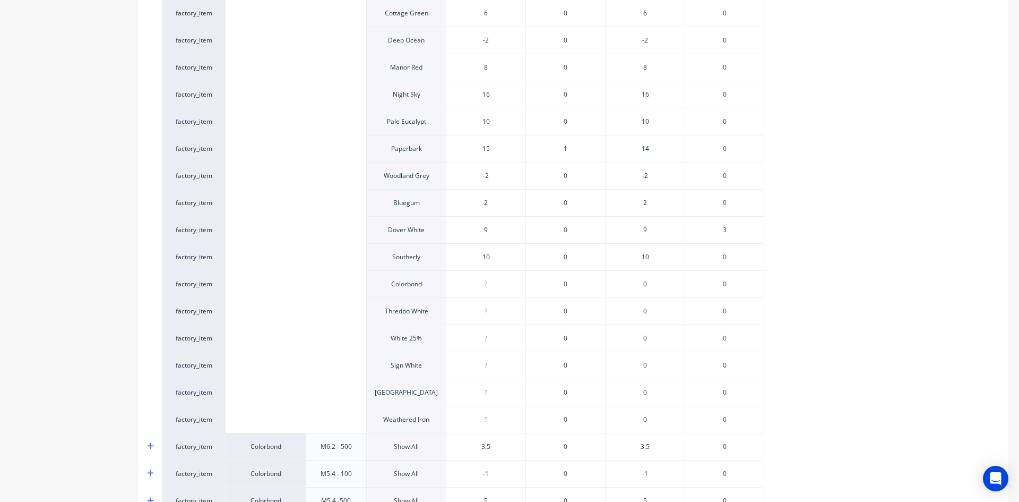
click at [725, 232] on span "3" at bounding box center [725, 230] width 4 height 10
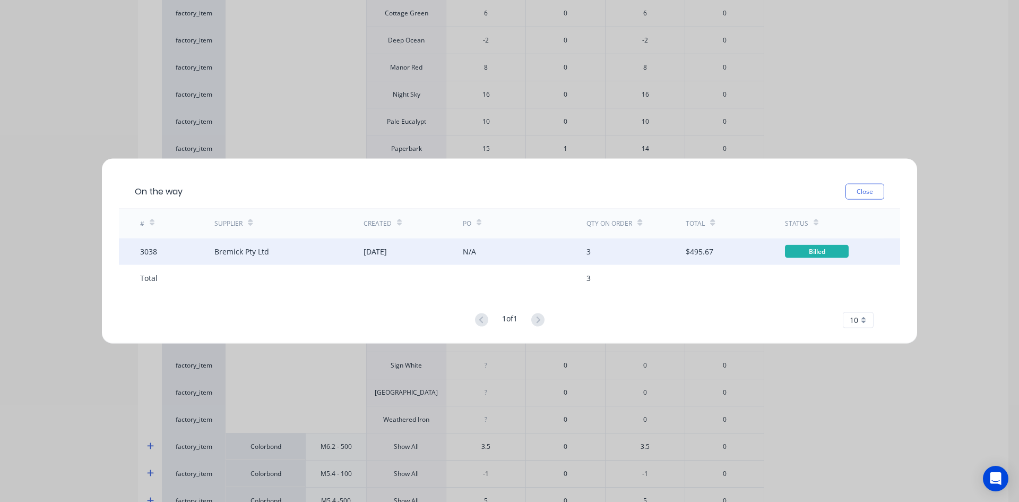
click at [506, 256] on div "N/A" at bounding box center [525, 251] width 124 height 27
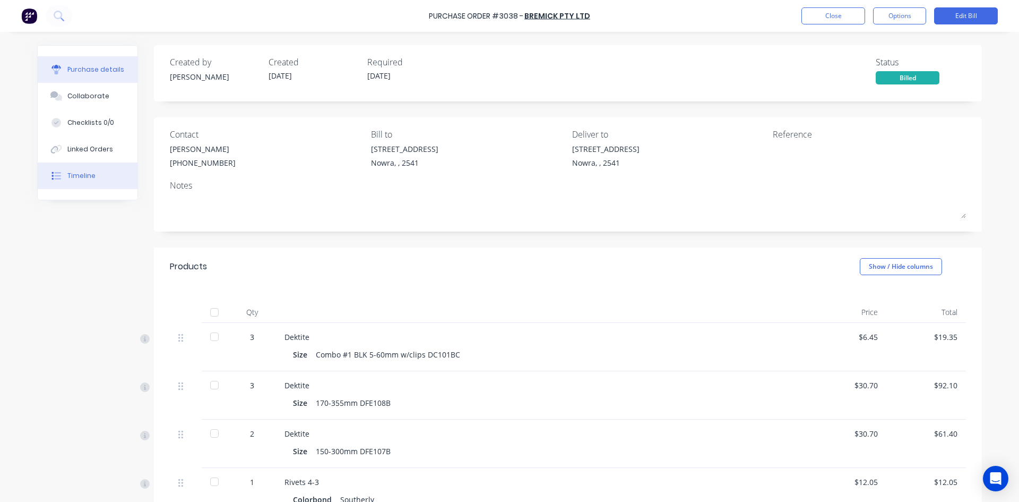
click at [80, 174] on div "Timeline" at bounding box center [81, 176] width 28 height 10
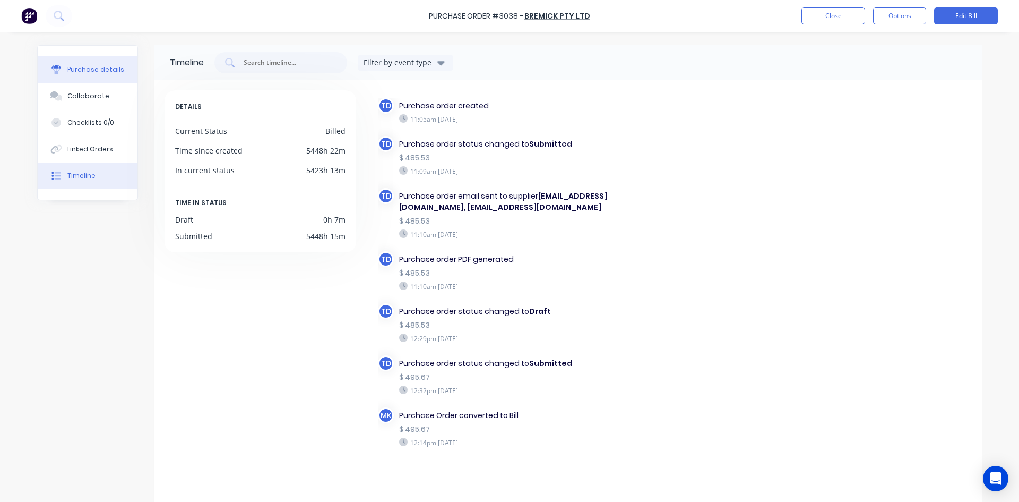
click at [80, 71] on div "Purchase details" at bounding box center [95, 70] width 57 height 10
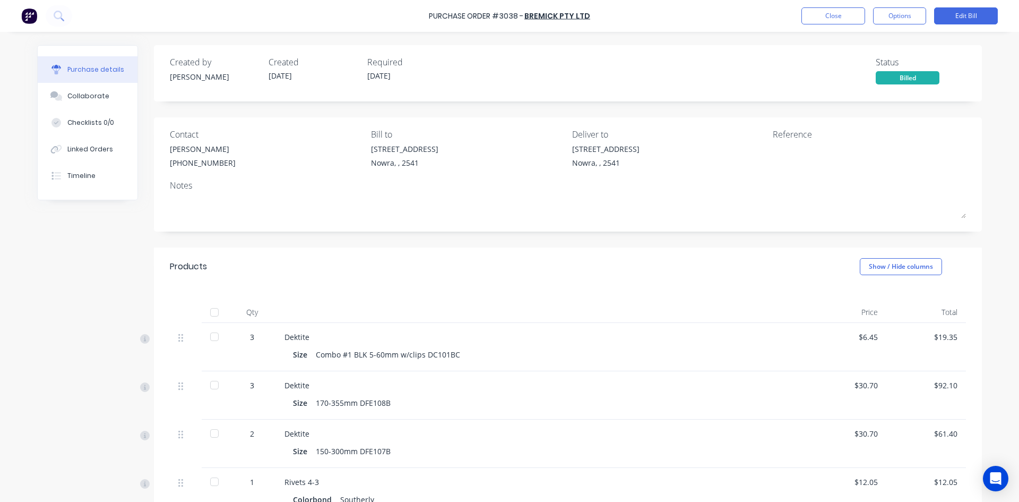
click at [209, 312] on div at bounding box center [214, 311] width 21 height 21
click at [812, 20] on button "Close" at bounding box center [833, 15] width 64 height 17
click at [835, 19] on button "Close" at bounding box center [833, 15] width 64 height 17
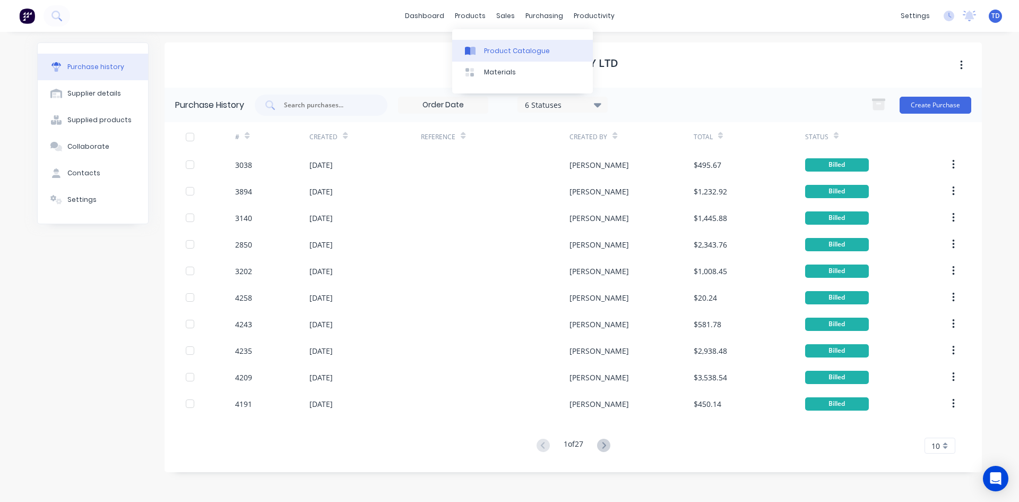
click at [496, 48] on div "Product Catalogue" at bounding box center [517, 51] width 66 height 10
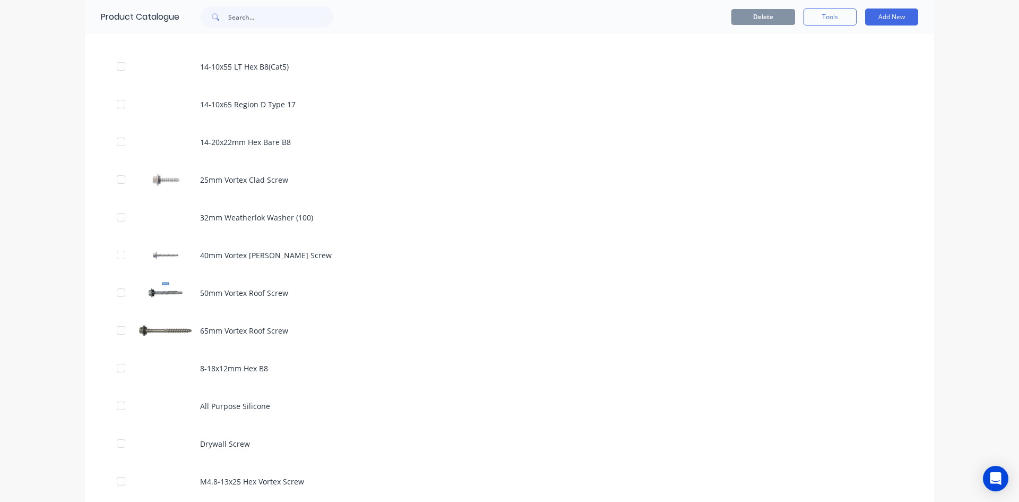
scroll to position [531, 0]
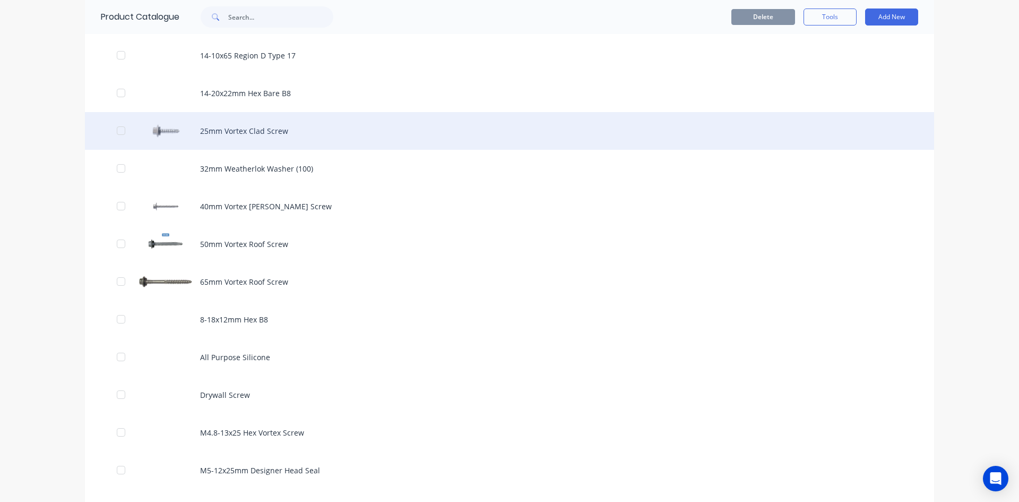
click at [238, 139] on div "25mm Vortex Clad Screw" at bounding box center [509, 131] width 849 height 38
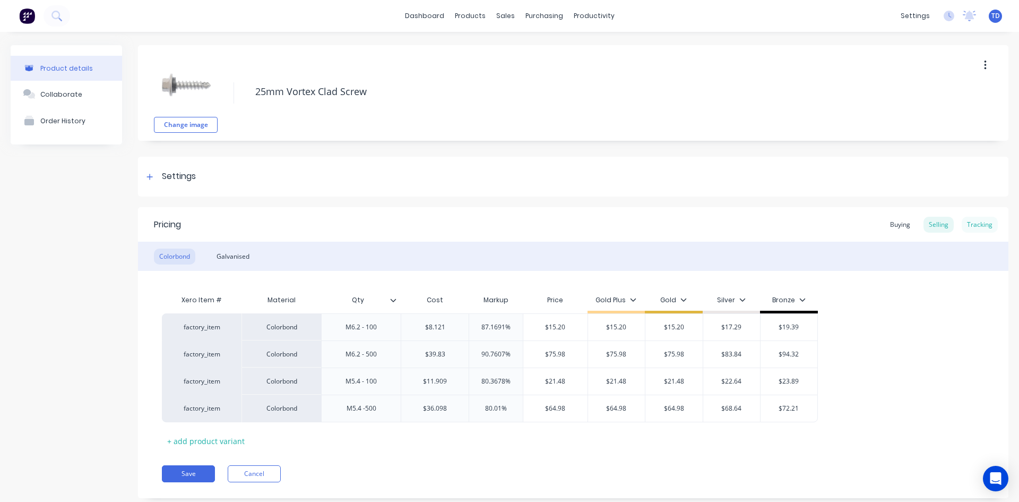
click at [969, 225] on div "Tracking" at bounding box center [980, 225] width 36 height 16
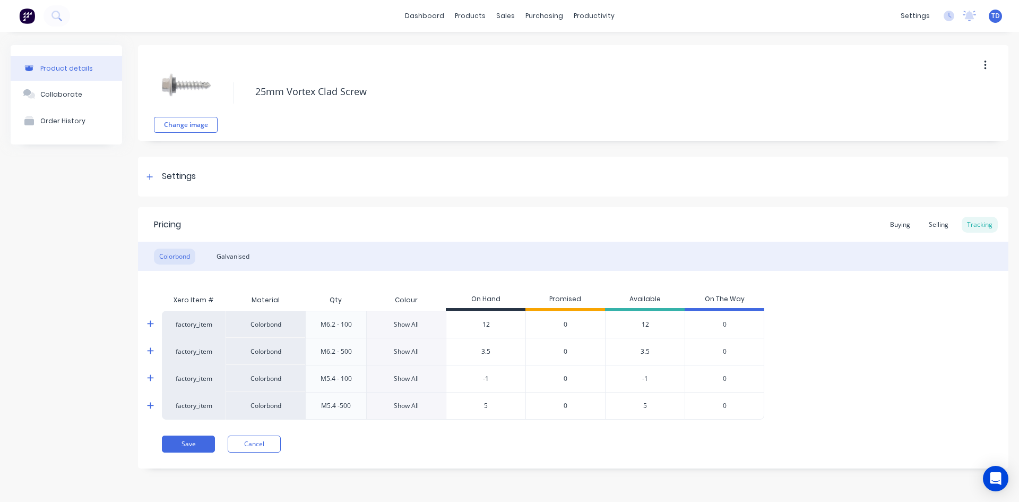
click at [413, 323] on div "Show All" at bounding box center [406, 325] width 25 height 10
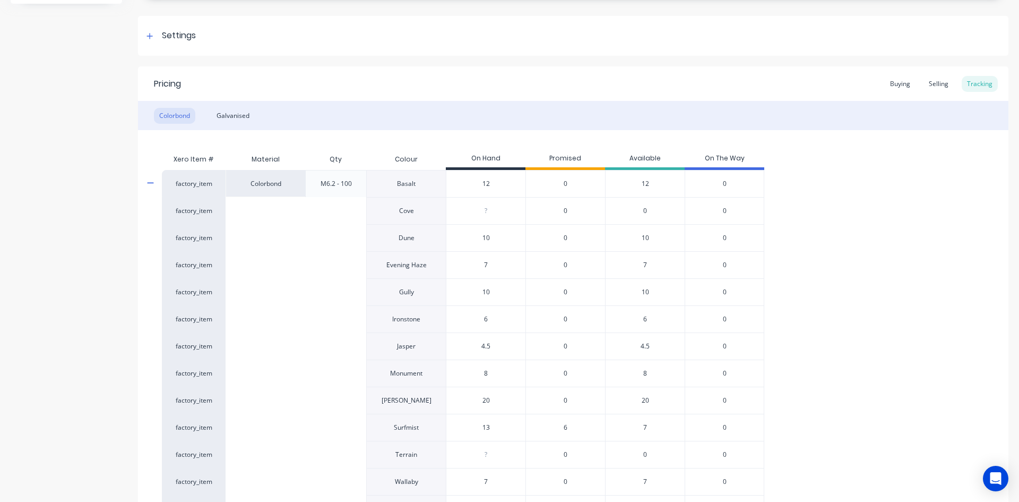
scroll to position [91, 0]
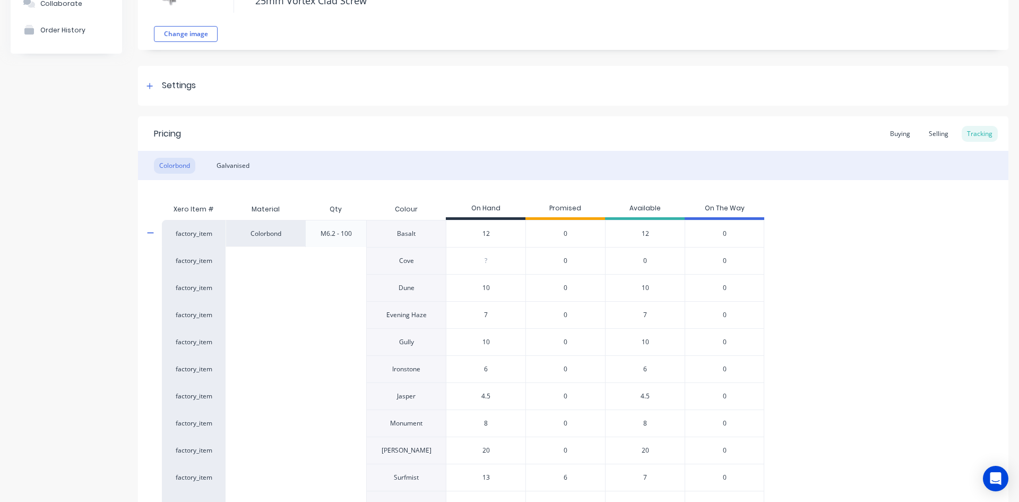
click at [150, 232] on icon at bounding box center [150, 233] width 7 height 8
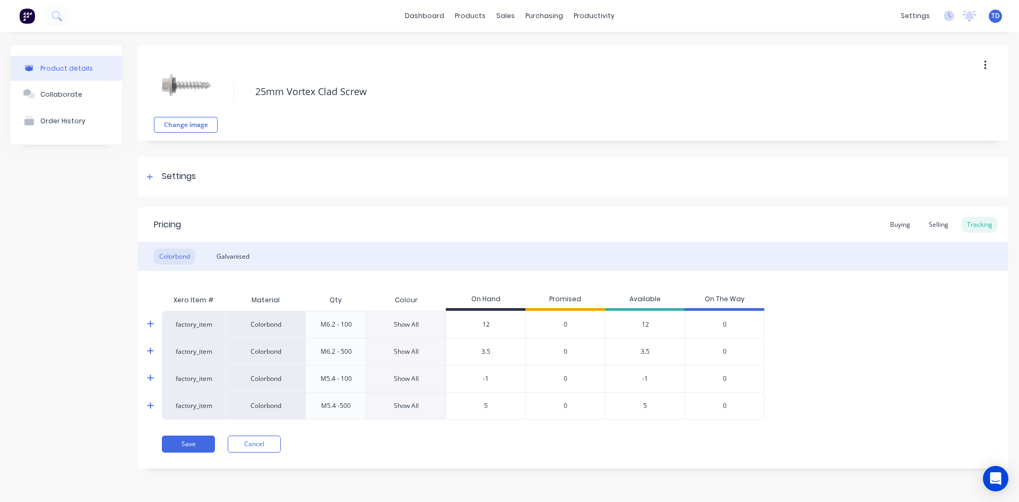
click at [152, 352] on icon at bounding box center [150, 351] width 7 height 8
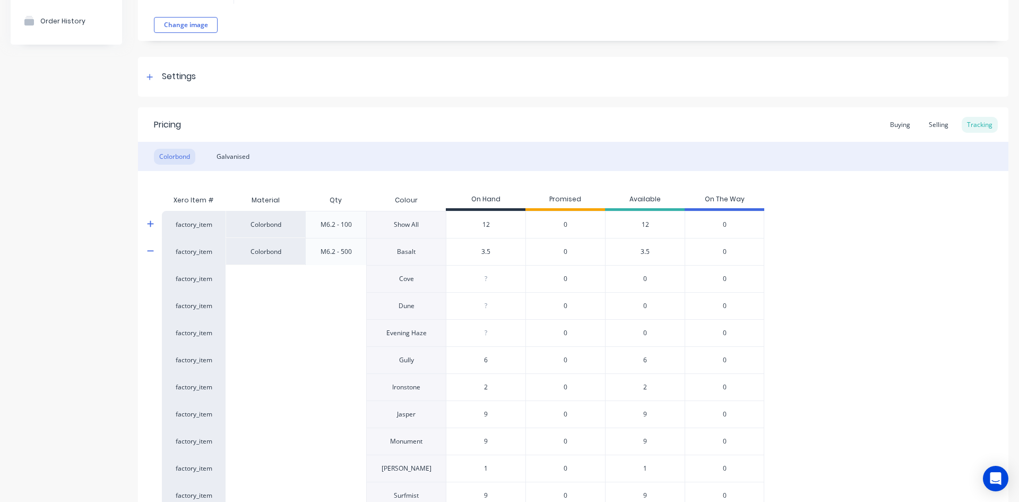
scroll to position [91, 0]
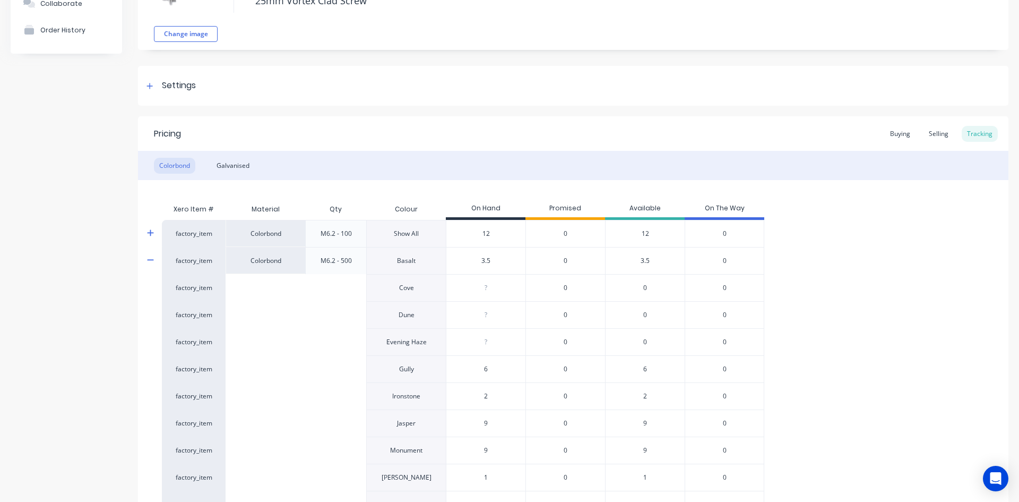
click at [152, 257] on icon at bounding box center [150, 260] width 7 height 8
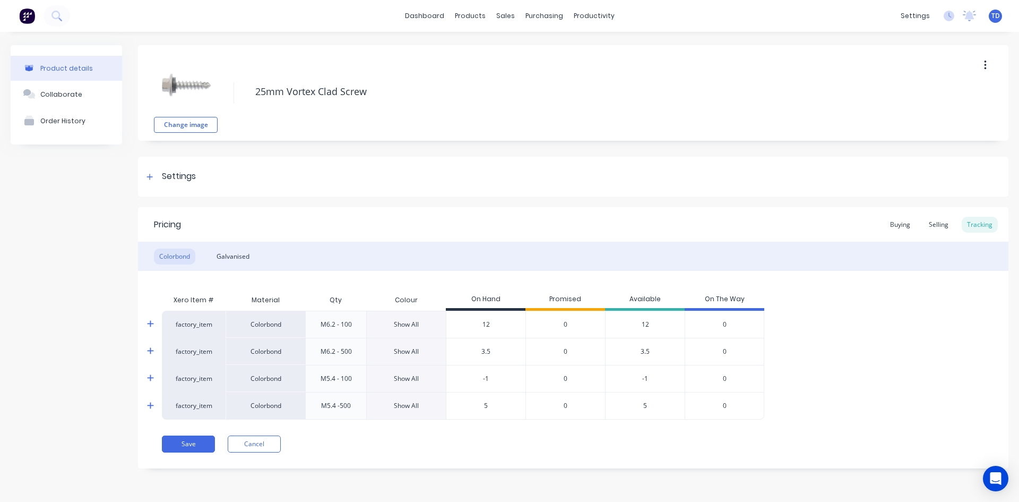
click at [150, 376] on icon at bounding box center [150, 378] width 7 height 8
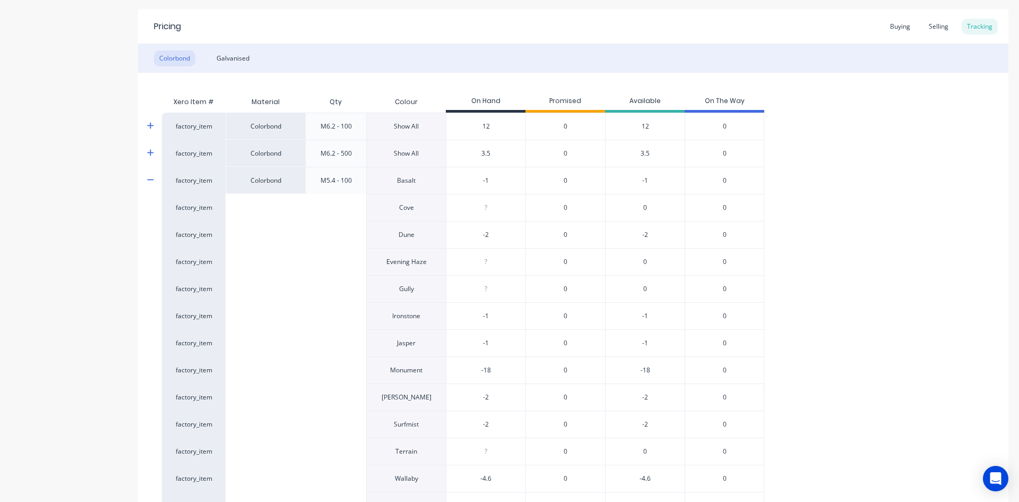
scroll to position [197, 0]
click at [148, 182] on icon at bounding box center [150, 181] width 7 height 8
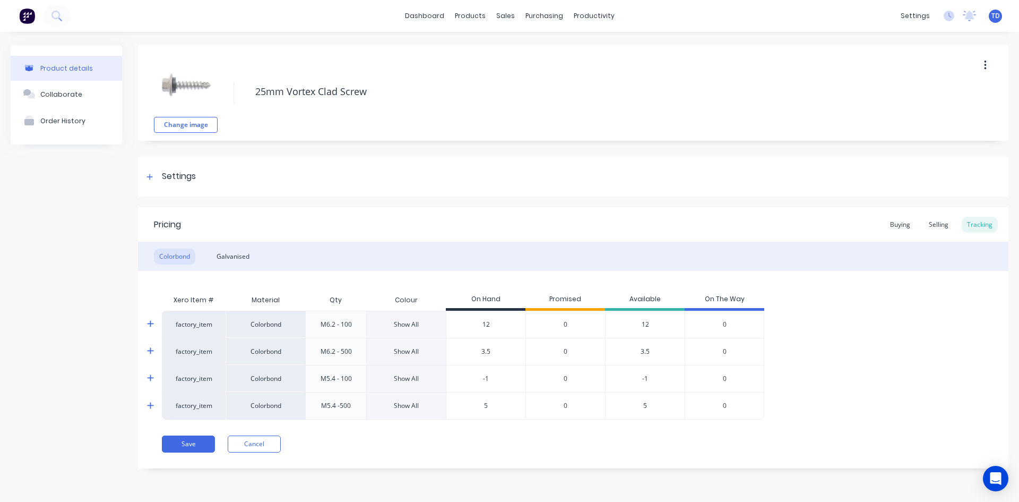
scroll to position [0, 0]
click at [150, 405] on icon at bounding box center [150, 405] width 6 height 6
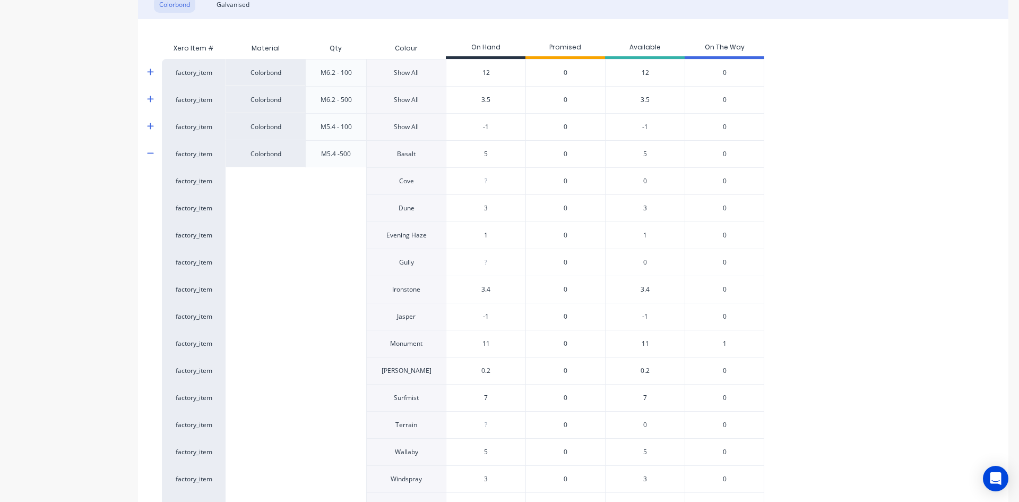
scroll to position [318, 0]
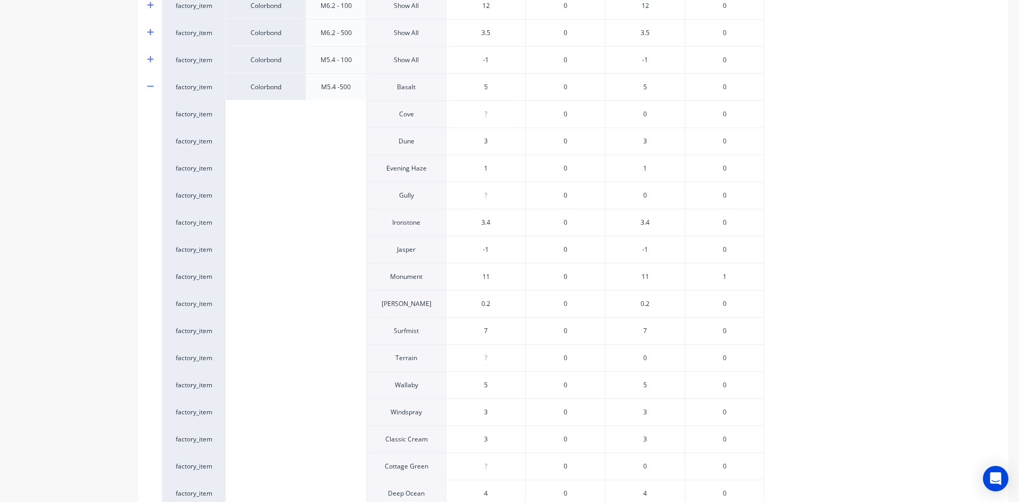
click at [723, 278] on span "1" at bounding box center [725, 277] width 4 height 10
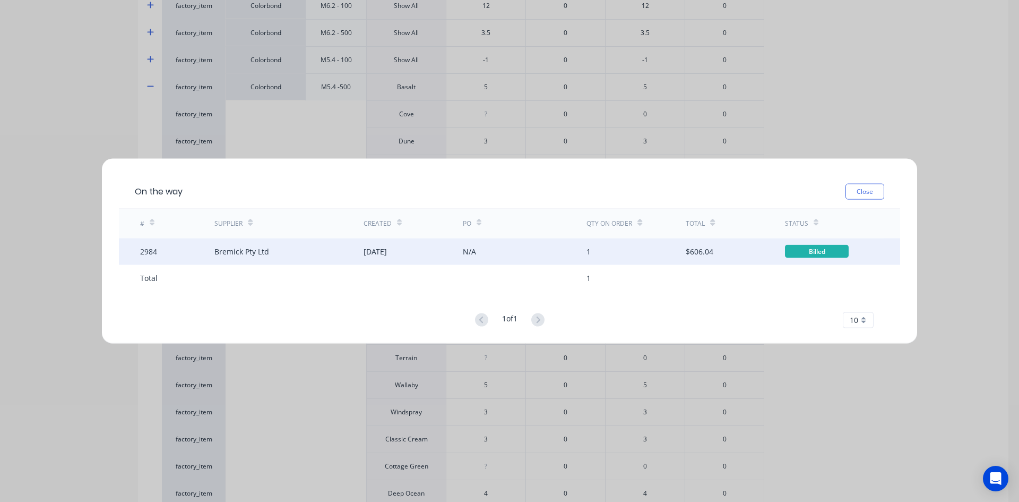
click at [345, 252] on div "Bremick Pty Ltd" at bounding box center [288, 251] width 149 height 27
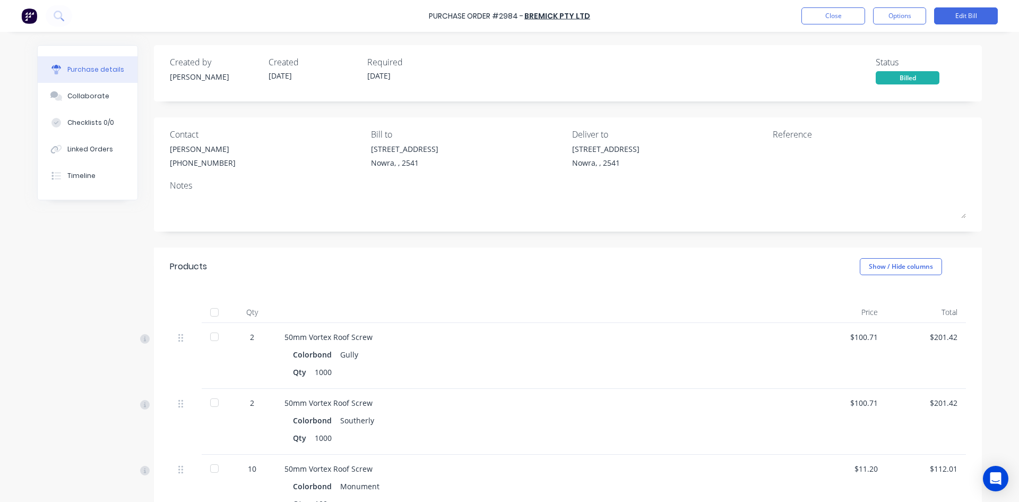
click at [215, 312] on div at bounding box center [214, 311] width 21 height 21
click at [833, 14] on button "Close" at bounding box center [833, 15] width 64 height 17
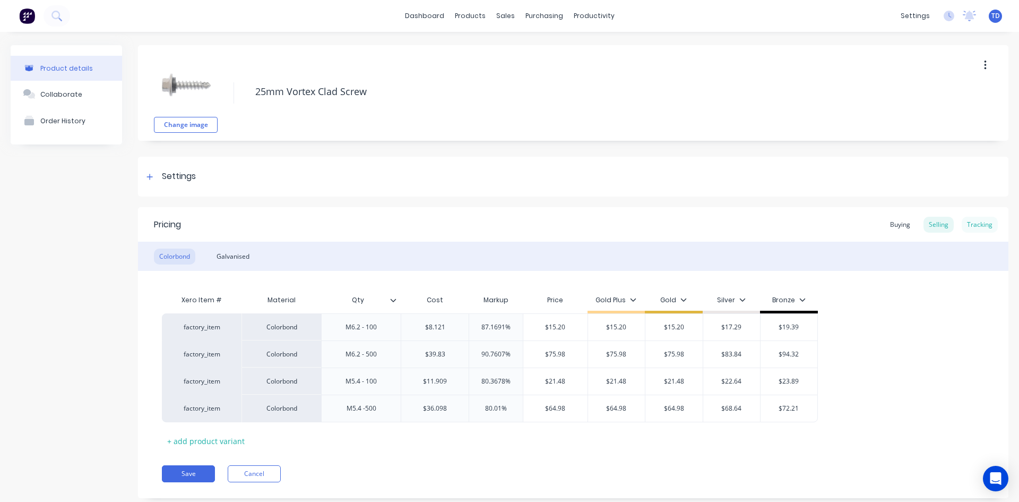
click at [964, 222] on div "Tracking" at bounding box center [980, 225] width 36 height 16
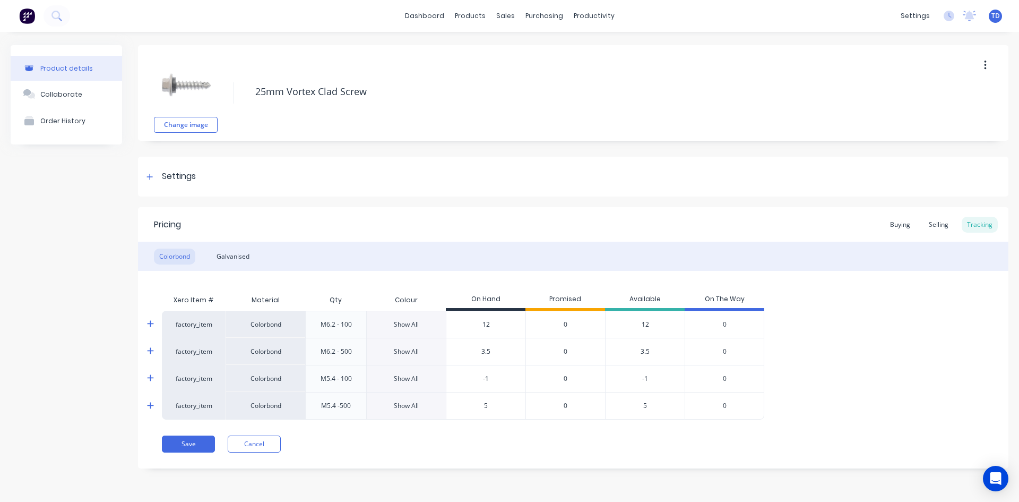
click at [151, 400] on div at bounding box center [156, 405] width 21 height 27
click at [152, 406] on icon at bounding box center [150, 405] width 7 height 8
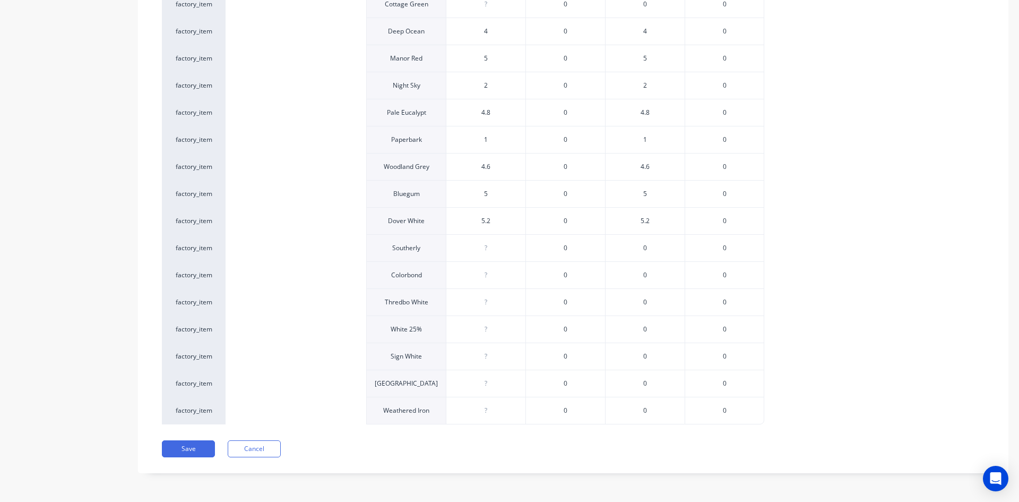
scroll to position [781, 0]
click at [178, 452] on button "Save" at bounding box center [188, 447] width 53 height 17
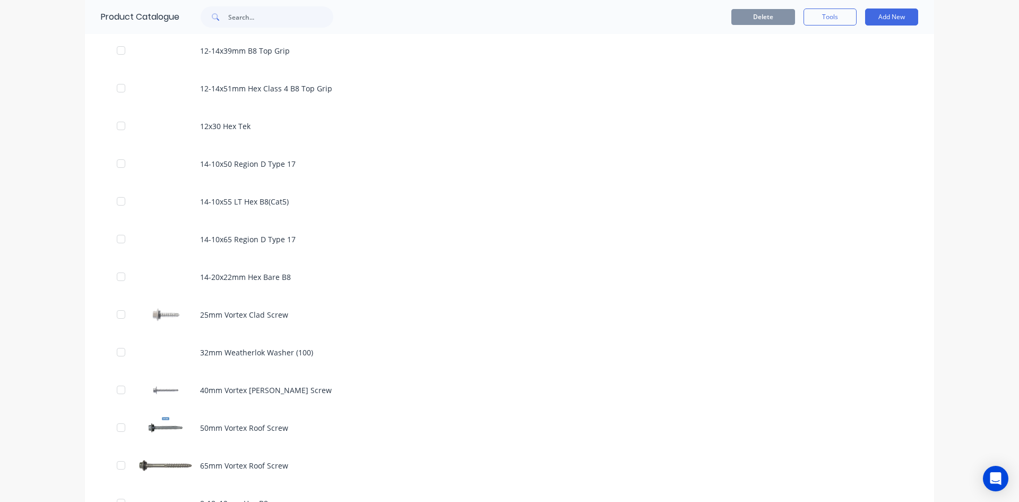
scroll to position [372, 0]
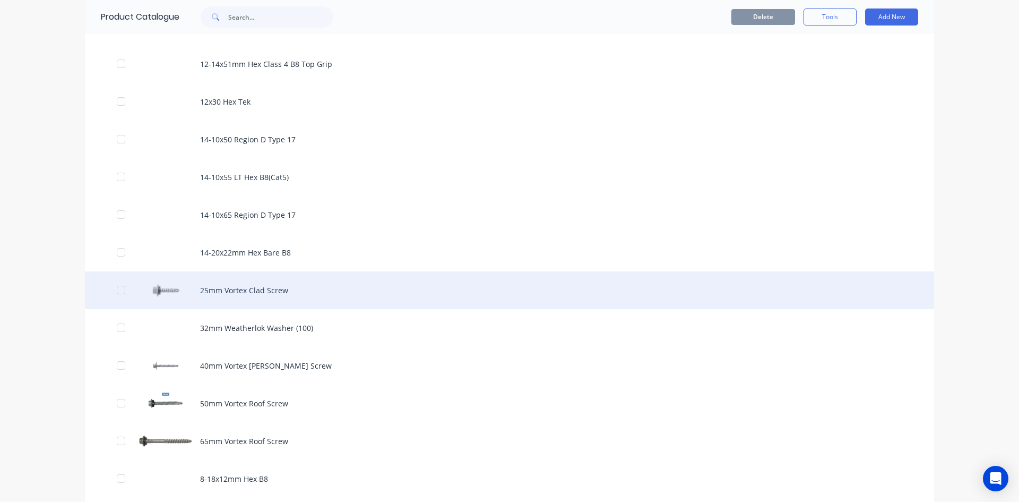
click at [249, 296] on div "25mm Vortex Clad Screw" at bounding box center [509, 290] width 849 height 38
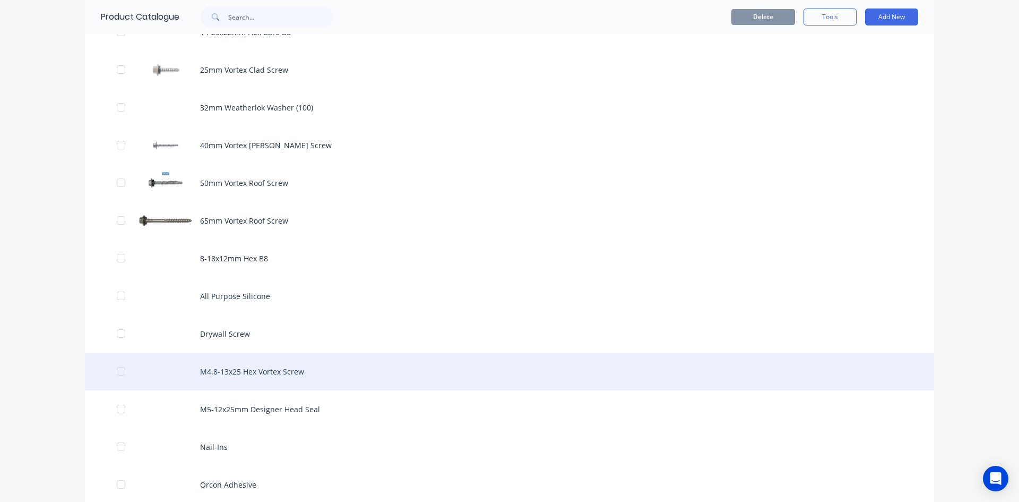
scroll to position [531, 0]
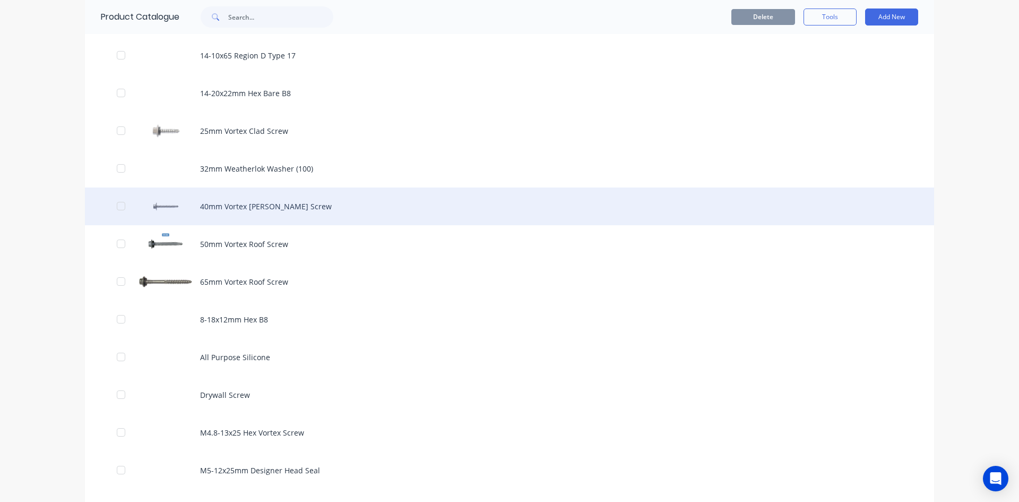
click at [246, 207] on div "40mm Vortex Batten Screw" at bounding box center [509, 206] width 849 height 38
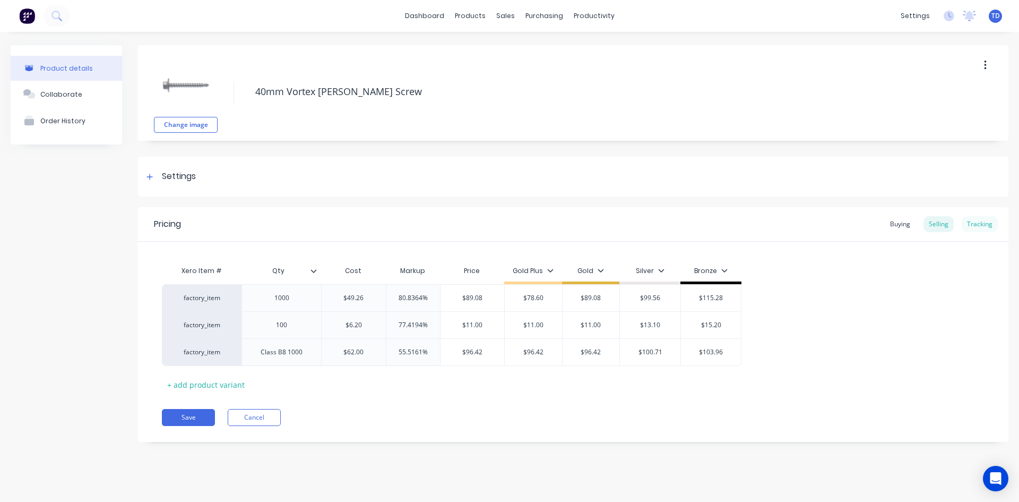
click at [978, 229] on div "Tracking" at bounding box center [980, 224] width 36 height 16
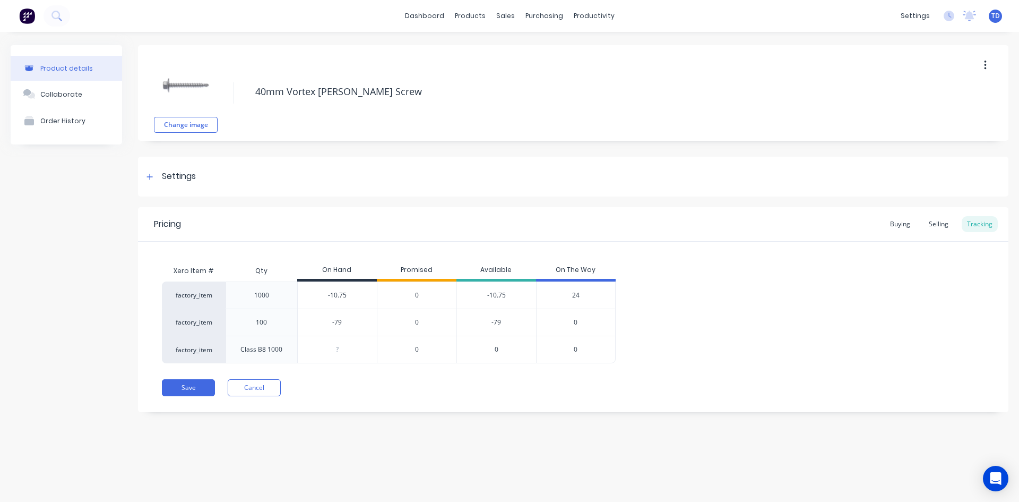
click at [578, 296] on span "24" at bounding box center [575, 295] width 7 height 10
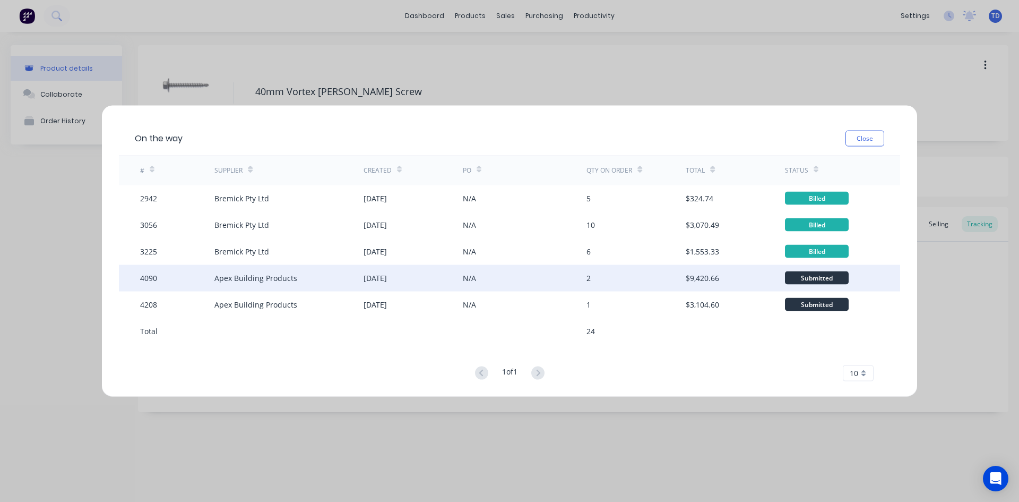
click at [541, 275] on div "N/A" at bounding box center [525, 277] width 124 height 27
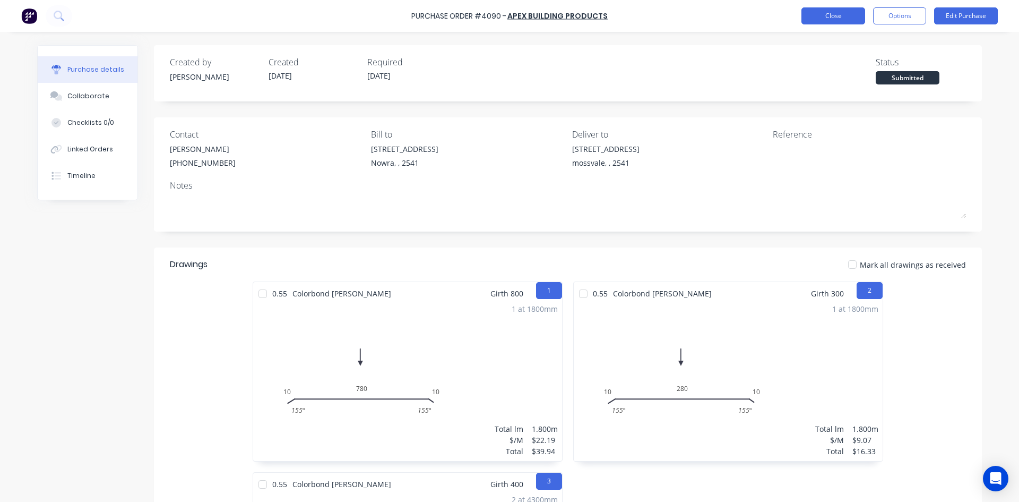
click at [826, 21] on button "Close" at bounding box center [833, 15] width 64 height 17
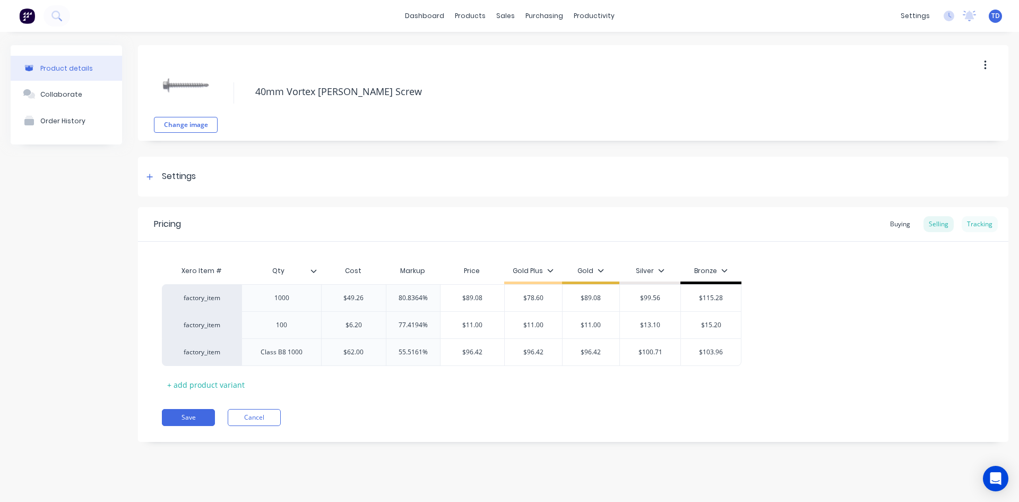
click at [970, 221] on div "Tracking" at bounding box center [980, 224] width 36 height 16
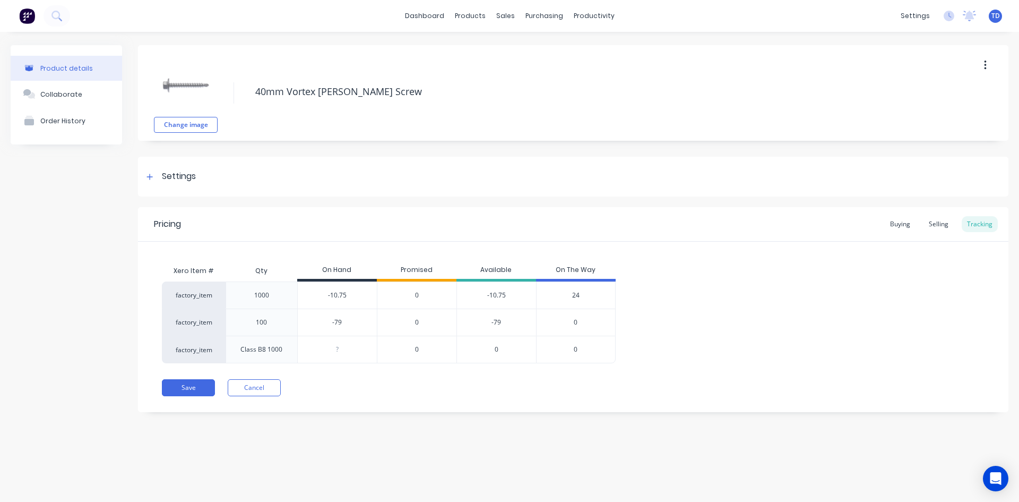
click at [577, 295] on span "24" at bounding box center [575, 295] width 7 height 10
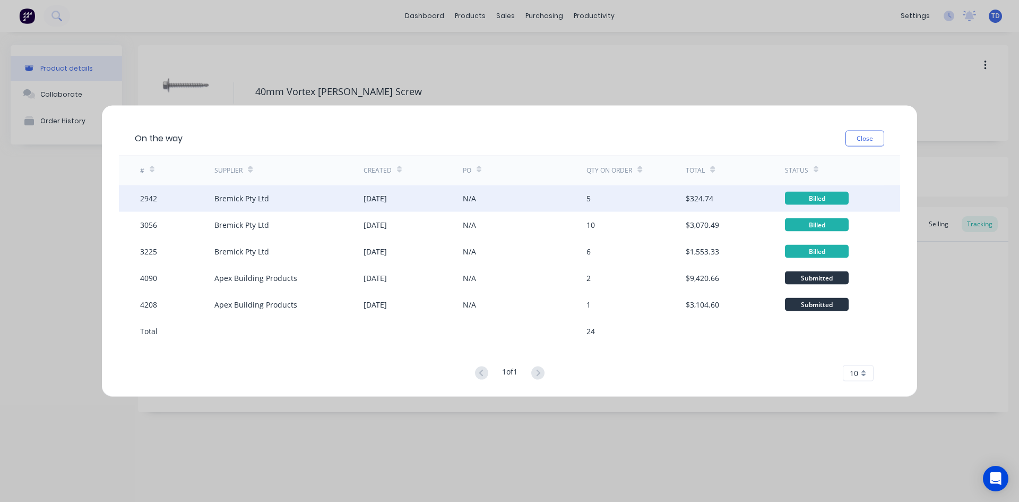
click at [533, 200] on div "N/A" at bounding box center [525, 198] width 124 height 27
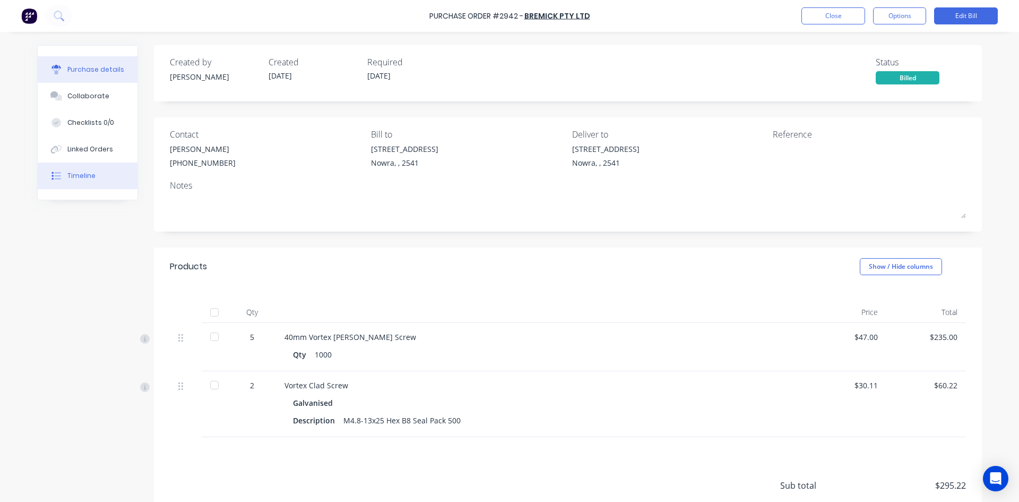
click at [62, 185] on button "Timeline" at bounding box center [88, 175] width 100 height 27
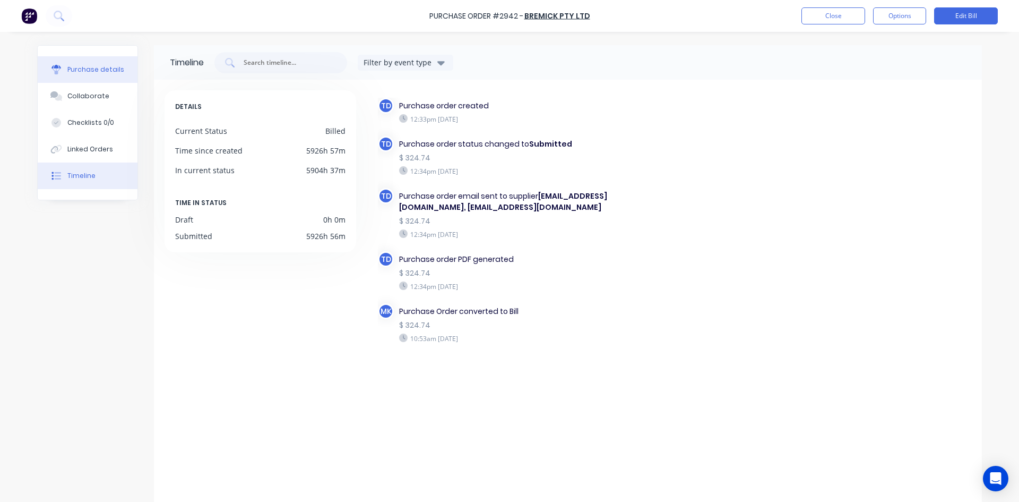
click at [100, 68] on div "Purchase details" at bounding box center [95, 70] width 57 height 10
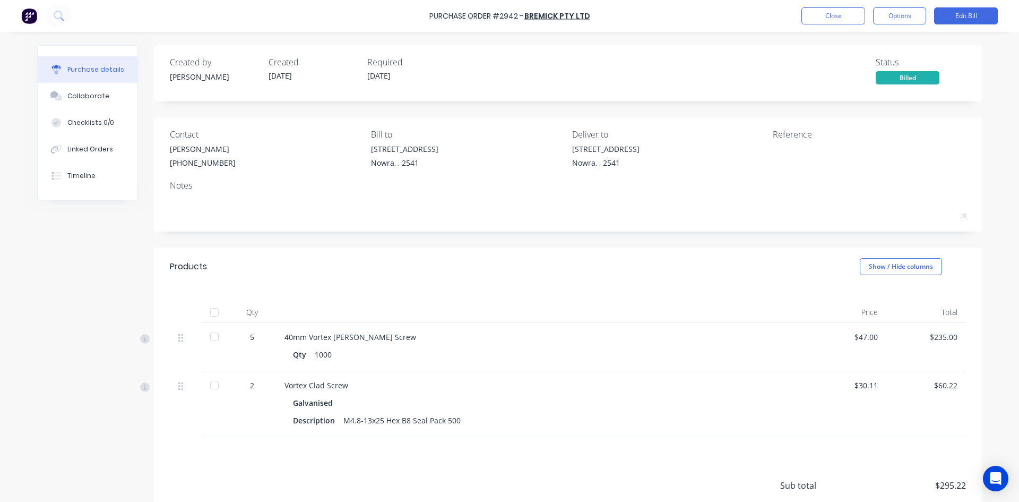
click at [216, 315] on div at bounding box center [214, 311] width 21 height 21
click at [826, 19] on button "Close" at bounding box center [833, 15] width 64 height 17
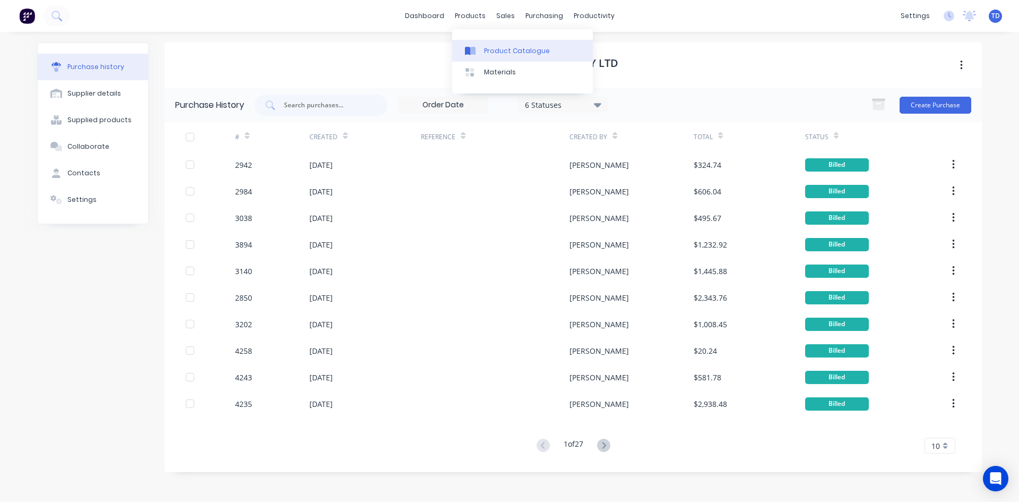
click at [491, 46] on div "Product Catalogue" at bounding box center [517, 51] width 66 height 10
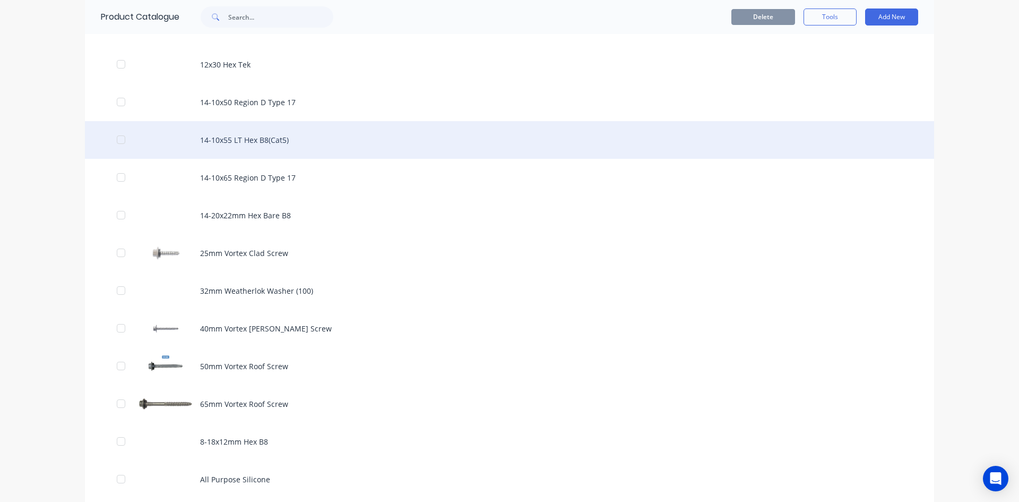
scroll to position [425, 0]
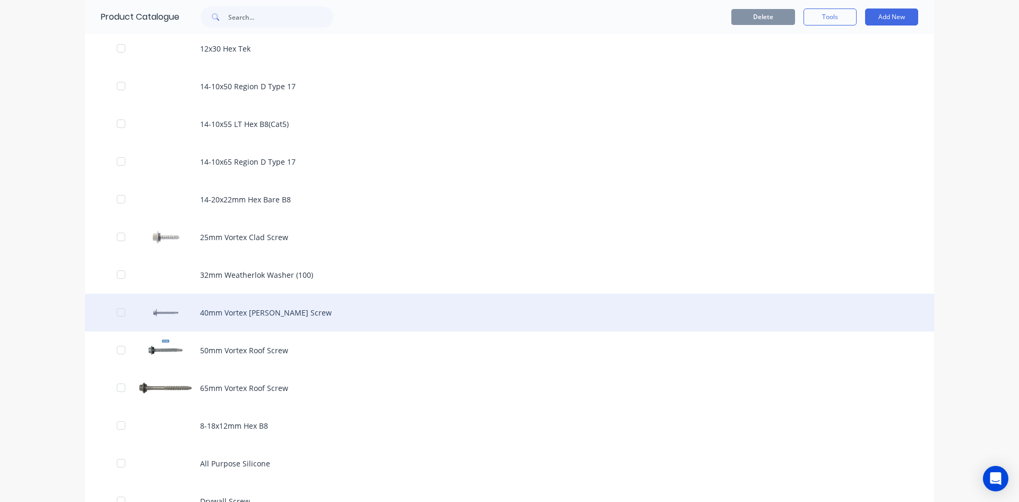
click at [257, 316] on div "40mm Vortex Batten Screw" at bounding box center [509, 312] width 849 height 38
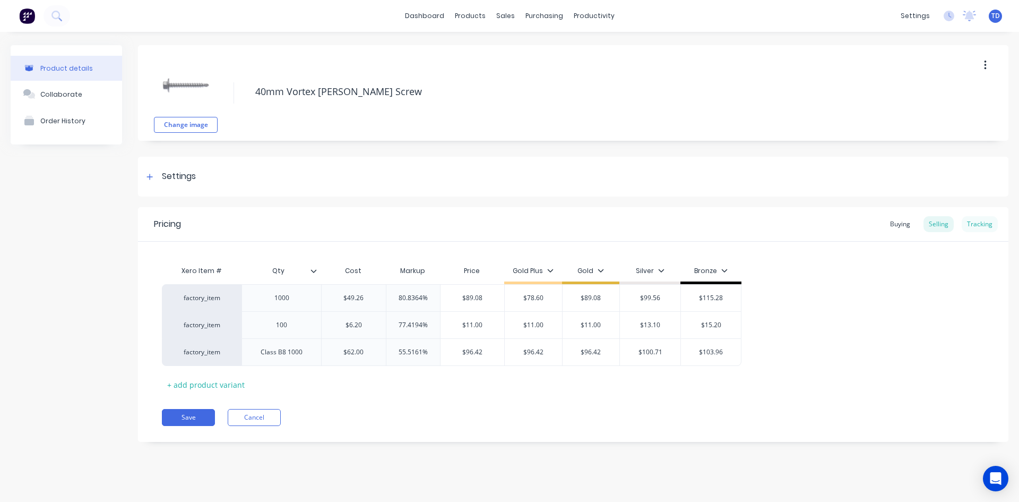
click at [980, 226] on div "Tracking" at bounding box center [980, 224] width 36 height 16
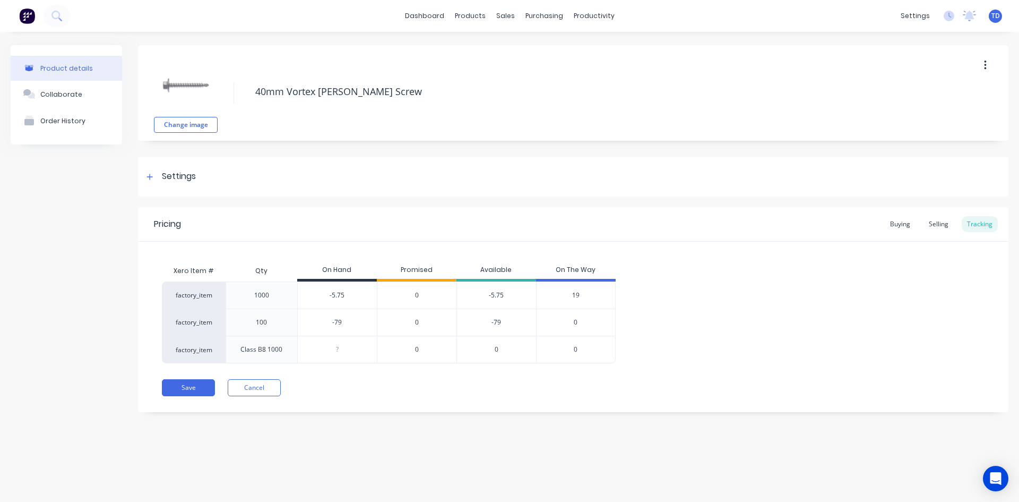
click at [576, 293] on span "19" at bounding box center [575, 295] width 7 height 10
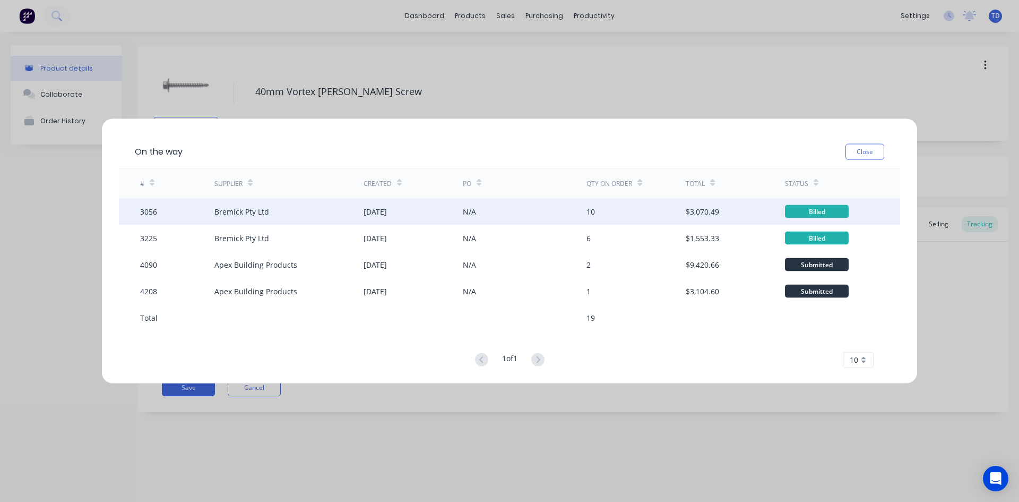
click at [517, 209] on div "N/A" at bounding box center [525, 211] width 124 height 27
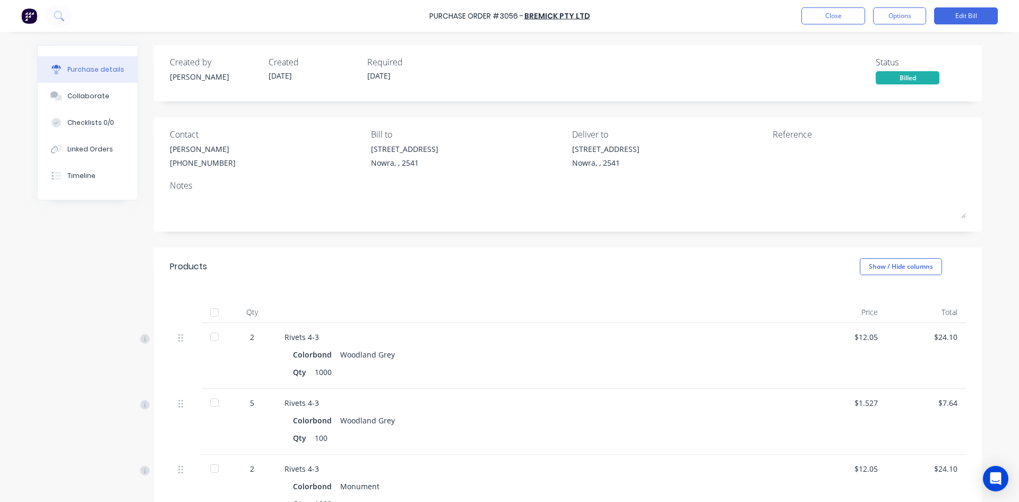
click at [208, 311] on div at bounding box center [214, 311] width 21 height 21
click at [817, 16] on button "Close" at bounding box center [833, 15] width 64 height 17
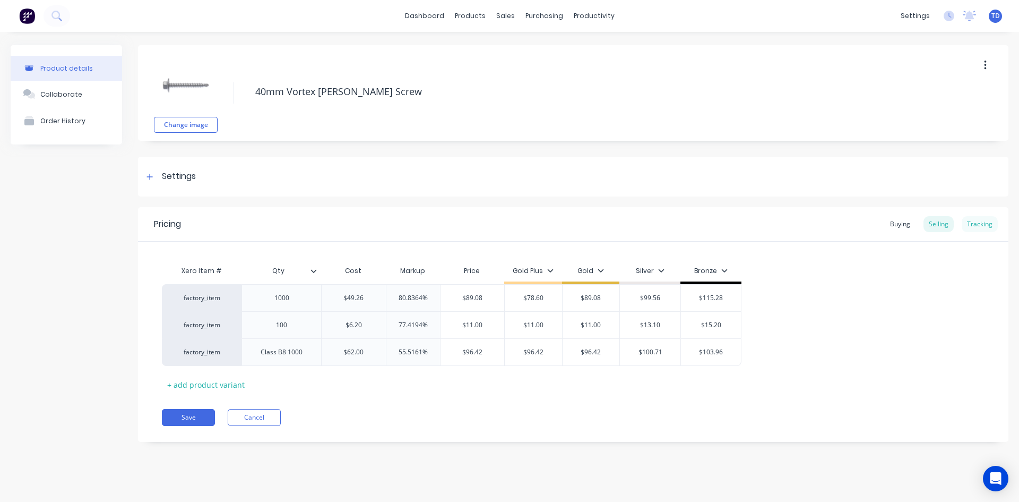
click at [969, 223] on div "Tracking" at bounding box center [980, 224] width 36 height 16
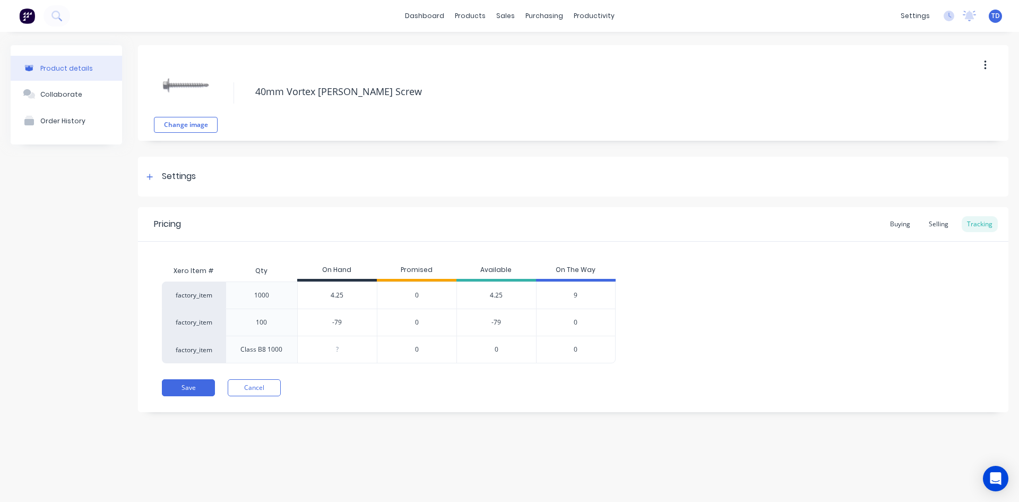
click at [575, 292] on span "9" at bounding box center [576, 295] width 4 height 10
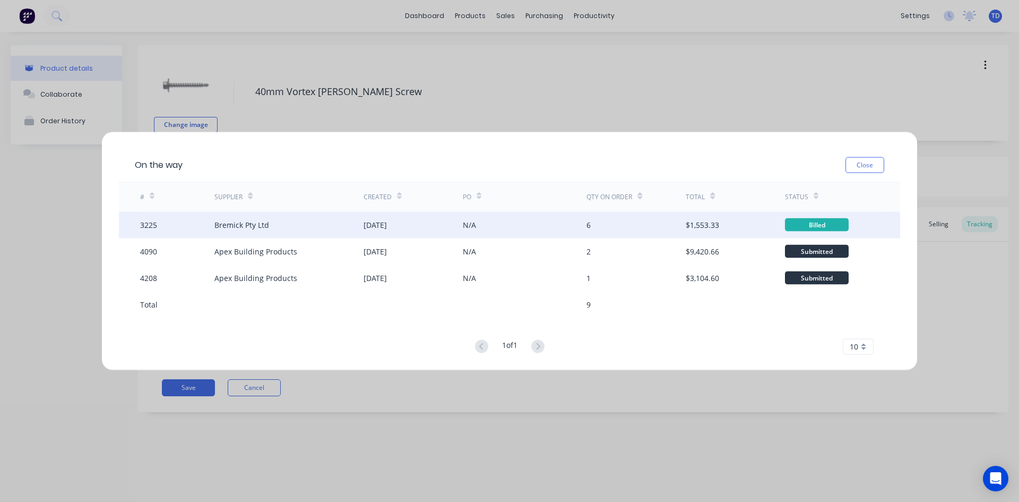
click at [589, 228] on div "6" at bounding box center [588, 224] width 4 height 11
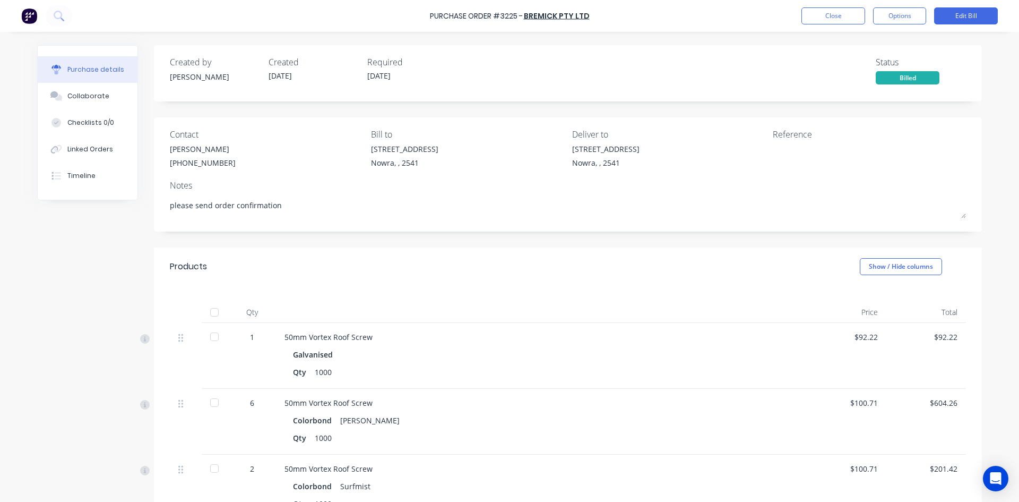
click at [211, 309] on div at bounding box center [214, 311] width 21 height 21
click at [818, 19] on button "Close" at bounding box center [833, 15] width 64 height 17
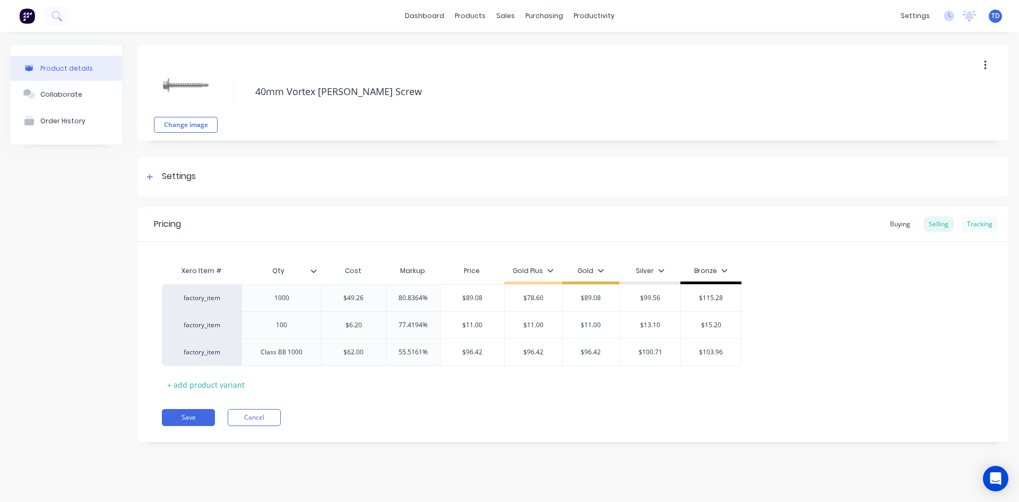
click at [978, 225] on div "Tracking" at bounding box center [980, 224] width 36 height 16
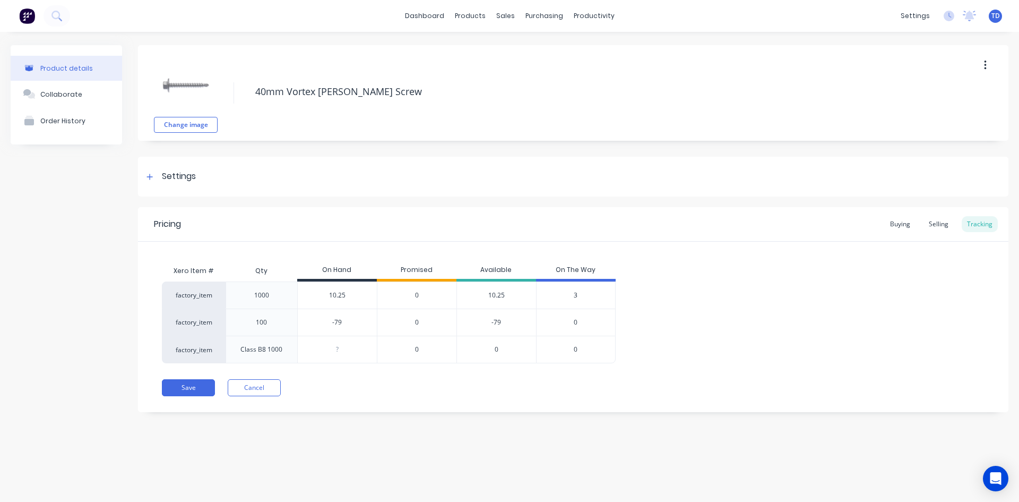
click at [574, 295] on span "3" at bounding box center [576, 295] width 4 height 10
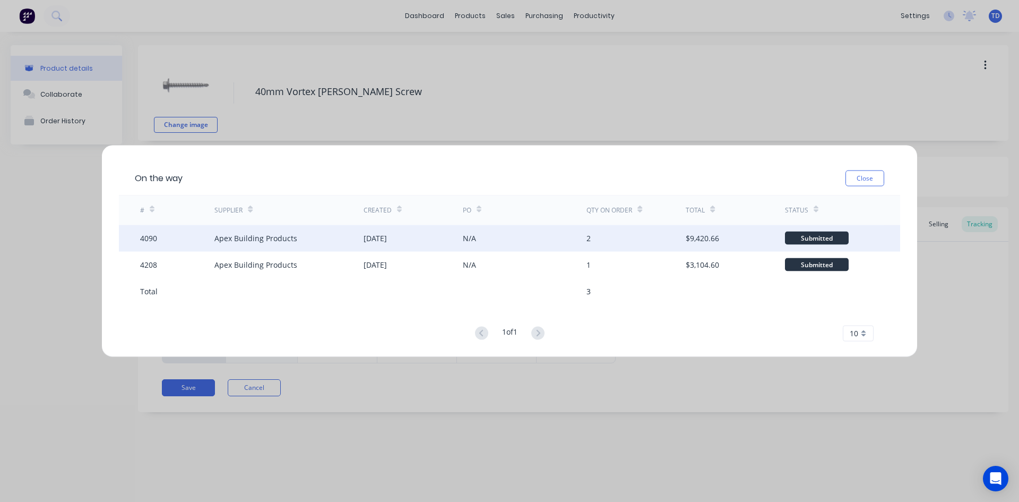
click at [543, 232] on div "N/A" at bounding box center [525, 237] width 124 height 27
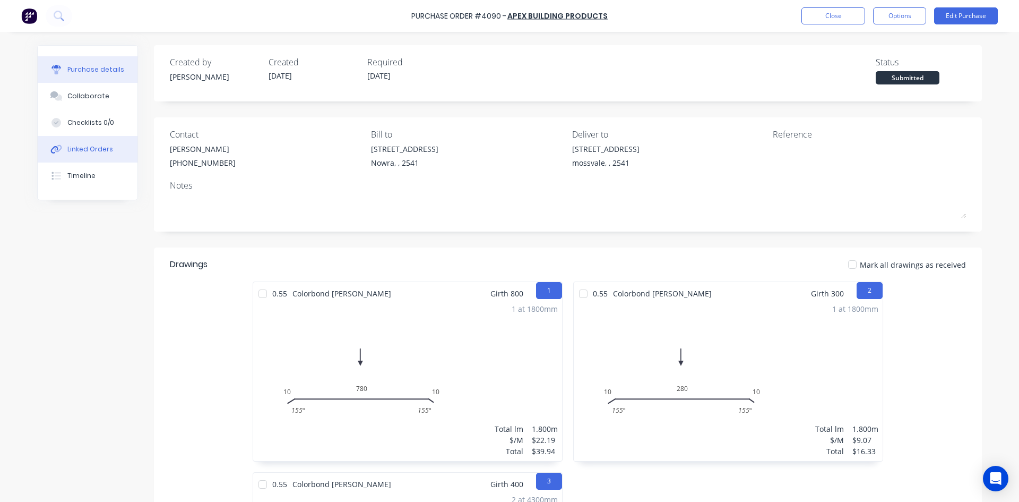
click at [85, 150] on div "Linked Orders" at bounding box center [90, 149] width 46 height 10
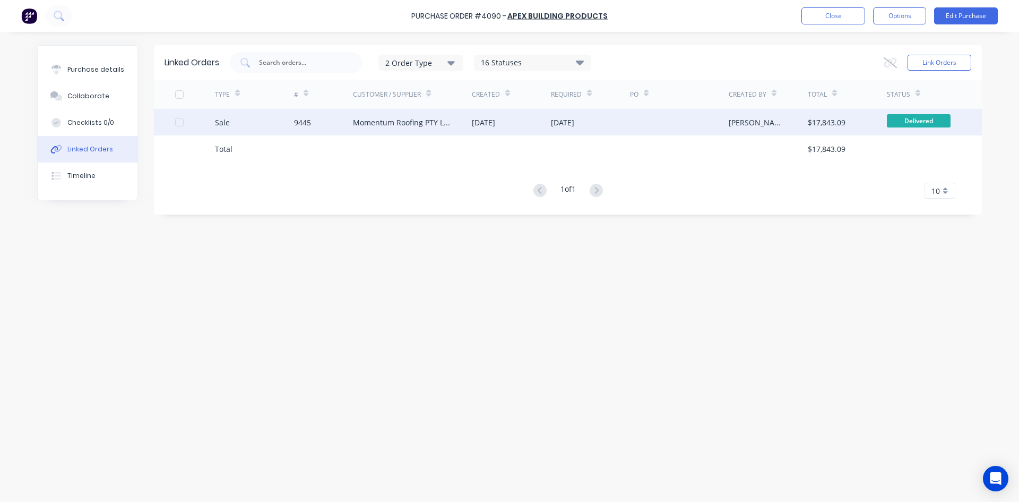
click at [385, 115] on div "Momentum Roofing PTY LTD" at bounding box center [412, 122] width 119 height 27
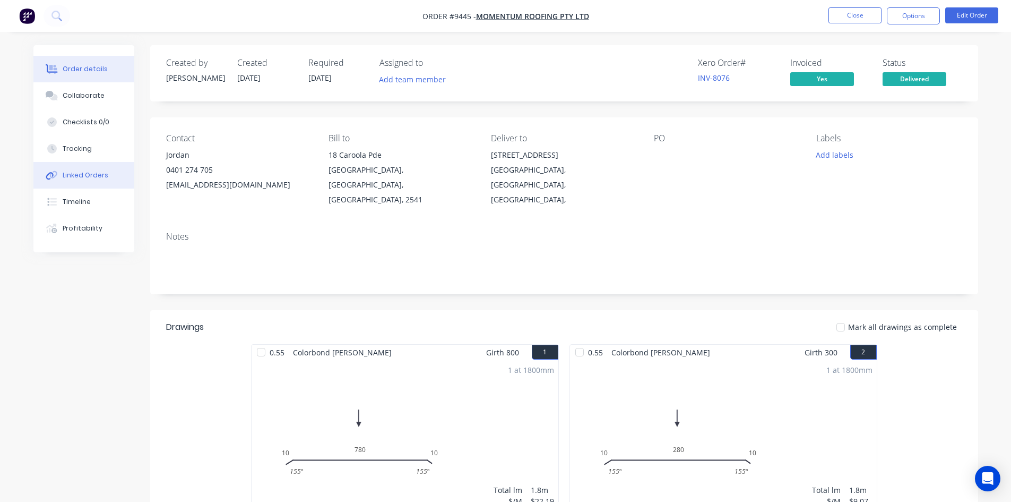
click at [109, 172] on button "Linked Orders" at bounding box center [83, 175] width 101 height 27
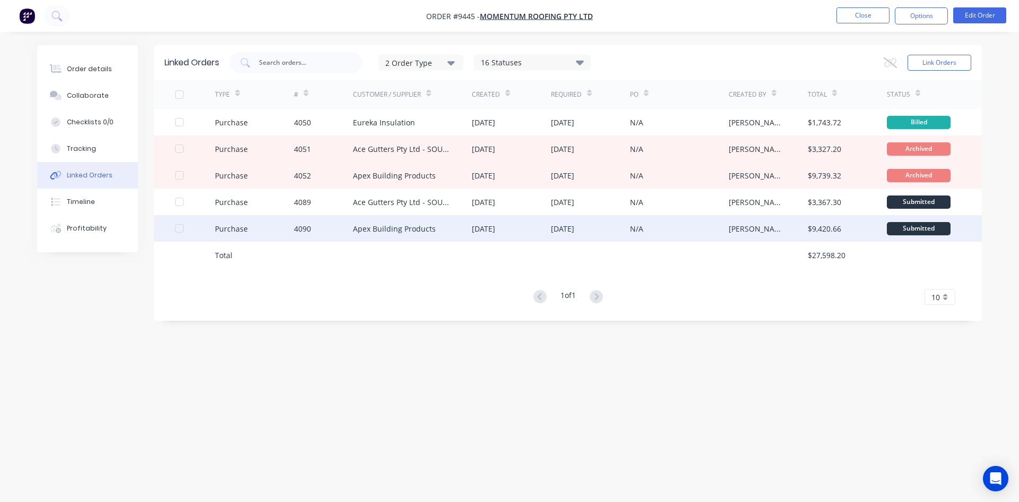
click at [438, 232] on div "Apex Building Products" at bounding box center [412, 228] width 119 height 27
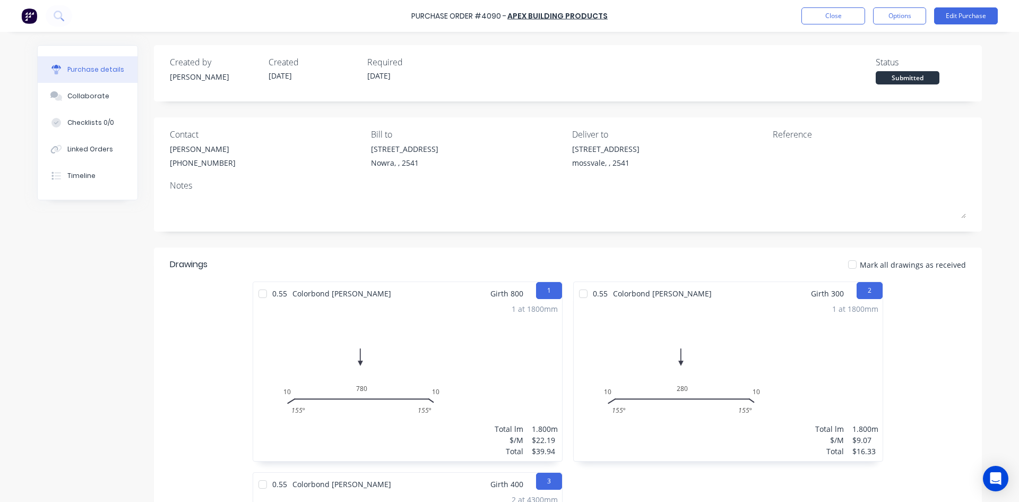
click at [854, 266] on div at bounding box center [852, 264] width 21 height 21
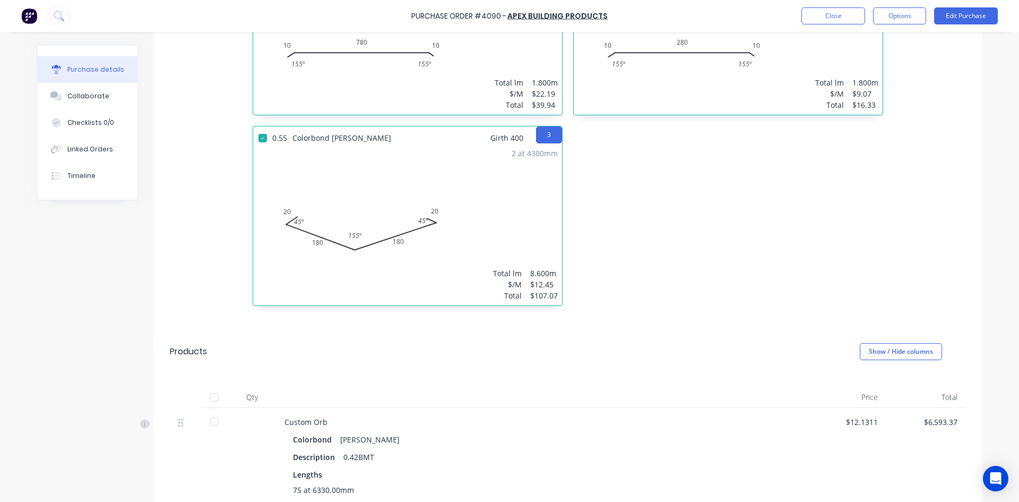
scroll to position [372, 0]
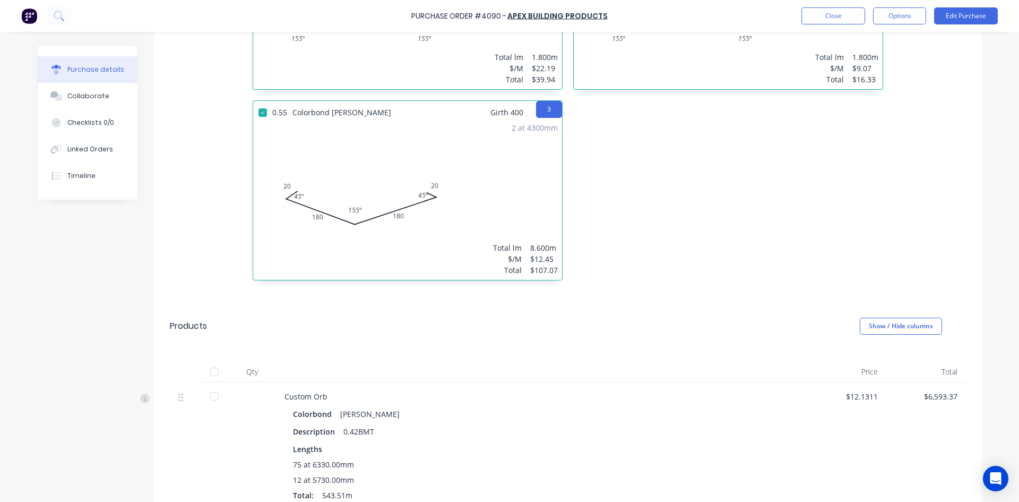
click at [215, 372] on div at bounding box center [214, 371] width 21 height 21
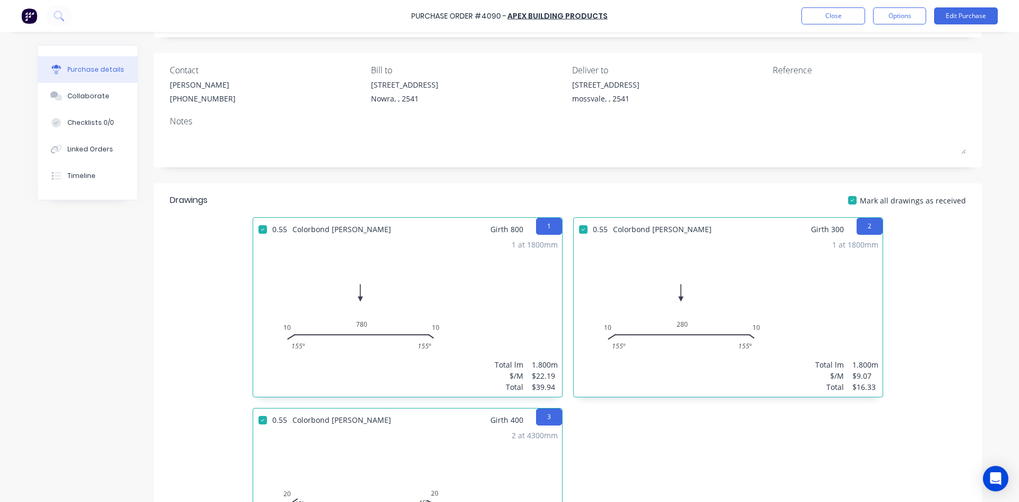
scroll to position [0, 0]
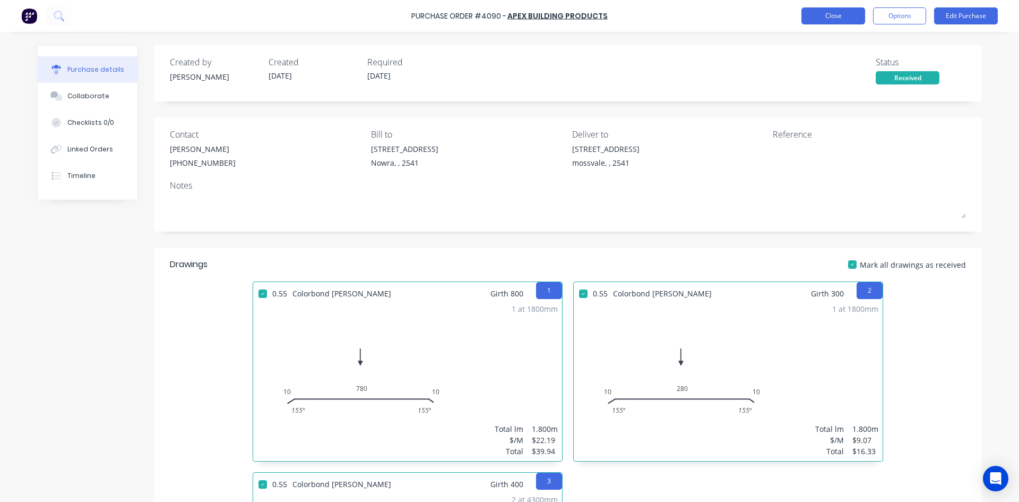
click at [827, 15] on button "Close" at bounding box center [833, 15] width 64 height 17
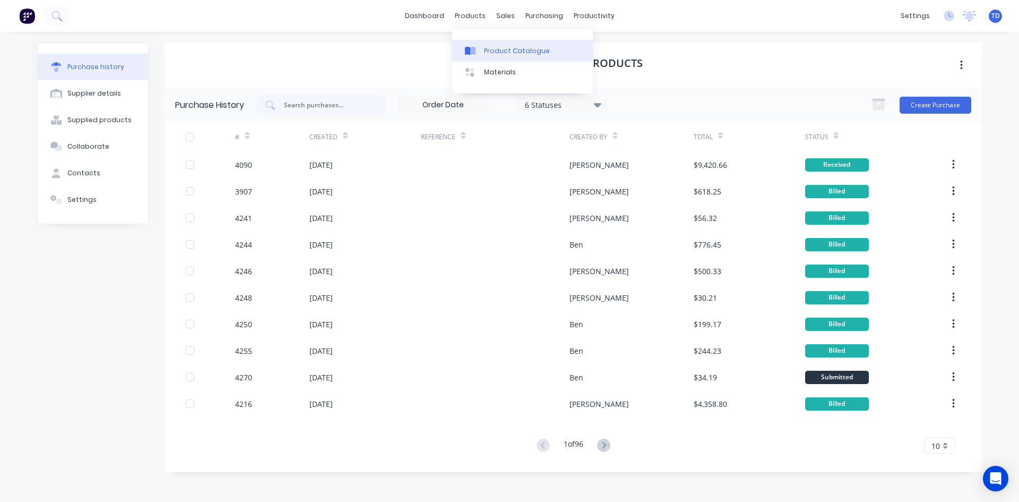
click at [493, 47] on div "Product Catalogue" at bounding box center [517, 51] width 66 height 10
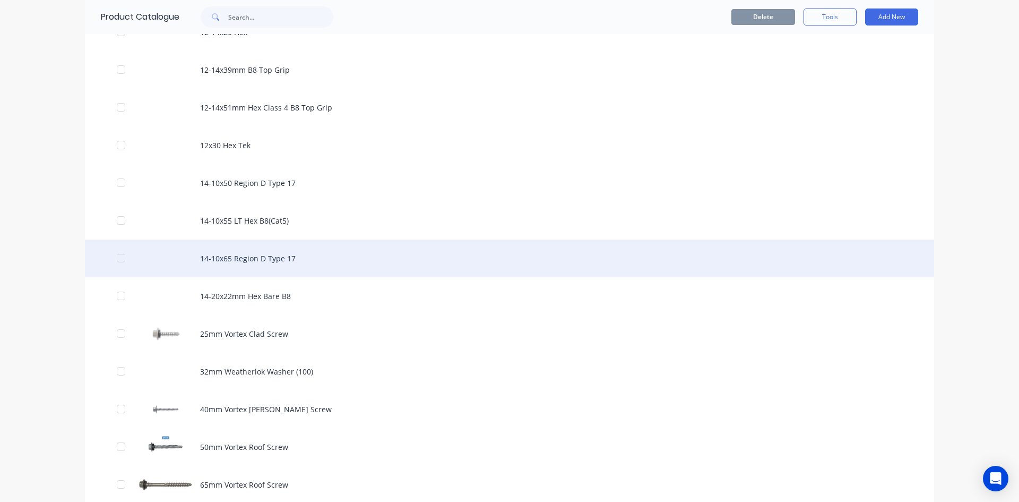
scroll to position [372, 0]
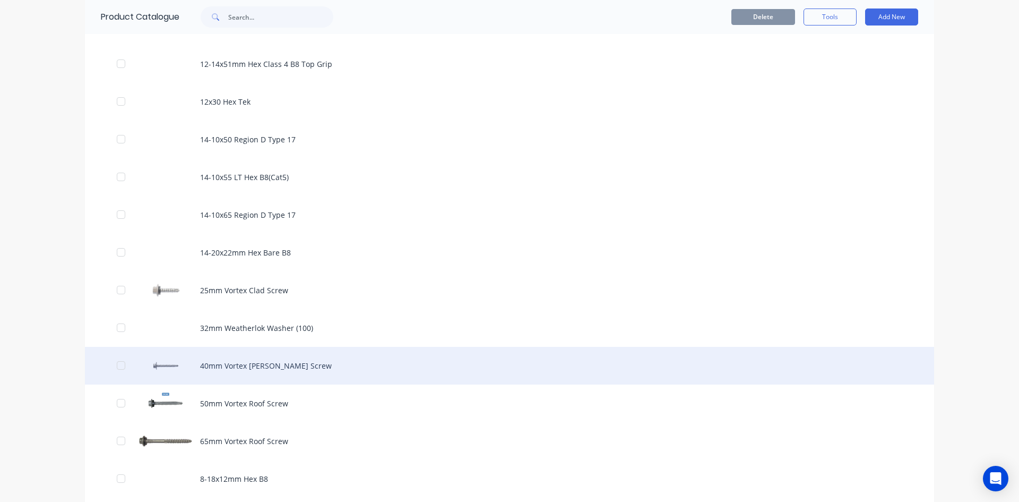
click at [275, 365] on div "40mm Vortex Batten Screw" at bounding box center [509, 366] width 849 height 38
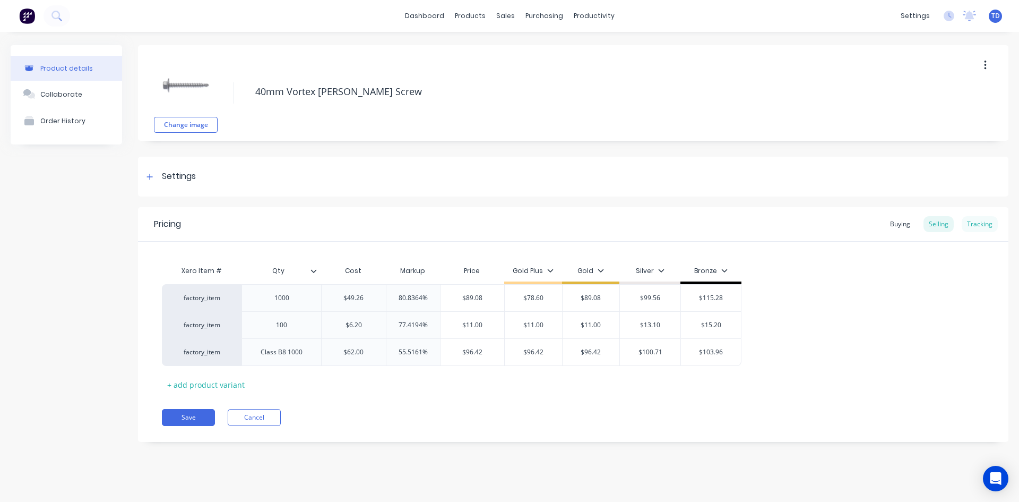
click at [969, 222] on div "Tracking" at bounding box center [980, 224] width 36 height 16
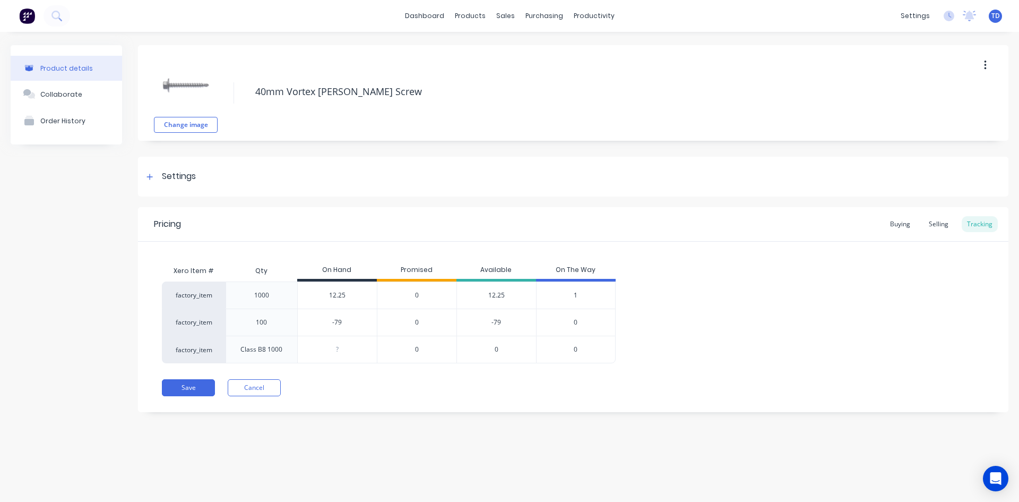
click at [577, 292] on span "1" at bounding box center [576, 295] width 4 height 10
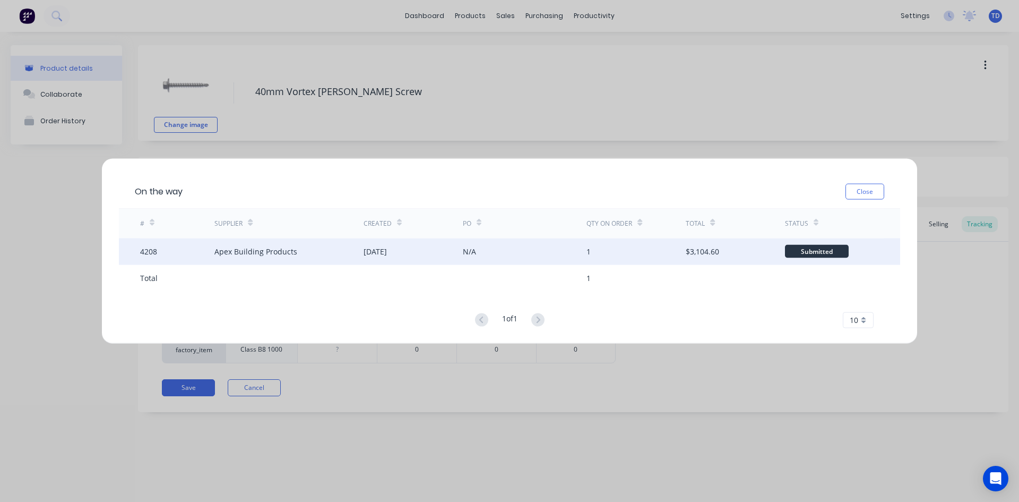
click at [542, 257] on div "N/A" at bounding box center [525, 251] width 124 height 27
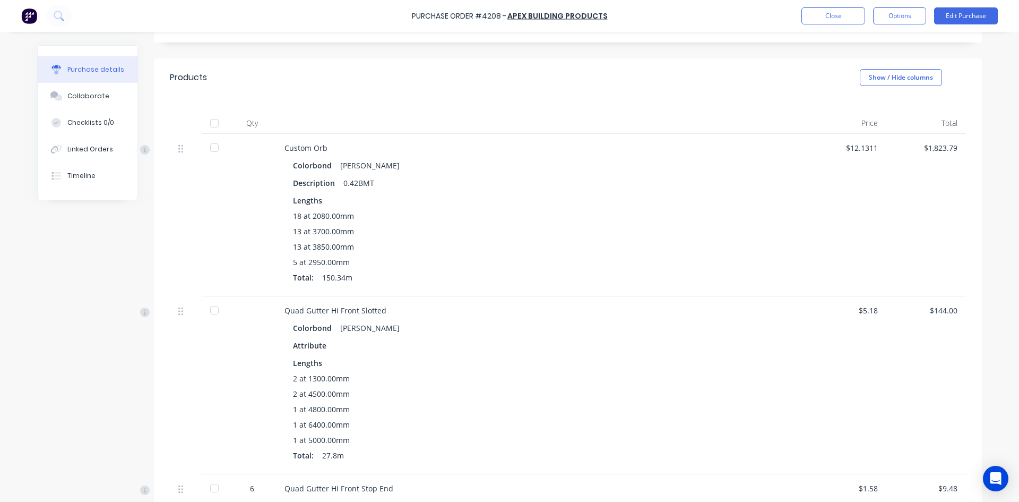
scroll to position [212, 0]
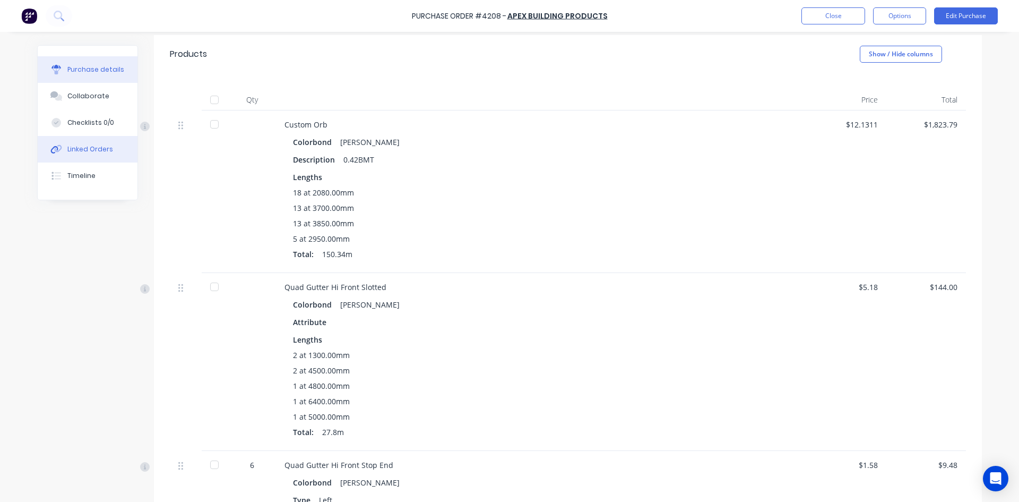
click at [93, 151] on div "Linked Orders" at bounding box center [90, 149] width 46 height 10
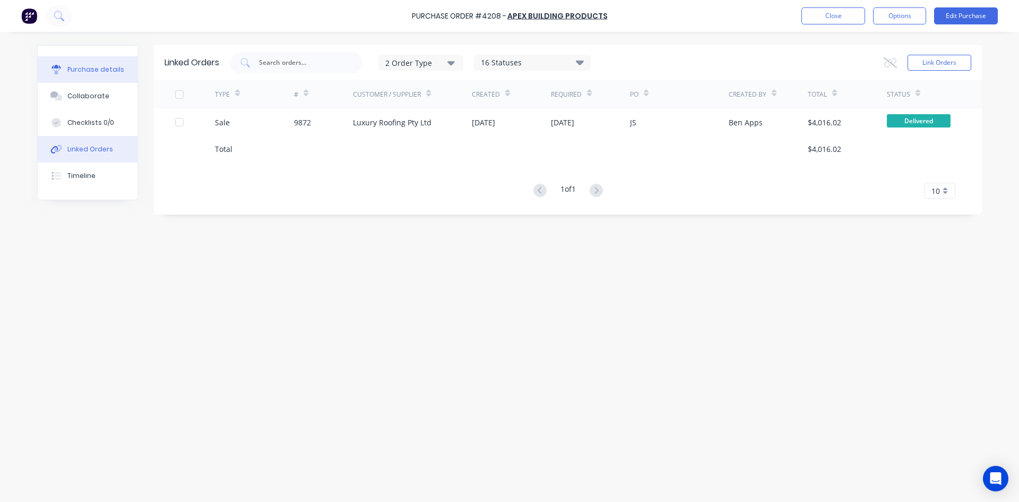
click at [117, 72] on div "Purchase details" at bounding box center [95, 70] width 57 height 10
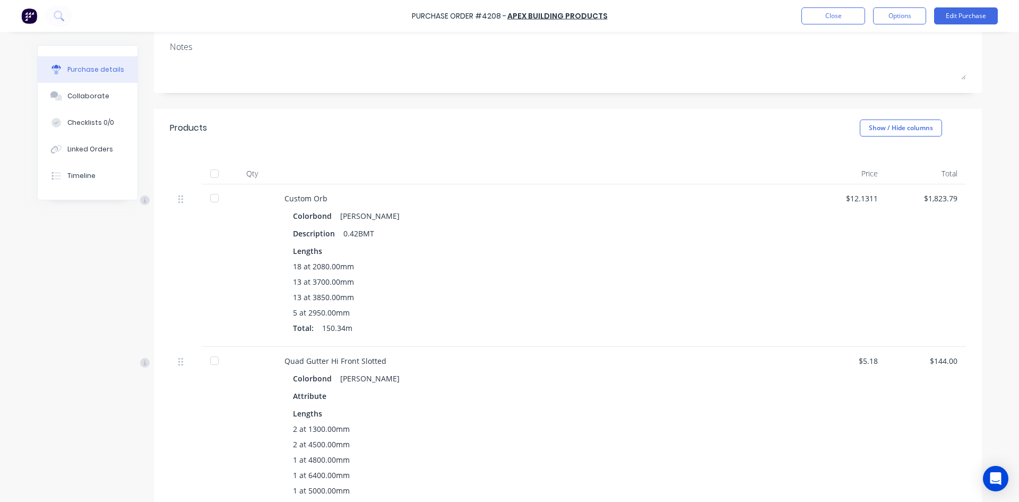
scroll to position [106, 0]
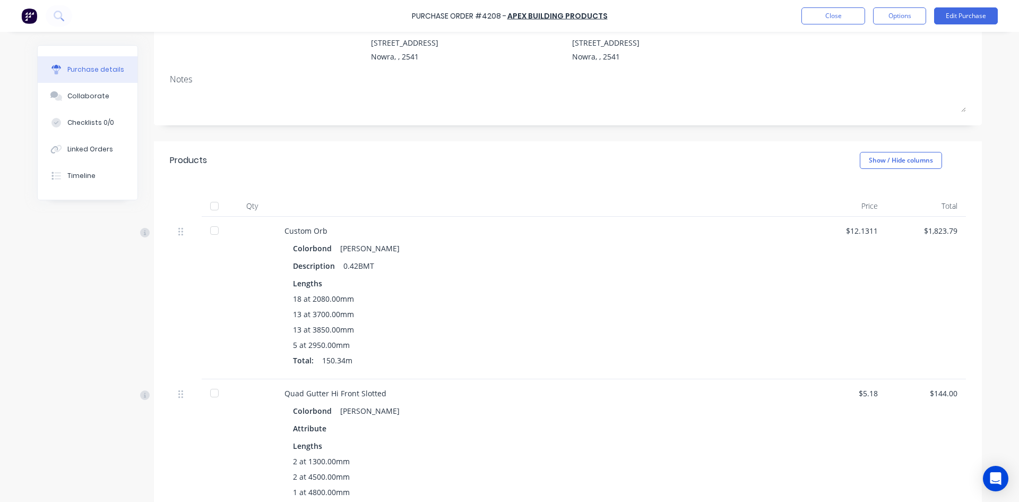
click at [210, 205] on div at bounding box center [214, 205] width 21 height 21
click at [822, 20] on button "Close" at bounding box center [833, 15] width 64 height 17
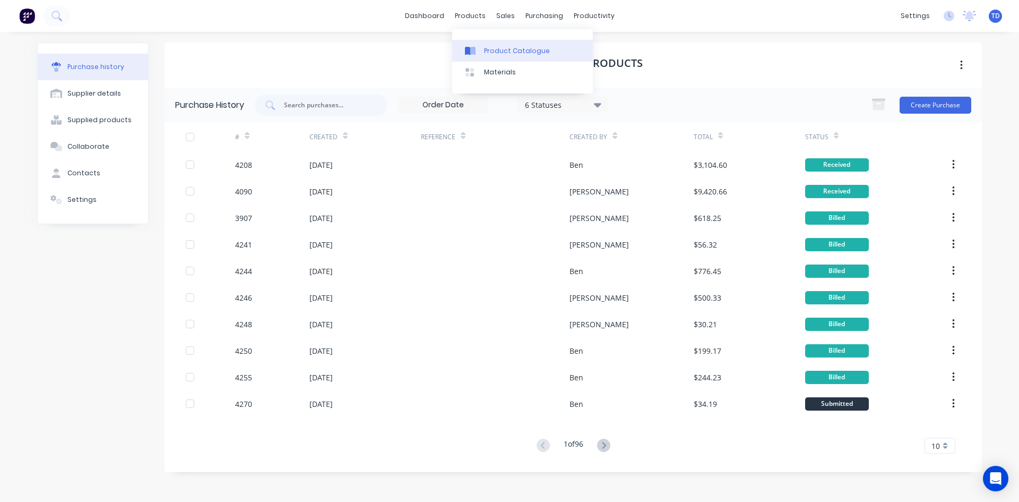
click at [489, 48] on div "Product Catalogue" at bounding box center [517, 51] width 66 height 10
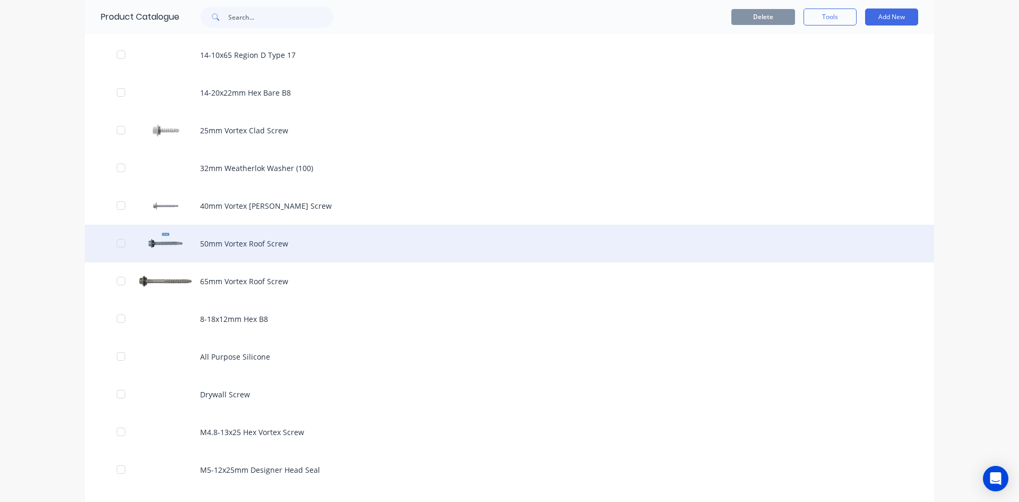
scroll to position [531, 0]
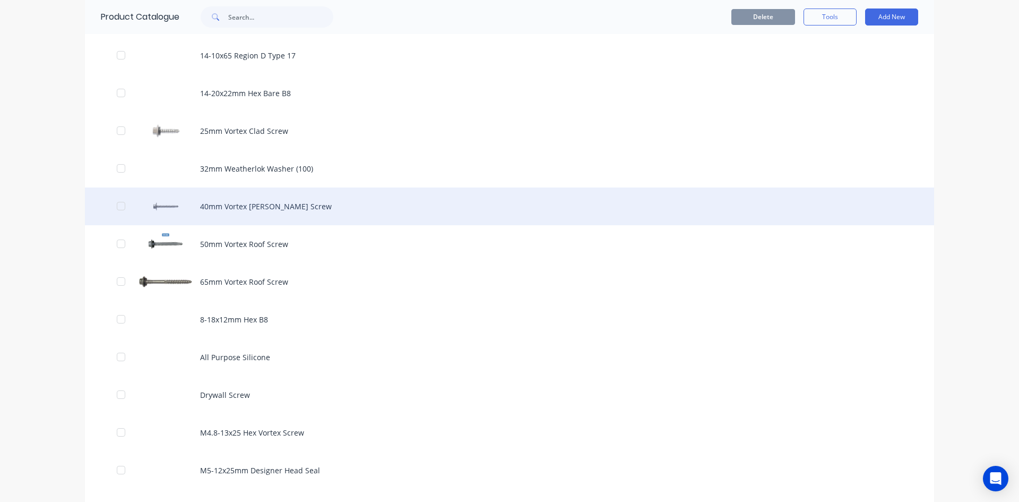
click at [289, 214] on div "40mm Vortex Batten Screw" at bounding box center [509, 206] width 849 height 38
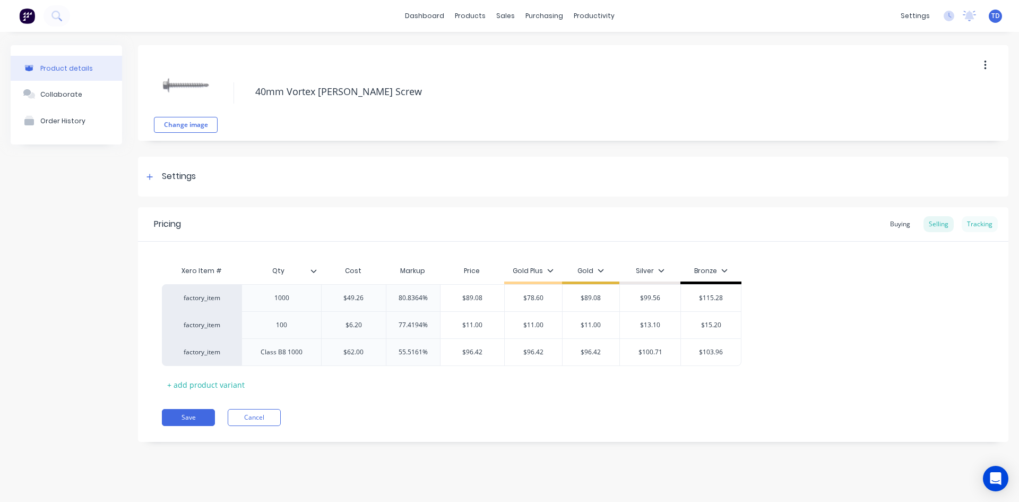
click at [979, 220] on div "Tracking" at bounding box center [980, 224] width 36 height 16
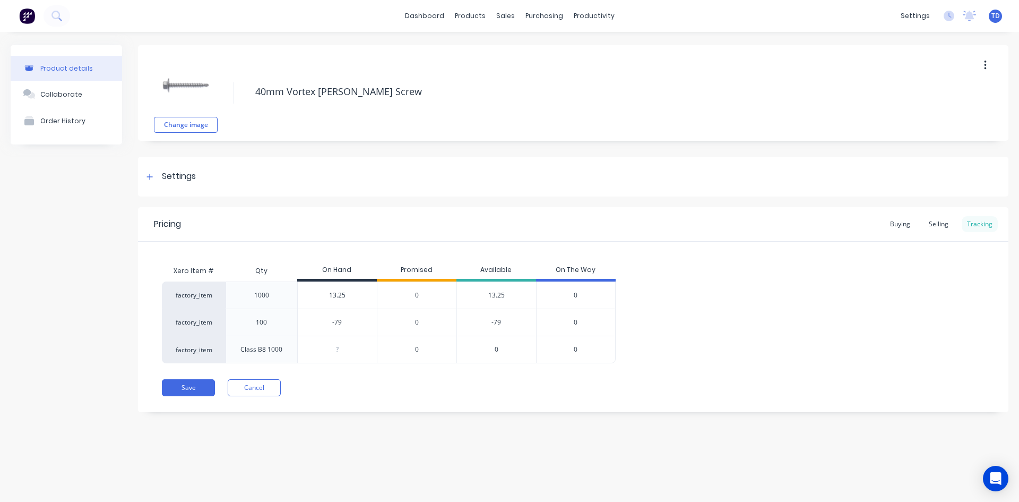
click at [986, 226] on div "Tracking" at bounding box center [980, 224] width 36 height 16
click at [184, 383] on button "Save" at bounding box center [188, 387] width 53 height 17
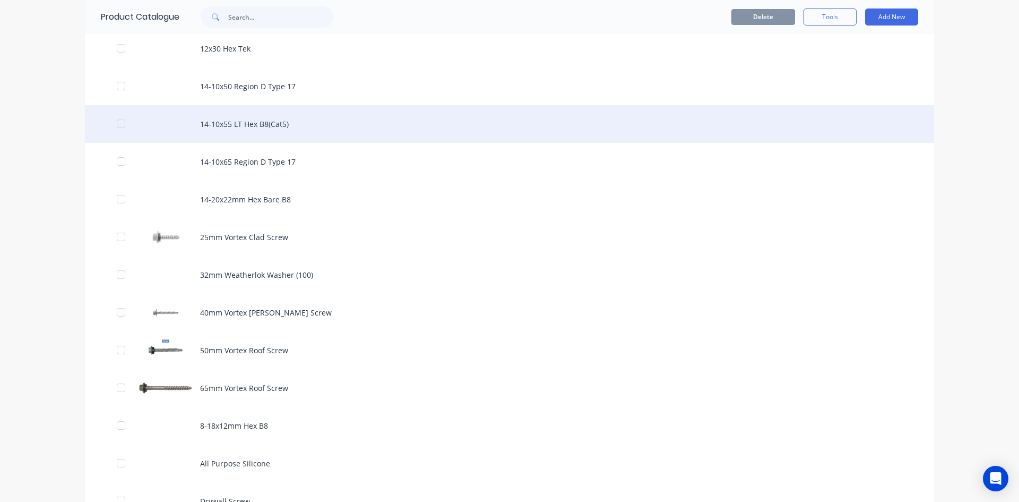
scroll to position [478, 0]
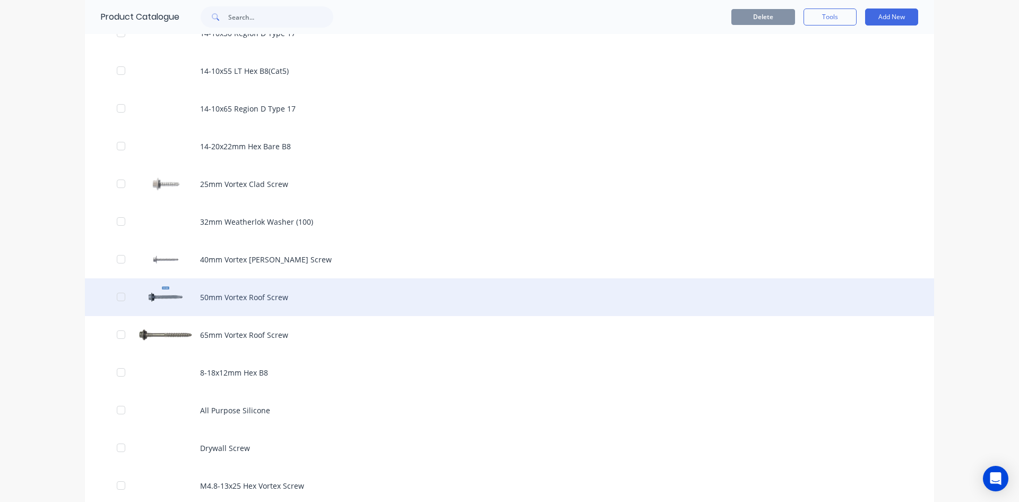
click at [230, 297] on div "50mm Vortex Roof Screw" at bounding box center [509, 297] width 849 height 38
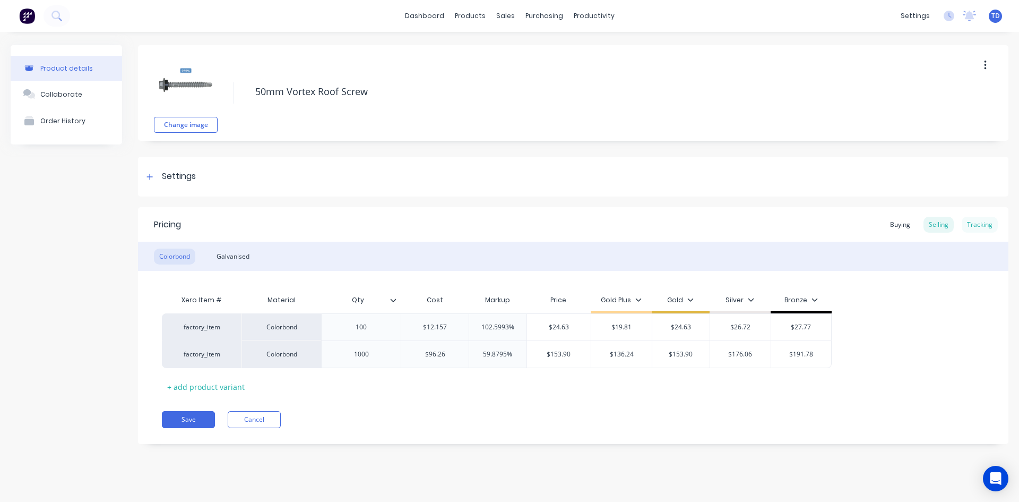
click at [990, 221] on div "Tracking" at bounding box center [980, 225] width 36 height 16
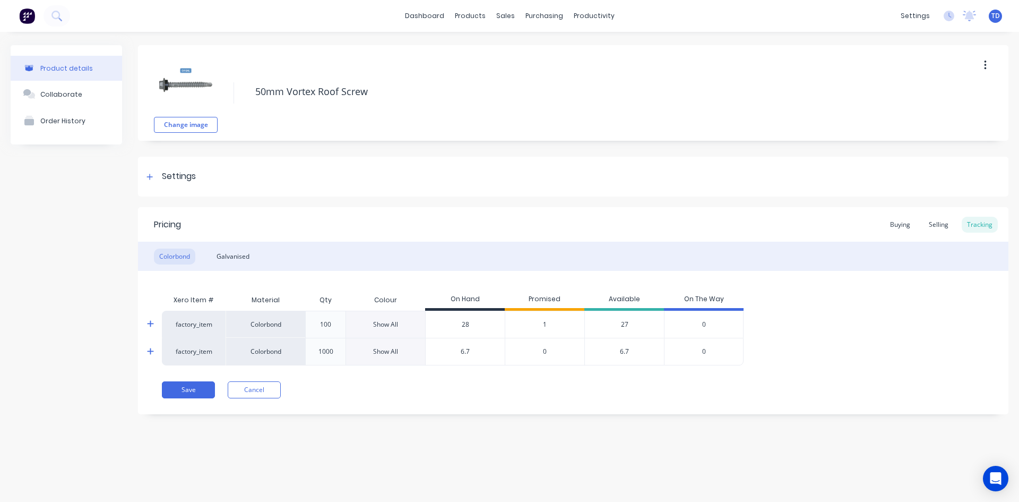
click at [151, 324] on icon at bounding box center [150, 324] width 7 height 8
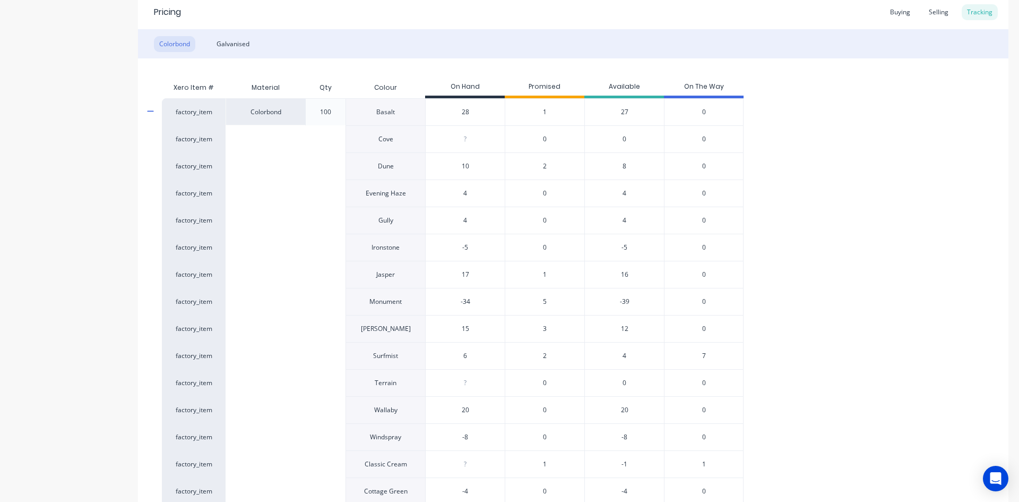
scroll to position [265, 0]
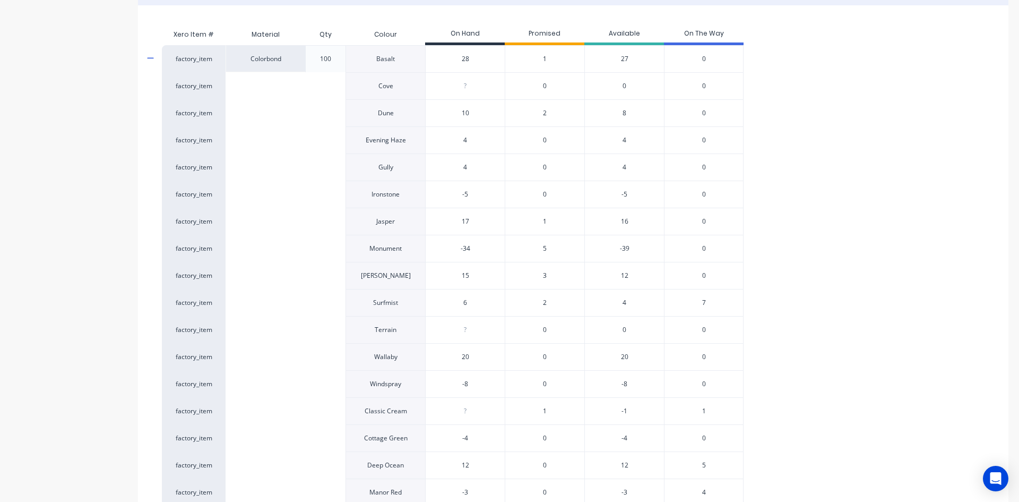
click at [704, 302] on span "7" at bounding box center [704, 303] width 4 height 10
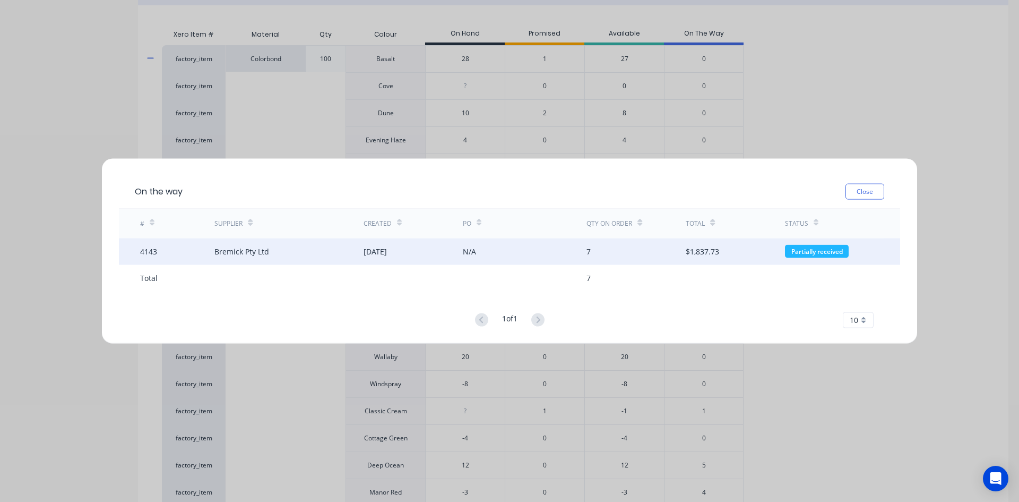
click at [417, 246] on div "09 Sep 2025" at bounding box center [413, 251] width 99 height 27
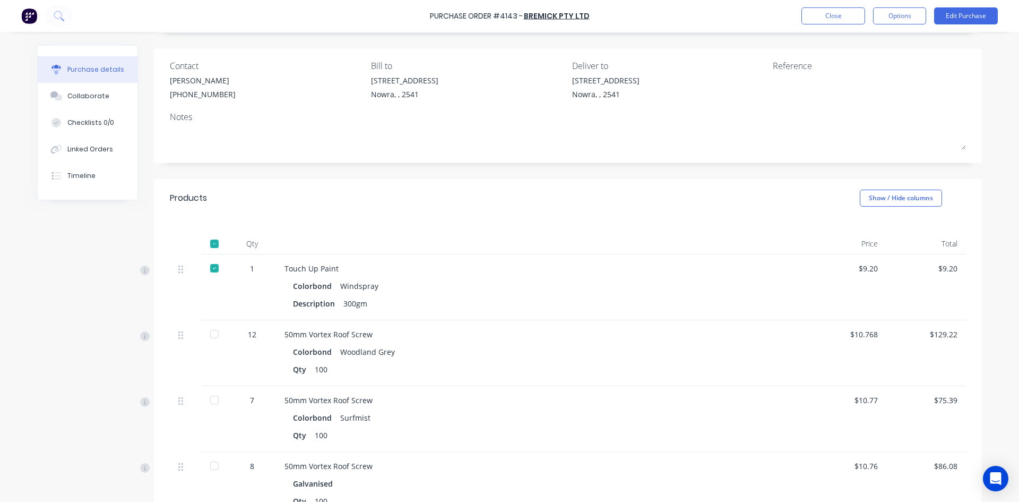
scroll to position [53, 0]
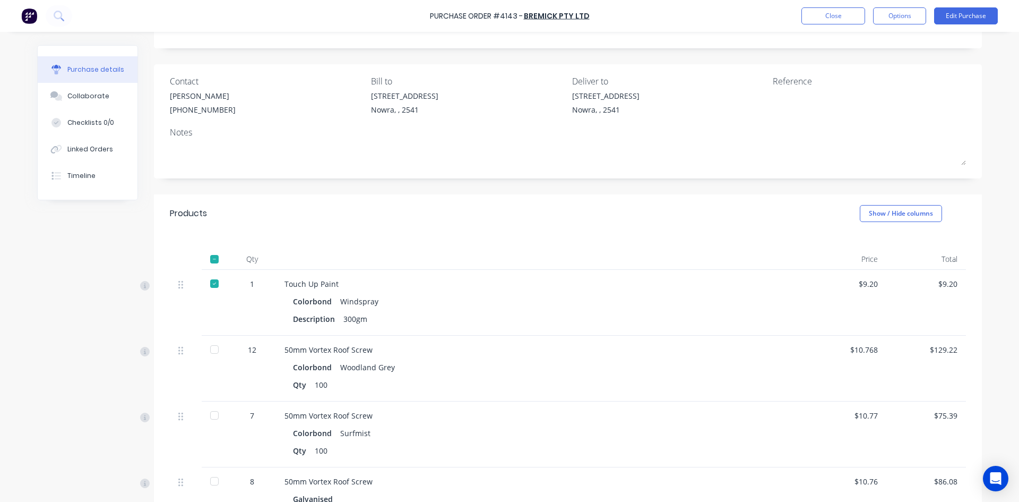
click at [213, 260] on div at bounding box center [214, 258] width 21 height 21
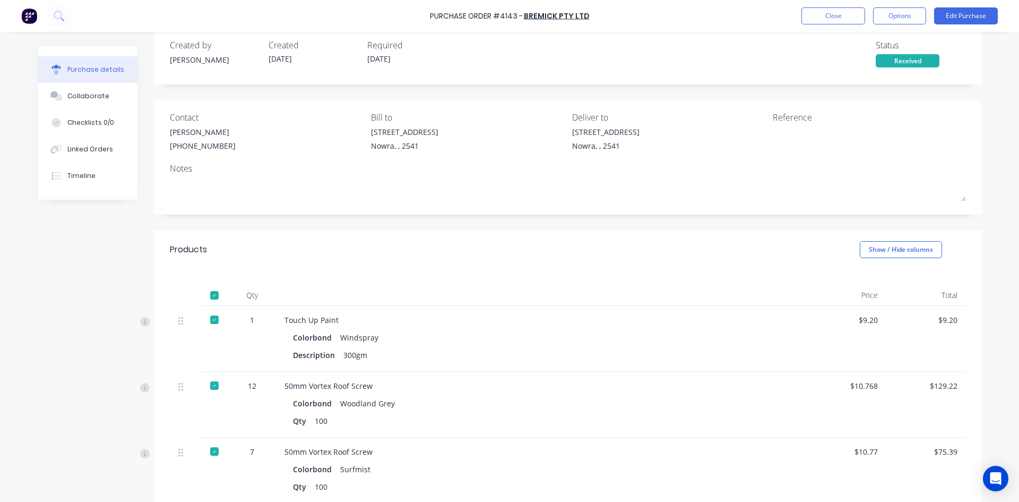
scroll to position [0, 0]
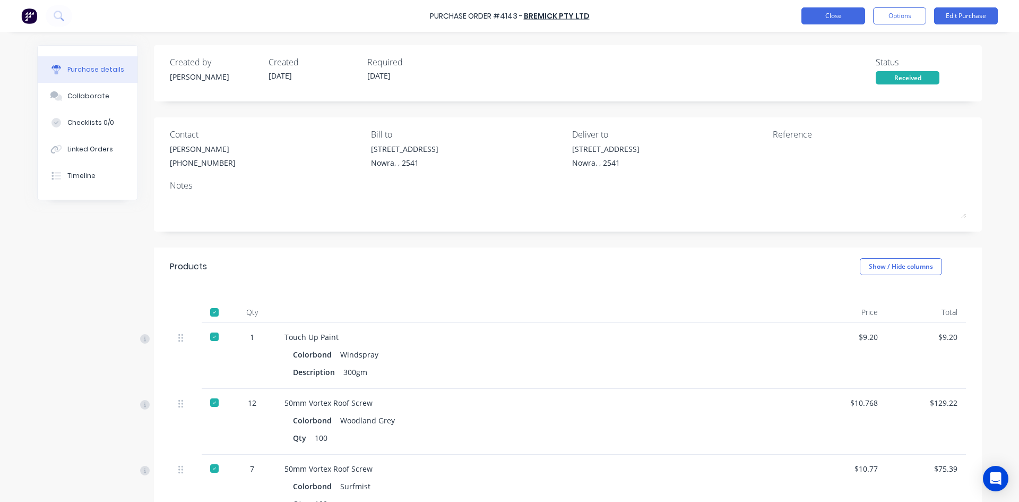
click at [835, 16] on button "Close" at bounding box center [833, 15] width 64 height 17
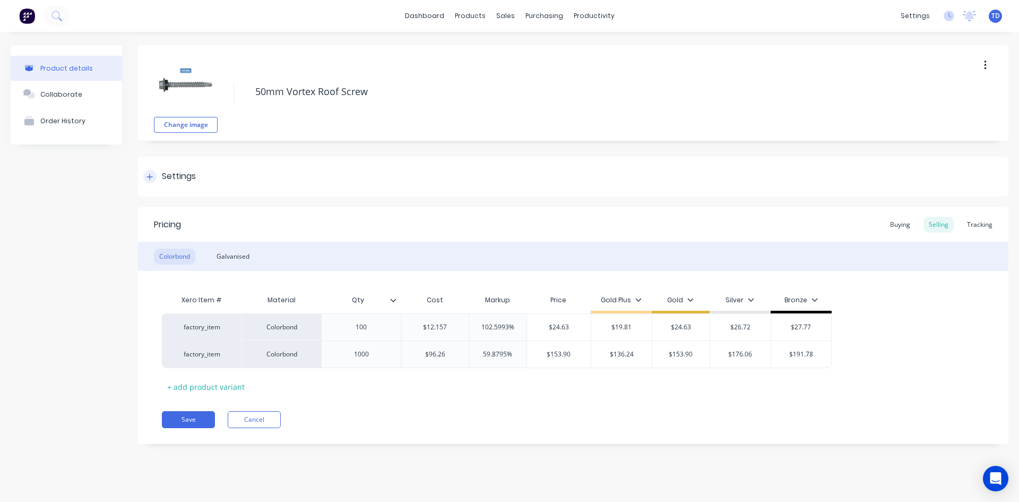
type textarea "x"
click at [983, 224] on div "Tracking" at bounding box center [980, 225] width 36 height 16
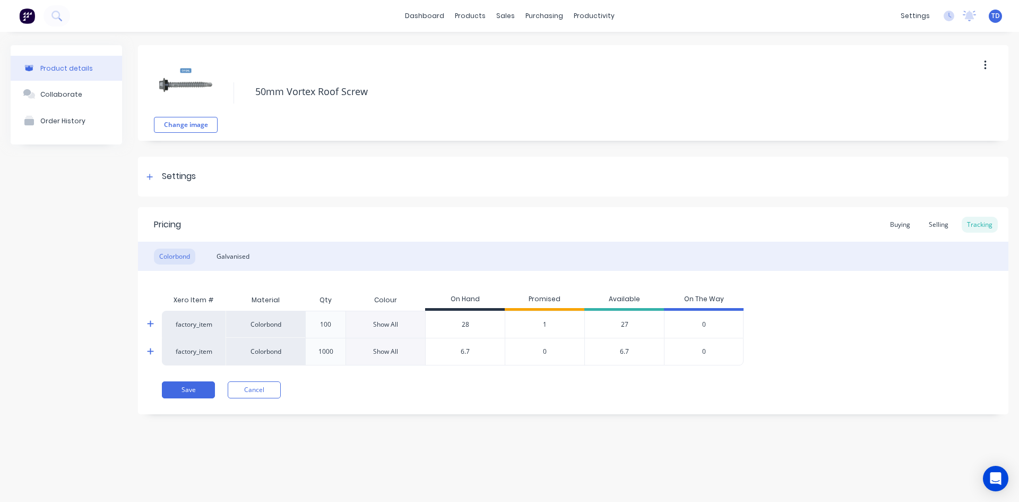
click at [389, 324] on div "Show All" at bounding box center [385, 325] width 25 height 10
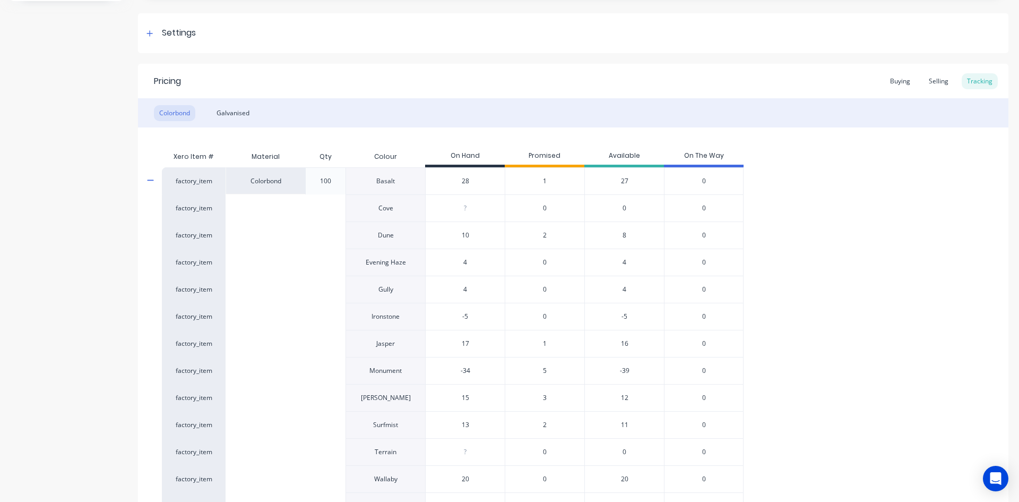
scroll to position [143, 0]
click at [147, 179] on icon at bounding box center [150, 181] width 7 height 8
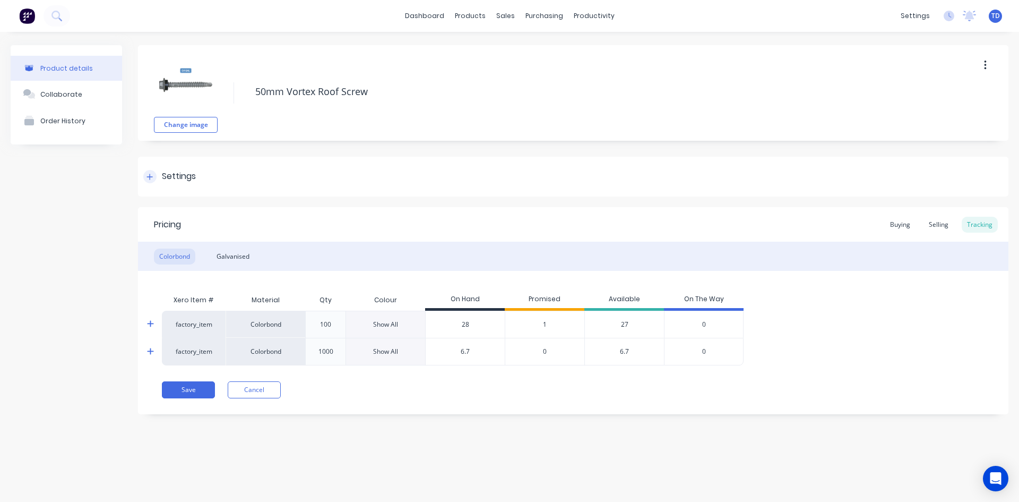
scroll to position [0, 0]
click at [154, 352] on icon at bounding box center [150, 351] width 7 height 8
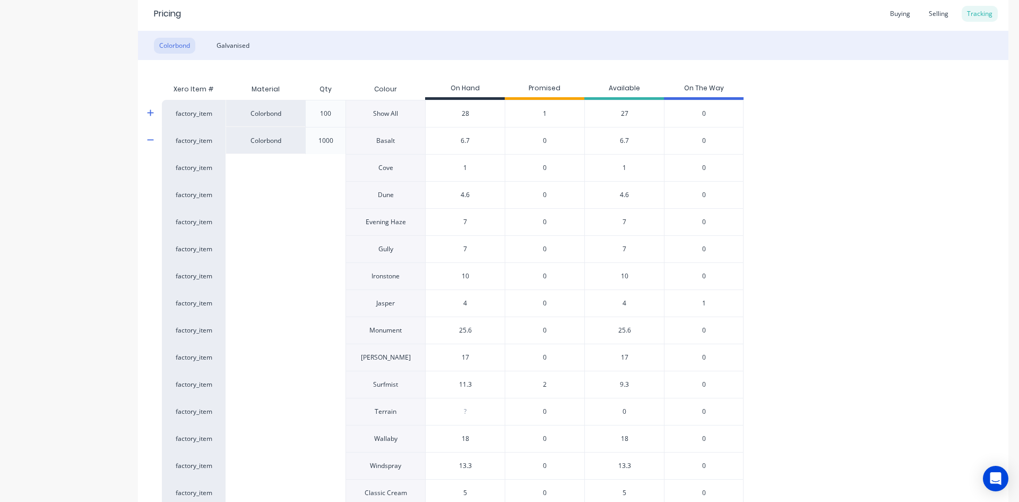
scroll to position [212, 0]
click at [703, 301] on span "1" at bounding box center [704, 302] width 4 height 10
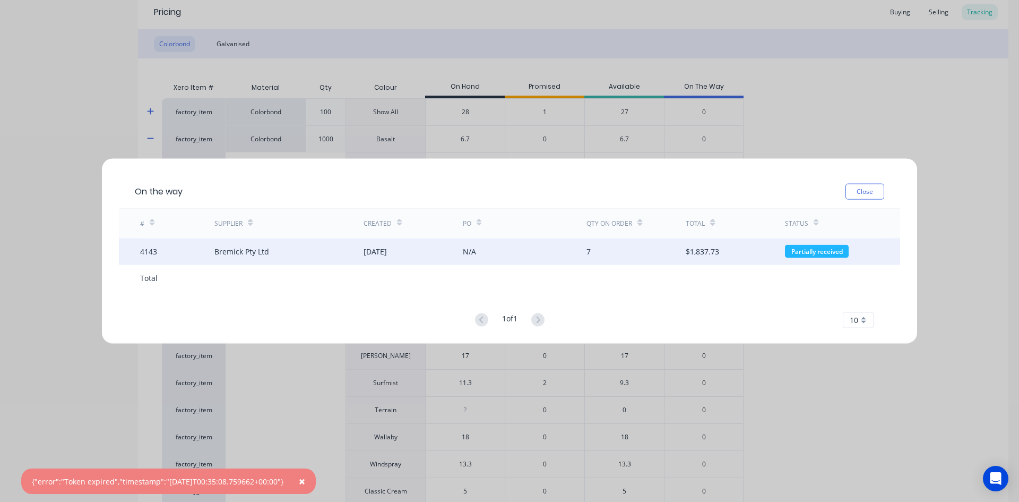
click at [451, 256] on div "09 Sep 2025" at bounding box center [413, 251] width 99 height 27
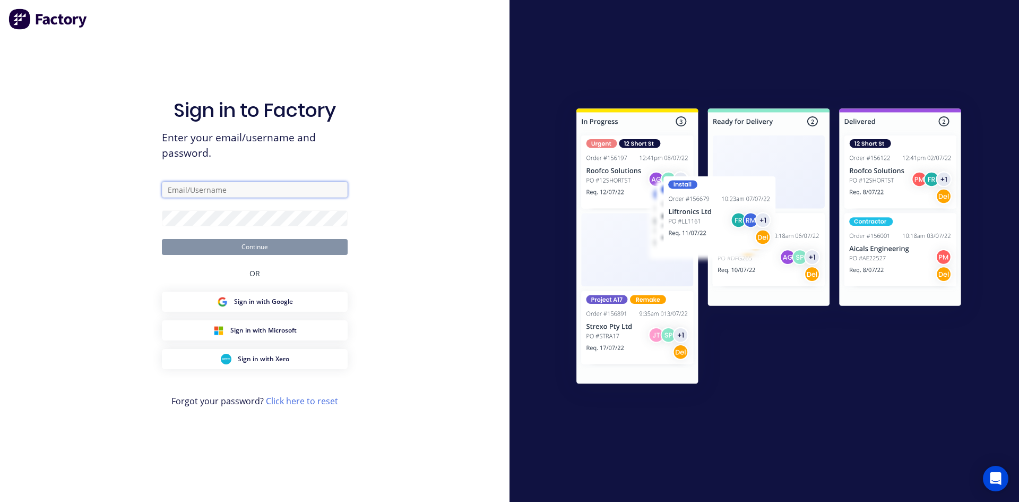
click at [268, 188] on input "text" at bounding box center [255, 190] width 186 height 16
type input "takeoffs@scrs.net.au"
click at [162, 239] on button "Continue" at bounding box center [255, 247] width 186 height 16
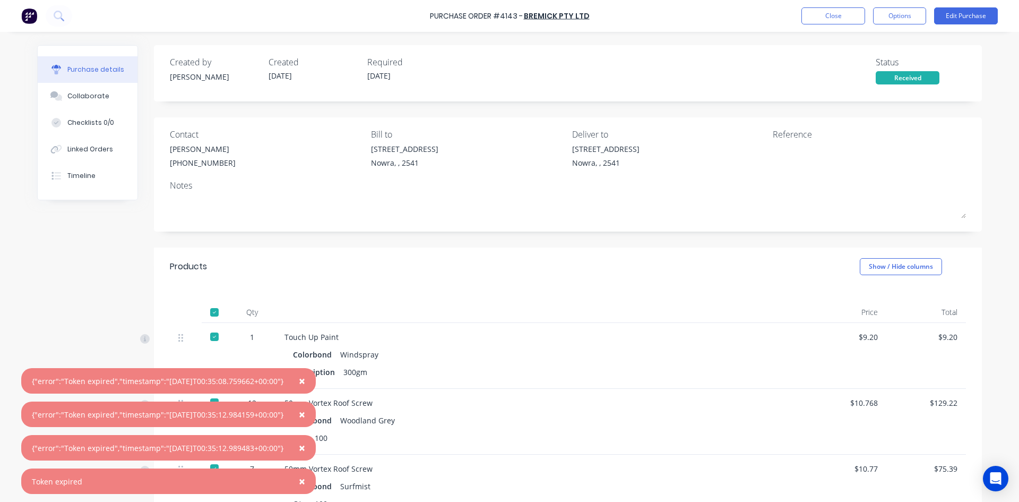
click at [308, 379] on button "×" at bounding box center [302, 380] width 28 height 25
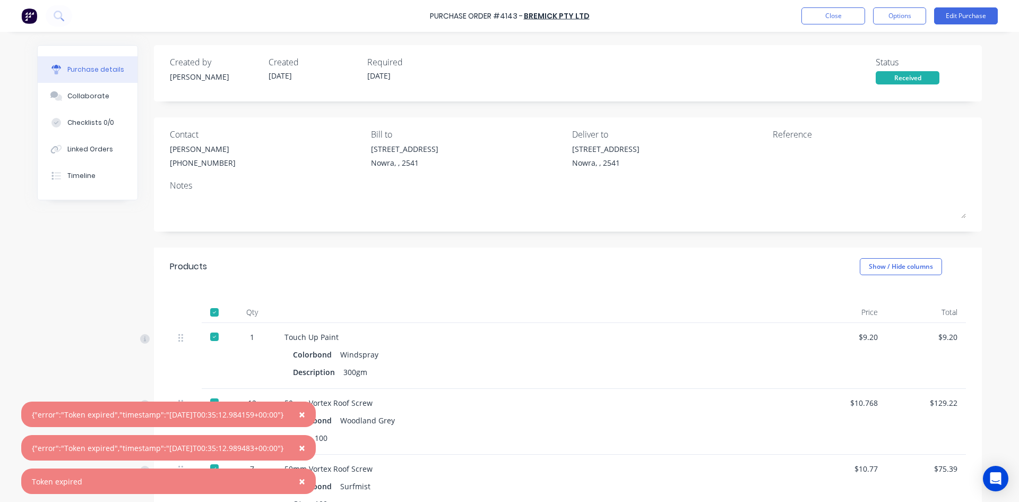
click at [305, 415] on span "×" at bounding box center [302, 414] width 6 height 15
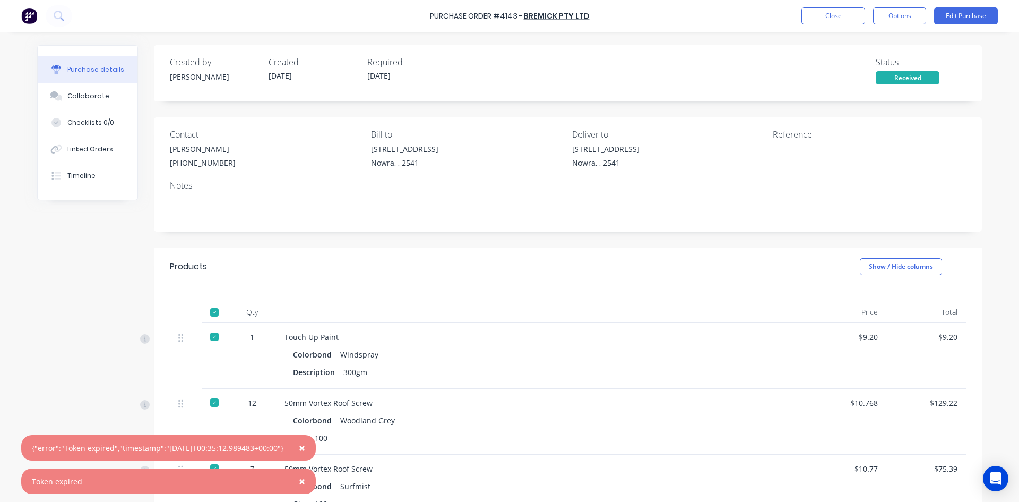
click at [305, 443] on span "×" at bounding box center [302, 447] width 6 height 15
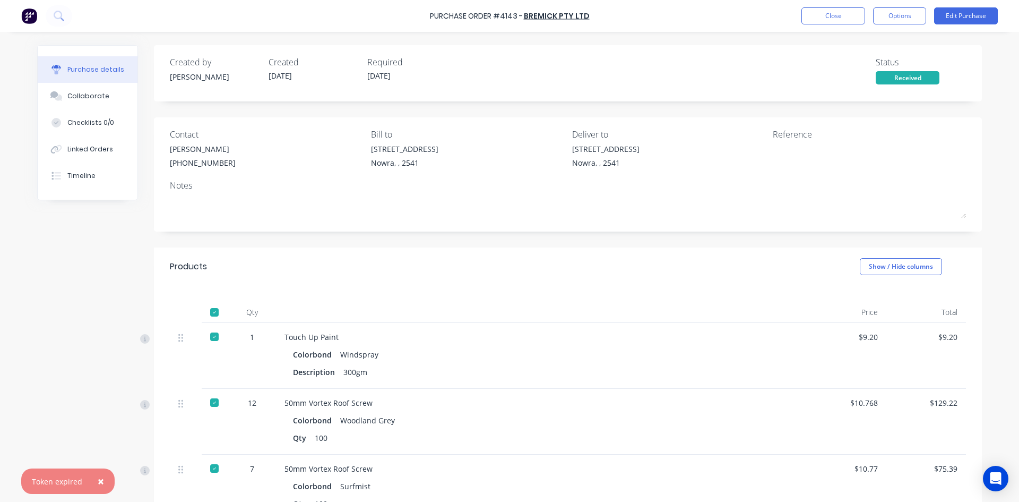
click at [98, 480] on span "×" at bounding box center [101, 480] width 6 height 15
click at [826, 9] on button "Close" at bounding box center [833, 15] width 64 height 17
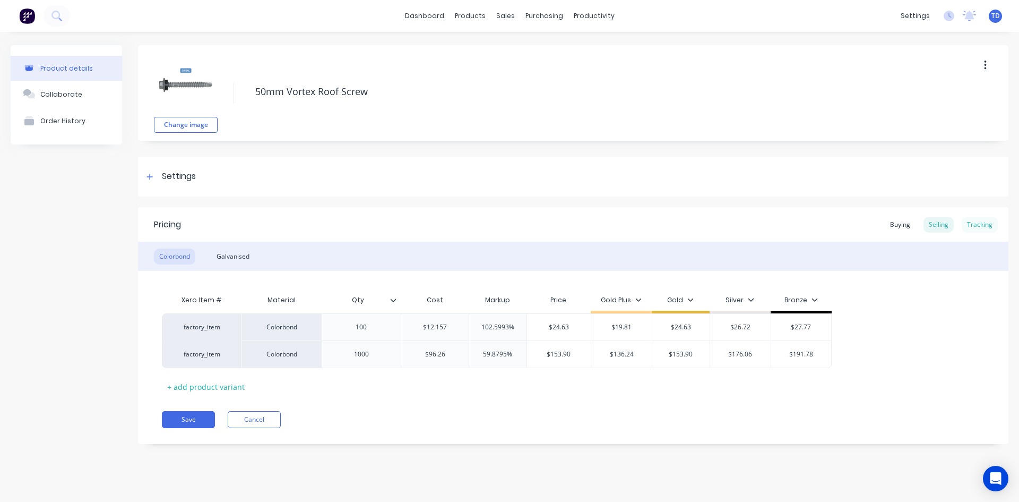
click at [987, 222] on div "Tracking" at bounding box center [980, 225] width 36 height 16
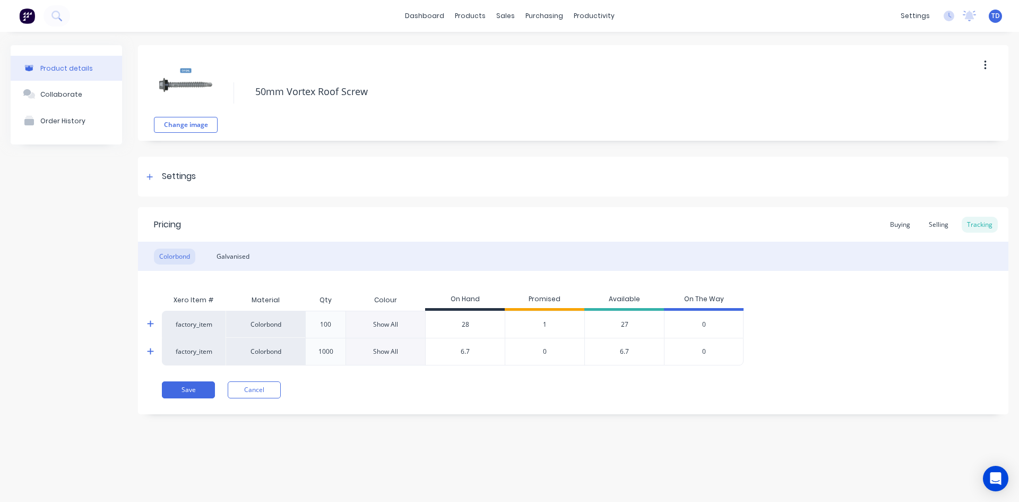
click at [147, 351] on icon at bounding box center [150, 351] width 7 height 8
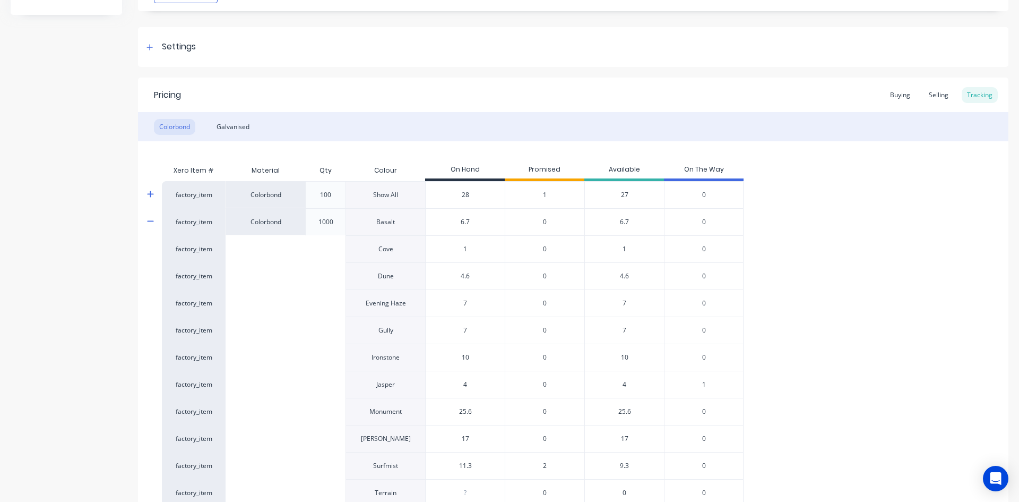
scroll to position [159, 0]
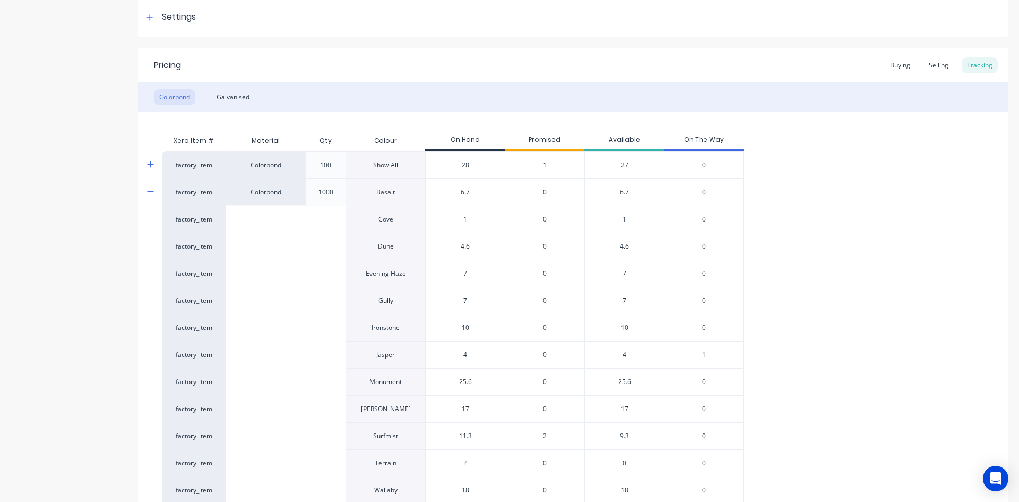
click at [705, 354] on span "1" at bounding box center [704, 355] width 4 height 10
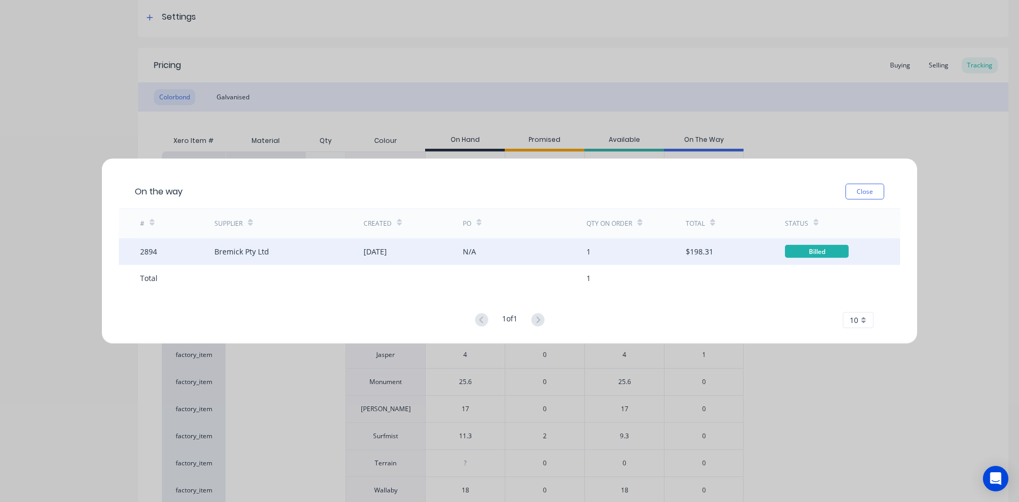
click at [489, 250] on div "N/A" at bounding box center [525, 251] width 124 height 27
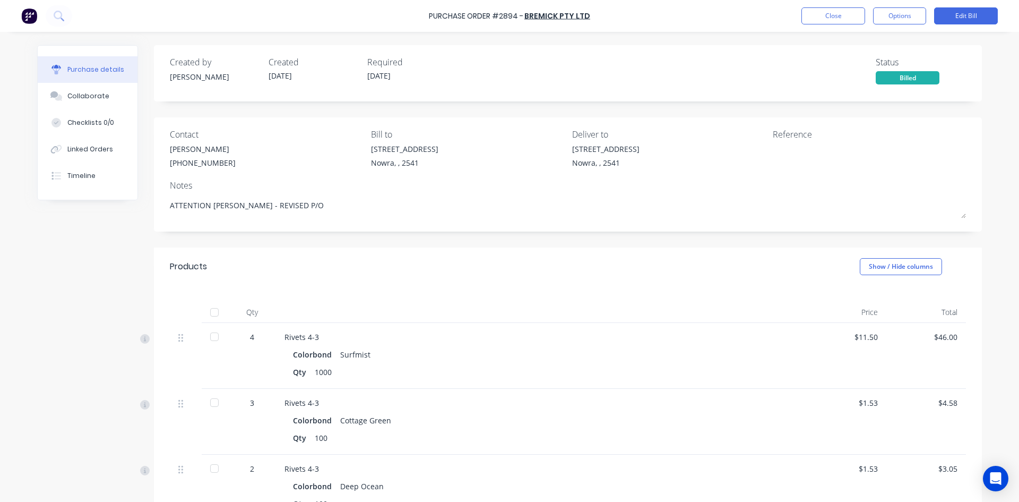
click at [209, 310] on div at bounding box center [214, 311] width 21 height 21
click at [842, 15] on button "Close" at bounding box center [833, 15] width 64 height 17
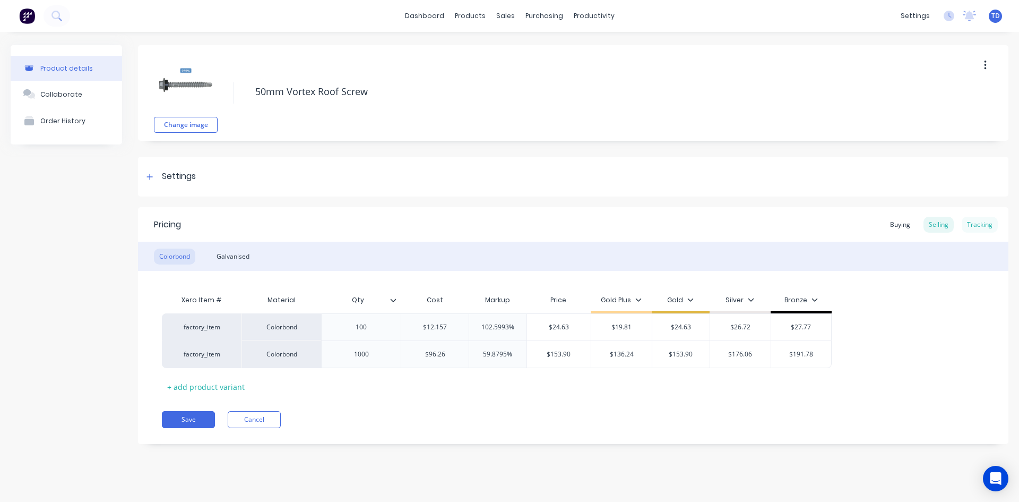
click at [979, 229] on div "Tracking" at bounding box center [980, 225] width 36 height 16
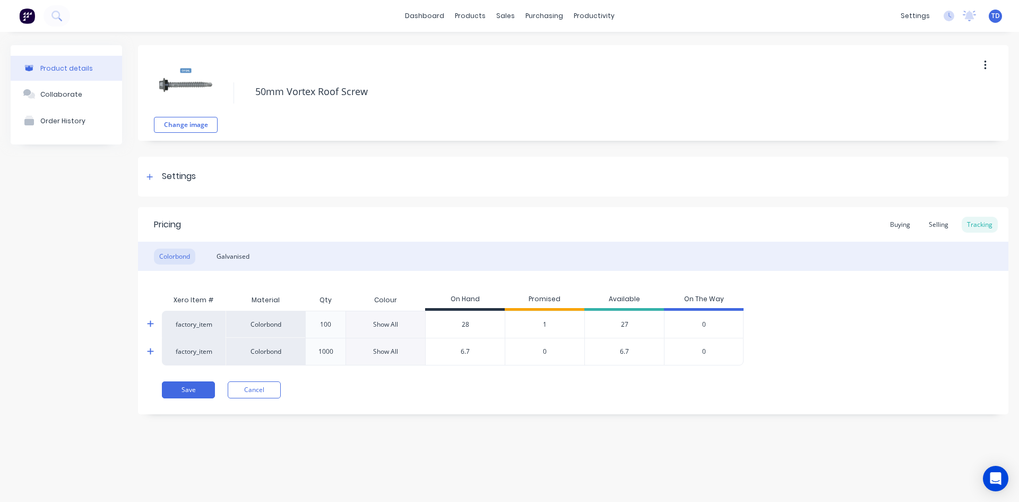
click at [149, 349] on icon at bounding box center [150, 351] width 7 height 8
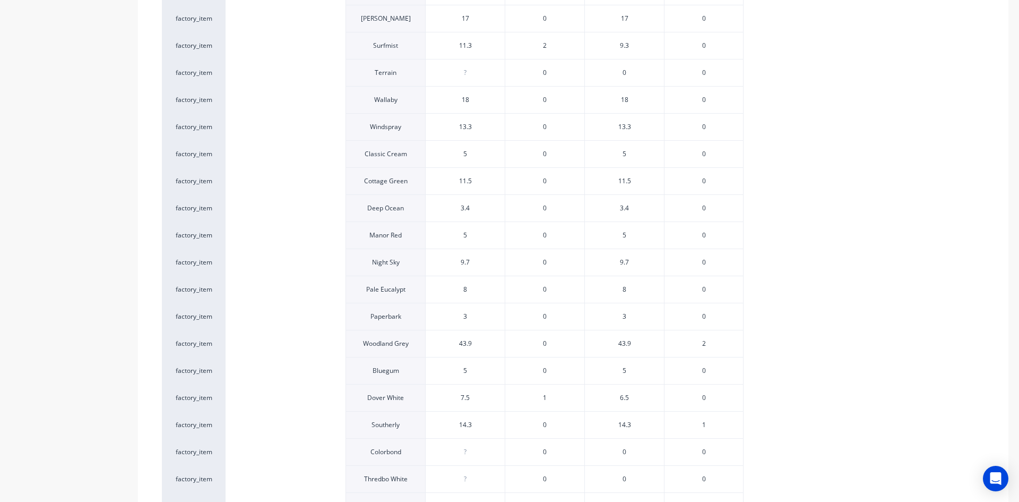
scroll to position [584, 0]
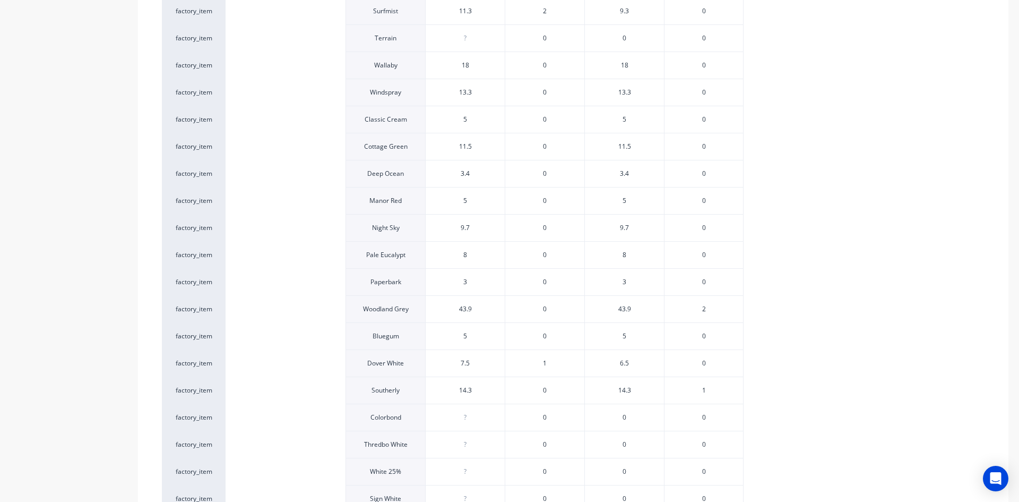
click at [704, 310] on span "2" at bounding box center [704, 309] width 4 height 10
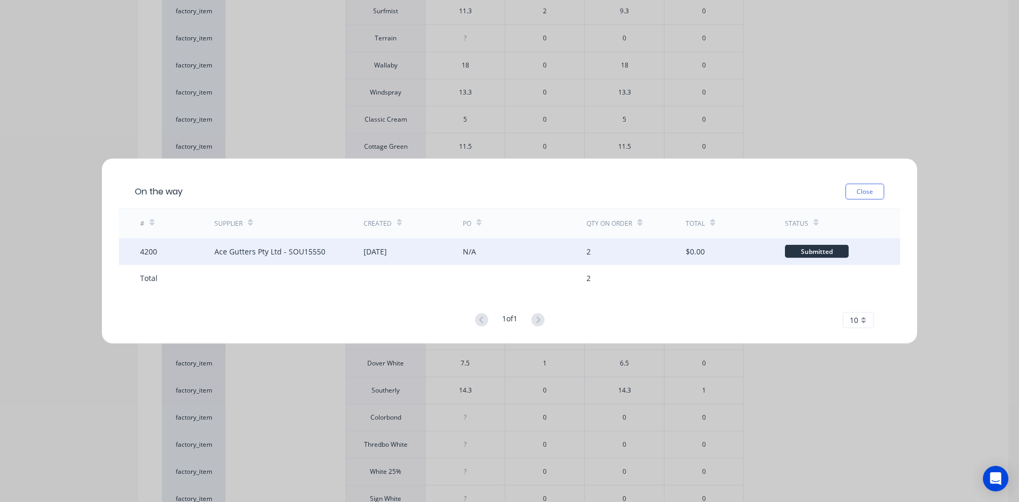
click at [346, 249] on div "Ace Gutters Pty Ltd - SOU15550" at bounding box center [288, 251] width 149 height 27
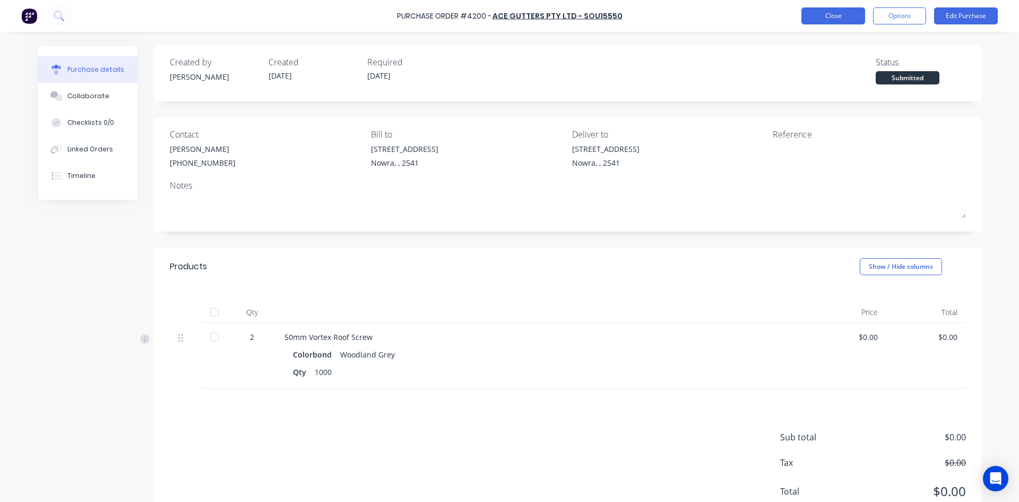
click at [828, 22] on button "Close" at bounding box center [833, 15] width 64 height 17
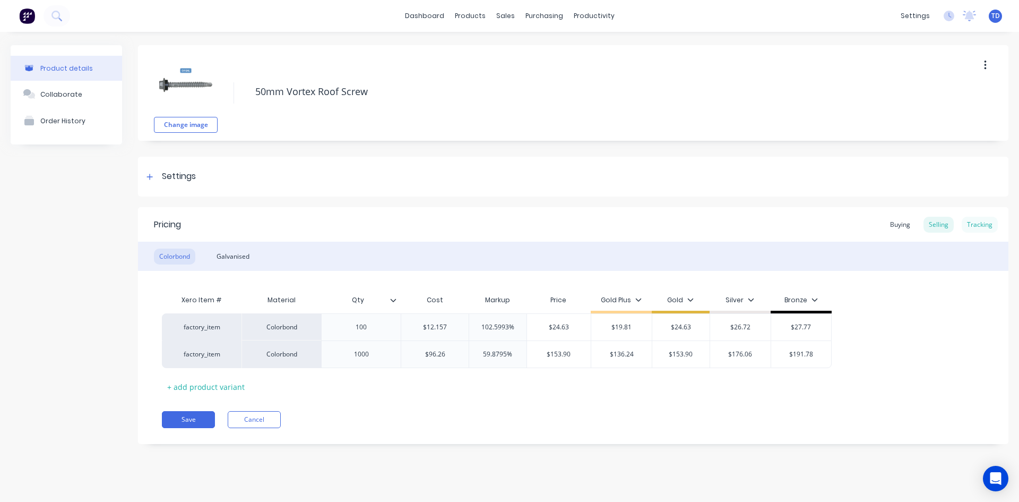
click at [975, 226] on div "Tracking" at bounding box center [980, 225] width 36 height 16
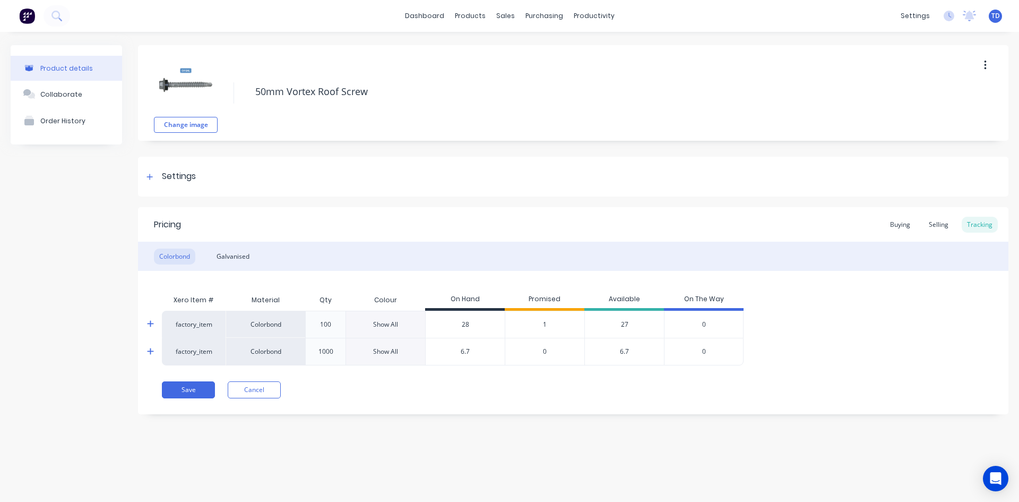
click at [149, 353] on icon at bounding box center [150, 351] width 7 height 8
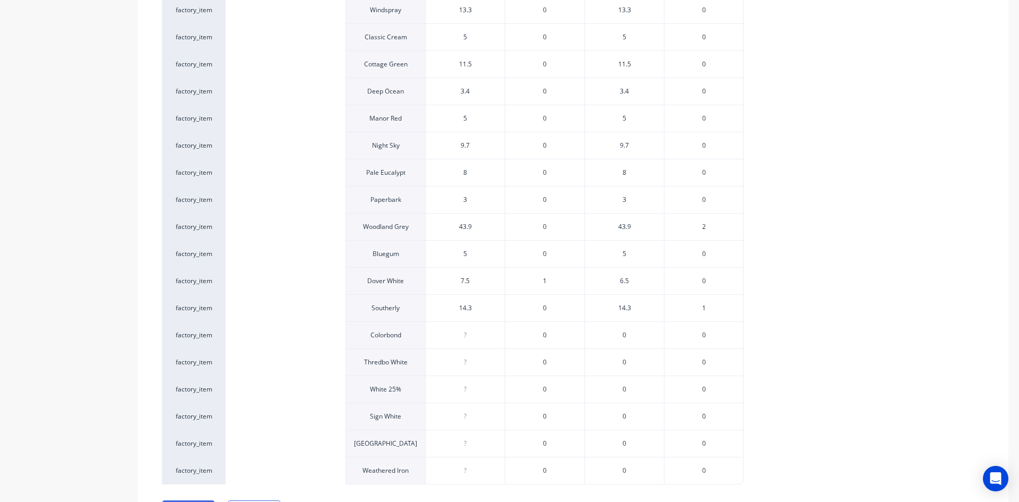
scroll to position [690, 0]
click at [704, 281] on span "1" at bounding box center [704, 284] width 4 height 10
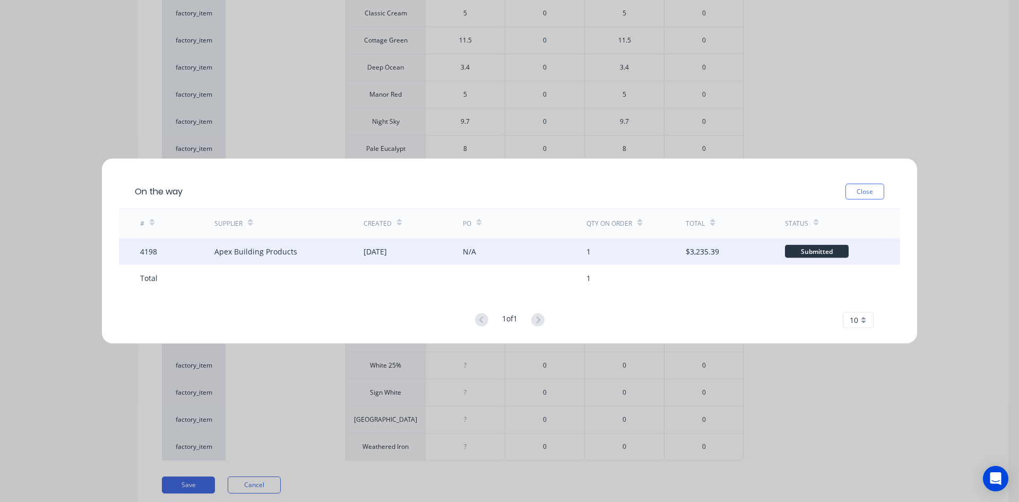
click at [382, 244] on div "[DATE]" at bounding box center [413, 251] width 99 height 27
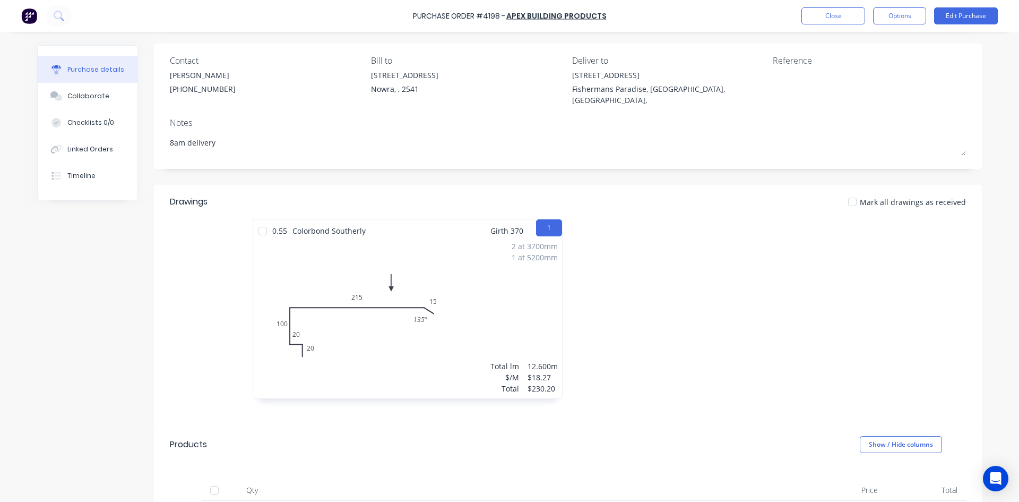
scroll to position [53, 0]
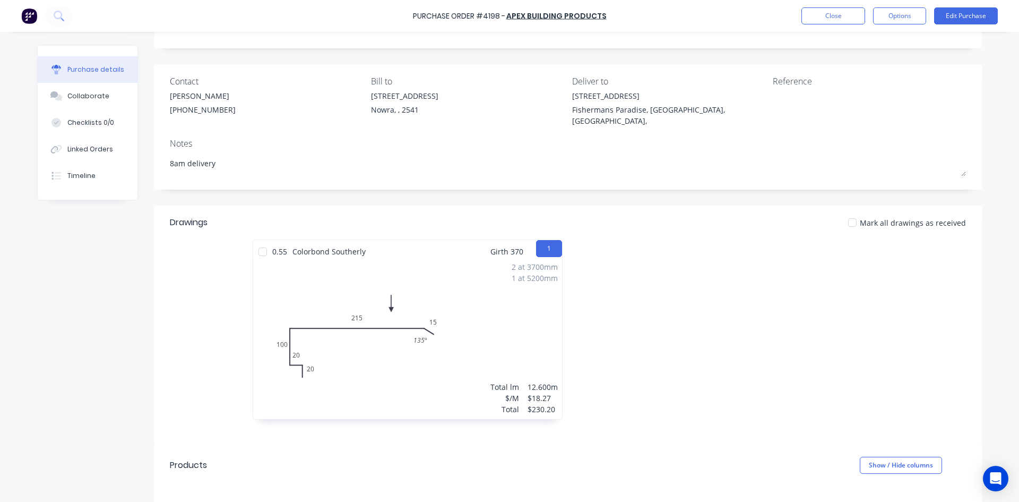
click at [258, 242] on div at bounding box center [262, 251] width 21 height 21
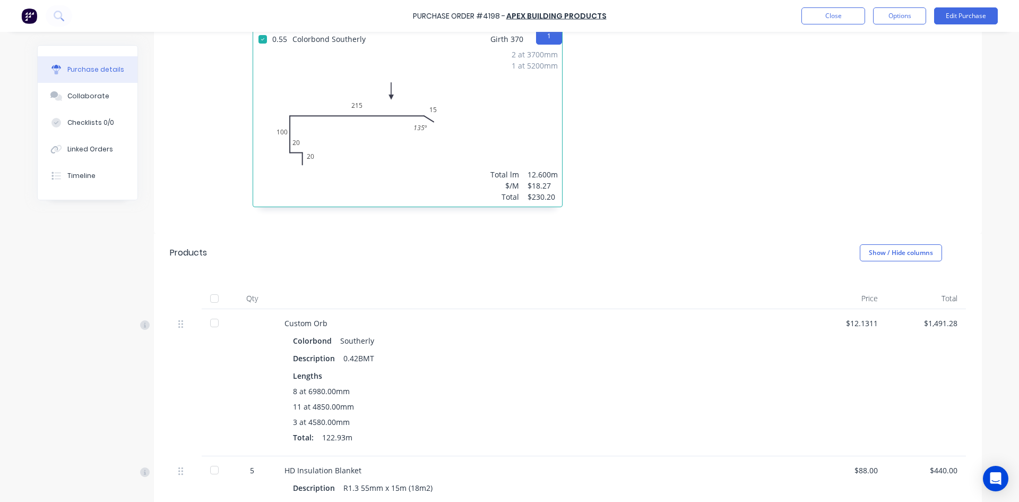
click at [209, 288] on div at bounding box center [214, 298] width 21 height 21
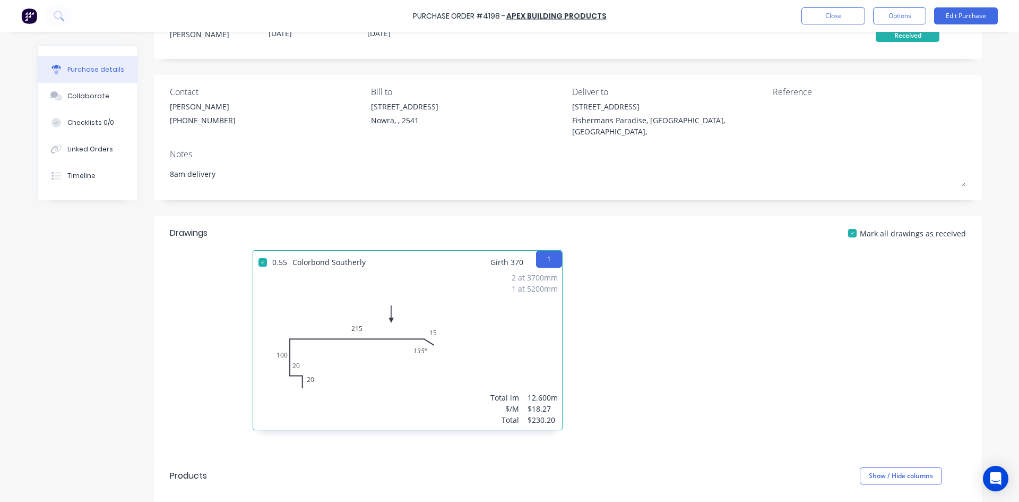
scroll to position [0, 0]
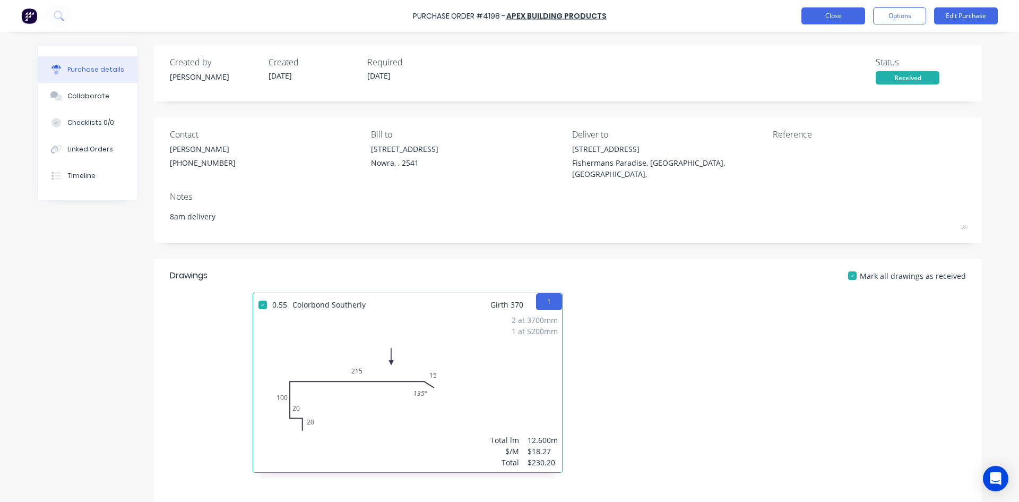
click at [814, 15] on button "Close" at bounding box center [833, 15] width 64 height 17
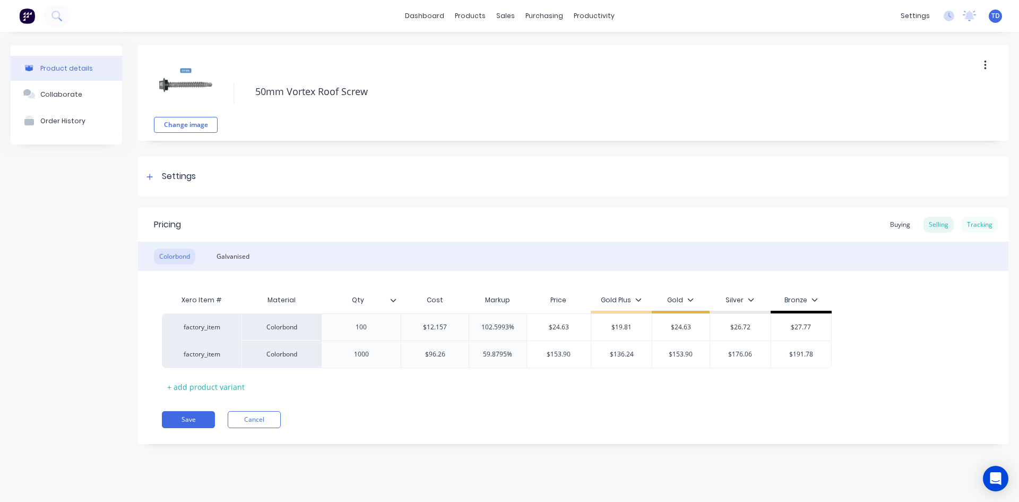
click at [986, 227] on div "Tracking" at bounding box center [980, 225] width 36 height 16
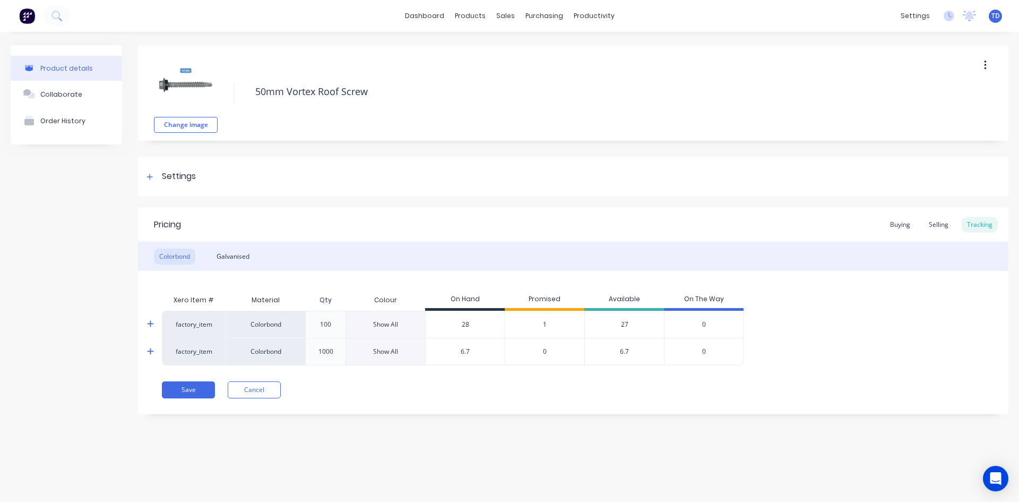
click at [153, 356] on div at bounding box center [156, 351] width 21 height 27
click at [144, 347] on div "Xero Item # Material Qty Colour On Hand Promised Available On The Way factory_i…" at bounding box center [573, 318] width 870 height 94
drag, startPoint x: 151, startPoint y: 350, endPoint x: 196, endPoint y: 360, distance: 46.1
click at [152, 350] on icon at bounding box center [150, 351] width 7 height 8
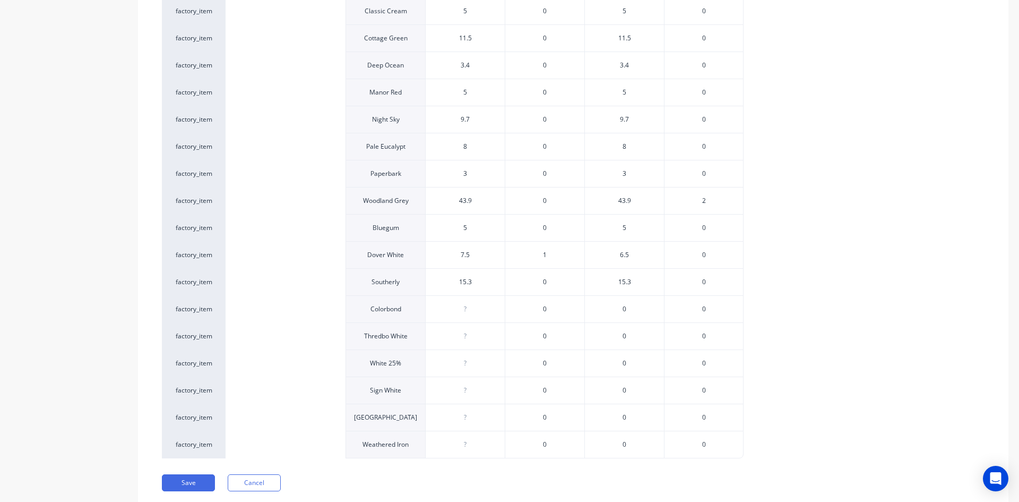
scroll to position [673, 0]
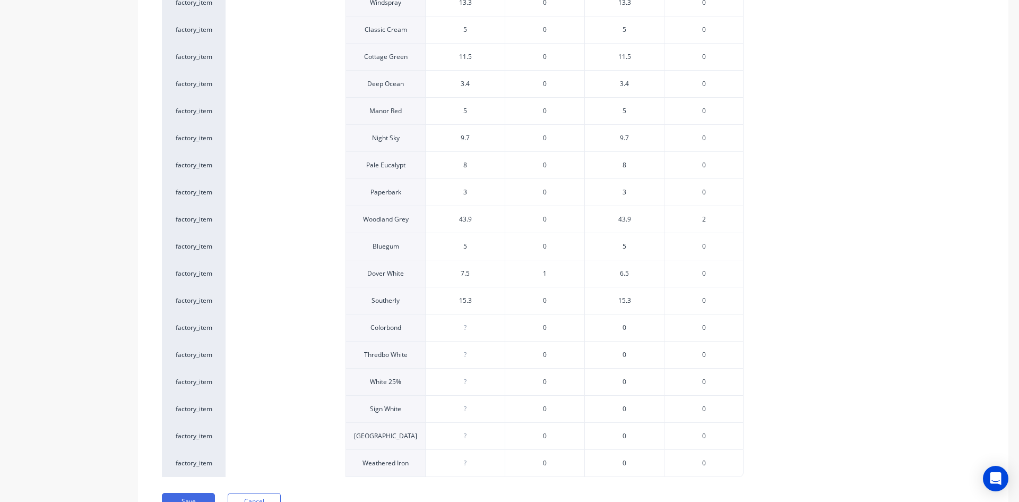
click at [543, 271] on span "1" at bounding box center [545, 274] width 4 height 10
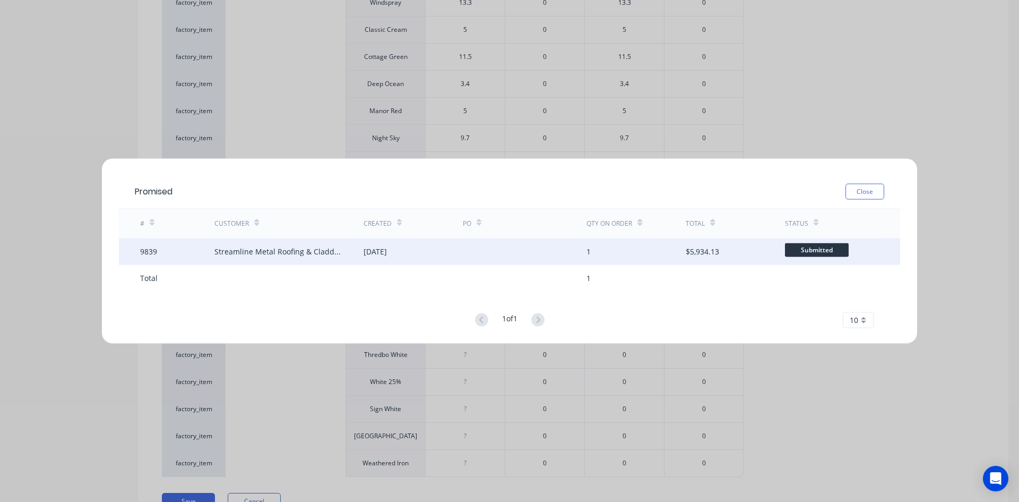
click at [419, 253] on div "[DATE]" at bounding box center [413, 251] width 99 height 27
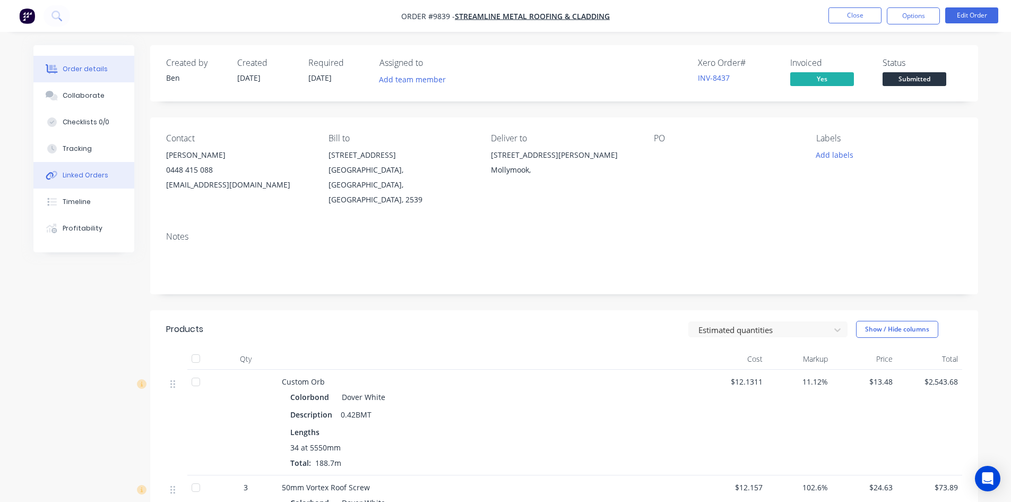
click at [99, 177] on div "Linked Orders" at bounding box center [86, 175] width 46 height 10
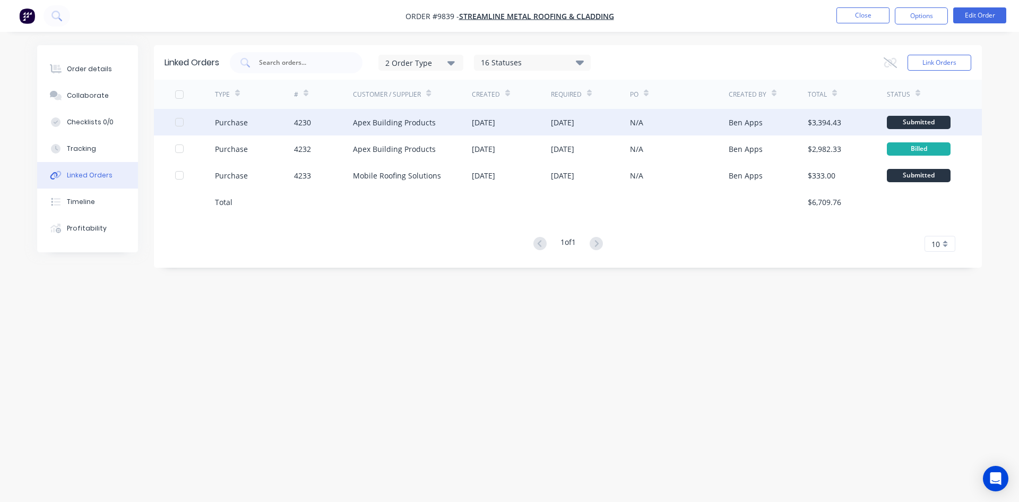
click at [426, 123] on div "Apex Building Products" at bounding box center [394, 122] width 83 height 11
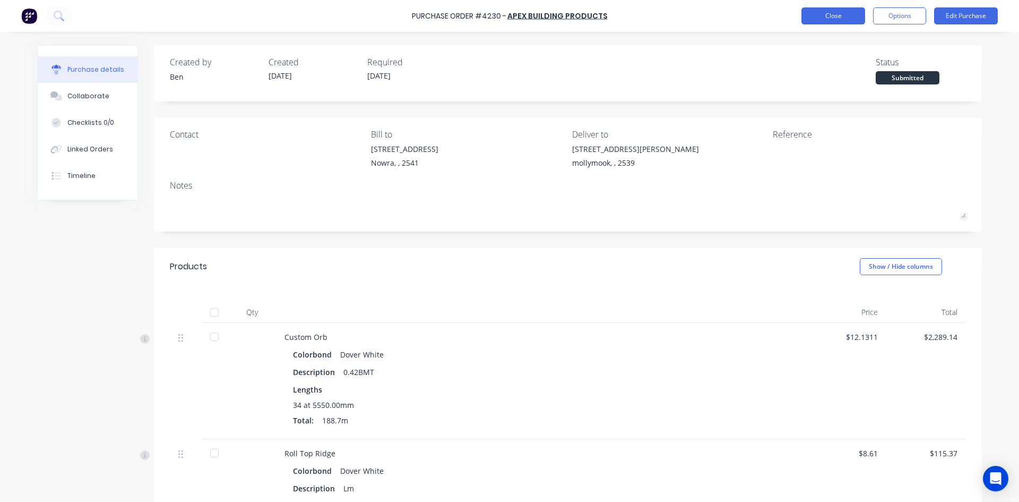
click at [850, 19] on button "Close" at bounding box center [833, 15] width 64 height 17
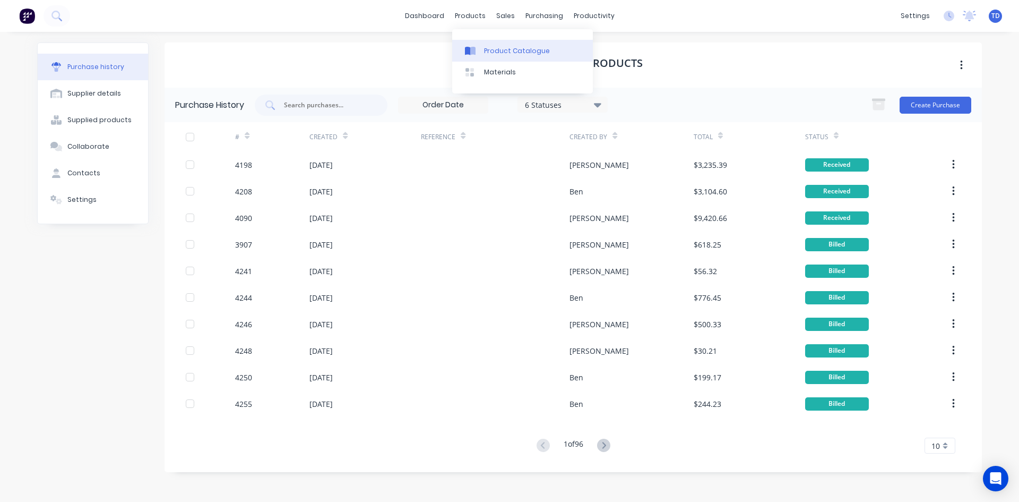
click at [502, 48] on div "Product Catalogue" at bounding box center [517, 51] width 66 height 10
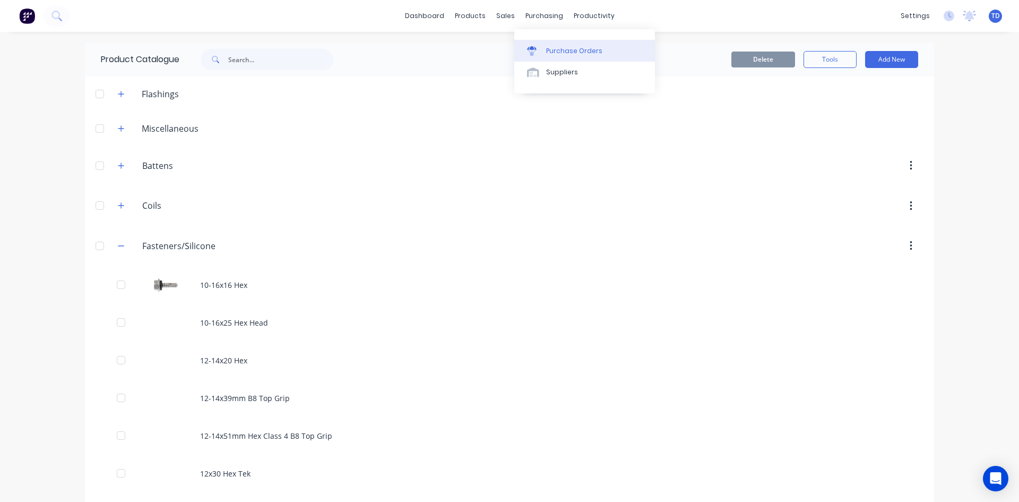
click at [550, 56] on link "Purchase Orders" at bounding box center [584, 50] width 141 height 21
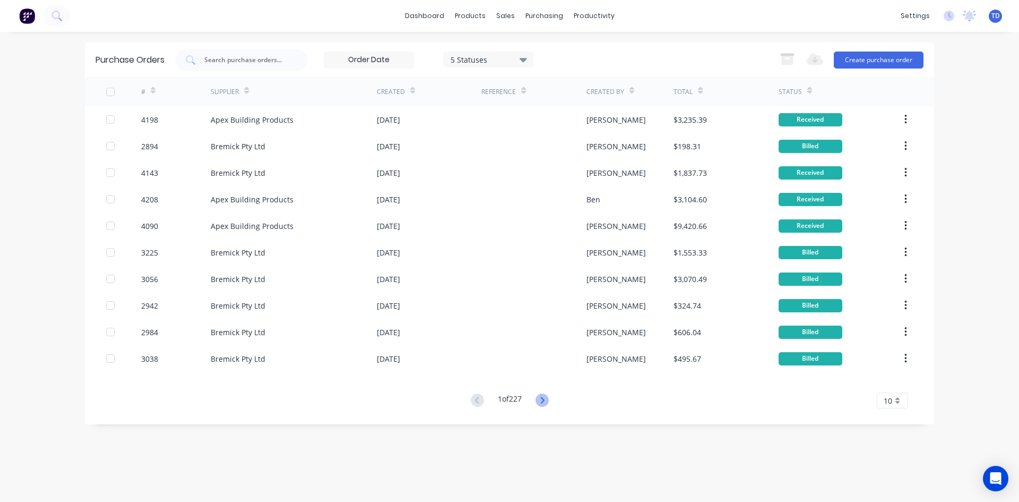
click at [540, 398] on icon at bounding box center [542, 399] width 13 height 13
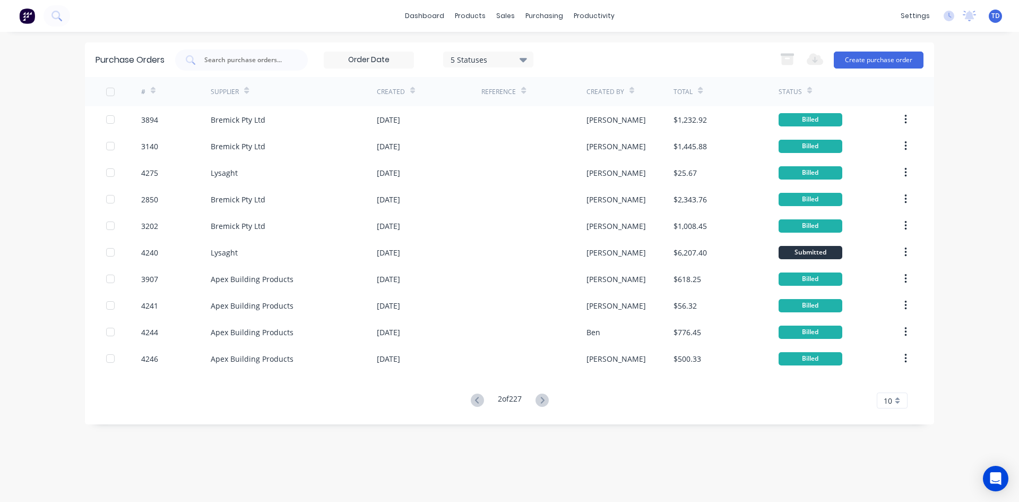
click at [540, 398] on icon at bounding box center [542, 399] width 13 height 13
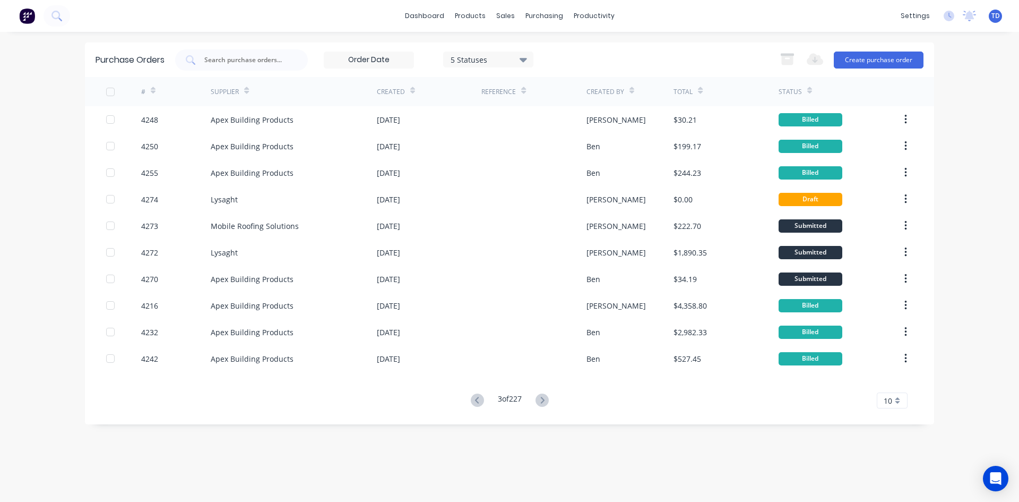
click at [540, 398] on icon at bounding box center [542, 399] width 13 height 13
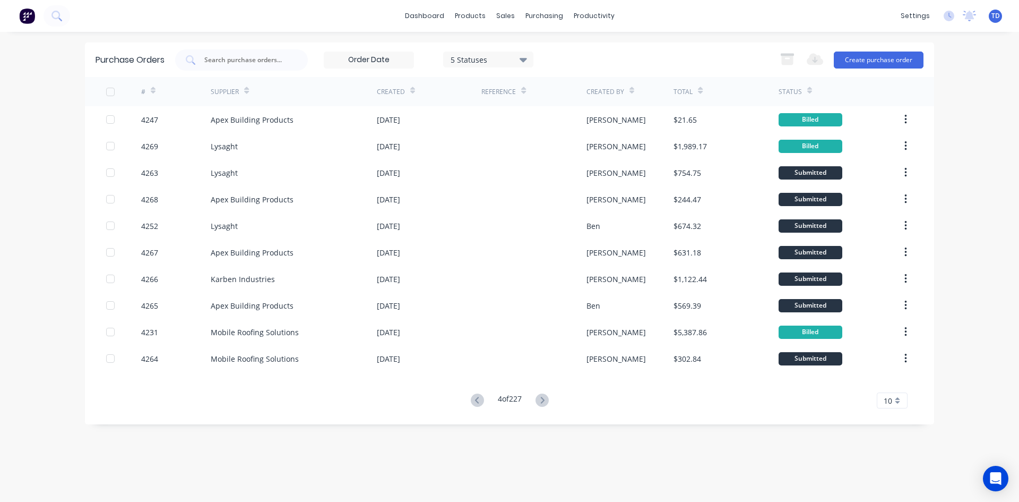
click at [540, 398] on icon at bounding box center [542, 399] width 13 height 13
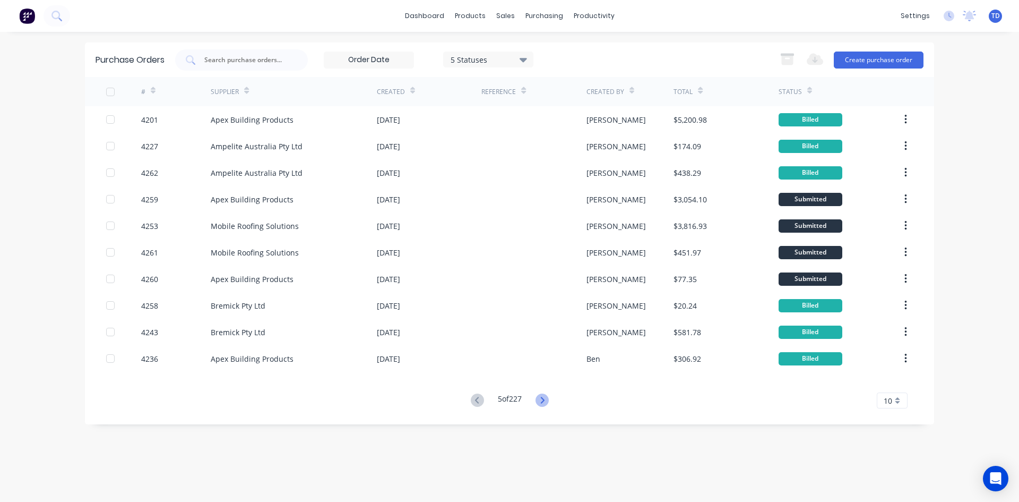
click at [542, 400] on icon at bounding box center [542, 399] width 13 height 13
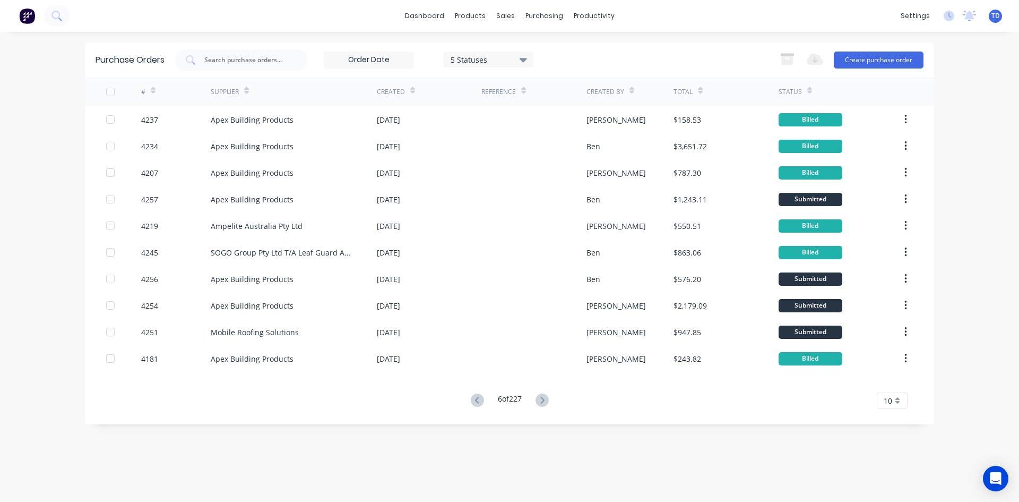
click at [542, 400] on icon at bounding box center [542, 399] width 13 height 13
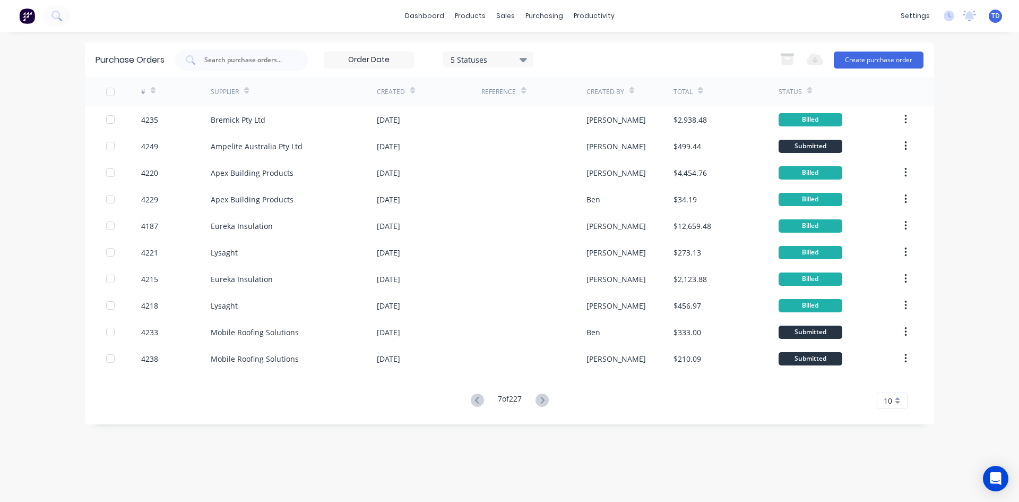
click at [542, 400] on icon at bounding box center [542, 399] width 13 height 13
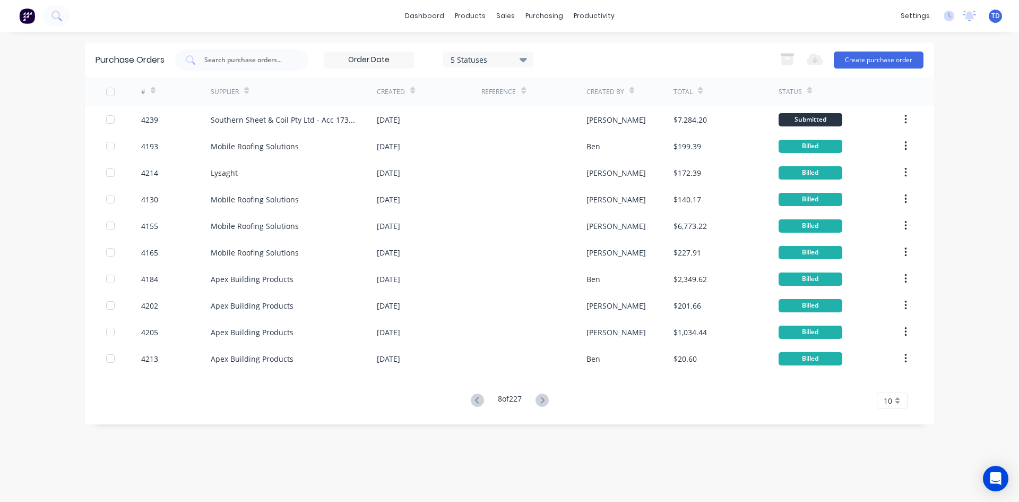
click at [542, 400] on icon at bounding box center [542, 399] width 13 height 13
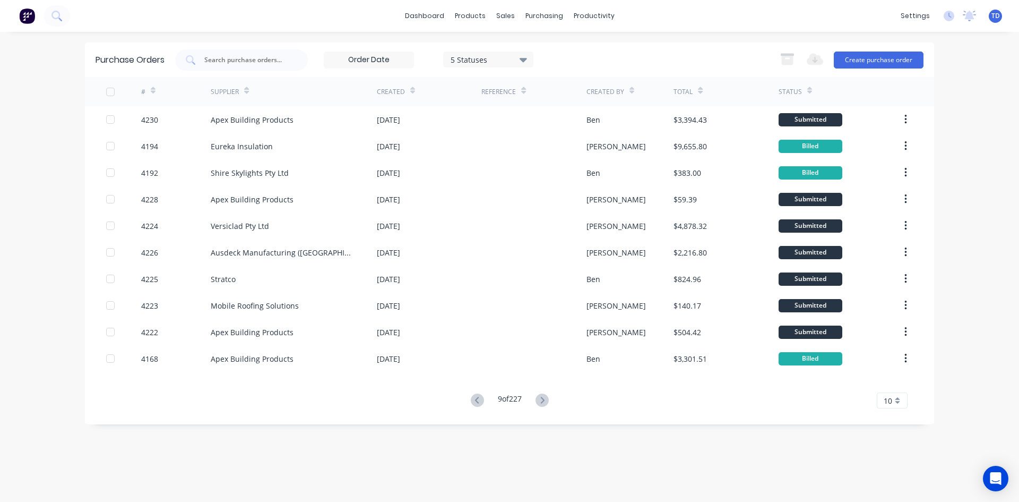
click at [542, 400] on icon at bounding box center [542, 399] width 13 height 13
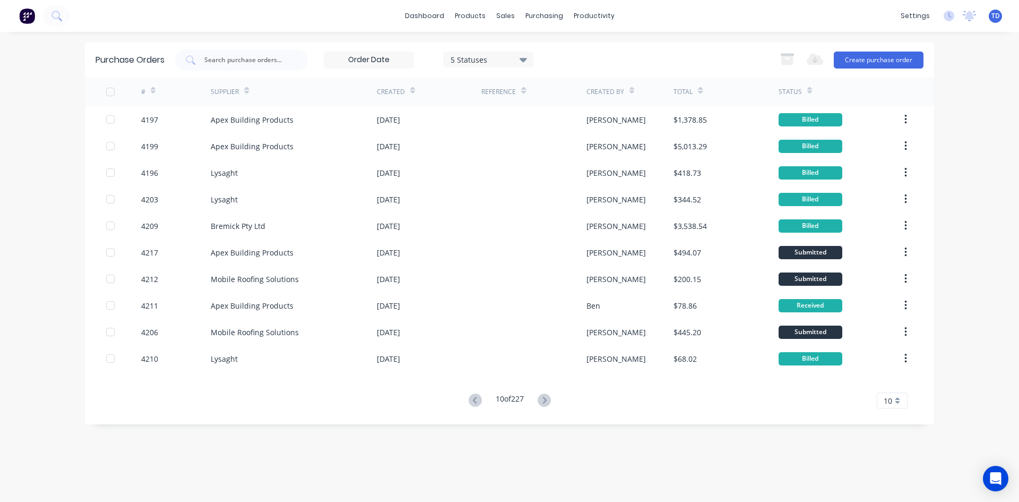
click at [542, 400] on icon at bounding box center [544, 399] width 13 height 13
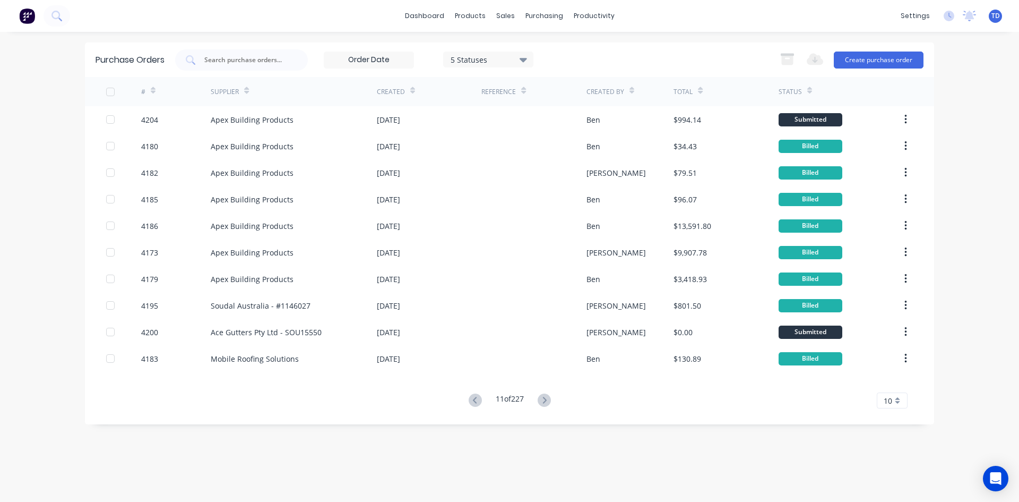
click at [557, 401] on div "11 of 227 10 5 10 15 20 25 30 35" at bounding box center [509, 400] width 849 height 15
click at [539, 400] on button at bounding box center [544, 400] width 20 height 15
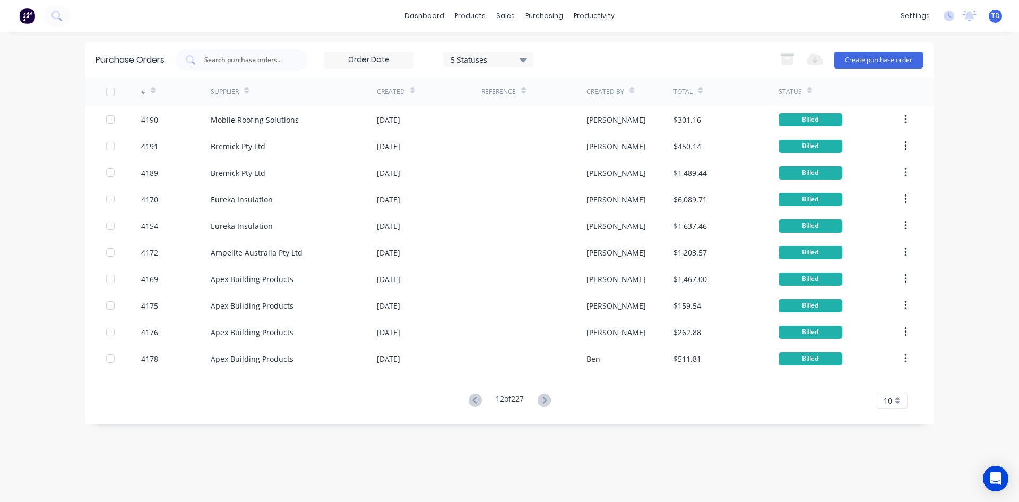
click at [540, 400] on icon at bounding box center [544, 399] width 13 height 13
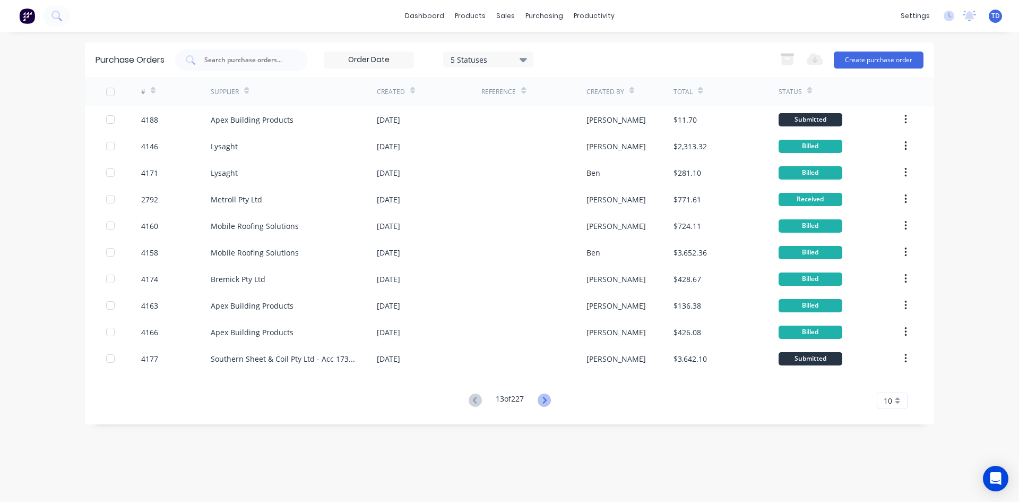
click at [547, 403] on icon at bounding box center [544, 399] width 13 height 13
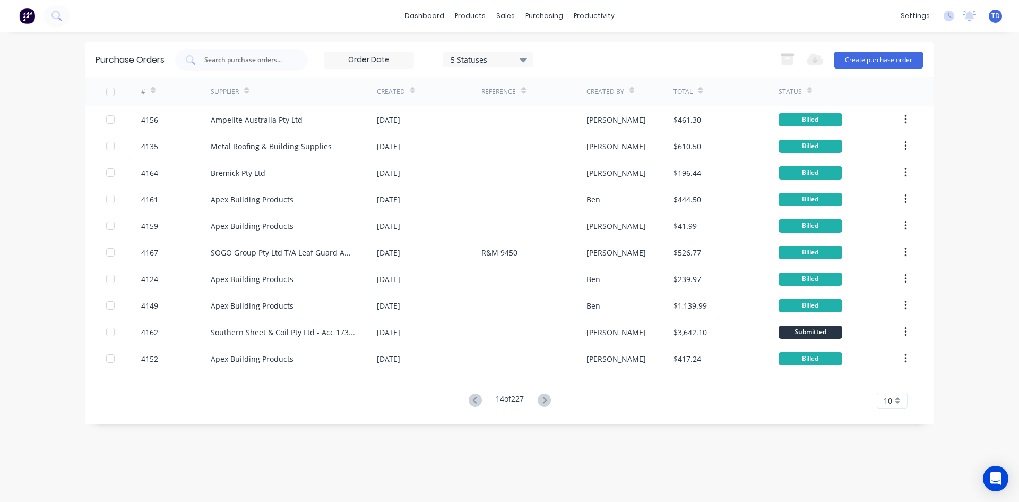
click at [547, 403] on icon at bounding box center [544, 399] width 13 height 13
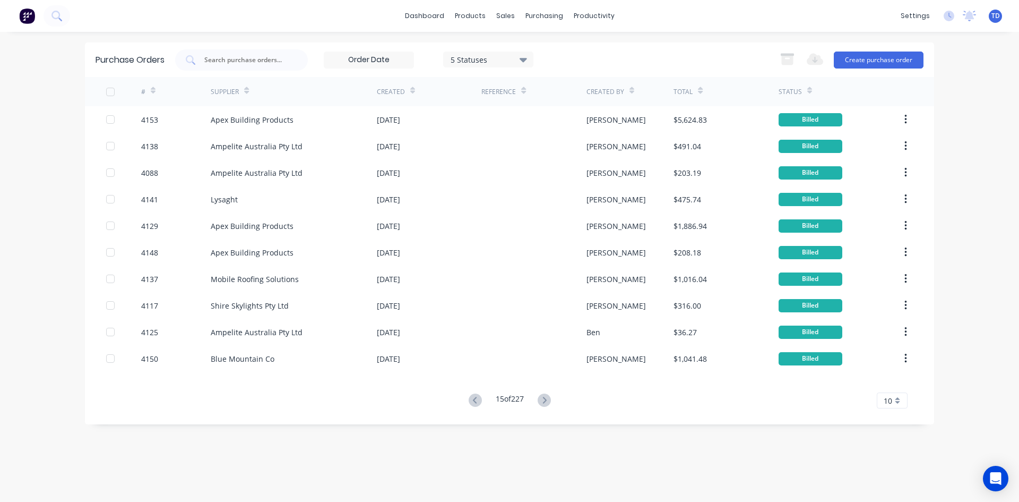
click at [547, 403] on icon at bounding box center [544, 399] width 13 height 13
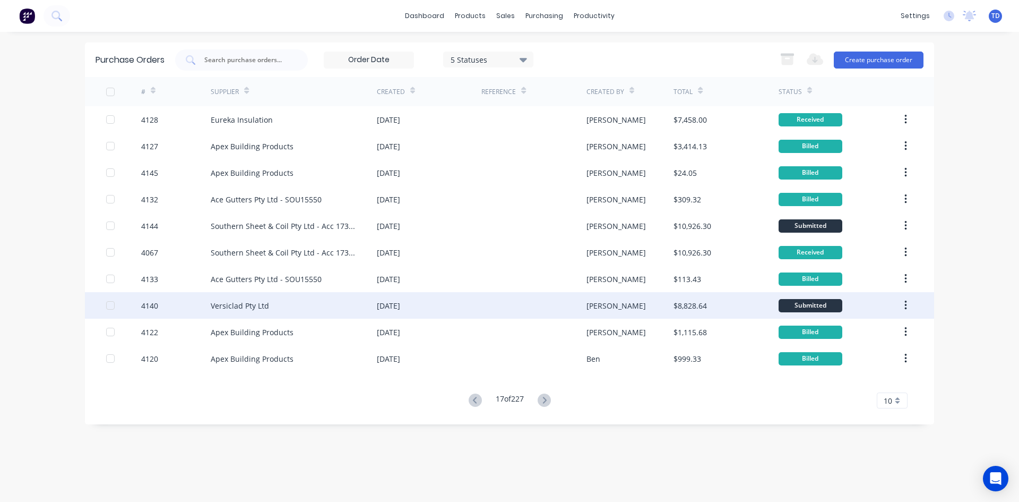
click at [526, 309] on div at bounding box center [533, 305] width 105 height 27
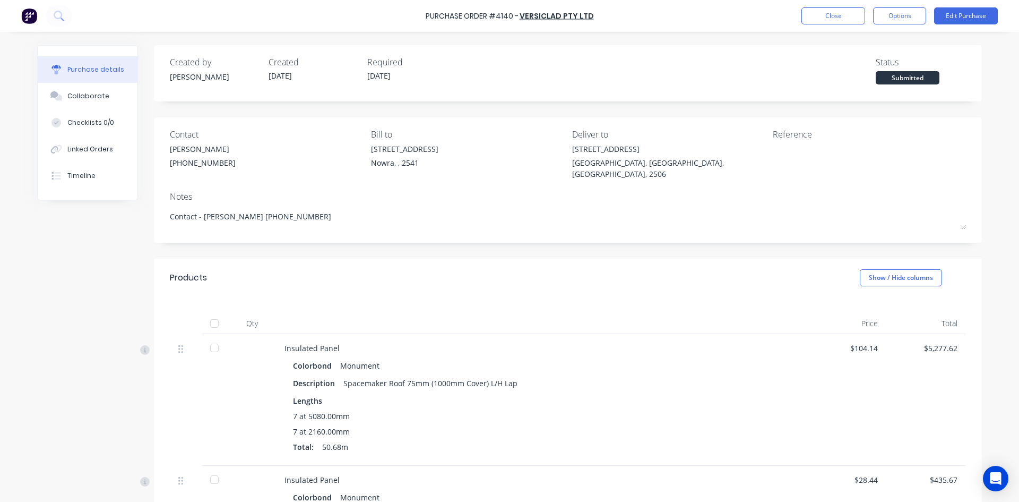
click at [211, 313] on div at bounding box center [214, 323] width 21 height 21
click at [824, 16] on button "Close" at bounding box center [833, 15] width 64 height 17
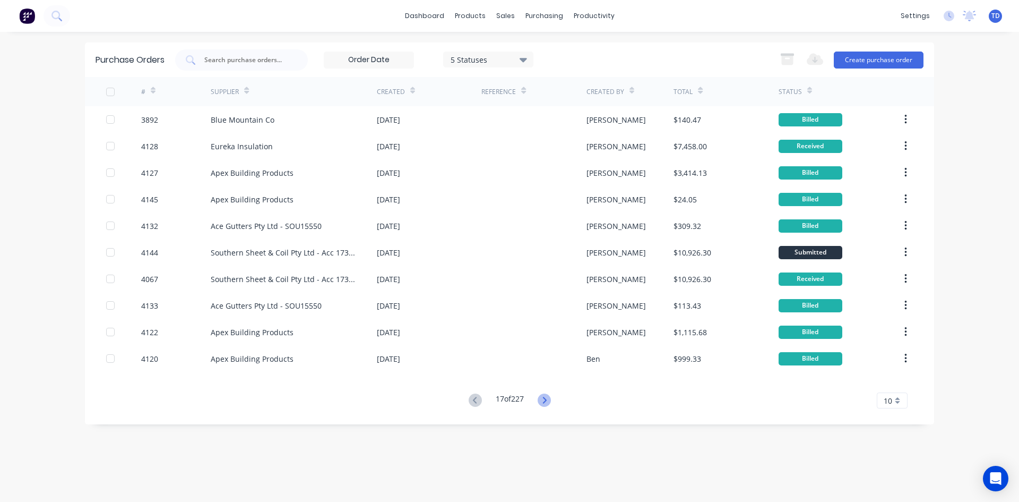
click at [545, 399] on icon at bounding box center [544, 399] width 13 height 13
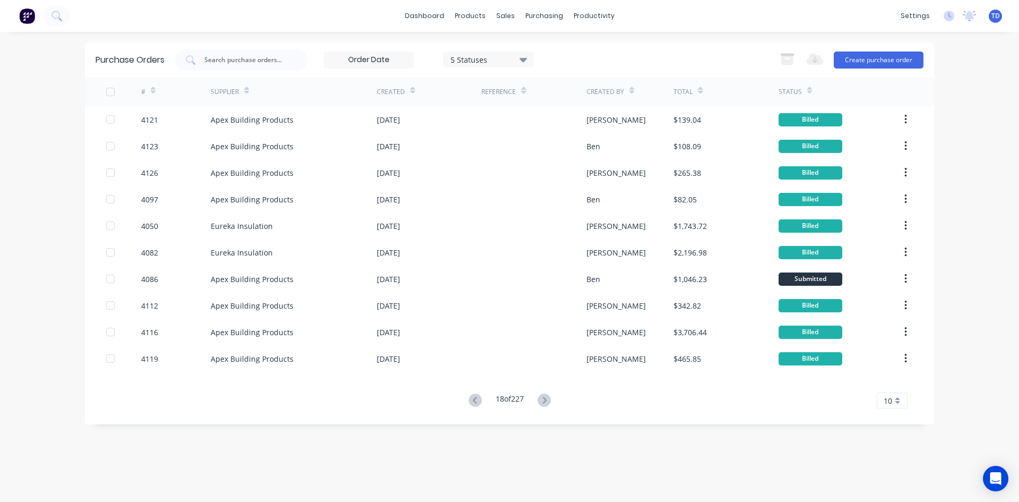
click at [545, 399] on icon at bounding box center [544, 399] width 13 height 13
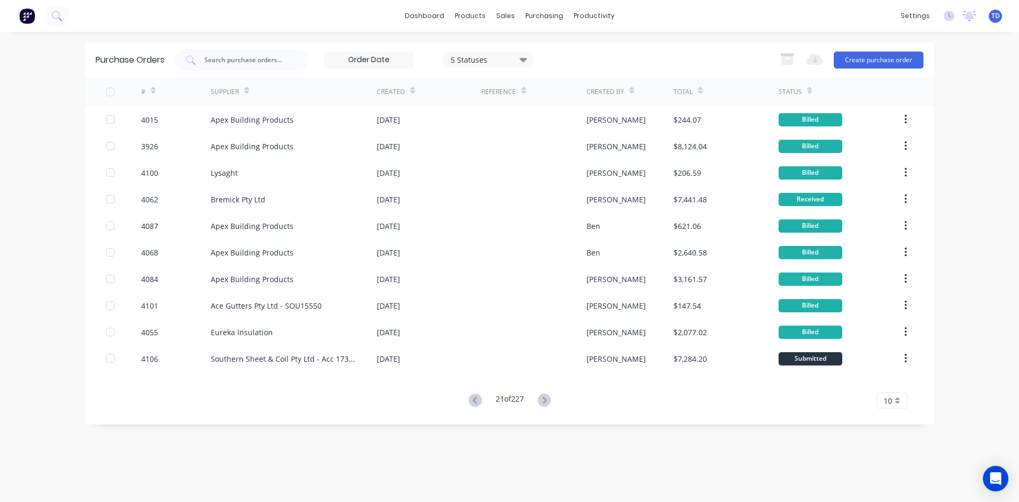
click at [545, 399] on icon at bounding box center [544, 399] width 13 height 13
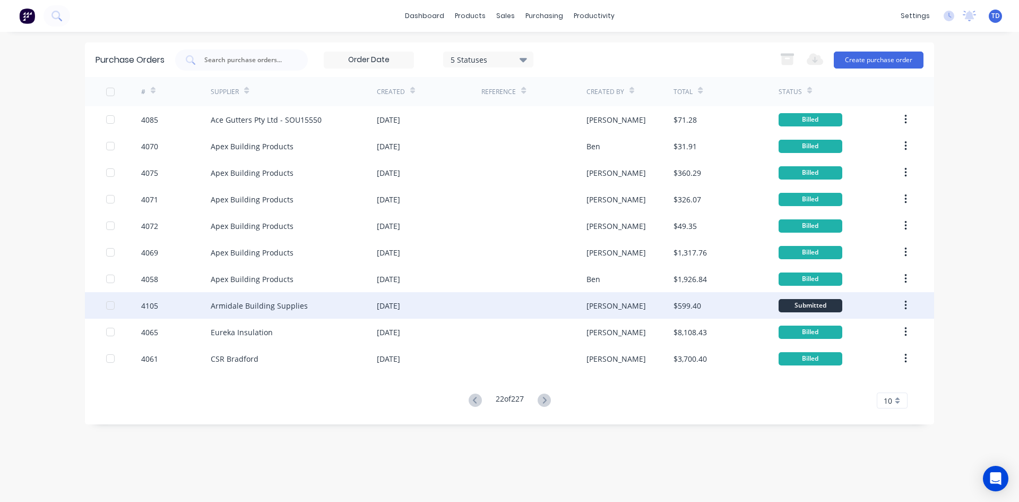
click at [554, 314] on div at bounding box center [533, 305] width 105 height 27
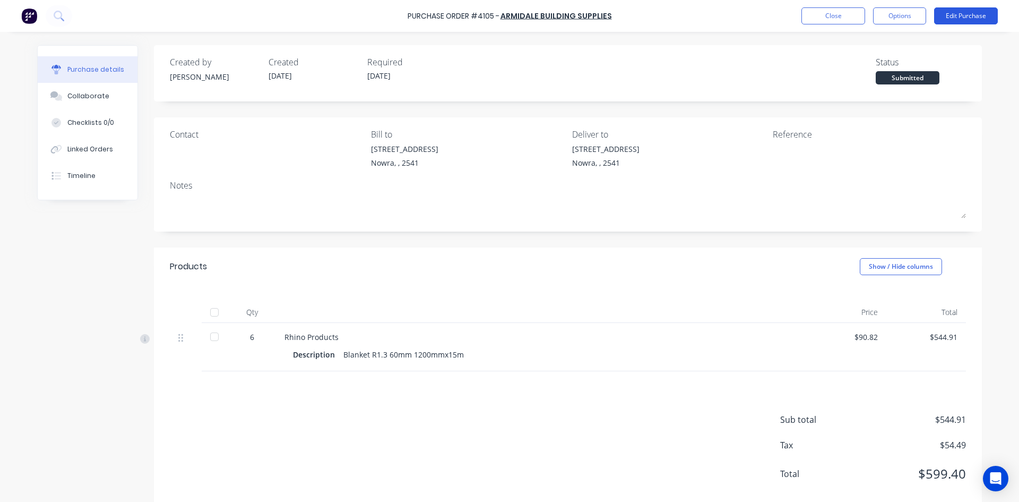
click at [947, 17] on button "Edit Purchase" at bounding box center [966, 15] width 64 height 17
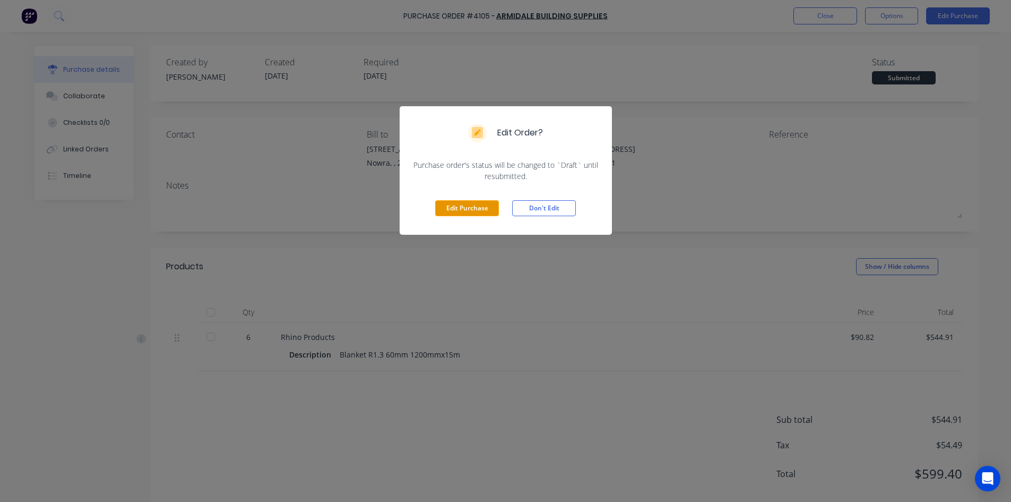
click at [479, 213] on button "Edit Purchase" at bounding box center [467, 208] width 64 height 16
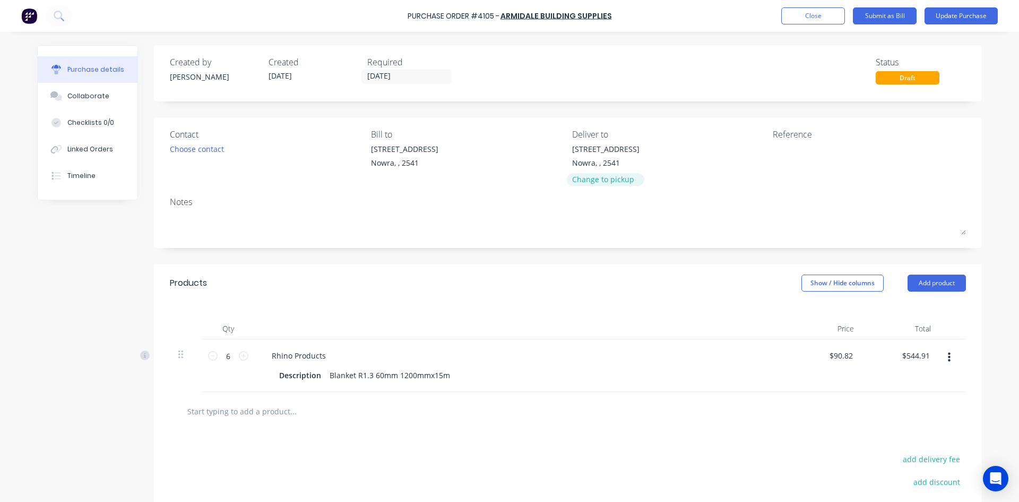
click at [618, 175] on div "Change to pickup" at bounding box center [605, 179] width 67 height 11
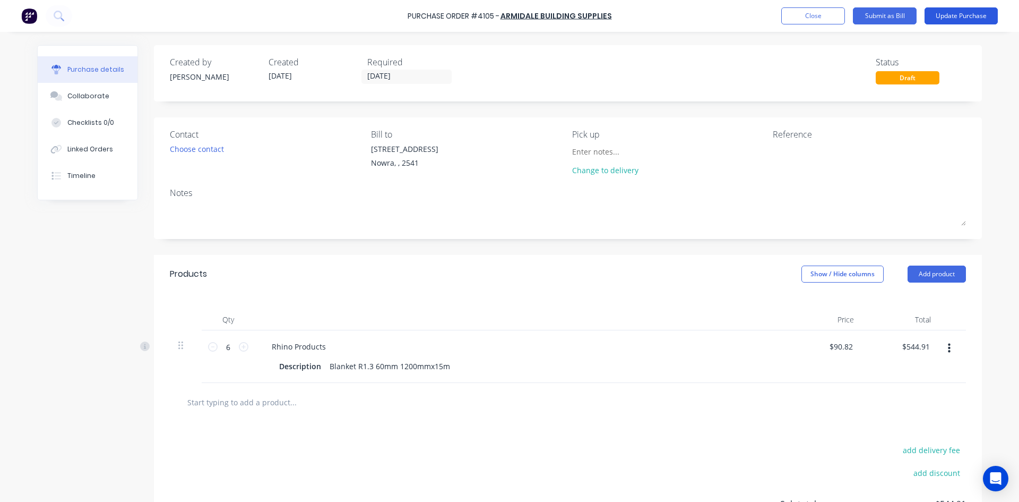
click at [931, 19] on button "Update Purchase" at bounding box center [961, 15] width 73 height 17
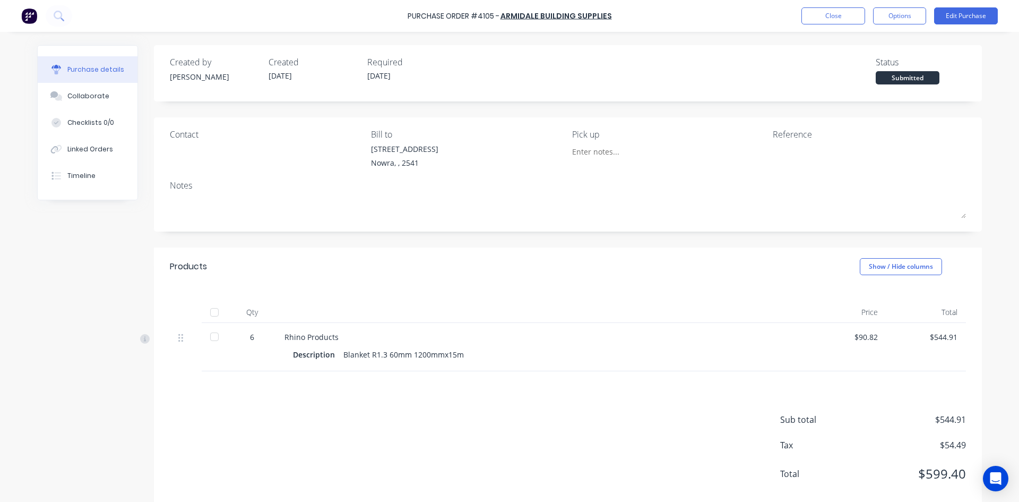
click at [213, 307] on div at bounding box center [214, 311] width 21 height 21
click at [835, 18] on button "Close" at bounding box center [833, 15] width 64 height 17
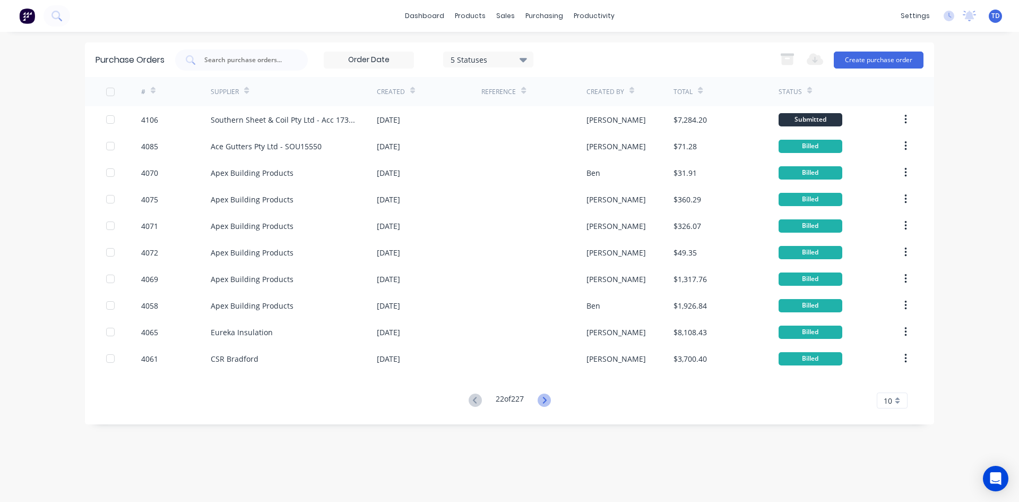
click at [545, 396] on icon at bounding box center [544, 399] width 13 height 13
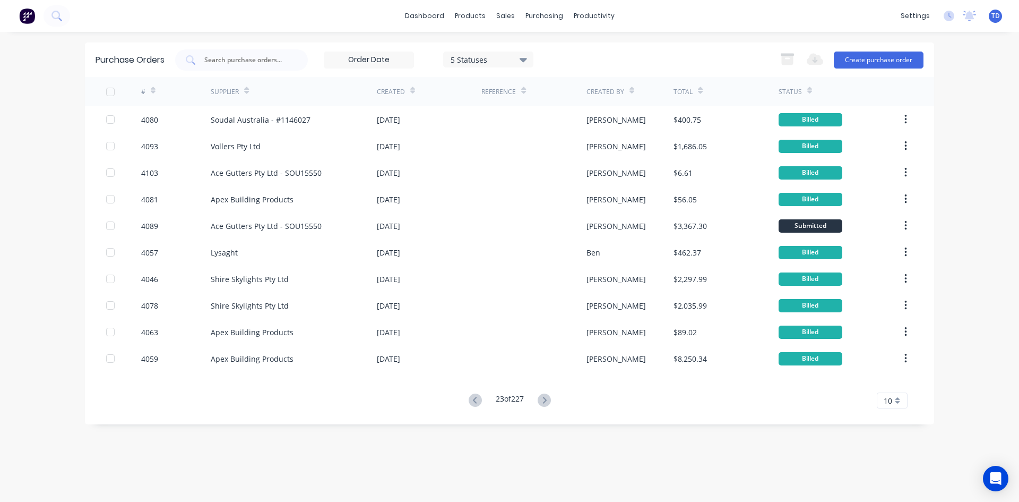
click at [545, 396] on icon at bounding box center [544, 399] width 13 height 13
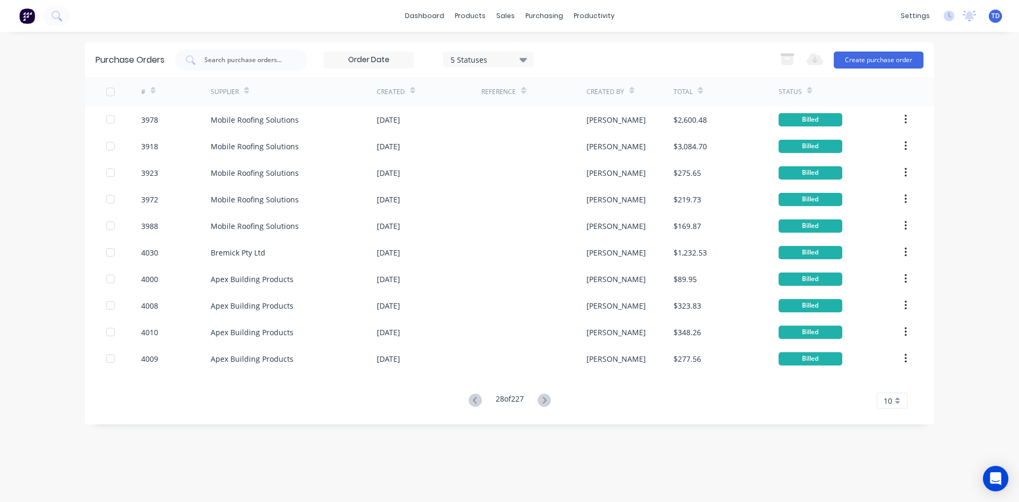
click at [545, 396] on icon at bounding box center [544, 399] width 13 height 13
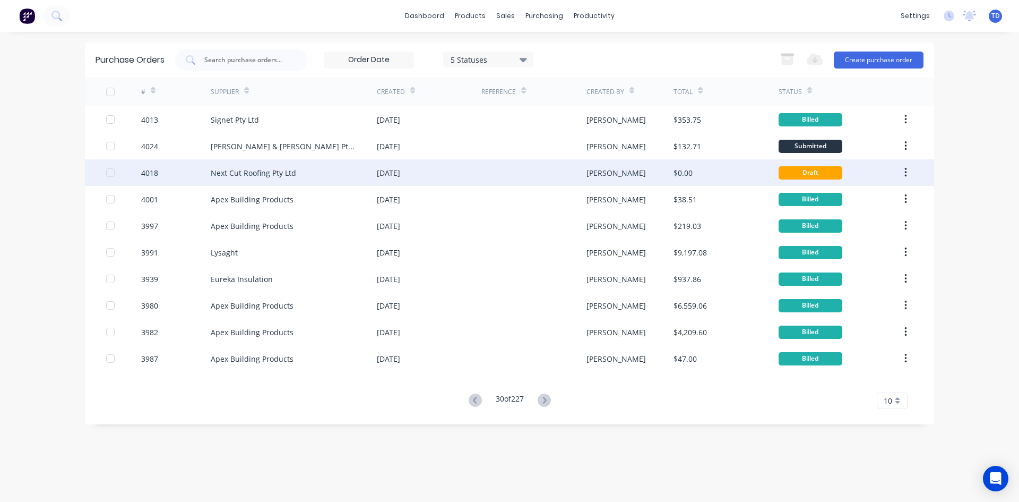
click at [559, 159] on div at bounding box center [533, 172] width 105 height 27
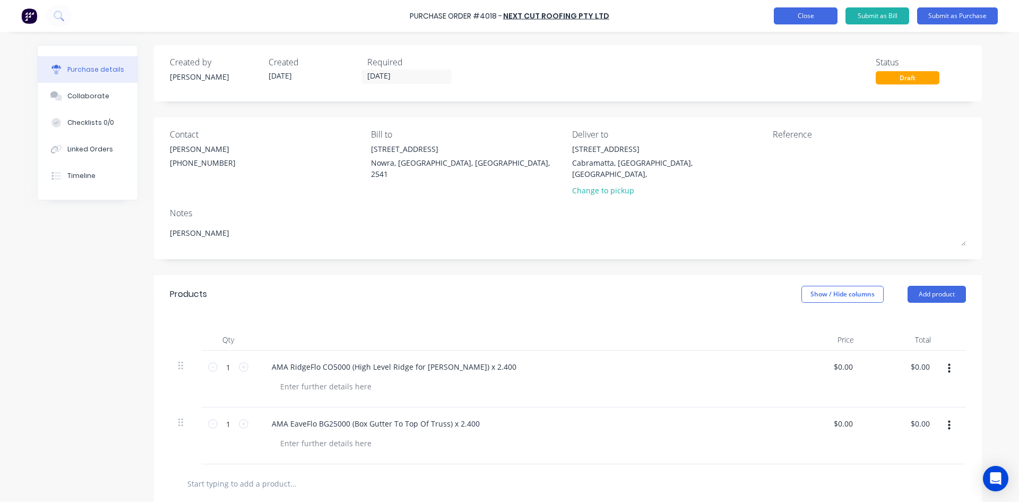
click at [802, 16] on button "Close" at bounding box center [806, 15] width 64 height 17
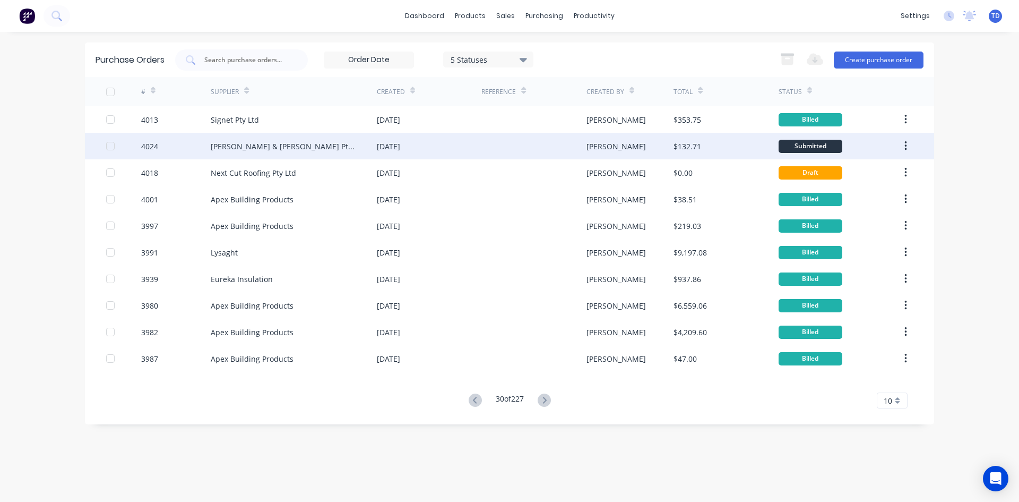
click at [638, 152] on div "[PERSON_NAME]" at bounding box center [630, 146] width 88 height 27
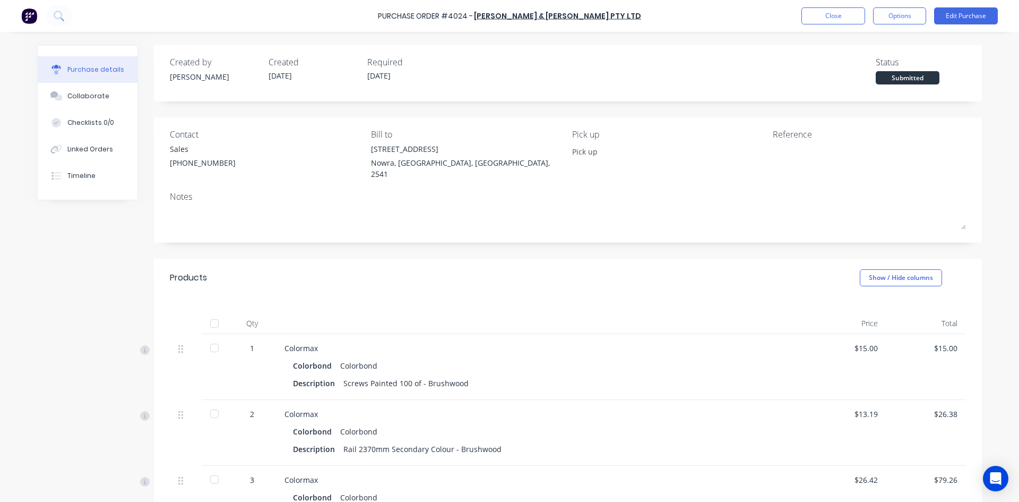
click at [211, 313] on div at bounding box center [214, 323] width 21 height 21
click at [844, 19] on button "Close" at bounding box center [833, 15] width 64 height 17
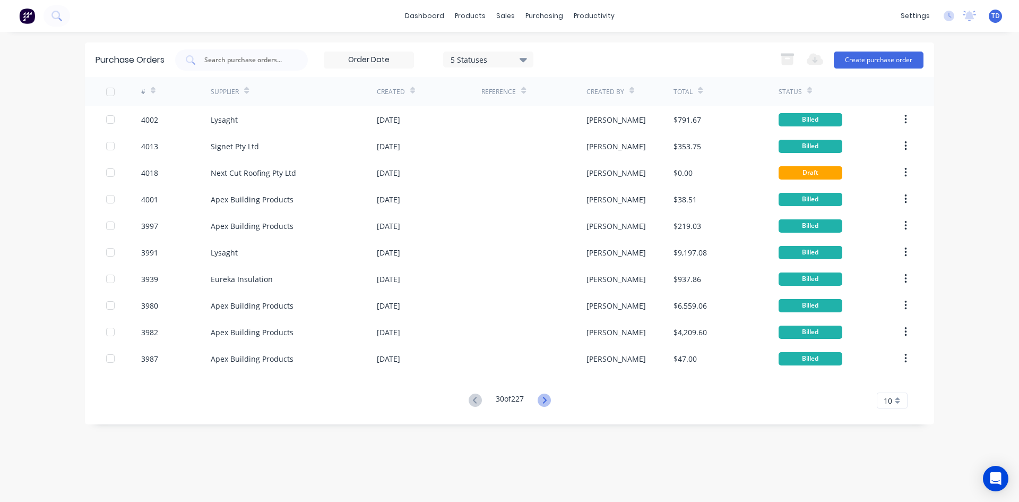
click at [543, 400] on icon at bounding box center [544, 399] width 13 height 13
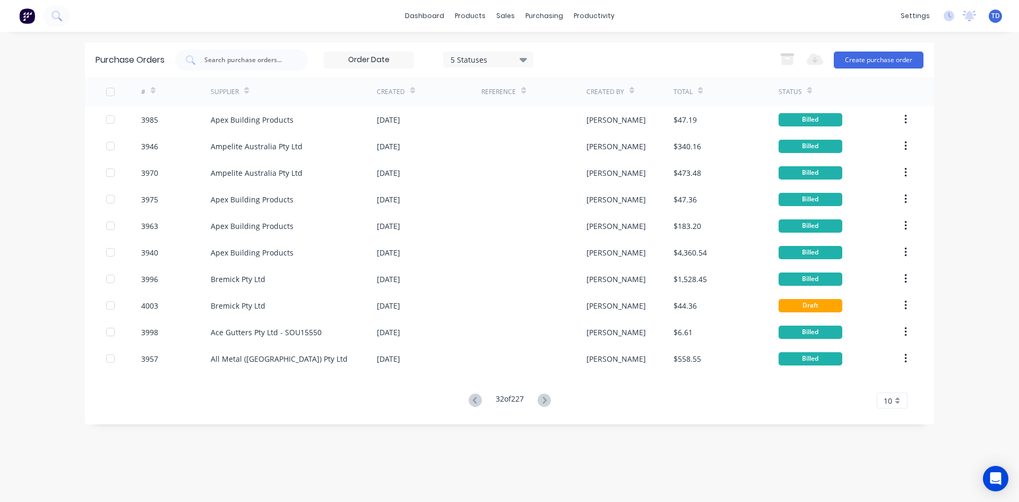
click at [543, 400] on icon at bounding box center [544, 399] width 13 height 13
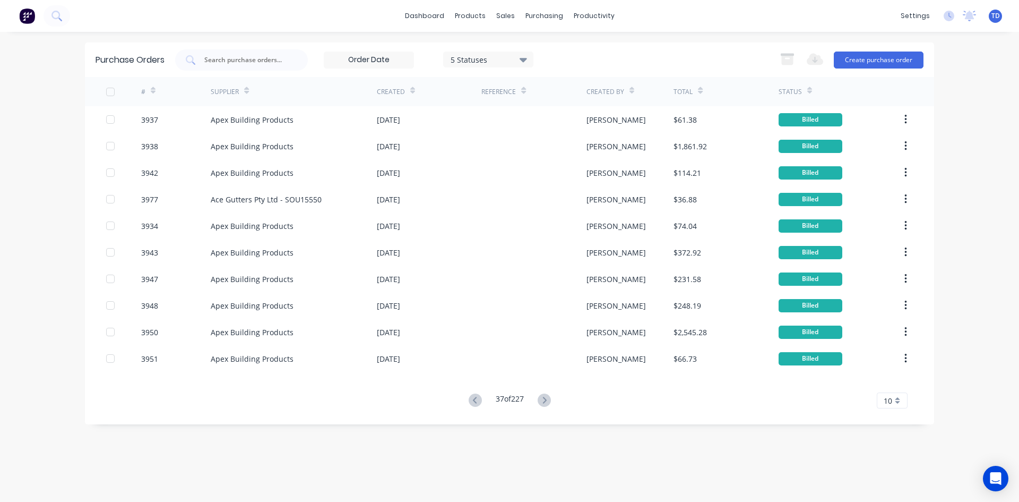
click at [543, 400] on icon at bounding box center [544, 399] width 13 height 13
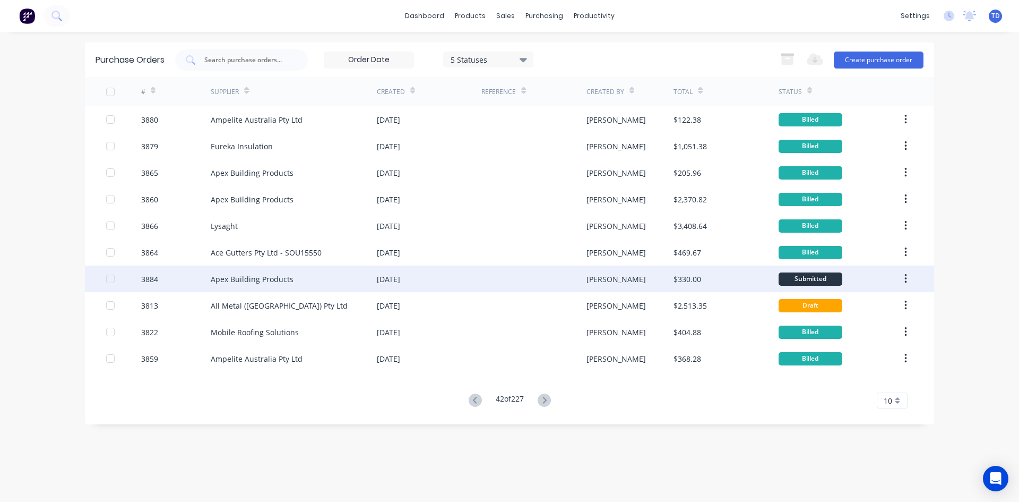
click at [555, 278] on div at bounding box center [533, 278] width 105 height 27
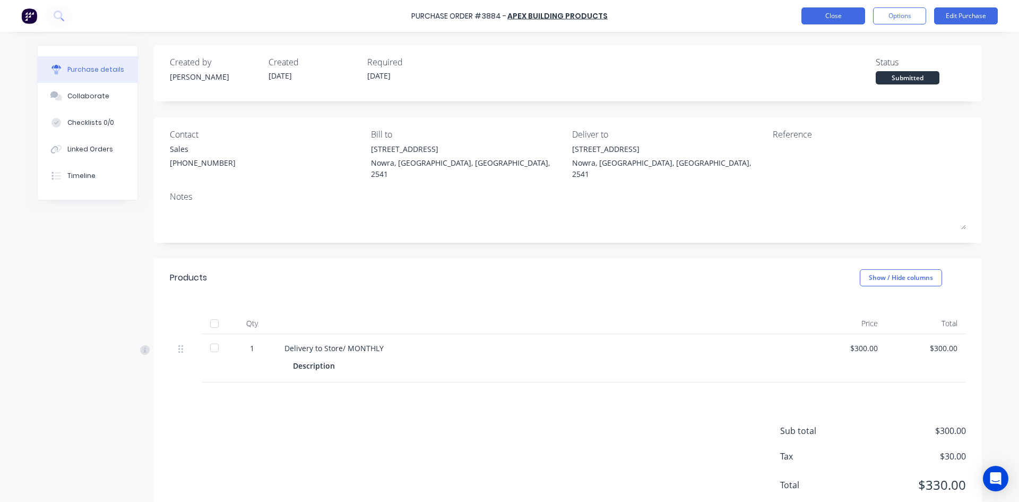
click at [817, 12] on button "Close" at bounding box center [833, 15] width 64 height 17
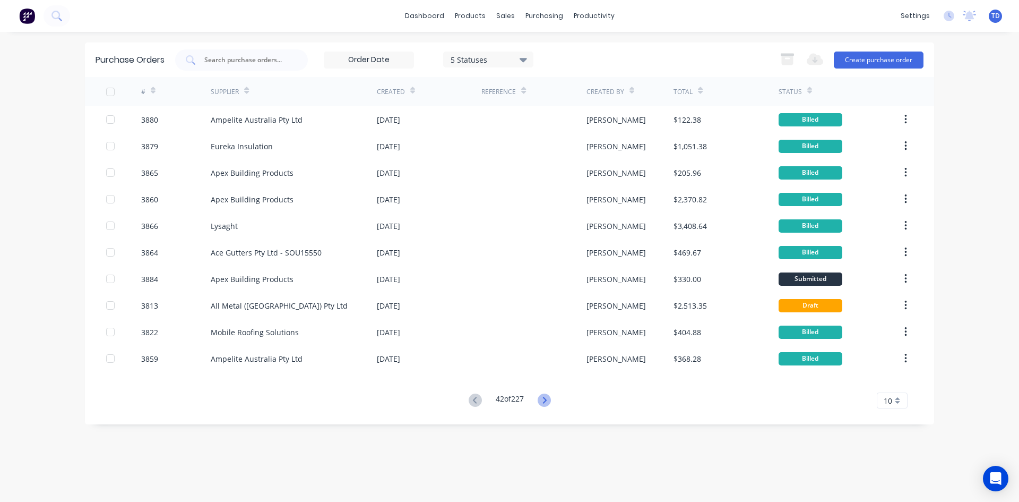
click at [546, 396] on icon at bounding box center [544, 399] width 13 height 13
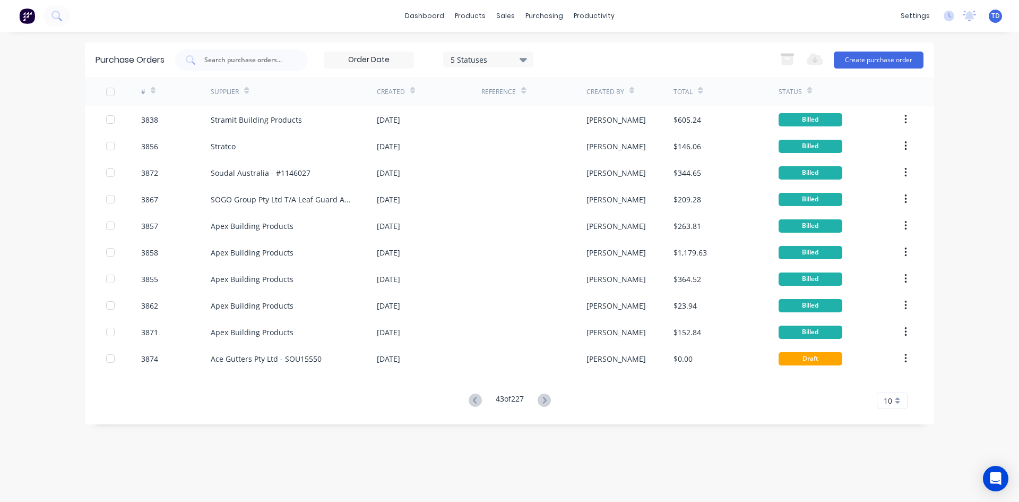
click at [546, 396] on icon at bounding box center [544, 399] width 13 height 13
click at [547, 396] on icon at bounding box center [544, 399] width 13 height 13
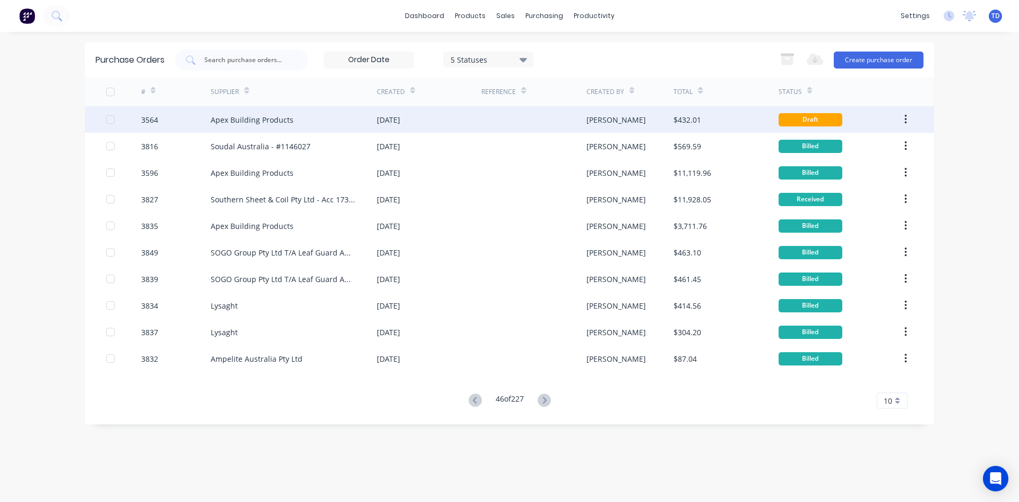
click at [498, 122] on div at bounding box center [533, 119] width 105 height 27
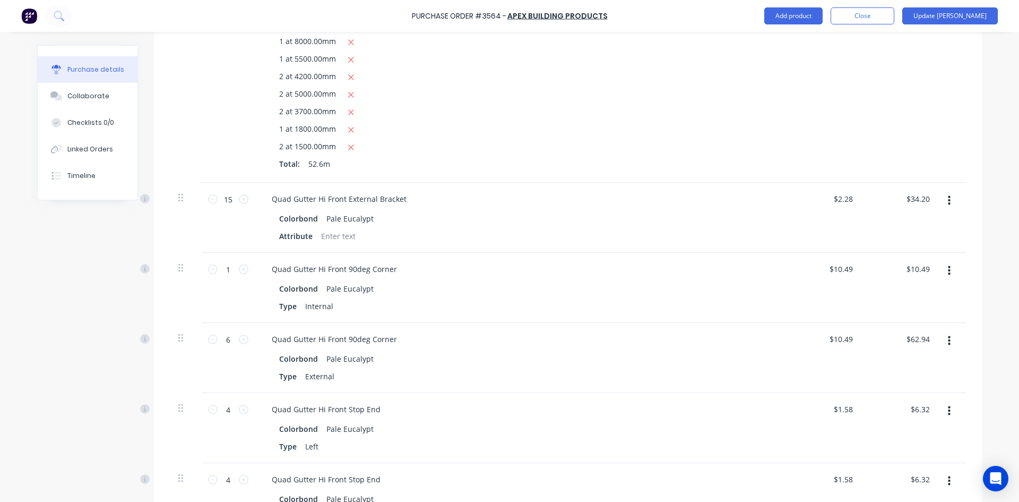
scroll to position [342, 0]
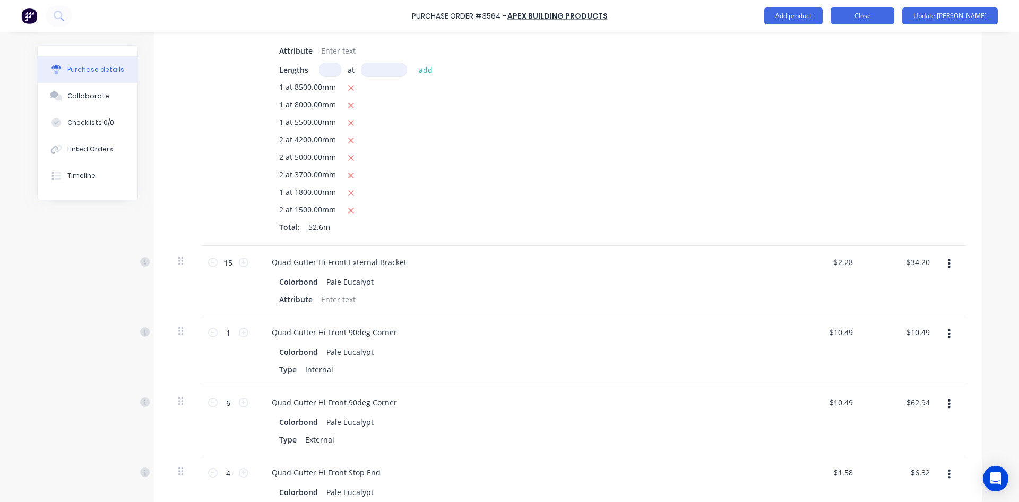
click at [894, 10] on button "Close" at bounding box center [863, 15] width 64 height 17
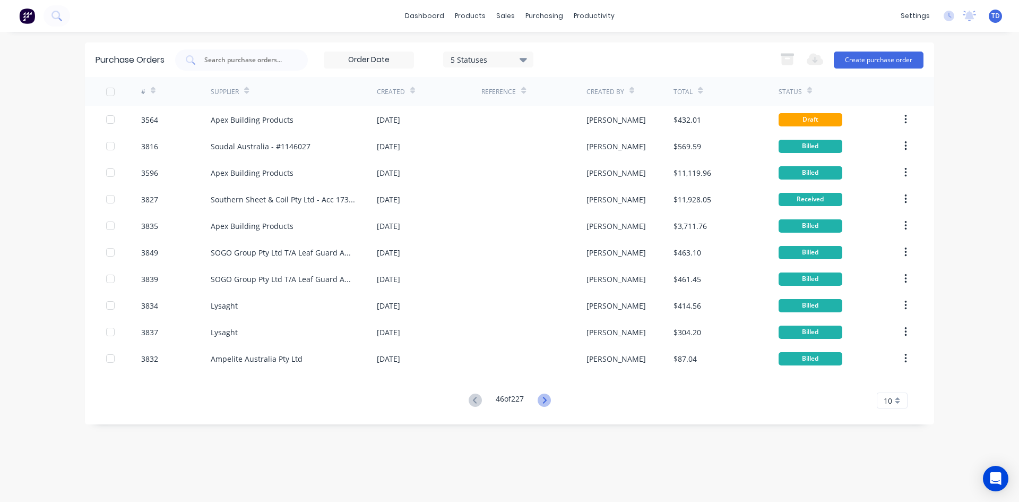
click at [548, 401] on icon at bounding box center [544, 399] width 13 height 13
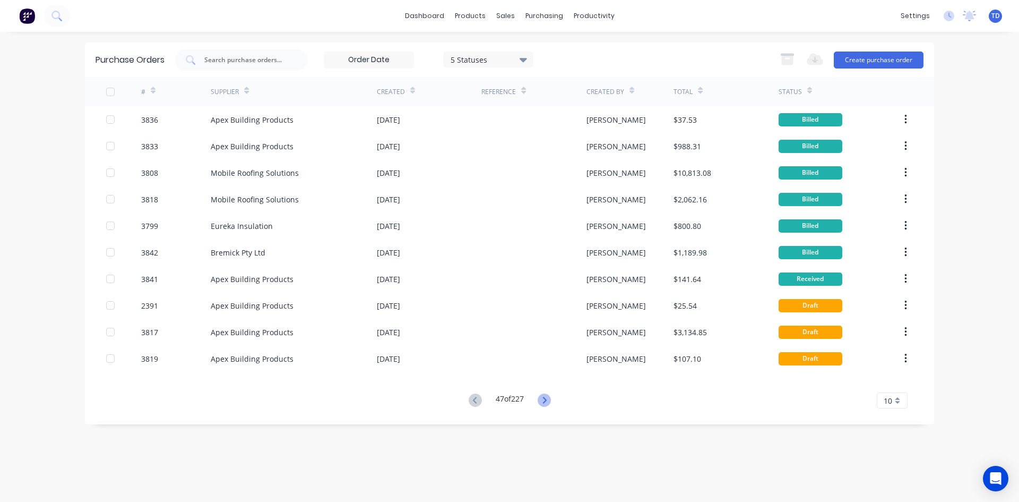
click at [546, 400] on icon at bounding box center [544, 399] width 13 height 13
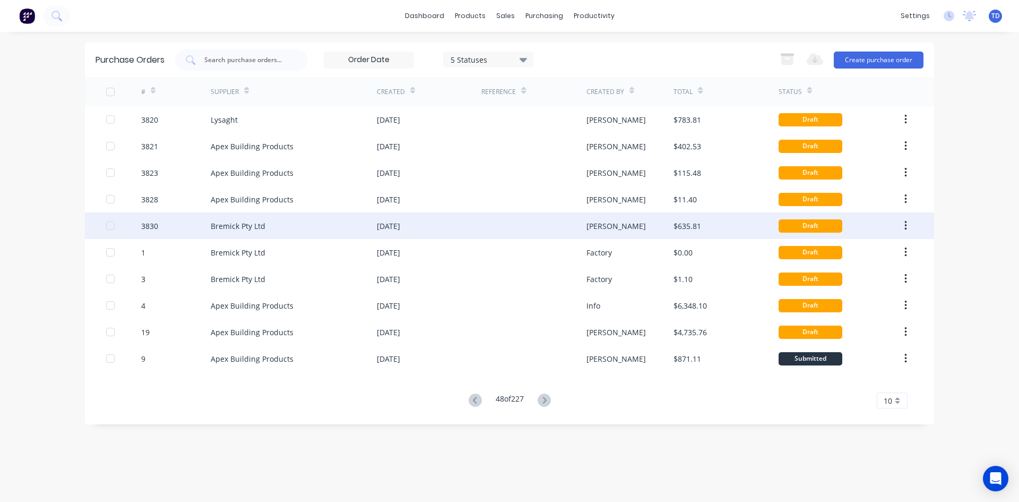
click at [526, 225] on div at bounding box center [533, 225] width 105 height 27
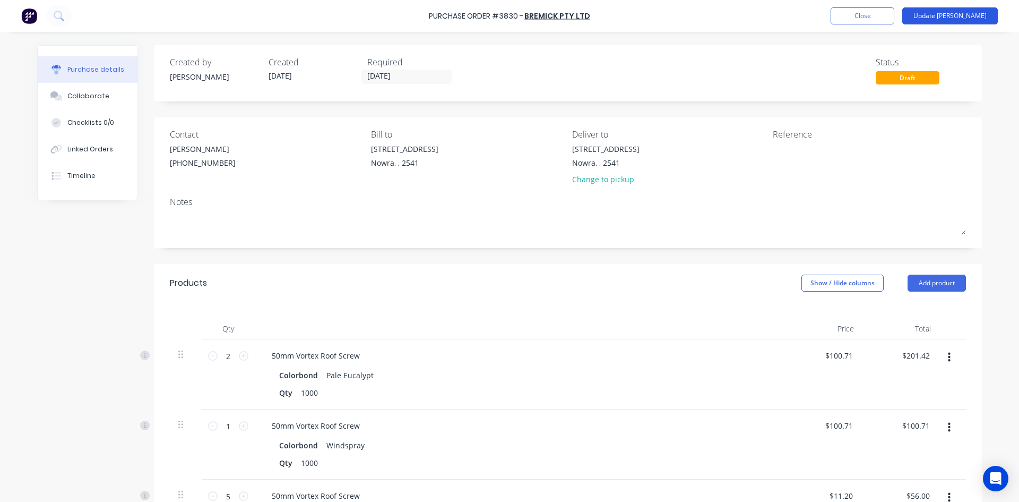
click at [975, 14] on button "Update Bill" at bounding box center [950, 15] width 96 height 17
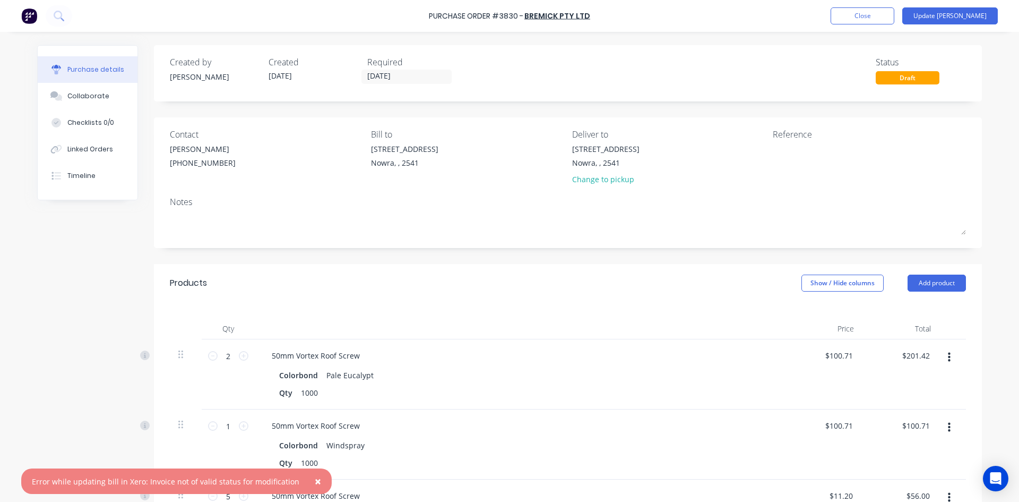
click at [315, 481] on span "×" at bounding box center [318, 480] width 6 height 15
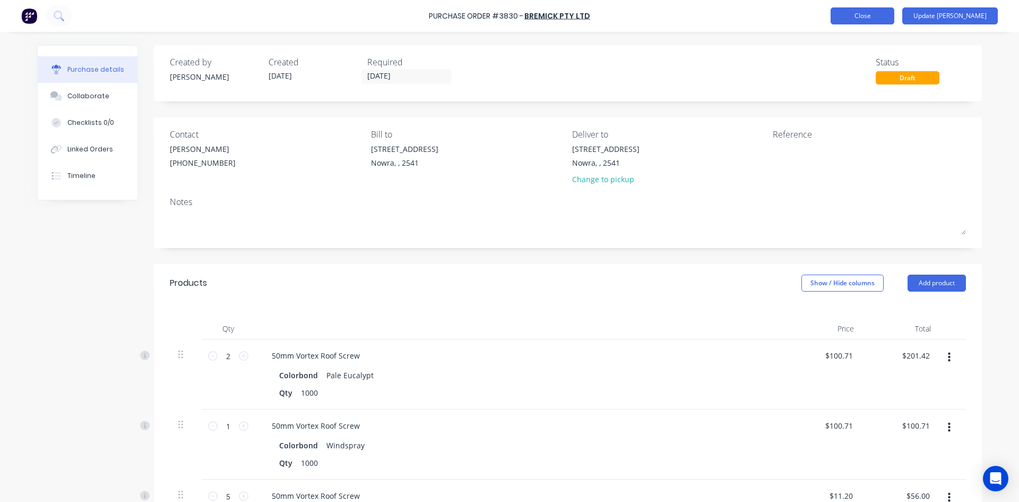
click at [887, 19] on button "Close" at bounding box center [863, 15] width 64 height 17
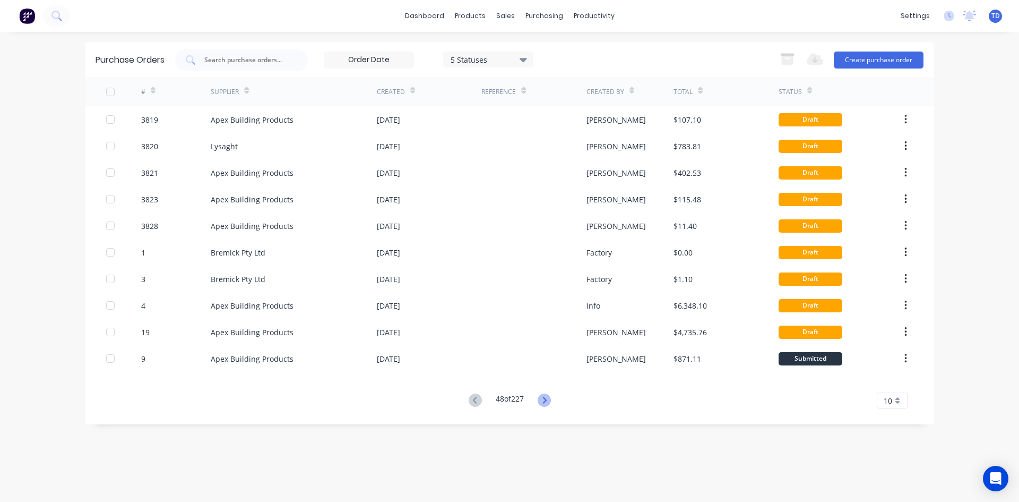
click at [543, 396] on icon at bounding box center [544, 399] width 13 height 13
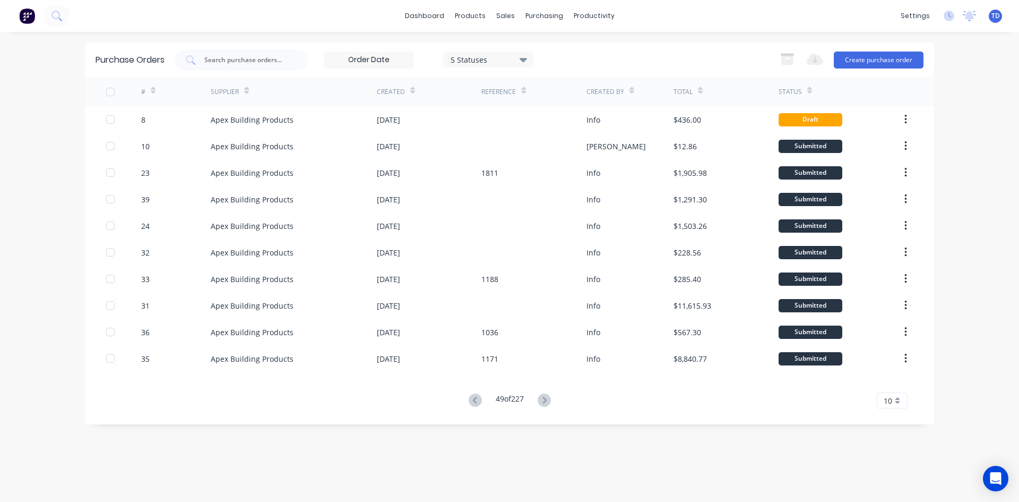
click at [544, 396] on icon at bounding box center [544, 399] width 13 height 13
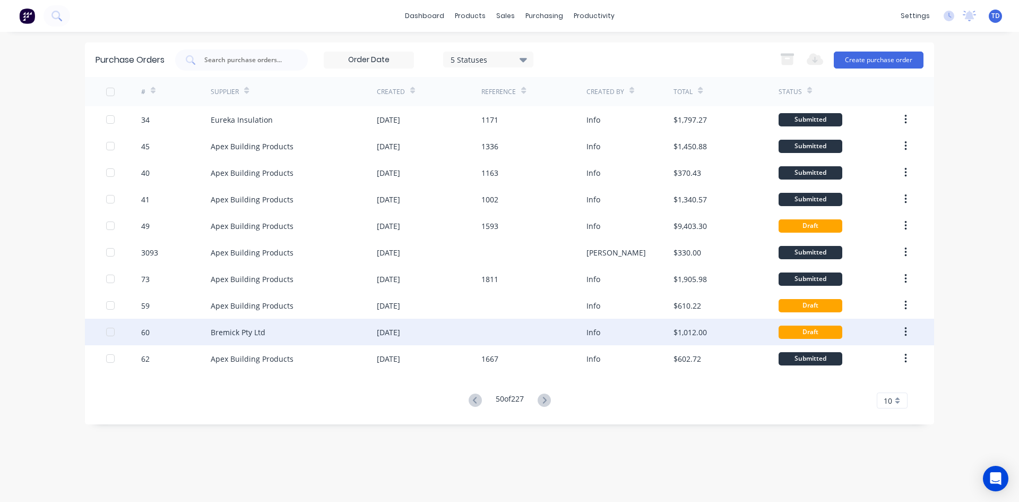
click at [540, 327] on div at bounding box center [533, 331] width 105 height 27
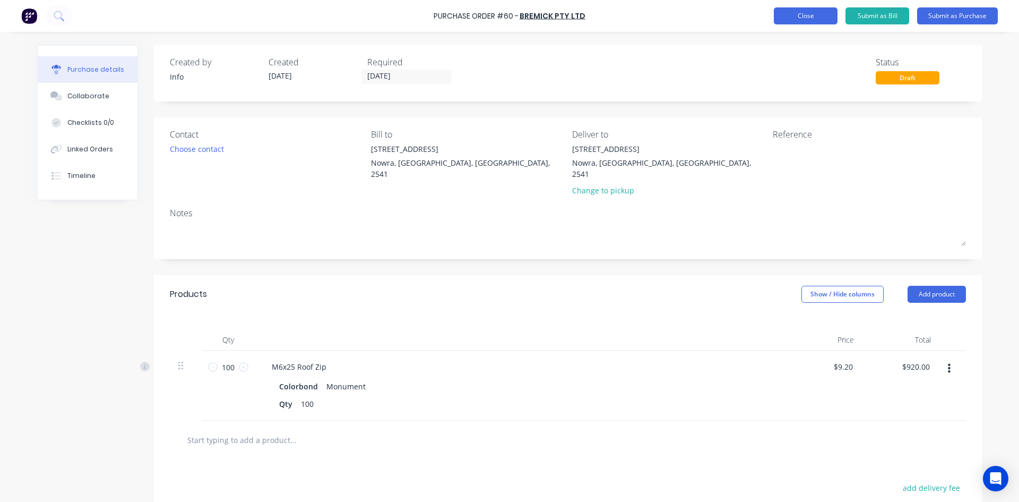
click at [819, 16] on button "Close" at bounding box center [806, 15] width 64 height 17
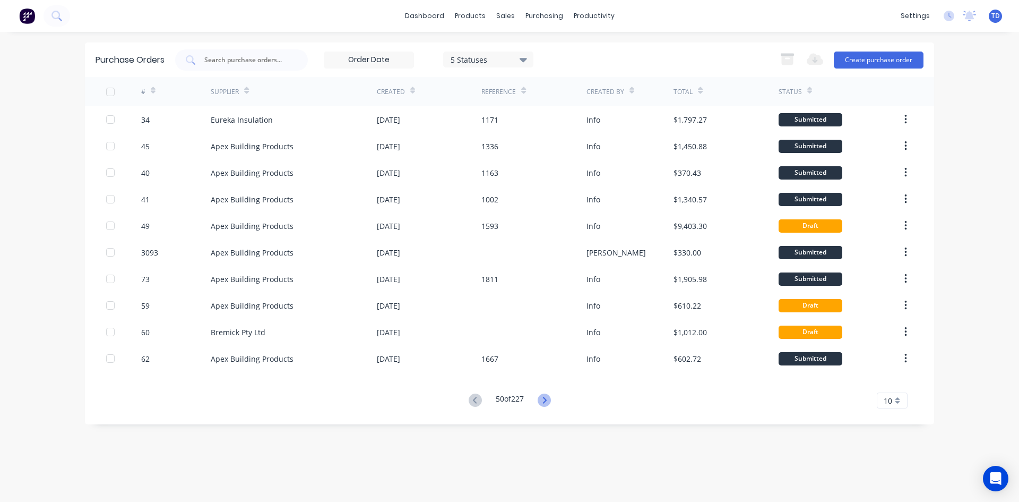
click at [548, 401] on icon at bounding box center [544, 399] width 13 height 13
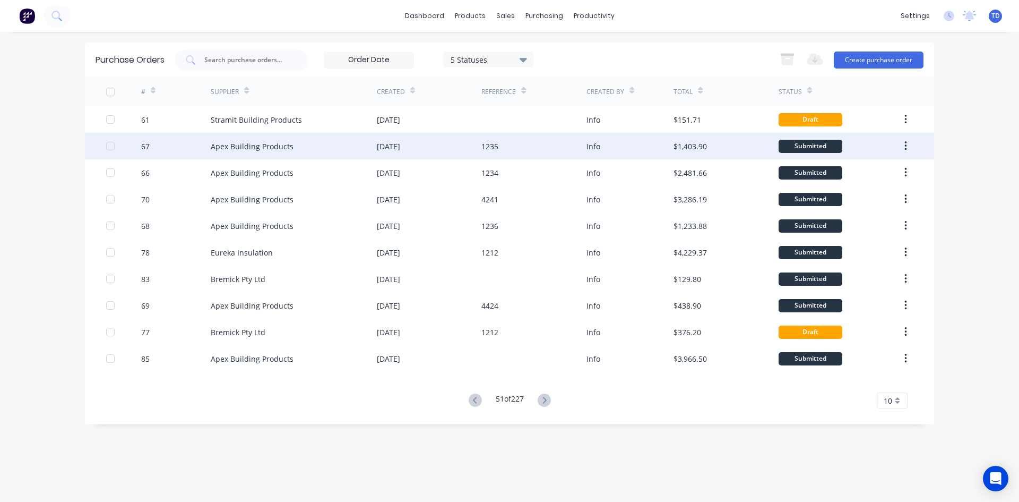
click at [610, 149] on div "Info" at bounding box center [630, 146] width 88 height 27
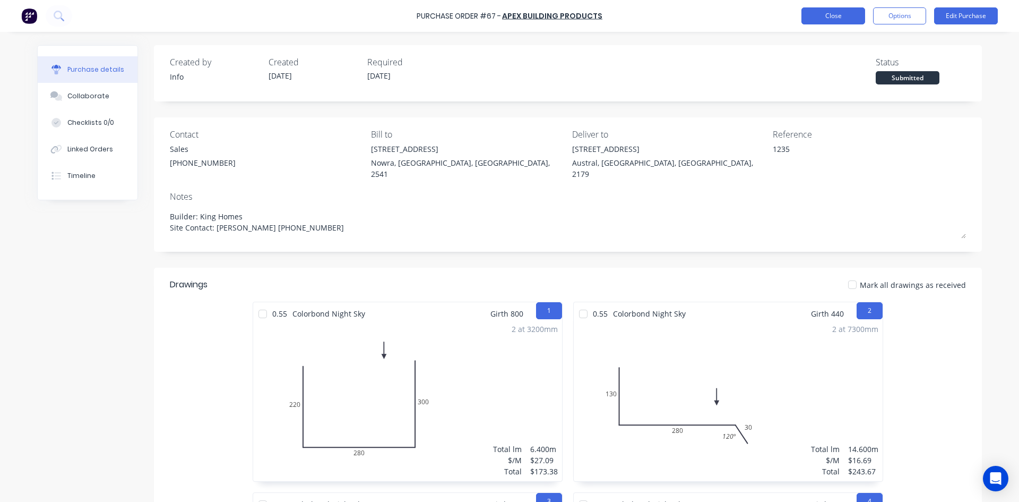
click at [839, 17] on button "Close" at bounding box center [833, 15] width 64 height 17
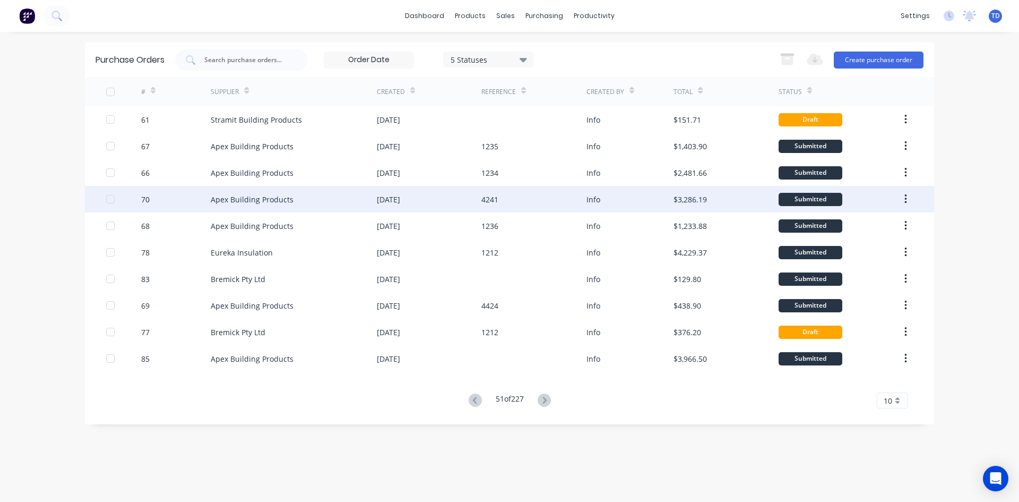
click at [532, 198] on div "4241" at bounding box center [533, 199] width 105 height 27
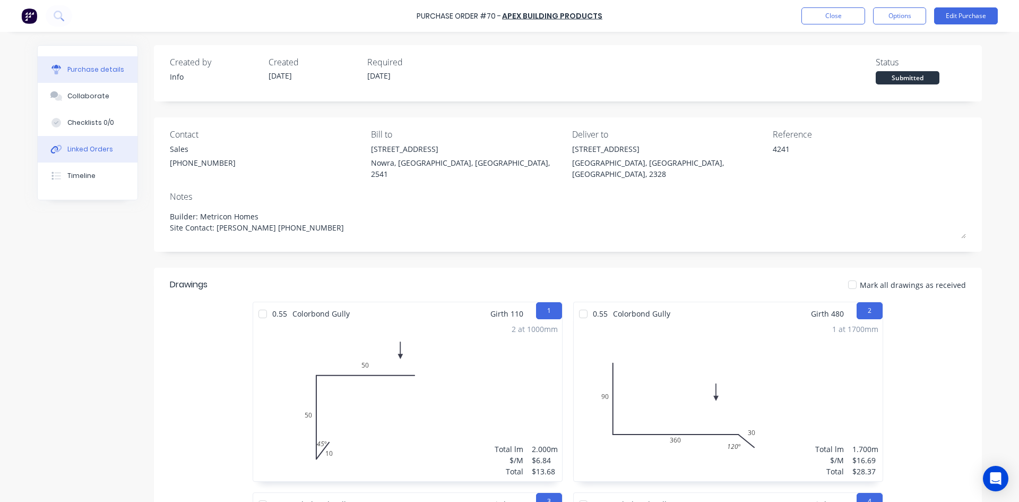
click at [96, 148] on div "Linked Orders" at bounding box center [90, 149] width 46 height 10
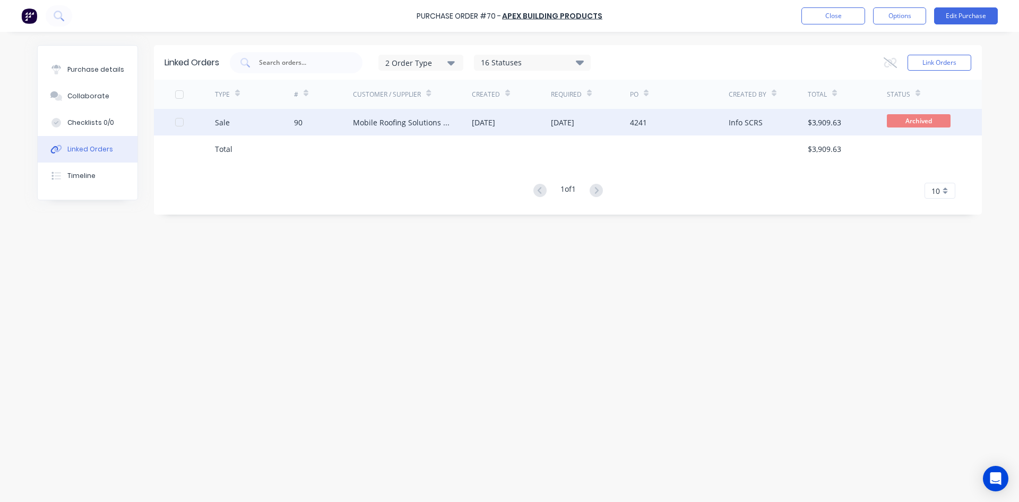
click at [490, 120] on div "14 Feb 2023" at bounding box center [483, 122] width 23 height 11
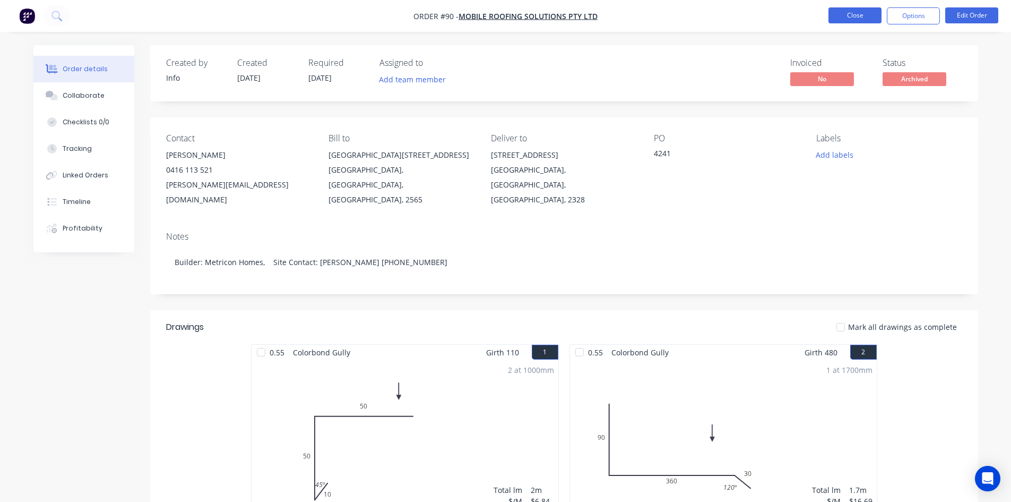
click at [855, 22] on button "Close" at bounding box center [854, 15] width 53 height 16
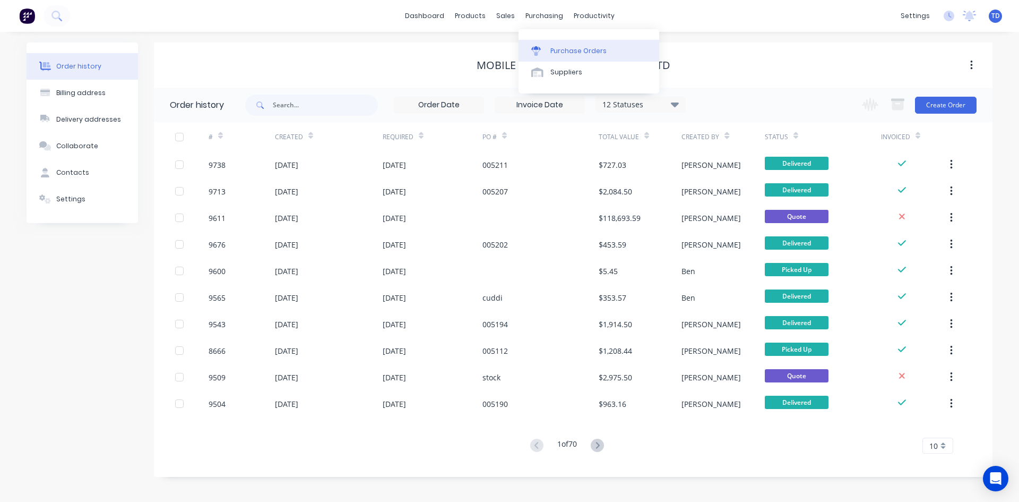
click at [549, 51] on link "Purchase Orders" at bounding box center [589, 50] width 141 height 21
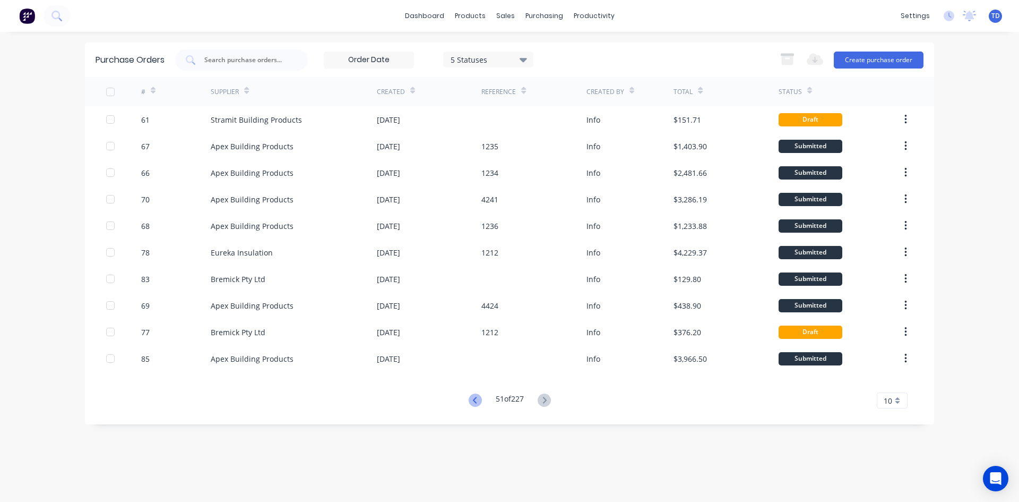
click at [472, 400] on icon at bounding box center [475, 399] width 13 height 13
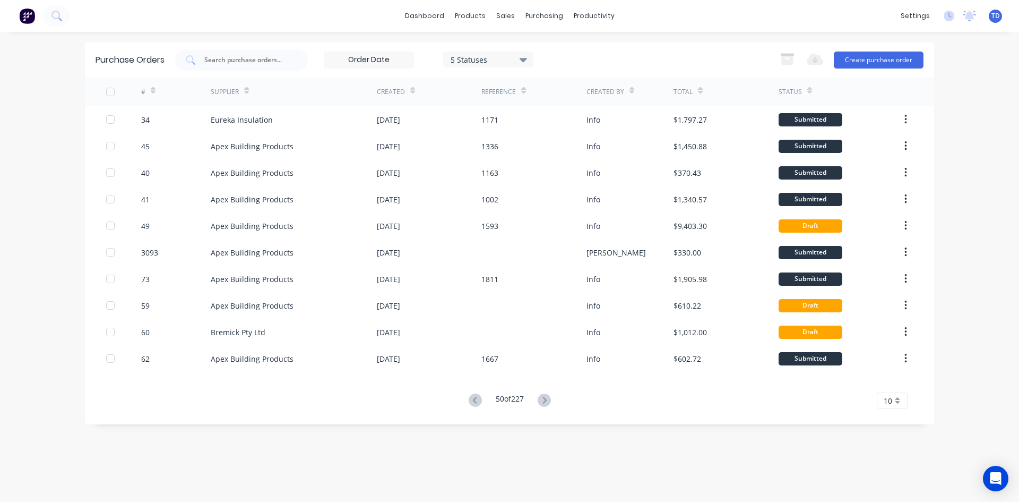
click at [472, 400] on icon at bounding box center [475, 399] width 13 height 13
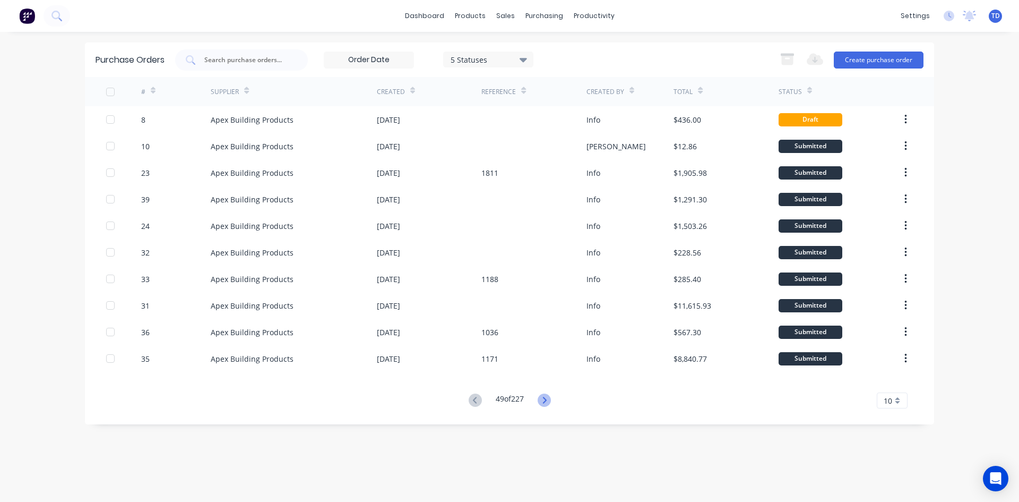
click at [546, 399] on icon at bounding box center [544, 399] width 13 height 13
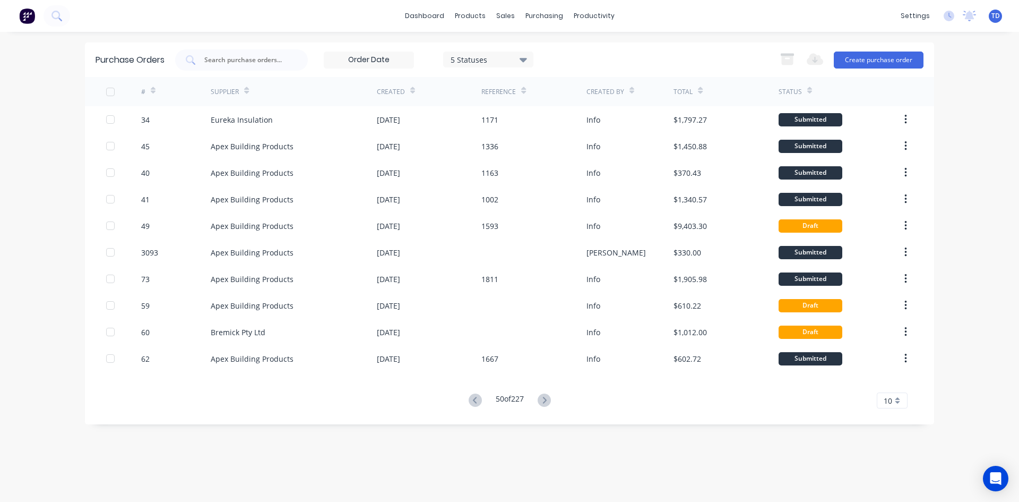
click at [546, 399] on icon at bounding box center [544, 399] width 13 height 13
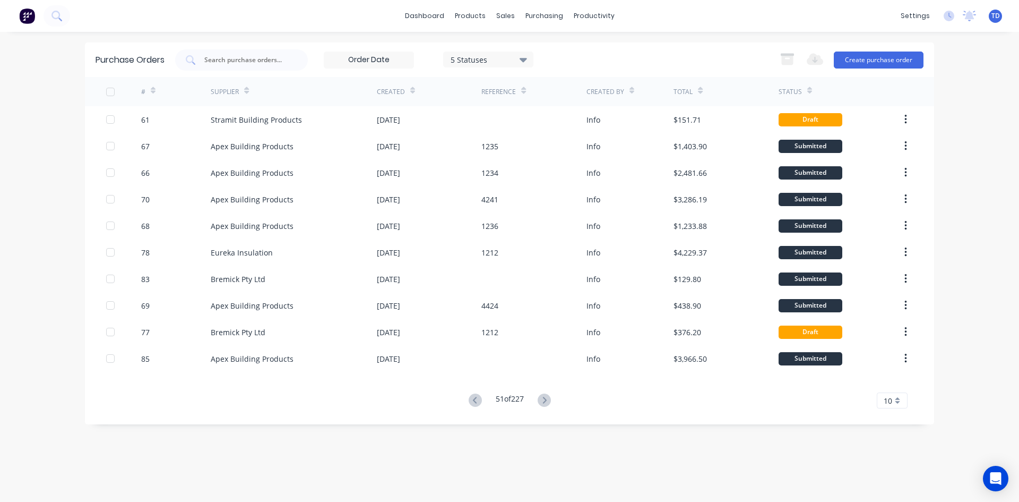
click at [546, 399] on icon at bounding box center [544, 399] width 13 height 13
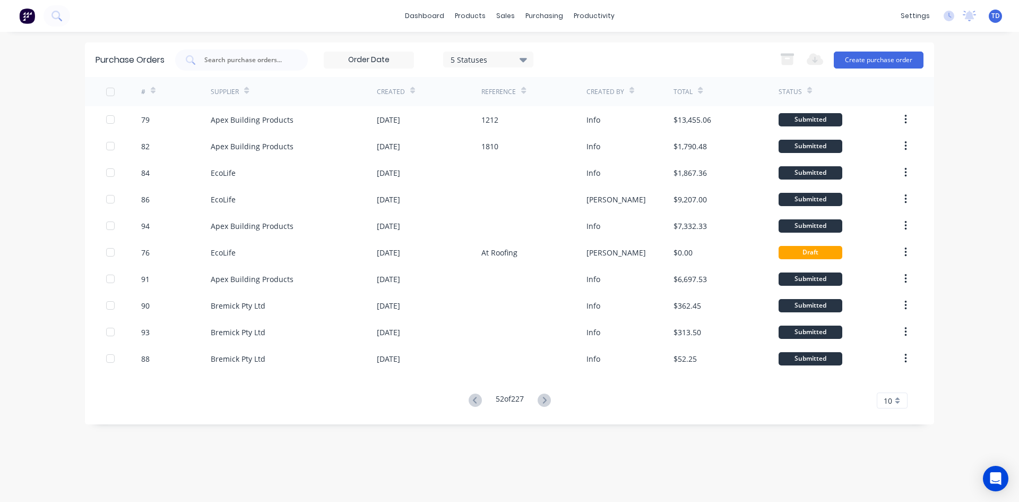
click at [546, 399] on icon at bounding box center [544, 399] width 13 height 13
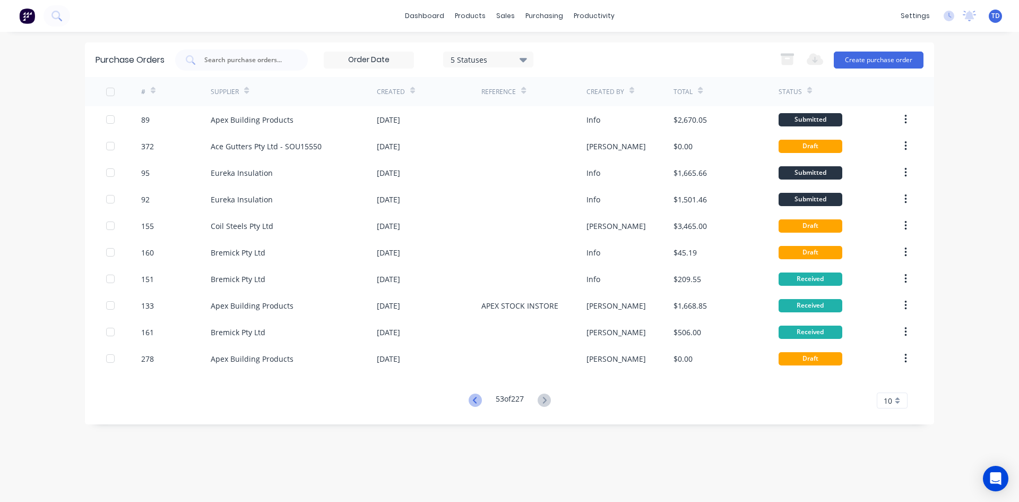
click at [473, 399] on icon at bounding box center [475, 399] width 13 height 13
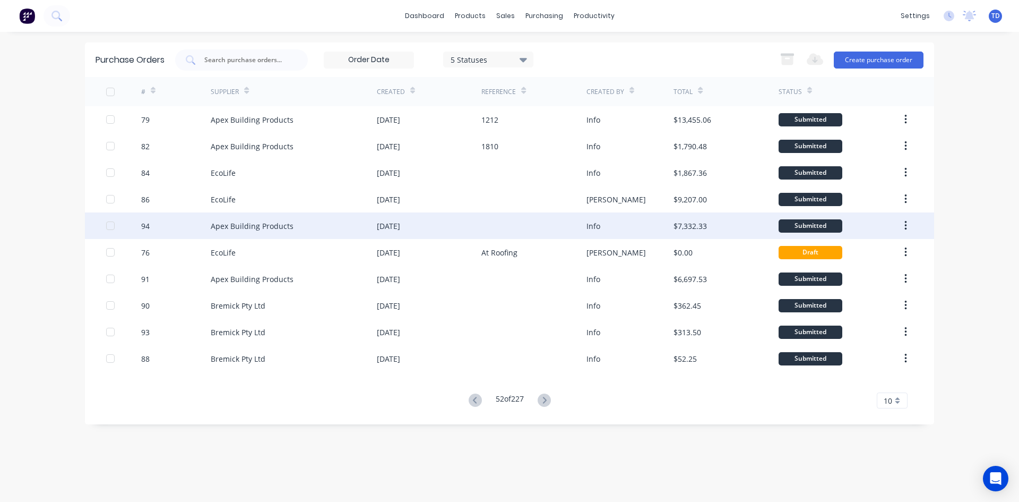
click at [523, 228] on div at bounding box center [533, 225] width 105 height 27
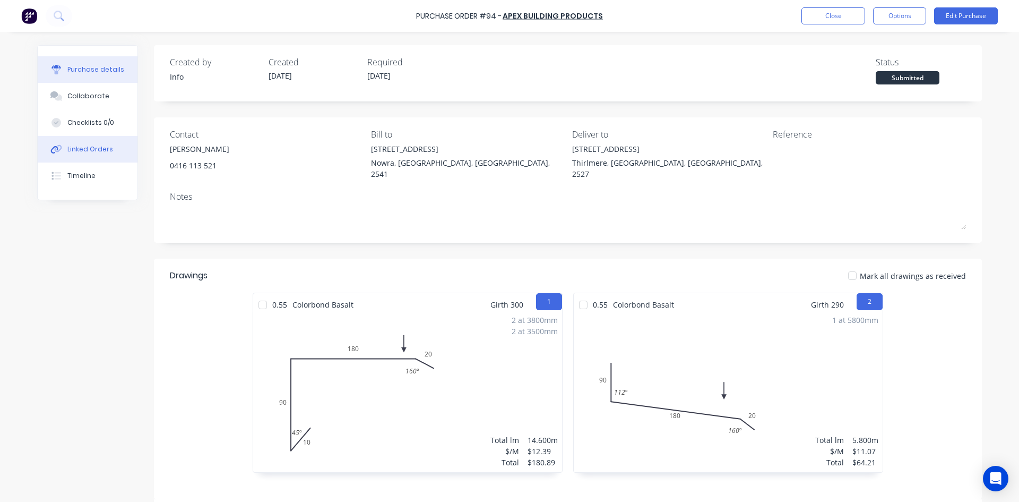
click at [77, 143] on button "Linked Orders" at bounding box center [88, 149] width 100 height 27
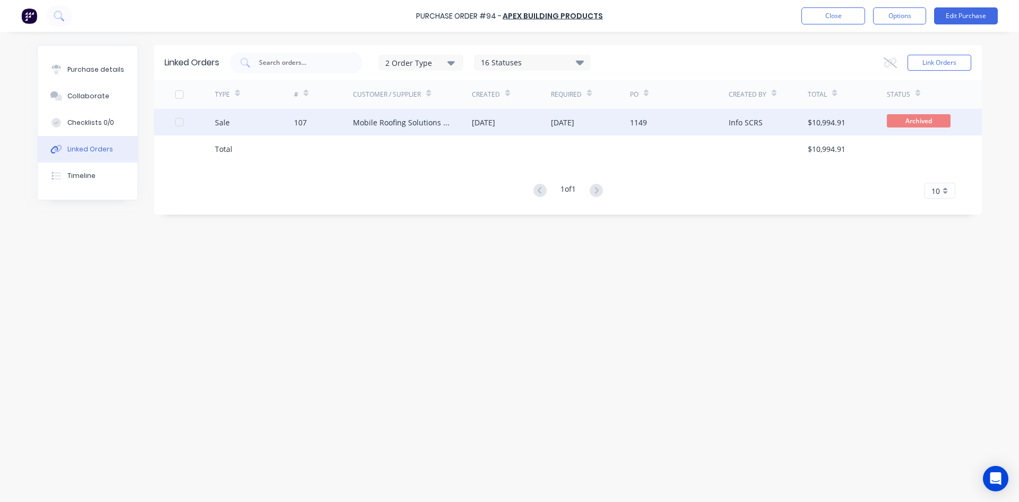
click at [387, 127] on div "Mobile Roofing Solutions Pty Ltd" at bounding box center [402, 122] width 98 height 11
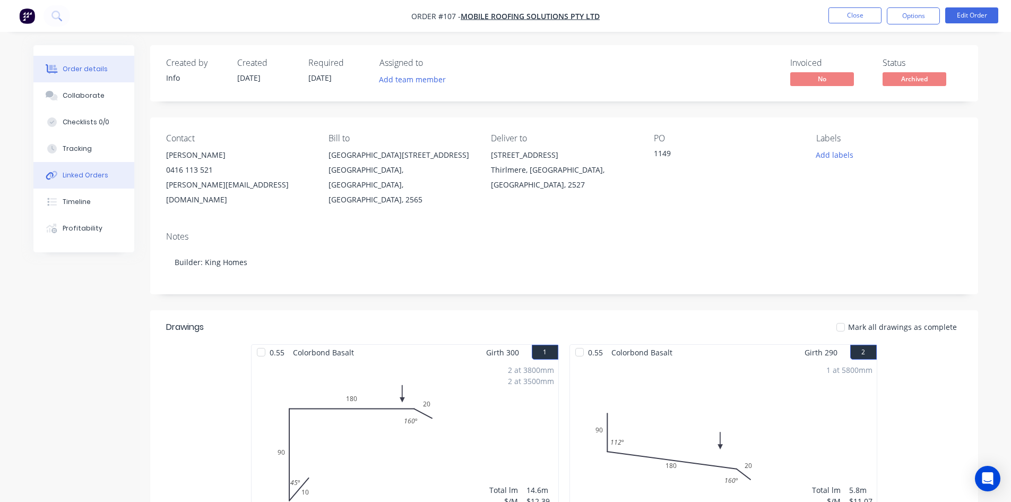
click at [87, 176] on div "Linked Orders" at bounding box center [86, 175] width 46 height 10
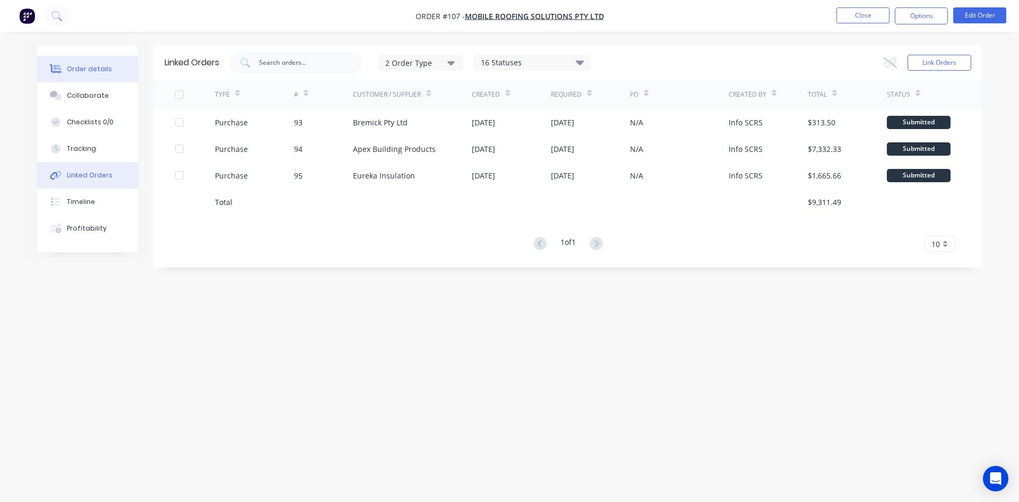
click at [84, 70] on div "Order details" at bounding box center [89, 69] width 45 height 10
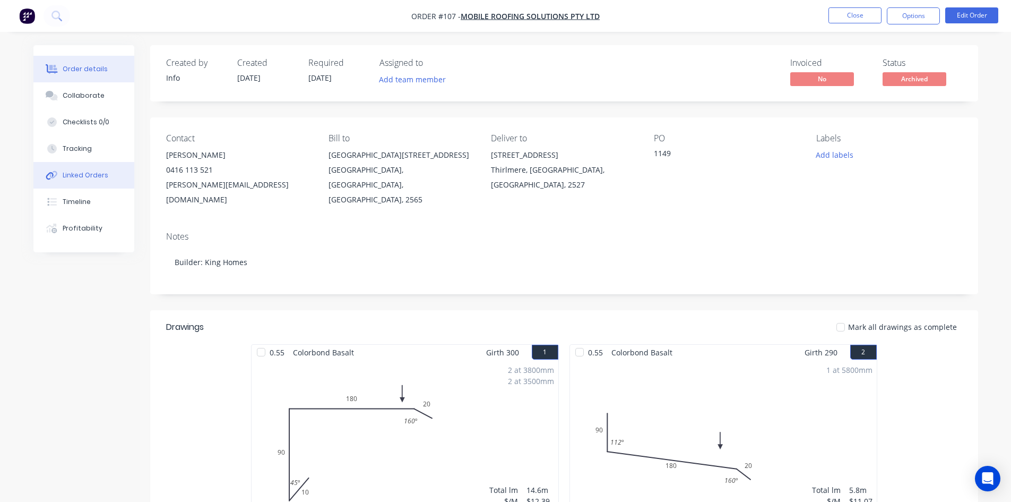
click at [59, 175] on div at bounding box center [52, 175] width 16 height 10
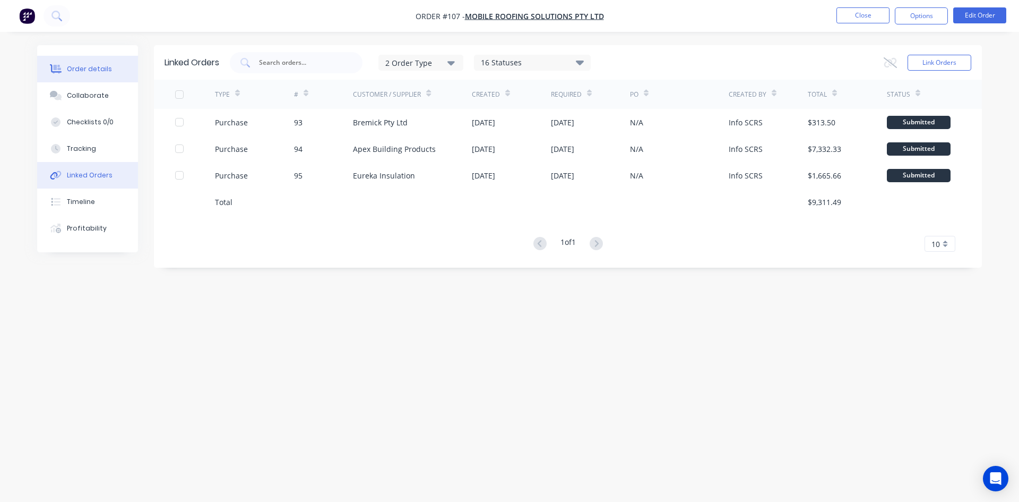
click at [65, 72] on button "Order details" at bounding box center [87, 69] width 101 height 27
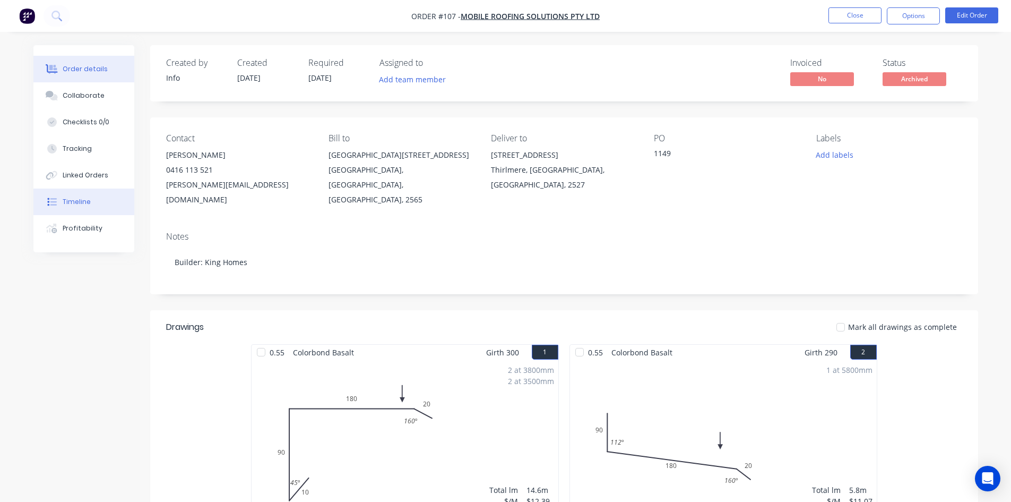
click at [91, 208] on button "Timeline" at bounding box center [83, 201] width 101 height 27
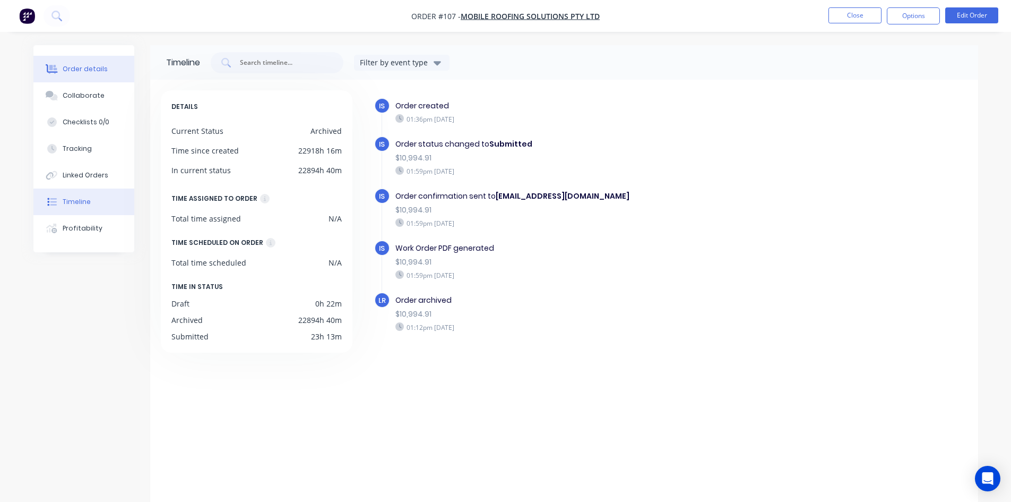
click at [94, 68] on div "Order details" at bounding box center [85, 69] width 45 height 10
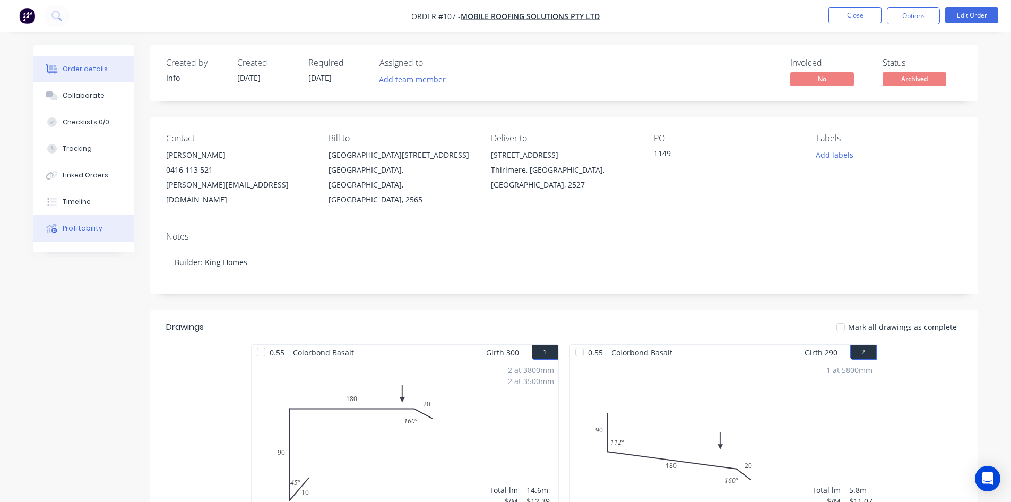
click at [84, 228] on div "Profitability" at bounding box center [83, 228] width 40 height 10
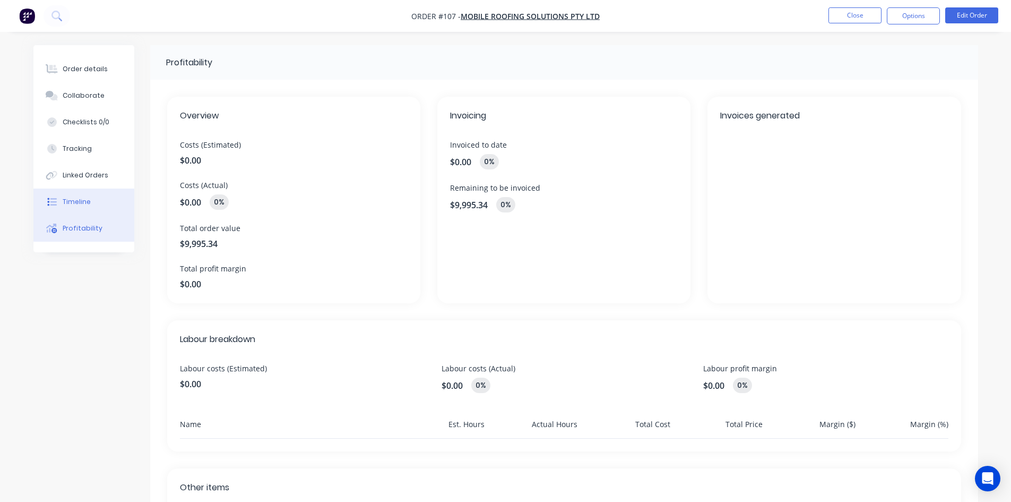
click at [82, 207] on button "Timeline" at bounding box center [83, 201] width 101 height 27
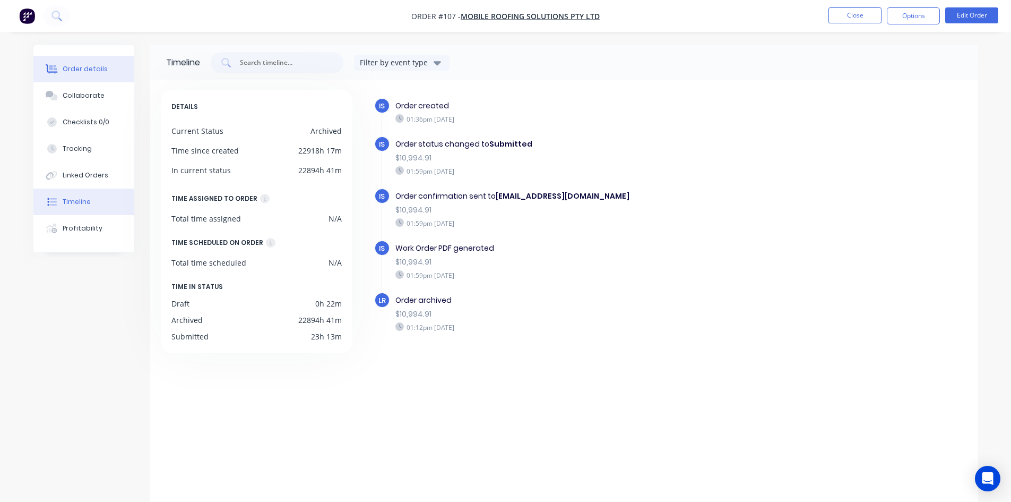
click at [68, 73] on div "Order details" at bounding box center [85, 69] width 45 height 10
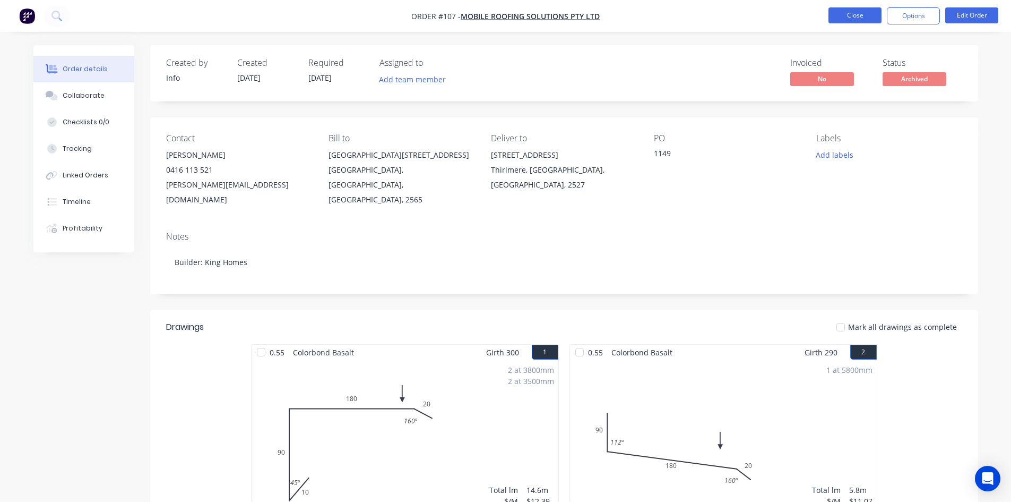
click at [840, 13] on button "Close" at bounding box center [854, 15] width 53 height 16
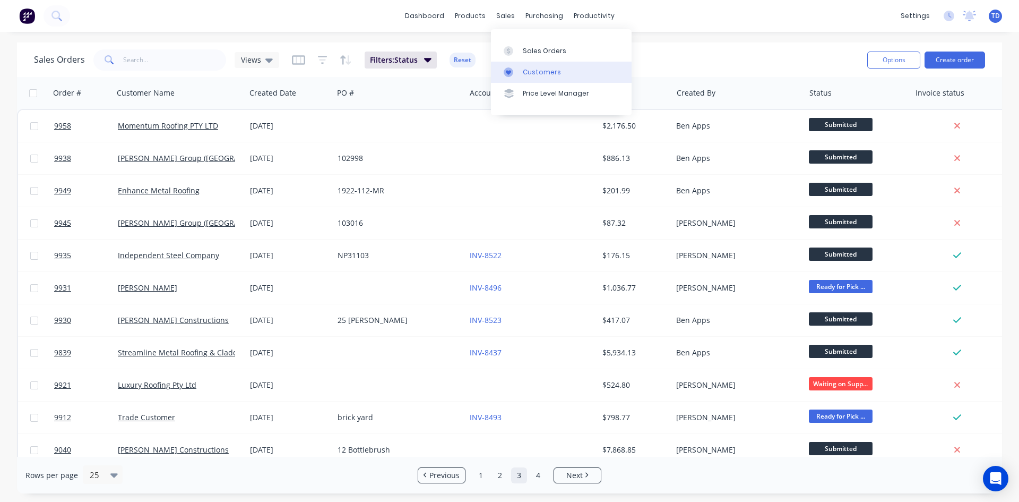
click at [520, 75] on link "Customers" at bounding box center [561, 72] width 141 height 21
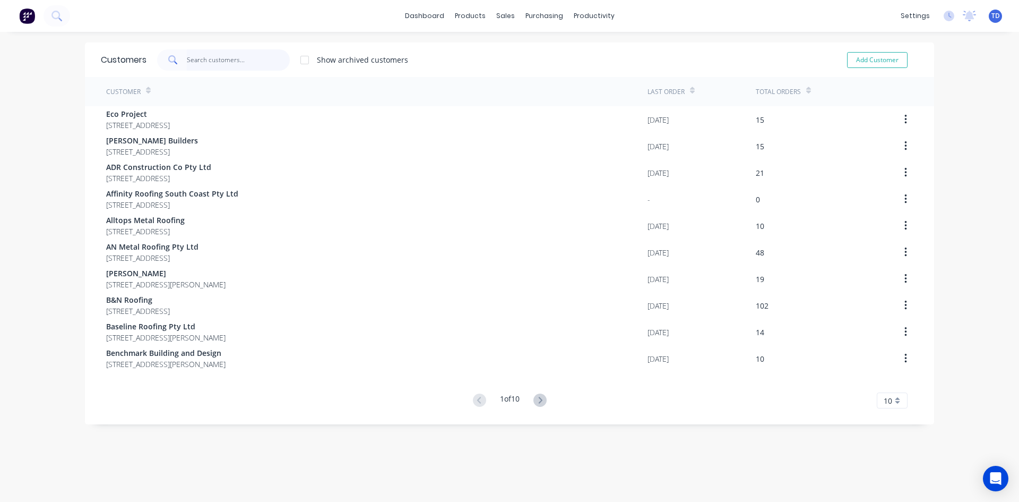
click at [243, 68] on input "text" at bounding box center [238, 59] width 103 height 21
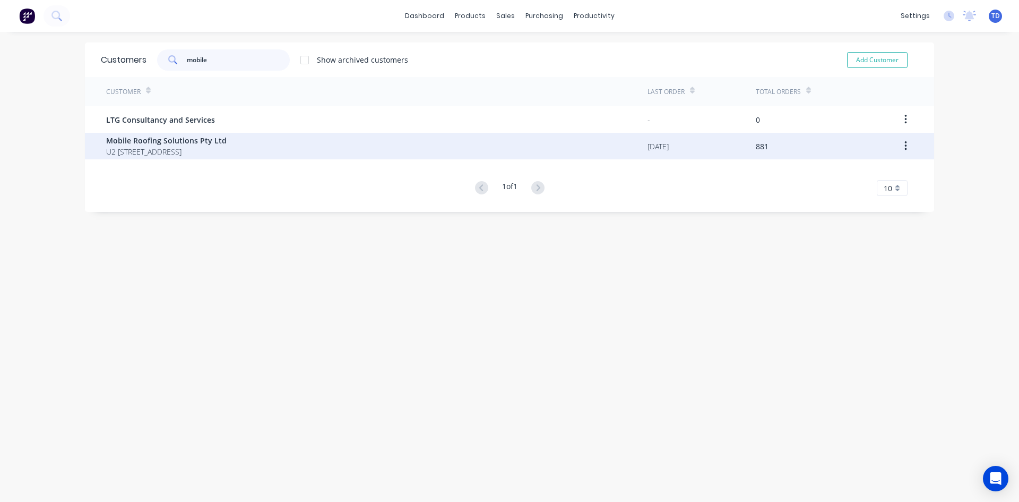
type input "mobile"
click at [214, 144] on span "Mobile Roofing Solutions Pty Ltd" at bounding box center [166, 140] width 120 height 11
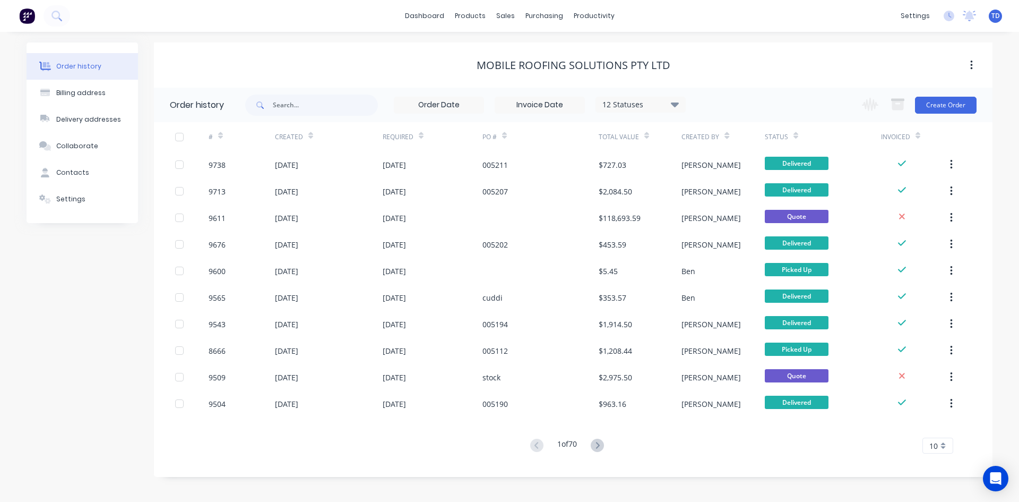
click at [681, 105] on div "12 Statuses" at bounding box center [640, 105] width 89 height 12
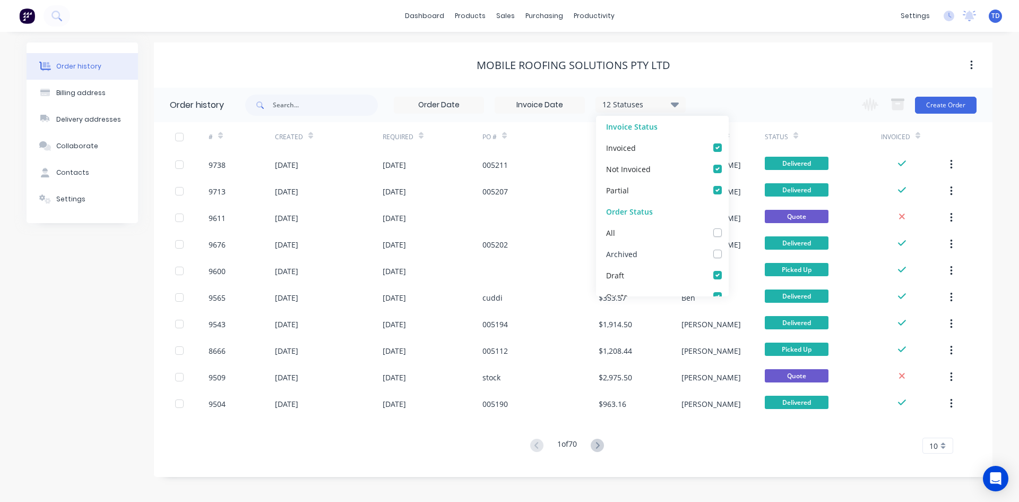
click at [728, 248] on label at bounding box center [728, 248] width 0 height 0
click at [728, 253] on input "checkbox" at bounding box center [732, 253] width 8 height 10
checkbox input "true"
click at [754, 63] on div "Mobile Roofing Solutions Pty Ltd" at bounding box center [573, 65] width 839 height 13
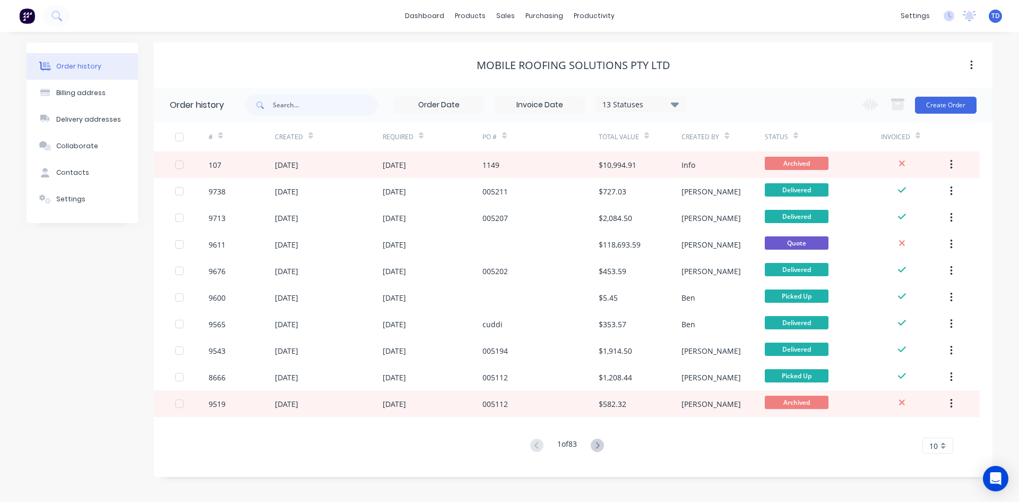
click at [424, 142] on div "Required" at bounding box center [433, 136] width 100 height 29
click at [422, 138] on icon at bounding box center [421, 137] width 5 height 3
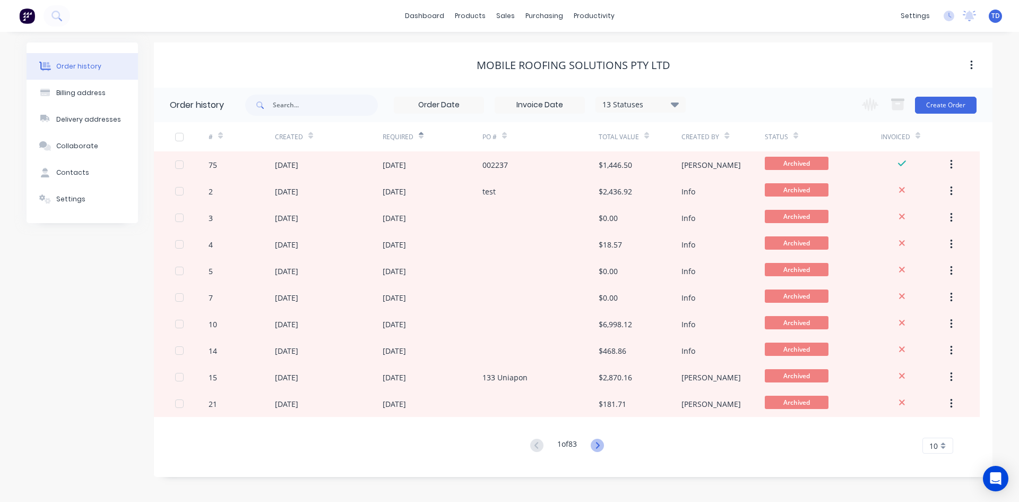
click at [599, 444] on icon at bounding box center [597, 444] width 13 height 13
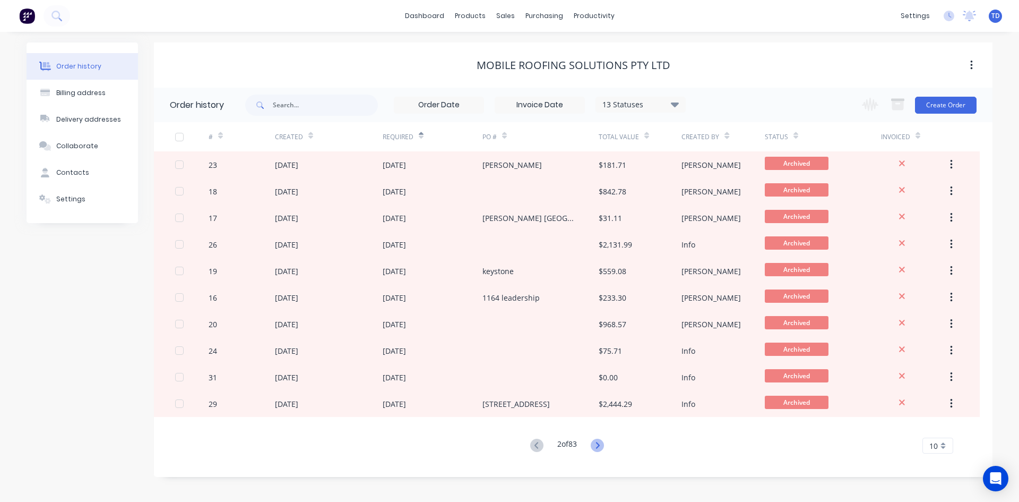
click at [594, 444] on icon at bounding box center [597, 444] width 13 height 13
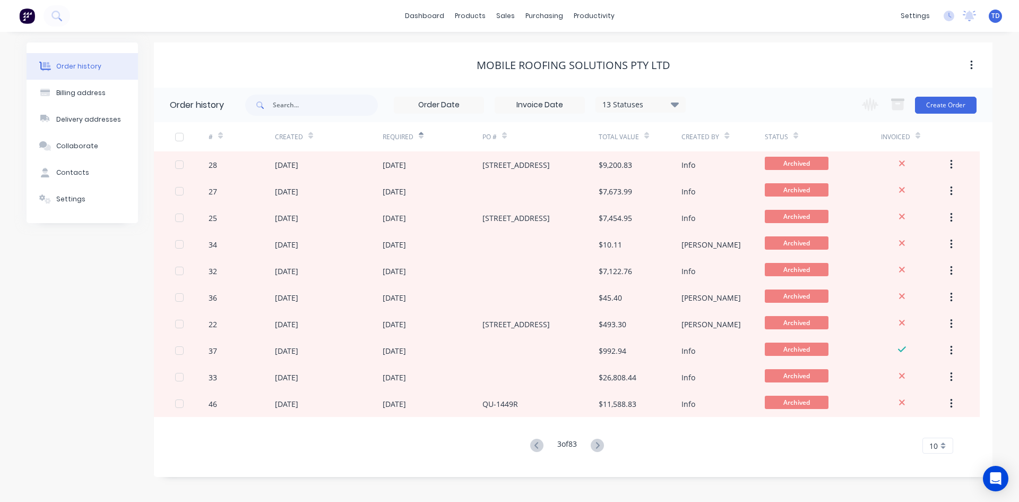
click at [594, 444] on icon at bounding box center [597, 444] width 13 height 13
click at [597, 445] on icon at bounding box center [597, 444] width 13 height 13
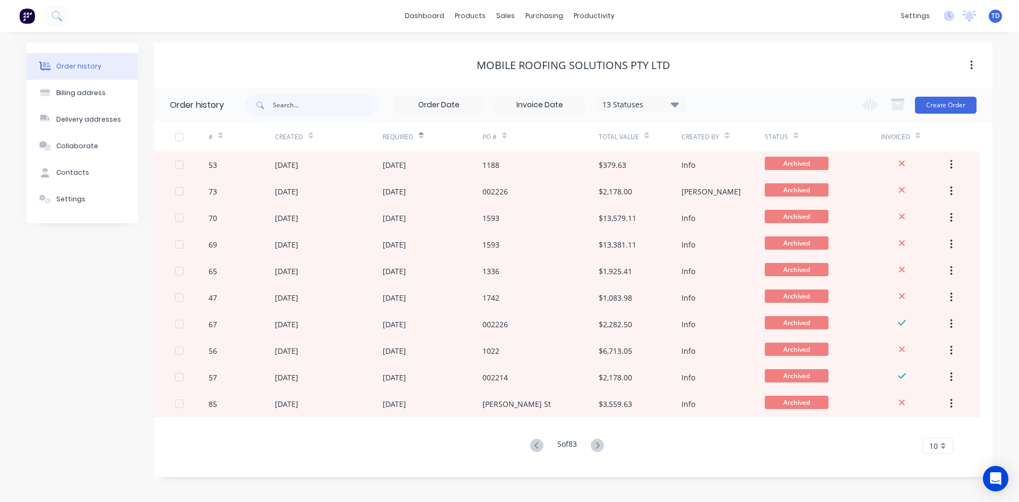
click at [597, 445] on icon at bounding box center [597, 444] width 13 height 13
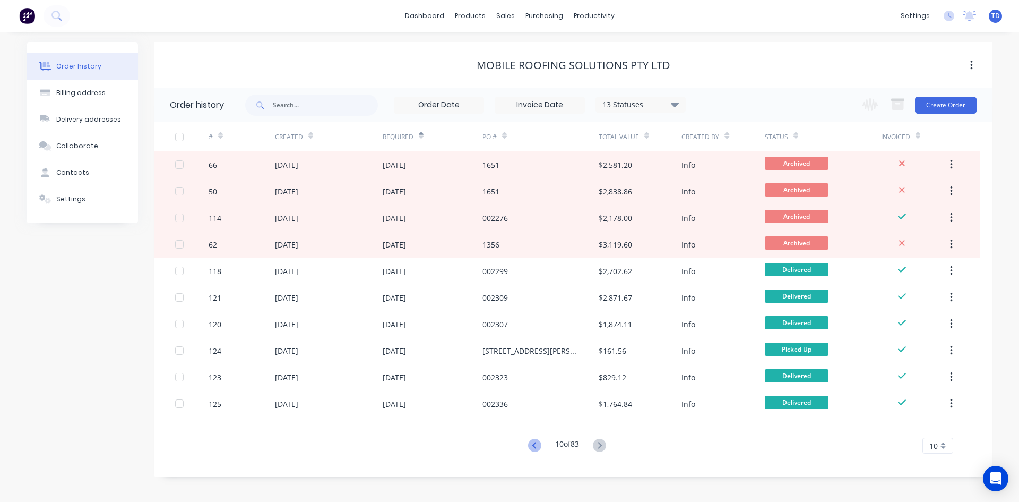
click at [532, 448] on icon at bounding box center [534, 444] width 13 height 13
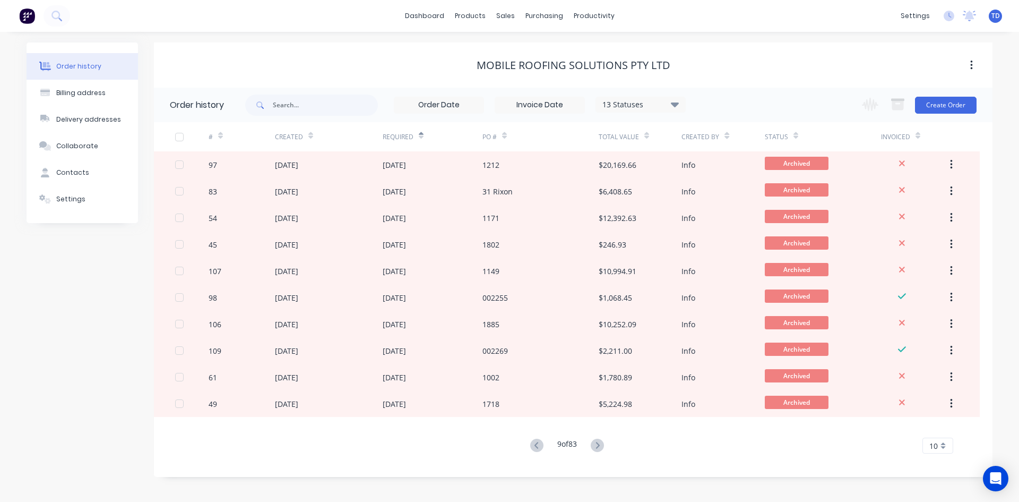
click at [532, 448] on icon at bounding box center [536, 444] width 13 height 13
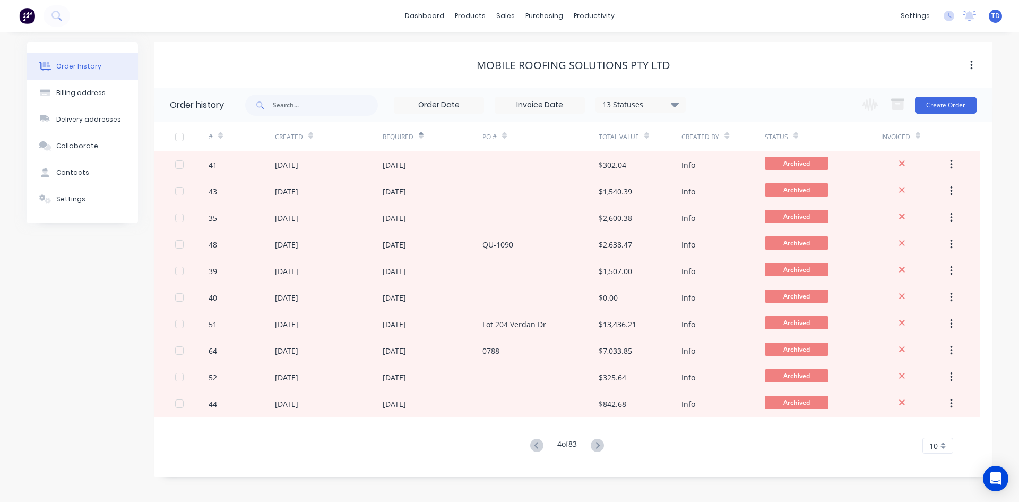
click at [532, 448] on icon at bounding box center [536, 444] width 13 height 13
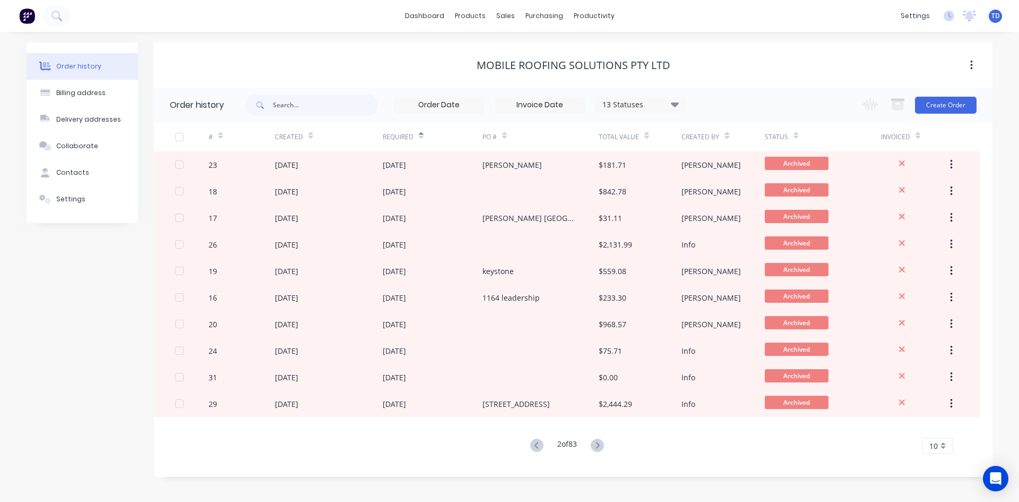
click at [532, 448] on icon at bounding box center [536, 444] width 13 height 13
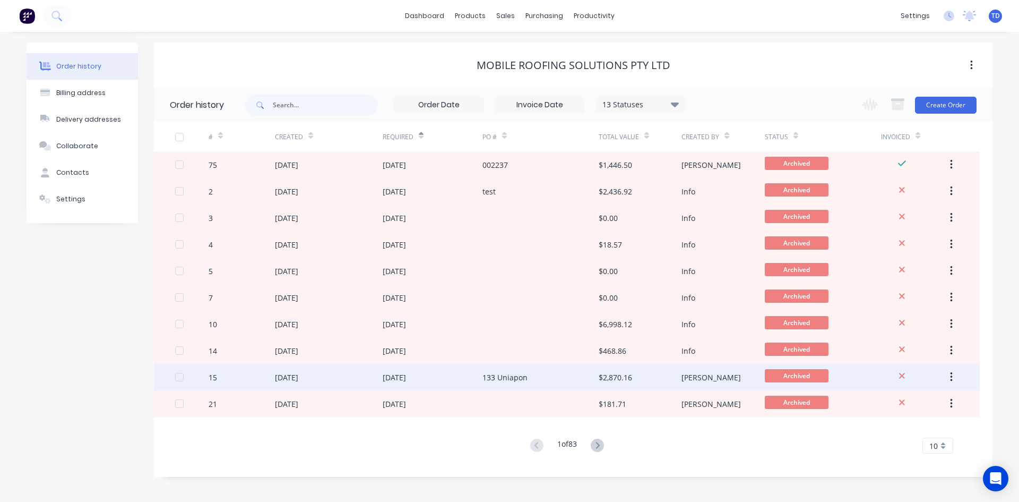
click at [620, 378] on div "$2,870.16" at bounding box center [615, 377] width 33 height 11
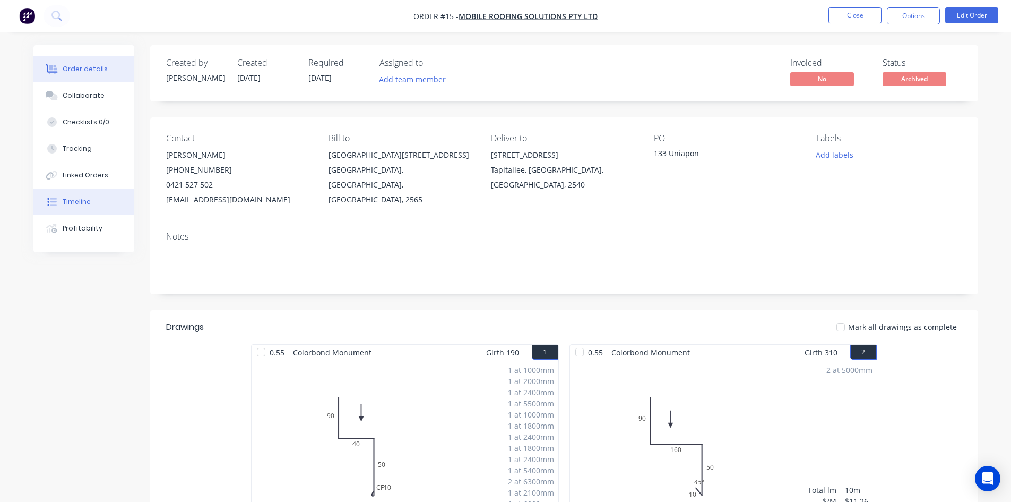
click at [72, 201] on div "Timeline" at bounding box center [77, 202] width 28 height 10
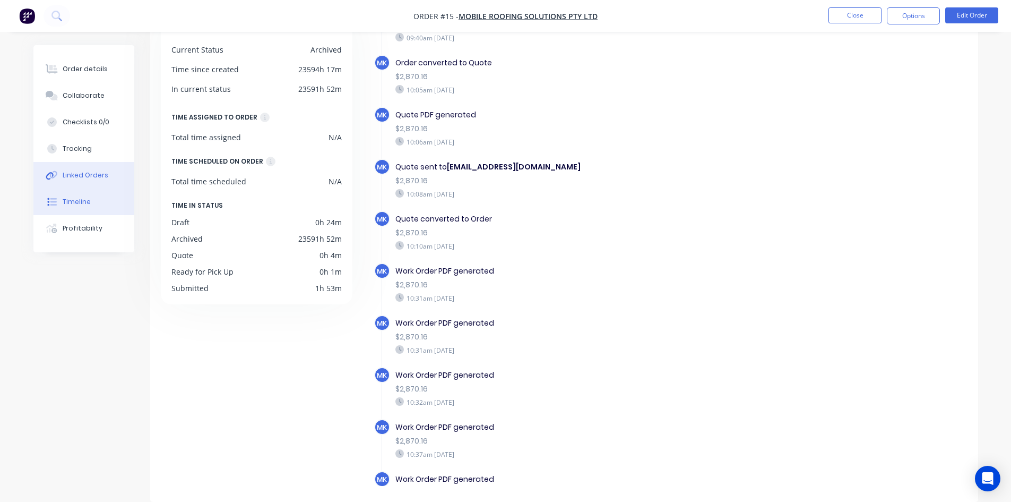
click at [68, 183] on button "Linked Orders" at bounding box center [83, 175] width 101 height 27
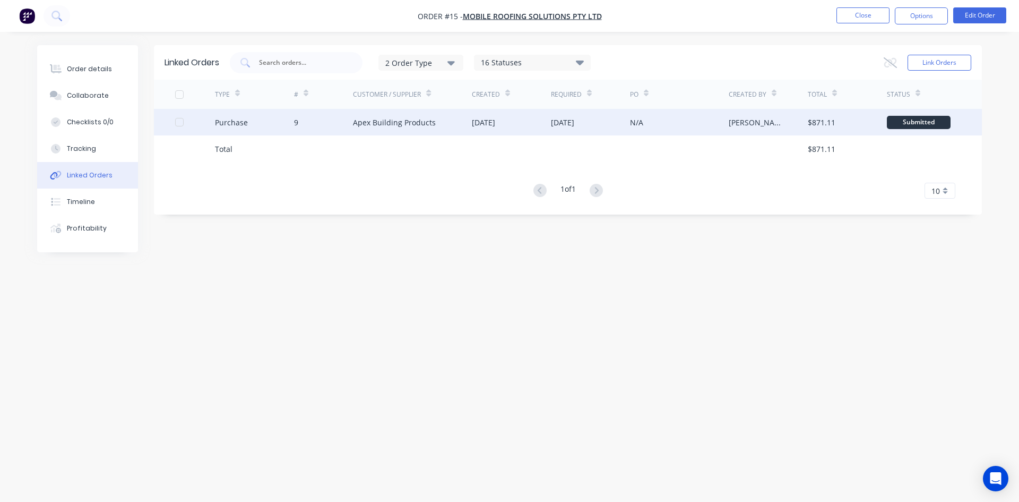
click at [443, 124] on div "Apex Building Products" at bounding box center [412, 122] width 119 height 27
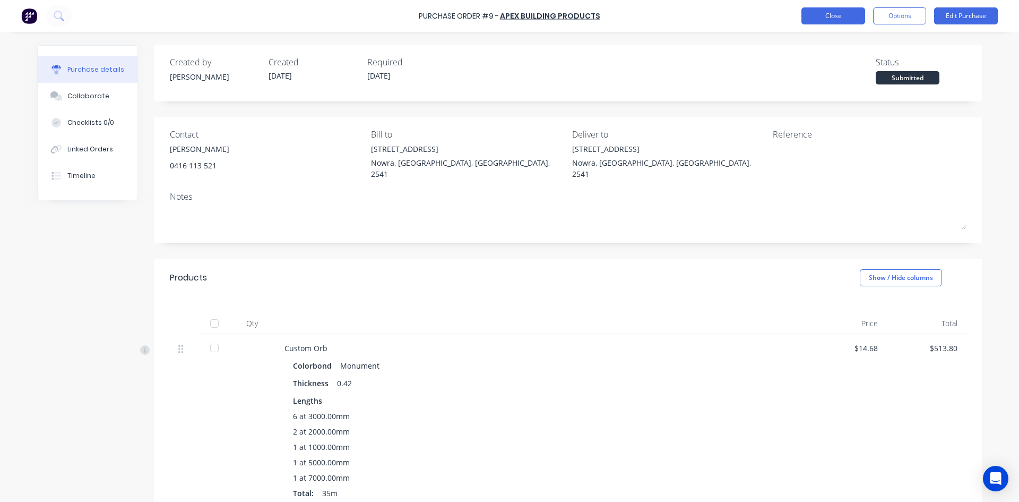
click at [831, 20] on button "Close" at bounding box center [833, 15] width 64 height 17
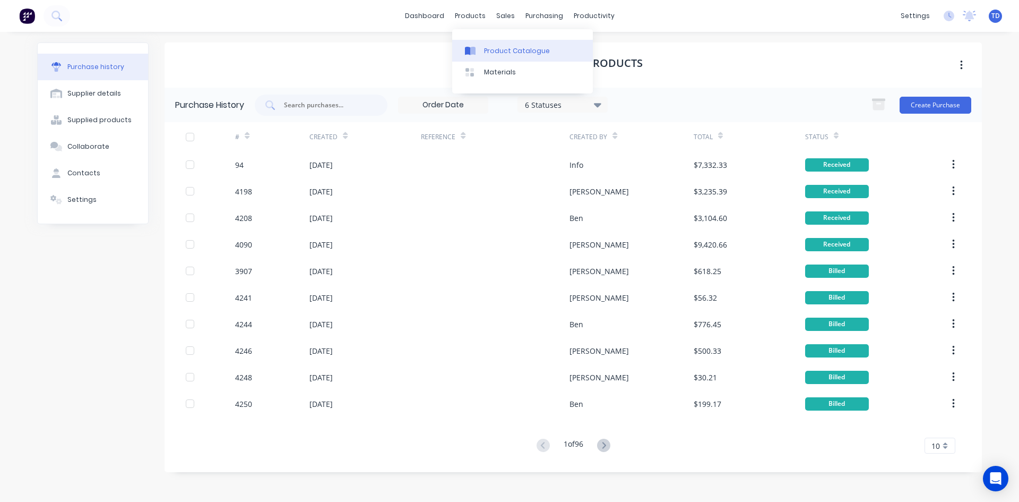
click at [484, 57] on link "Product Catalogue" at bounding box center [522, 50] width 141 height 21
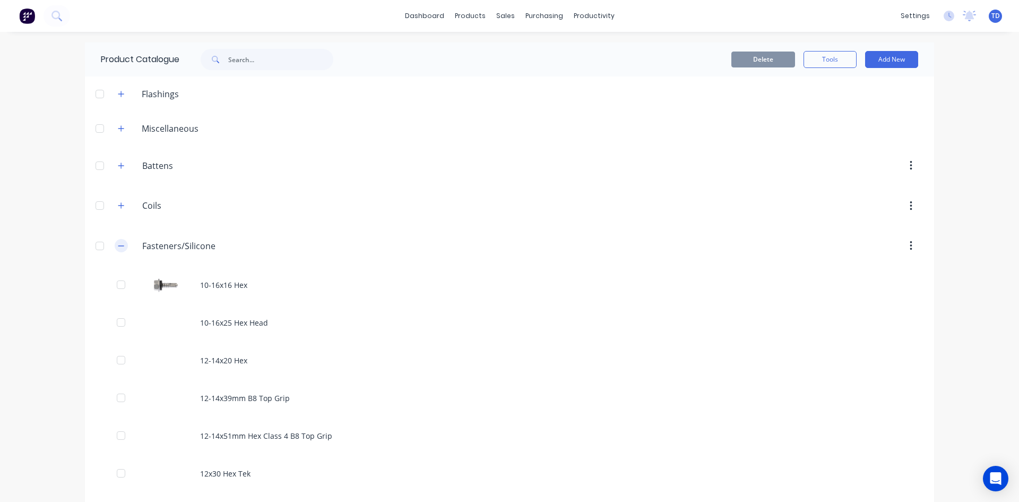
click at [118, 242] on icon "button" at bounding box center [121, 245] width 6 height 7
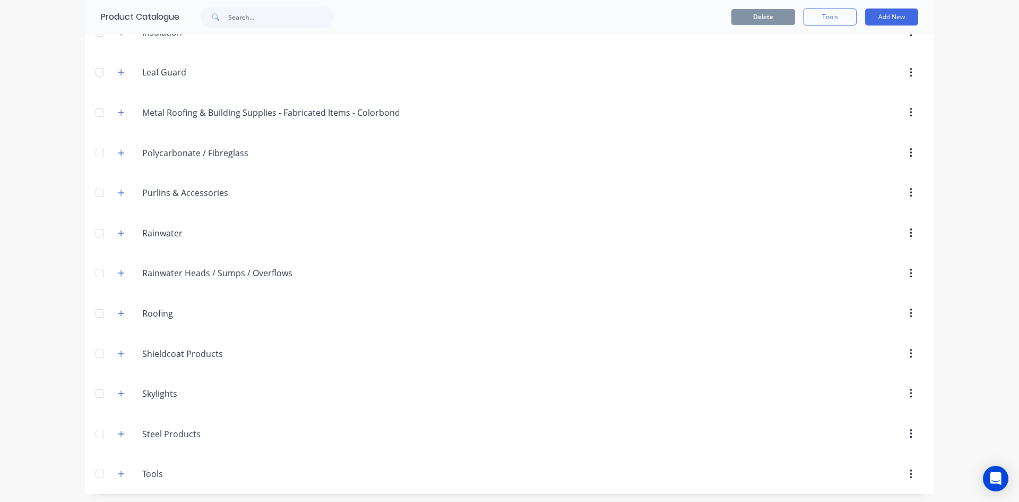
scroll to position [336, 0]
drag, startPoint x: 113, startPoint y: 306, endPoint x: 125, endPoint y: 315, distance: 15.3
click at [115, 307] on button "button" at bounding box center [121, 310] width 13 height 13
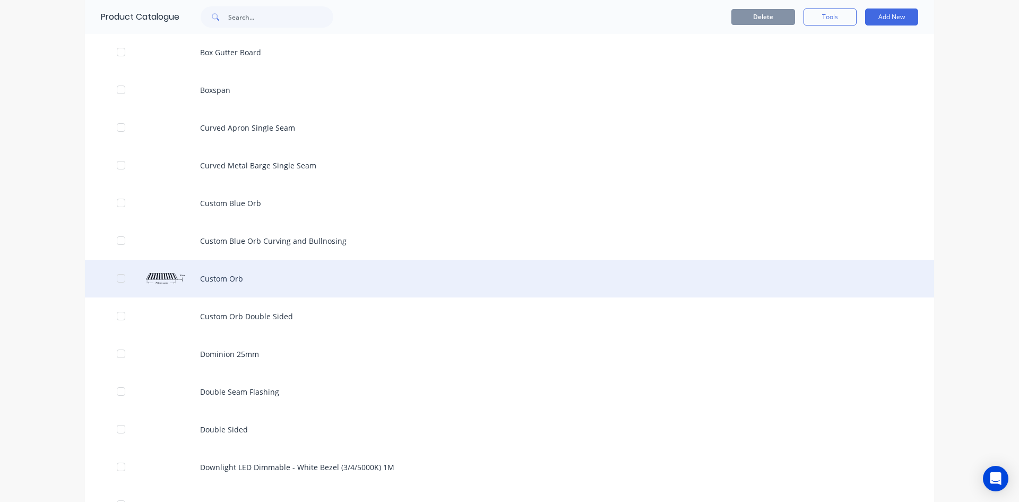
scroll to position [867, 0]
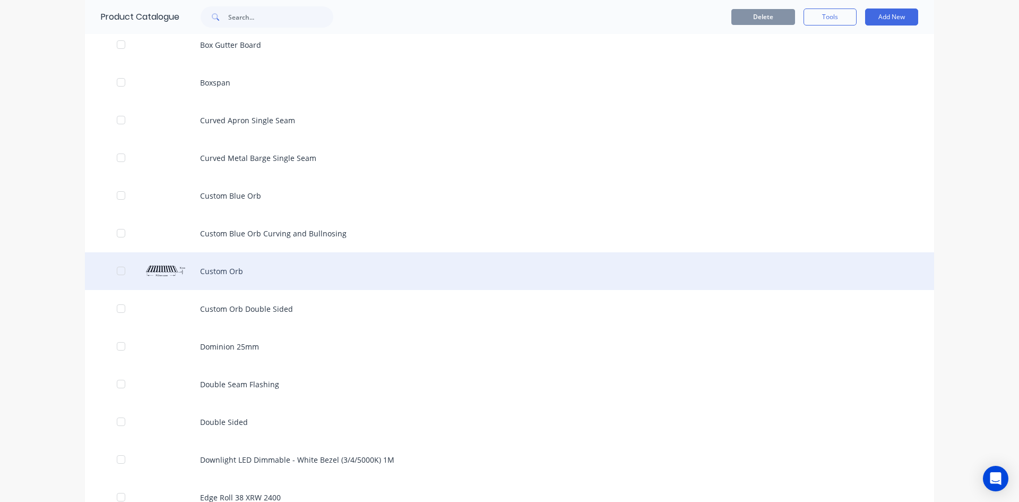
click at [247, 273] on div "Custom Orb" at bounding box center [509, 271] width 849 height 38
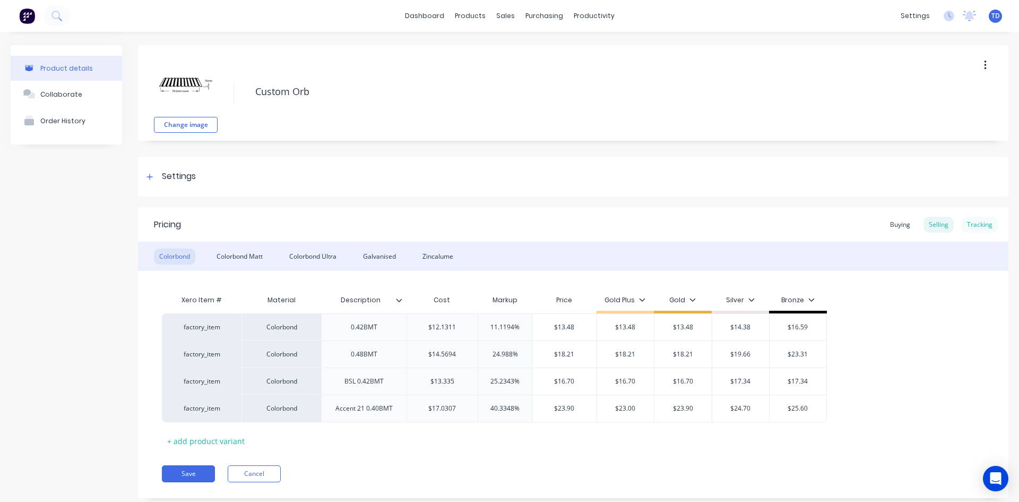
click at [970, 229] on div "Tracking" at bounding box center [980, 225] width 36 height 16
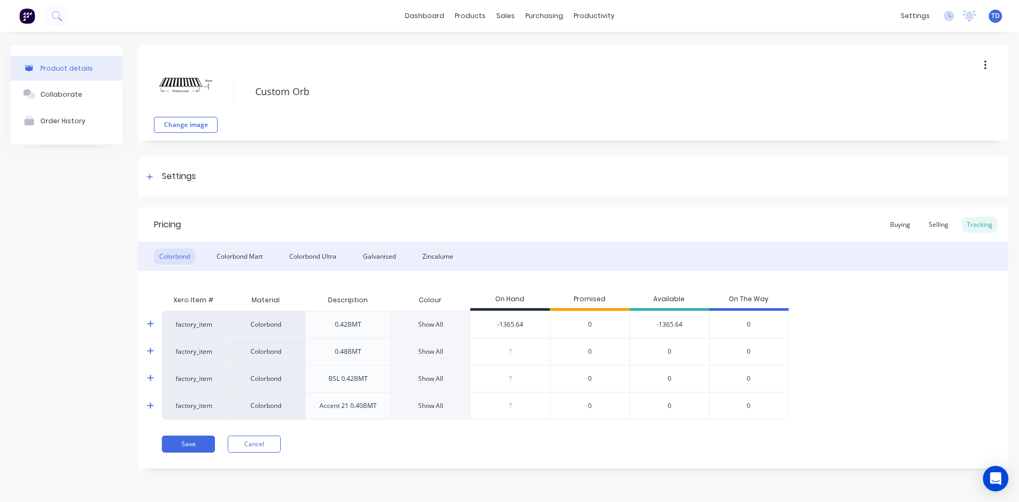
click at [151, 325] on icon at bounding box center [150, 324] width 6 height 6
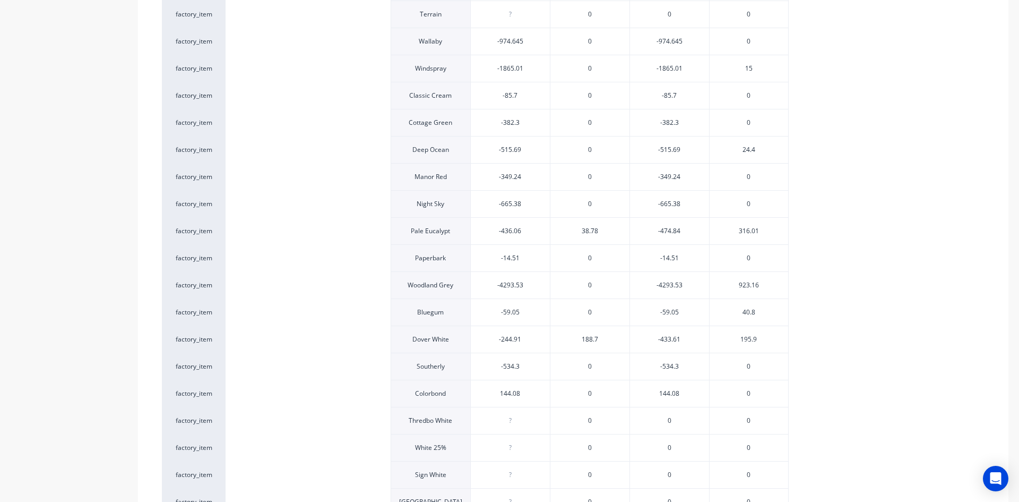
scroll to position [584, 0]
click at [747, 283] on span "923.16" at bounding box center [749, 282] width 20 height 10
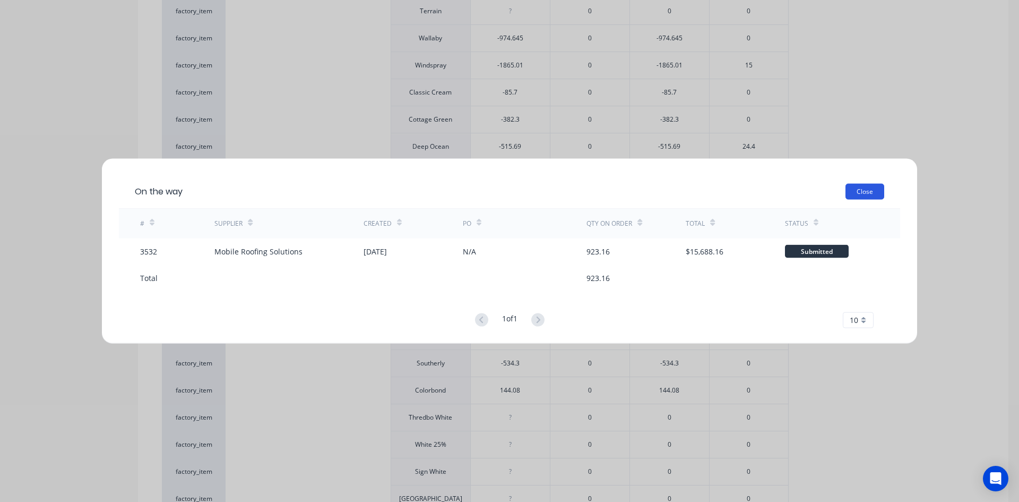
click at [861, 191] on button "Close" at bounding box center [864, 191] width 39 height 16
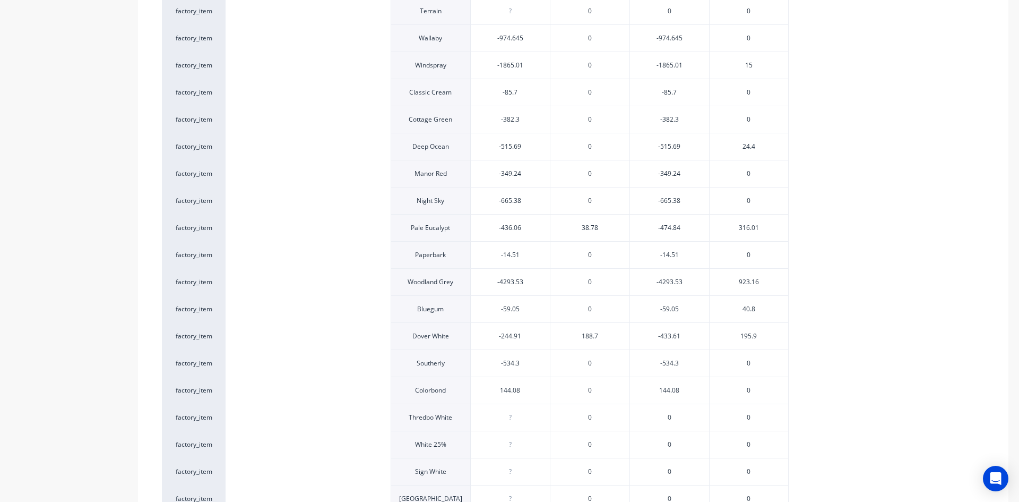
click at [756, 282] on span "923.16" at bounding box center [749, 282] width 20 height 10
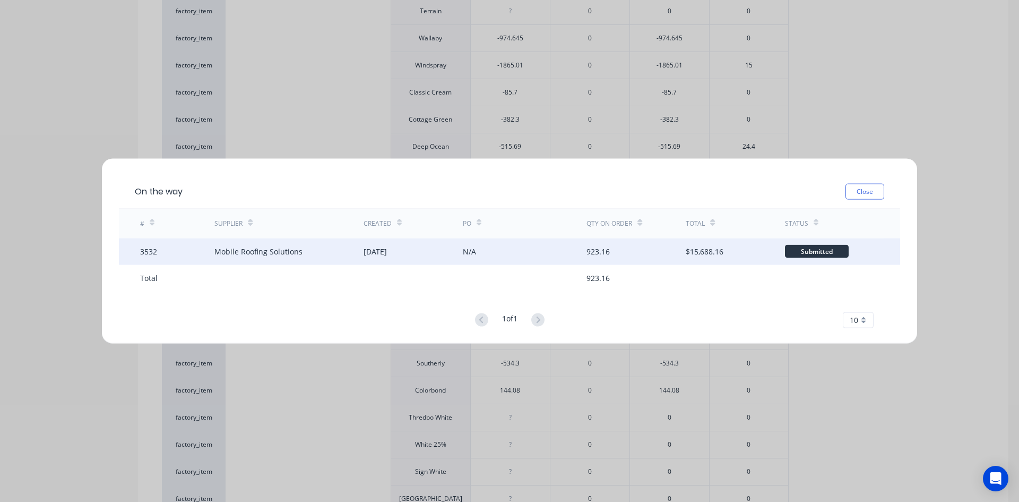
click at [346, 249] on div "Mobile Roofing Solutions" at bounding box center [288, 251] width 149 height 27
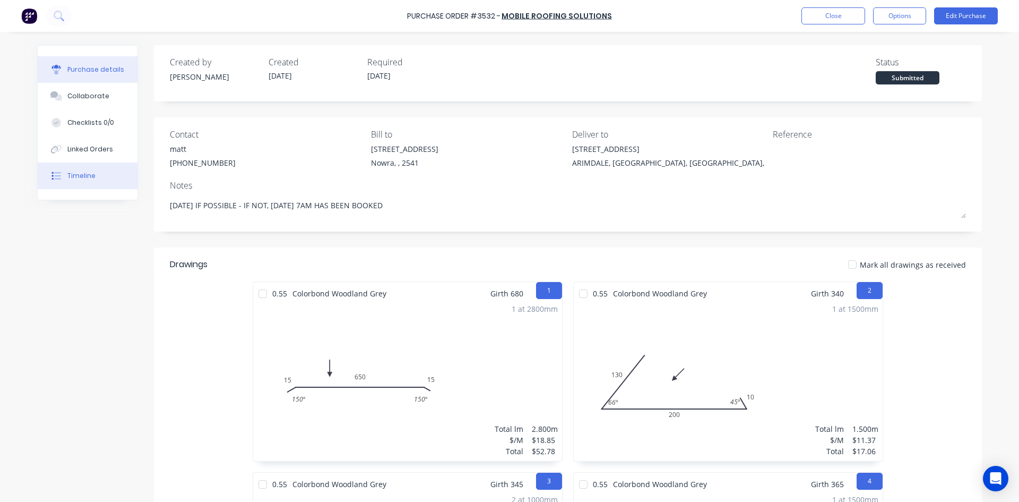
click at [92, 179] on button "Timeline" at bounding box center [88, 175] width 100 height 27
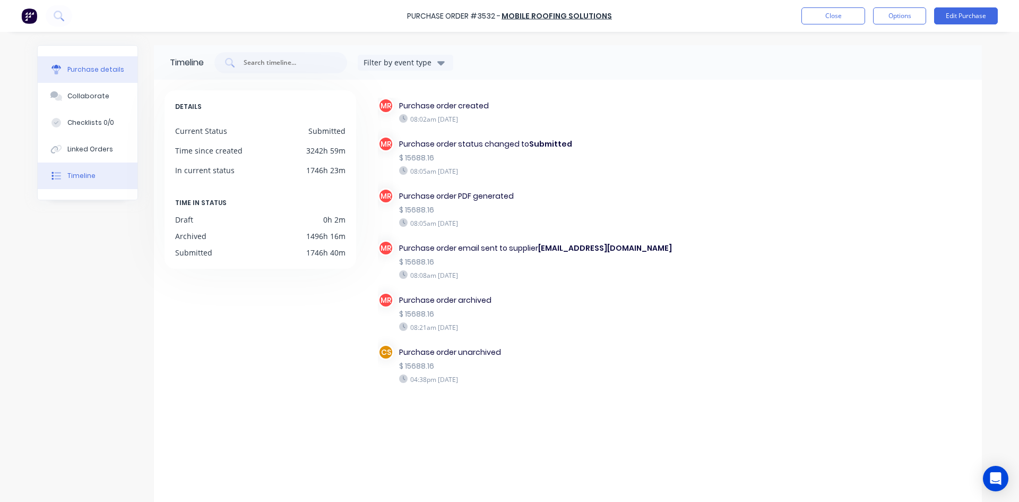
click at [93, 73] on div "Purchase details" at bounding box center [95, 70] width 57 height 10
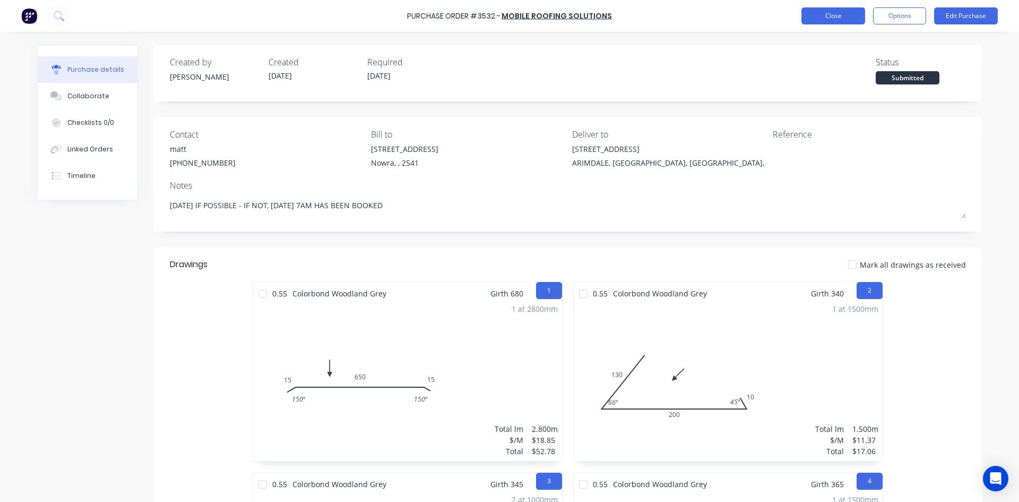
click at [809, 15] on button "Close" at bounding box center [833, 15] width 64 height 17
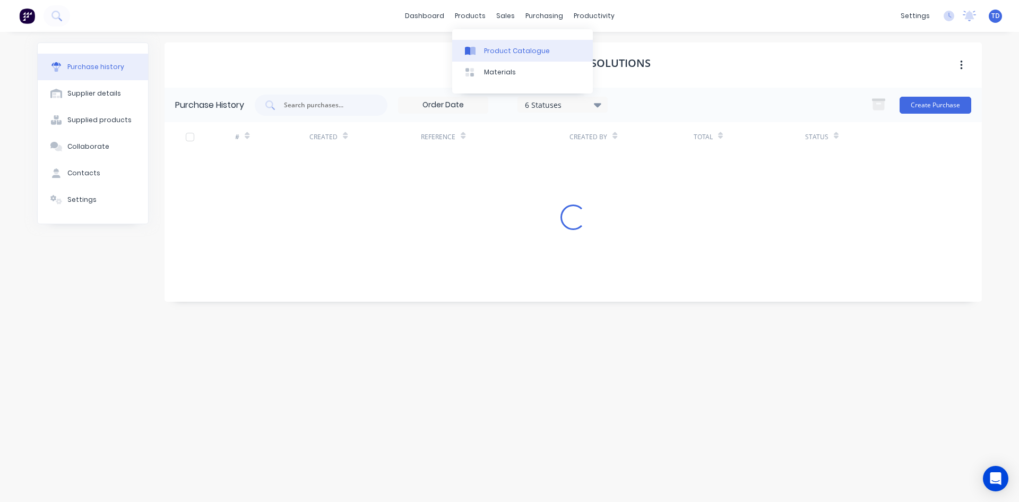
click at [496, 48] on div "Product Catalogue" at bounding box center [517, 51] width 66 height 10
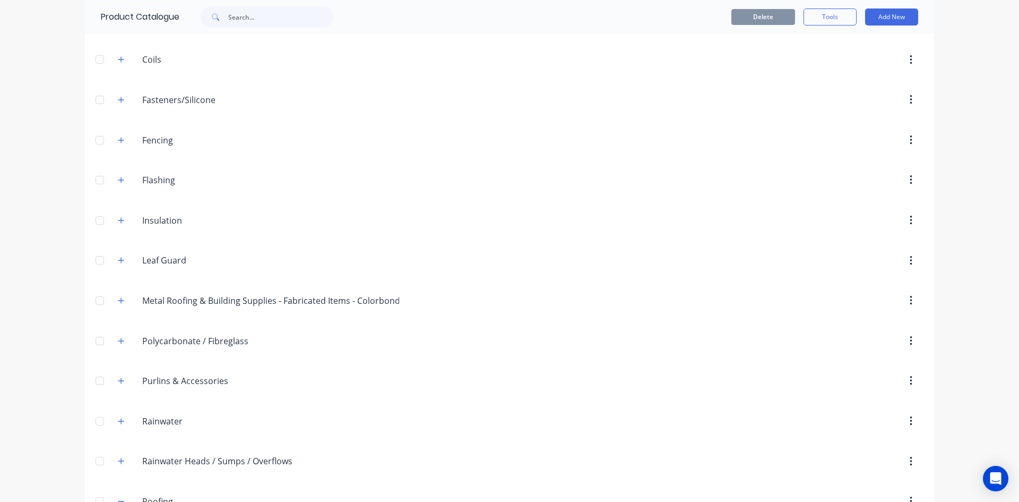
scroll to position [159, 0]
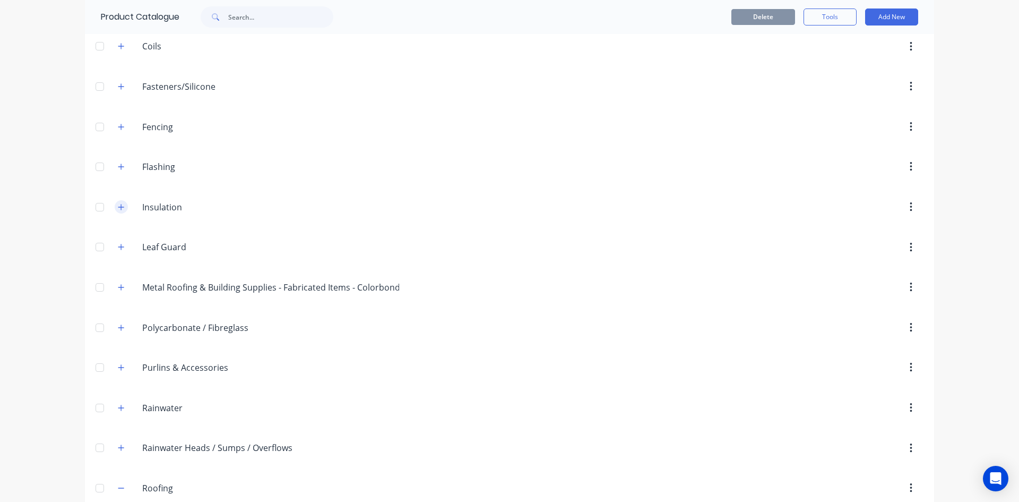
click at [118, 210] on icon "button" at bounding box center [121, 206] width 6 height 7
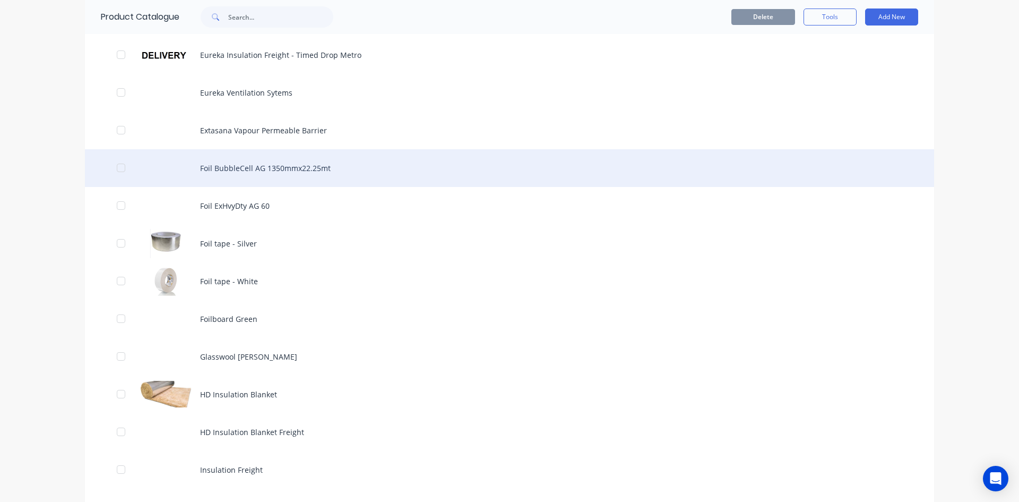
scroll to position [690, 0]
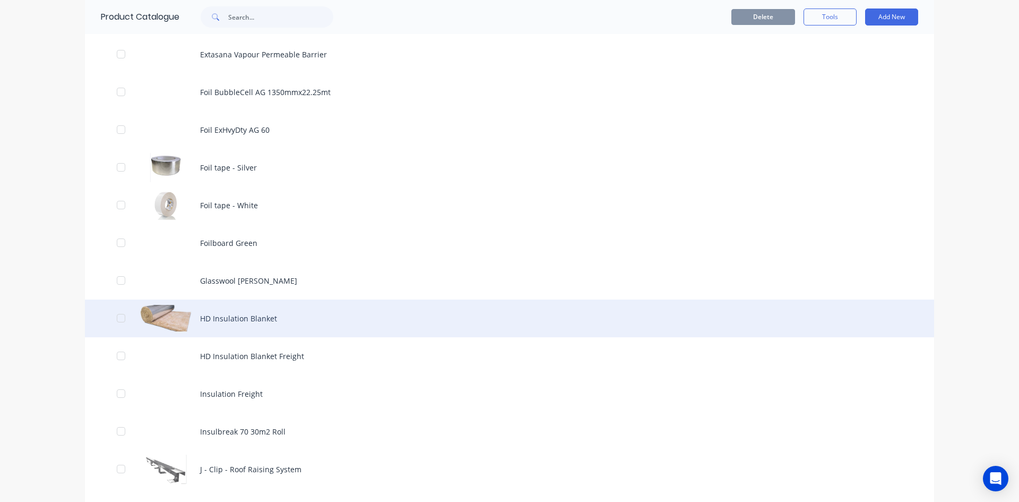
click at [221, 315] on div "HD Insulation Blanket" at bounding box center [509, 318] width 849 height 38
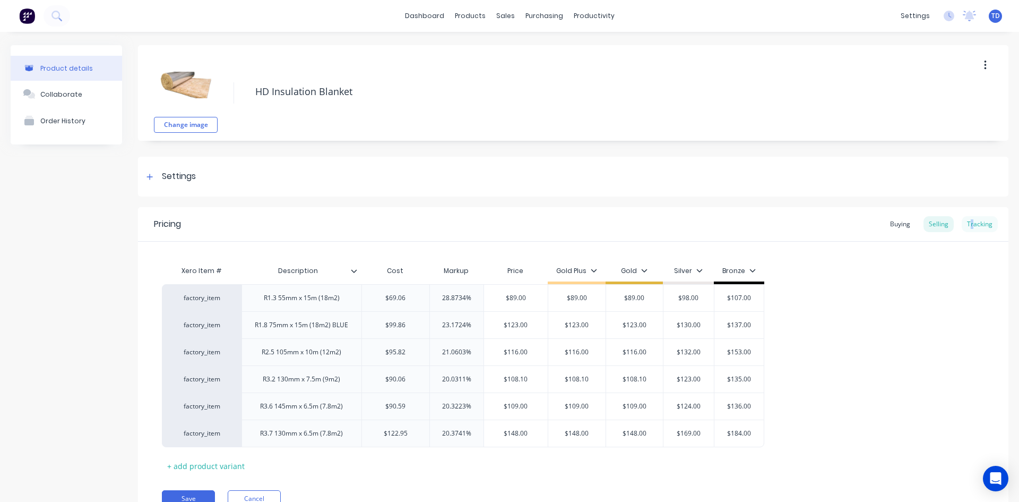
click at [965, 220] on div "Tracking" at bounding box center [980, 224] width 36 height 16
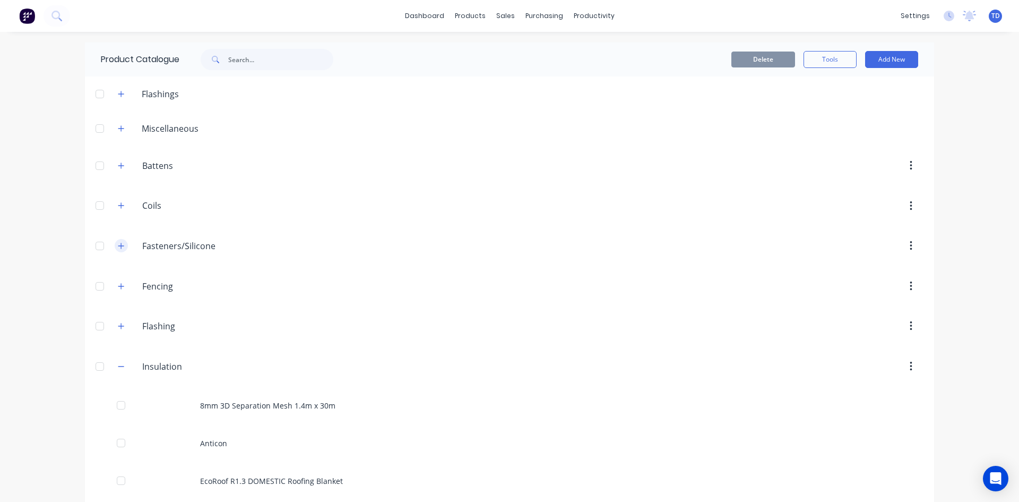
click at [119, 246] on icon "button" at bounding box center [121, 245] width 6 height 7
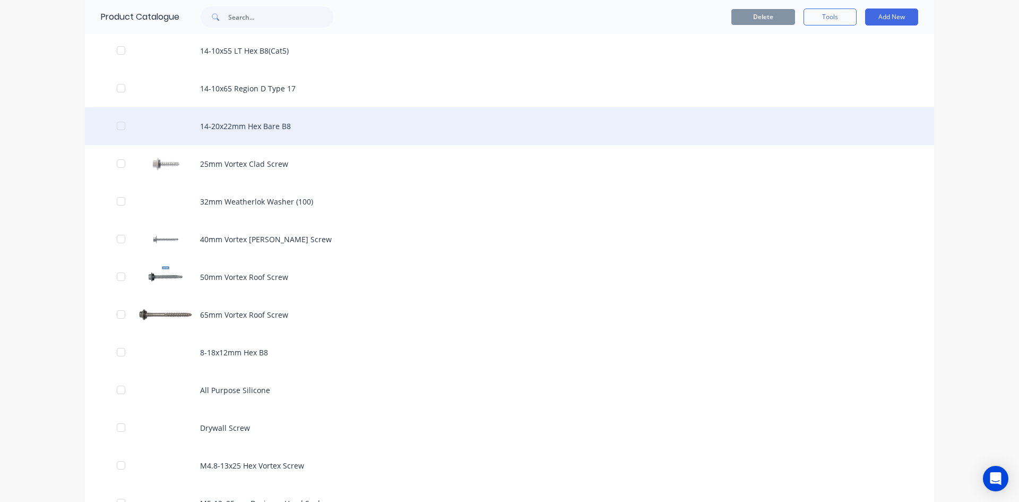
scroll to position [531, 0]
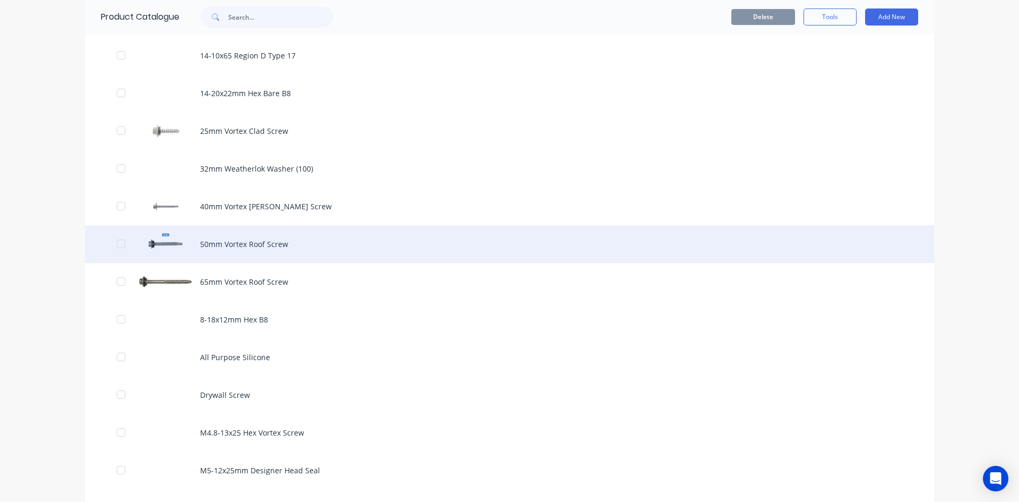
click at [233, 243] on div "50mm Vortex Roof Screw" at bounding box center [509, 244] width 849 height 38
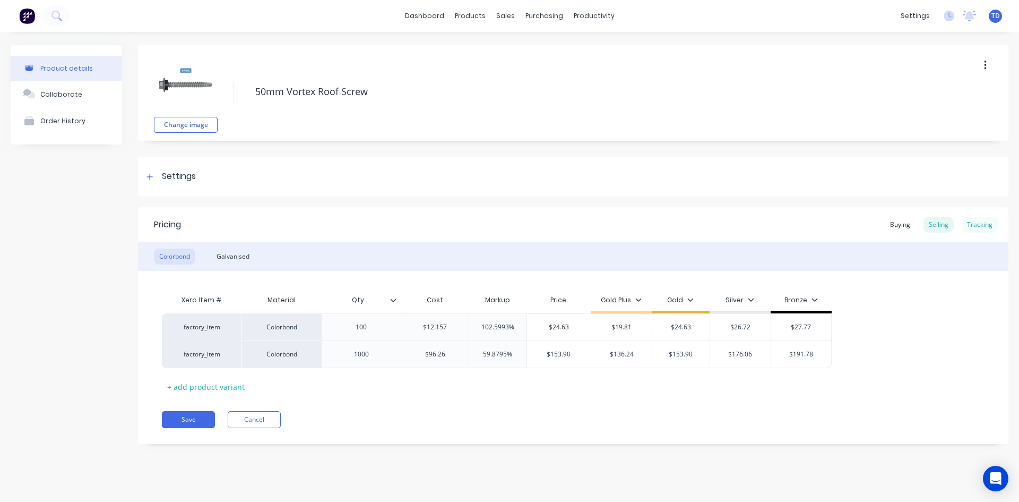
click at [977, 226] on div "Tracking" at bounding box center [980, 225] width 36 height 16
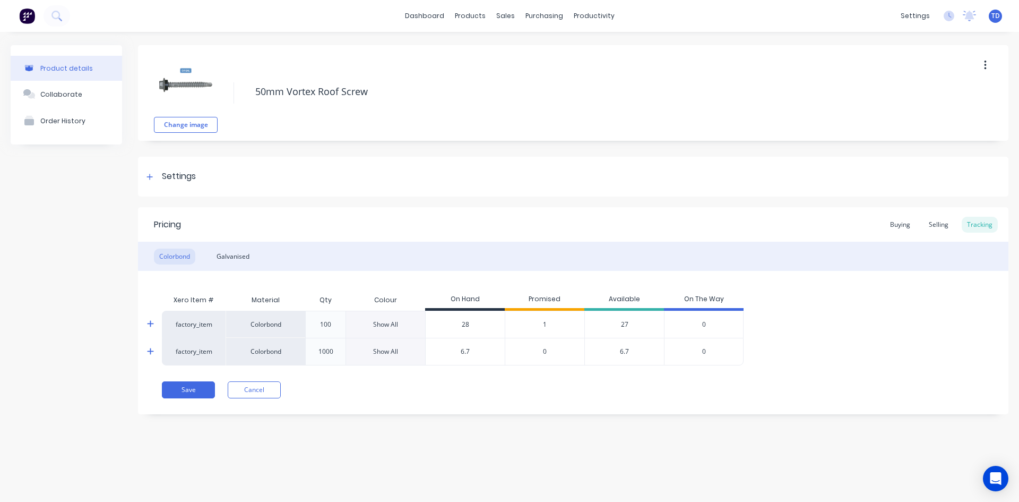
click at [376, 353] on div "Show All" at bounding box center [385, 352] width 25 height 10
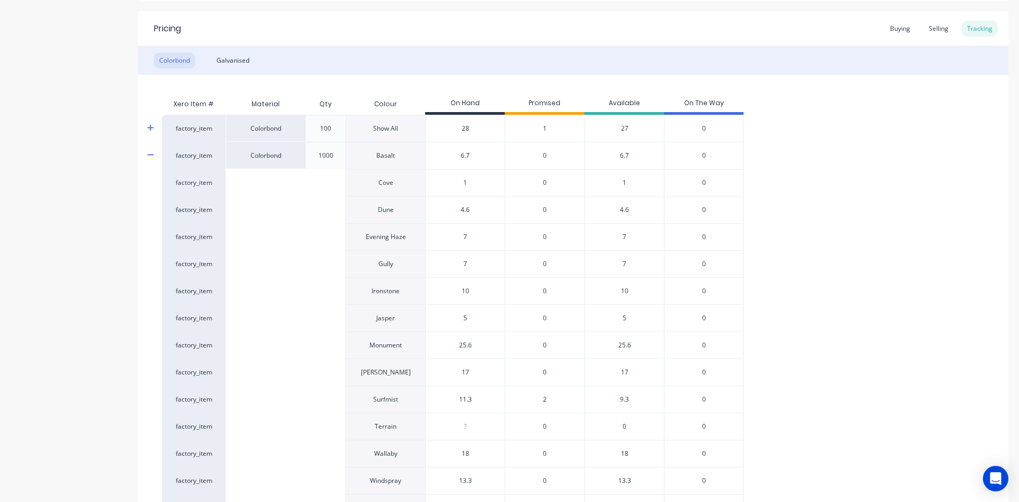
scroll to position [143, 0]
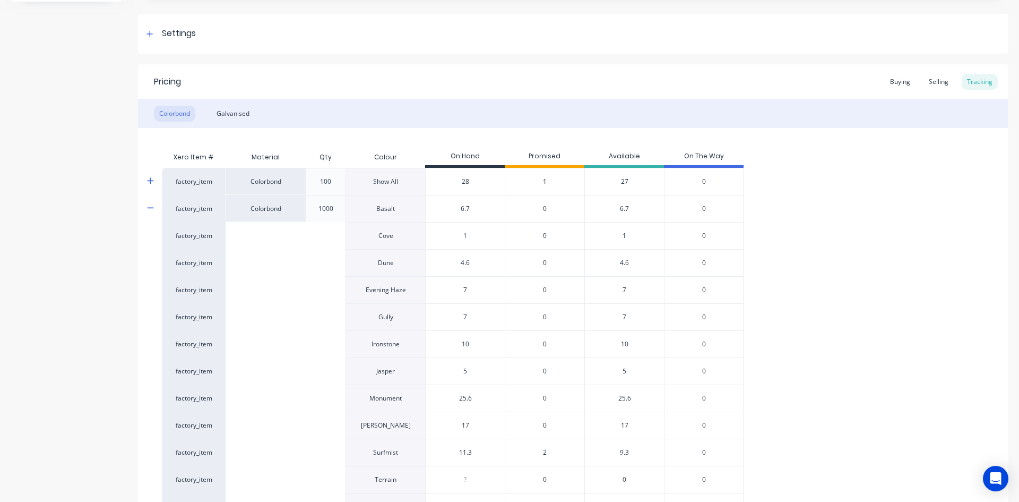
click at [151, 209] on icon at bounding box center [150, 208] width 7 height 8
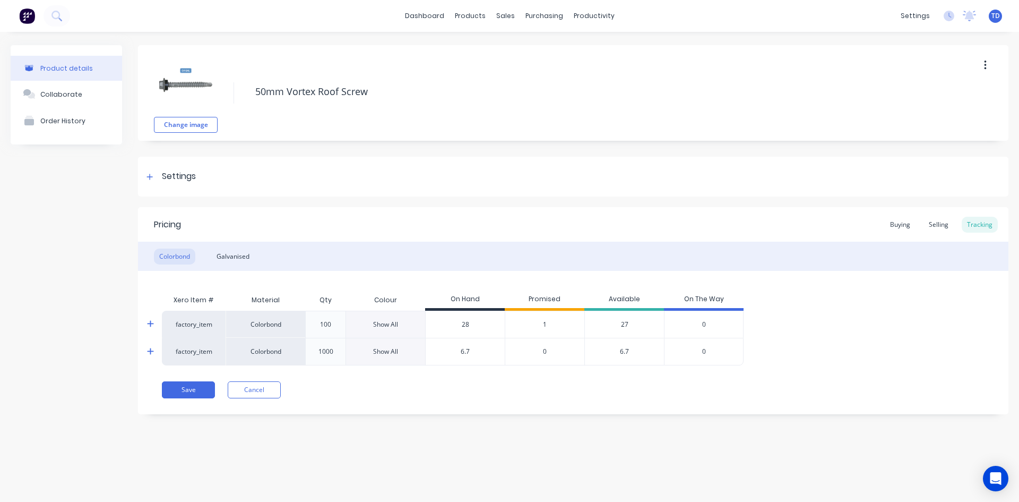
click at [389, 353] on div "Show All" at bounding box center [385, 352] width 25 height 10
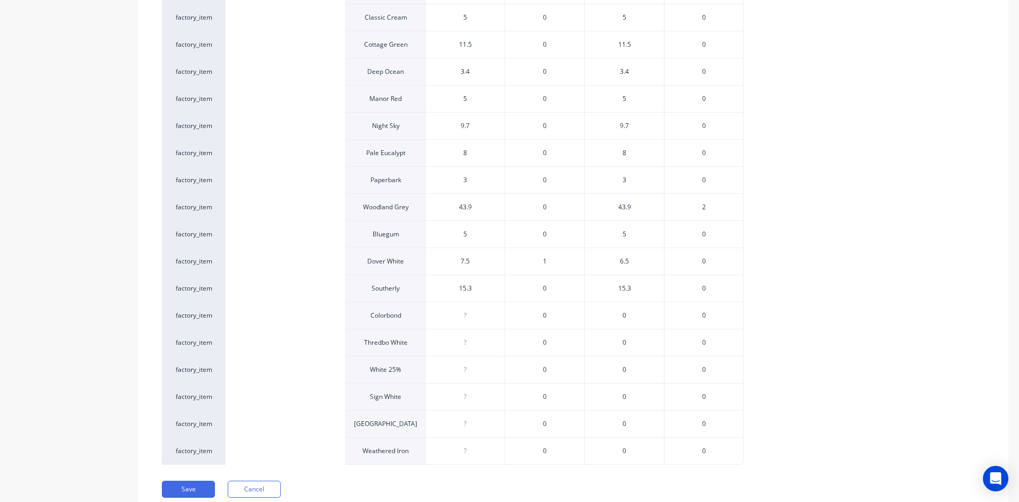
scroll to position [690, 0]
click at [178, 485] on button "Save" at bounding box center [188, 484] width 53 height 17
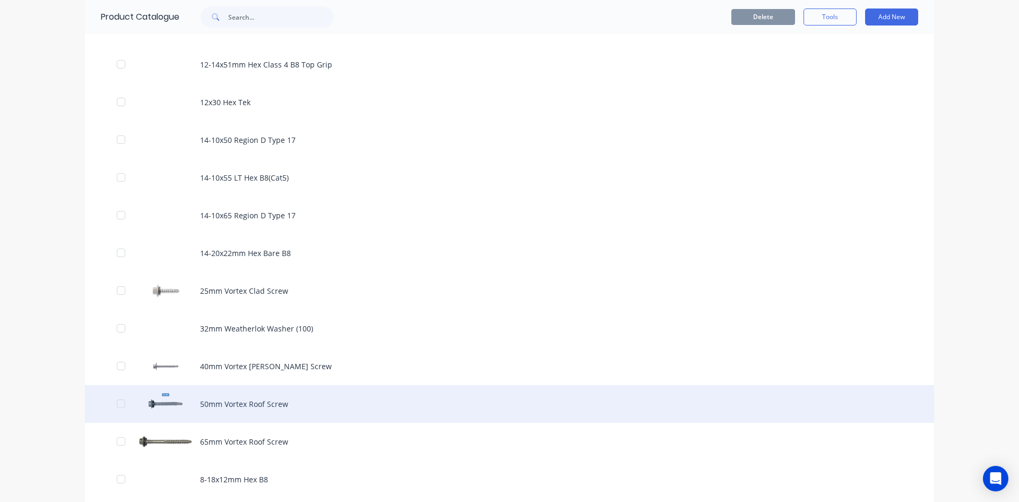
scroll to position [372, 0]
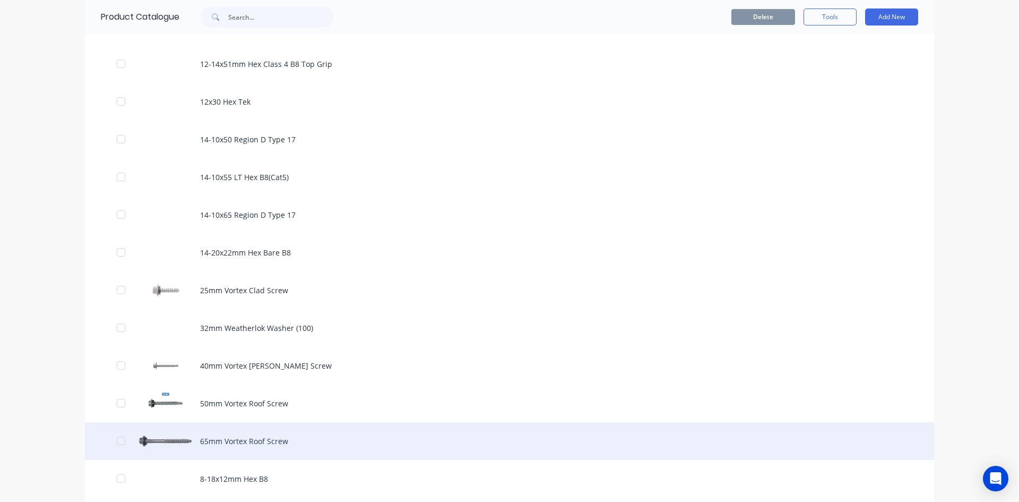
click at [244, 435] on div "65mm Vortex Roof Screw" at bounding box center [509, 441] width 849 height 38
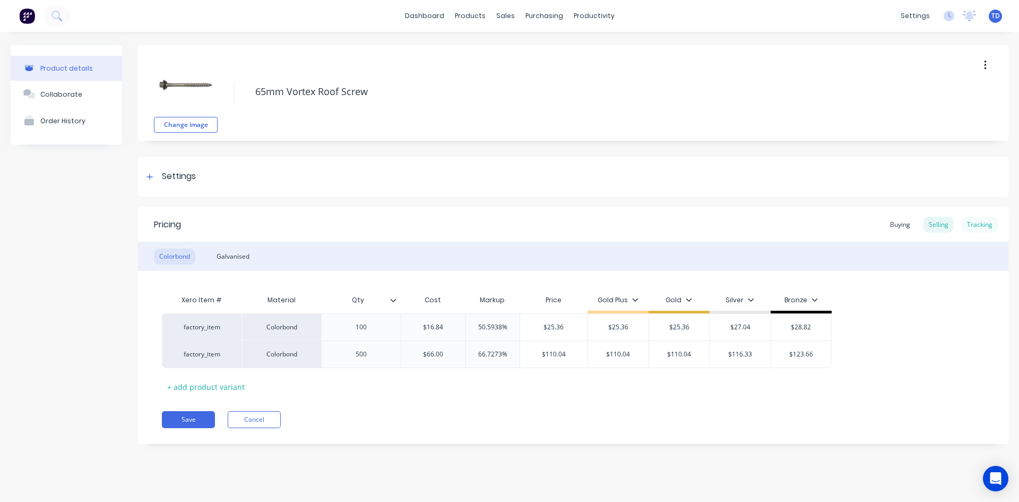
click at [979, 223] on div "Tracking" at bounding box center [980, 225] width 36 height 16
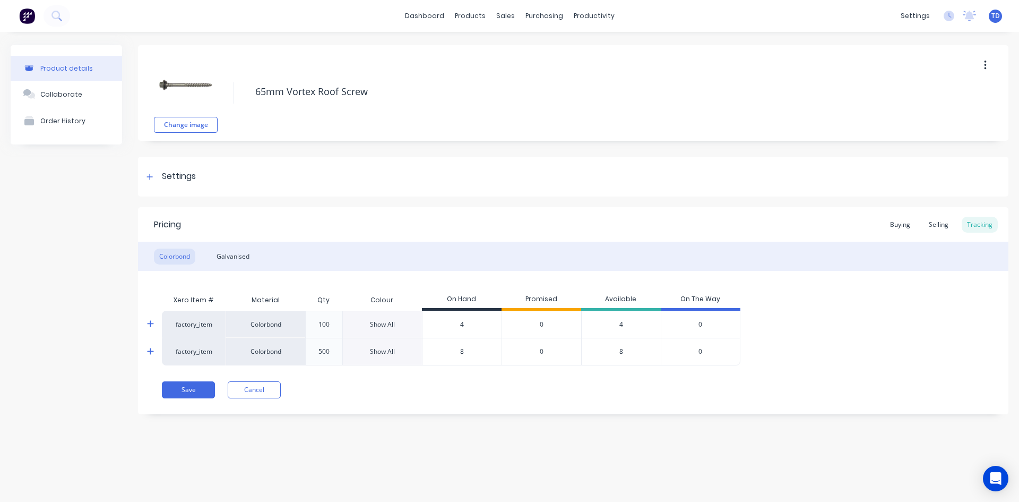
click at [378, 323] on div "Show All" at bounding box center [382, 325] width 25 height 10
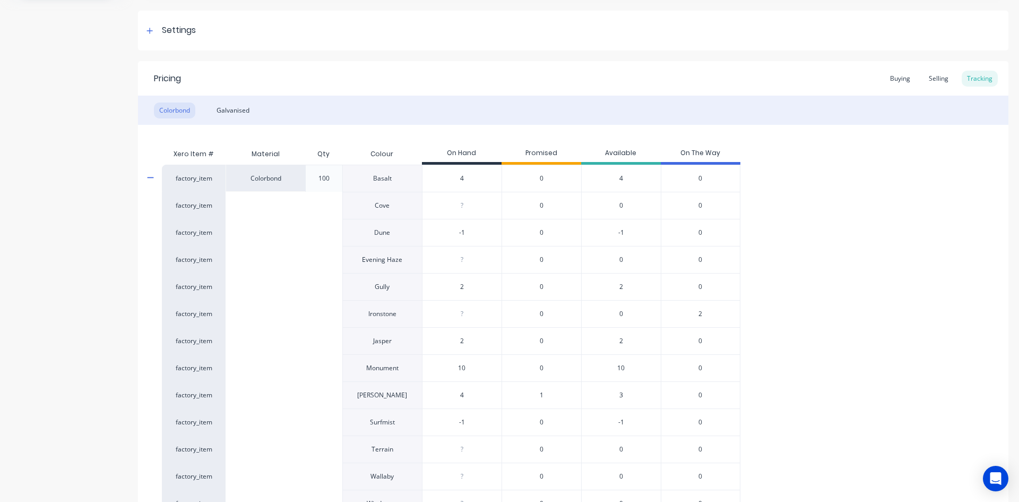
scroll to position [159, 0]
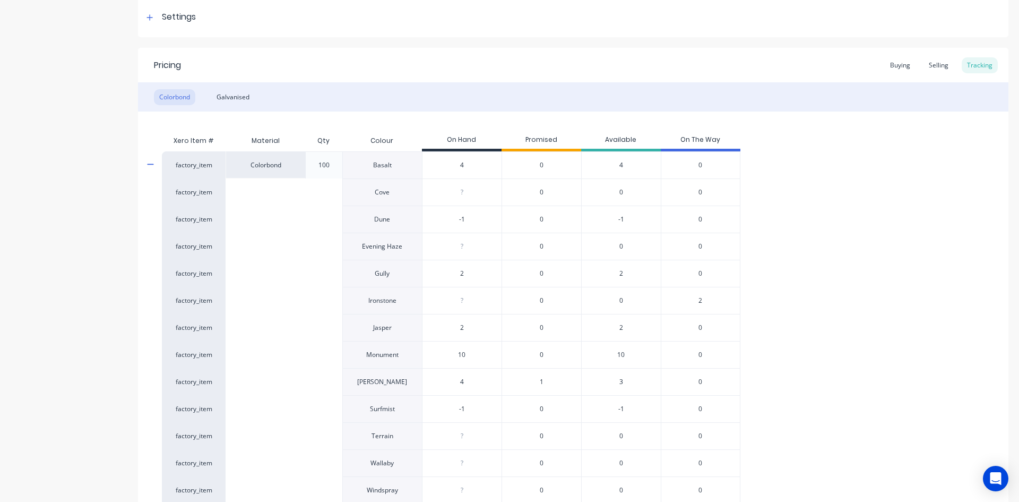
click at [700, 301] on span "2" at bounding box center [700, 301] width 4 height 10
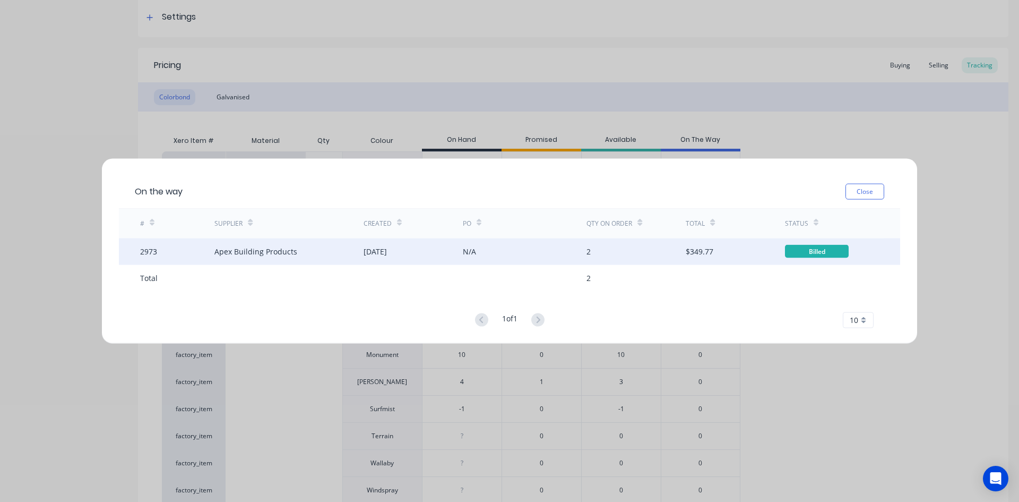
click at [409, 248] on div "03 Feb 2025" at bounding box center [413, 251] width 99 height 27
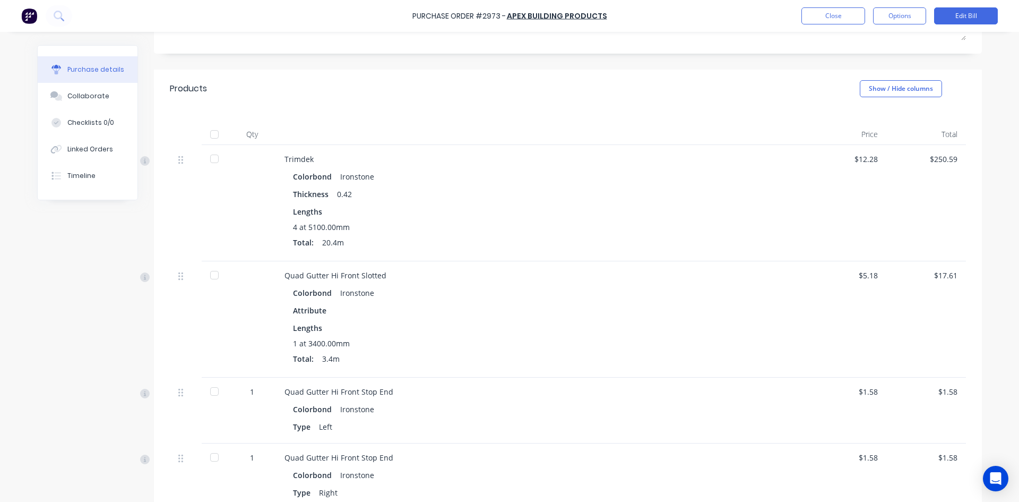
scroll to position [159, 0]
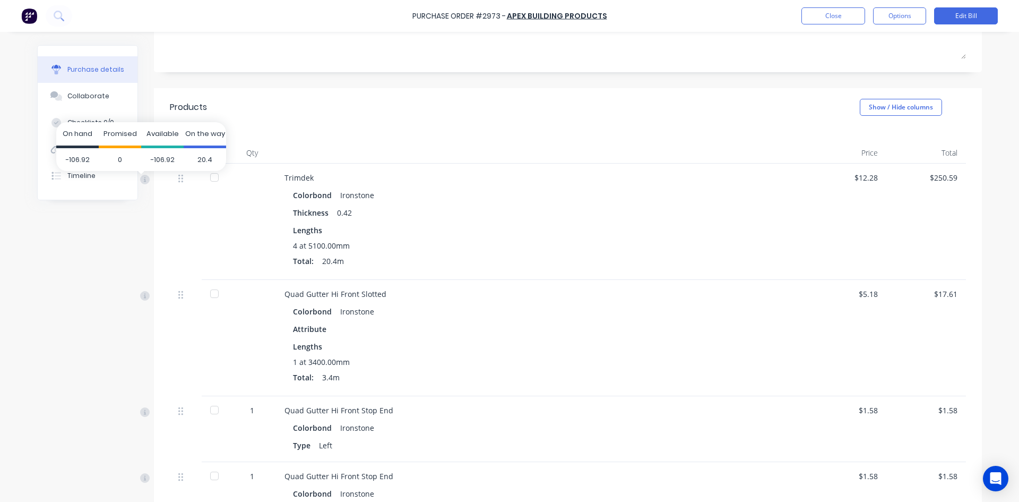
click at [92, 149] on span "-106.92" at bounding box center [77, 159] width 42 height 23
click at [89, 148] on div "Linked Orders" at bounding box center [90, 149] width 46 height 10
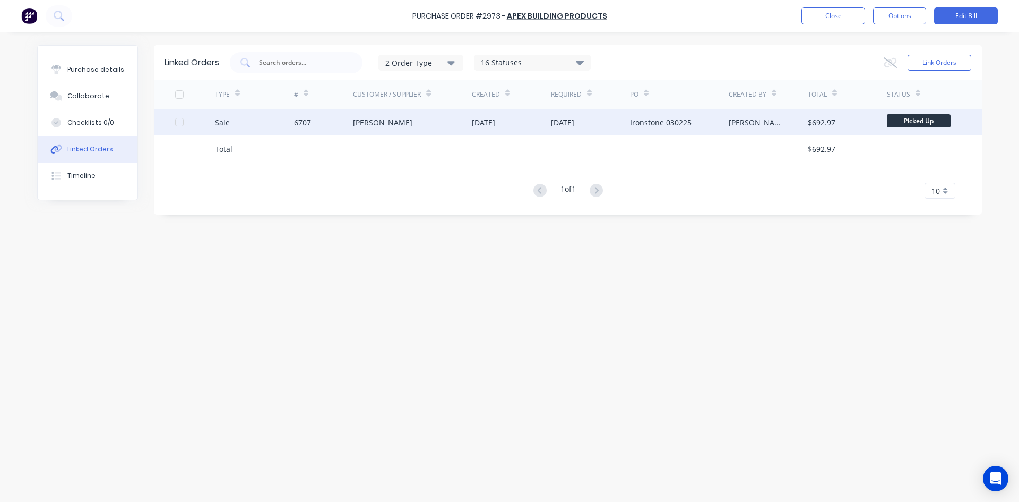
click at [495, 120] on div "03 Feb 2025" at bounding box center [483, 122] width 23 height 11
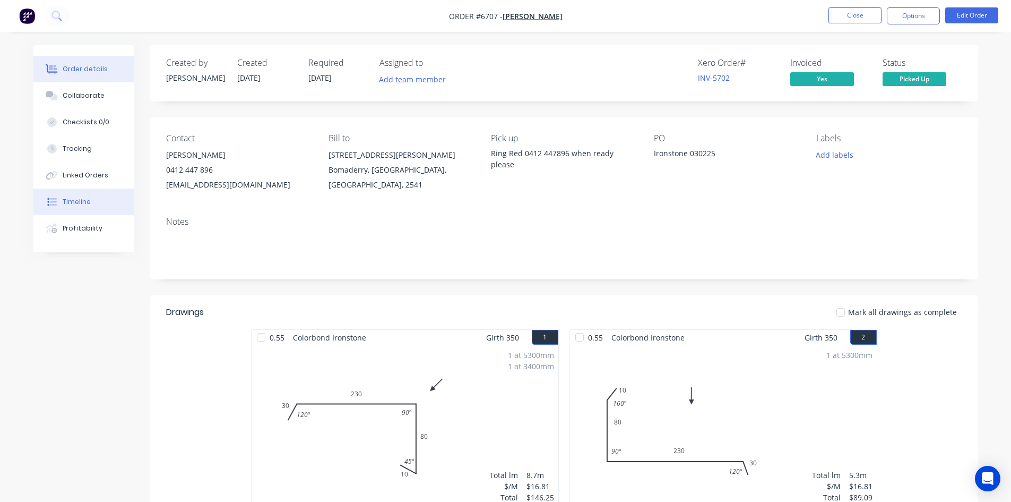
click at [83, 205] on div "Timeline" at bounding box center [77, 202] width 28 height 10
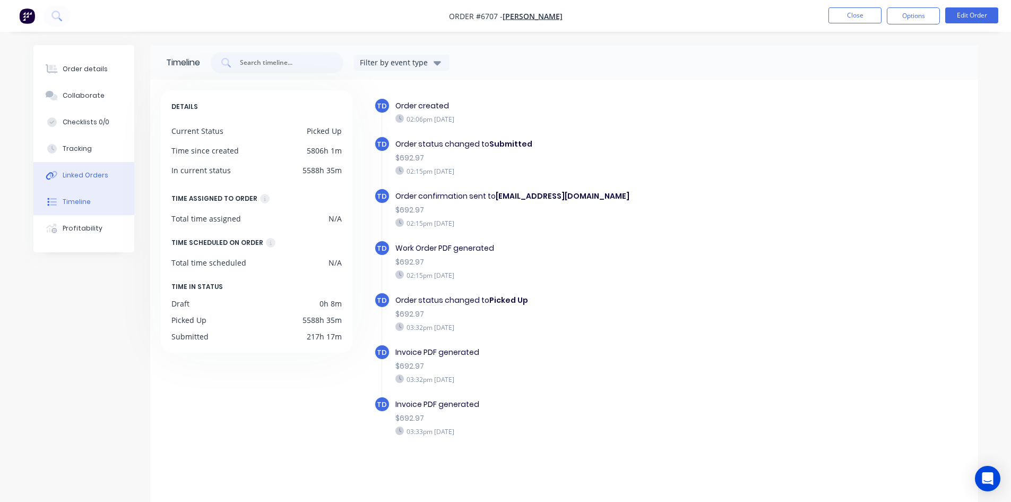
click at [96, 174] on div "Linked Orders" at bounding box center [86, 175] width 46 height 10
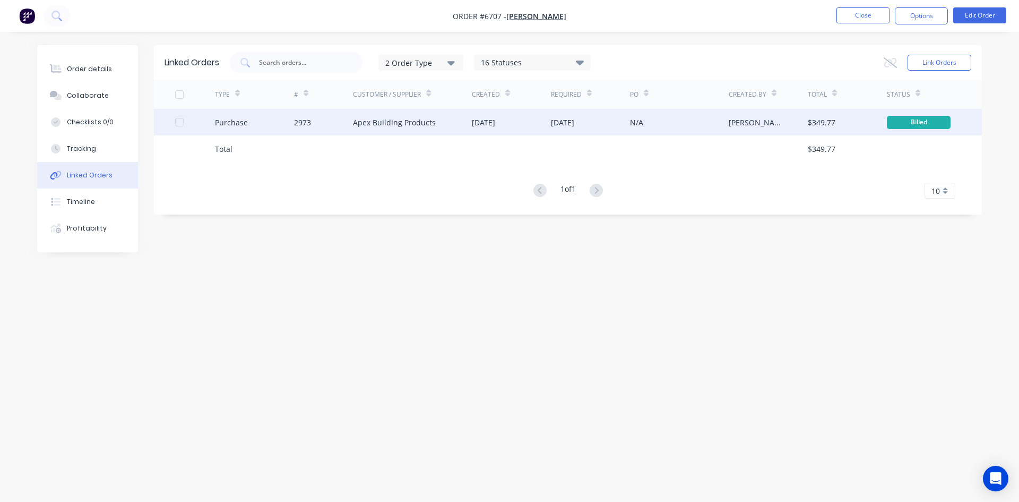
click at [495, 117] on div "03 Feb 2025" at bounding box center [483, 122] width 23 height 11
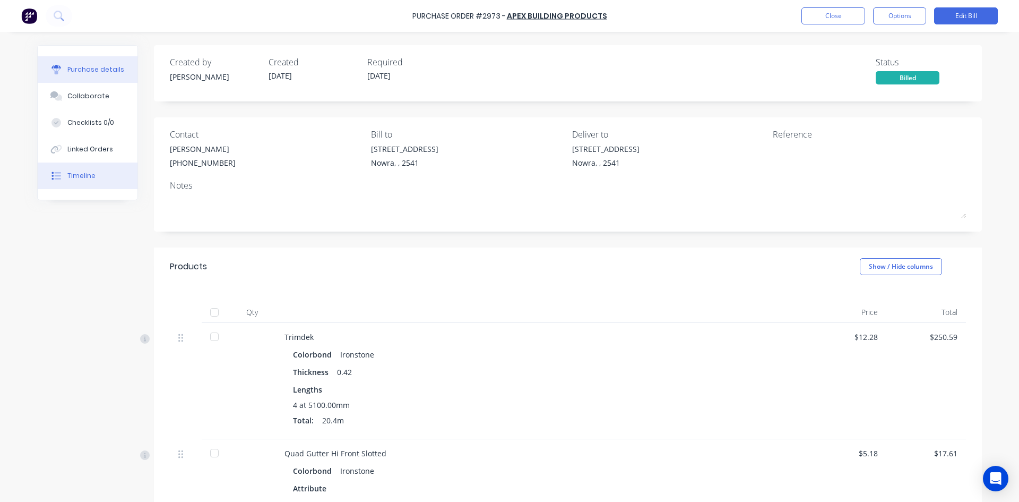
click at [89, 178] on div "Timeline" at bounding box center [81, 176] width 28 height 10
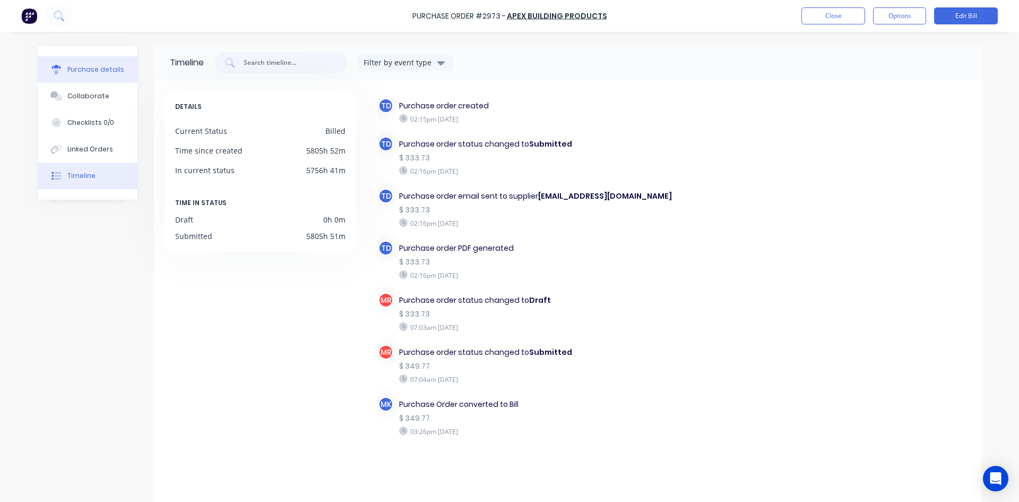
click at [104, 70] on div "Purchase details" at bounding box center [95, 70] width 57 height 10
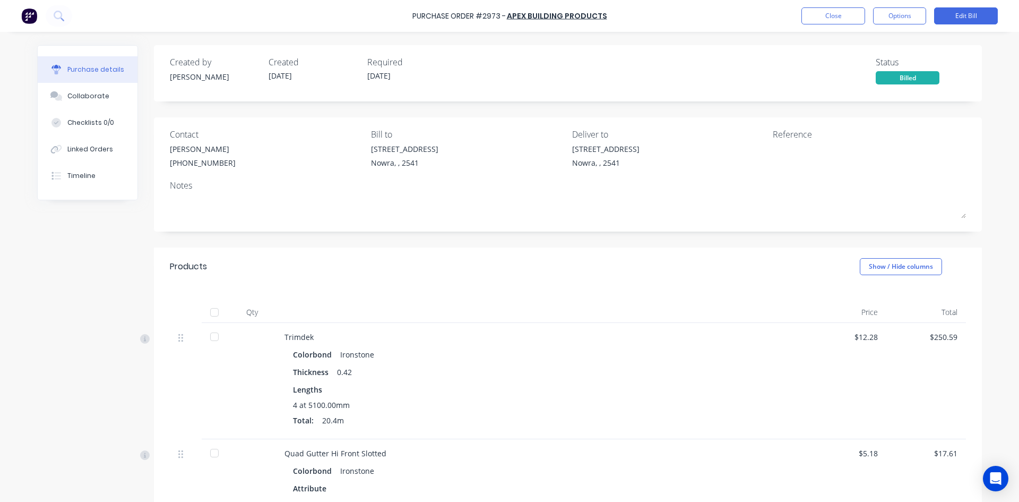
click at [211, 312] on div at bounding box center [214, 311] width 21 height 21
click at [823, 21] on button "Close" at bounding box center [833, 15] width 64 height 17
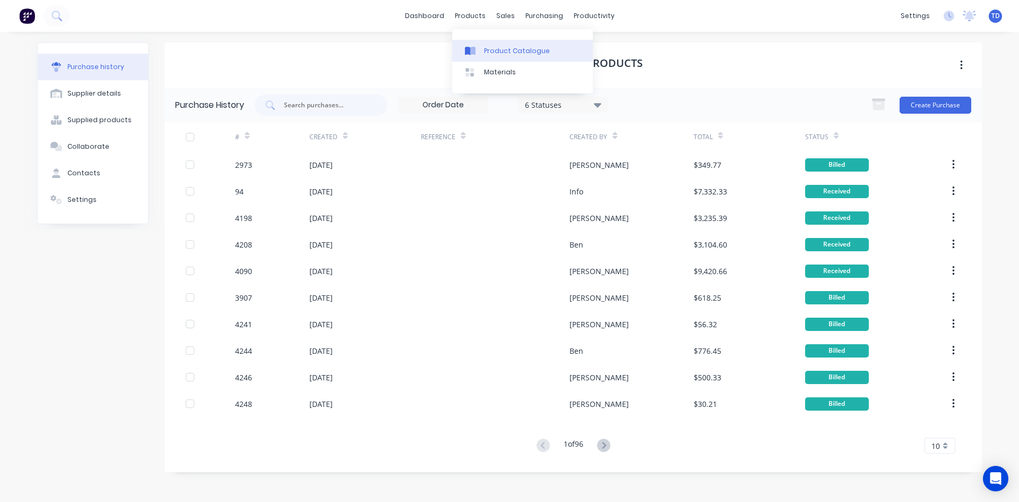
click at [485, 48] on div "Product Catalogue" at bounding box center [517, 51] width 66 height 10
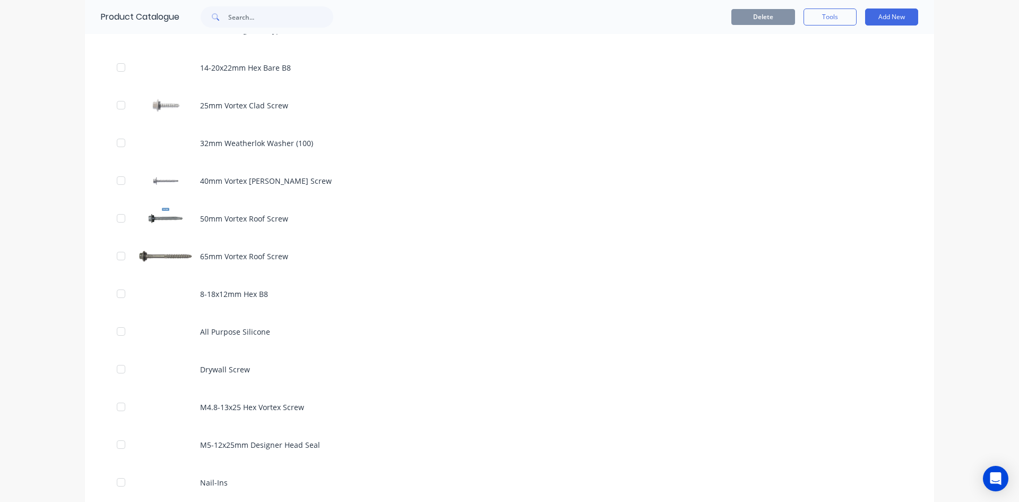
scroll to position [584, 0]
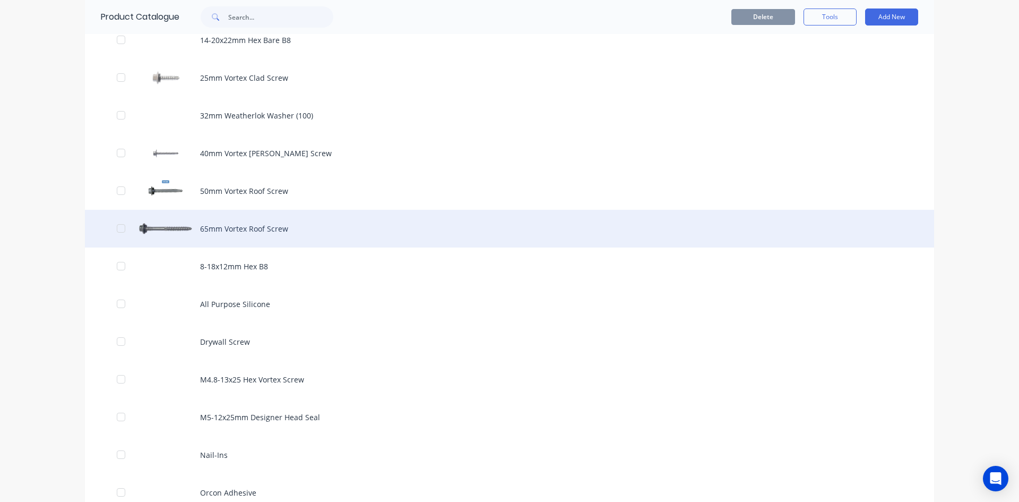
click at [269, 232] on div "65mm Vortex Roof Screw" at bounding box center [509, 229] width 849 height 38
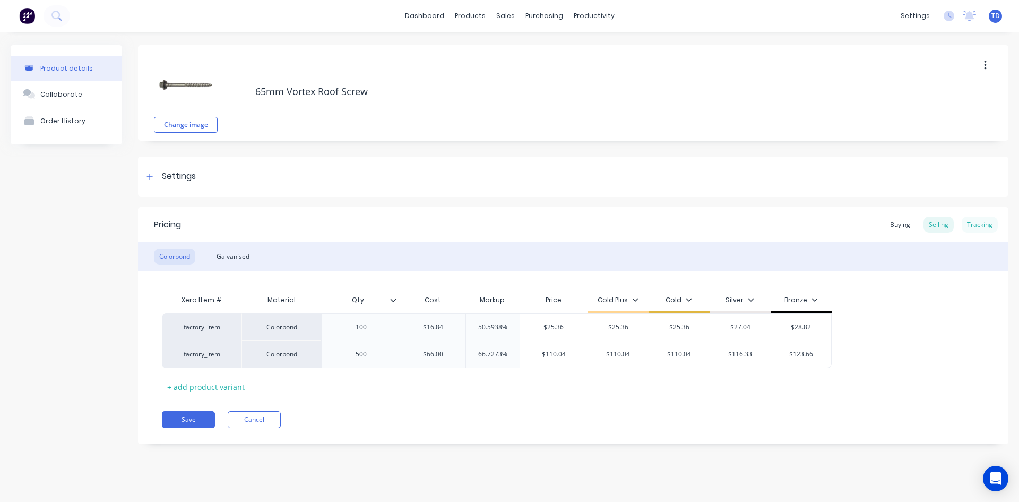
click at [991, 225] on div "Tracking" at bounding box center [980, 225] width 36 height 16
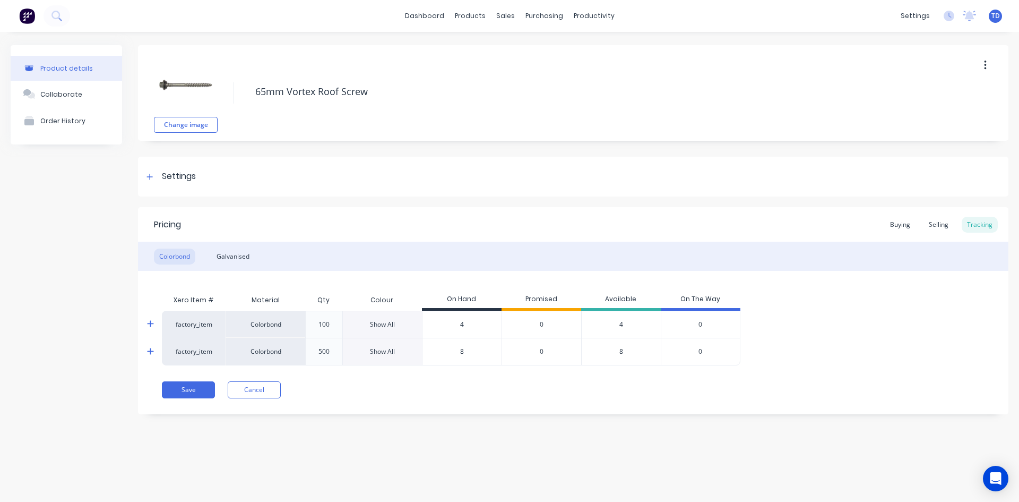
click at [153, 323] on icon at bounding box center [150, 324] width 7 height 8
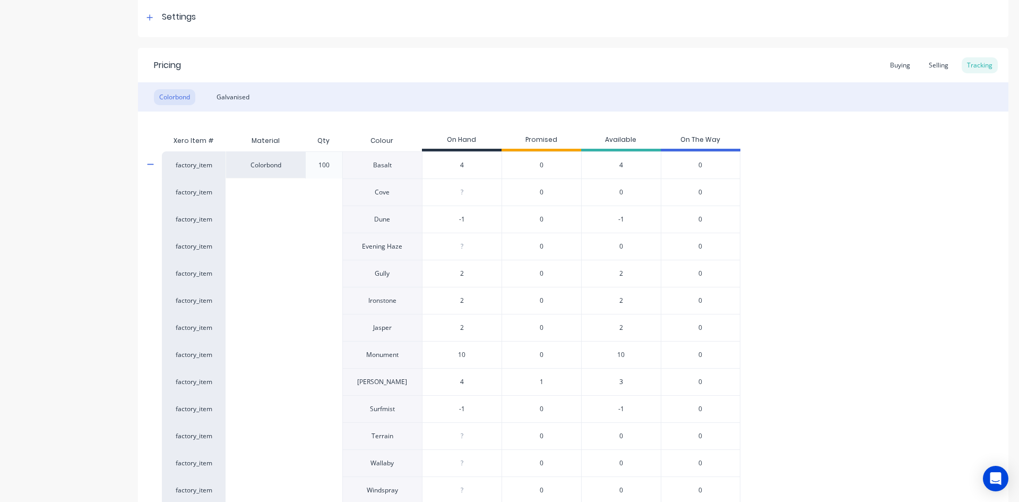
scroll to position [212, 0]
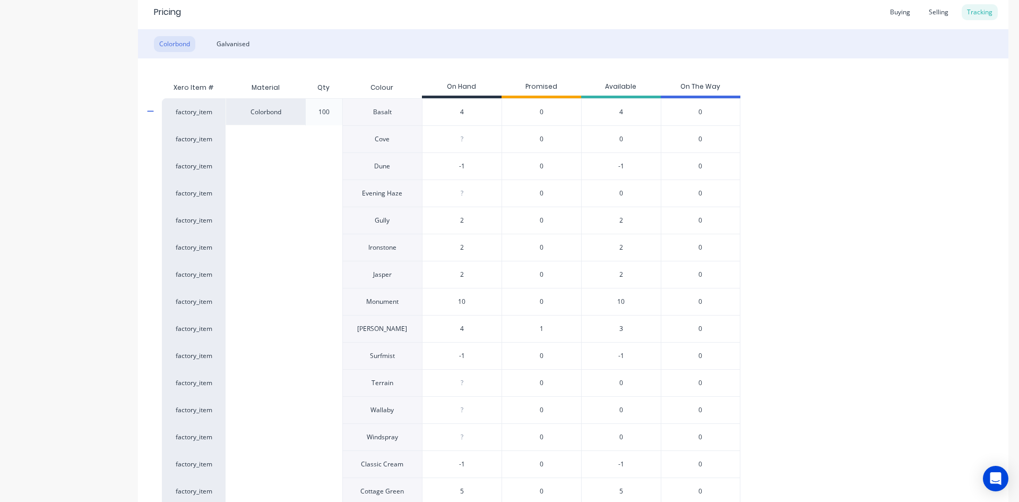
click at [541, 165] on span "0" at bounding box center [542, 166] width 4 height 10
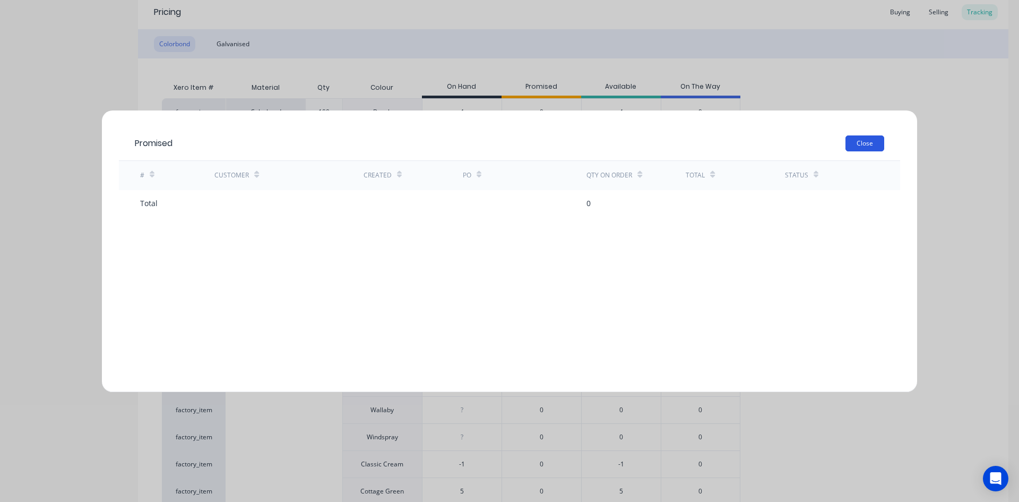
click at [862, 142] on button "Close" at bounding box center [864, 143] width 39 height 16
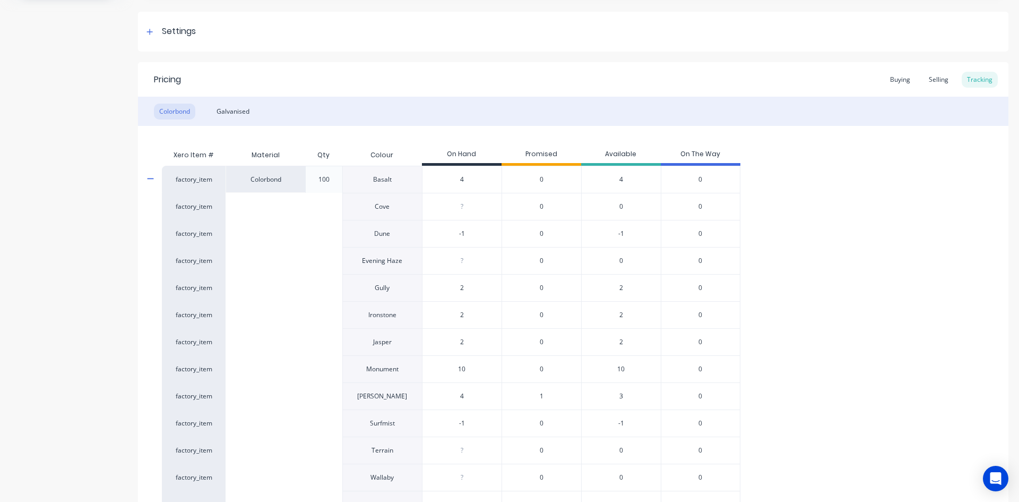
scroll to position [143, 0]
click at [149, 178] on icon at bounding box center [150, 181] width 7 height 8
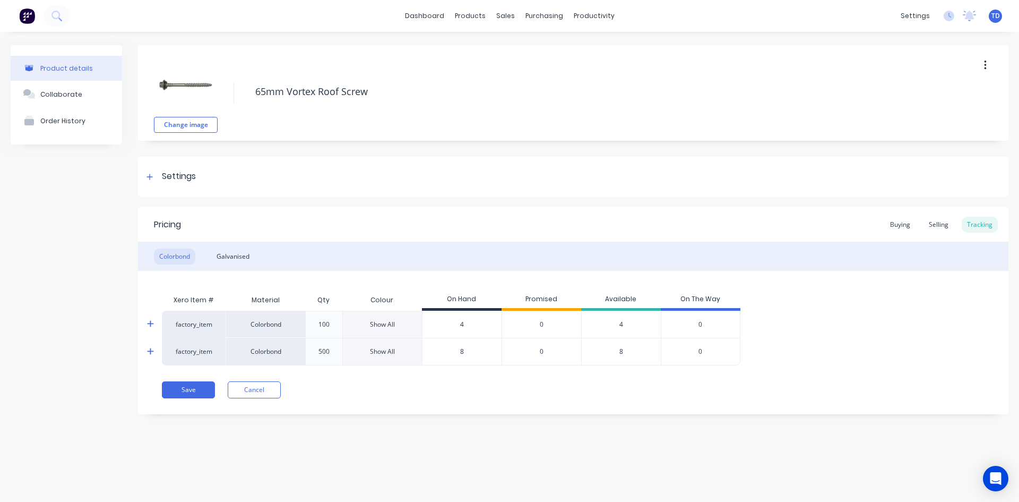
scroll to position [0, 0]
click at [150, 352] on icon at bounding box center [150, 351] width 6 height 6
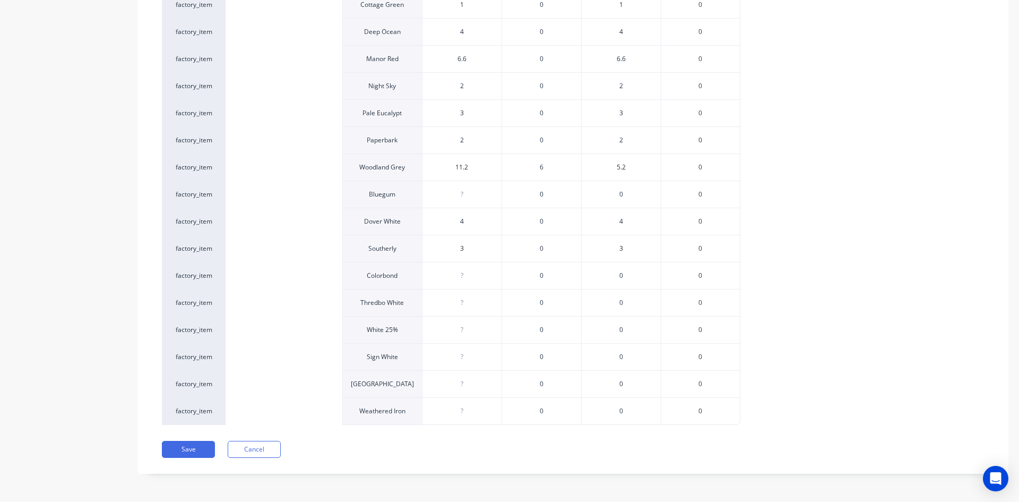
scroll to position [727, 0]
click at [179, 446] on button "Save" at bounding box center [188, 447] width 53 height 17
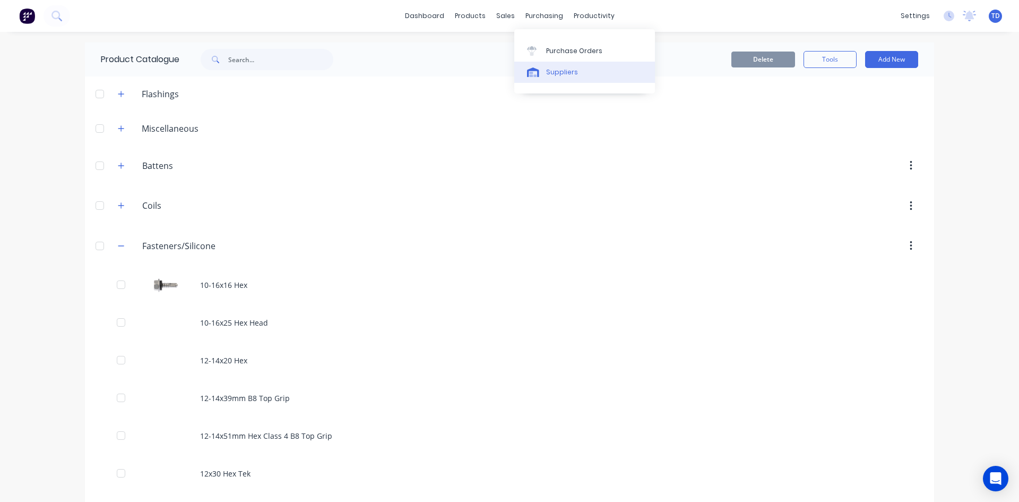
click at [555, 68] on div "Suppliers" at bounding box center [562, 72] width 32 height 10
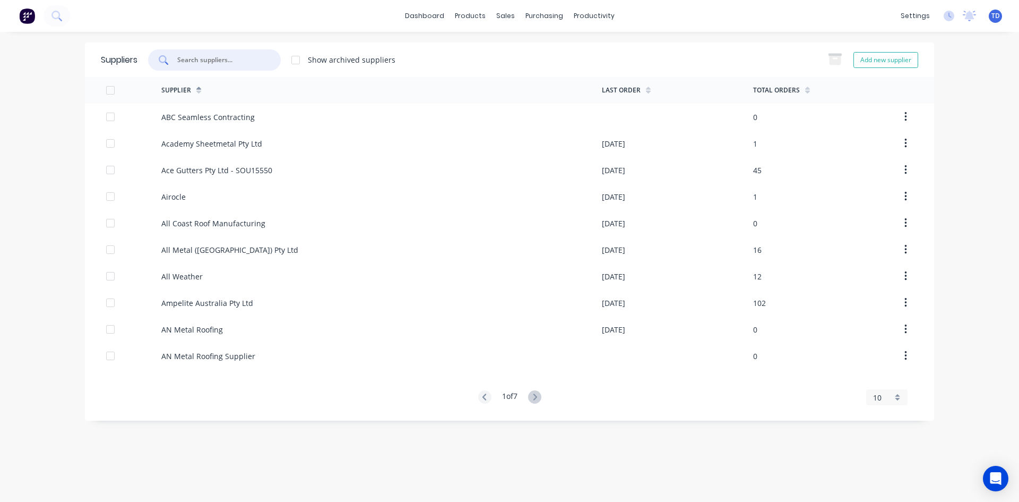
click at [240, 61] on input "text" at bounding box center [220, 60] width 88 height 11
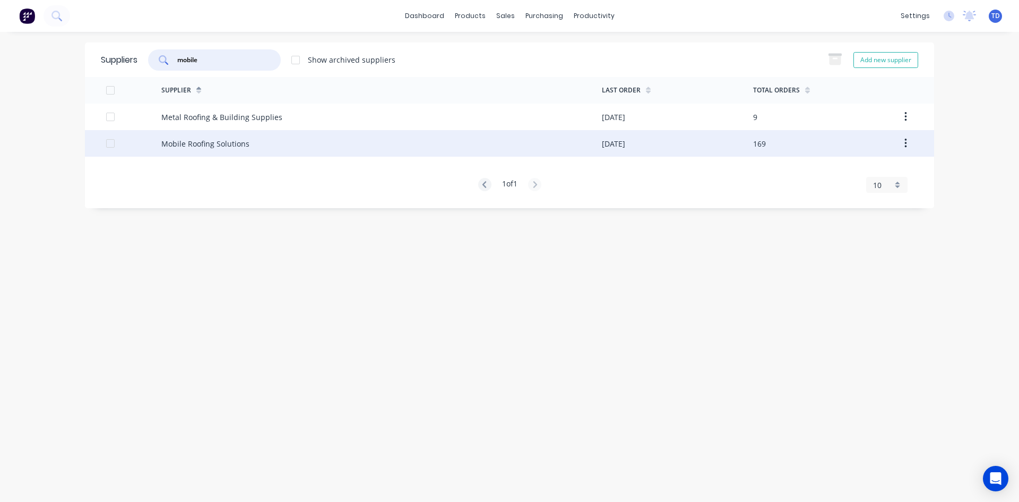
type input "mobile"
click at [257, 145] on div "Mobile Roofing Solutions" at bounding box center [381, 143] width 441 height 27
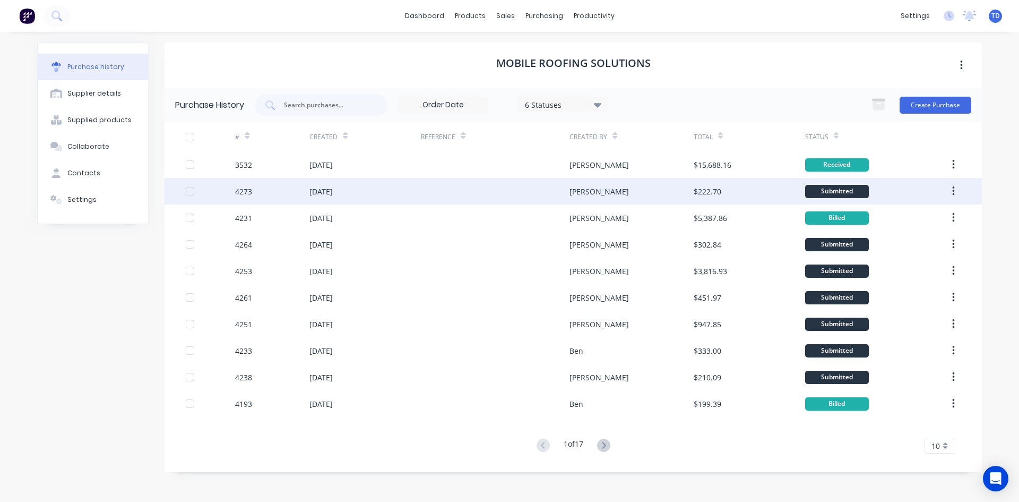
click at [429, 204] on div at bounding box center [495, 191] width 149 height 27
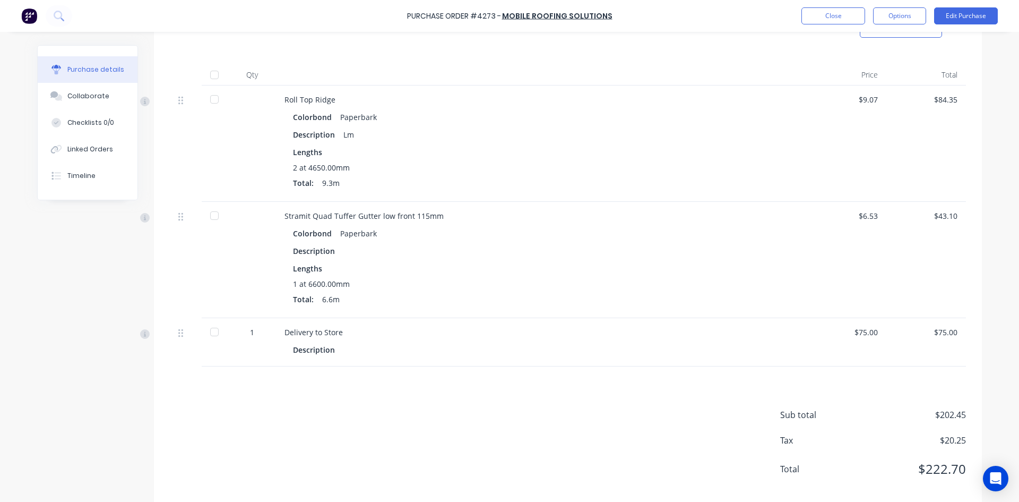
scroll to position [253, 0]
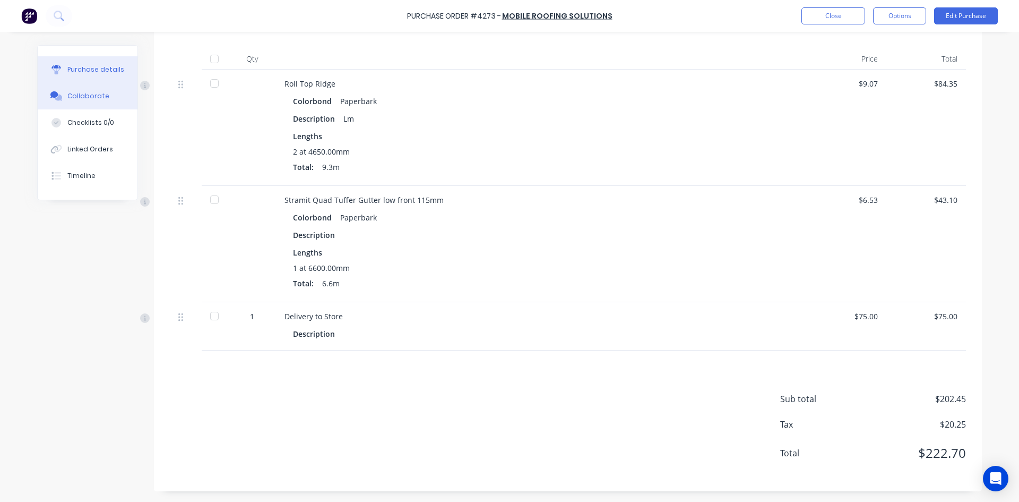
click at [86, 96] on div "Collaborate" at bounding box center [88, 96] width 42 height 10
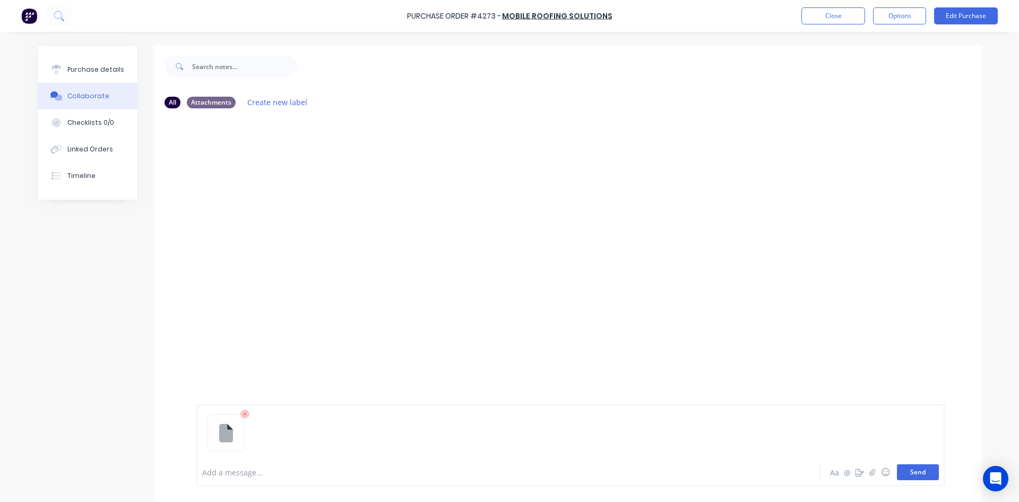
click at [915, 474] on button "Send" at bounding box center [918, 472] width 42 height 16
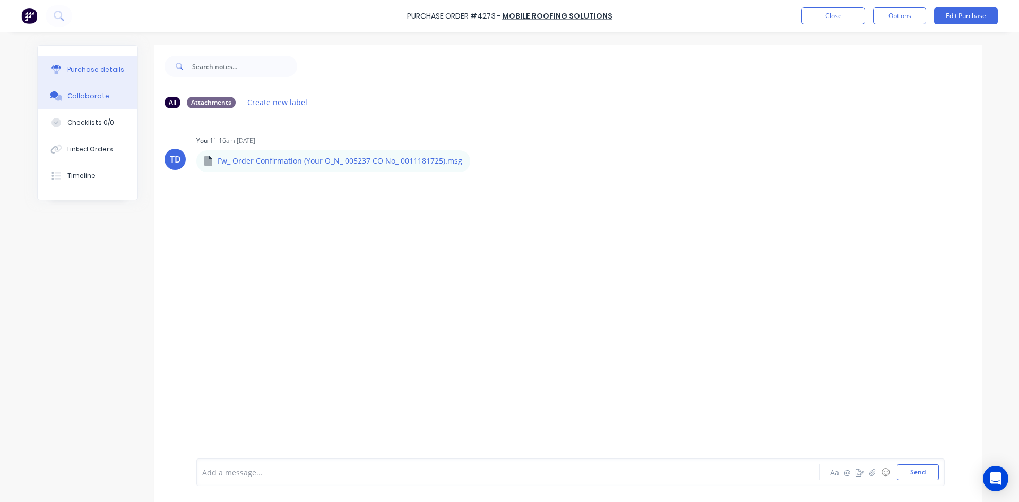
click at [90, 73] on div "Purchase details" at bounding box center [95, 70] width 57 height 10
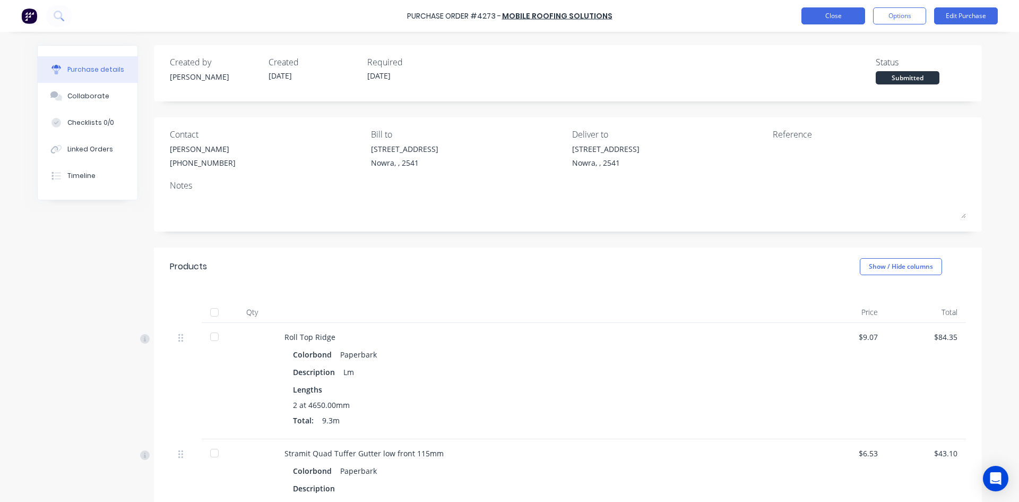
click at [816, 22] on button "Close" at bounding box center [833, 15] width 64 height 17
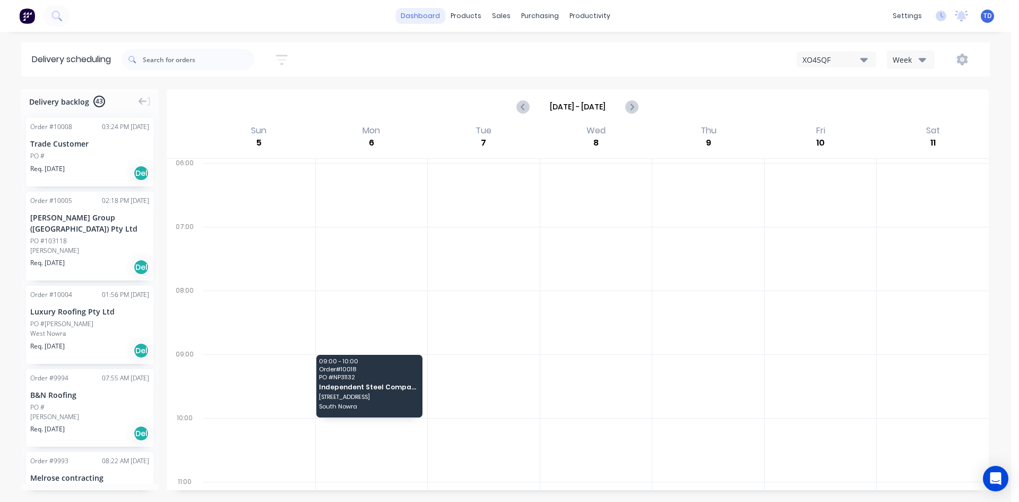
click at [428, 15] on link "dashboard" at bounding box center [420, 16] width 50 height 16
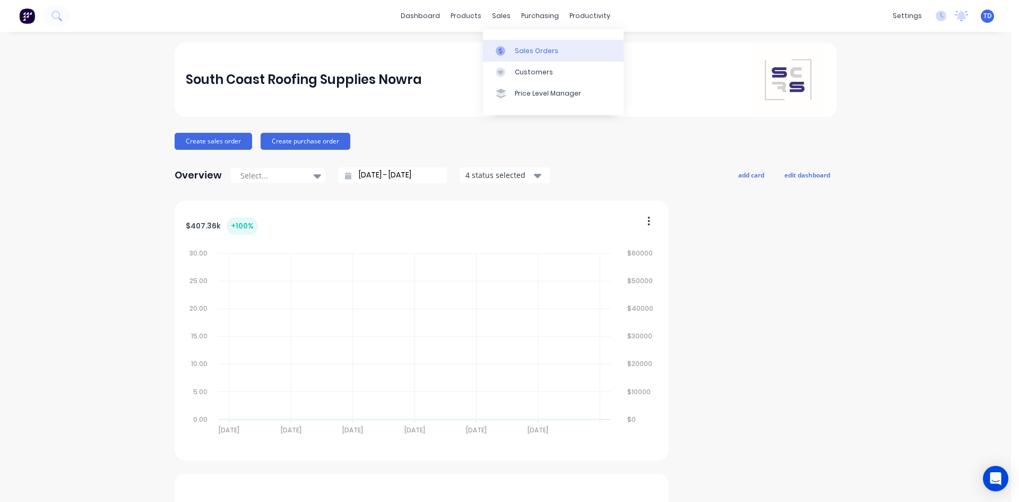
click at [517, 51] on div "Sales Orders" at bounding box center [537, 51] width 44 height 10
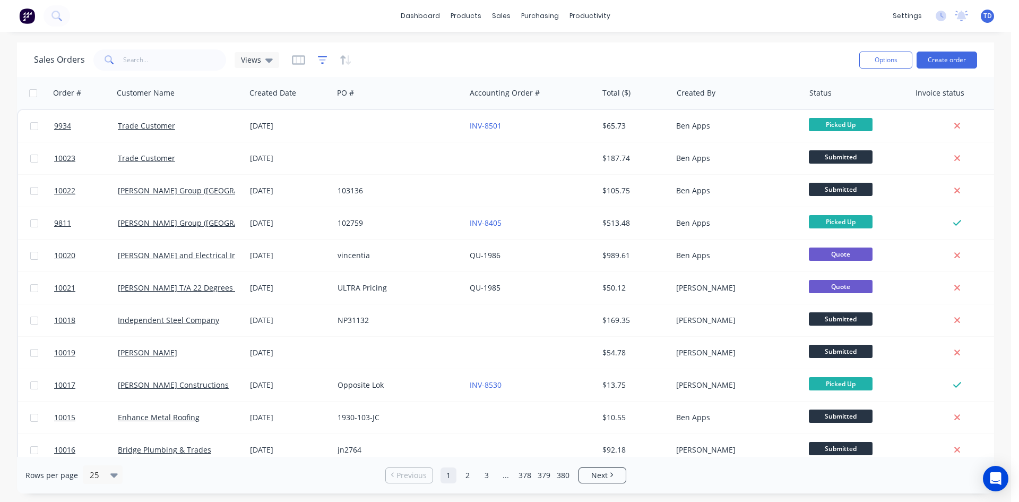
click at [321, 60] on icon "button" at bounding box center [322, 60] width 7 height 2
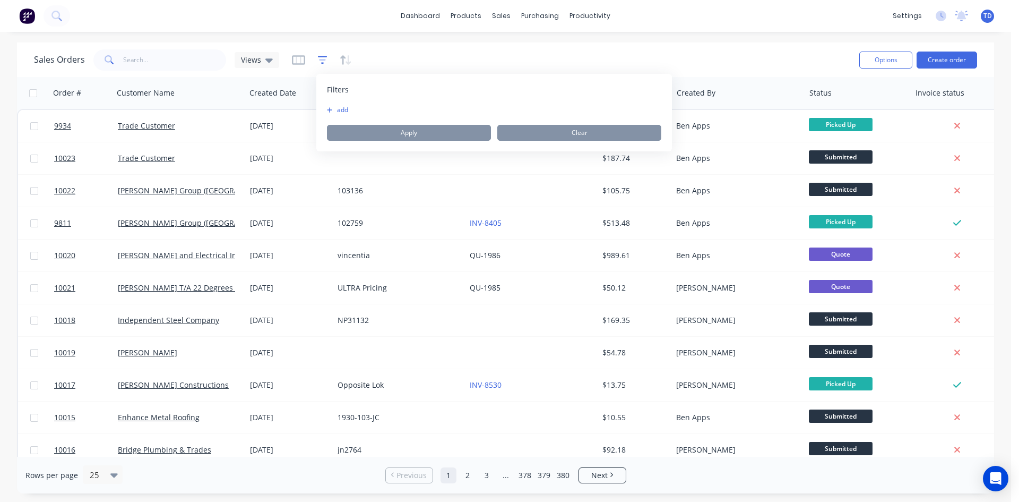
click at [321, 60] on icon "button" at bounding box center [322, 60] width 7 height 2
click at [332, 106] on button "add" at bounding box center [340, 110] width 27 height 8
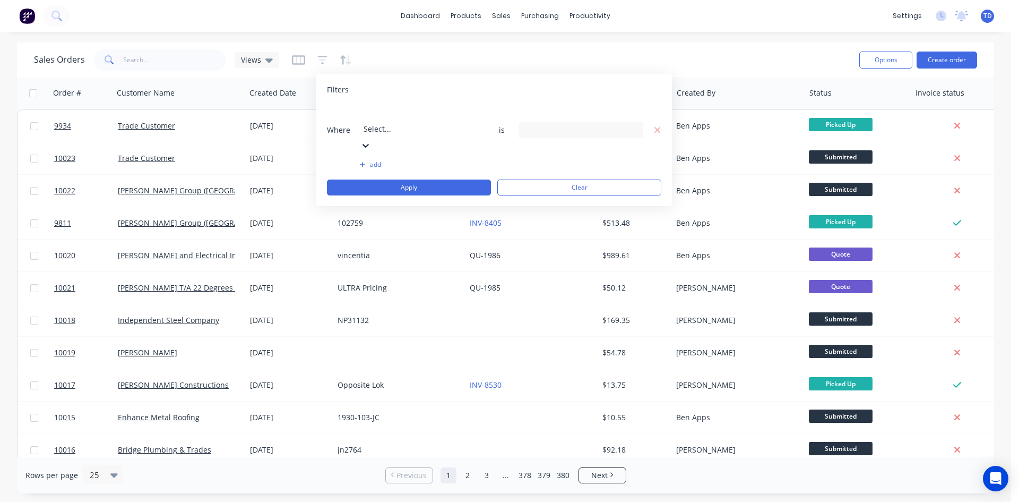
click at [413, 114] on div at bounding box center [440, 114] width 153 height 13
click at [555, 124] on div "9 Status selected" at bounding box center [572, 129] width 96 height 11
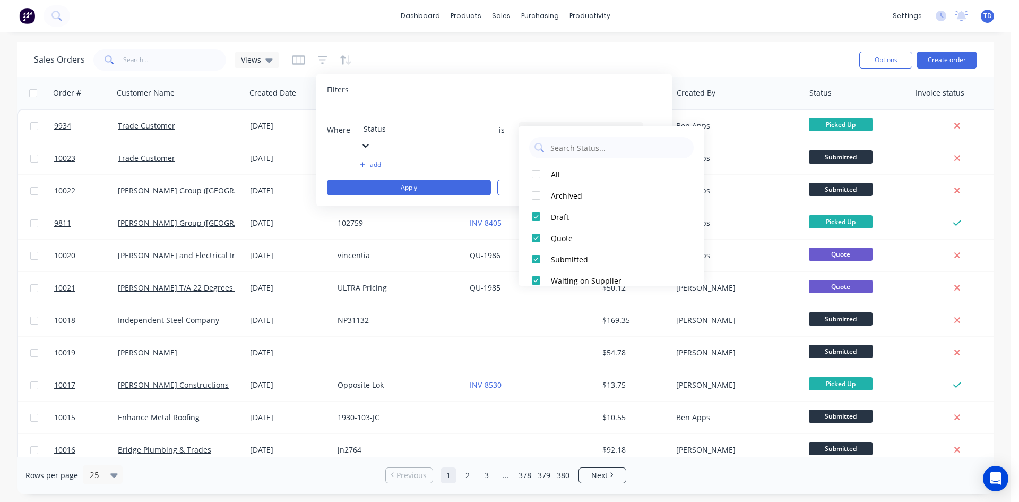
click at [689, 58] on div "Sales Orders Views" at bounding box center [442, 60] width 817 height 26
